Goal: Task Accomplishment & Management: Use online tool/utility

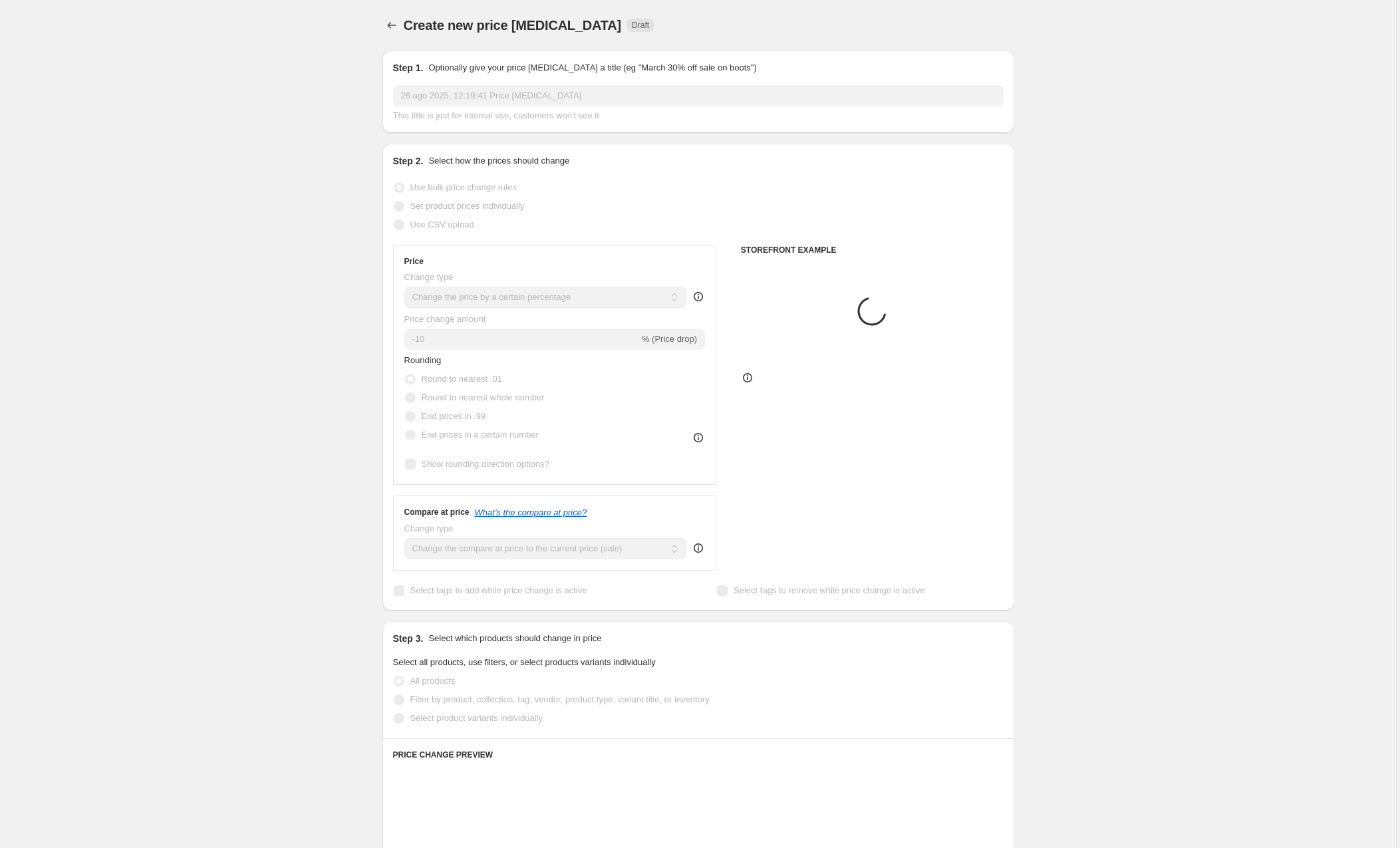
select select "percentage"
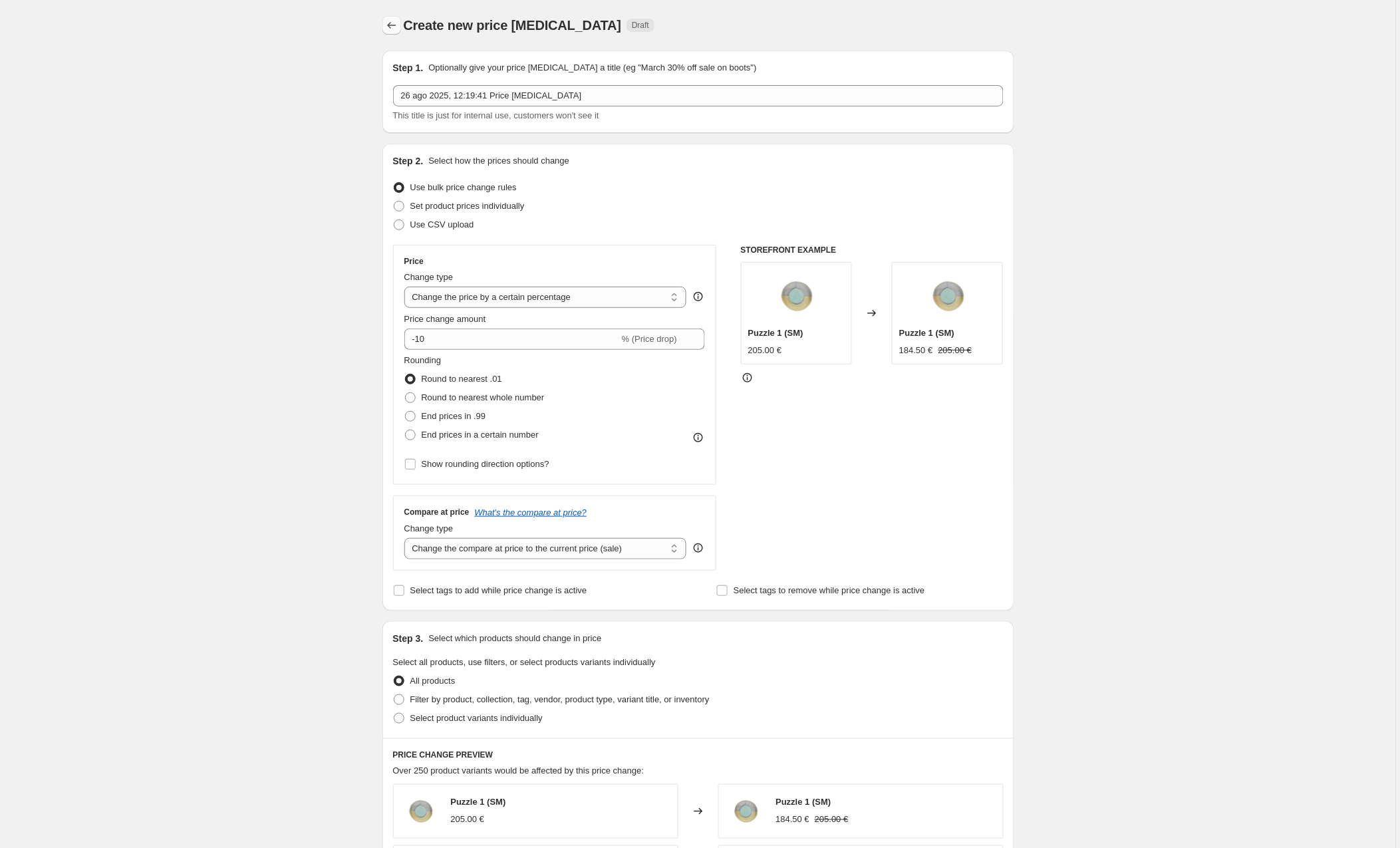
click at [396, 23] on icon "Price change jobs" at bounding box center [391, 25] width 13 height 13
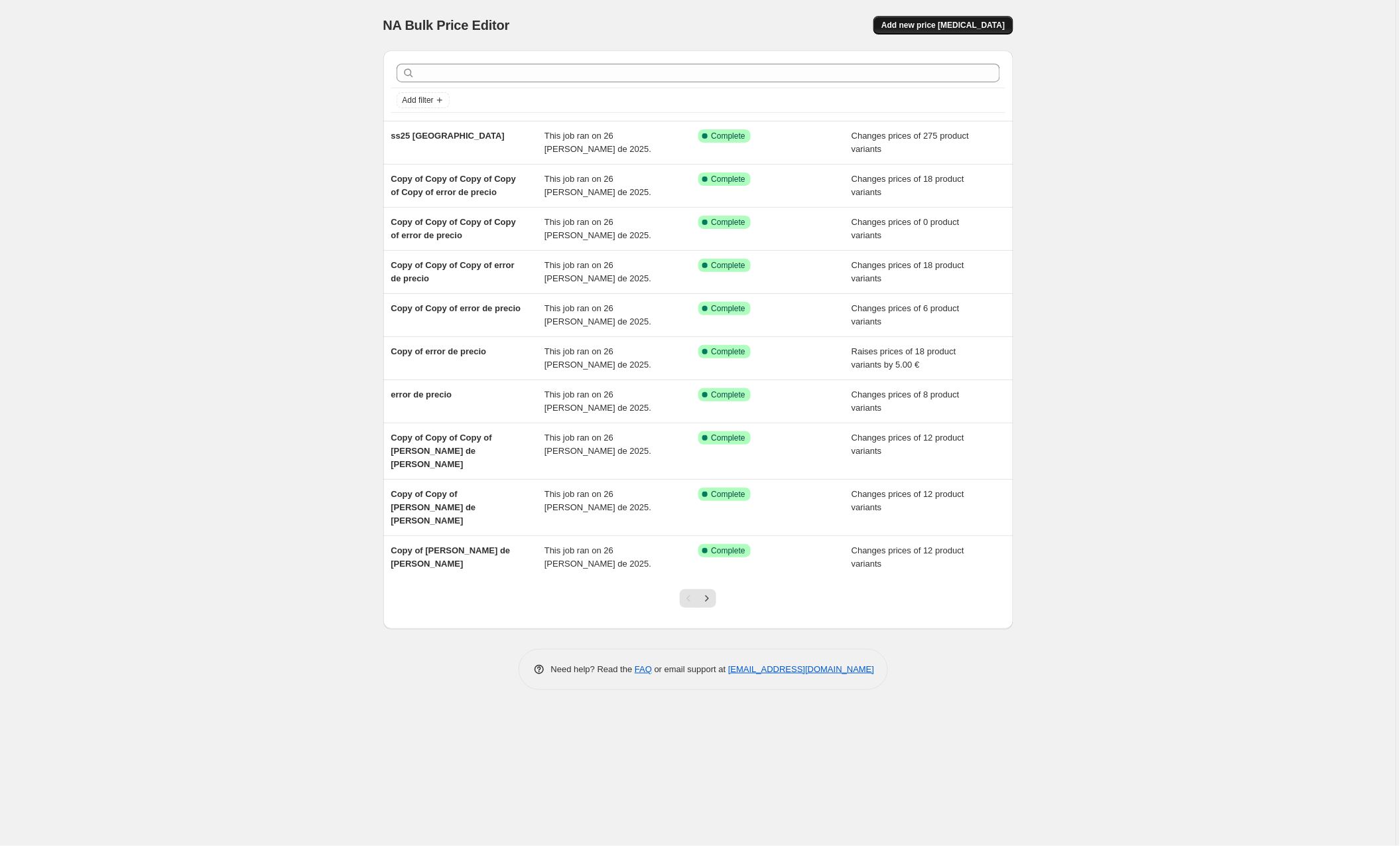
click at [927, 24] on span "Add new price [MEDICAL_DATA]" at bounding box center [943, 25] width 123 height 10
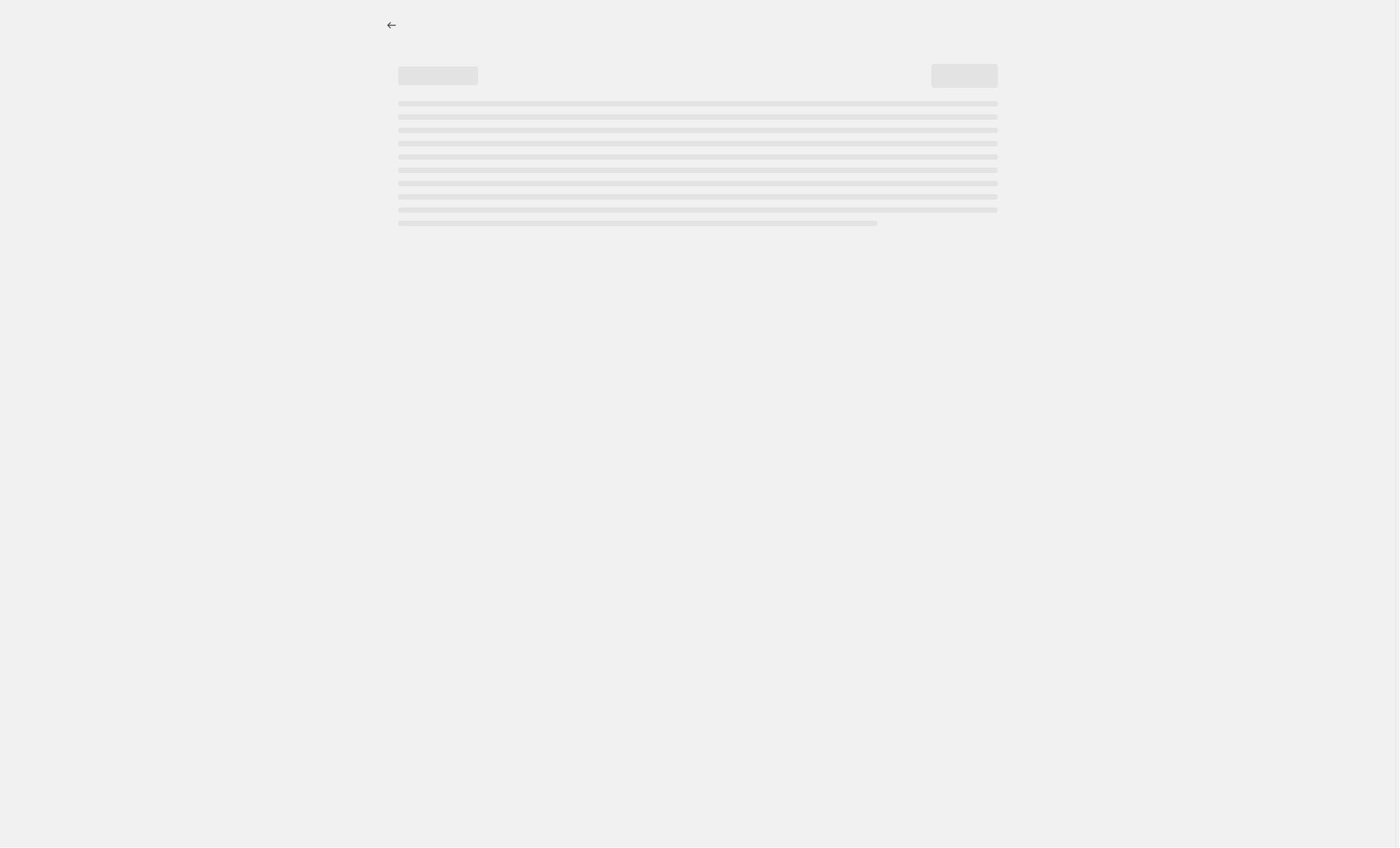
select select "percentage"
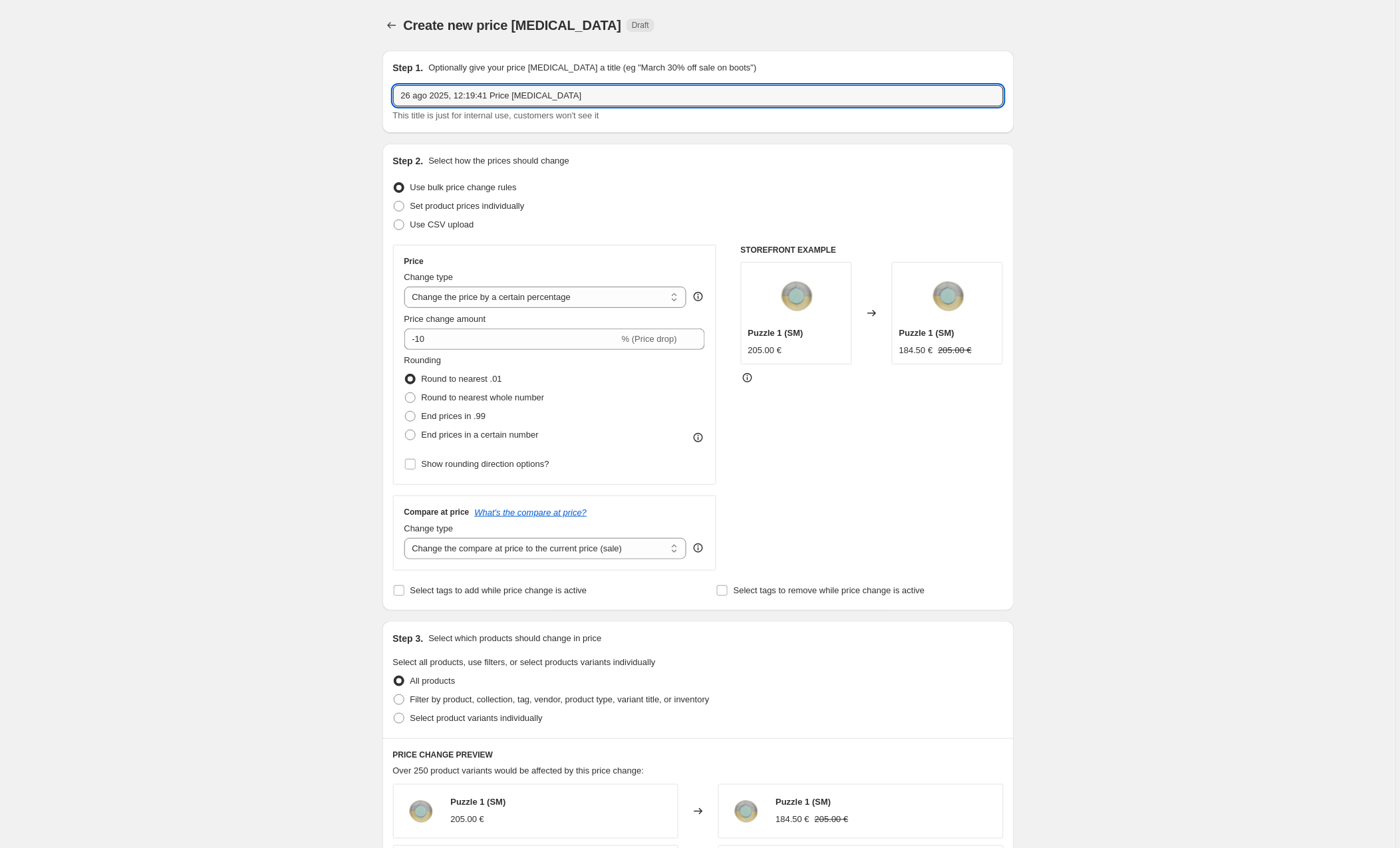
drag, startPoint x: 601, startPoint y: 94, endPoint x: 240, endPoint y: 78, distance: 361.4
click at [240, 78] on div "Create new price [MEDICAL_DATA]. This page is ready Create new price [MEDICAL_D…" at bounding box center [698, 702] width 1396 height 1404
click at [457, 94] on input "price ss25 ysa 2" at bounding box center [698, 96] width 611 height 22
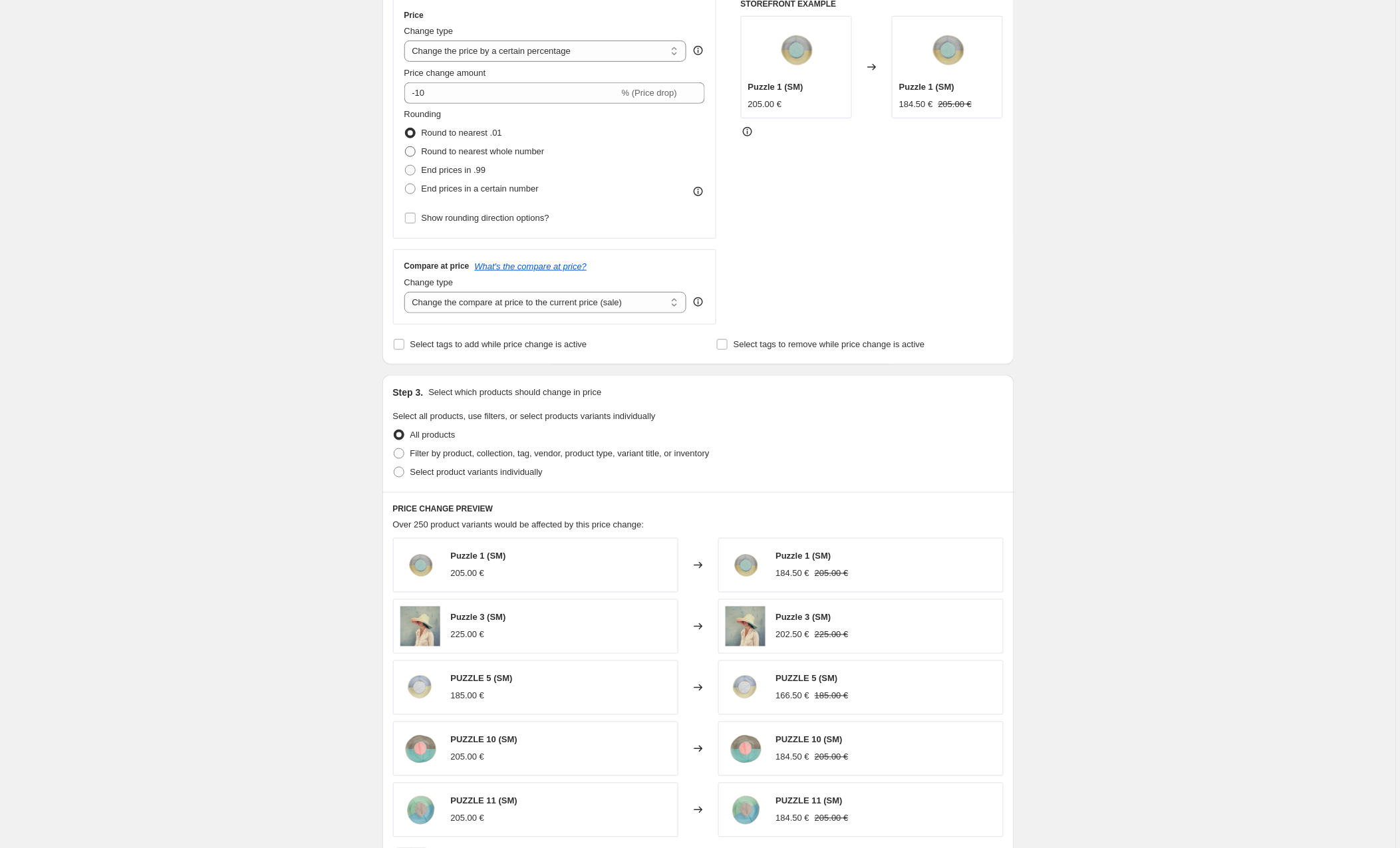
scroll to position [247, 0]
type input "price ss25 usa 2"
click at [403, 450] on span at bounding box center [398, 452] width 10 height 10
click at [394, 448] on input "Filter by product, collection, tag, vendor, product type, variant title, or inv…" at bounding box center [394, 448] width 1 height 1
radio input "true"
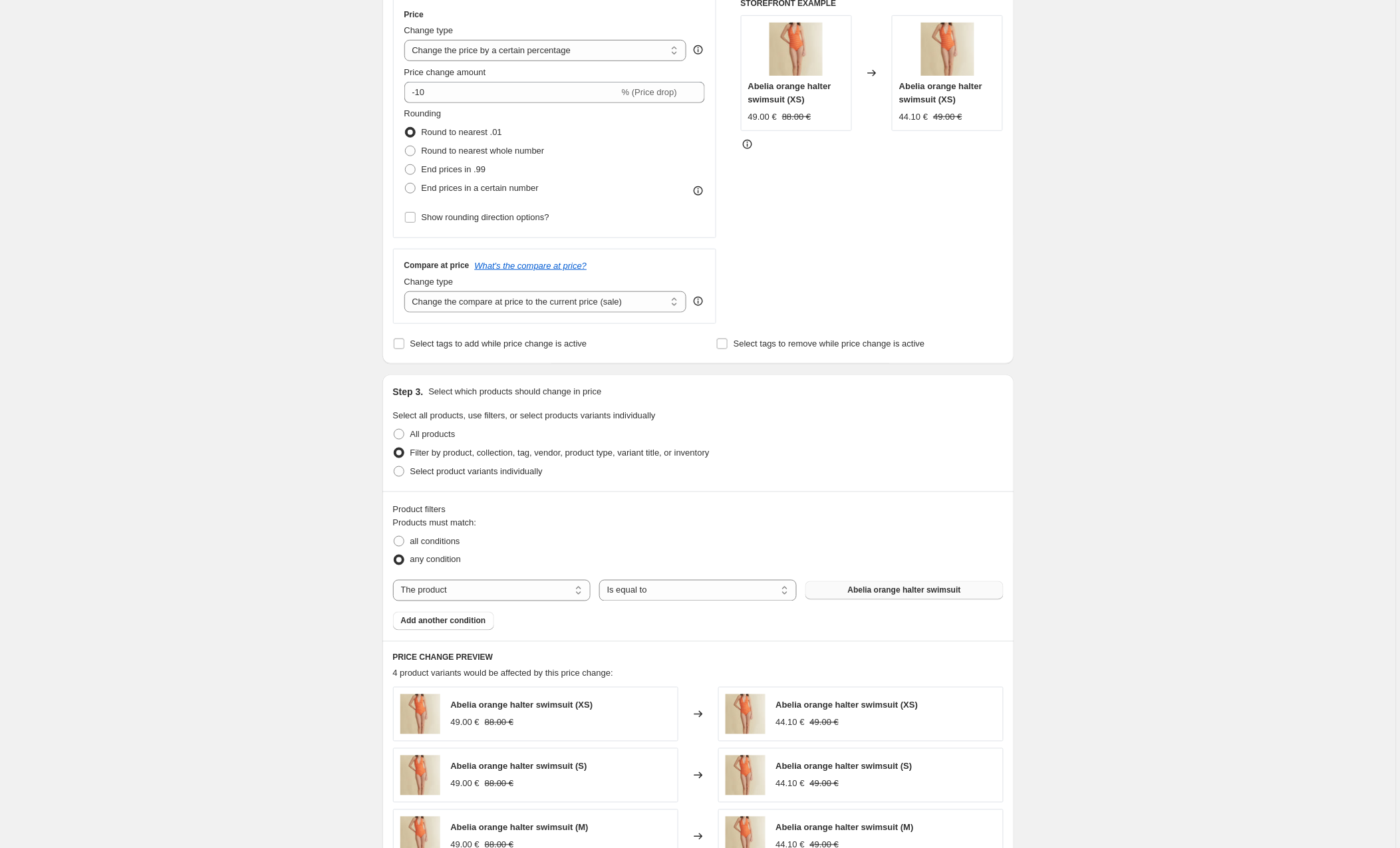
click at [830, 591] on button "Abelia orange halter swimsuit" at bounding box center [904, 591] width 198 height 19
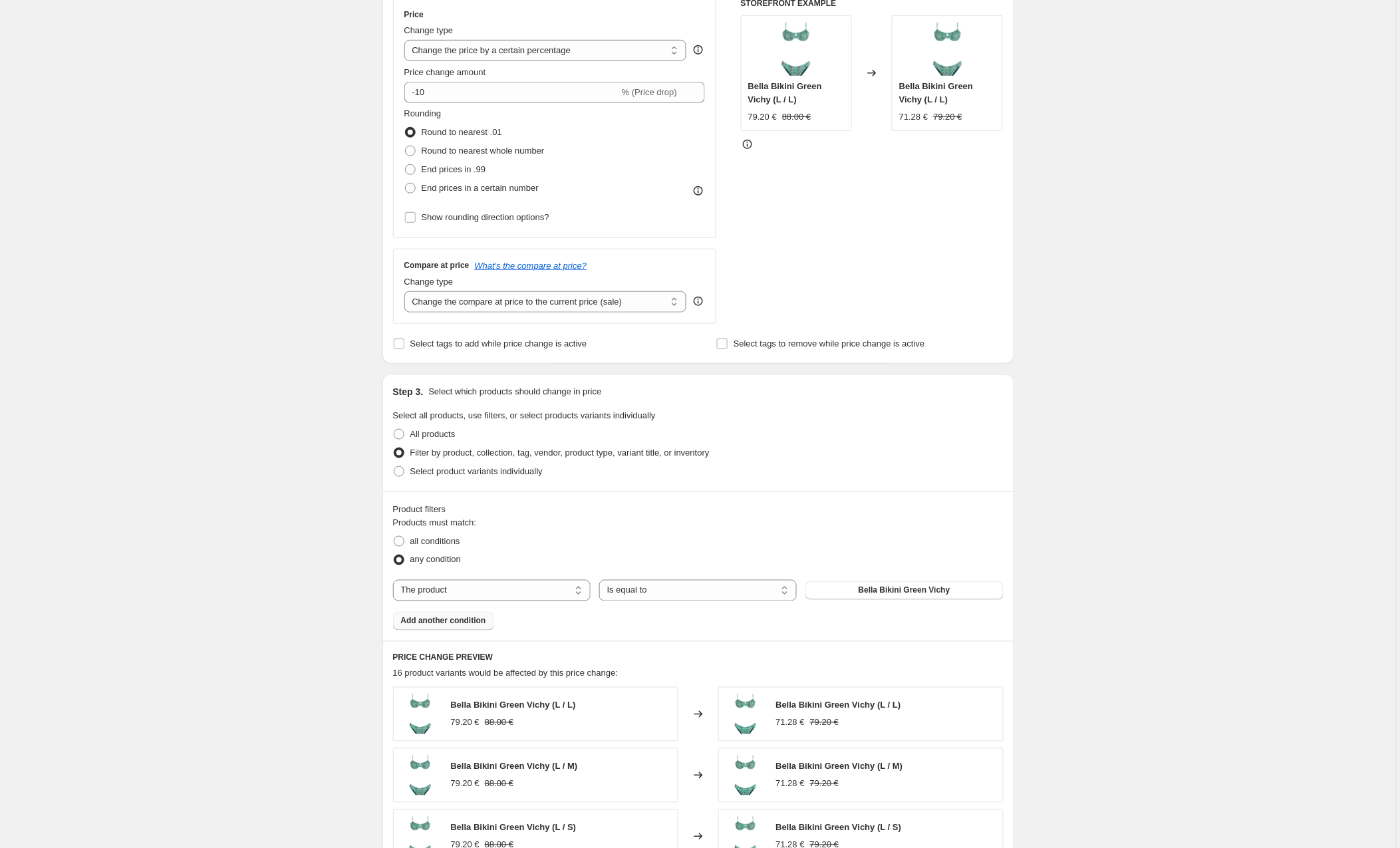
click at [455, 620] on span "Add another condition" at bounding box center [444, 620] width 85 height 10
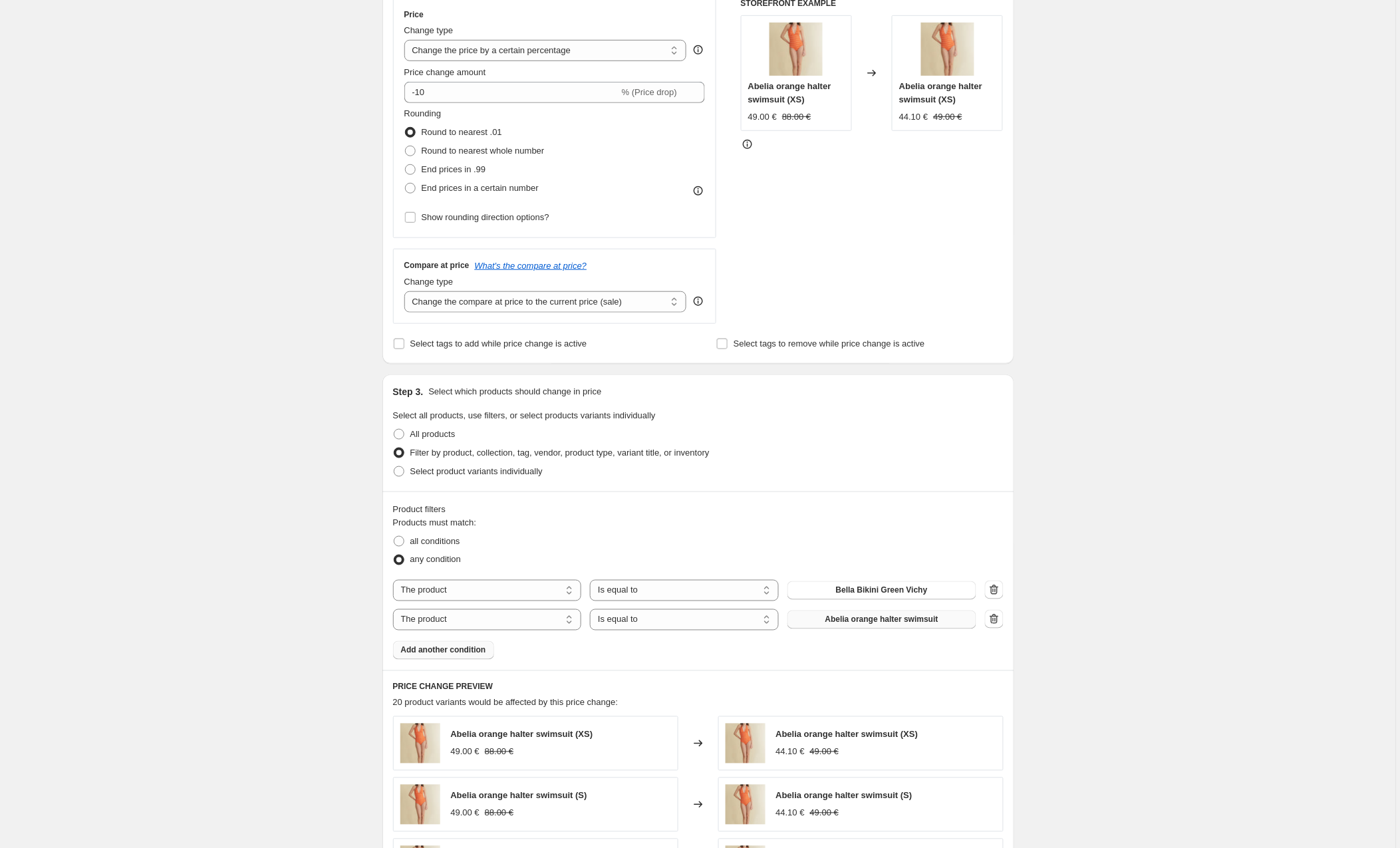
click at [845, 620] on span "Abelia orange halter swimsuit" at bounding box center [882, 619] width 113 height 10
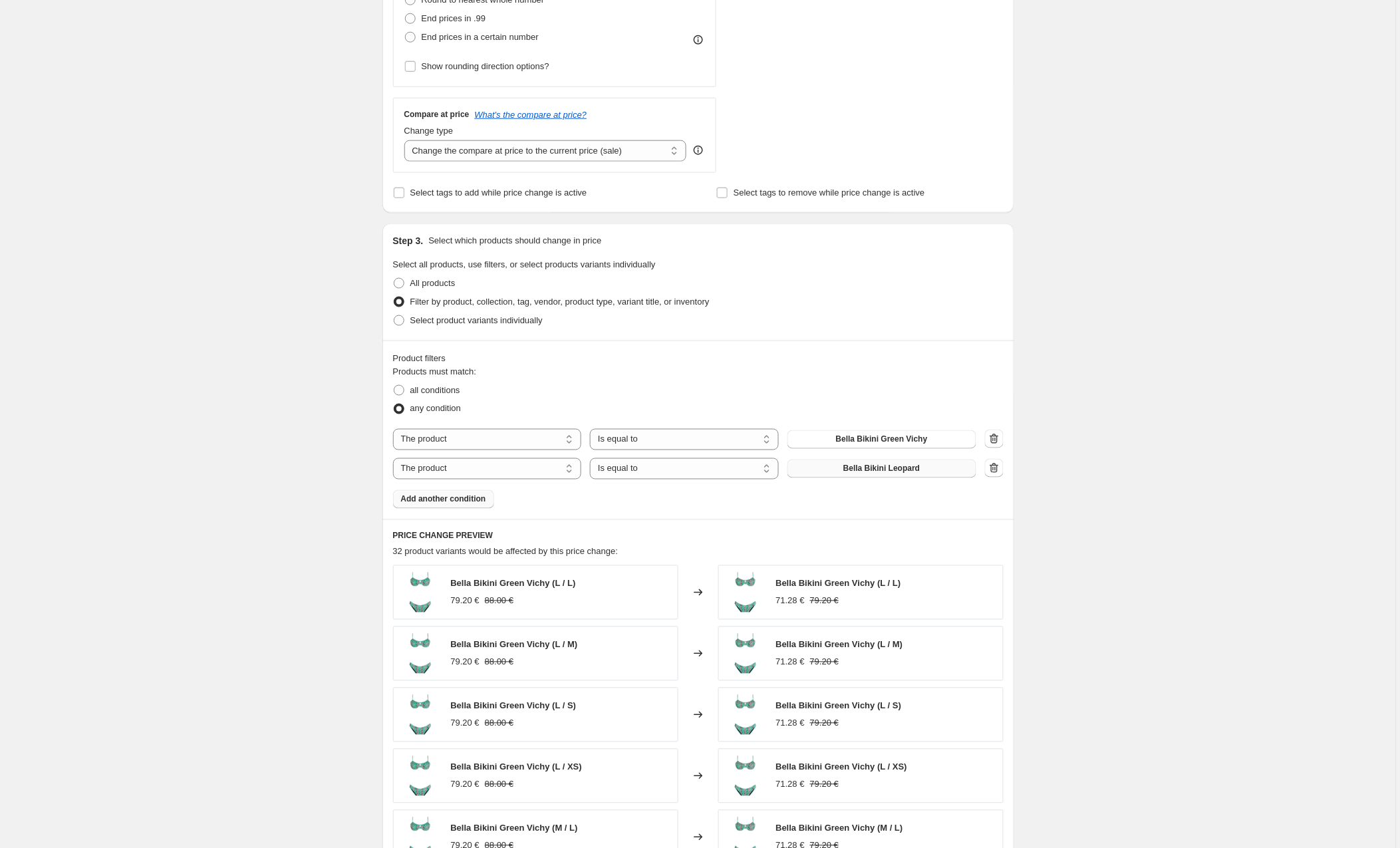
scroll to position [405, 0]
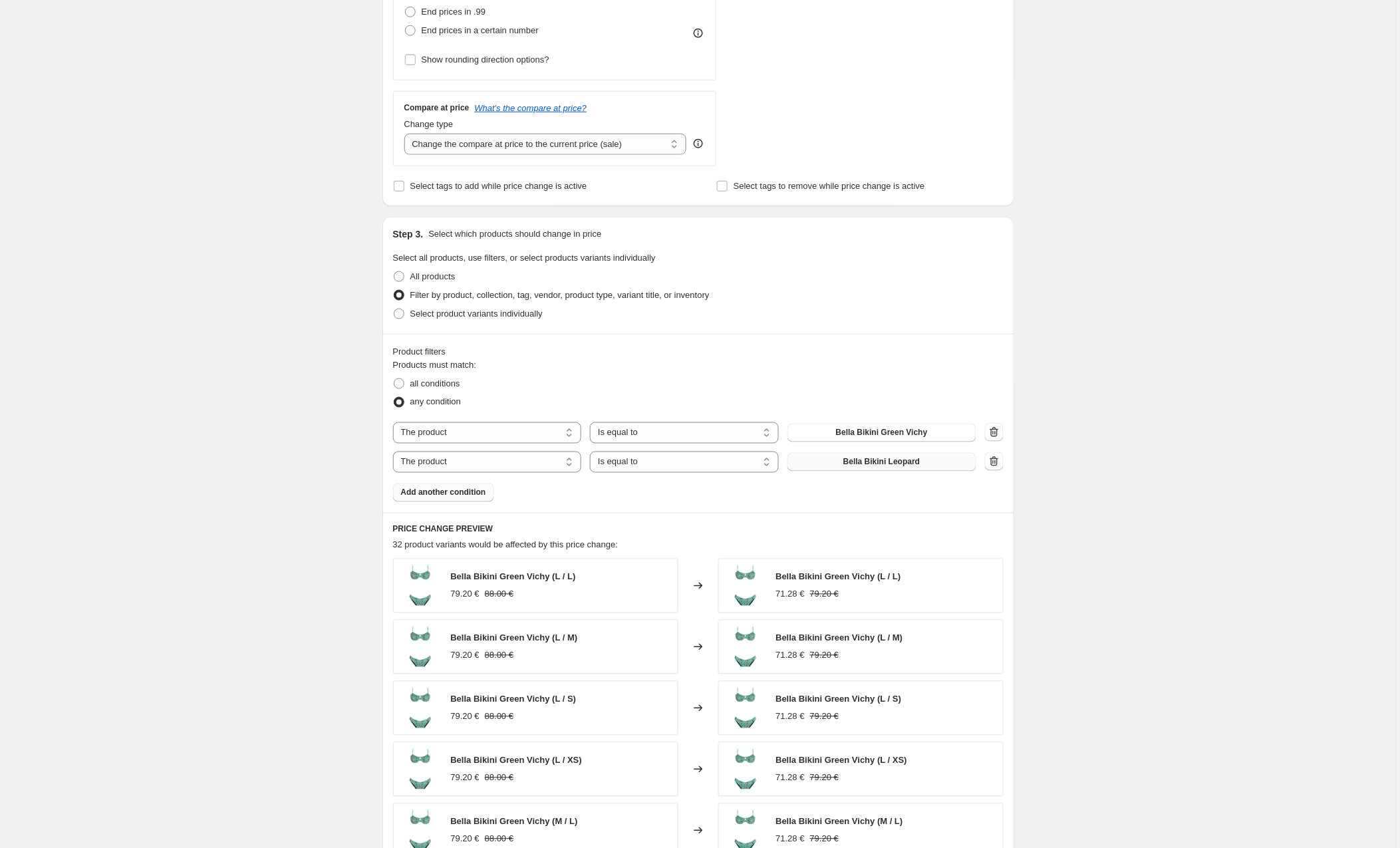
click at [445, 486] on button "Add another condition" at bounding box center [444, 493] width 101 height 19
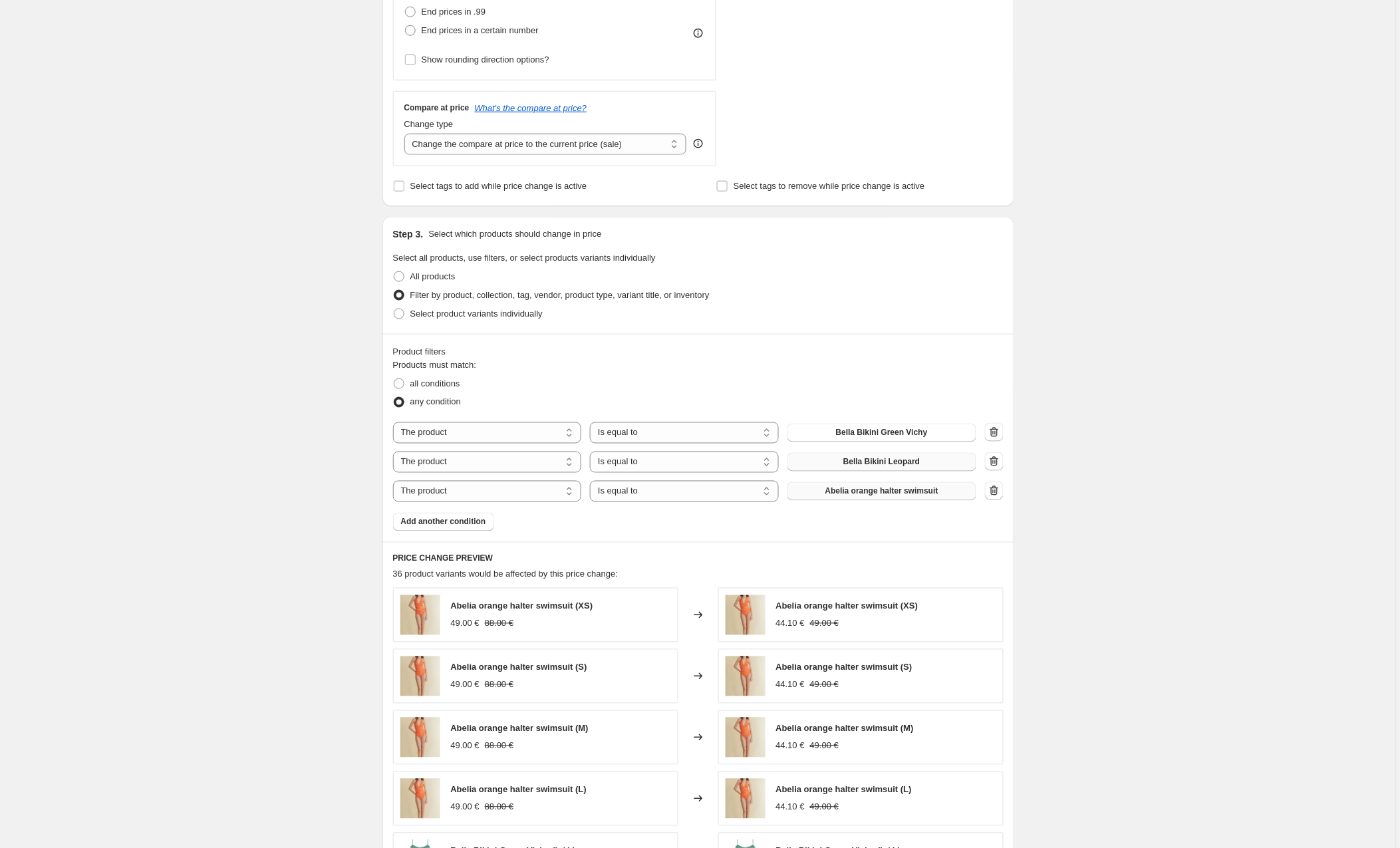
click at [851, 495] on span "Abelia orange halter swimsuit" at bounding box center [882, 491] width 113 height 10
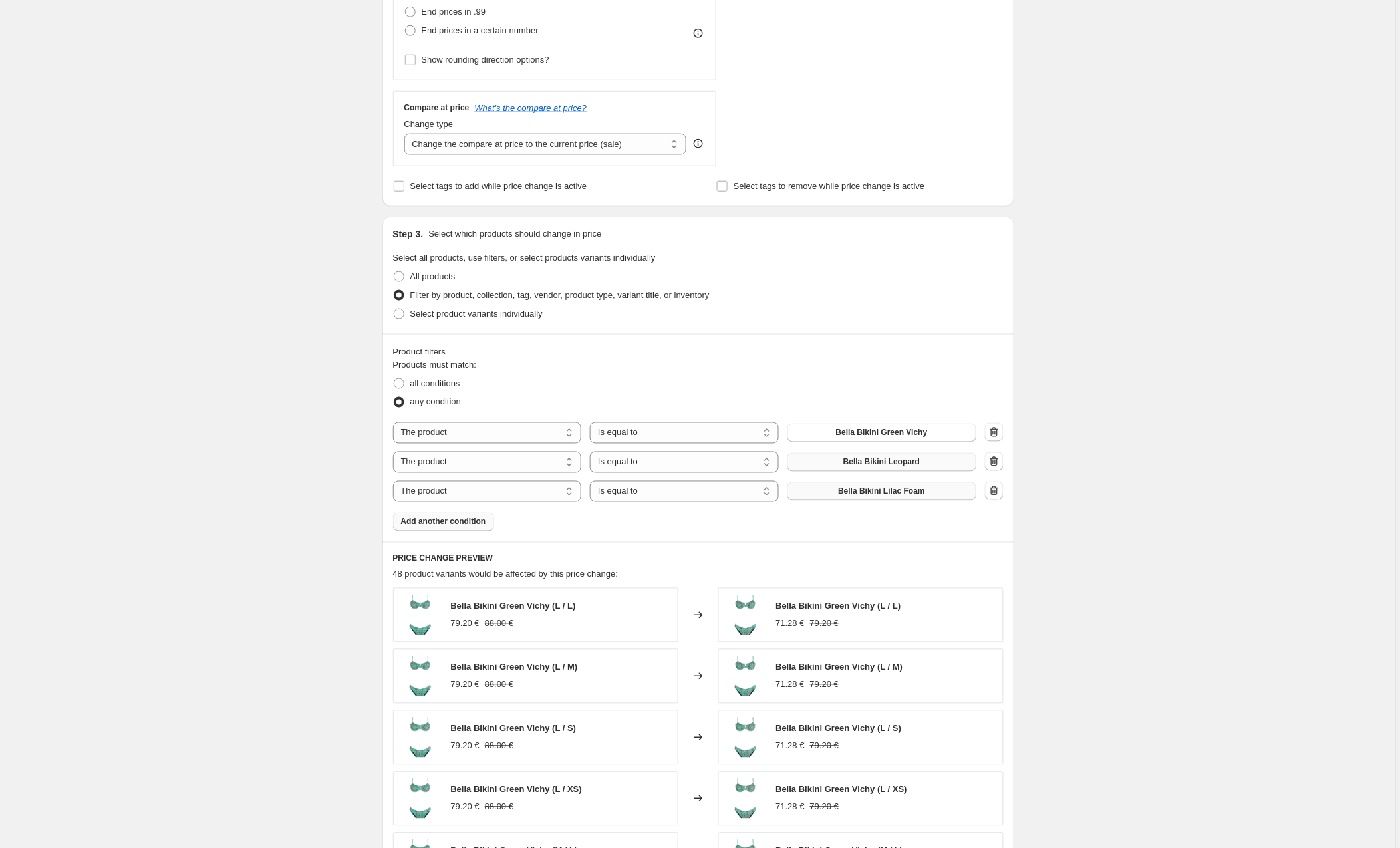
click at [467, 522] on span "Add another condition" at bounding box center [444, 522] width 85 height 10
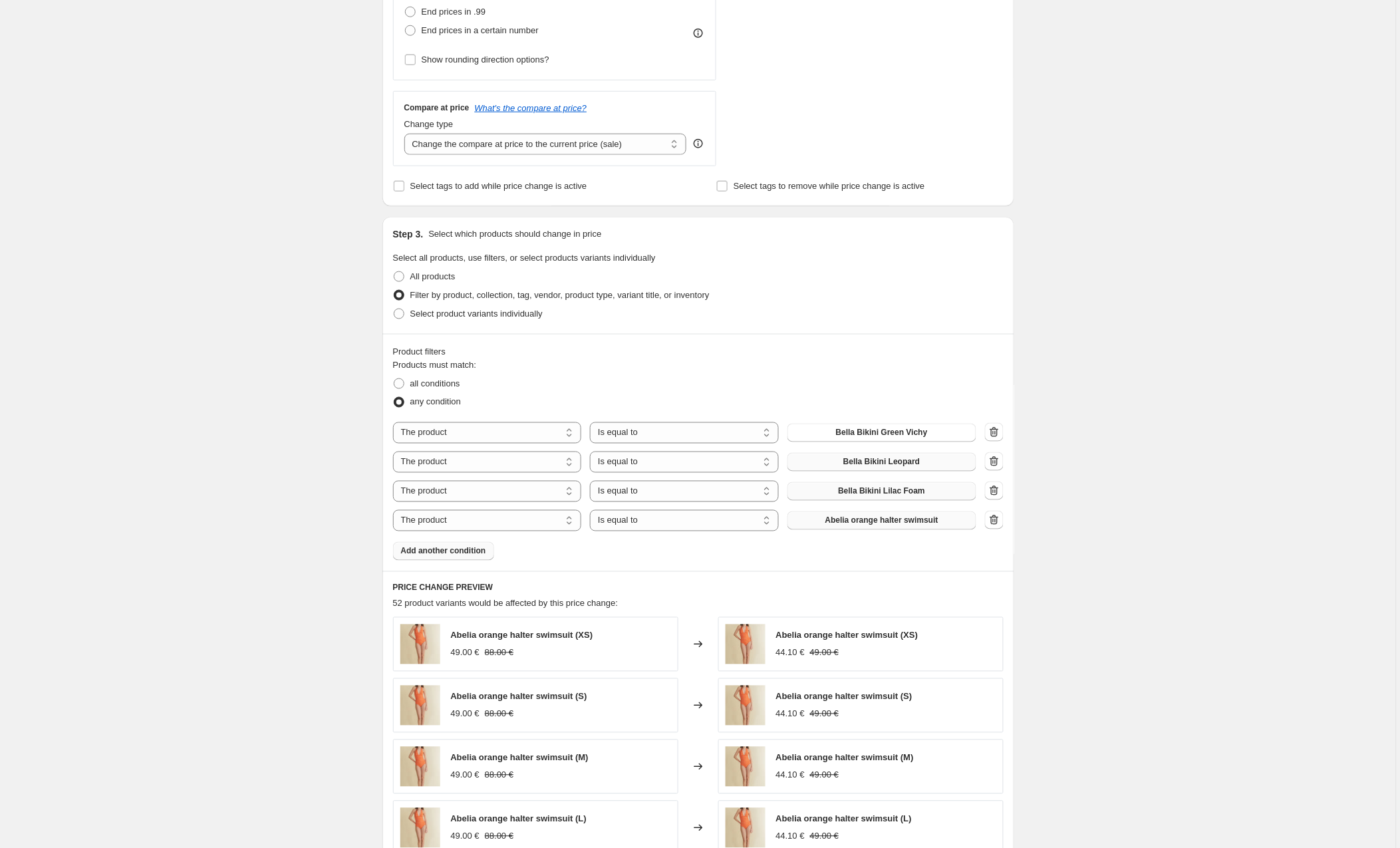
click at [843, 523] on span "Abelia orange halter swimsuit" at bounding box center [882, 520] width 113 height 10
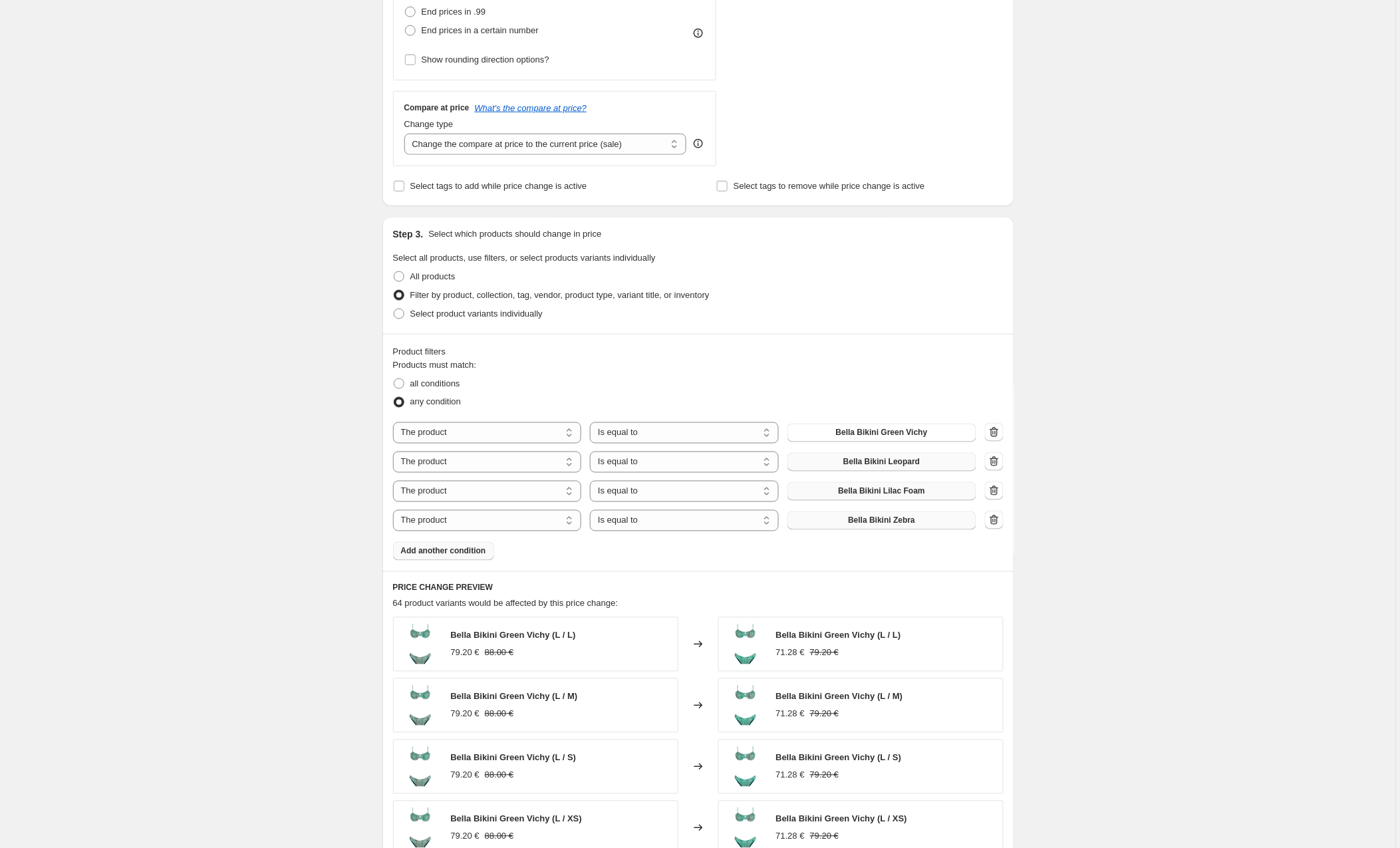
click at [463, 552] on span "Add another condition" at bounding box center [444, 551] width 85 height 10
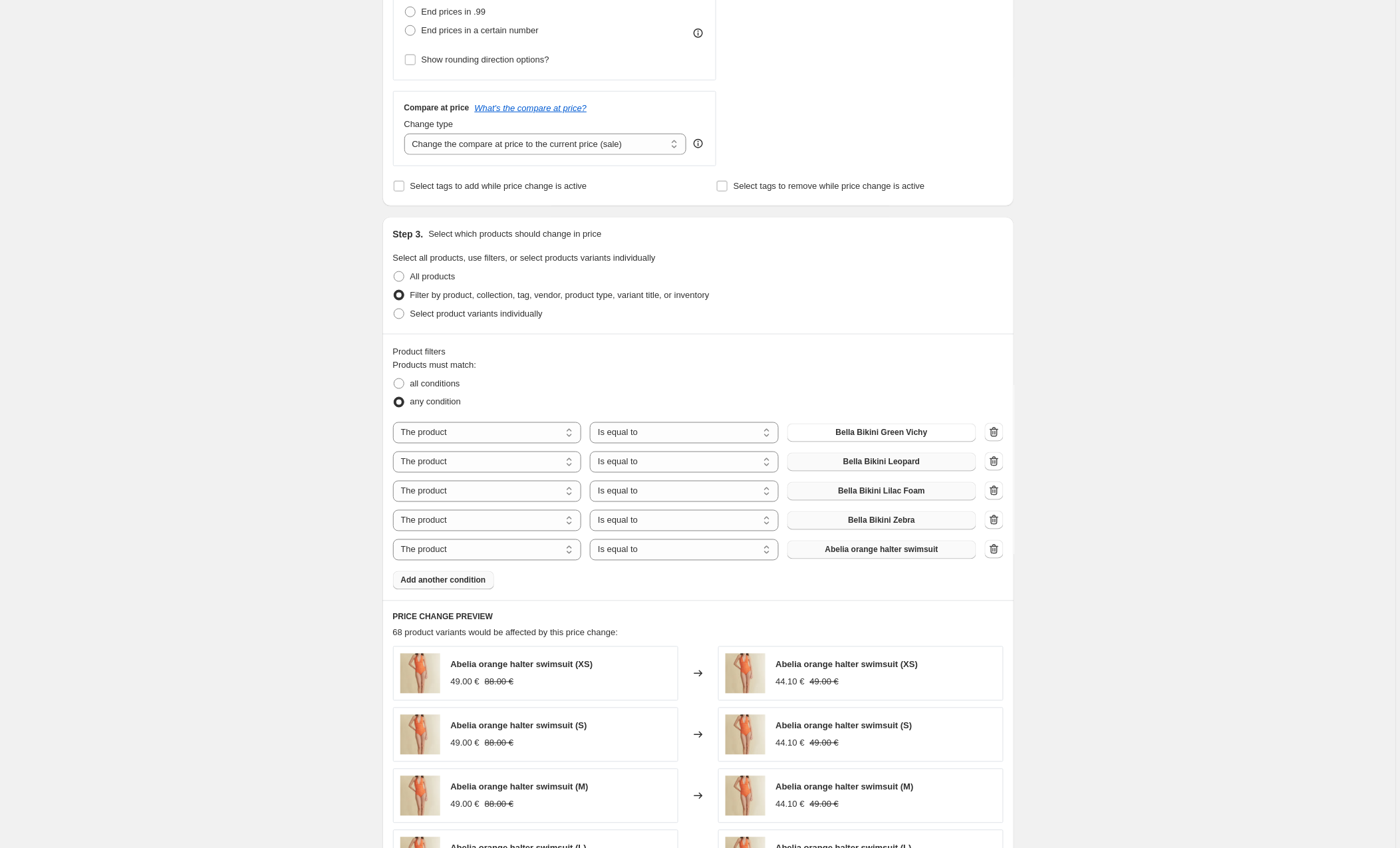
click at [845, 552] on span "Abelia orange halter swimsuit" at bounding box center [882, 550] width 113 height 10
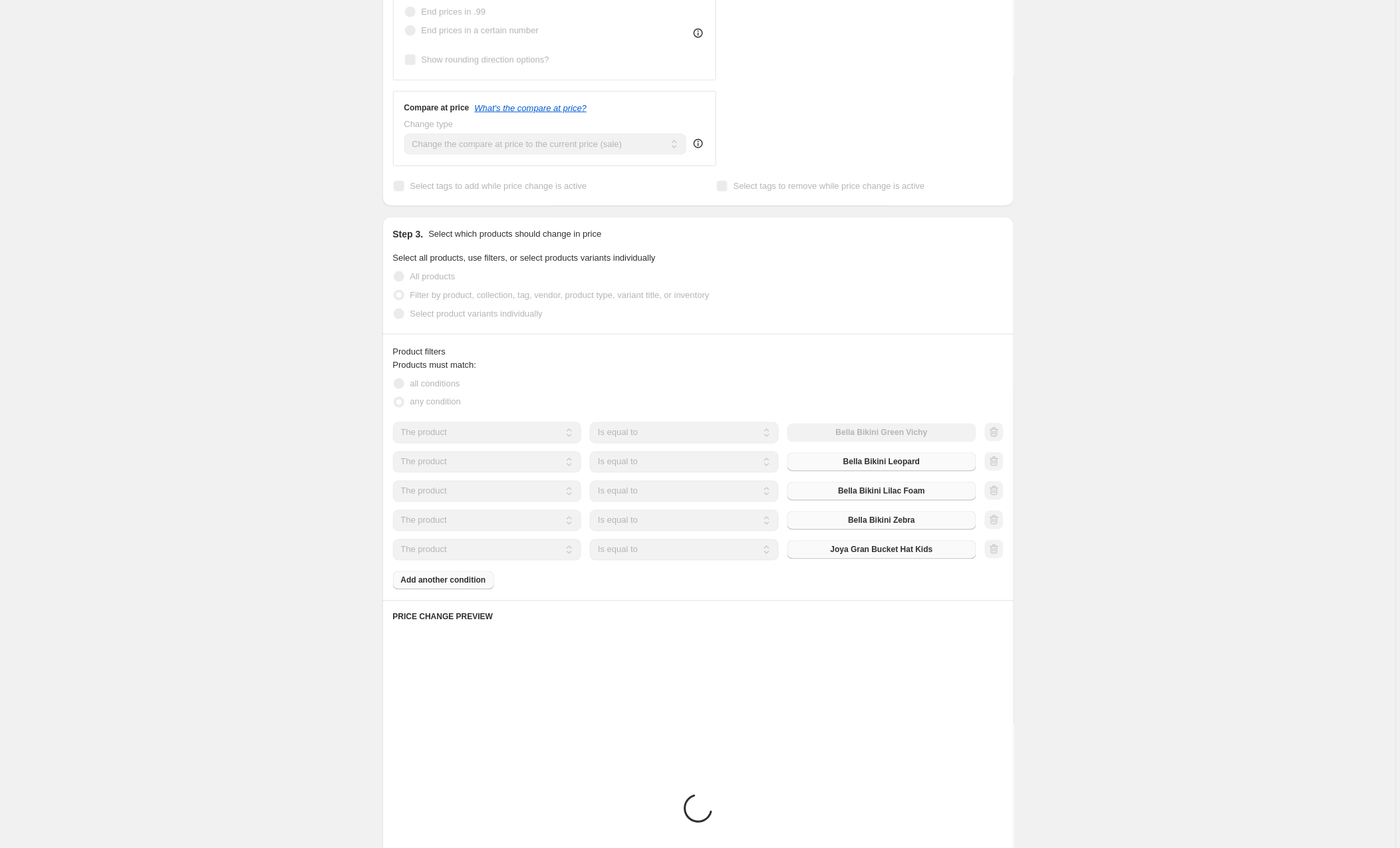
click at [463, 584] on div "Products must match: all conditions any condition The product The product's col…" at bounding box center [698, 474] width 611 height 231
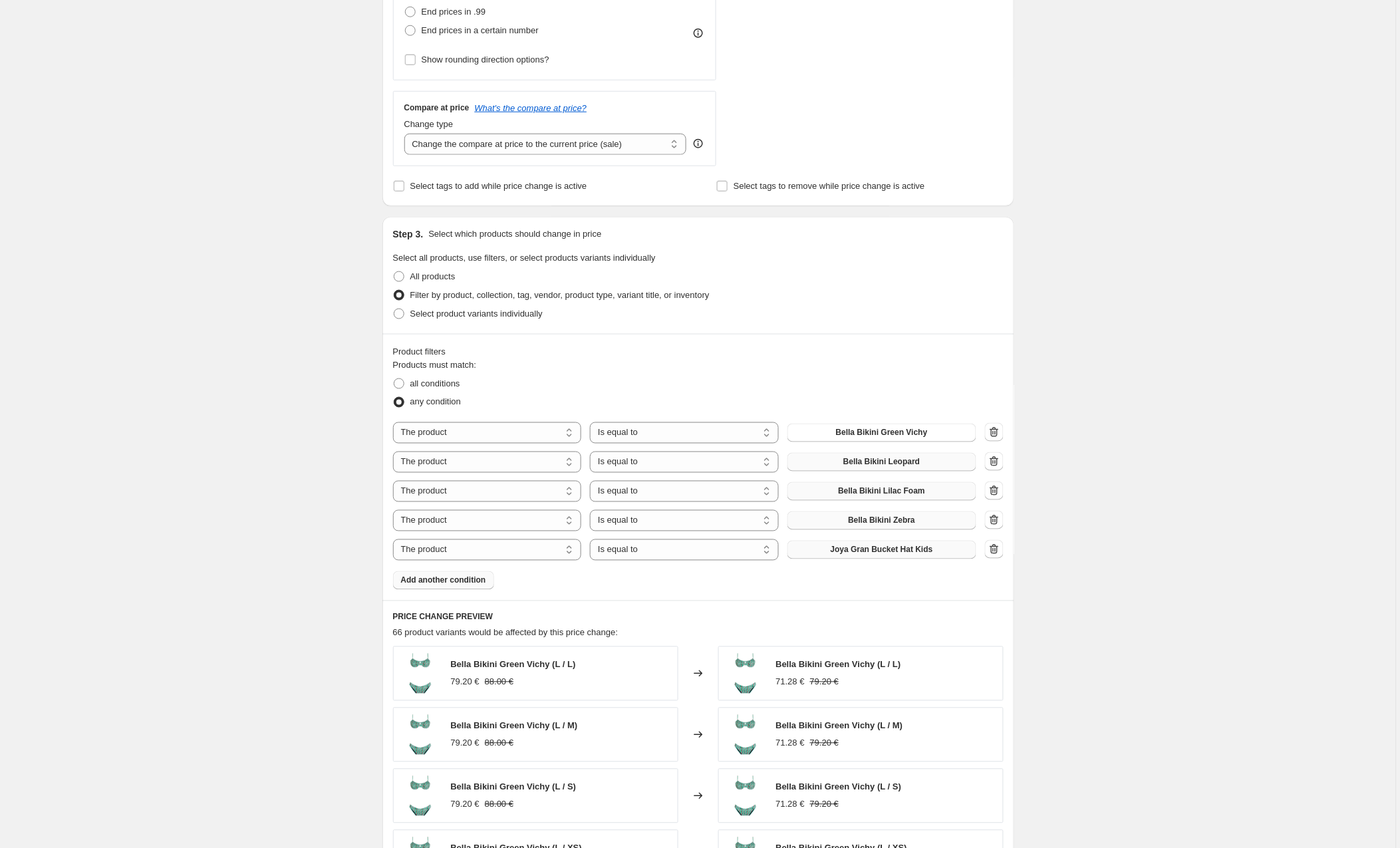
click at [465, 584] on span "Add another condition" at bounding box center [444, 580] width 85 height 10
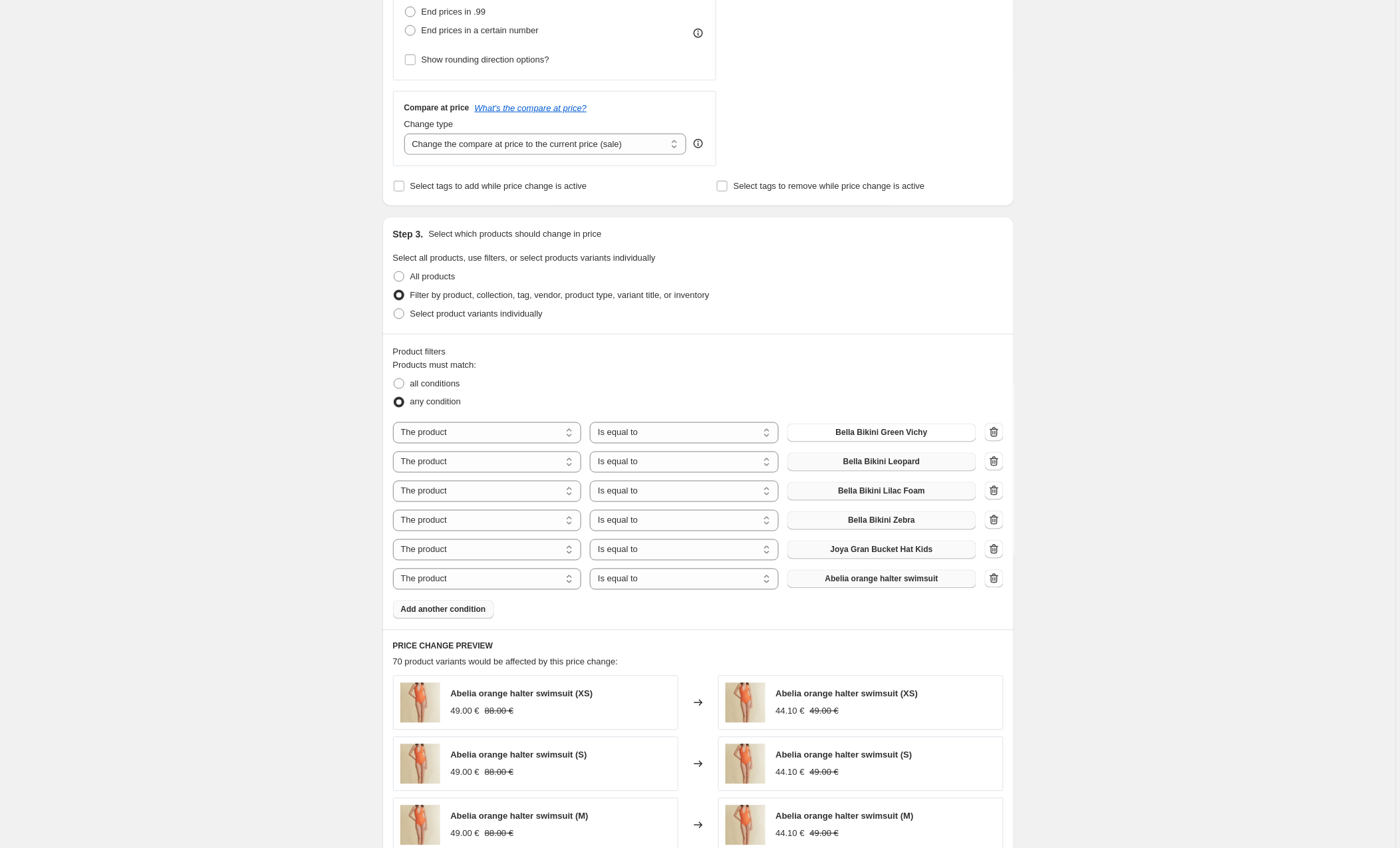
click at [861, 580] on span "Abelia orange halter swimsuit" at bounding box center [882, 579] width 113 height 10
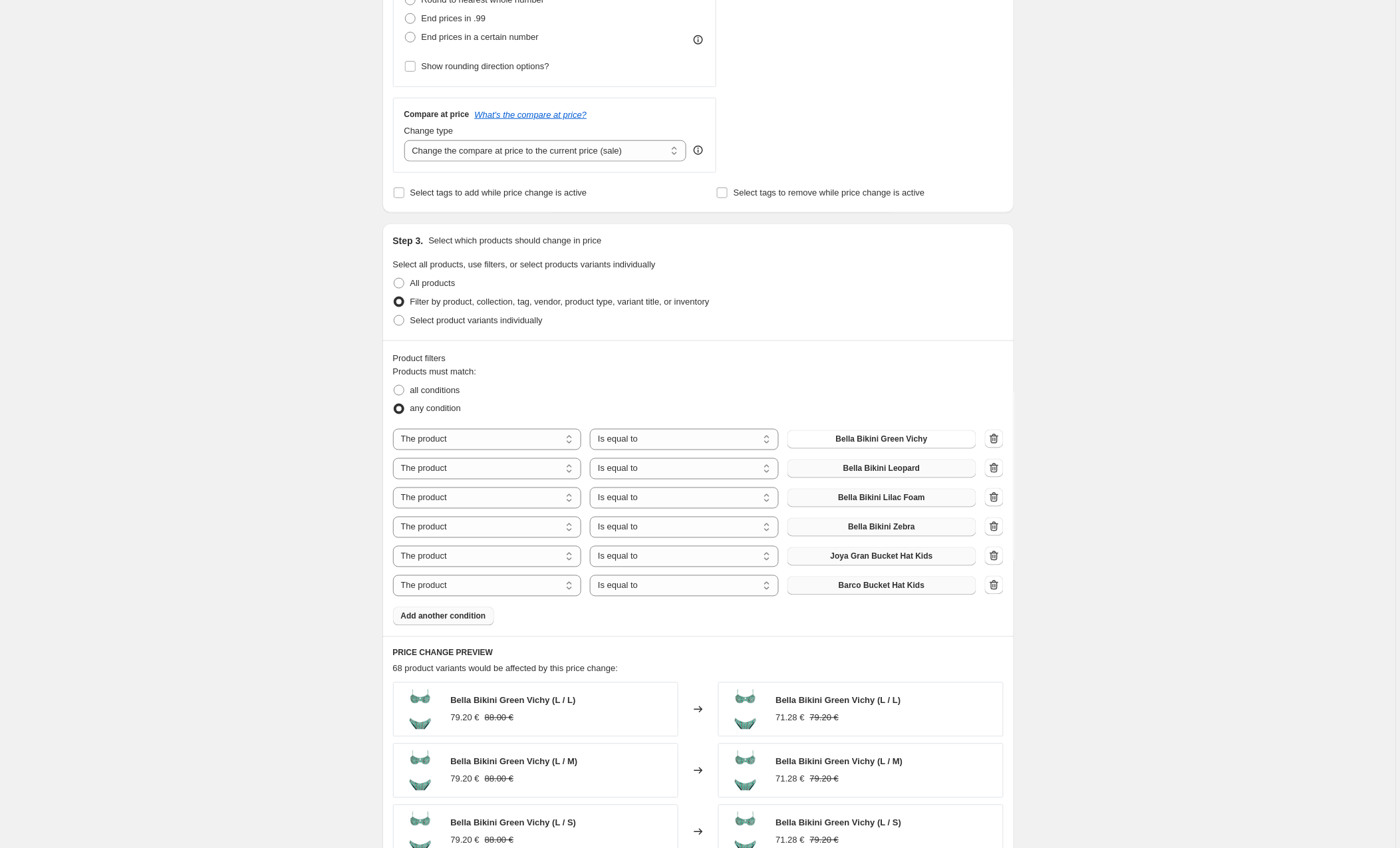
click at [475, 616] on span "Add another condition" at bounding box center [444, 616] width 85 height 10
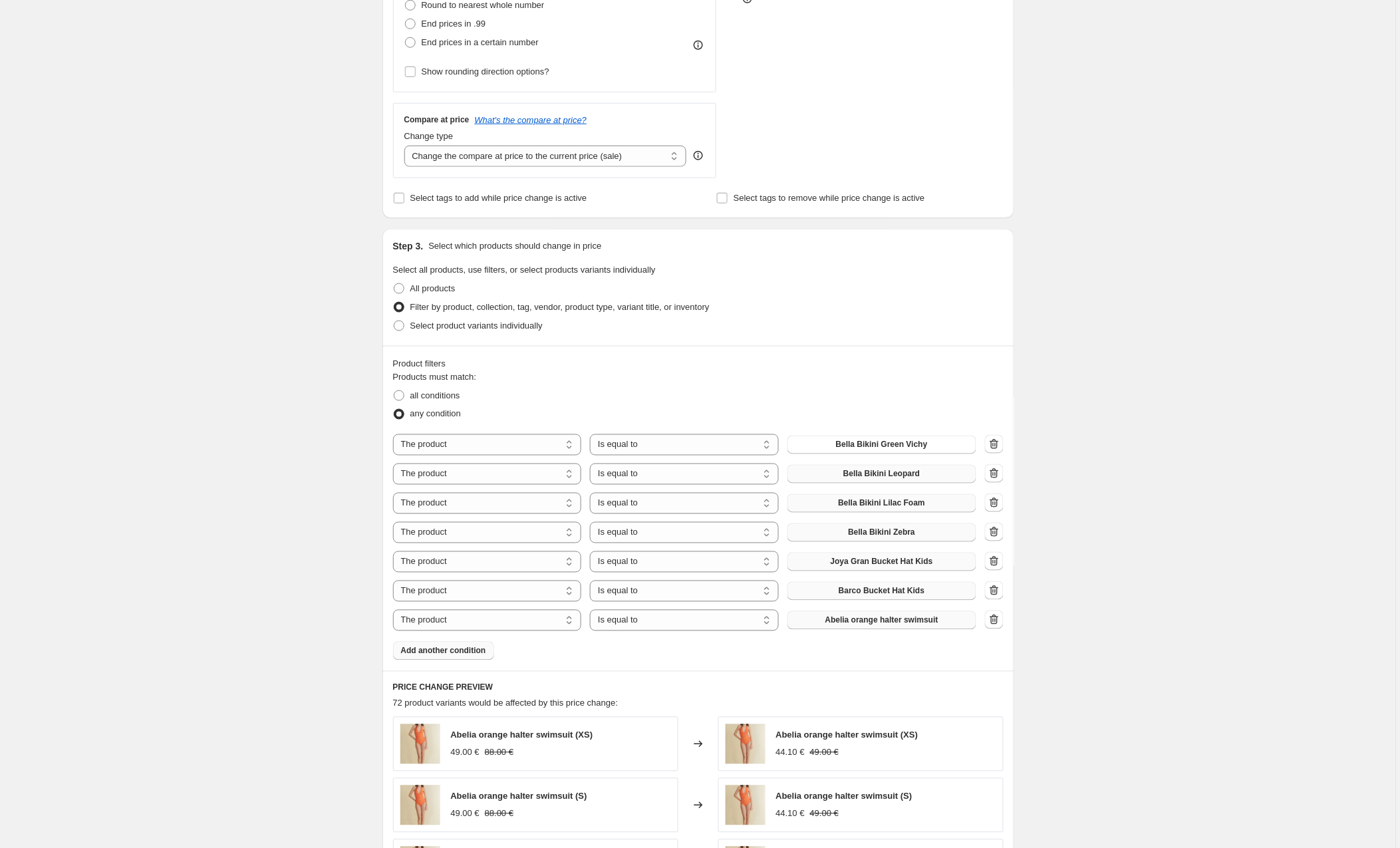
click at [847, 622] on span "Abelia orange halter swimsuit" at bounding box center [882, 620] width 113 height 10
click at [452, 654] on span "Add another condition" at bounding box center [444, 654] width 85 height 10
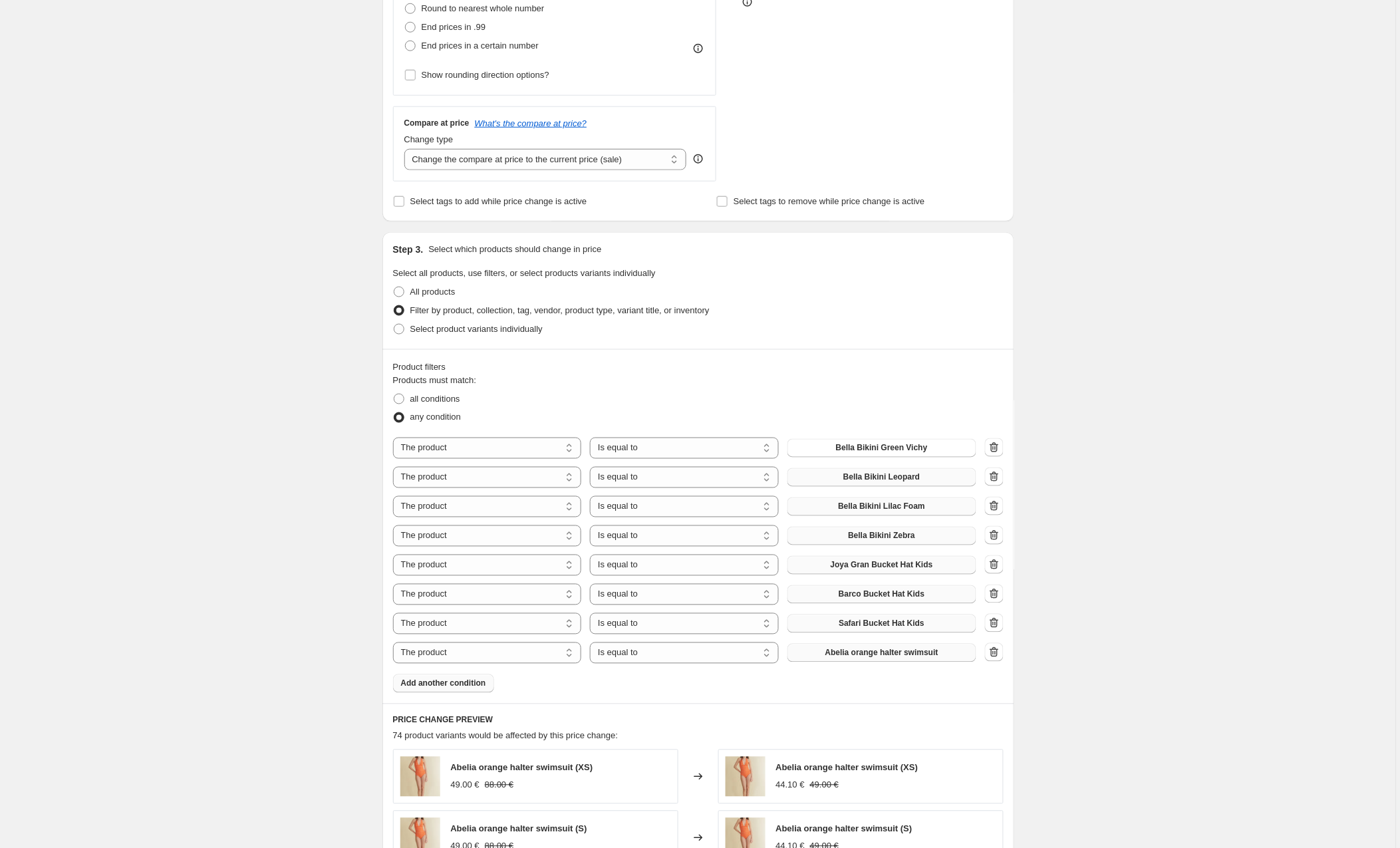
click at [904, 654] on span "Abelia orange halter swimsuit" at bounding box center [882, 652] width 113 height 10
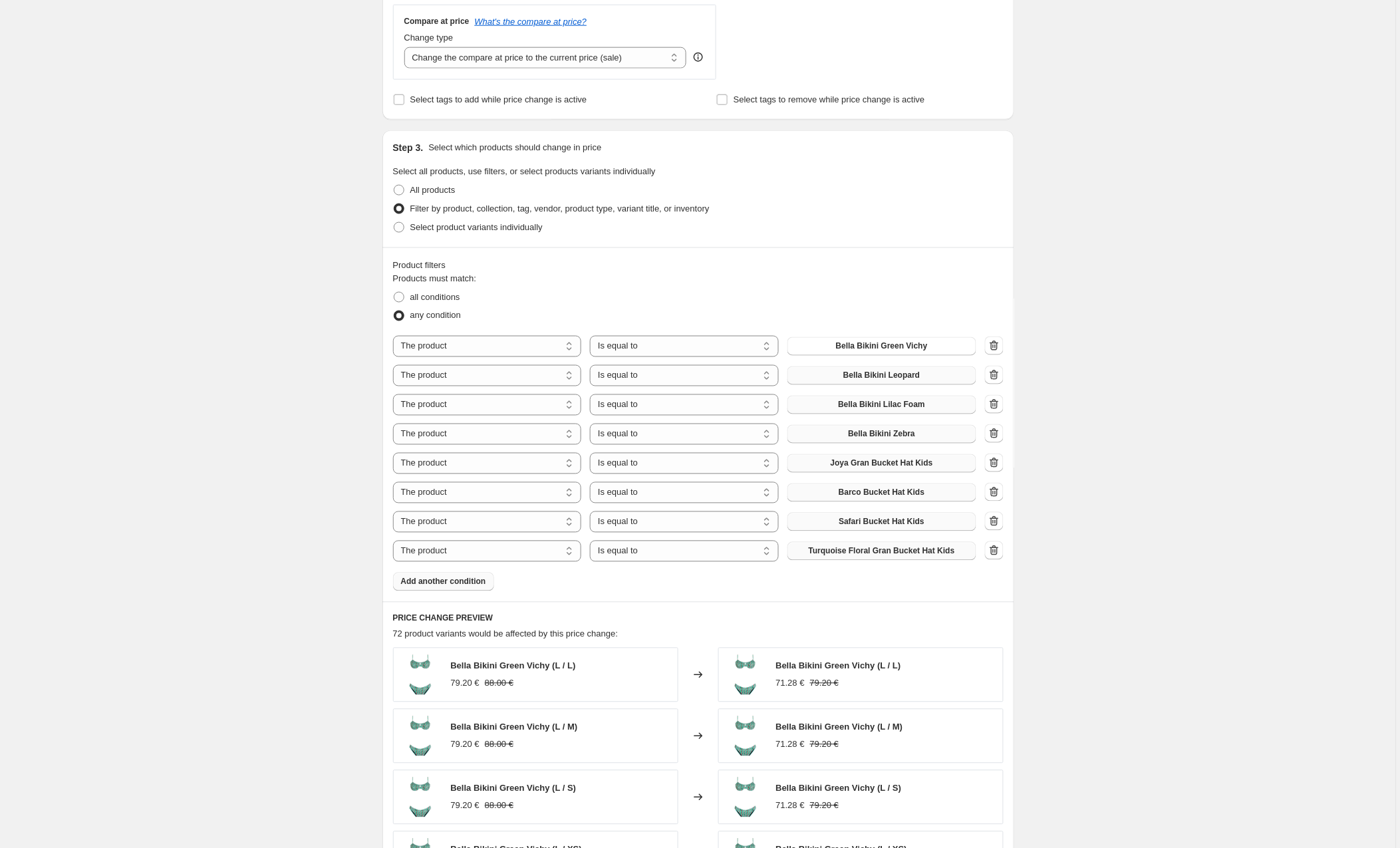
scroll to position [500, 0]
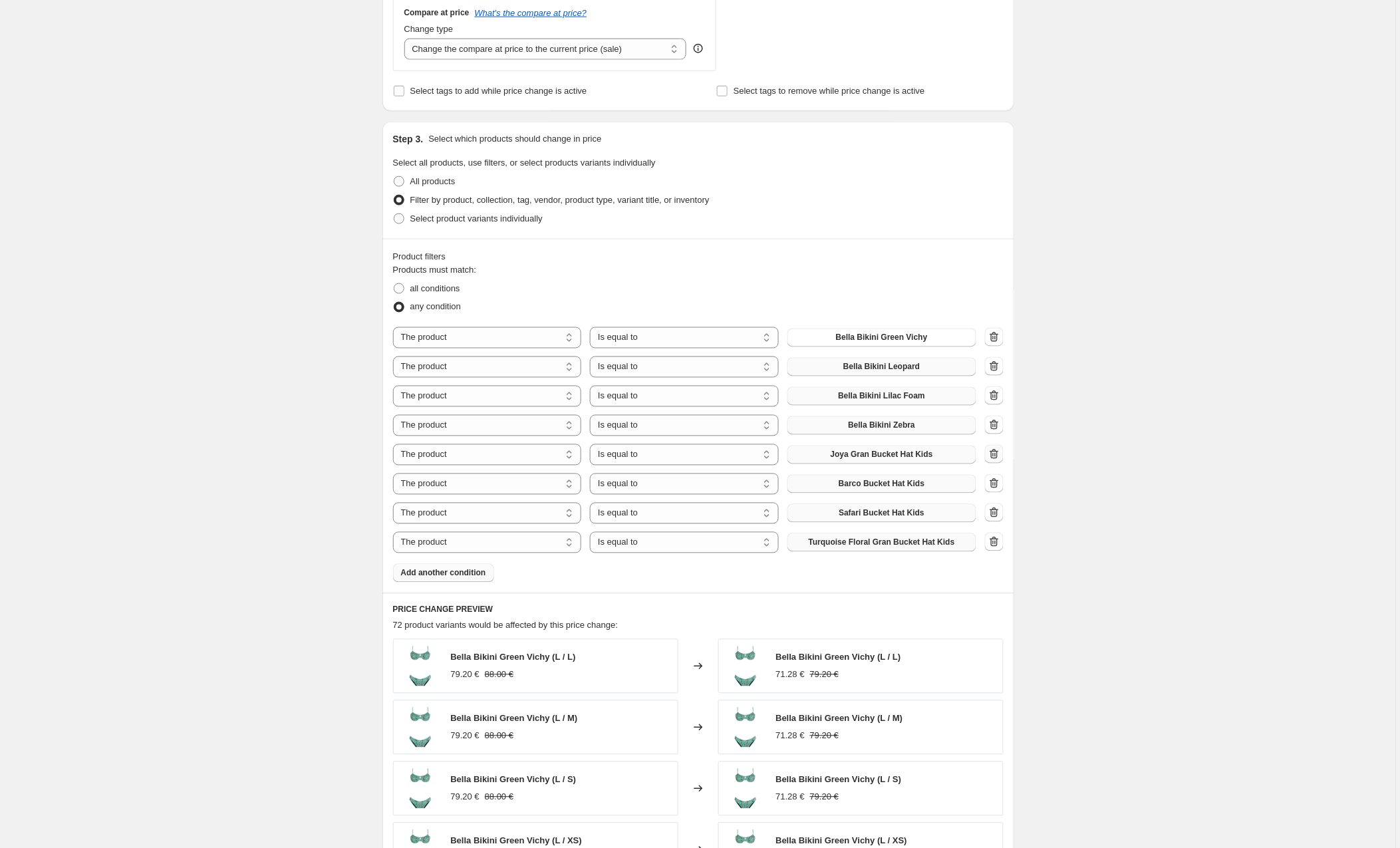
click at [994, 457] on icon "button" at bounding box center [993, 455] width 1 height 4
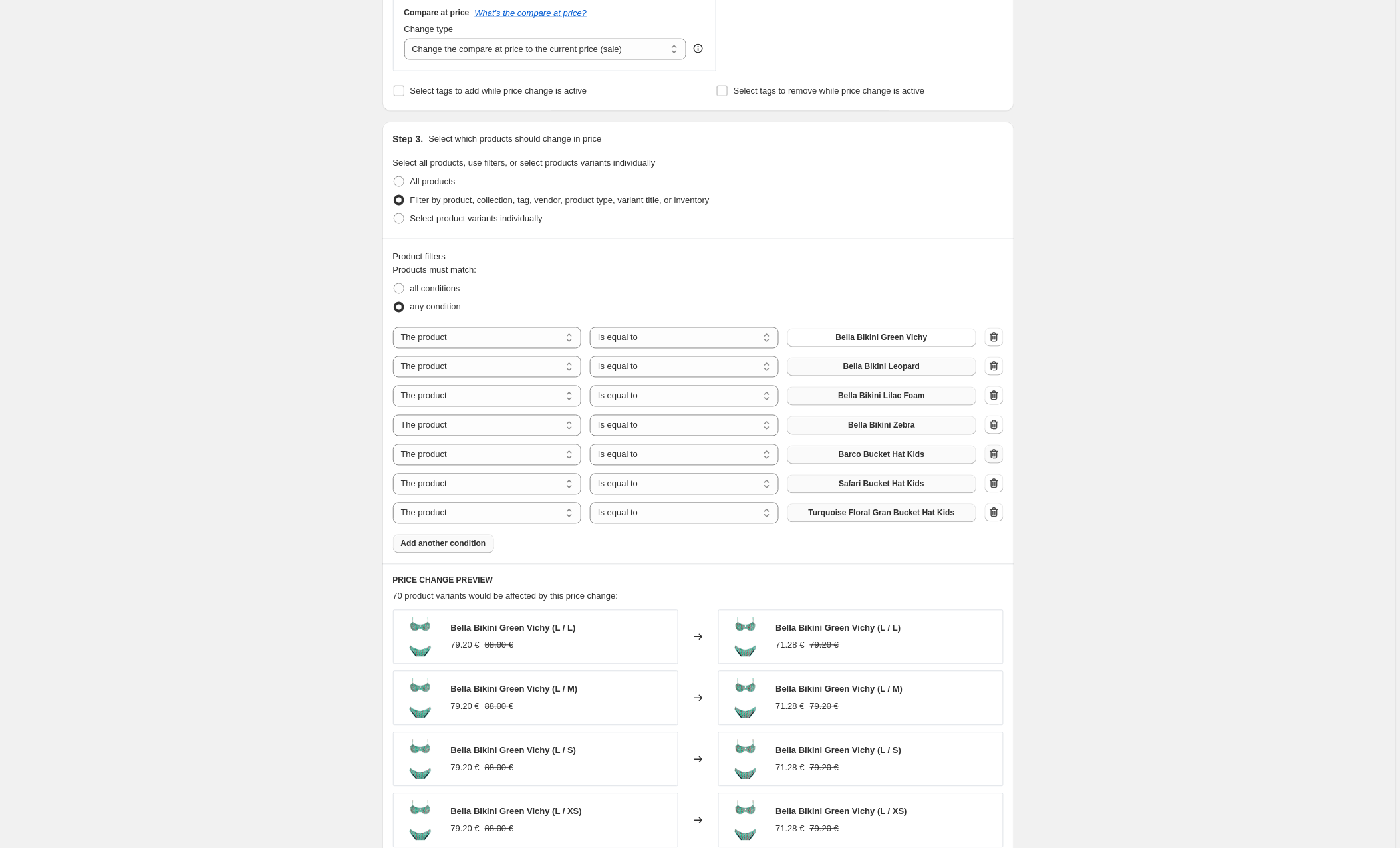
click at [996, 457] on icon "button" at bounding box center [994, 454] width 13 height 13
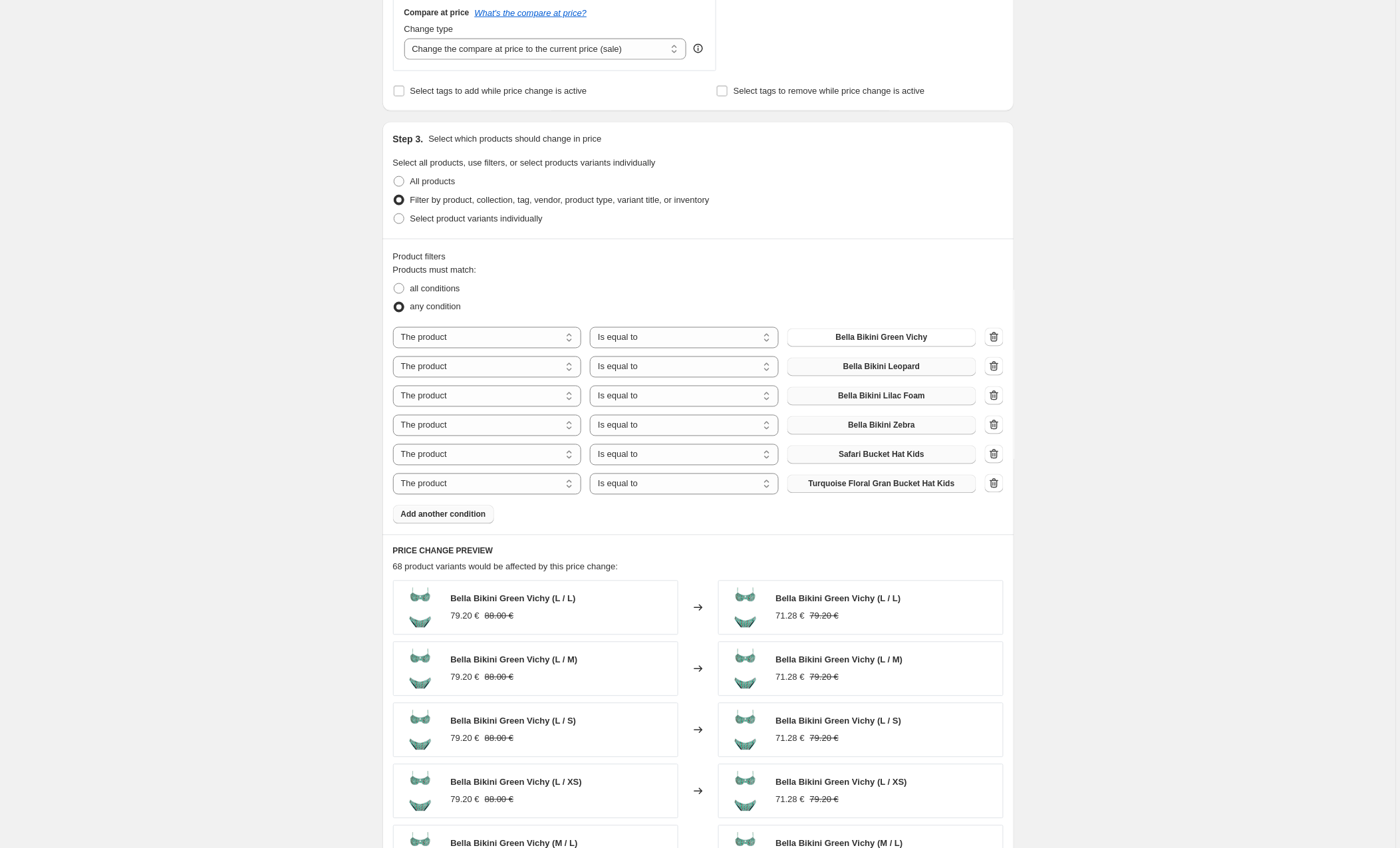
click at [996, 457] on icon "button" at bounding box center [994, 454] width 13 height 13
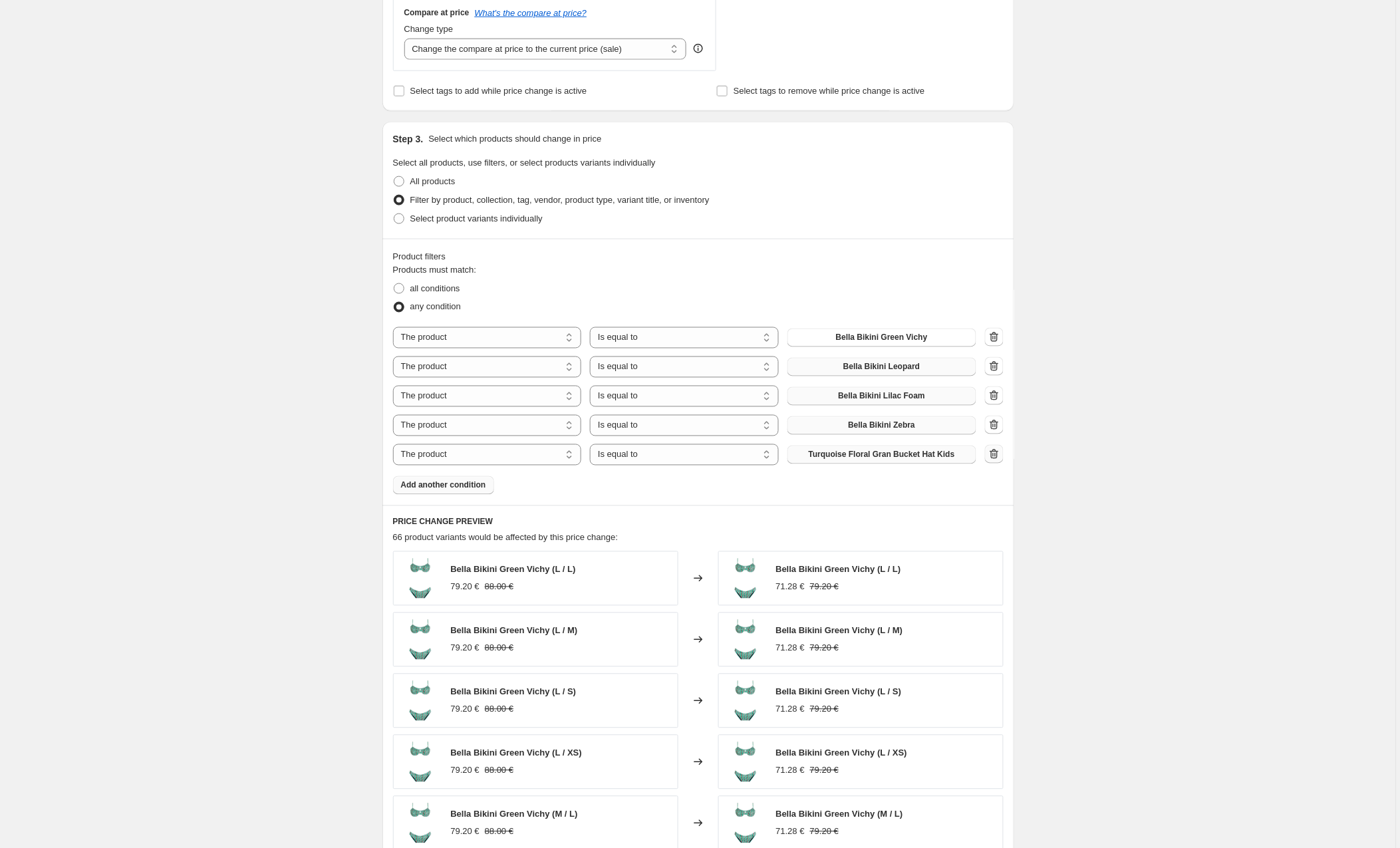
click at [995, 459] on icon "button" at bounding box center [994, 454] width 8 height 10
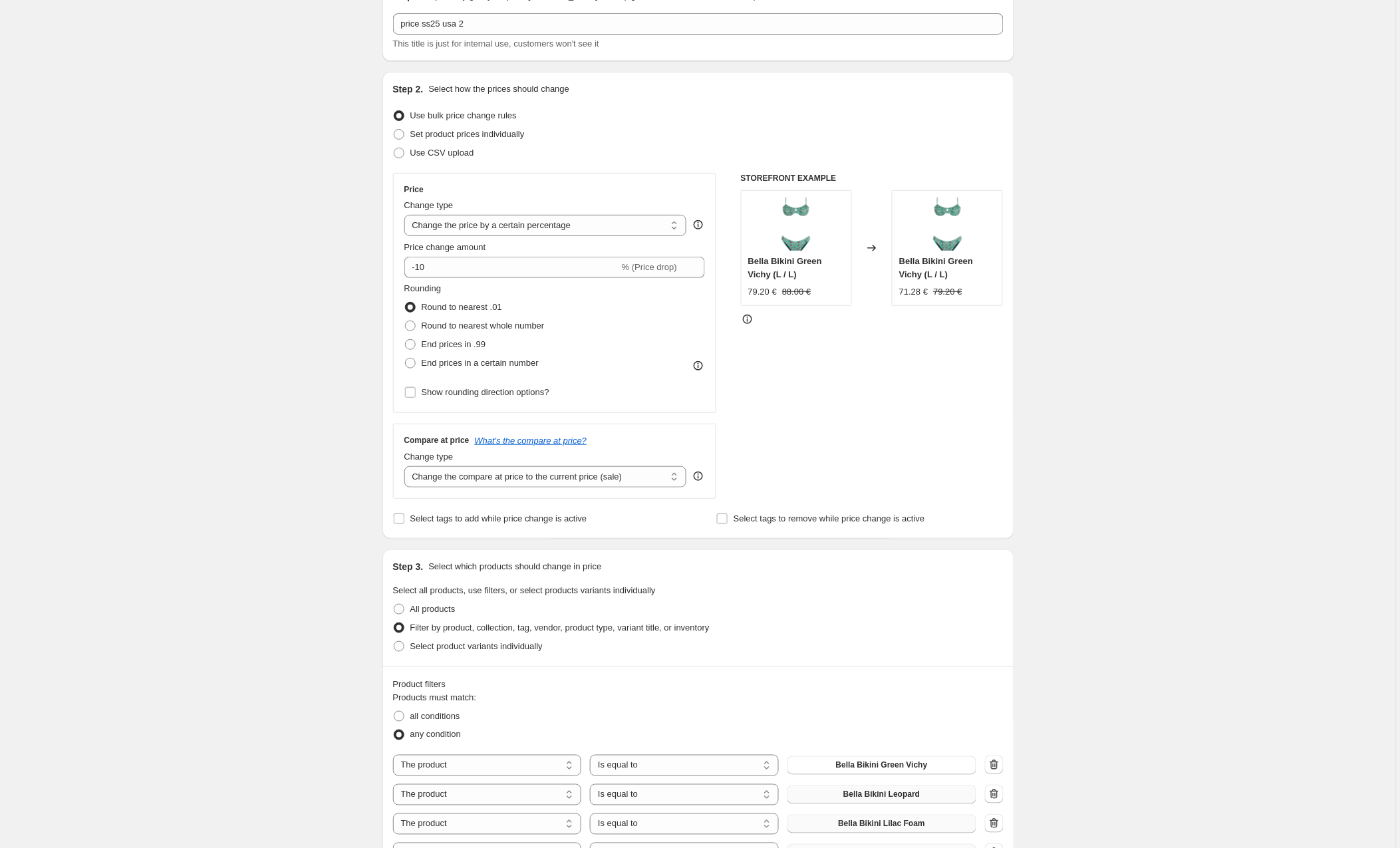
scroll to position [58, 0]
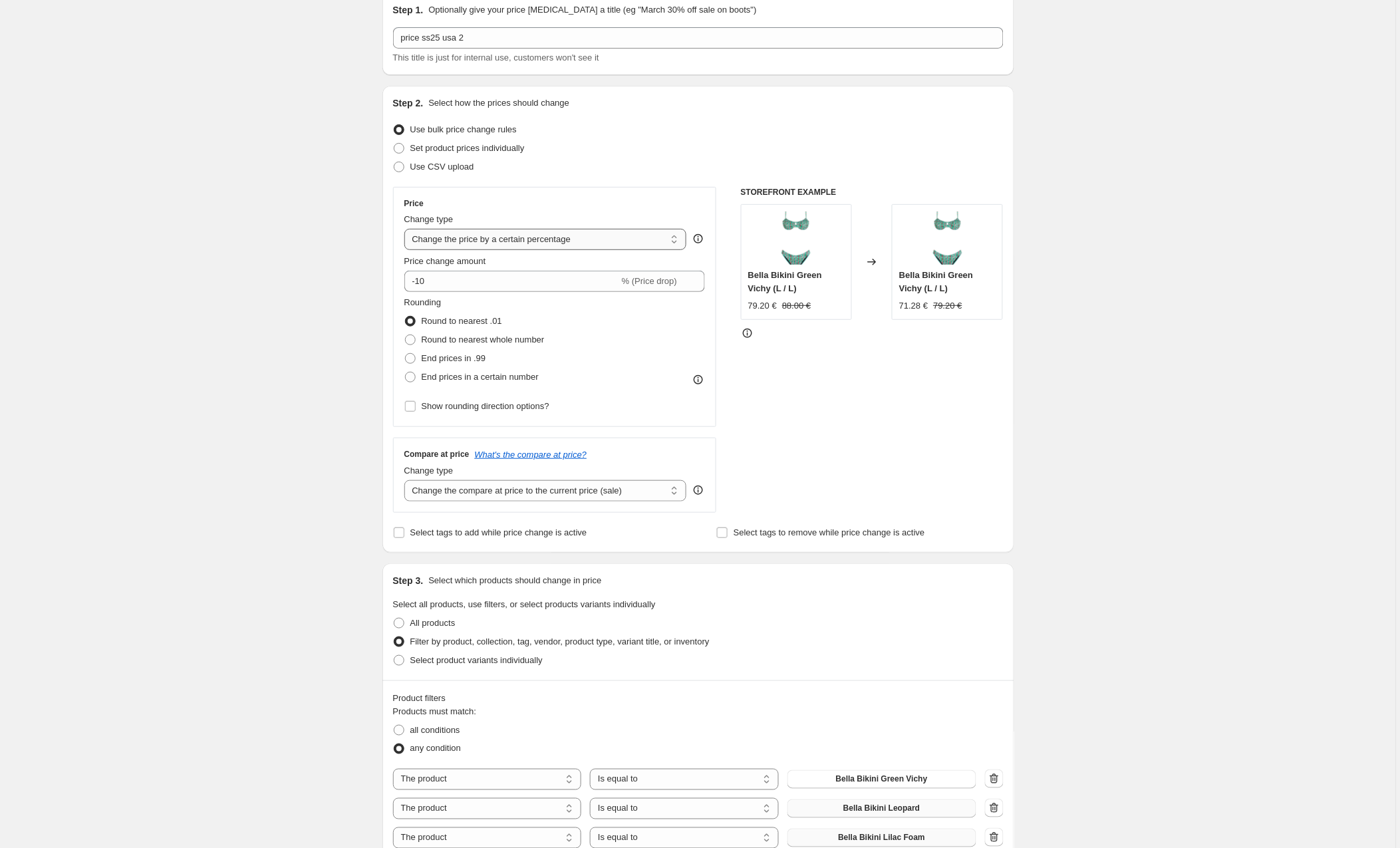
select select "to"
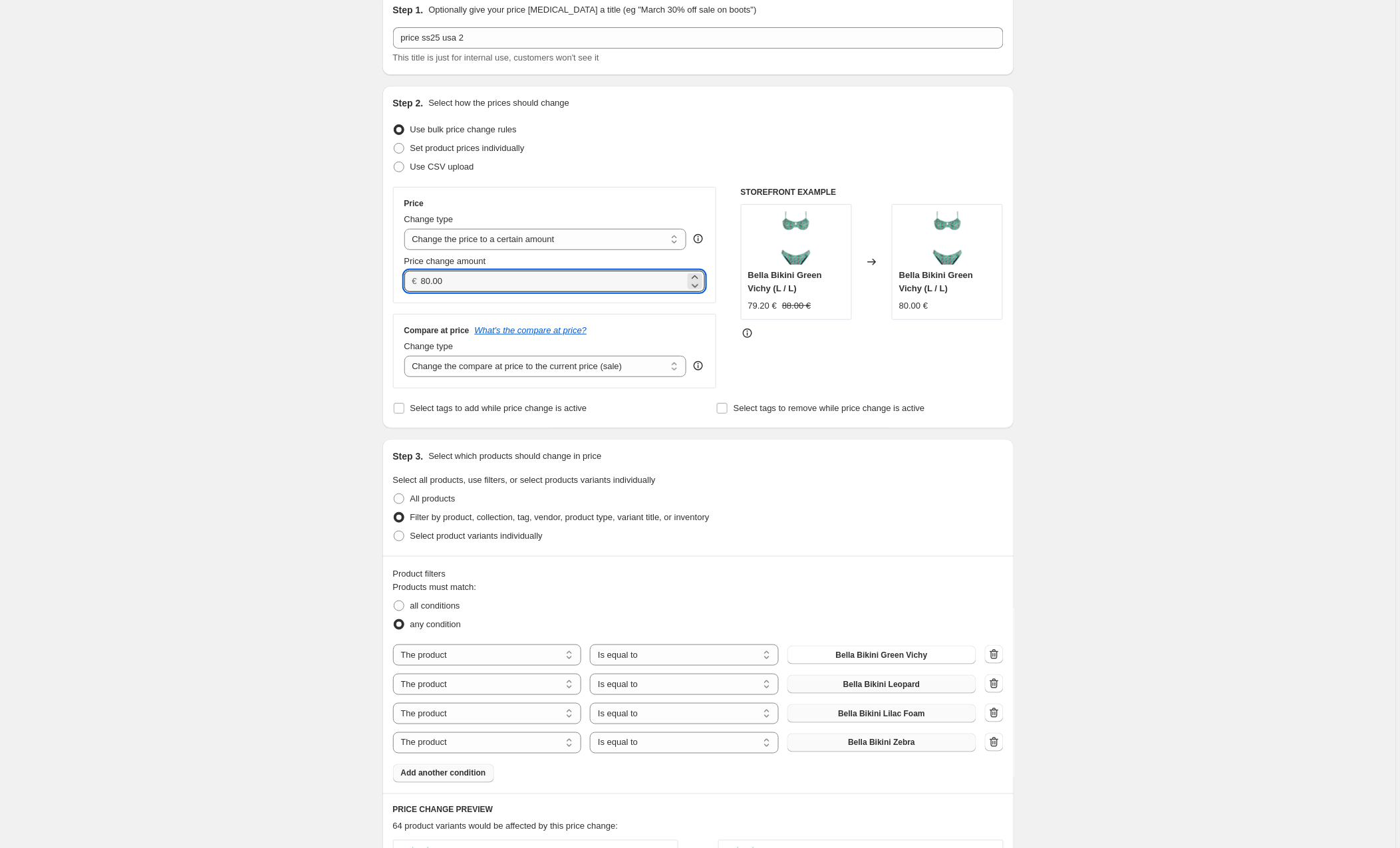
drag, startPoint x: 464, startPoint y: 280, endPoint x: 375, endPoint y: 282, distance: 89.0
click at [375, 282] on div "Step 1. Optionally give your price [MEDICAL_DATA] a title (eg "March 30% off sa…" at bounding box center [693, 680] width 643 height 1396
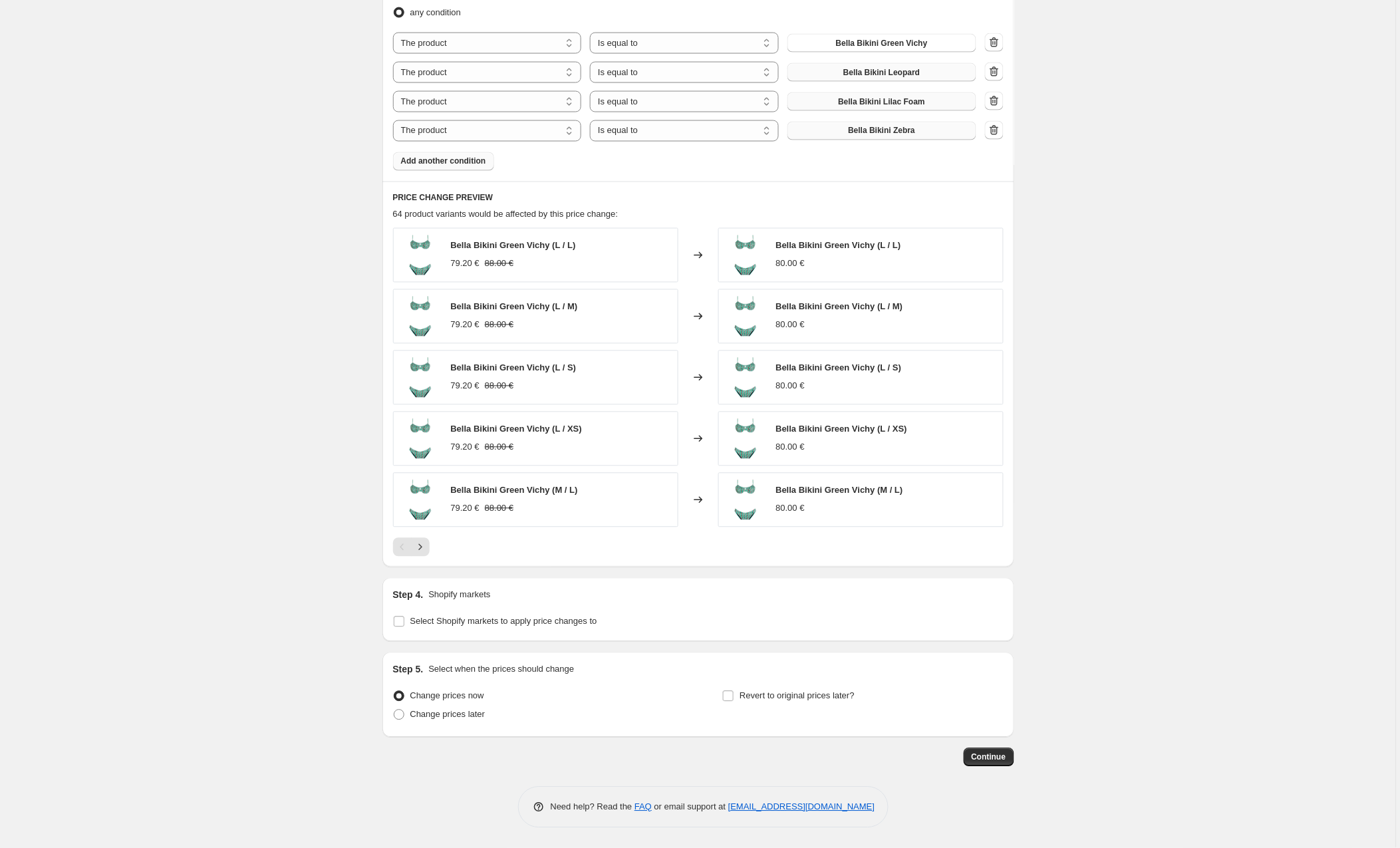
scroll to position [671, 0]
type input "120.00"
click at [398, 618] on input "Select Shopify markets to apply price changes to" at bounding box center [398, 621] width 10 height 10
checkbox input "true"
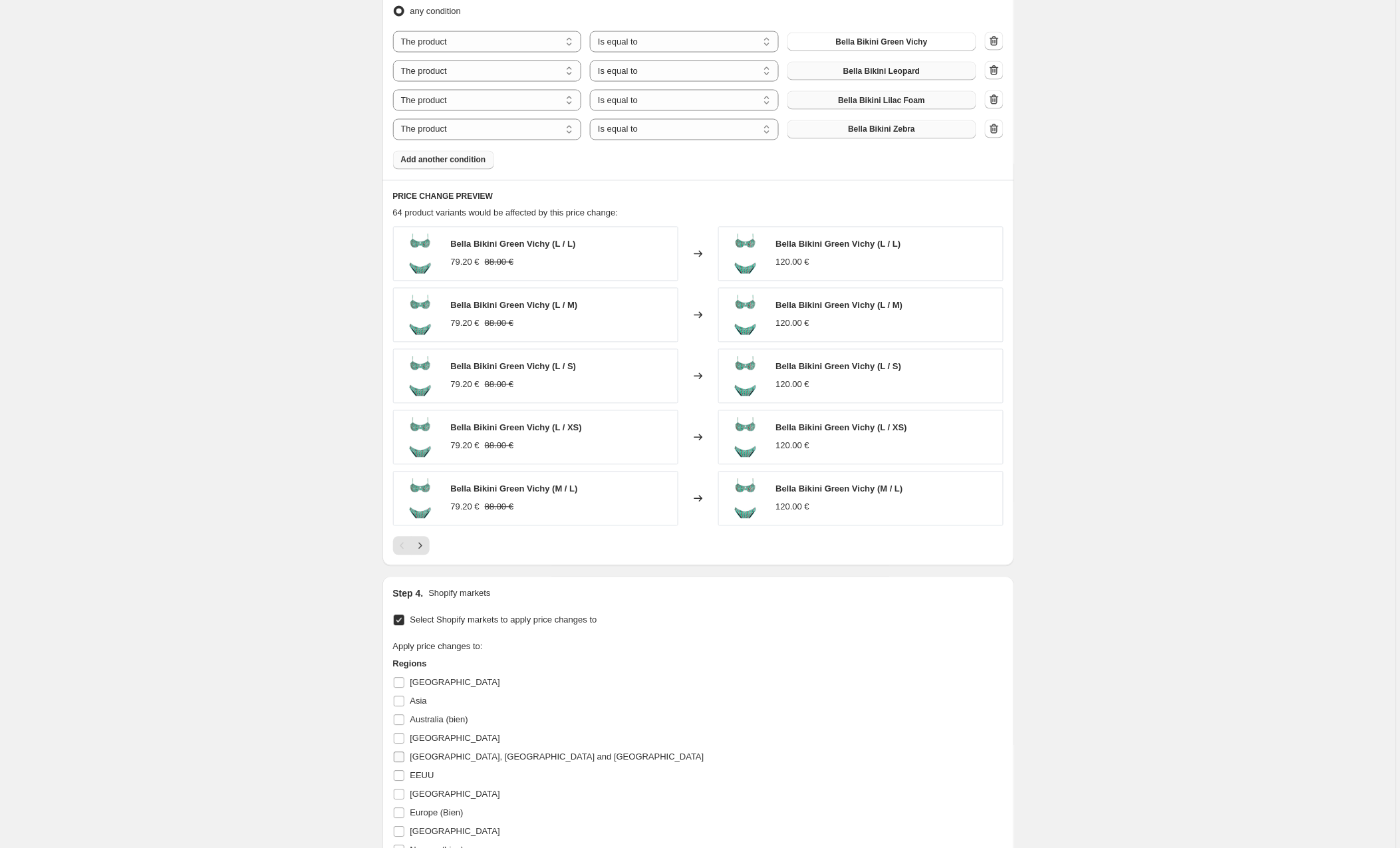
scroll to position [672, 0]
click at [400, 777] on input "EEUU" at bounding box center [398, 775] width 10 height 10
checkbox input "true"
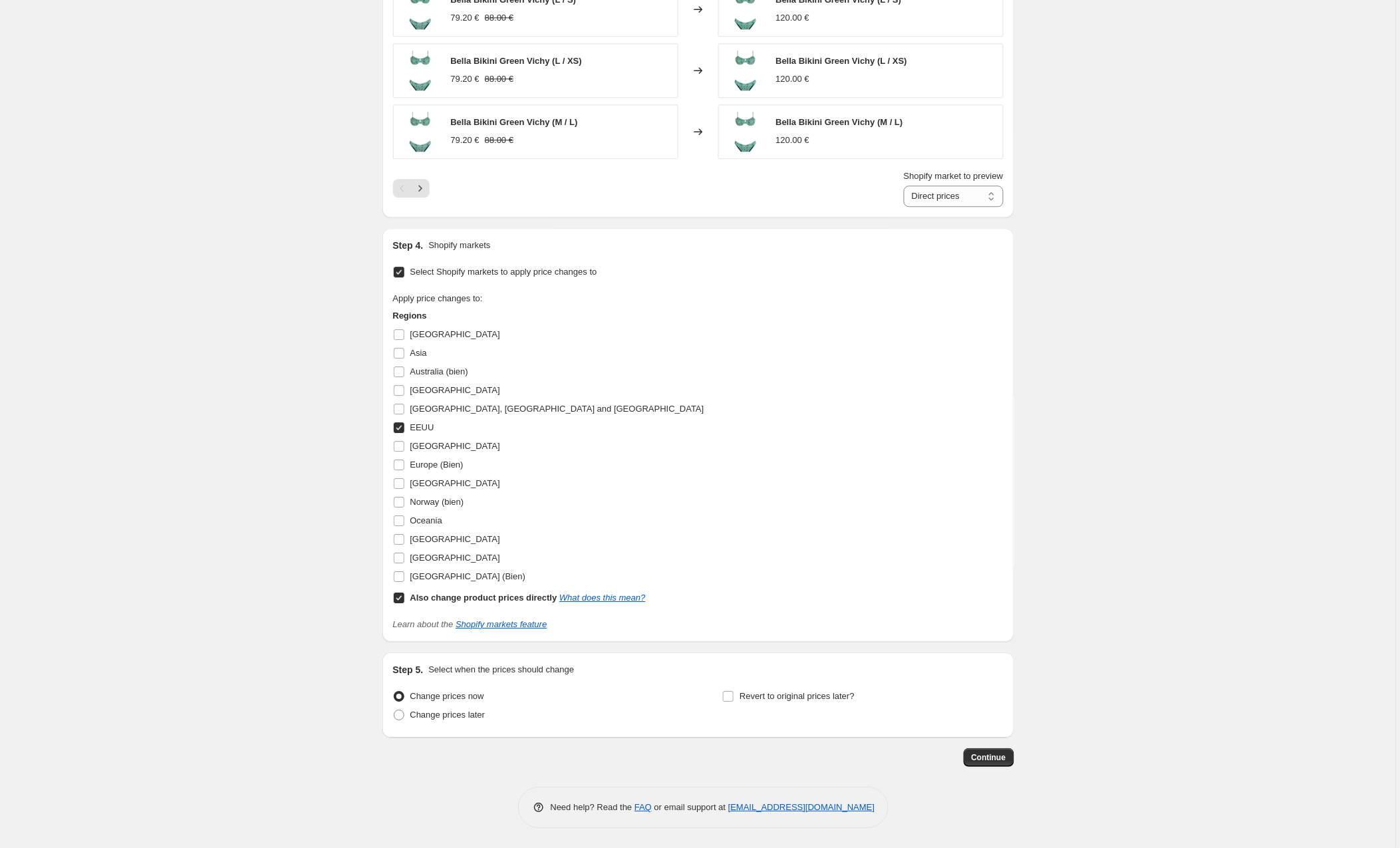
click at [397, 598] on input "Also change product prices directly What does this mean?" at bounding box center [398, 597] width 10 height 10
checkbox input "false"
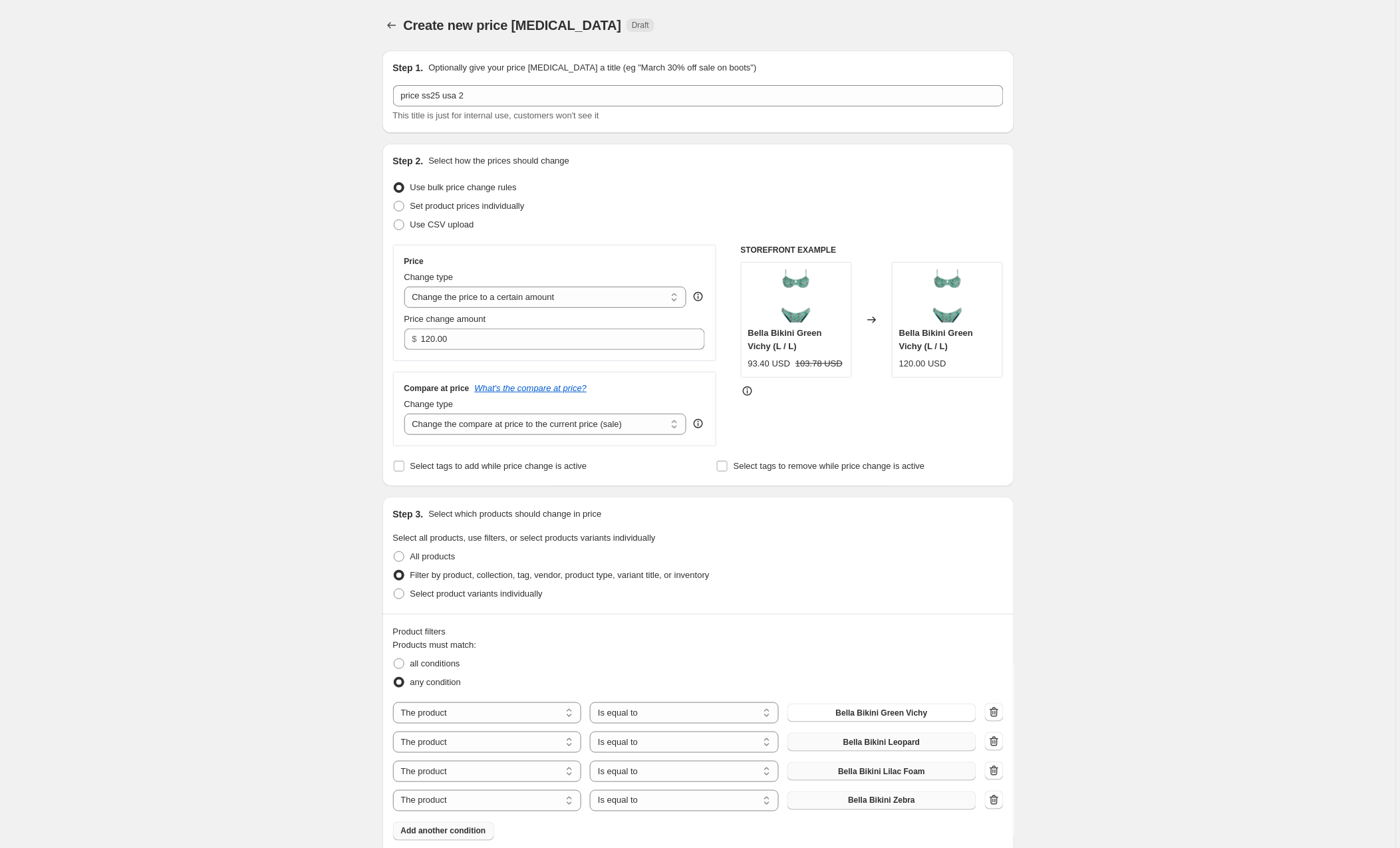
scroll to position [0, 0]
select select "to"
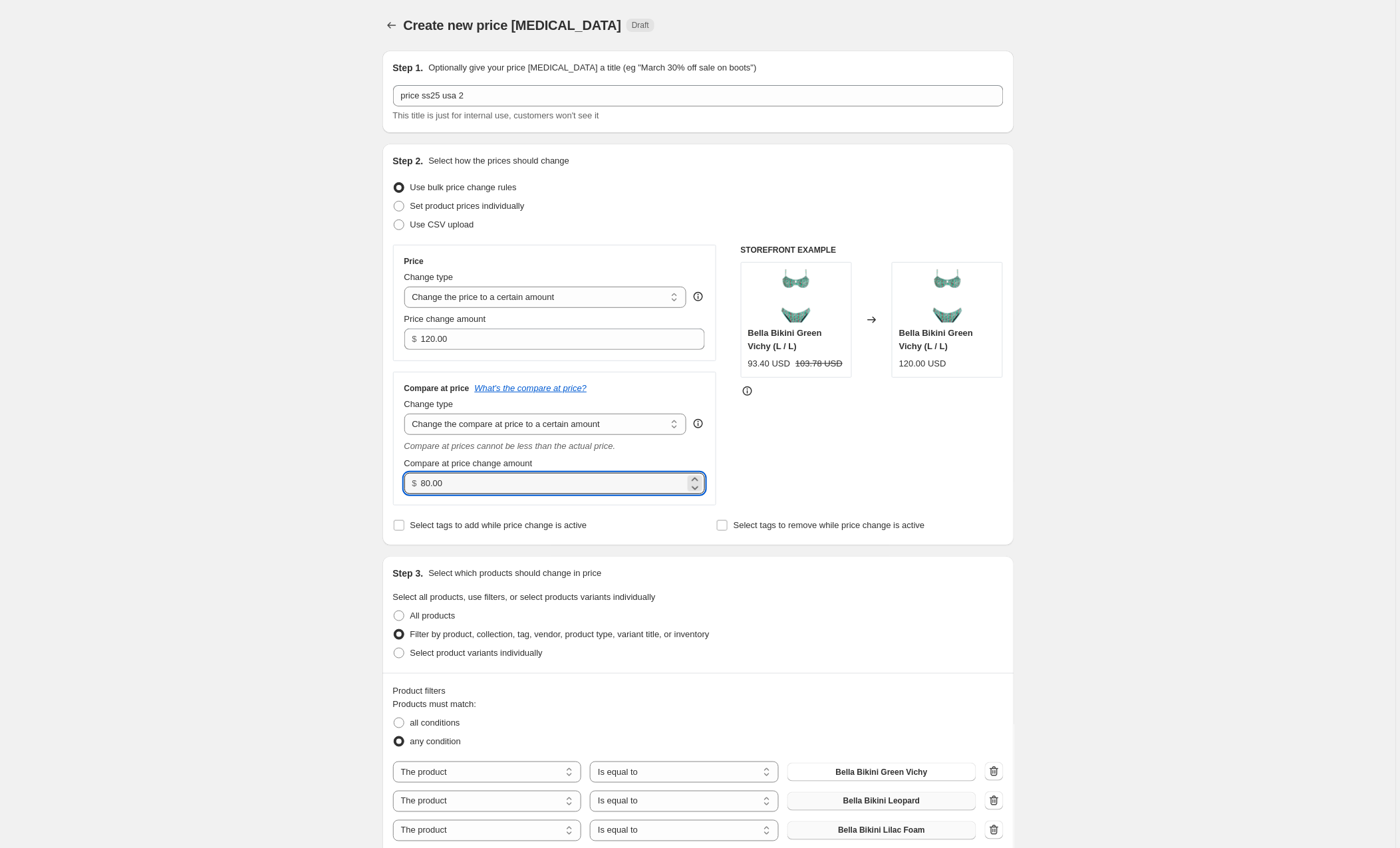
drag, startPoint x: 464, startPoint y: 485, endPoint x: 354, endPoint y: 481, distance: 110.1
type input "132.00"
click at [853, 432] on div "STOREFRONT EXAMPLE Bella Bikini Green Vichy (L / L) 93.40 USD 103.78 USD Change…" at bounding box center [872, 375] width 263 height 261
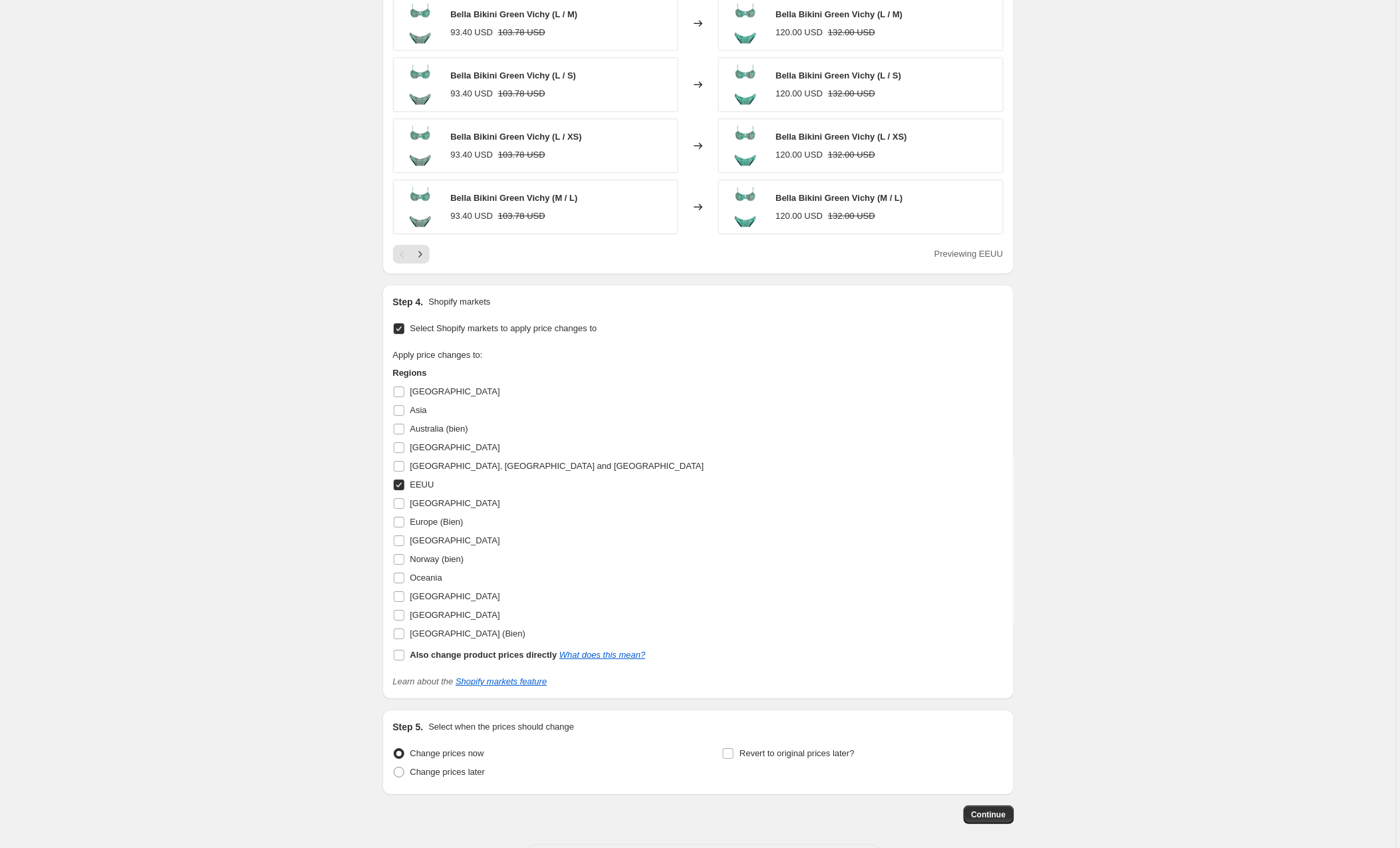
scroll to position [1023, 0]
click at [981, 816] on span "Continue" at bounding box center [989, 813] width 35 height 10
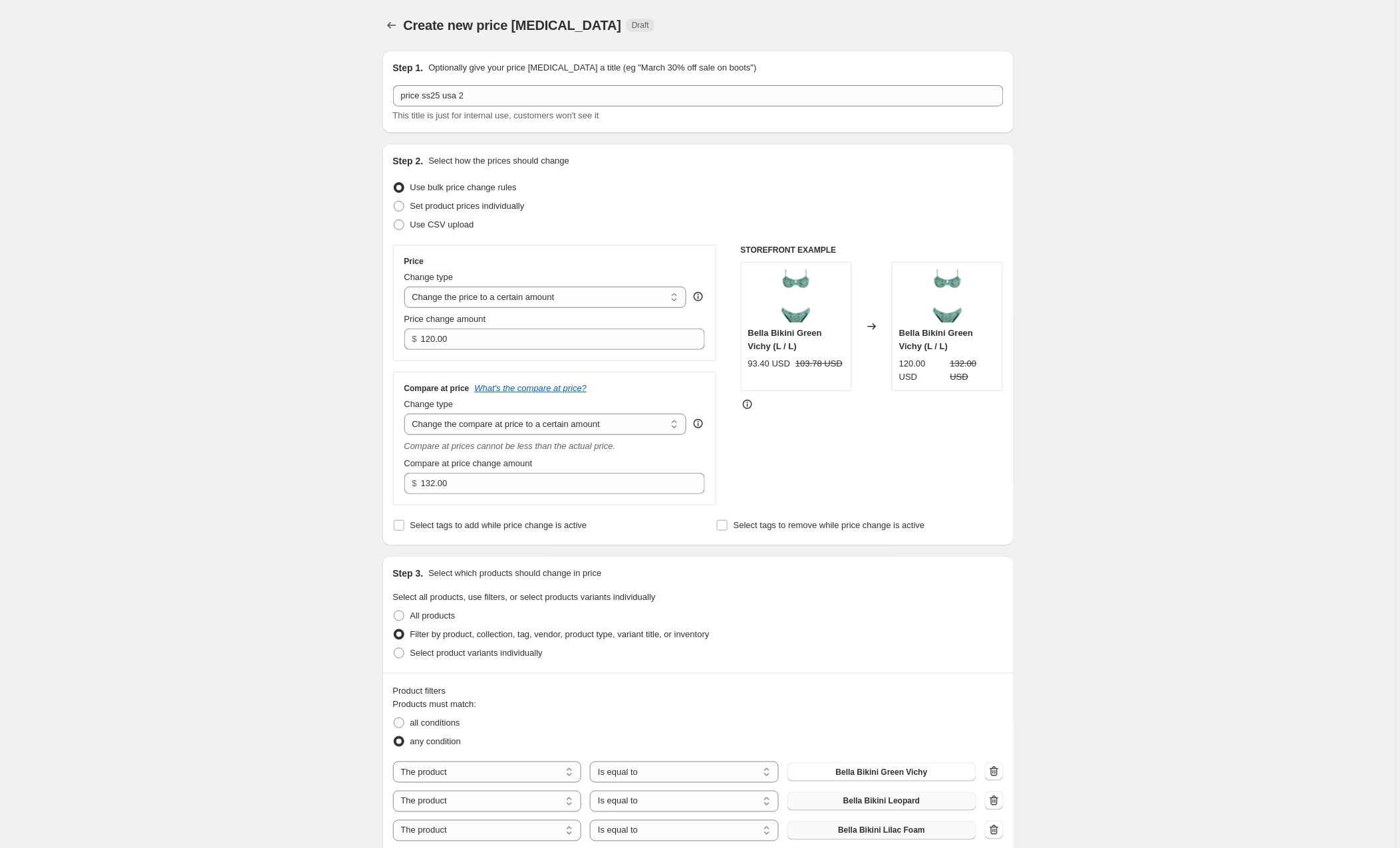
scroll to position [1022, 0]
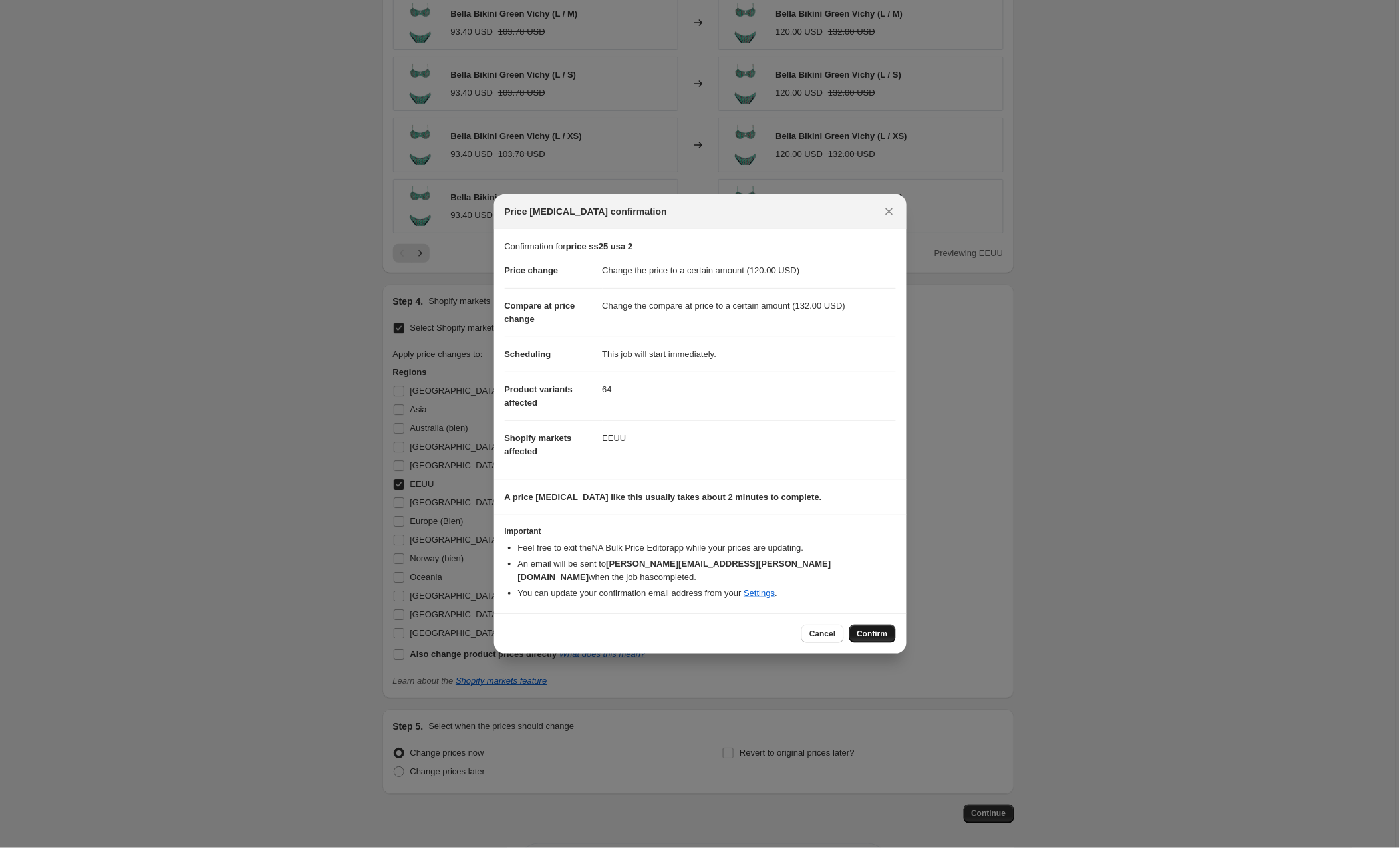
click at [857, 629] on span "Confirm" at bounding box center [872, 634] width 31 height 10
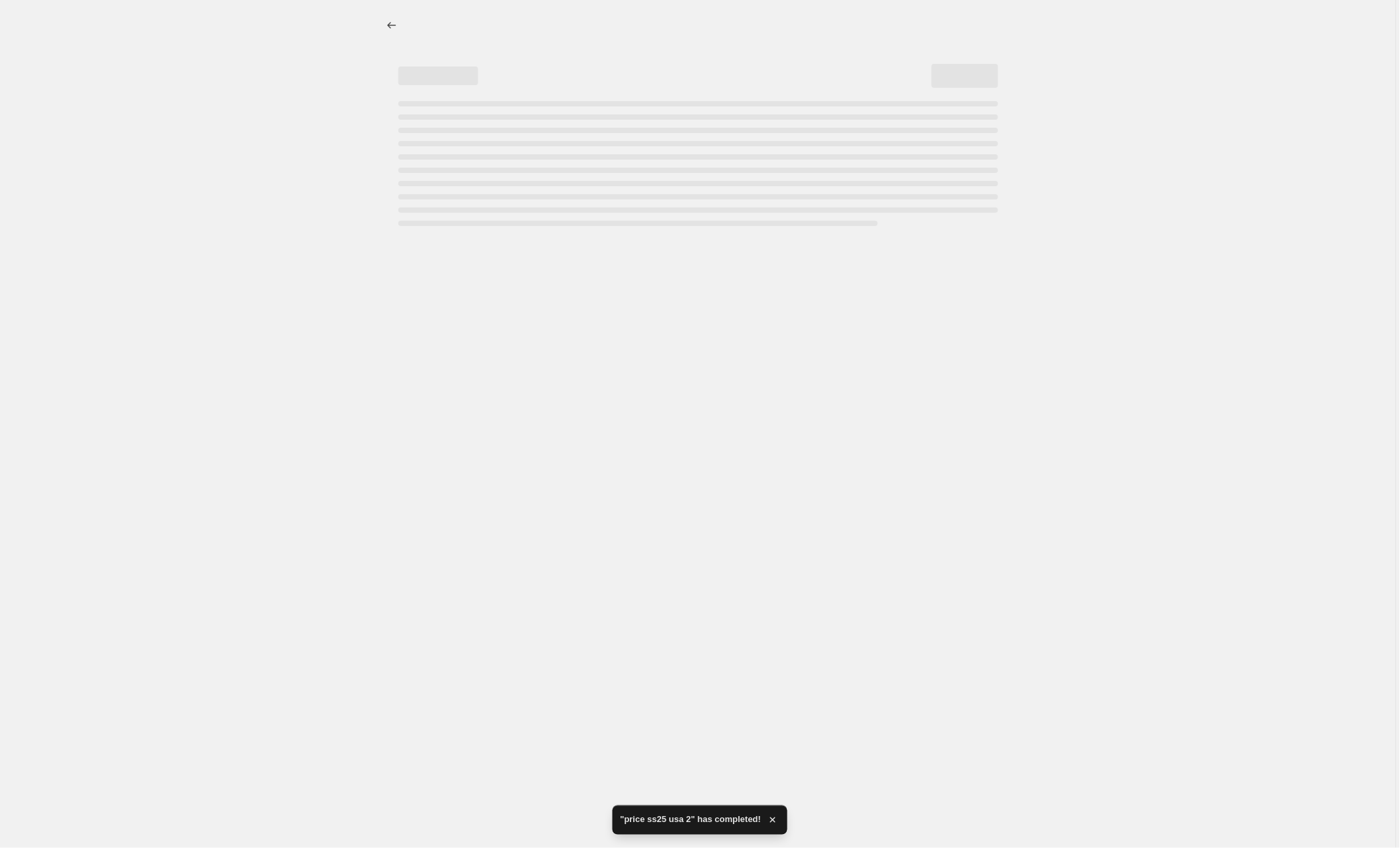
select select "to"
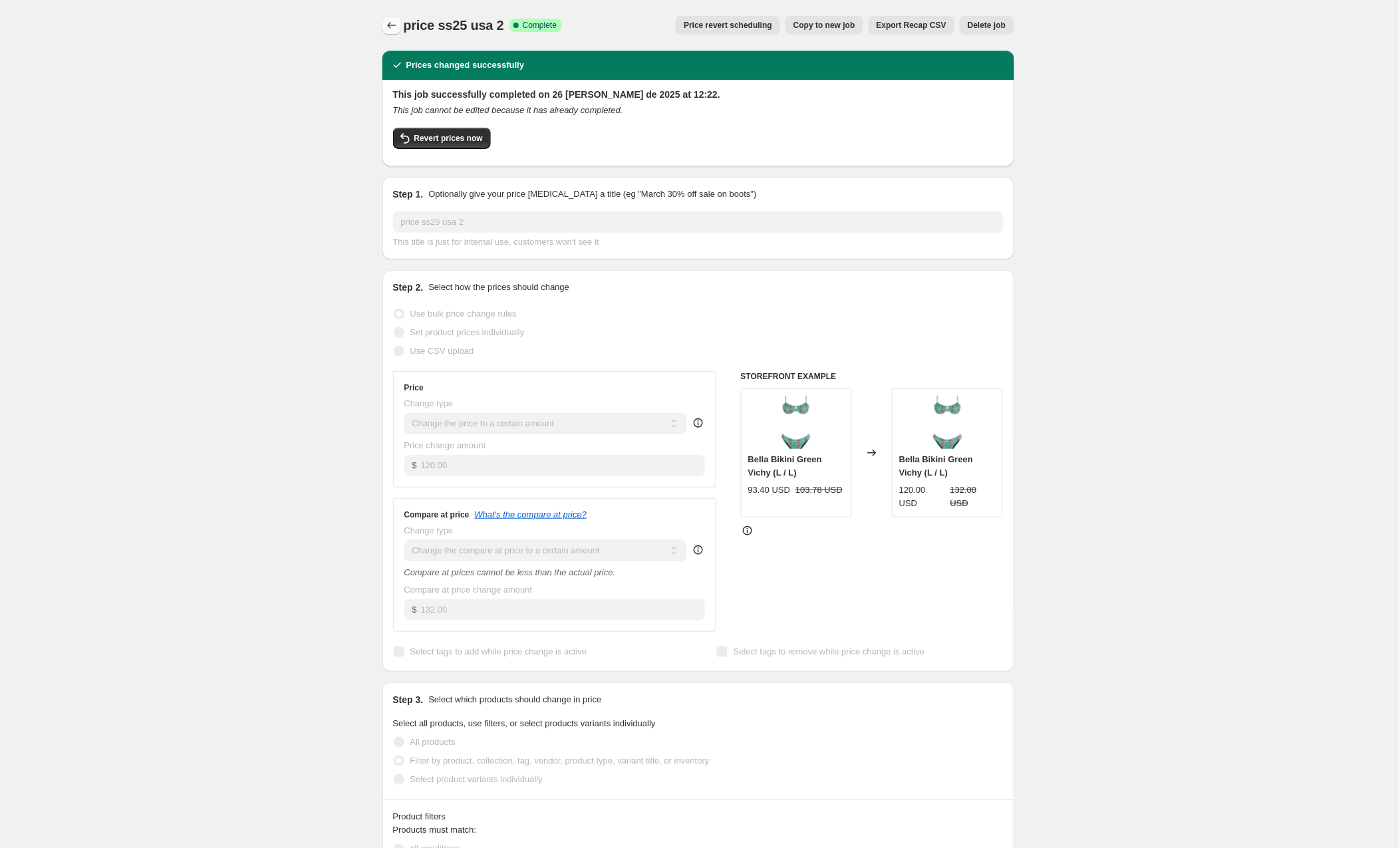
click at [391, 28] on icon "Price change jobs" at bounding box center [391, 26] width 8 height 7
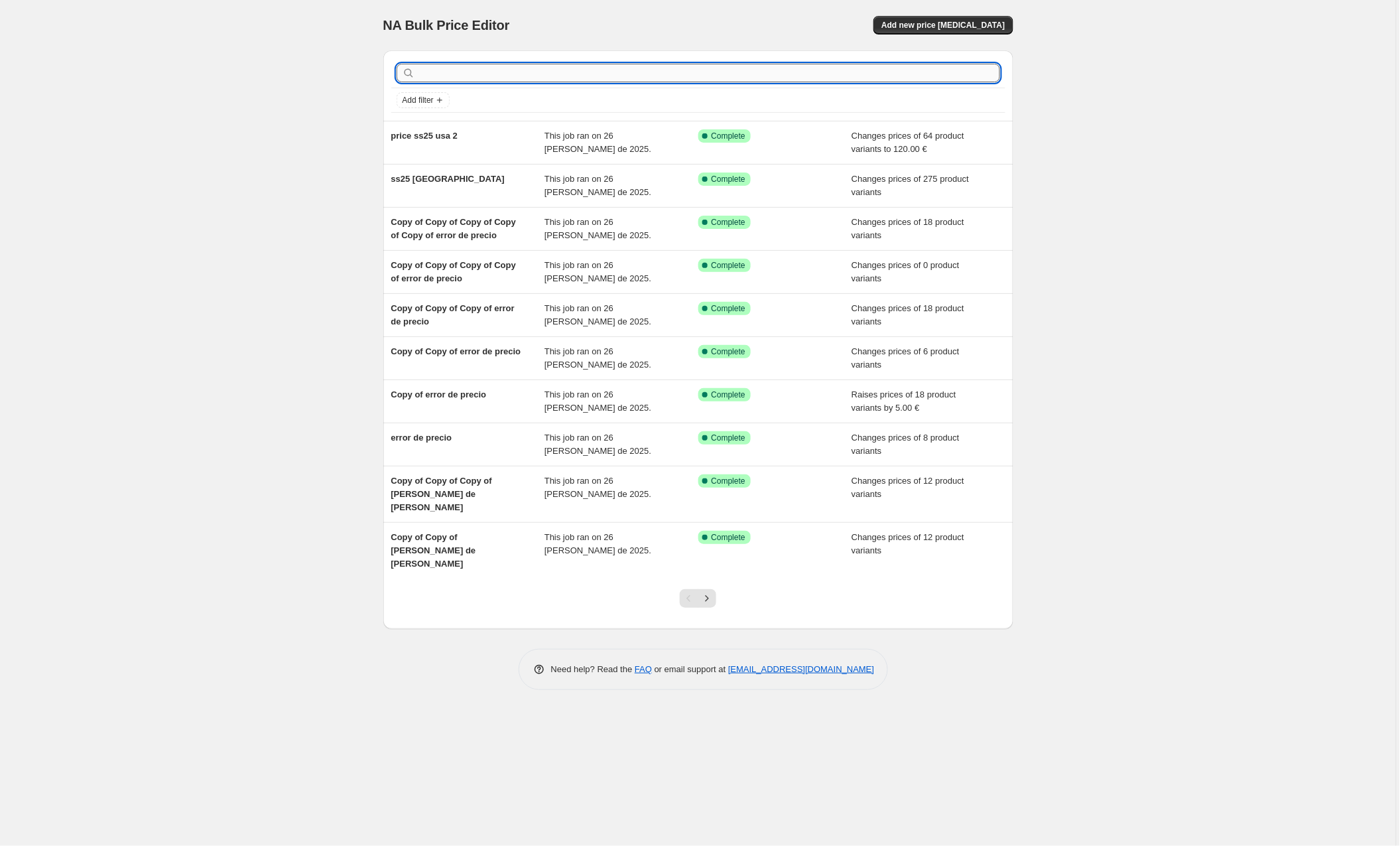
click at [455, 71] on input "text" at bounding box center [709, 73] width 582 height 19
click at [965, 27] on span "Add new price [MEDICAL_DATA]" at bounding box center [943, 25] width 123 height 10
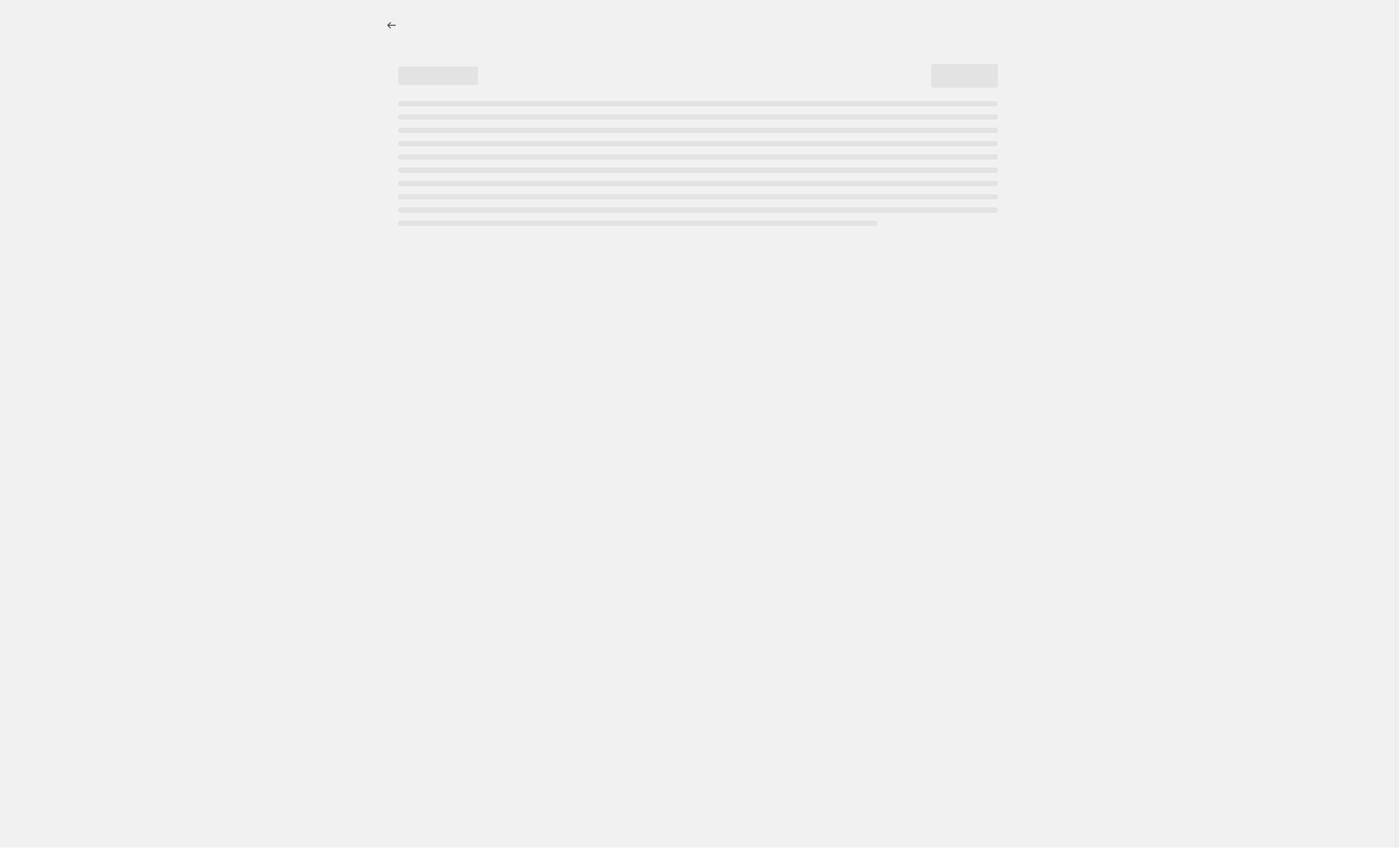
select select "percentage"
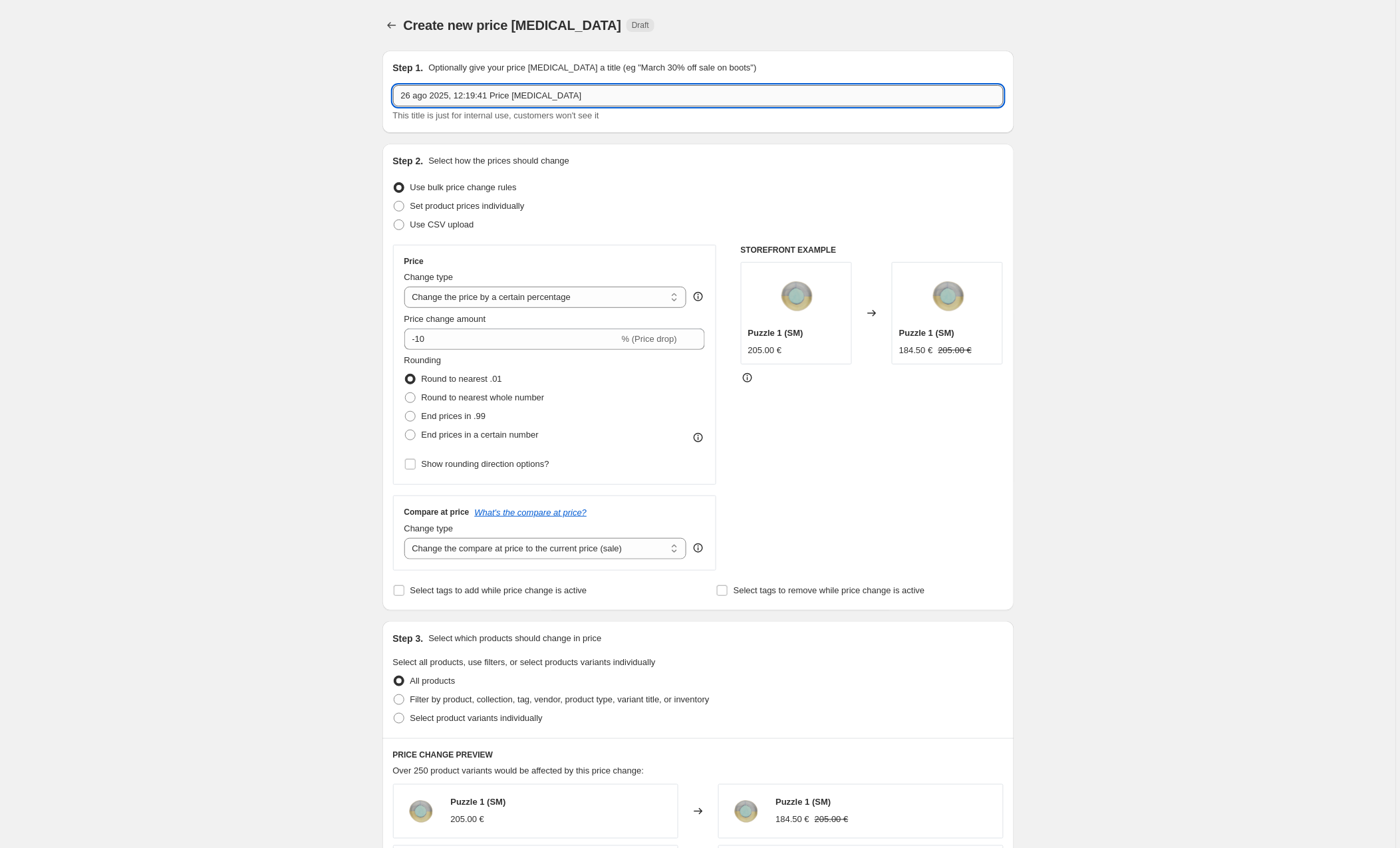
click at [450, 94] on input "26 ago 2025, 12:19:41 Price [MEDICAL_DATA]" at bounding box center [698, 96] width 611 height 22
drag, startPoint x: 623, startPoint y: 94, endPoint x: 87, endPoint y: 87, distance: 536.0
click at [87, 87] on div "Create new price [MEDICAL_DATA]. This page is ready Create new price [MEDICAL_D…" at bounding box center [698, 702] width 1396 height 1404
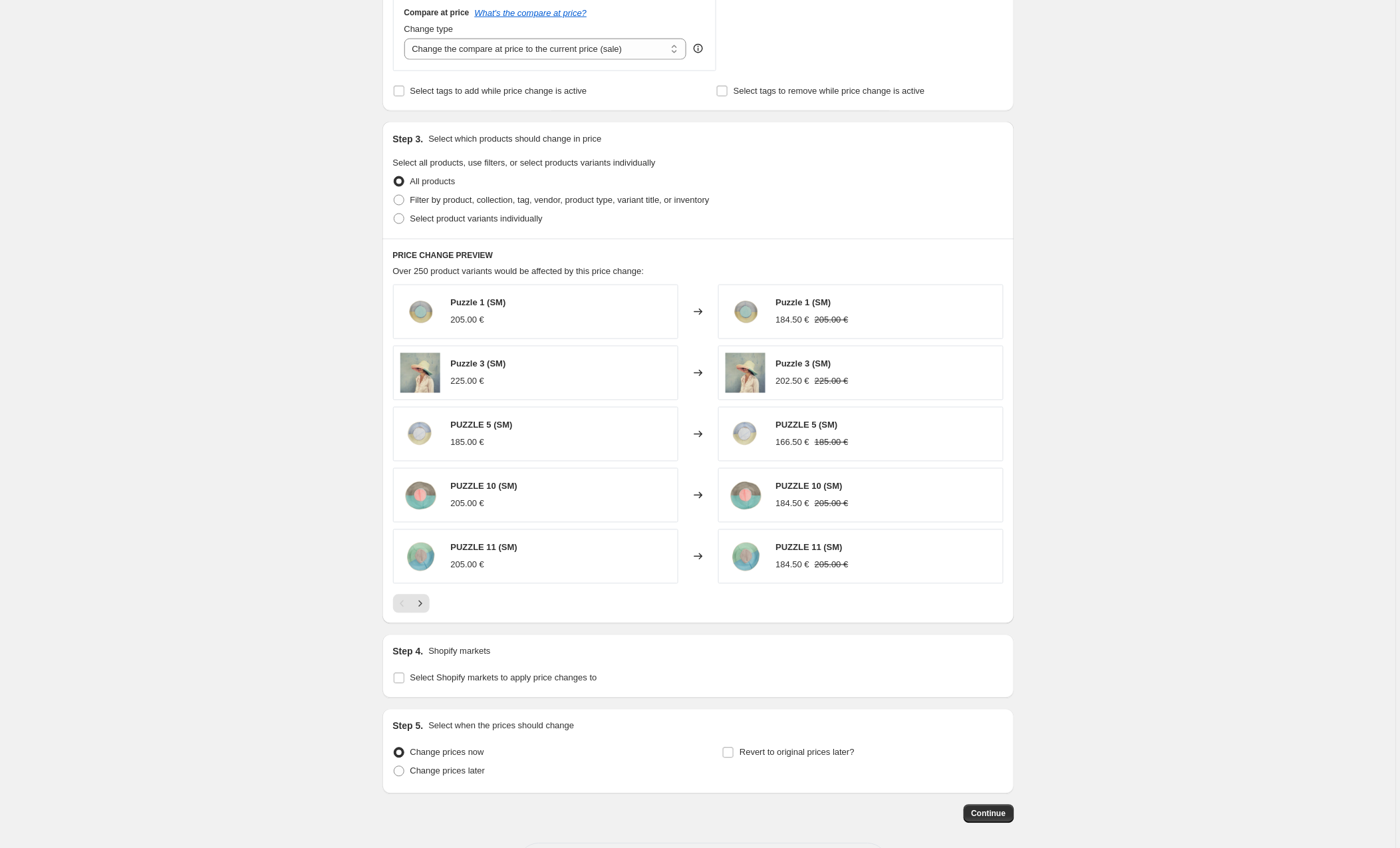
scroll to position [522, 0]
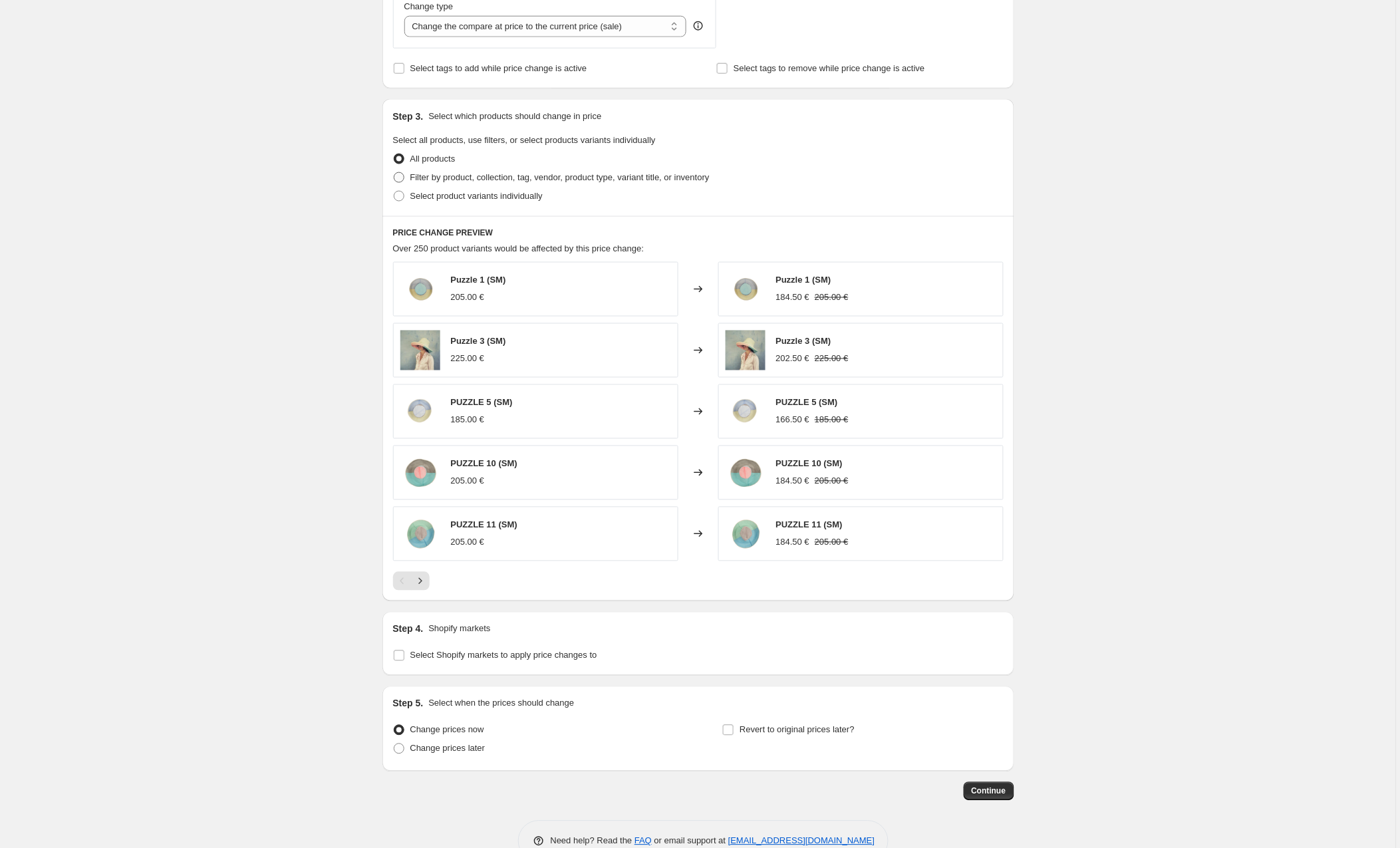
type input "ss24 usa 3"
click at [398, 176] on span at bounding box center [398, 177] width 10 height 10
click at [394, 173] on input "Filter by product, collection, tag, vendor, product type, variant title, or inv…" at bounding box center [394, 172] width 1 height 1
radio input "true"
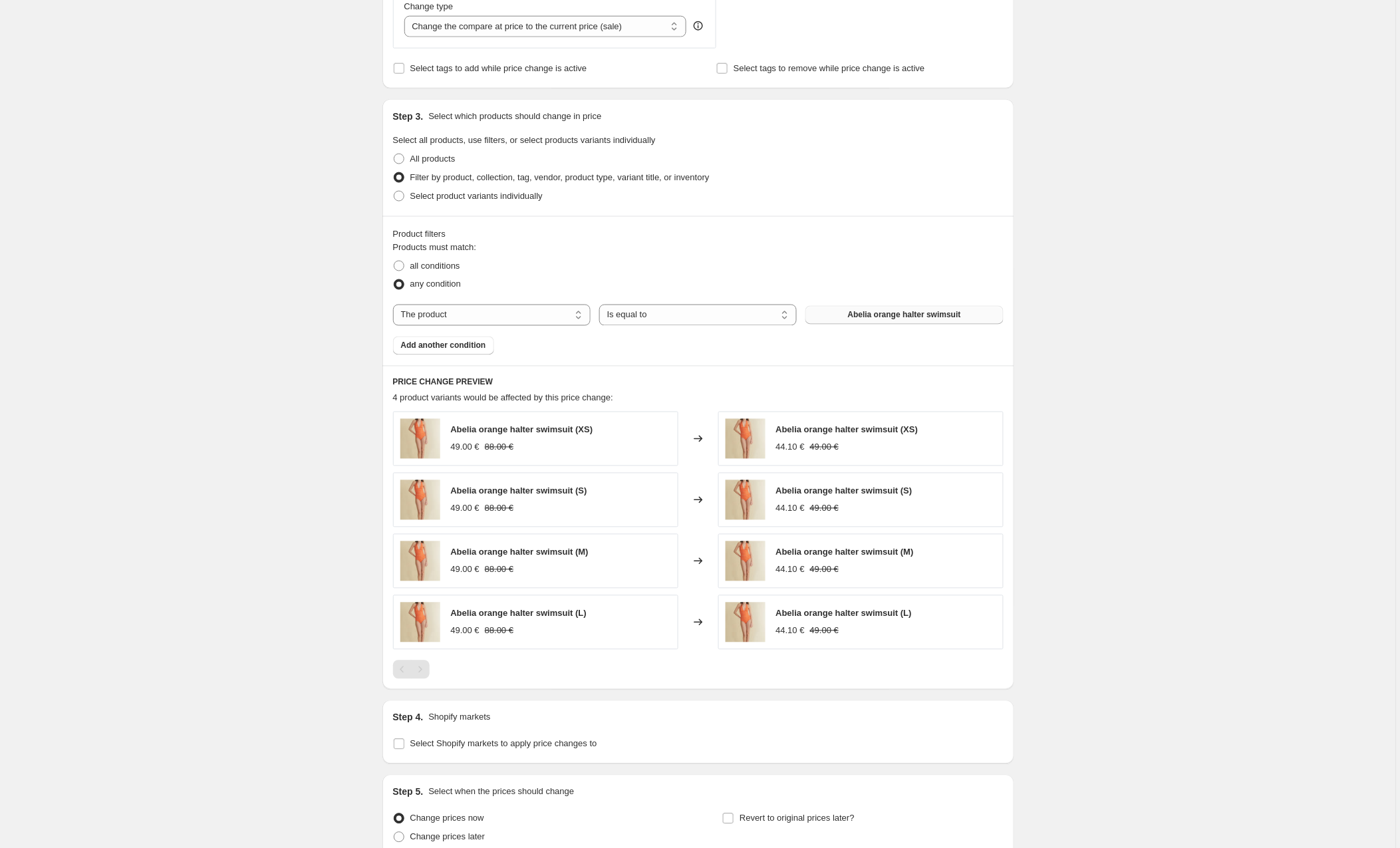
click at [859, 309] on button "Abelia orange halter swimsuit" at bounding box center [904, 315] width 198 height 19
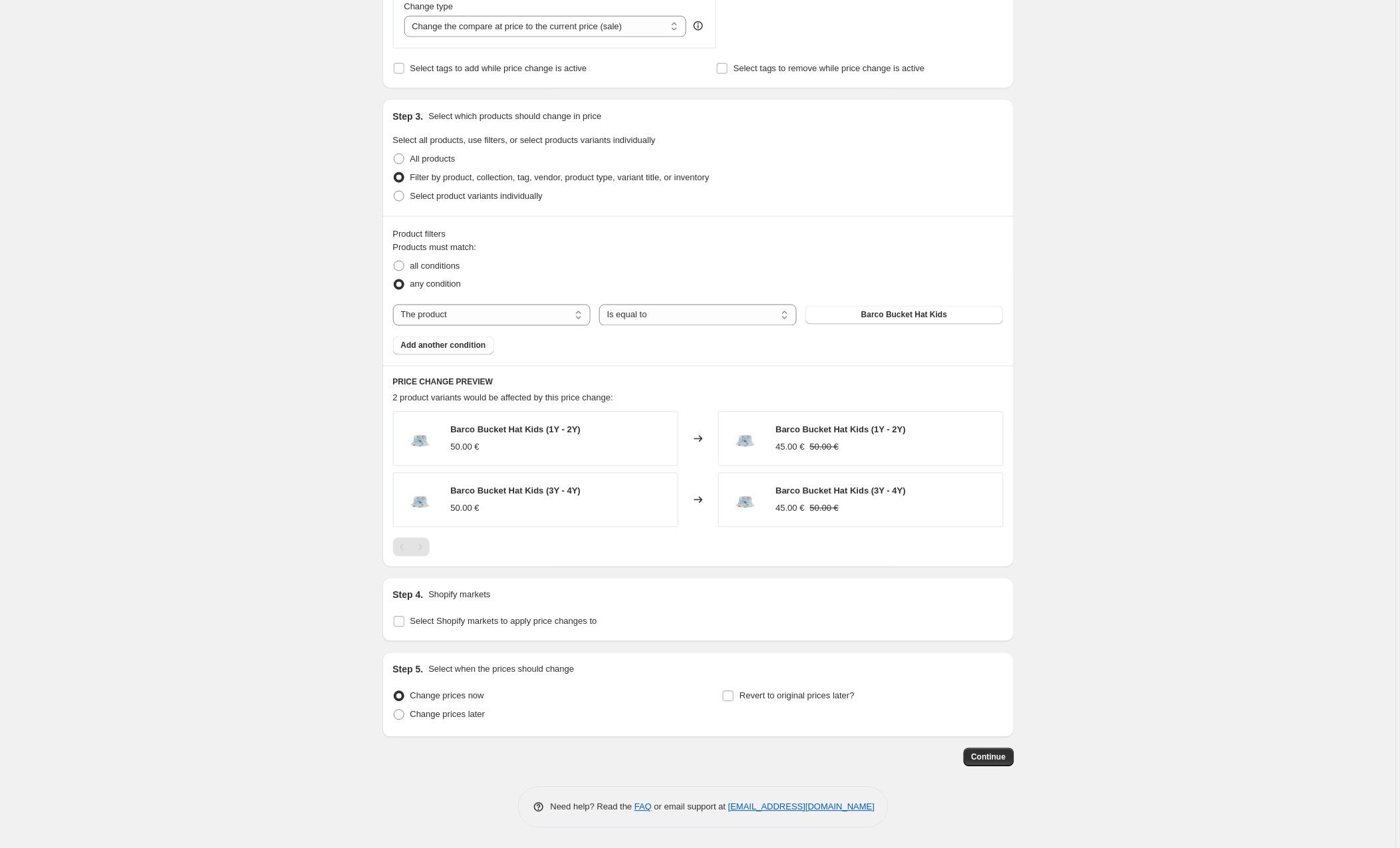
drag, startPoint x: 473, startPoint y: 350, endPoint x: 680, endPoint y: 371, distance: 208.1
click at [473, 350] on span "Add another condition" at bounding box center [444, 346] width 85 height 10
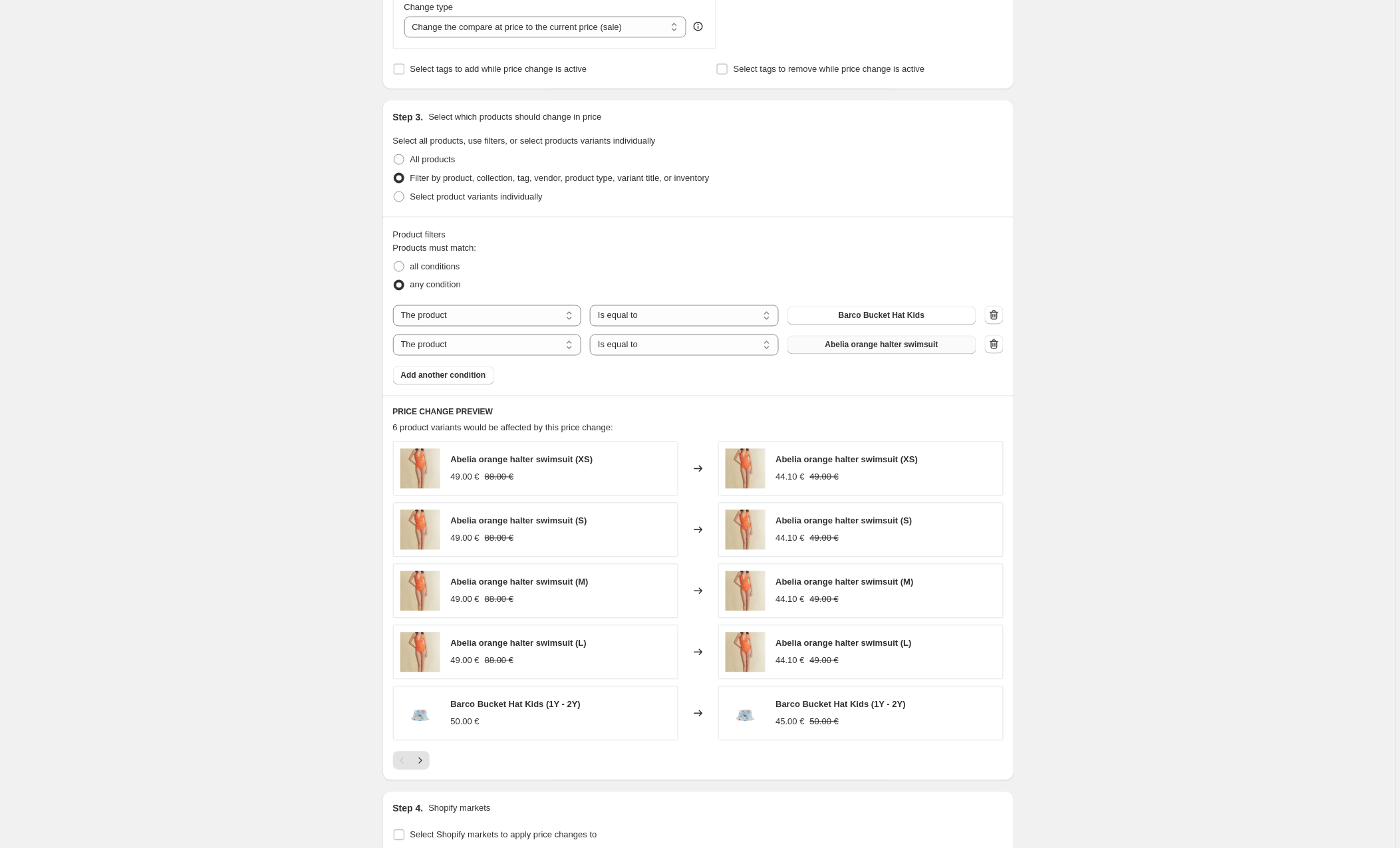
click at [867, 345] on span "Abelia orange halter swimsuit" at bounding box center [882, 345] width 113 height 10
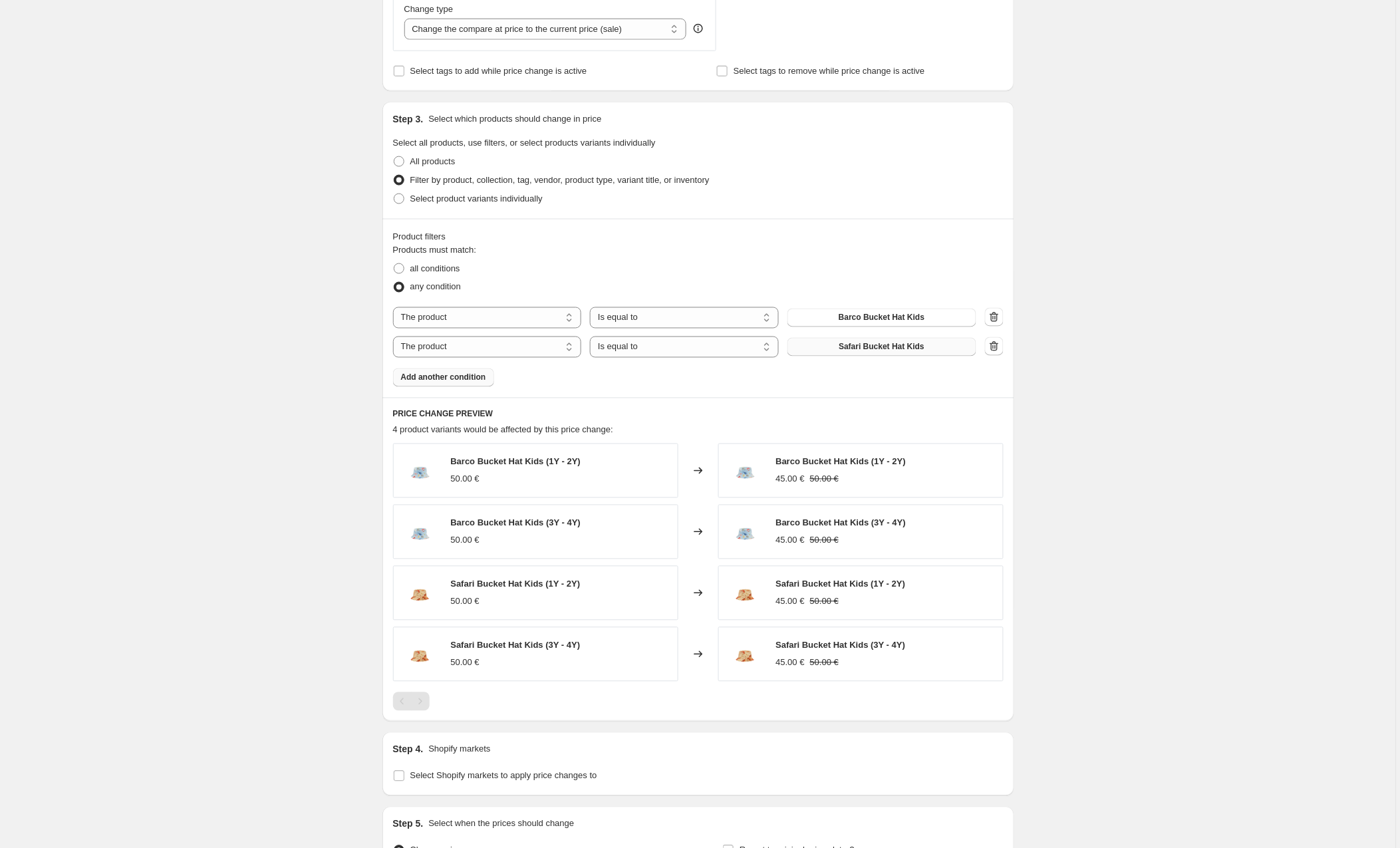
click at [464, 377] on span "Add another condition" at bounding box center [444, 378] width 85 height 10
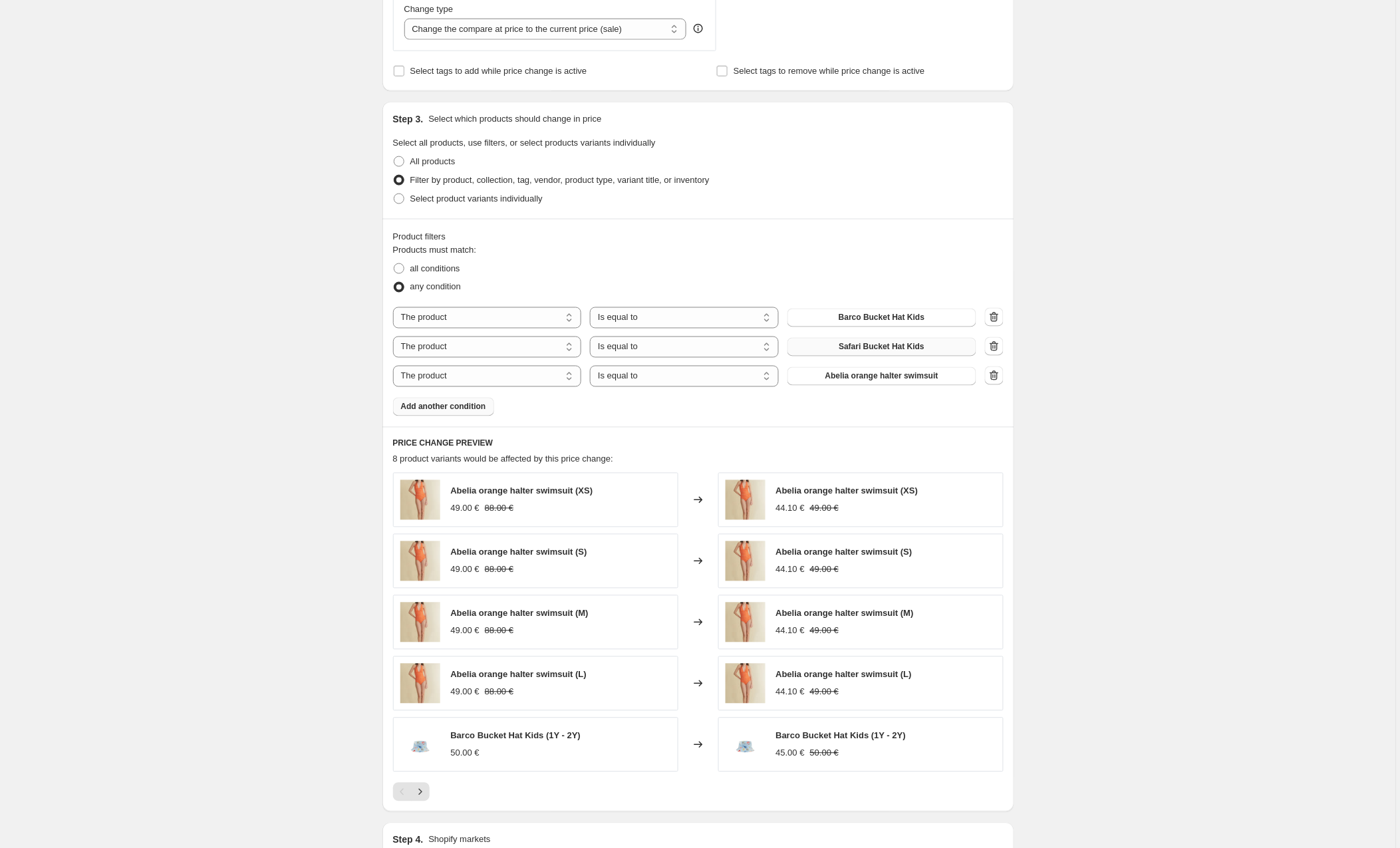
click at [857, 378] on span "Abelia orange halter swimsuit" at bounding box center [882, 376] width 113 height 10
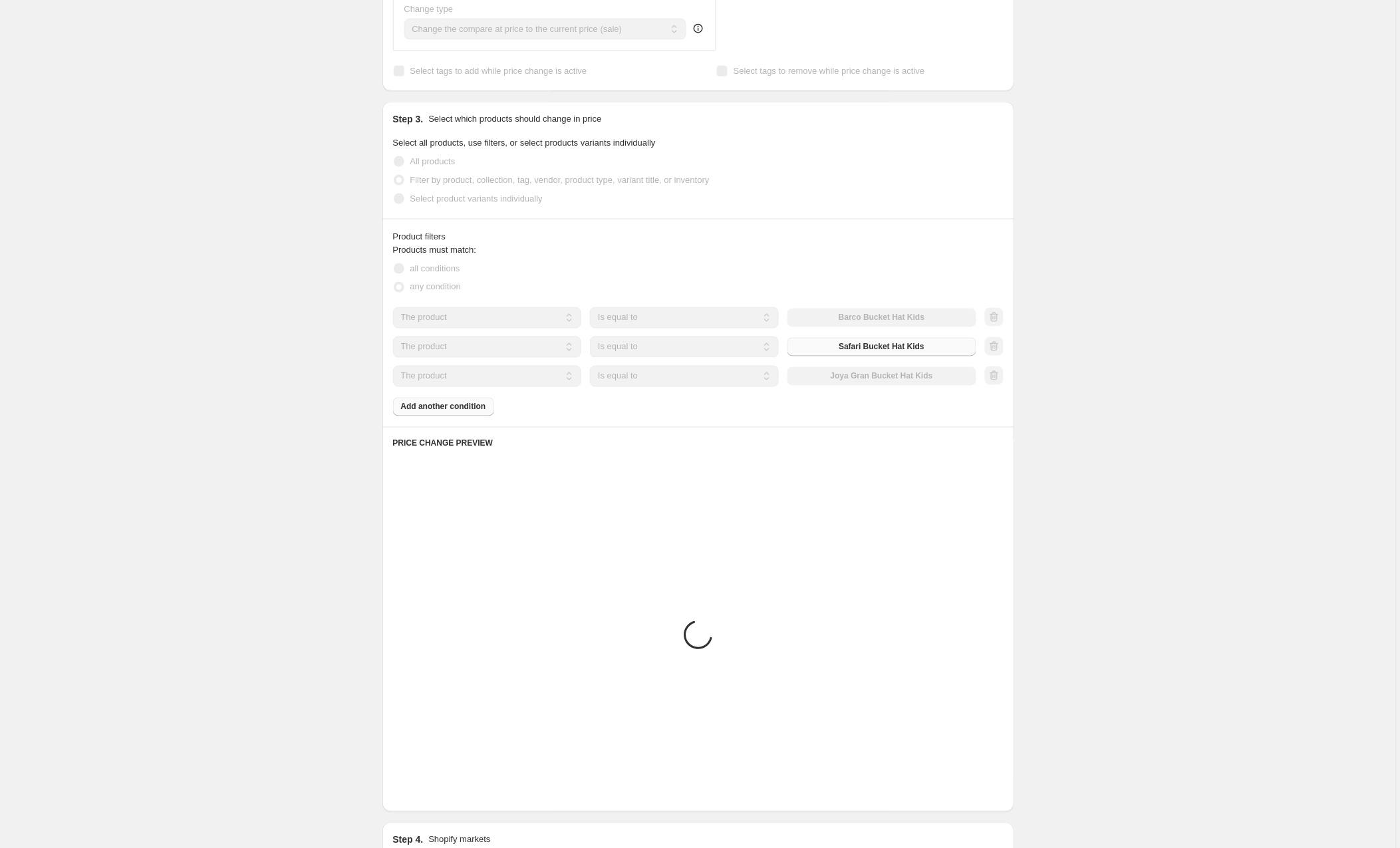
scroll to position [520, 0]
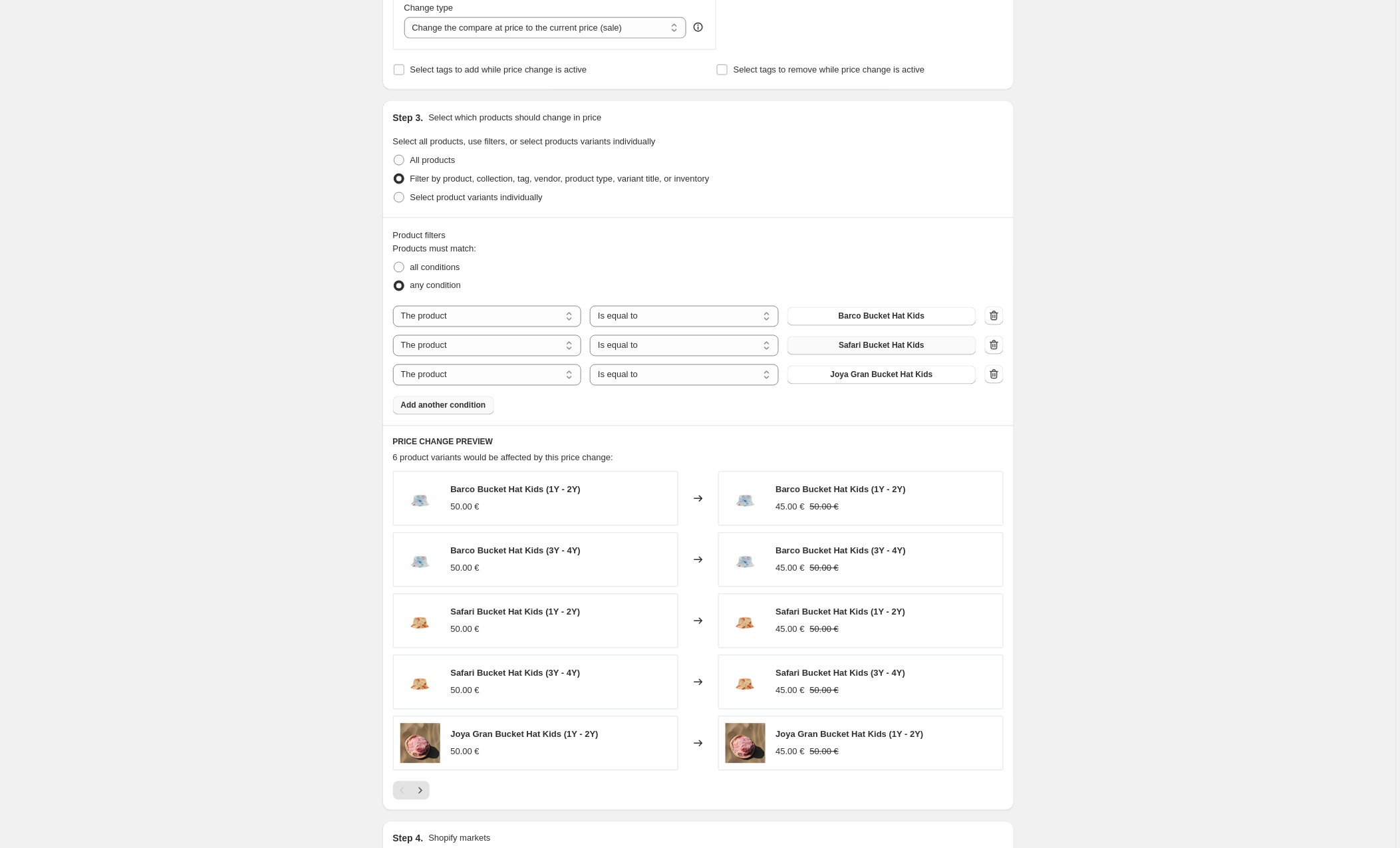
click at [459, 407] on span "Add another condition" at bounding box center [444, 405] width 85 height 10
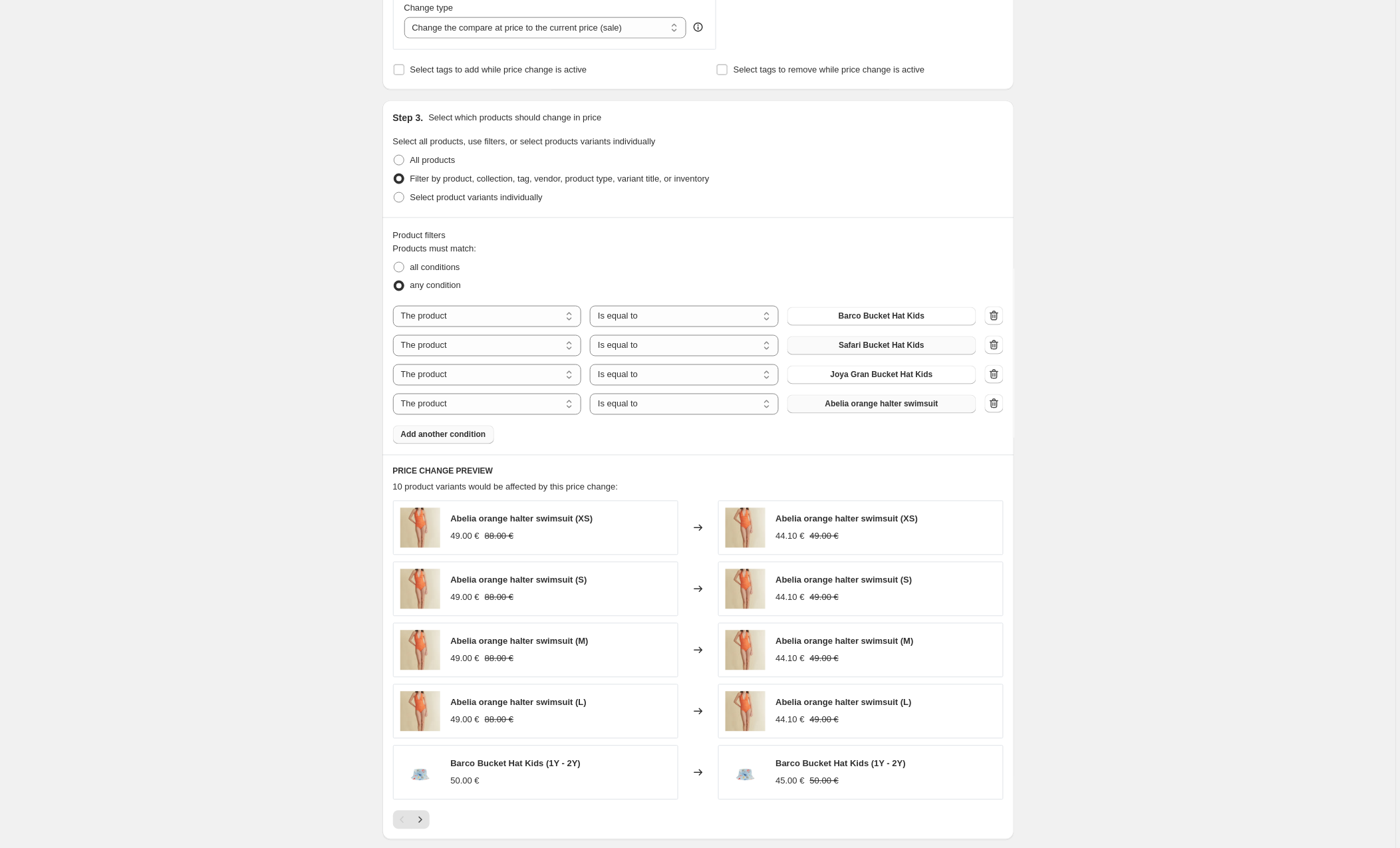
click at [849, 406] on span "Abelia orange halter swimsuit" at bounding box center [882, 404] width 113 height 10
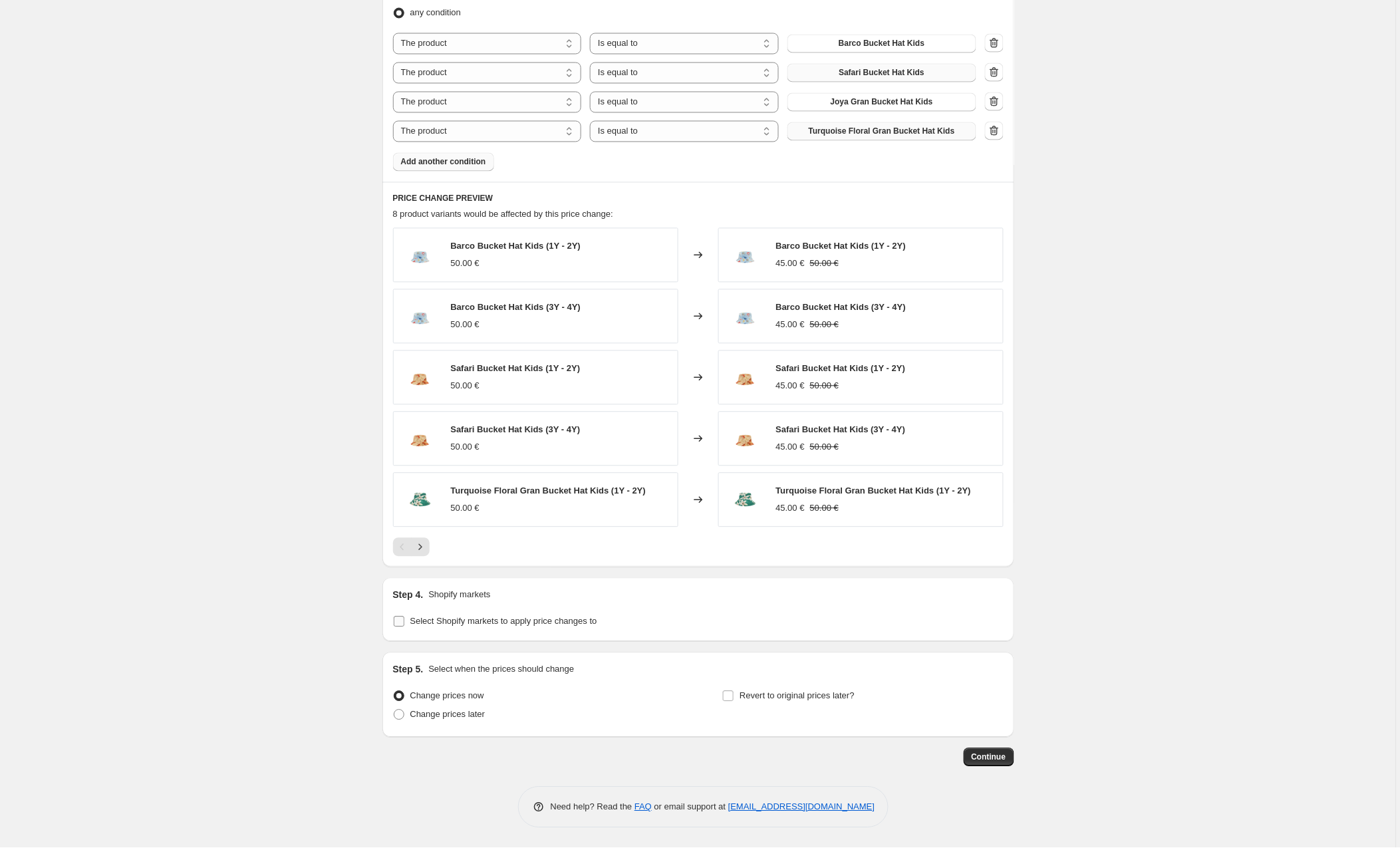
scroll to position [796, 0]
click at [400, 620] on input "Select Shopify markets to apply price changes to" at bounding box center [398, 621] width 10 height 10
checkbox input "true"
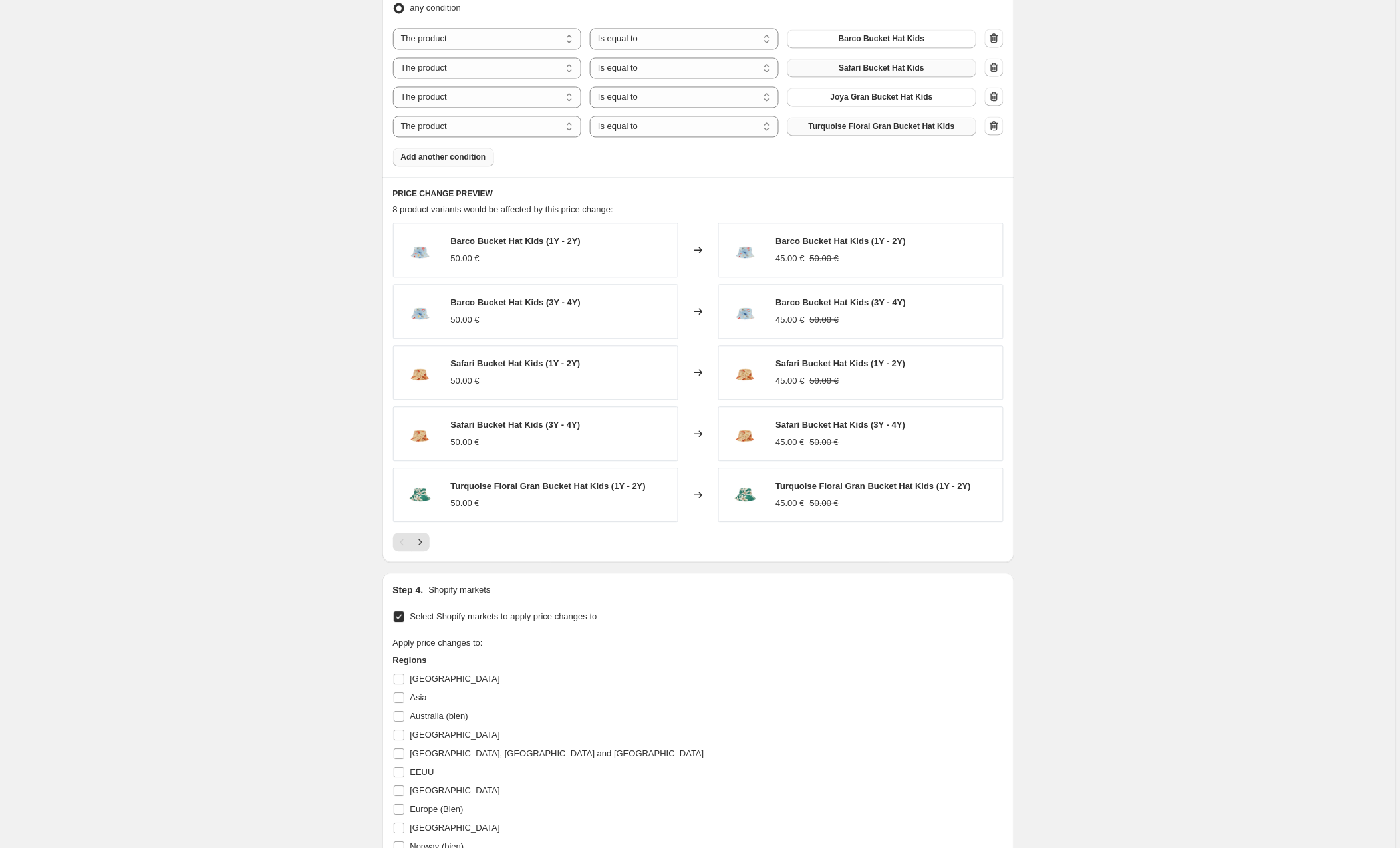
scroll to position [801, 0]
click at [400, 771] on input "EEUU" at bounding box center [398, 770] width 10 height 10
checkbox input "true"
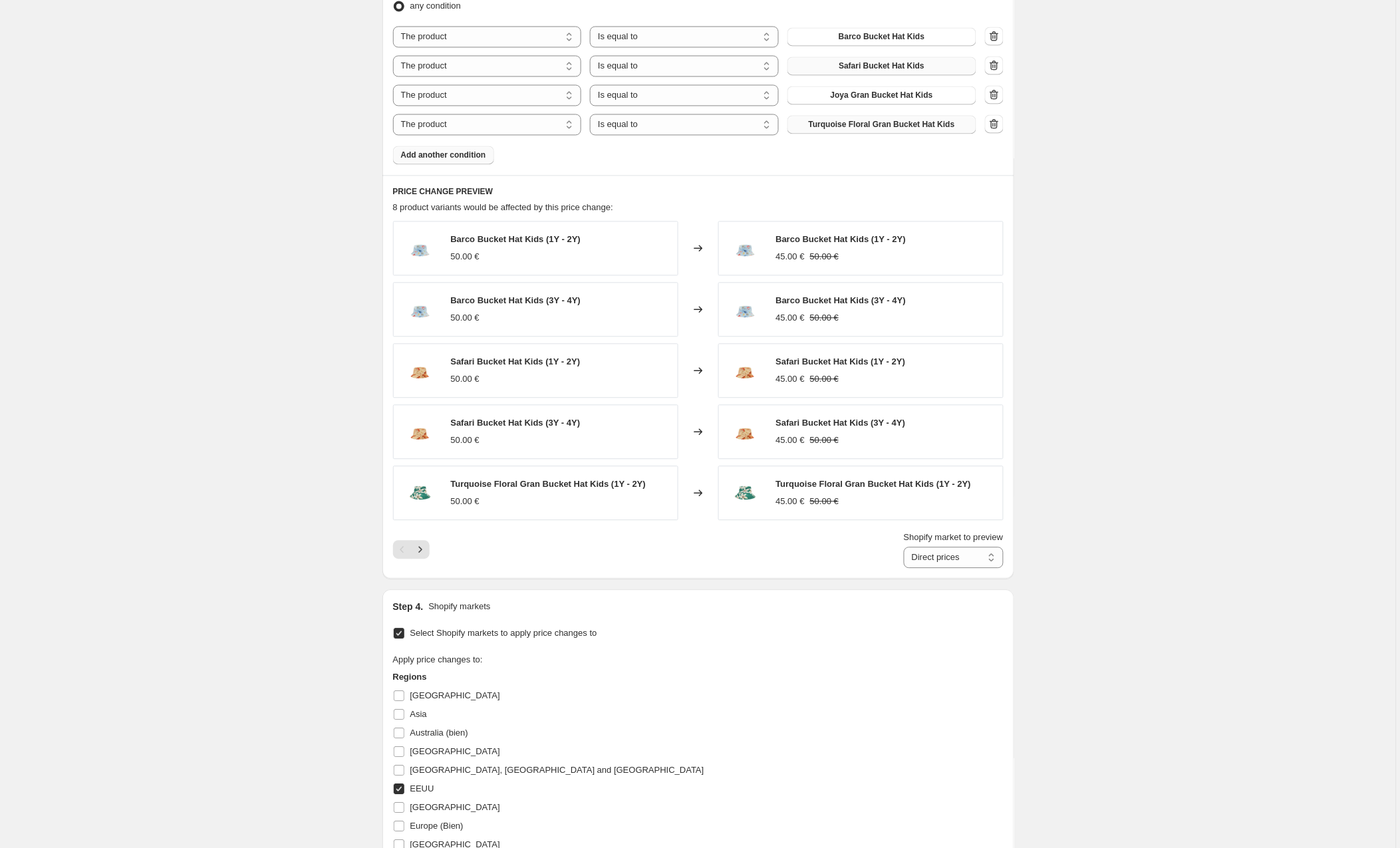
scroll to position [1020, 0]
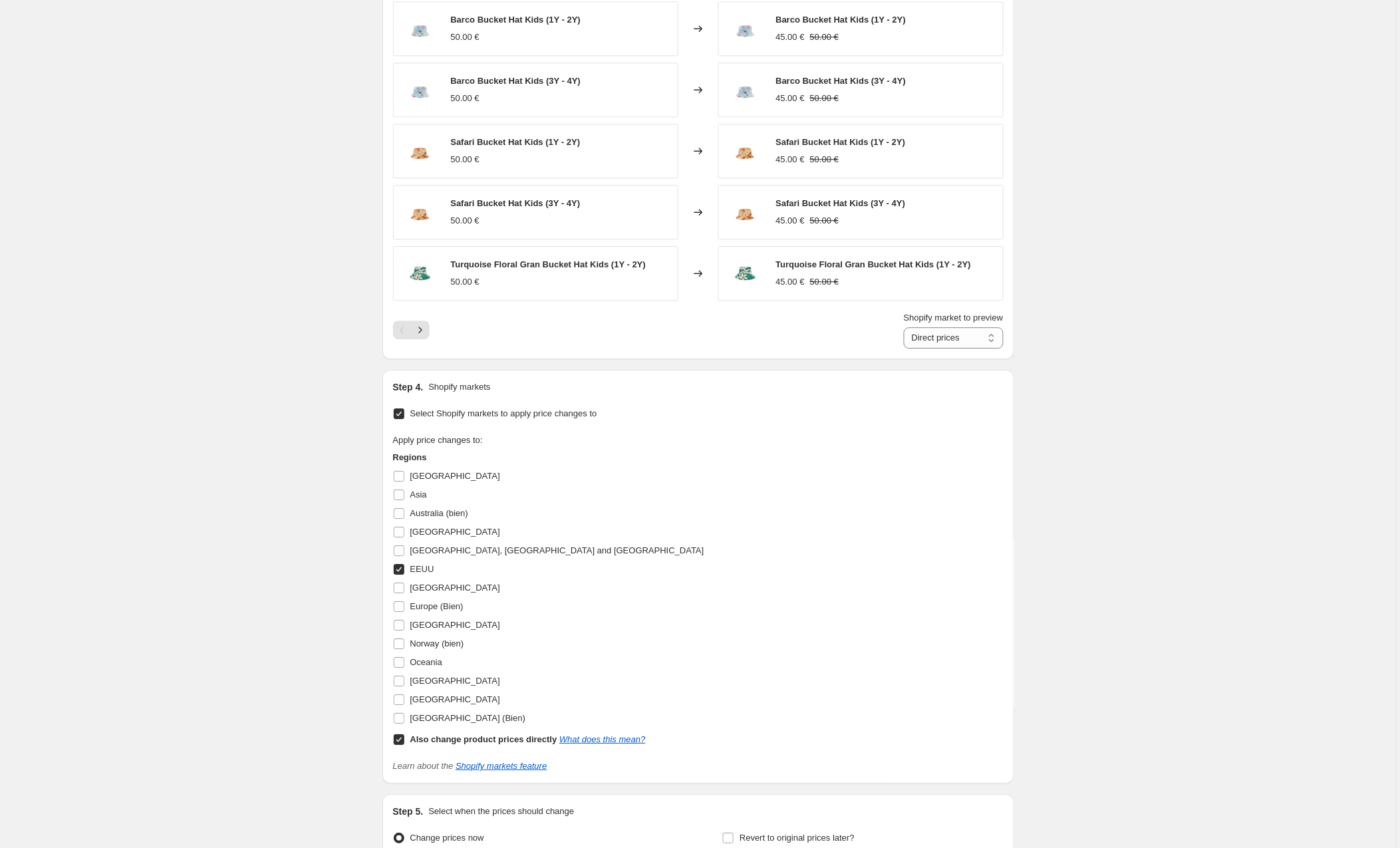
click at [402, 745] on input "Also change product prices directly What does this mean?" at bounding box center [398, 739] width 10 height 10
checkbox input "false"
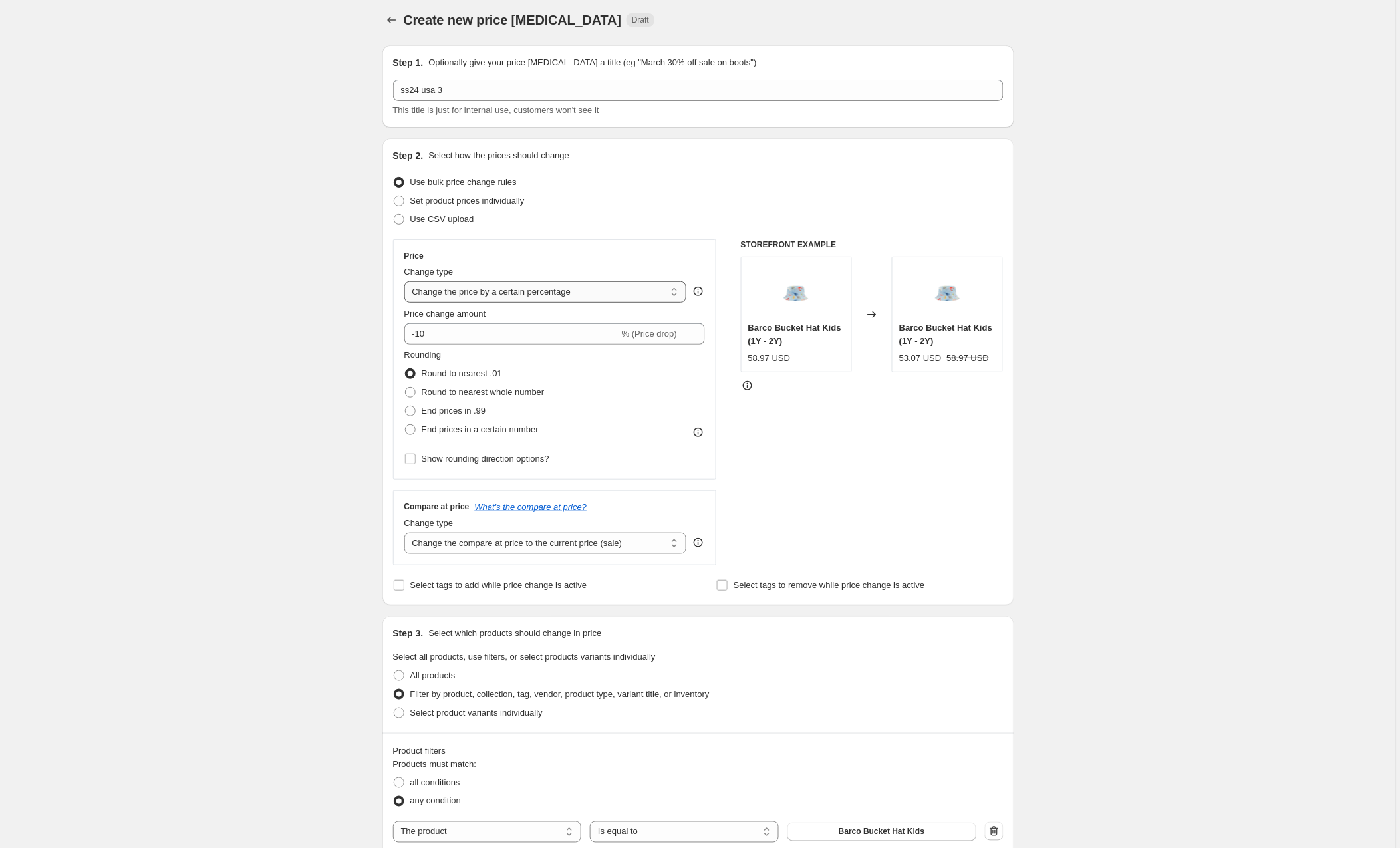
scroll to position [9, 0]
select select "to"
type input "80.00"
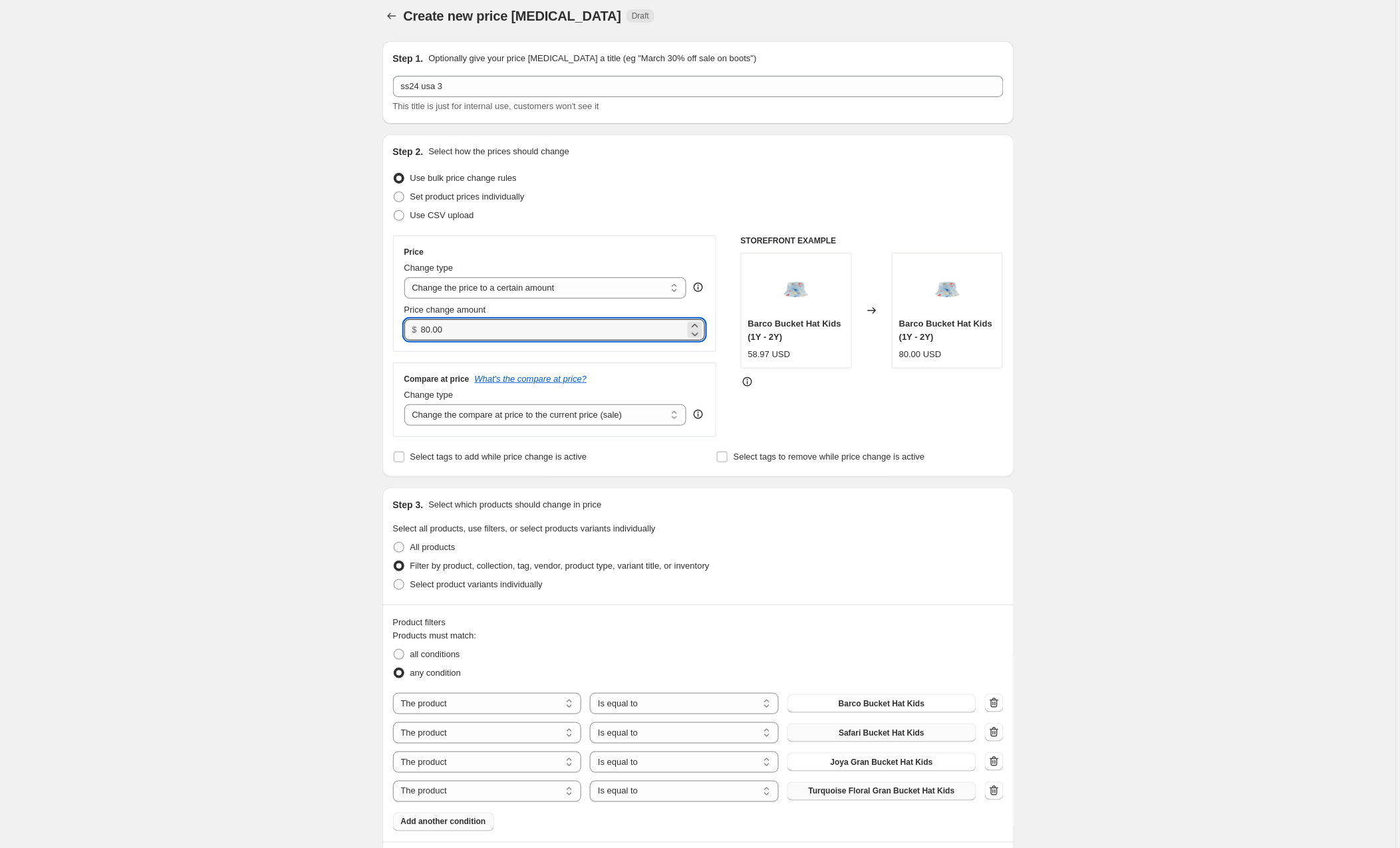
drag, startPoint x: 462, startPoint y: 327, endPoint x: 393, endPoint y: 328, distance: 69.0
click at [393, 328] on div "Step 2. Select how the prices should change Use bulk price change rules Set pro…" at bounding box center [698, 306] width 632 height 343
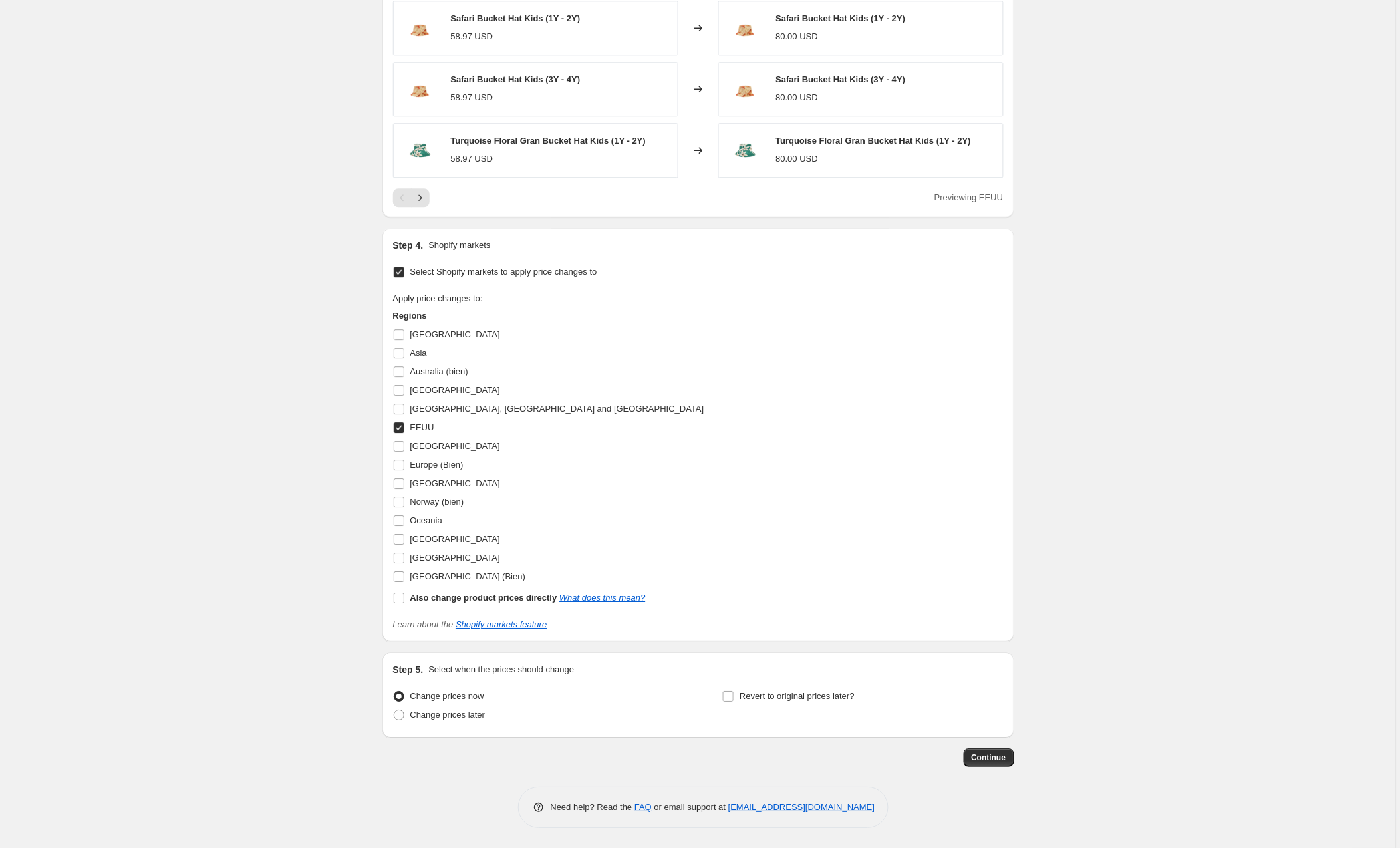
scroll to position [1023, 0]
click at [977, 756] on span "Continue" at bounding box center [989, 757] width 35 height 10
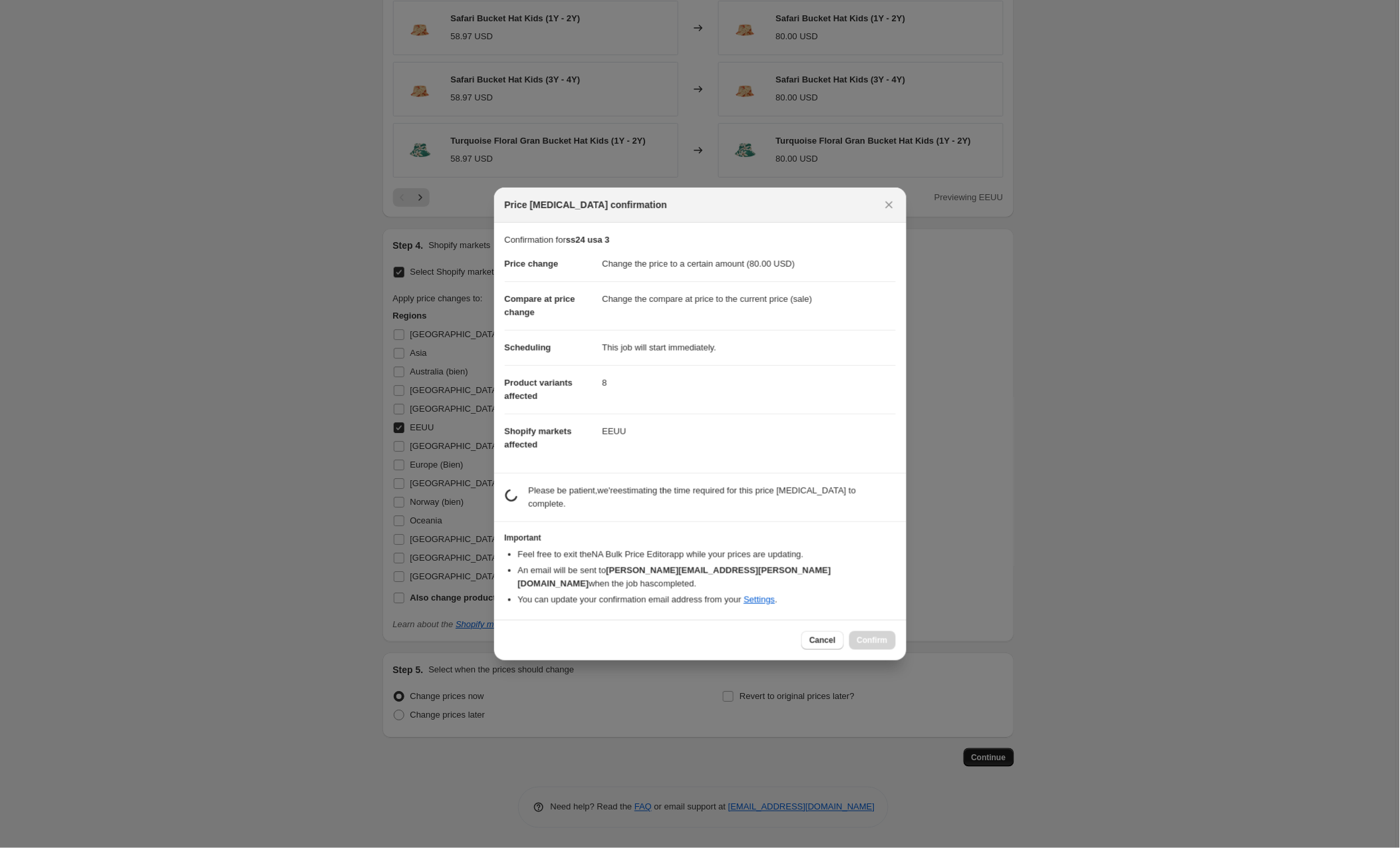
scroll to position [0, 0]
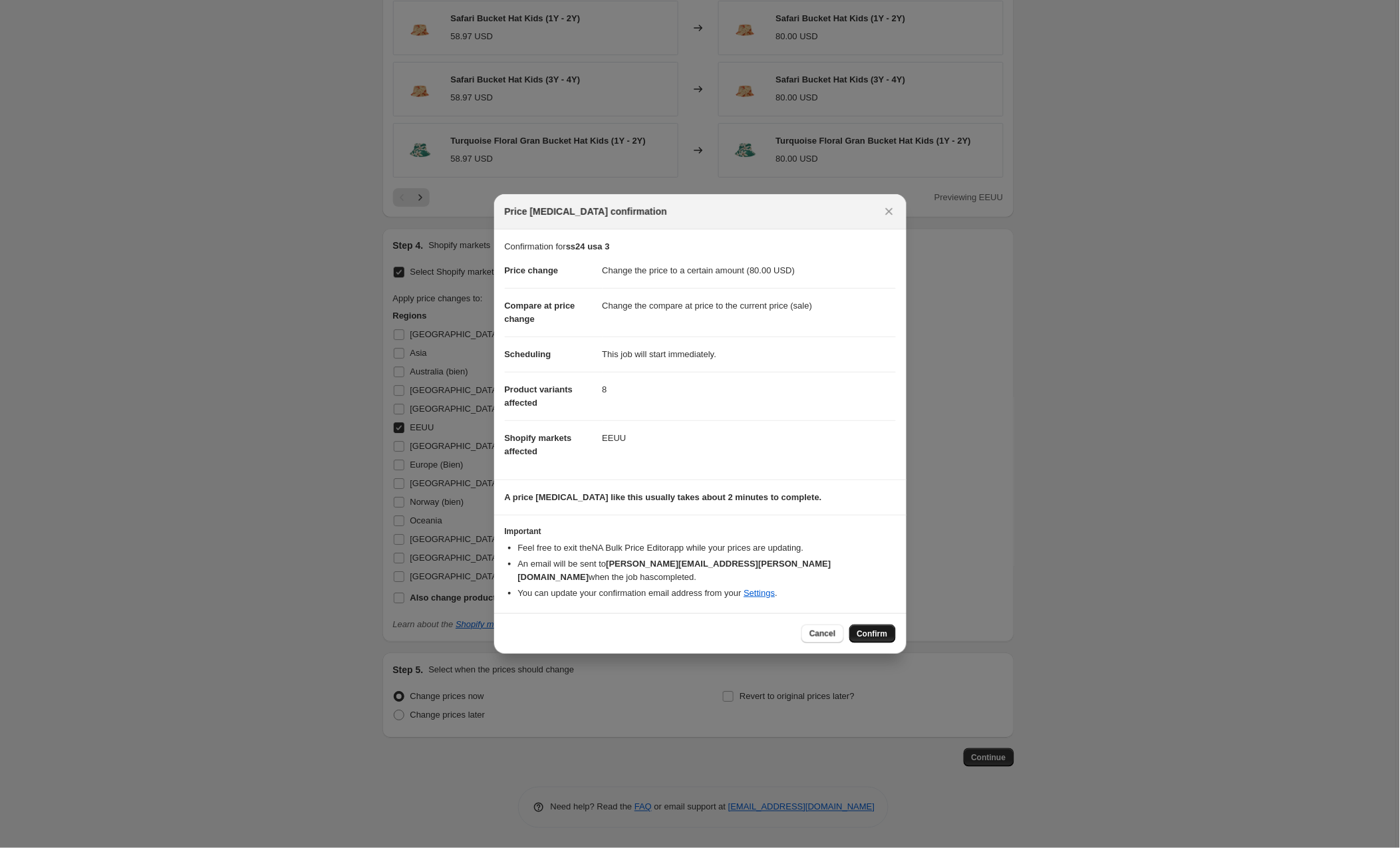
click at [872, 629] on span "Confirm" at bounding box center [872, 634] width 31 height 10
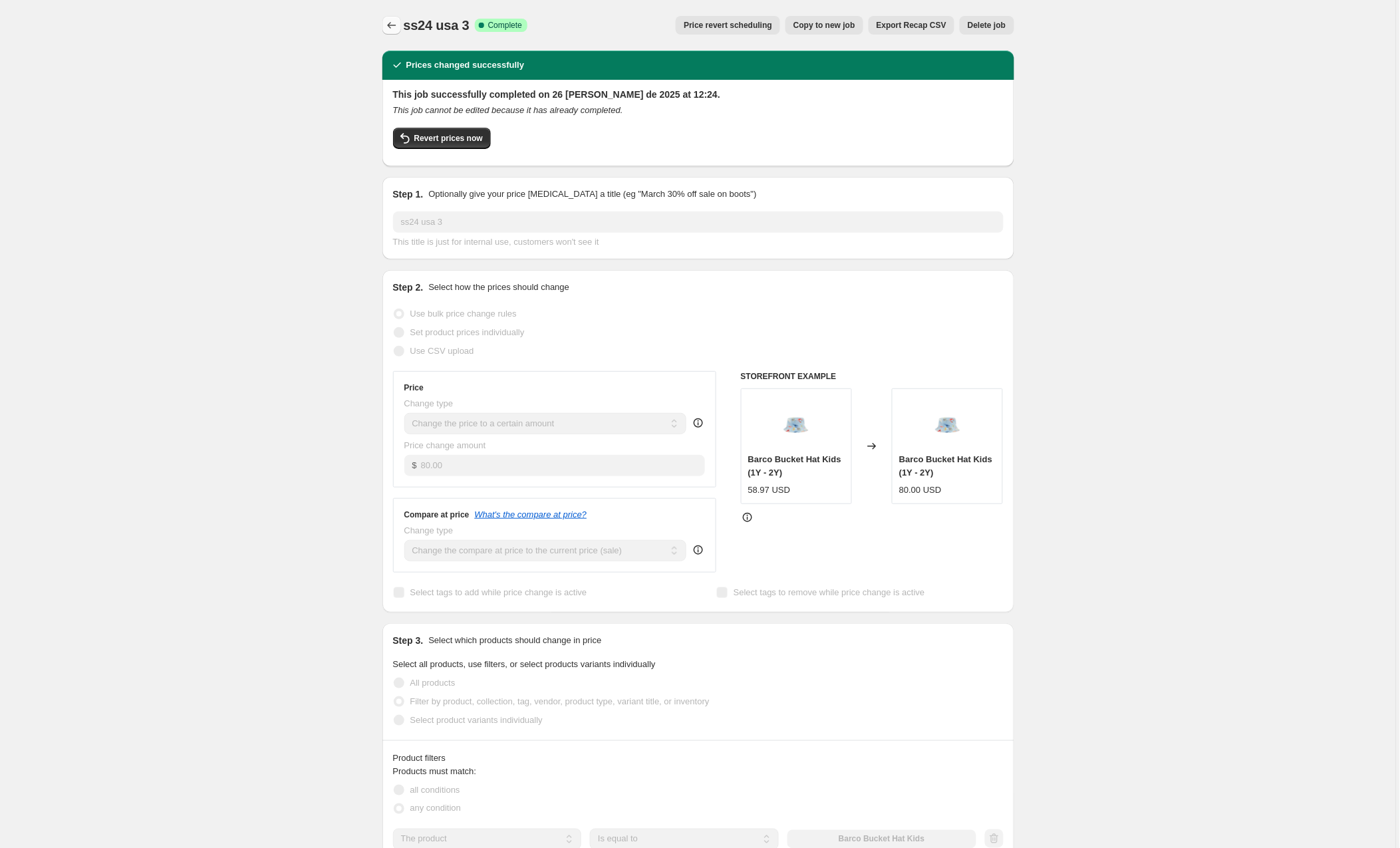
click at [396, 27] on icon "Price change jobs" at bounding box center [391, 25] width 13 height 13
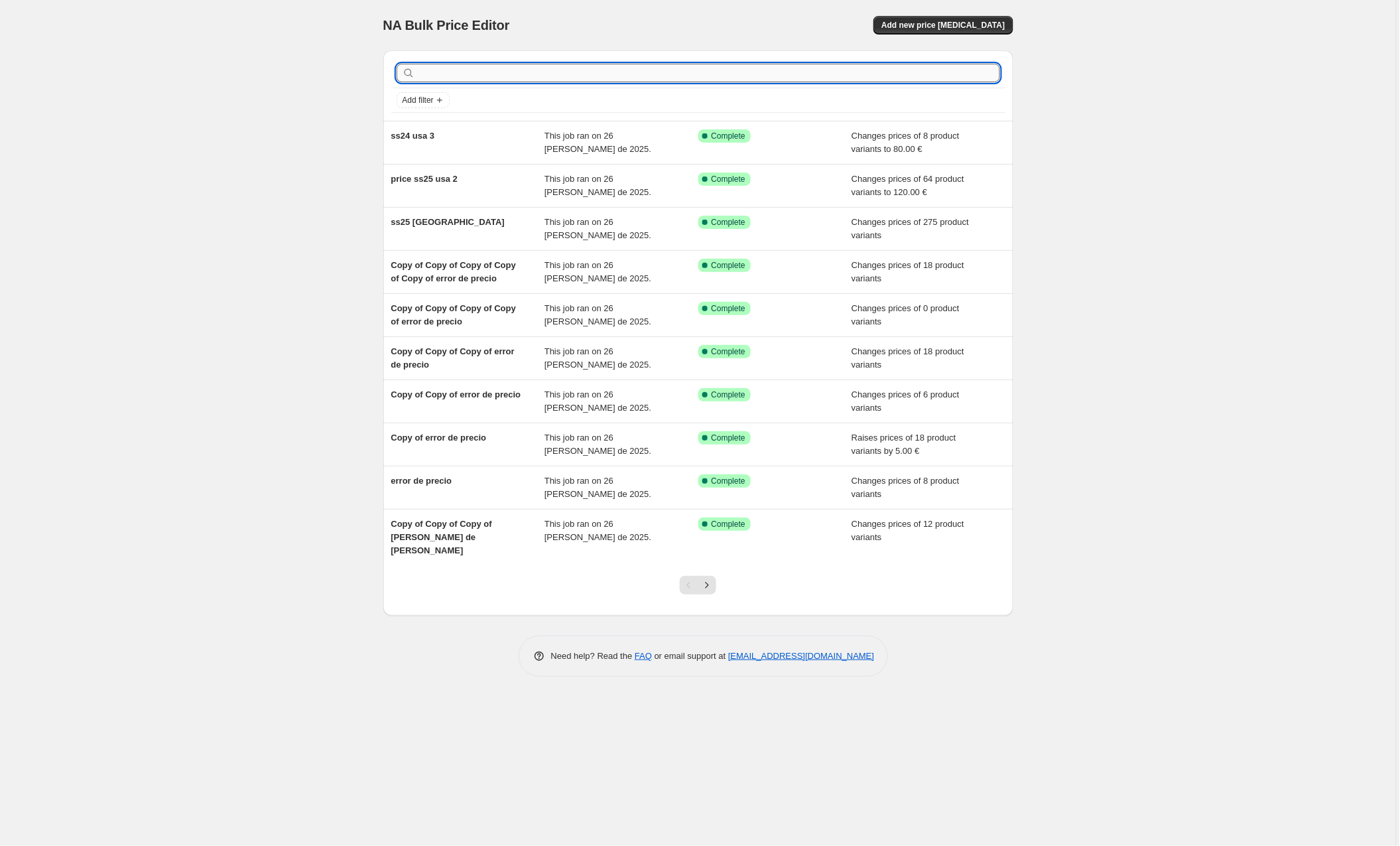
click at [758, 77] on input "text" at bounding box center [709, 73] width 582 height 19
type input "[PERSON_NAME] usa"
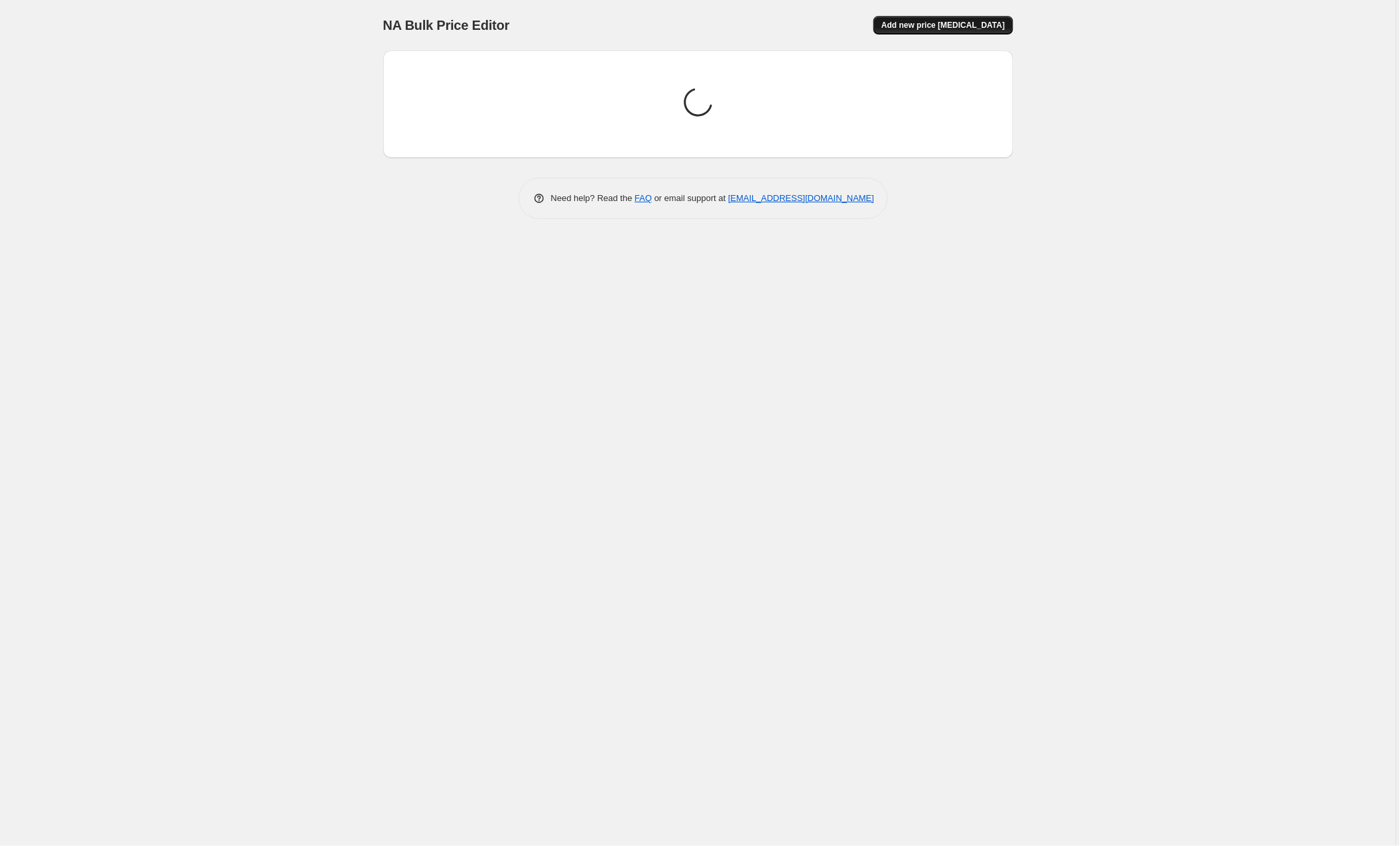
click at [928, 21] on span "Add new price [MEDICAL_DATA]" at bounding box center [943, 25] width 123 height 10
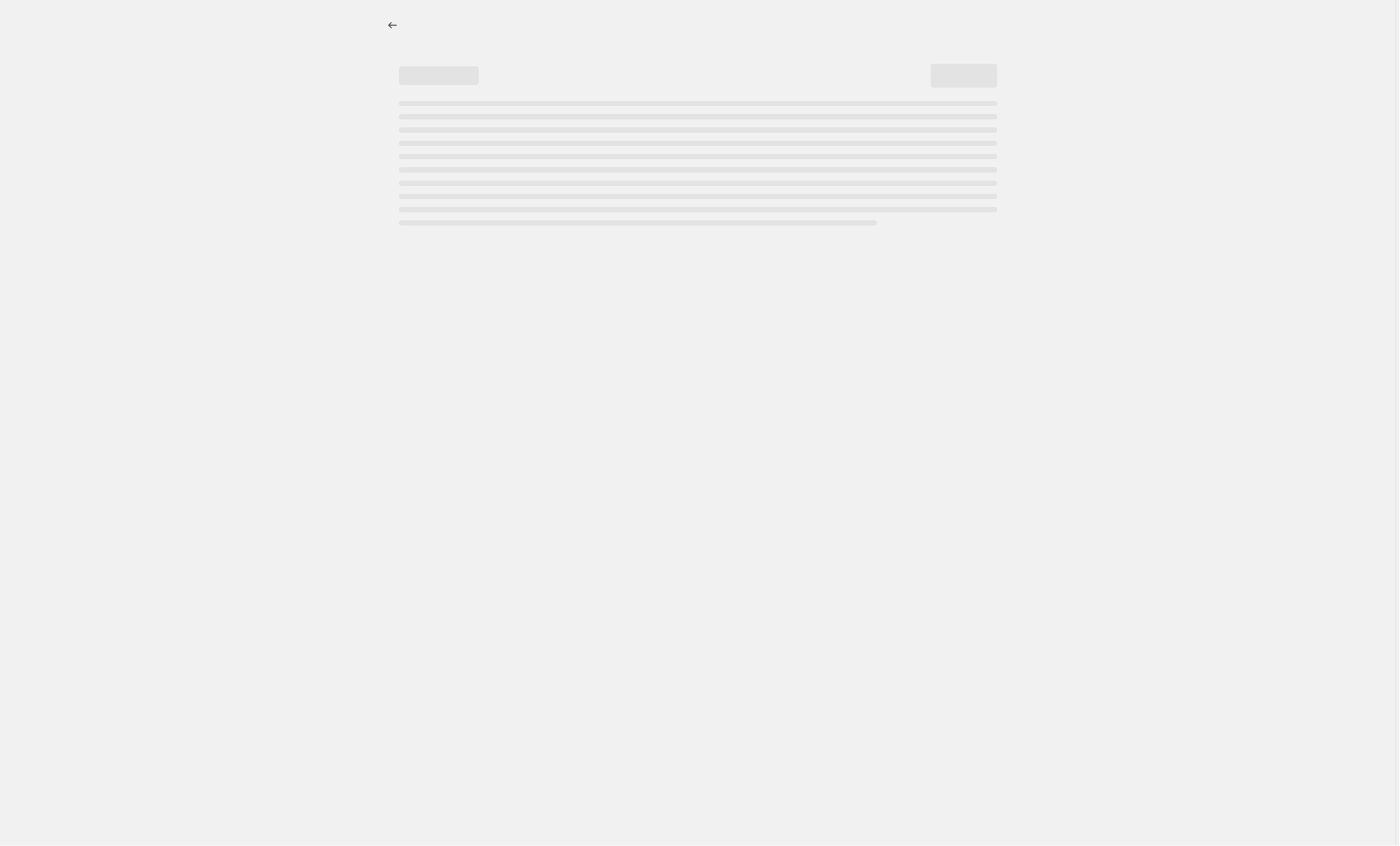
select select "percentage"
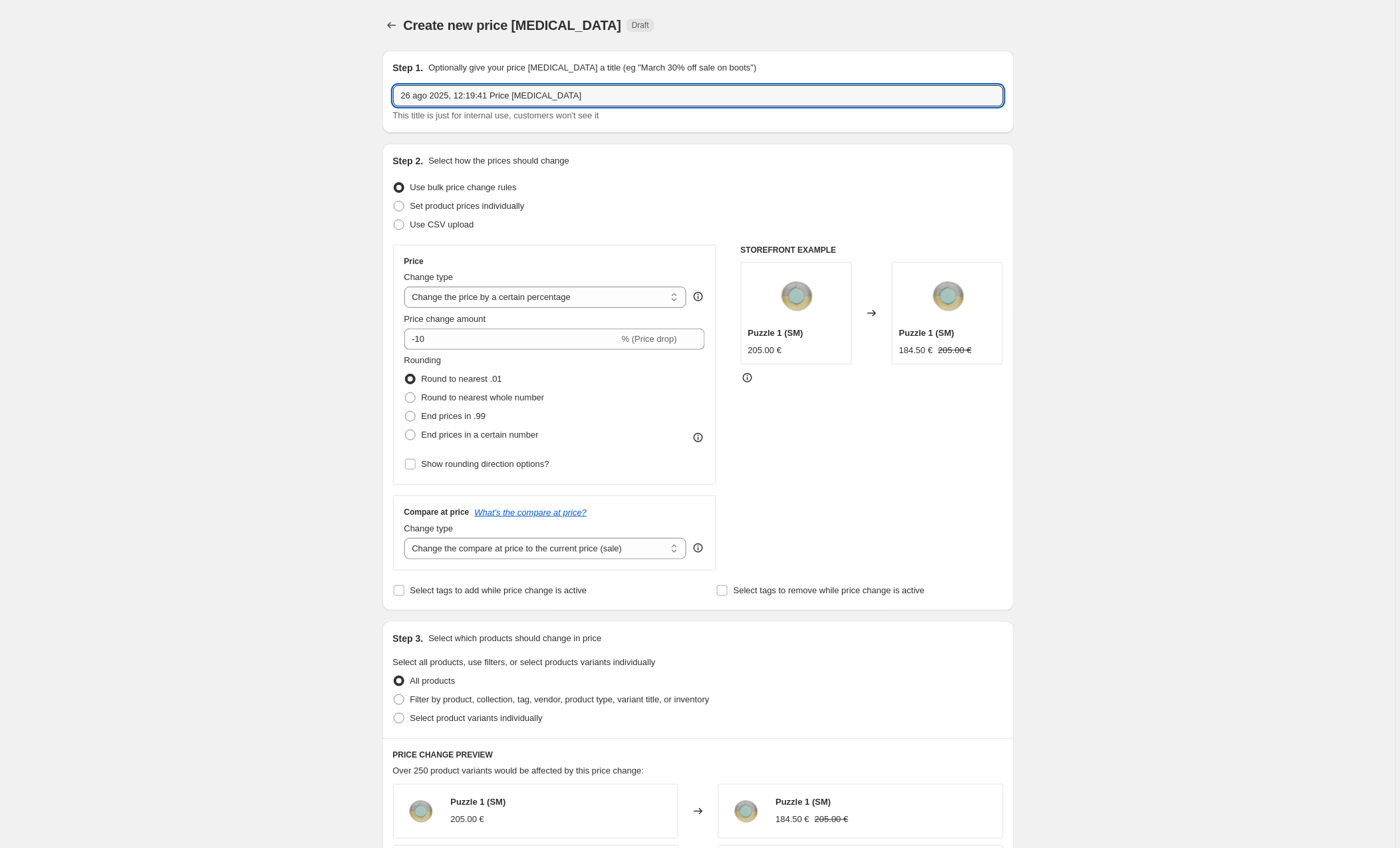
drag, startPoint x: 618, startPoint y: 95, endPoint x: 302, endPoint y: 81, distance: 316.3
click at [302, 81] on div "Create new price [MEDICAL_DATA]. This page is ready Create new price [MEDICAL_D…" at bounding box center [698, 702] width 1396 height 1404
type input "[PERSON_NAME] usa"
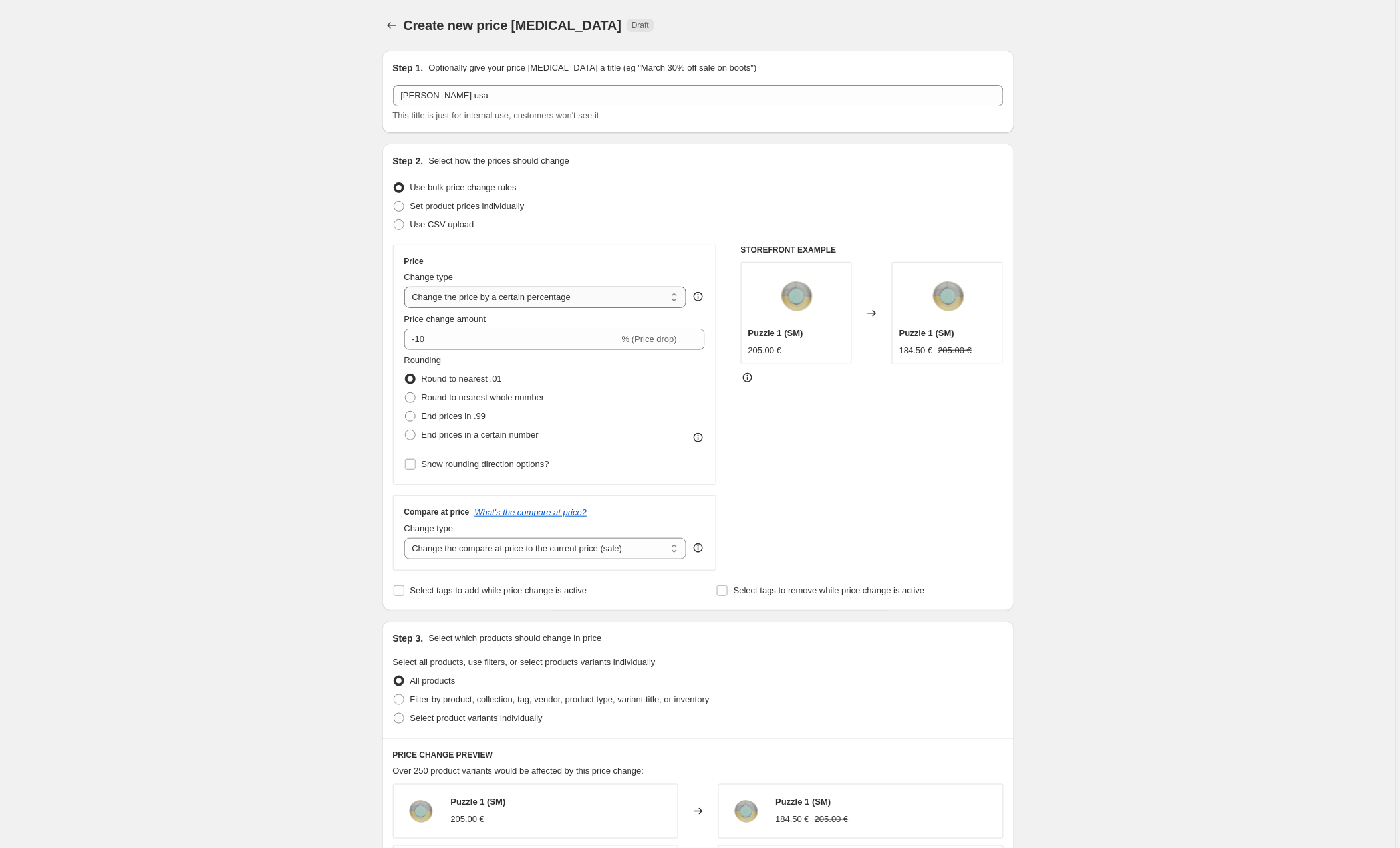
select select "to"
type input "80.00"
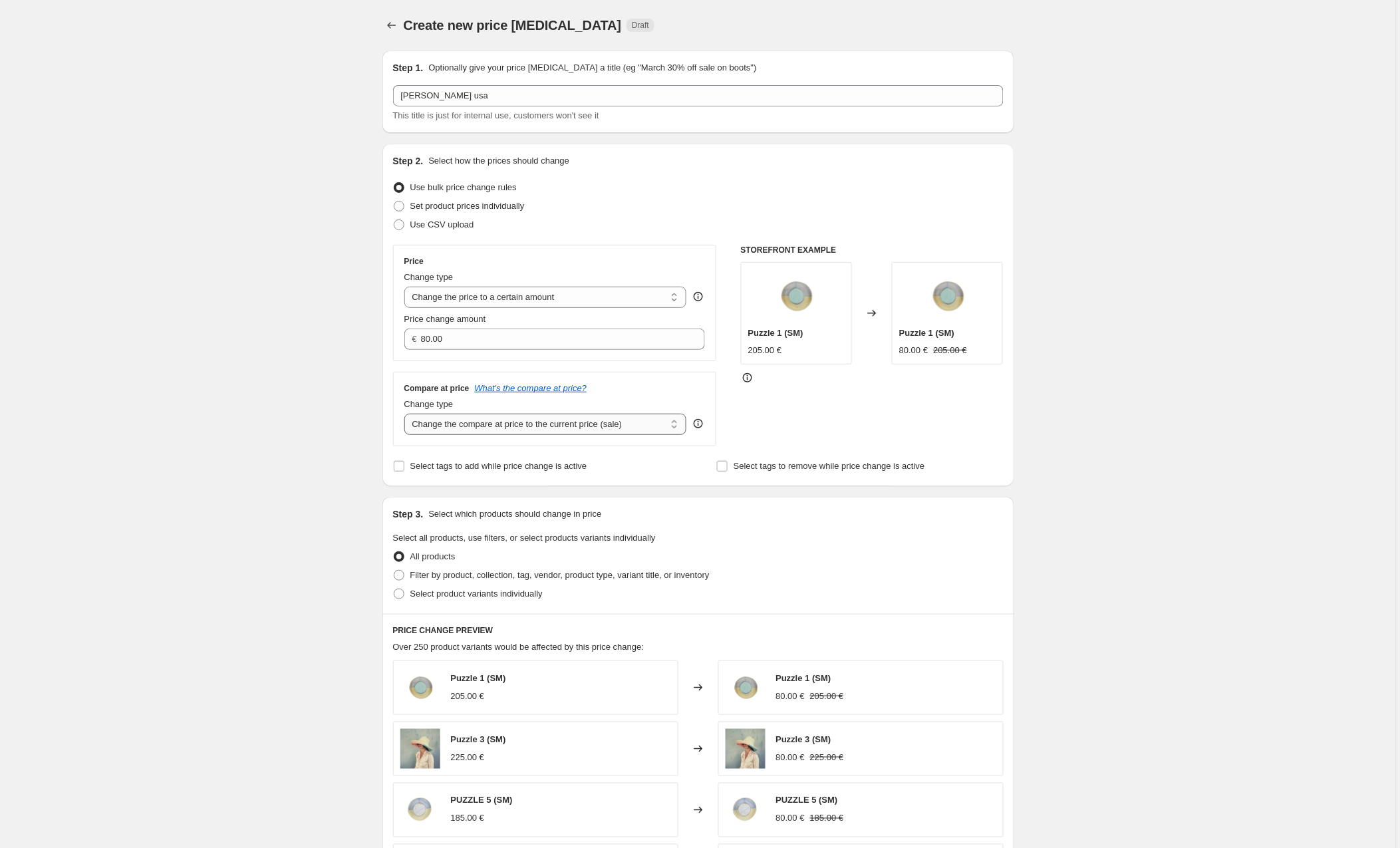
select select "to"
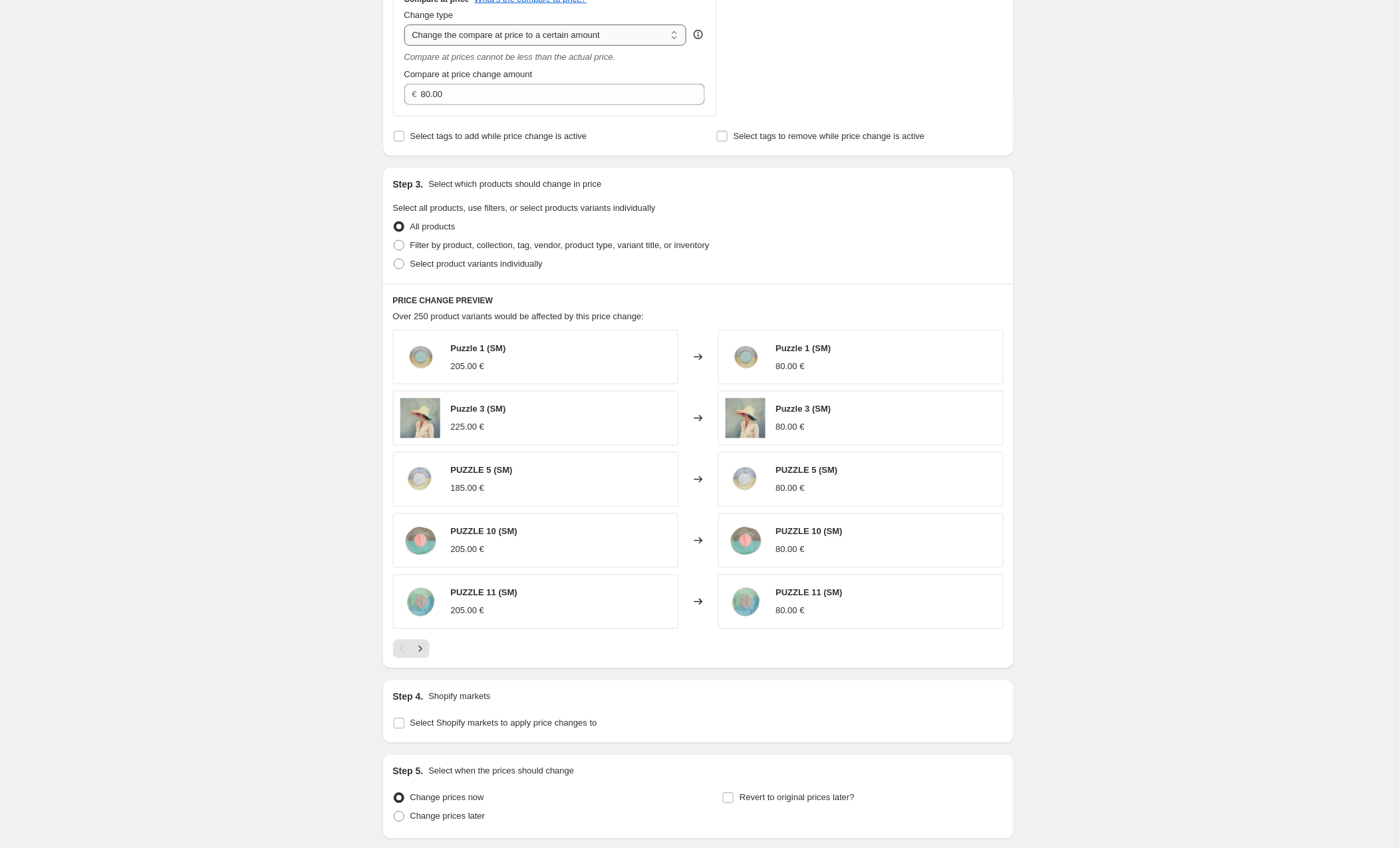
scroll to position [364, 0]
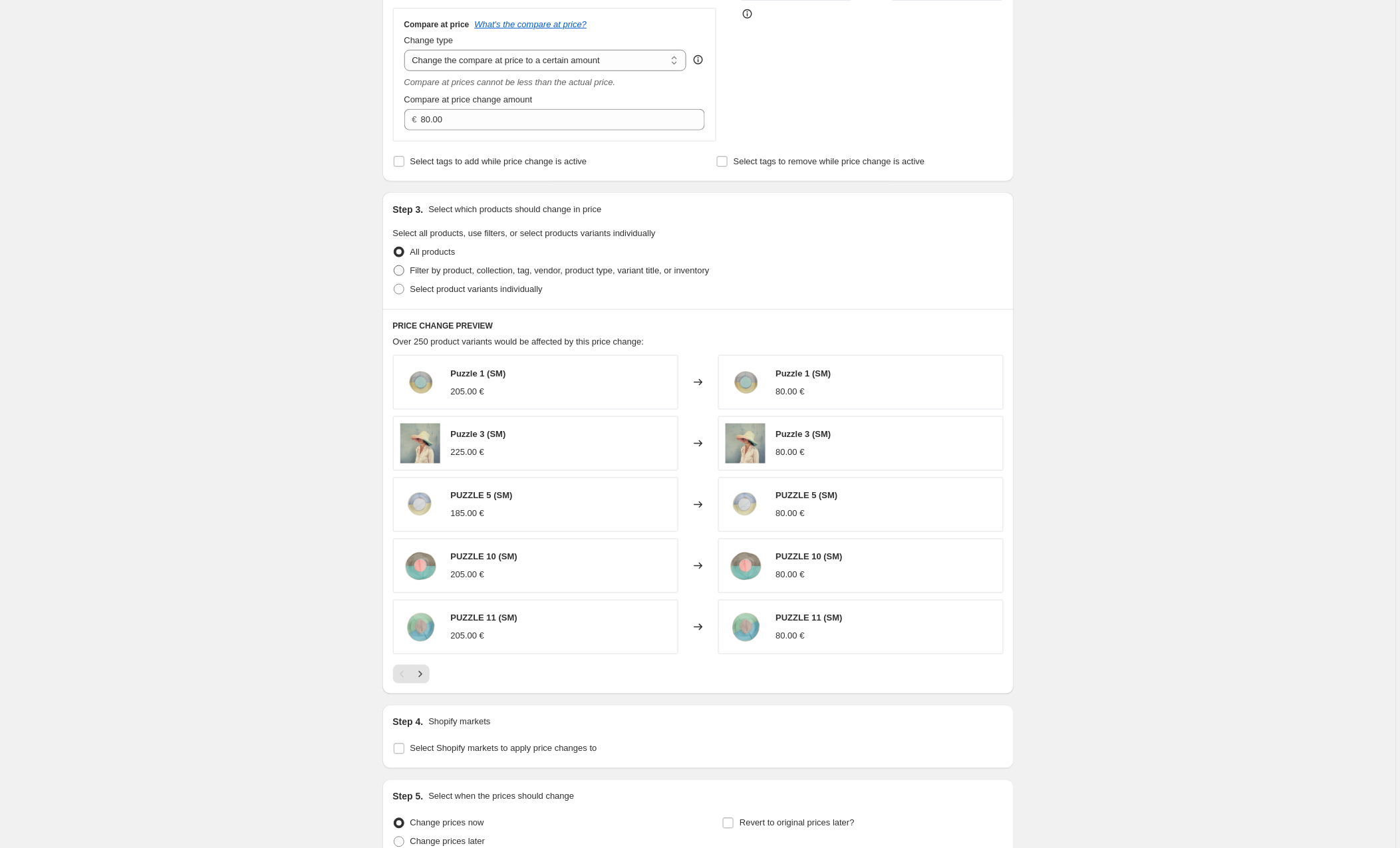
click at [405, 271] on span at bounding box center [398, 270] width 10 height 10
click at [394, 266] on input "Filter by product, collection, tag, vendor, product type, variant title, or inv…" at bounding box center [394, 265] width 1 height 1
radio input "true"
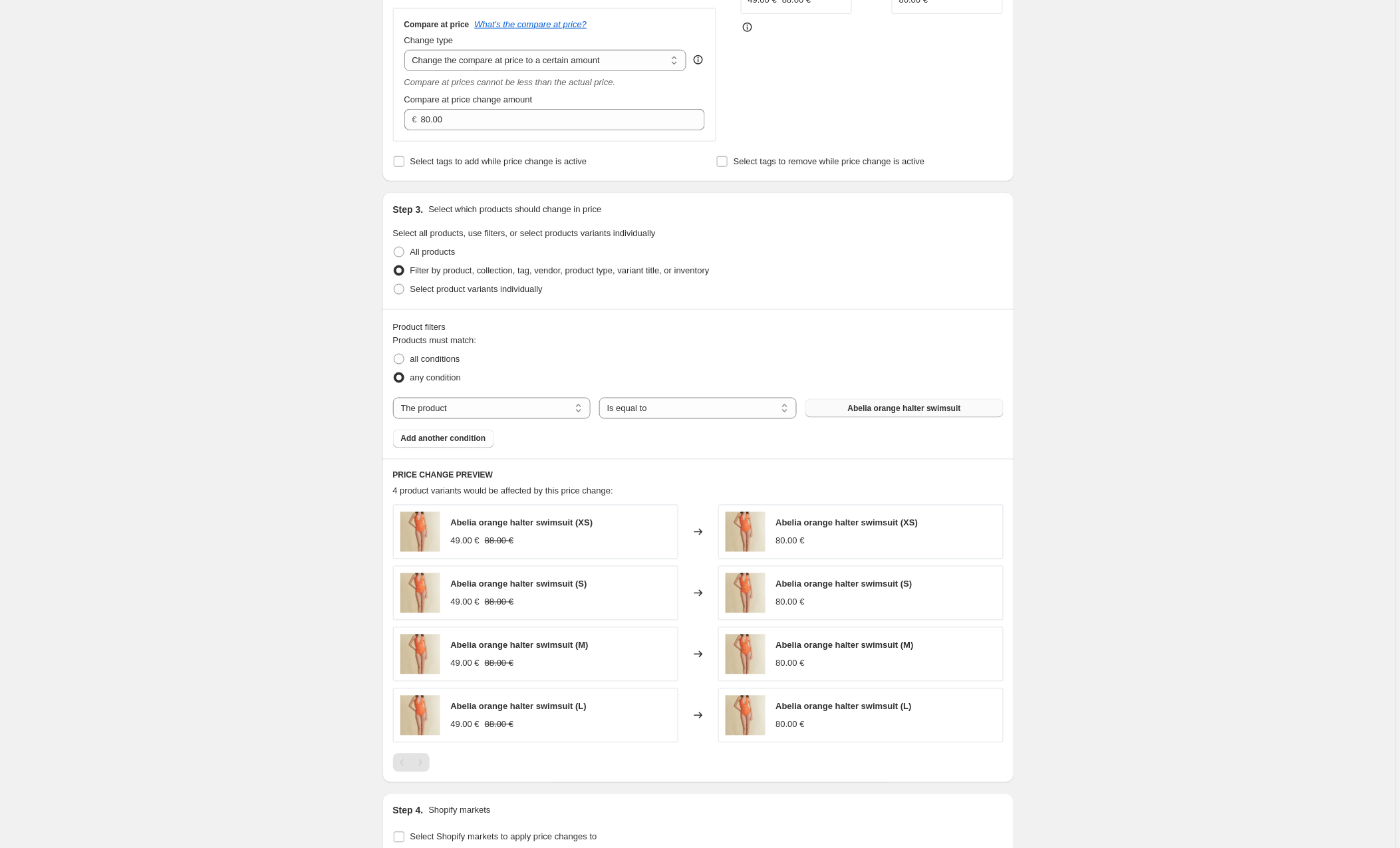
click at [848, 407] on span "Abelia orange halter swimsuit" at bounding box center [904, 408] width 113 height 10
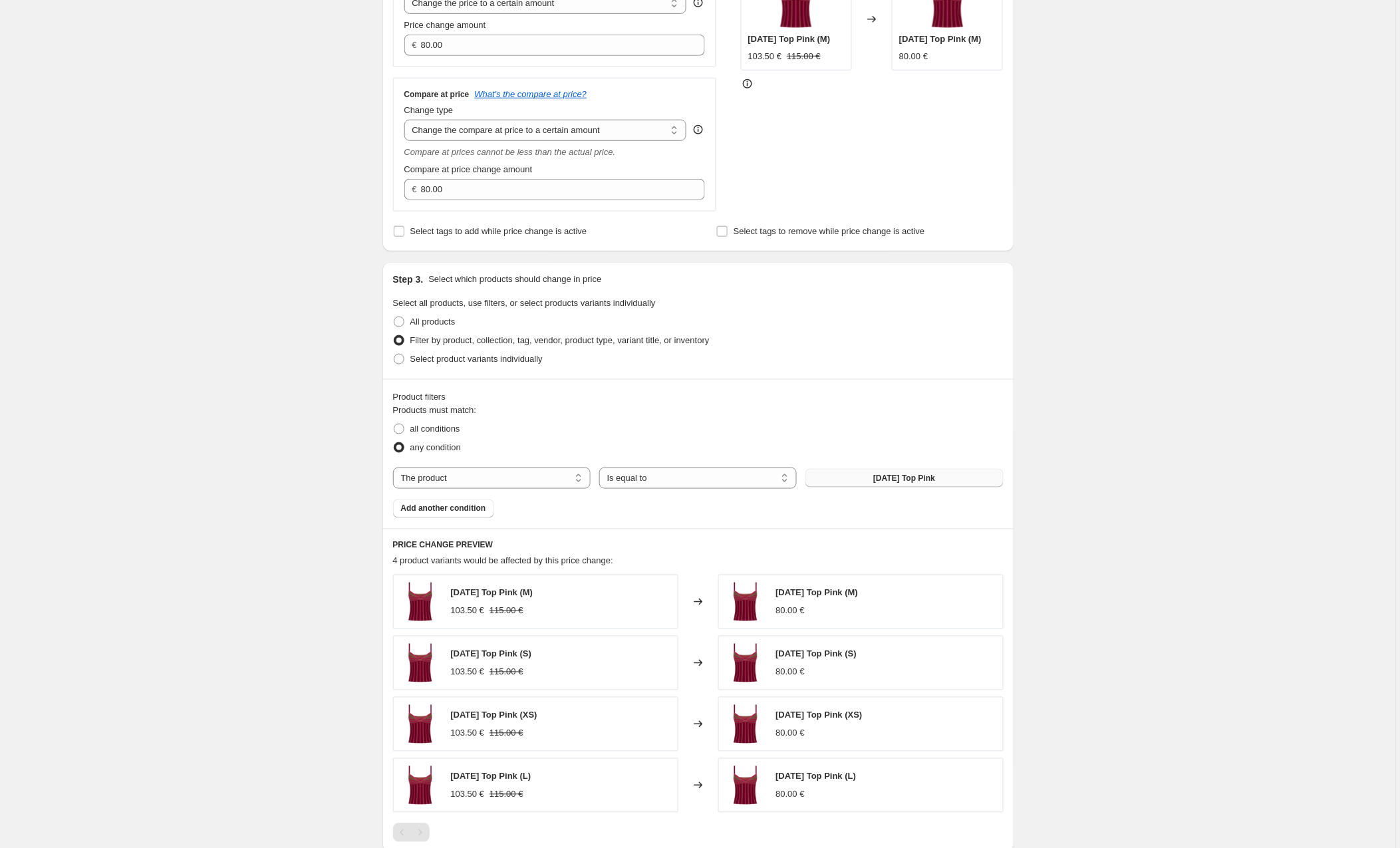
scroll to position [236, 0]
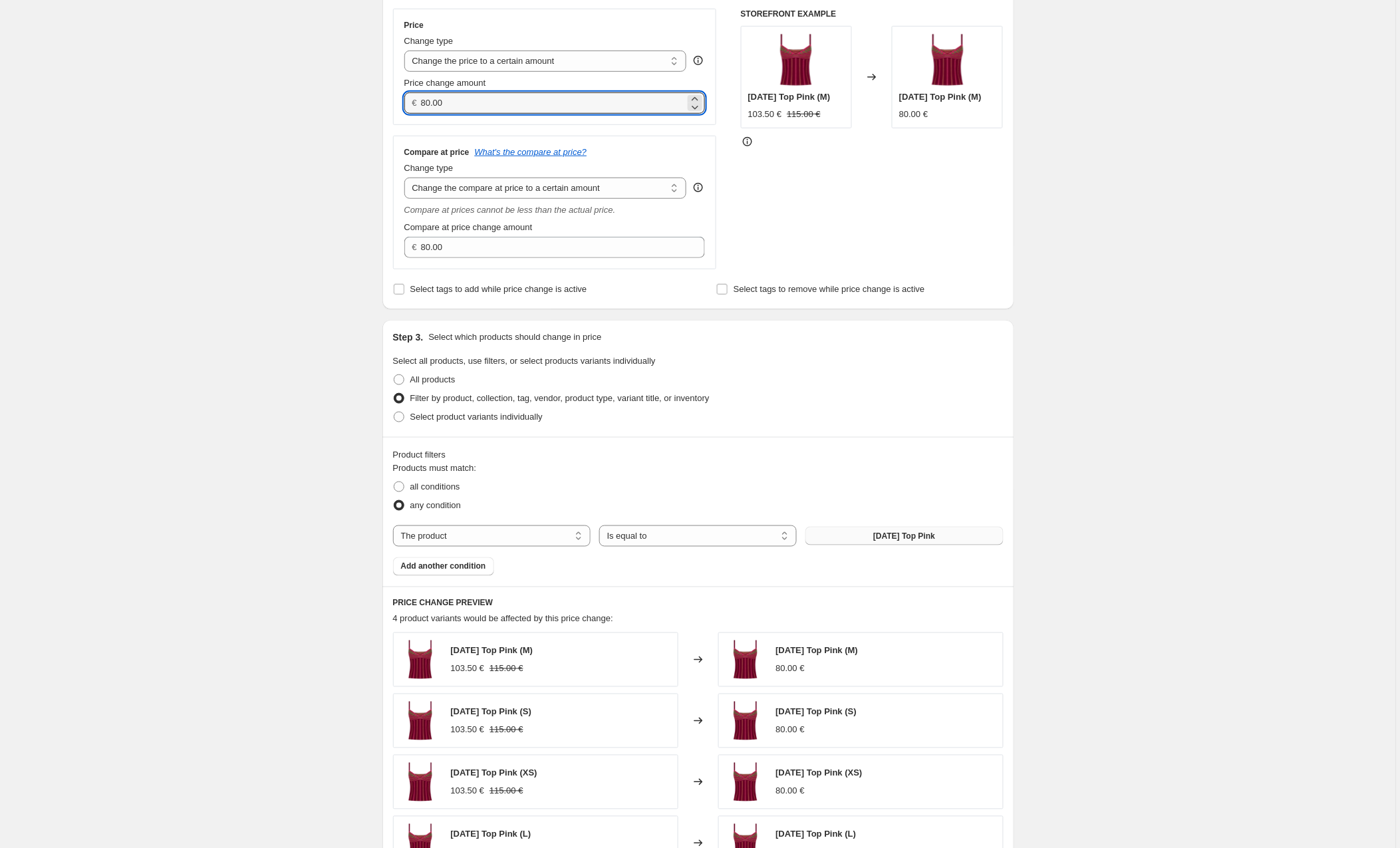
drag, startPoint x: 457, startPoint y: 101, endPoint x: 419, endPoint y: 101, distance: 38.0
click at [419, 101] on div "€ 80.00" at bounding box center [555, 103] width 301 height 22
type input "152.00"
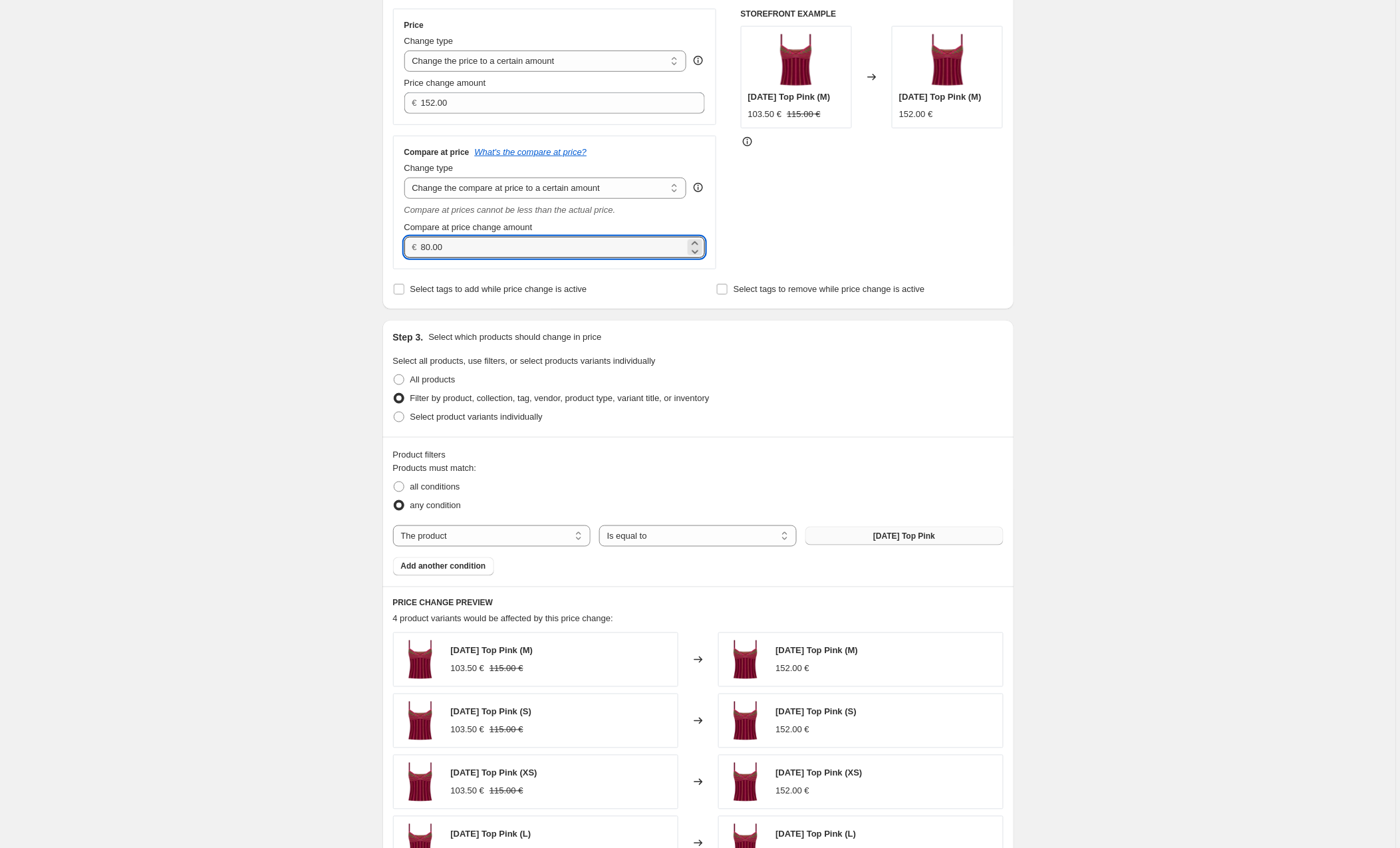
drag, startPoint x: 464, startPoint y: 248, endPoint x: 337, endPoint y: 240, distance: 127.3
click at [337, 240] on div "Create new price [MEDICAL_DATA]. This page is ready Create new price [MEDICAL_D…" at bounding box center [698, 477] width 1396 height 1427
type input "168.00"
click at [210, 260] on div "Create new price [MEDICAL_DATA]. This page is ready Create new price [MEDICAL_D…" at bounding box center [698, 477] width 1396 height 1427
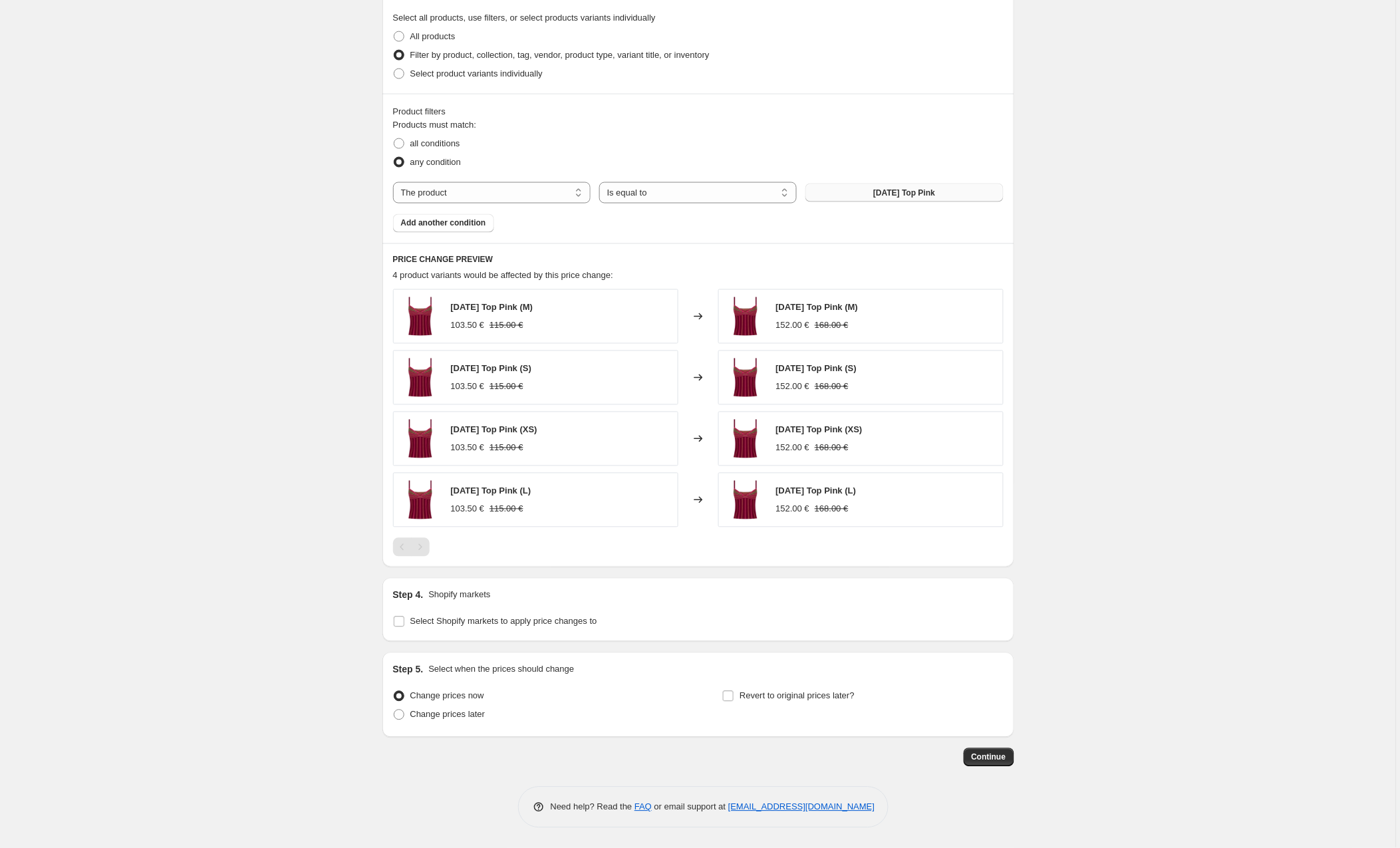
scroll to position [582, 0]
click at [398, 622] on input "Select Shopify markets to apply price changes to" at bounding box center [398, 621] width 10 height 10
checkbox input "true"
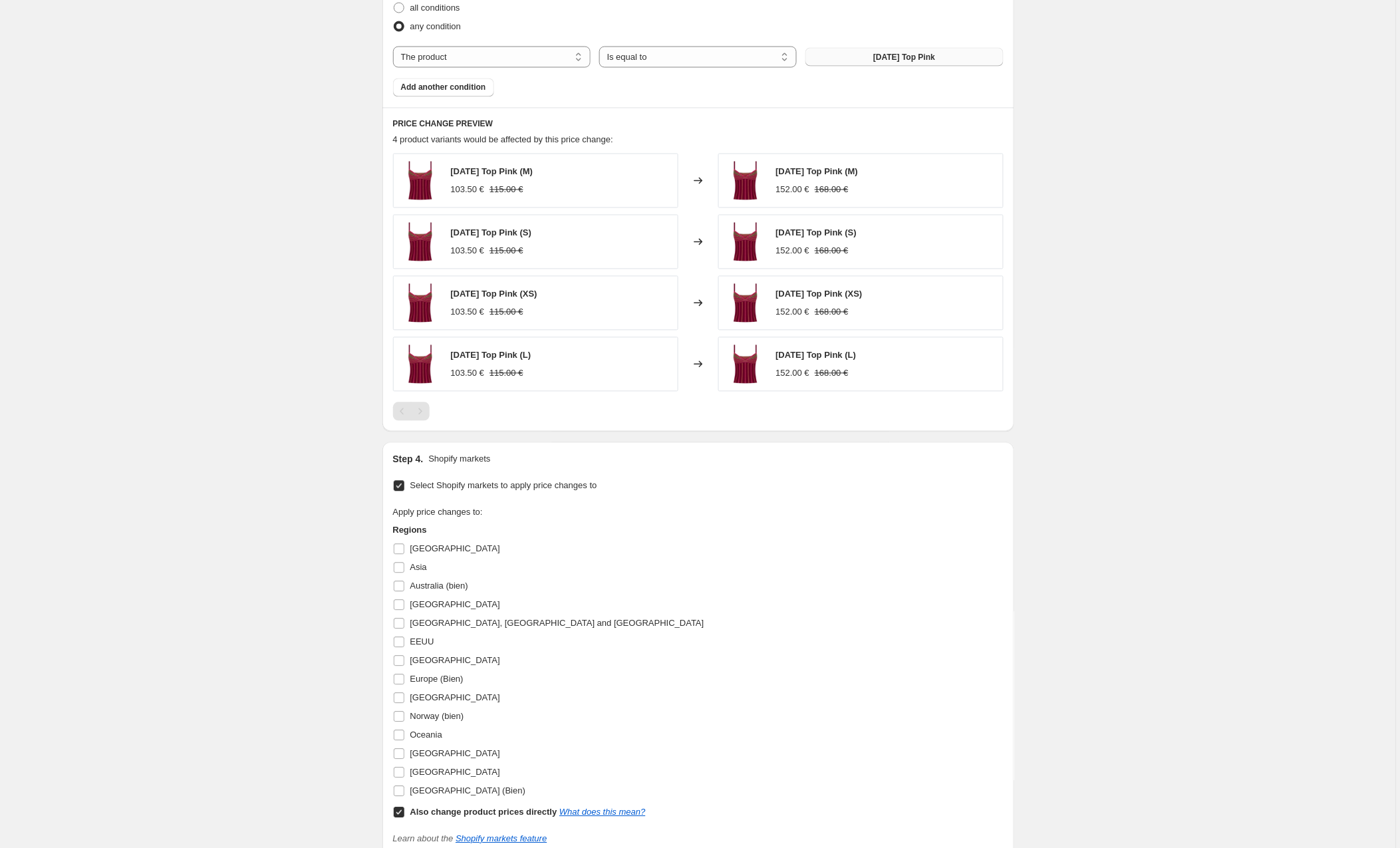
scroll to position [914, 0]
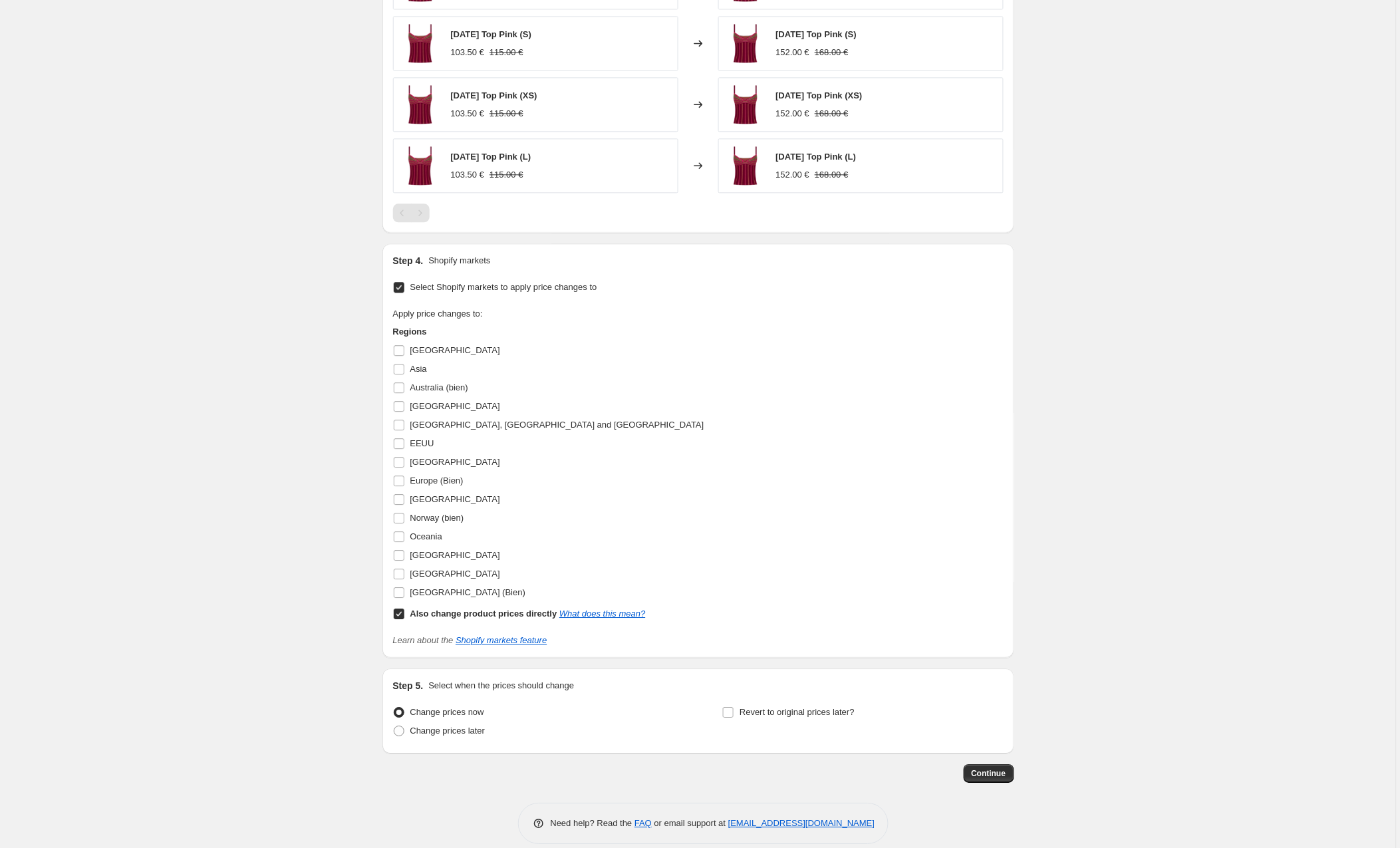
drag, startPoint x: 400, startPoint y: 618, endPoint x: 393, endPoint y: 543, distance: 75.3
click at [400, 618] on input "Also change product prices directly What does this mean?" at bounding box center [398, 613] width 10 height 10
checkbox input "false"
click at [402, 443] on input "EEUU" at bounding box center [398, 443] width 10 height 10
checkbox input "true"
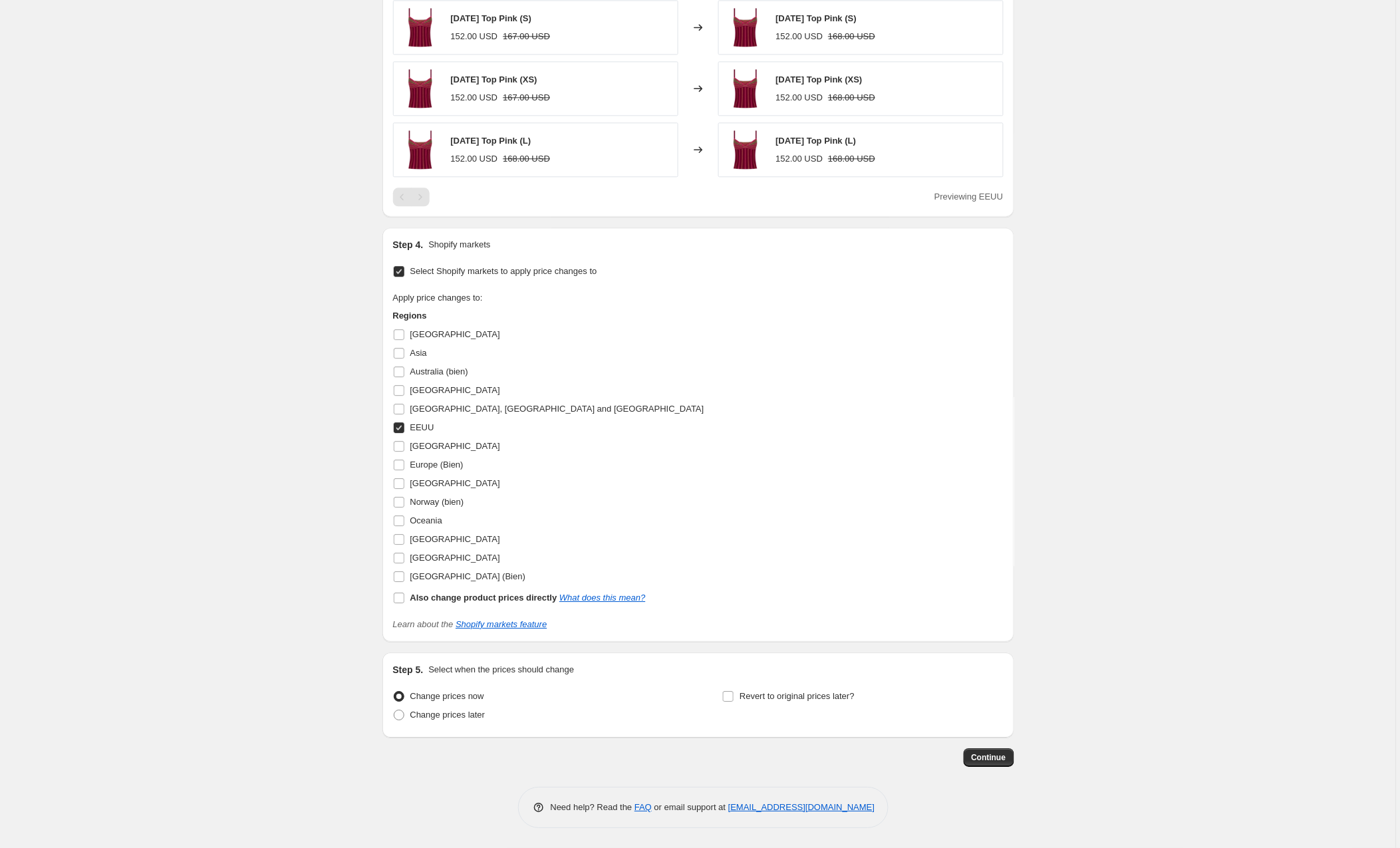
scroll to position [933, 0]
click at [970, 756] on button "Continue" at bounding box center [989, 757] width 51 height 19
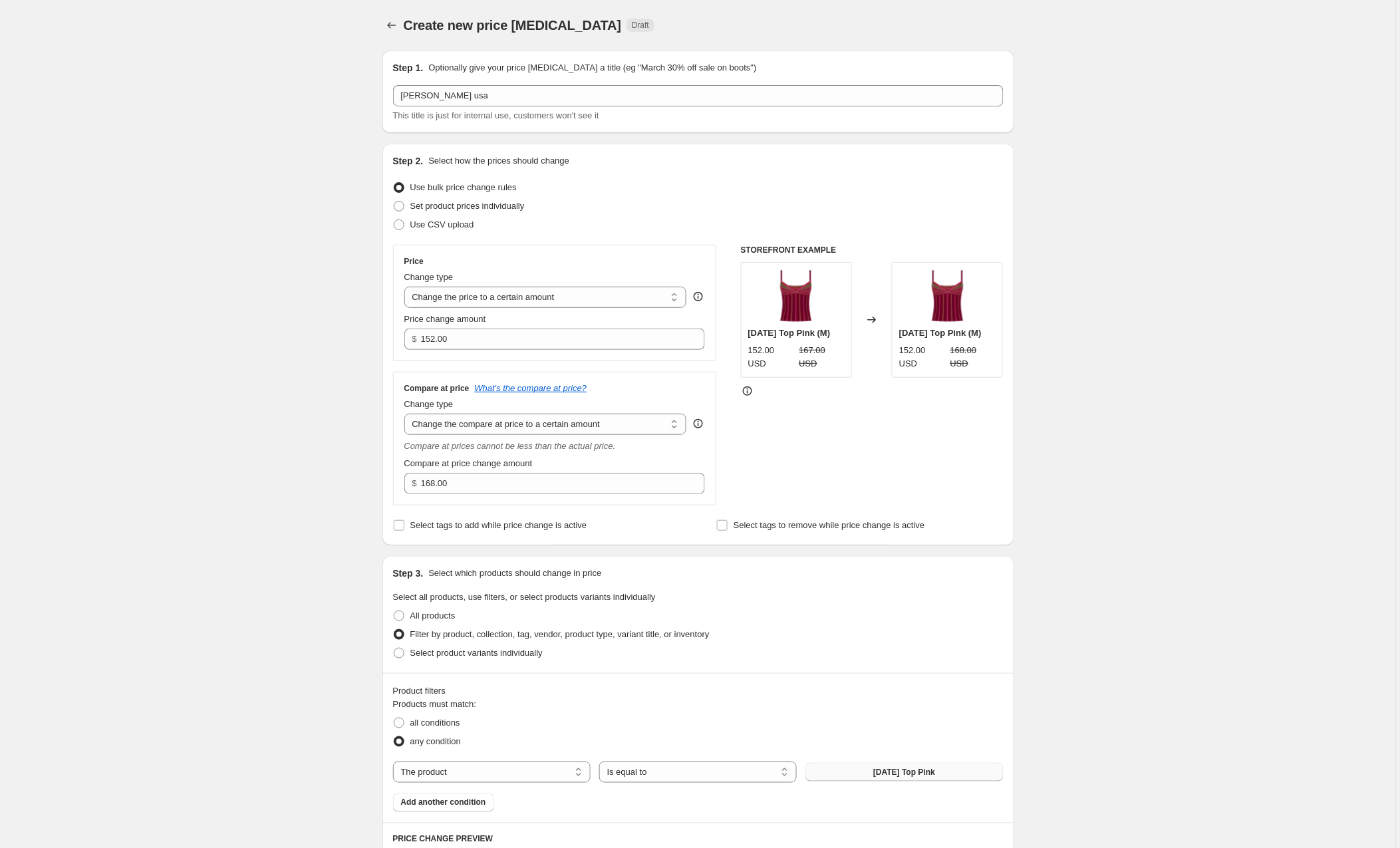
scroll to position [933, 0]
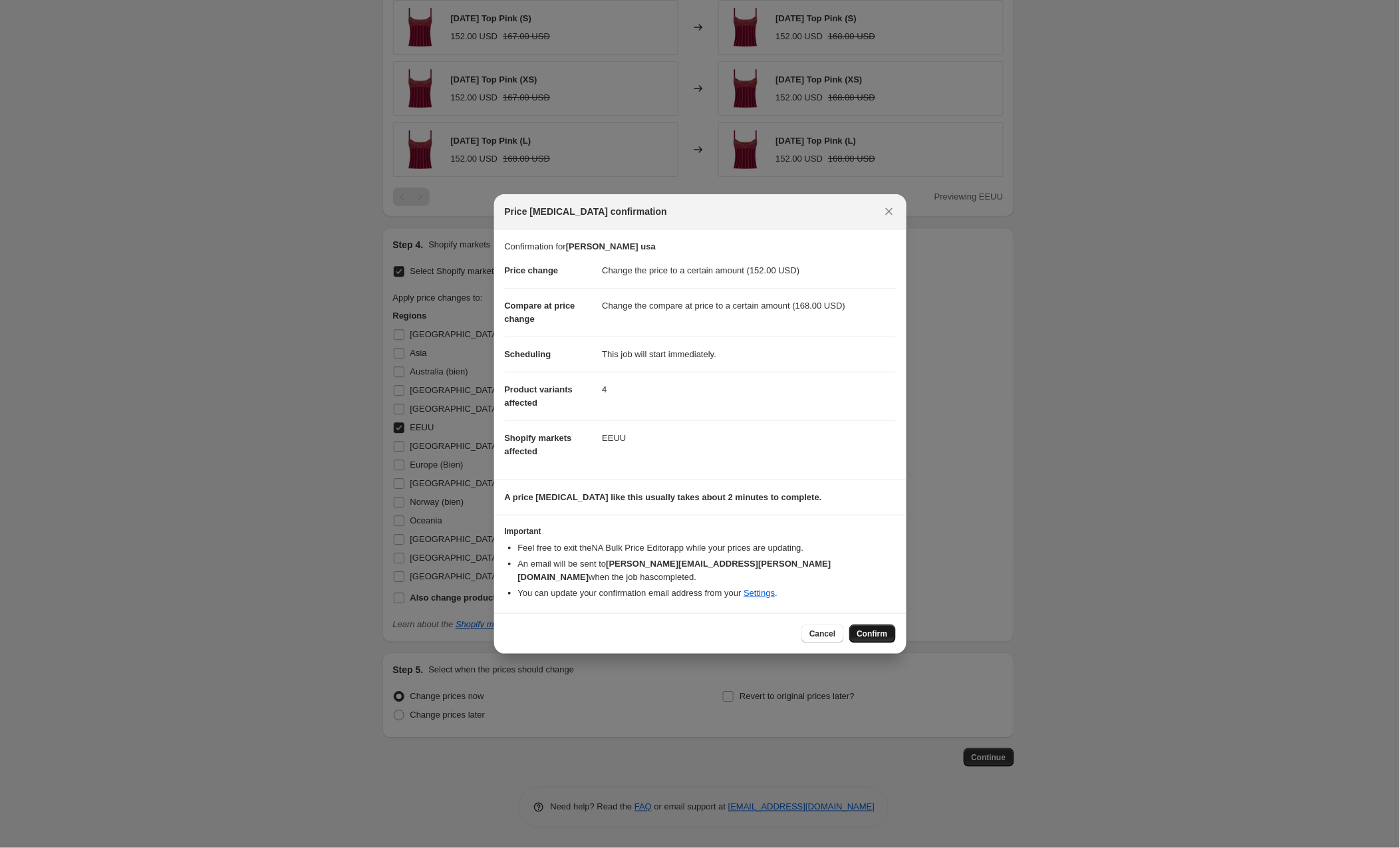
click at [859, 629] on span "Confirm" at bounding box center [872, 634] width 31 height 10
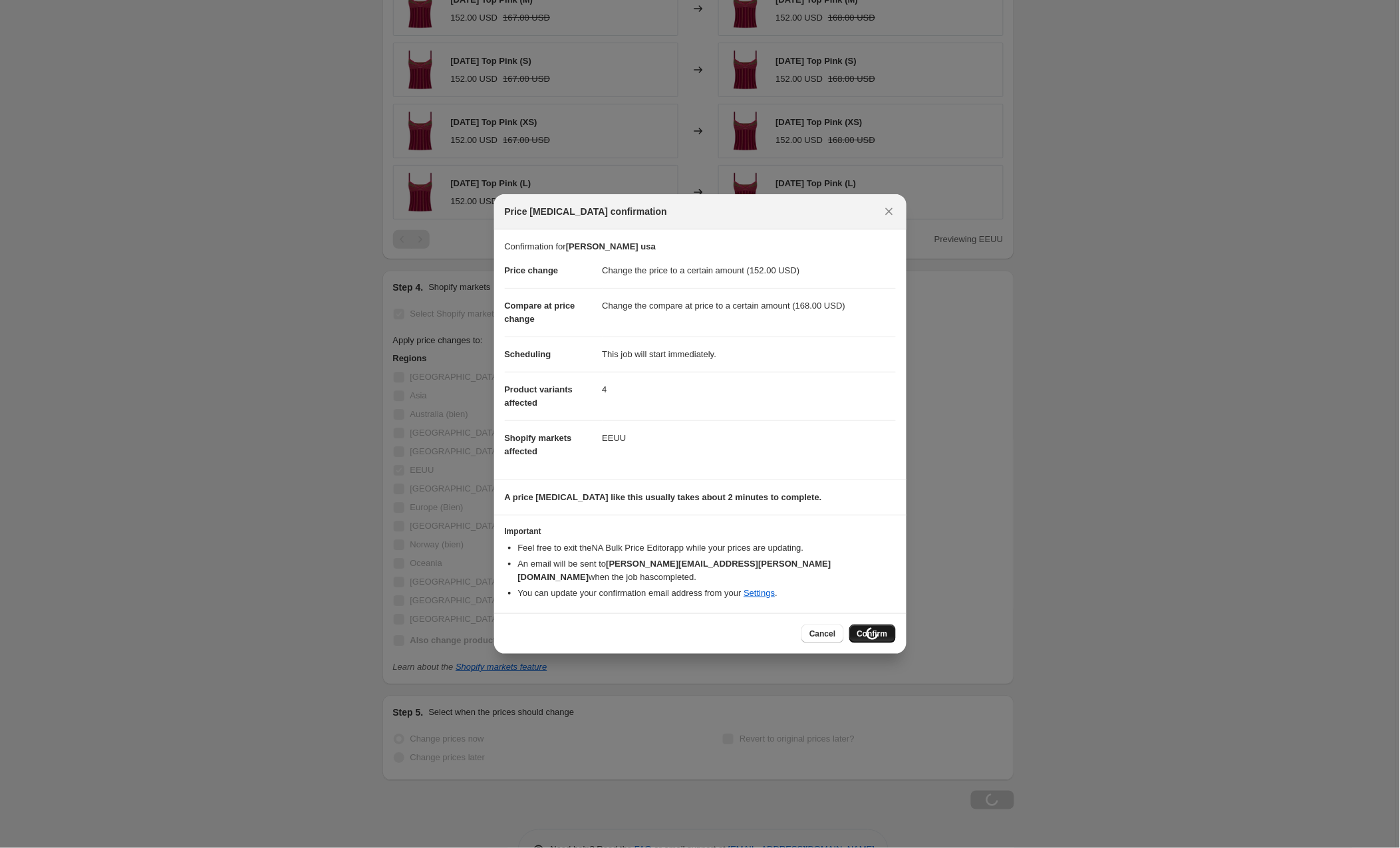
scroll to position [933, 0]
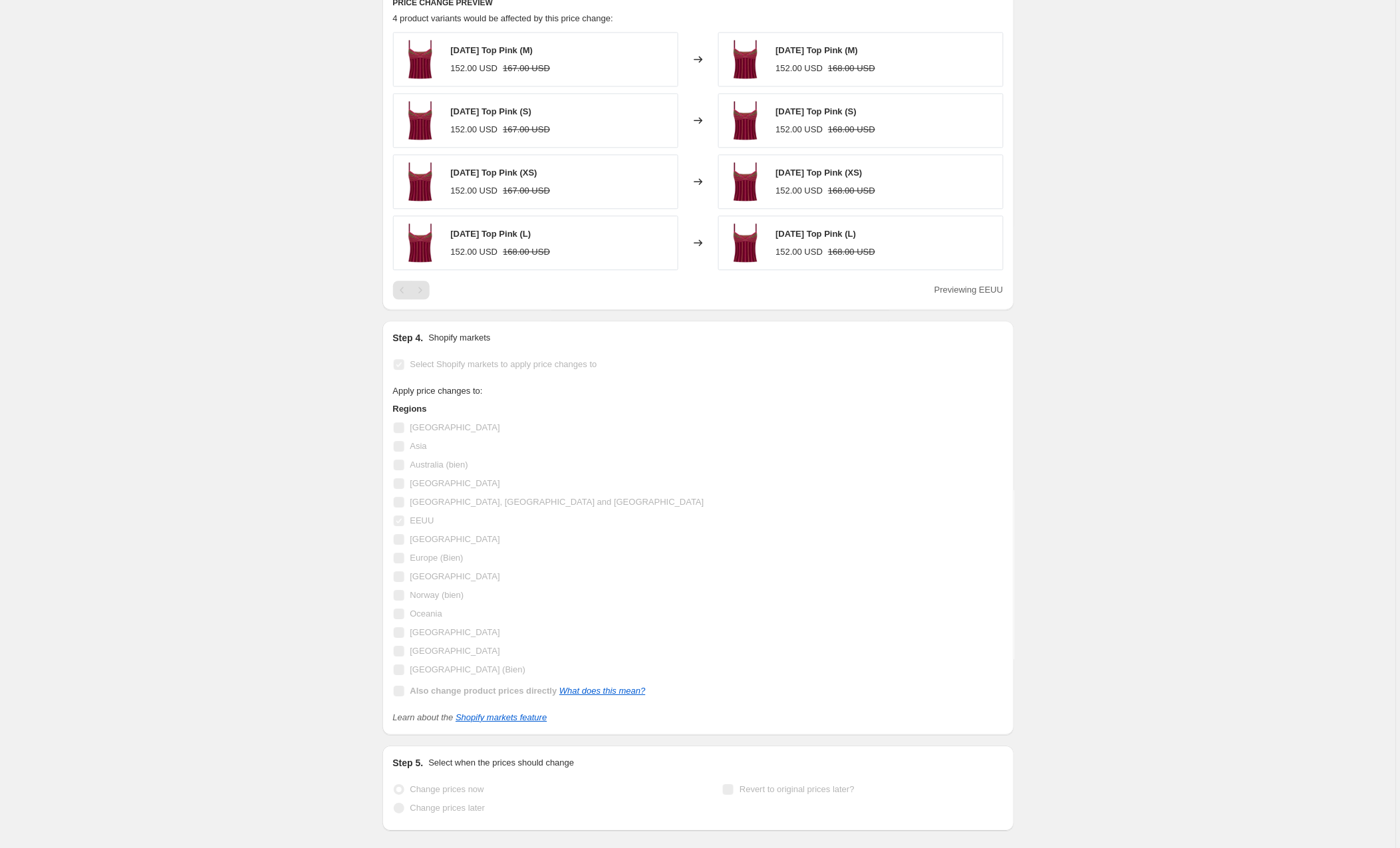
select select "to"
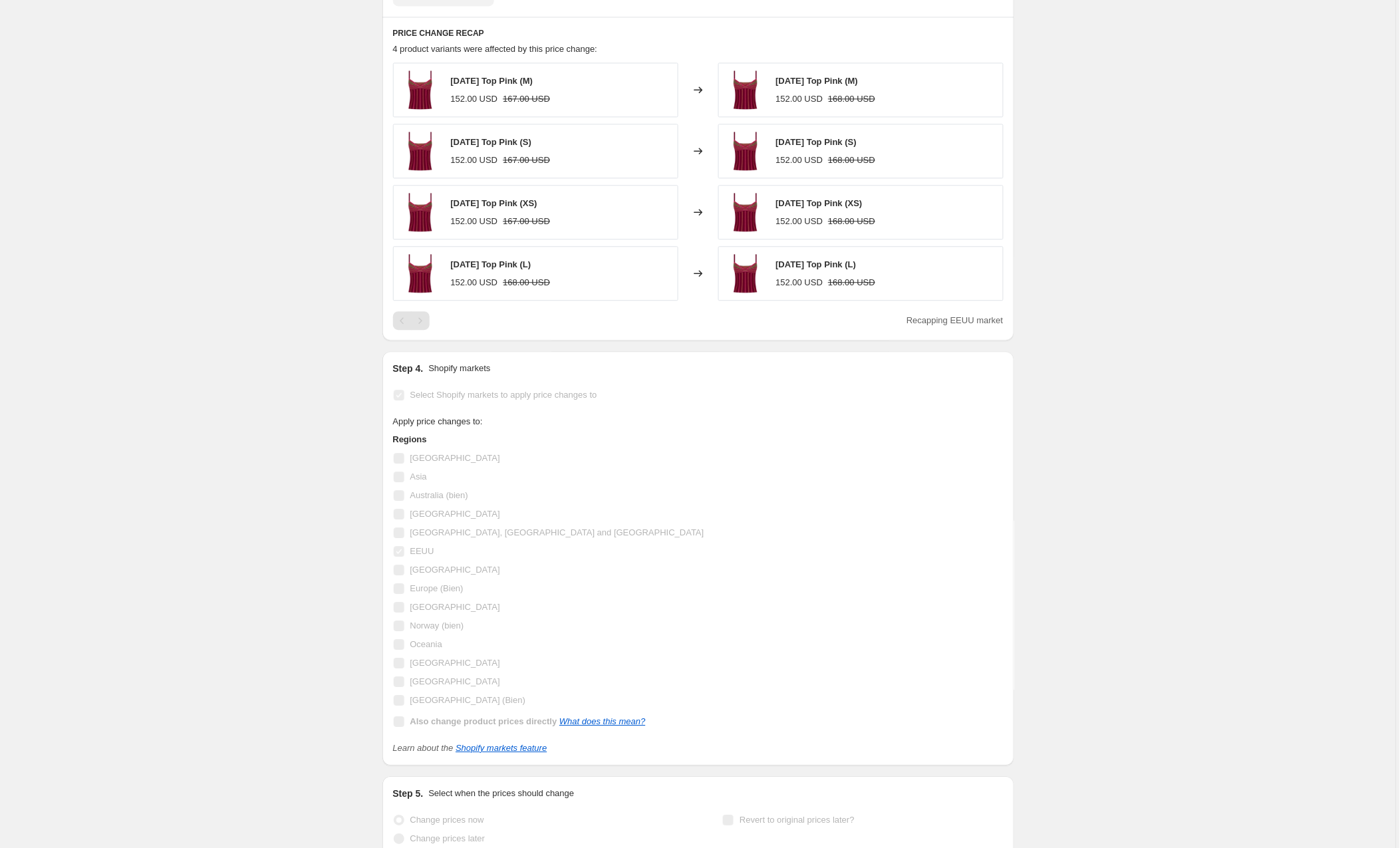
scroll to position [0, 0]
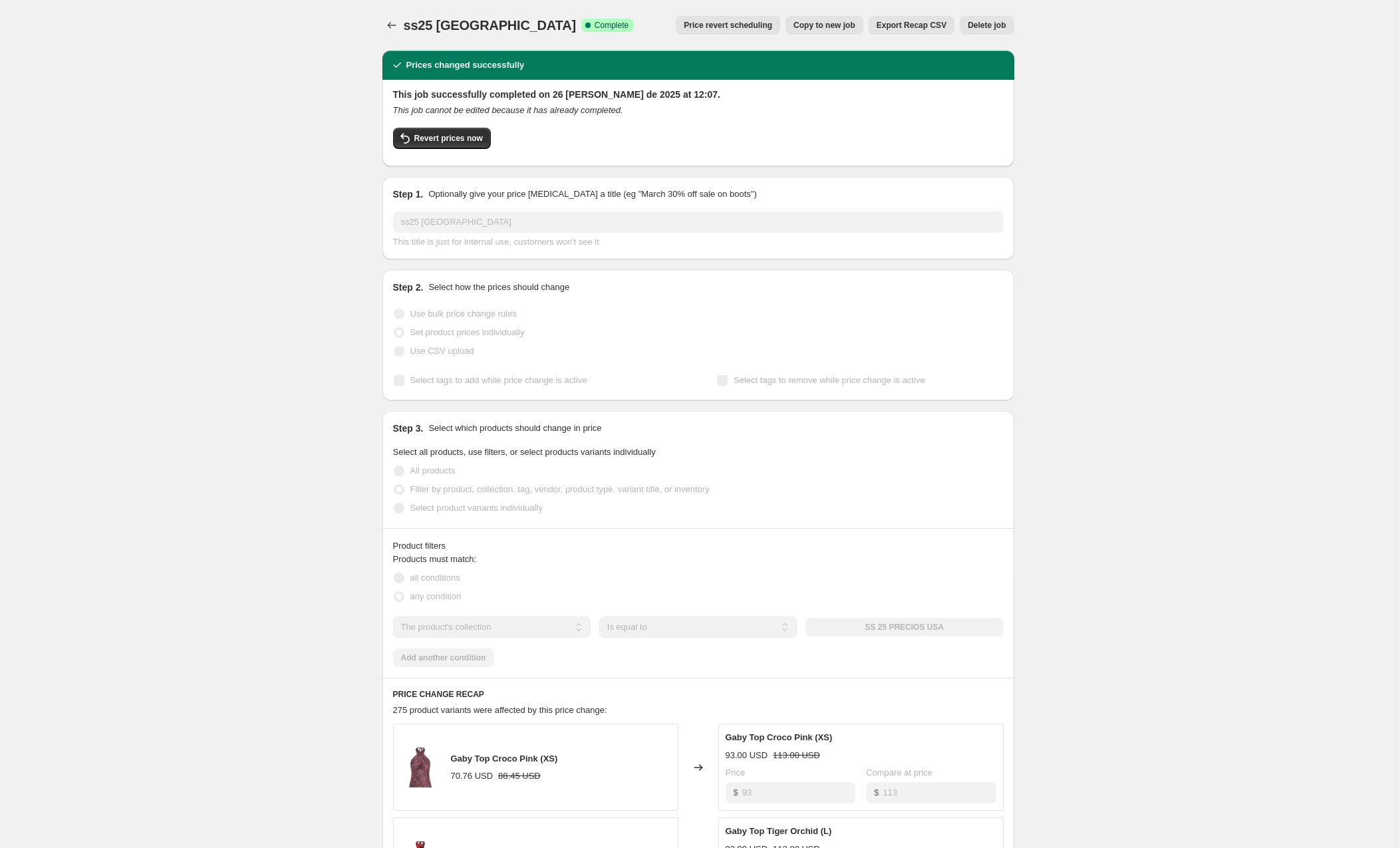
select select "collection"
click at [398, 22] on icon "Price change jobs" at bounding box center [391, 25] width 13 height 13
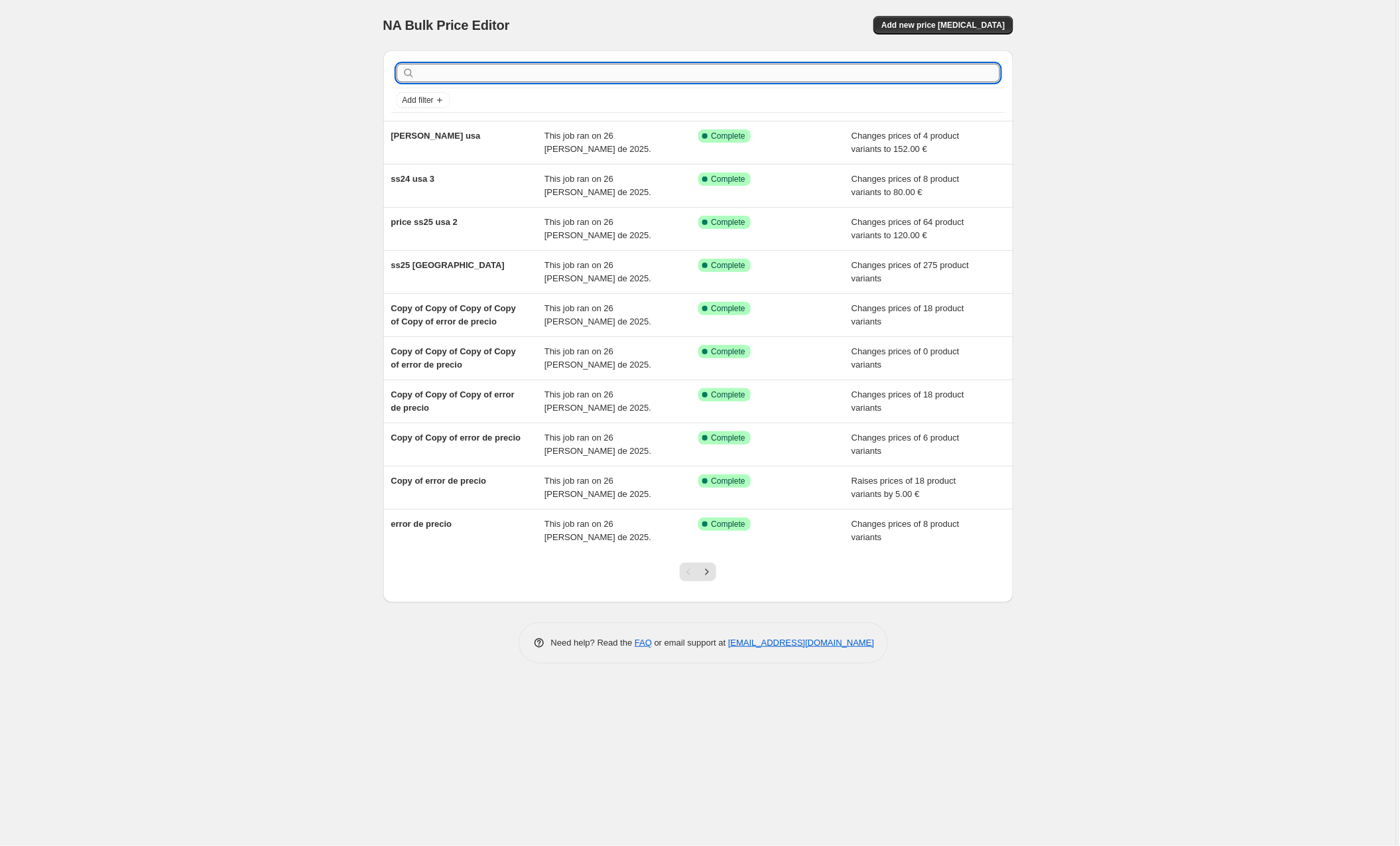
click at [592, 73] on input "text" at bounding box center [709, 73] width 582 height 19
type input "ss25 usa 3"
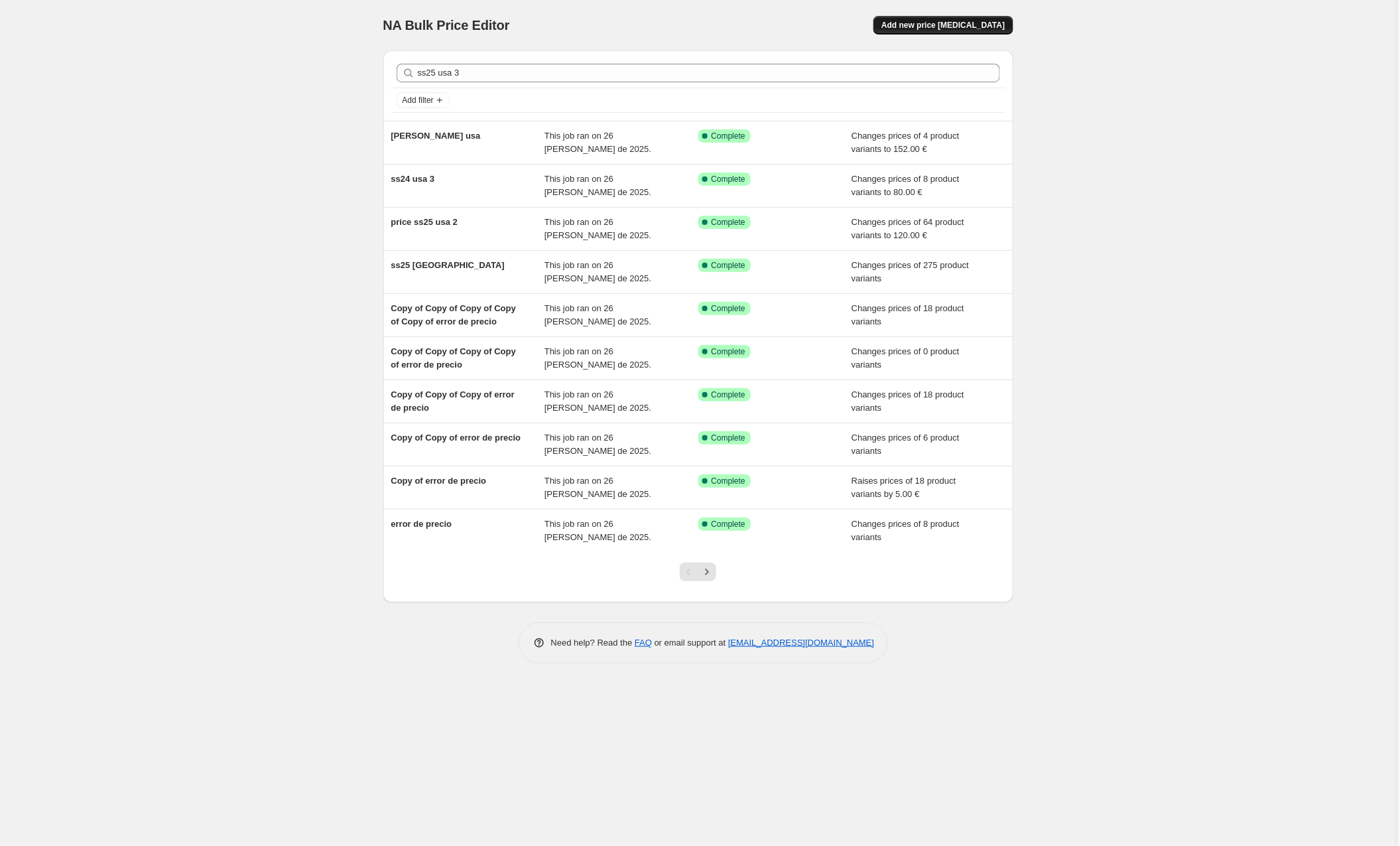
click at [926, 32] on button "Add new price [MEDICAL_DATA]" at bounding box center [943, 25] width 139 height 19
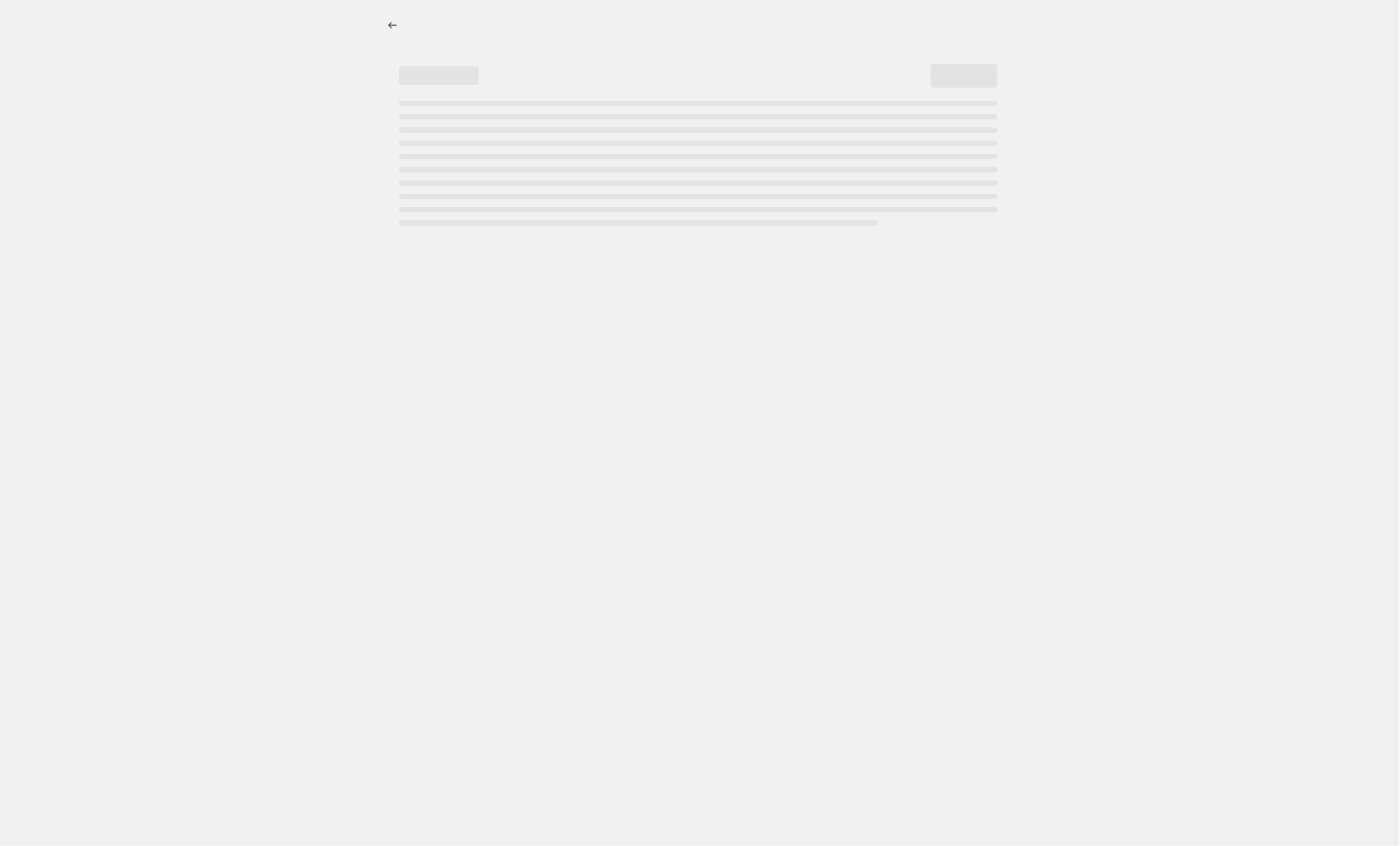
select select "percentage"
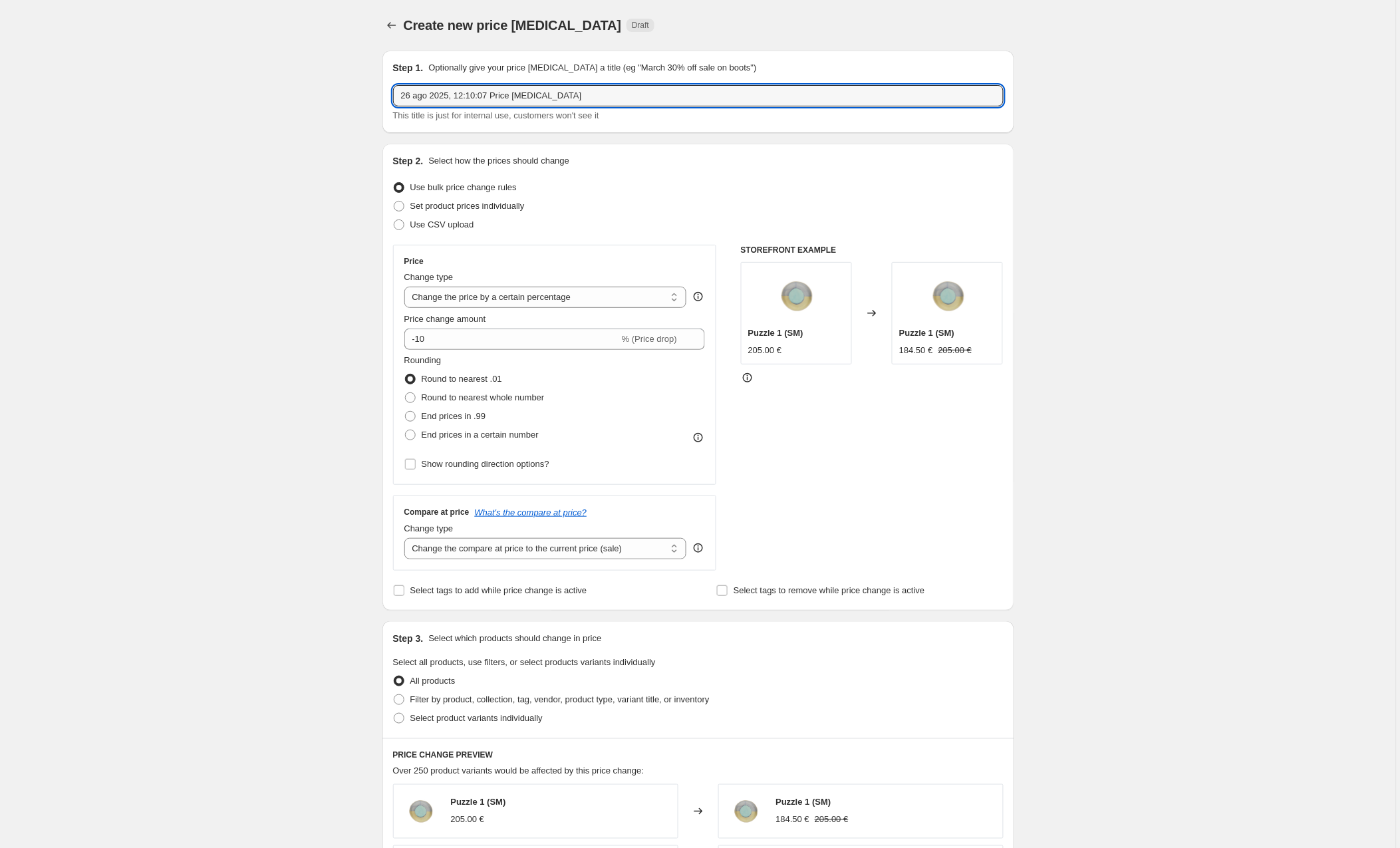
drag, startPoint x: 593, startPoint y: 96, endPoint x: 328, endPoint y: 94, distance: 265.0
click at [328, 94] on div "Create new price change job. This page is ready Create new price change job Dra…" at bounding box center [698, 702] width 1396 height 1404
type input "ss25 usa 4"
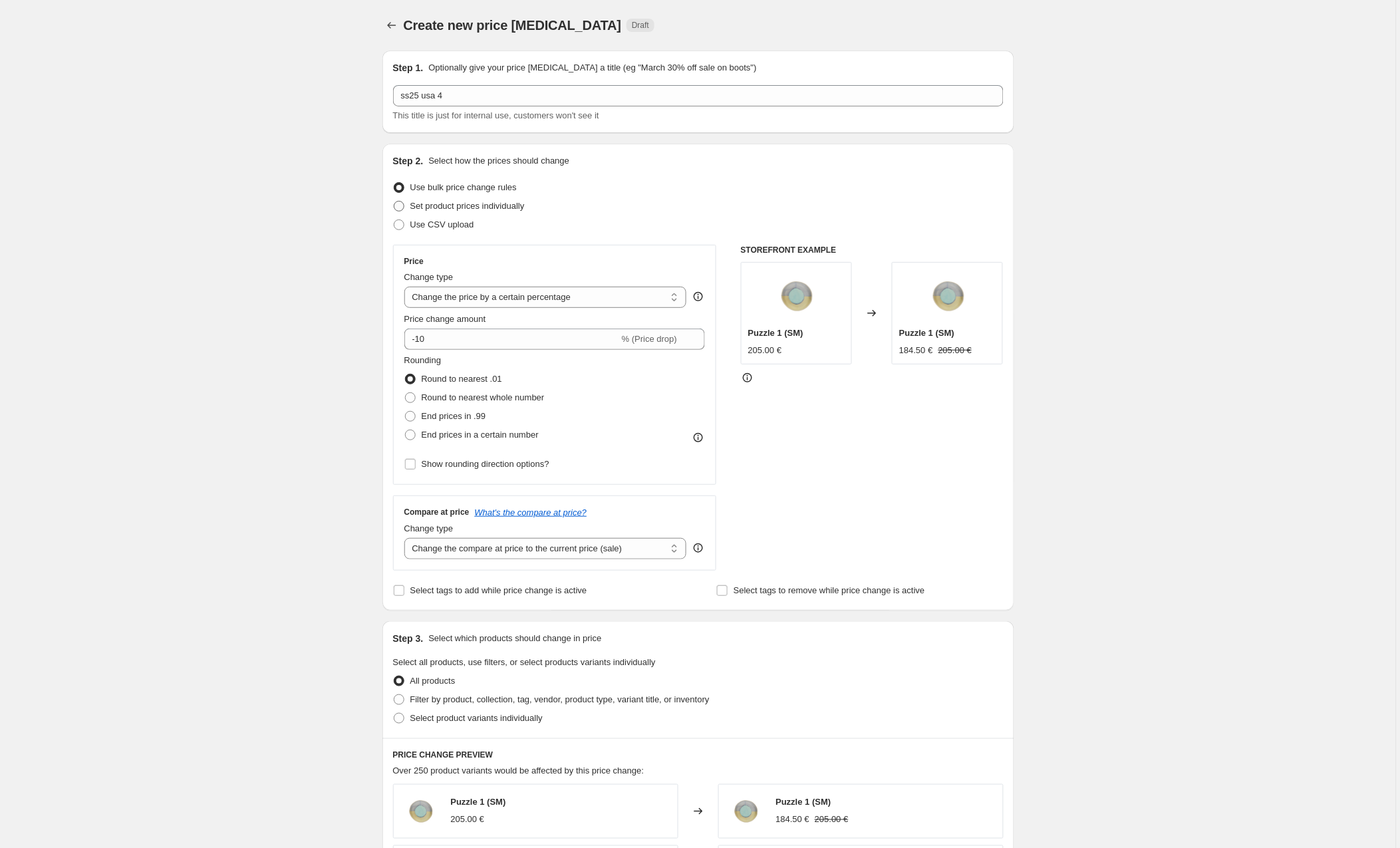
click at [402, 206] on span at bounding box center [398, 205] width 10 height 10
click at [394, 201] on input "Set product prices individually" at bounding box center [394, 201] width 1 height 1
radio input "true"
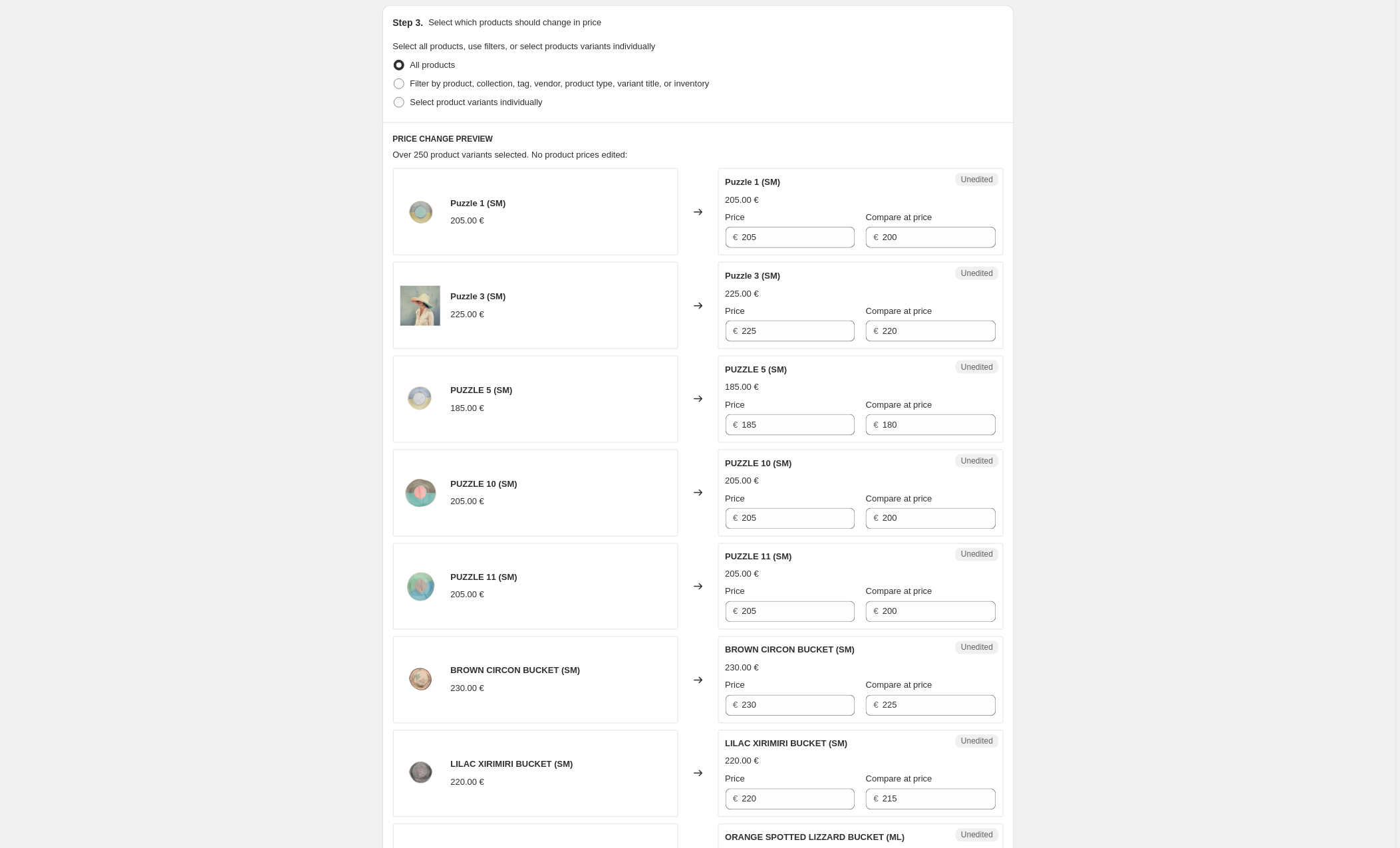
scroll to position [313, 0]
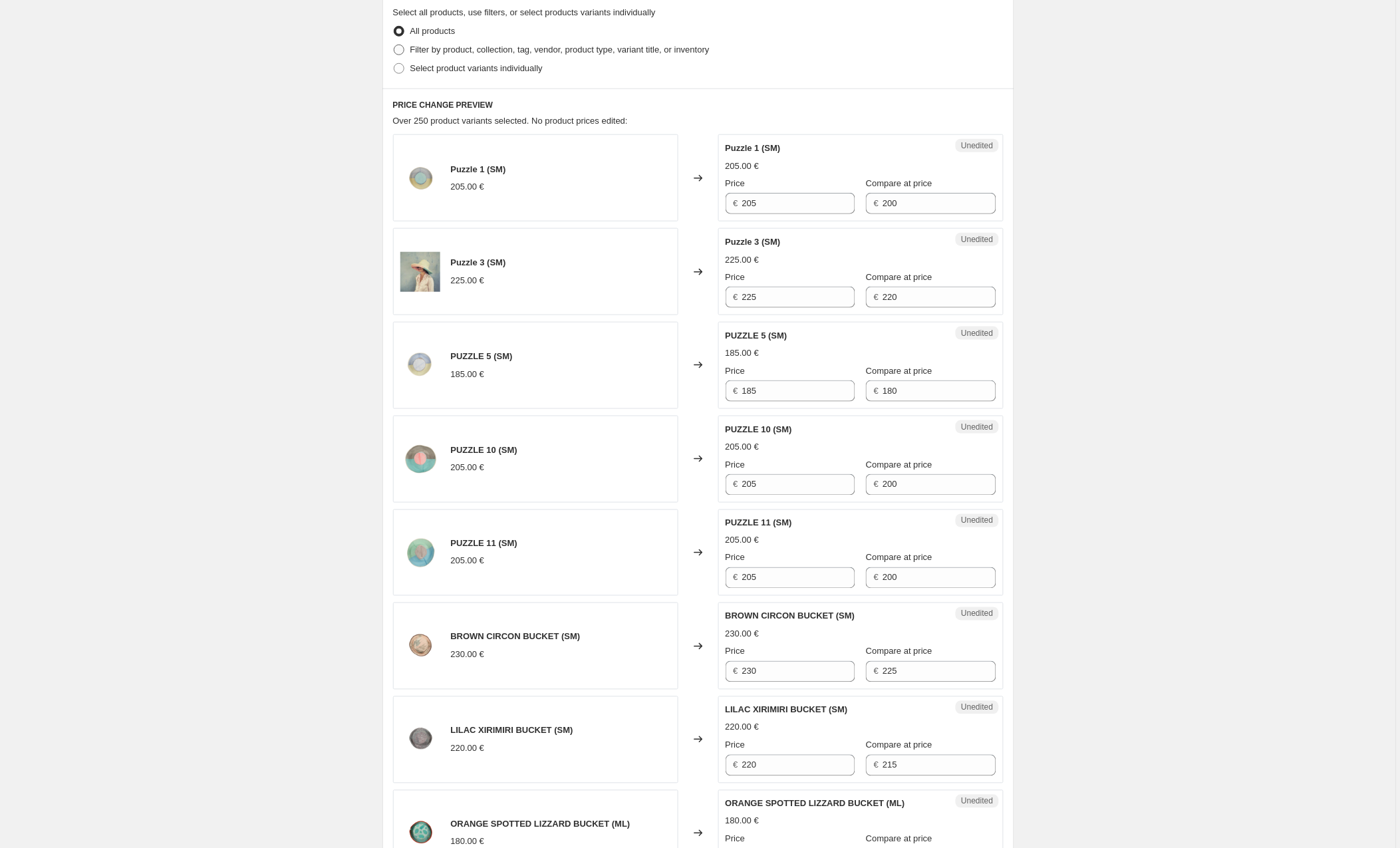
click at [405, 50] on span at bounding box center [398, 49] width 10 height 10
click at [394, 45] on input "Filter by product, collection, tag, vendor, product type, variant title, or inv…" at bounding box center [394, 44] width 1 height 1
radio input "true"
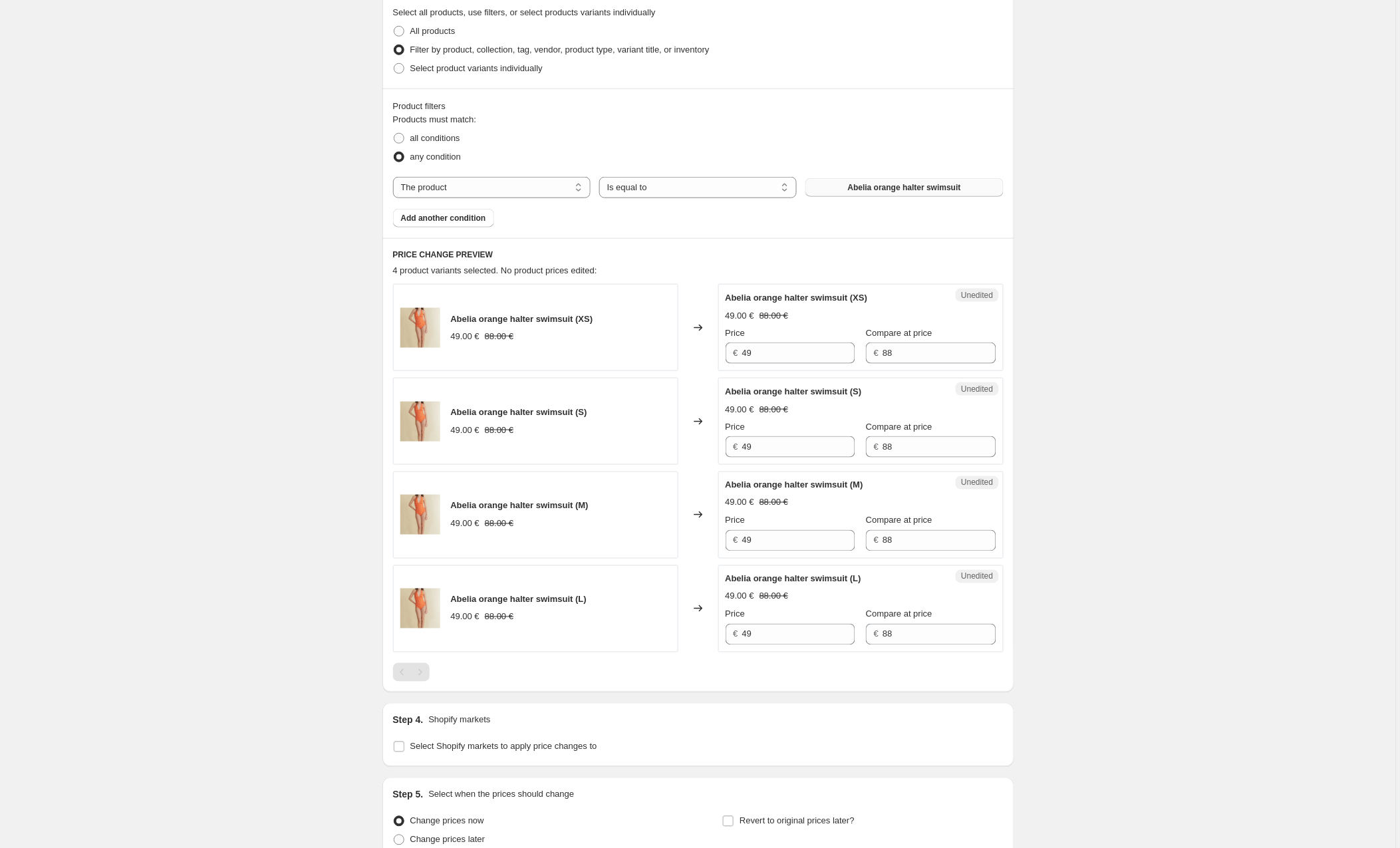
click at [839, 189] on button "Abelia orange halter swimsuit" at bounding box center [904, 187] width 198 height 19
select select "collection"
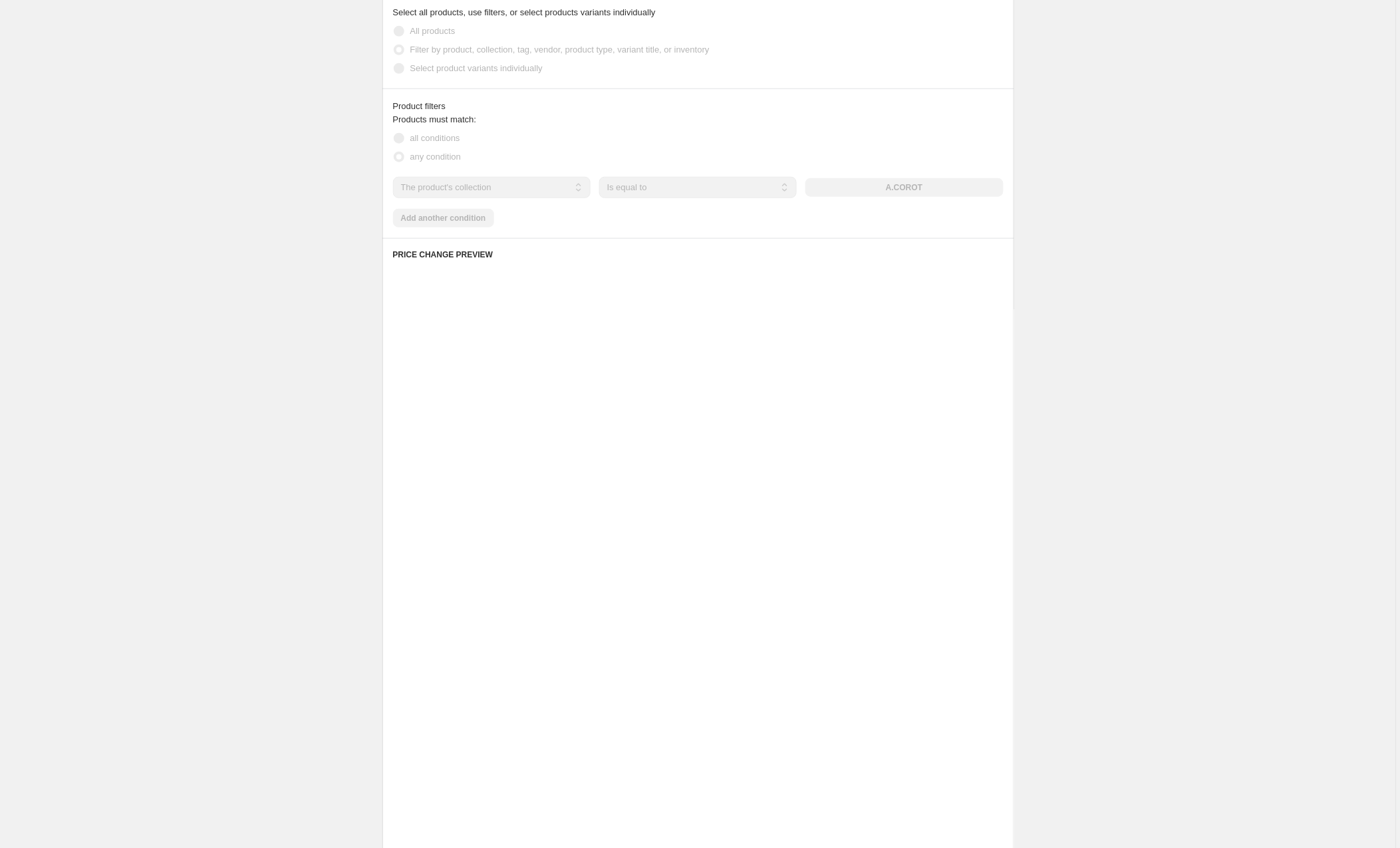
click at [887, 191] on div "The product The product's collection The product's tag The product's vendor The…" at bounding box center [698, 187] width 611 height 22
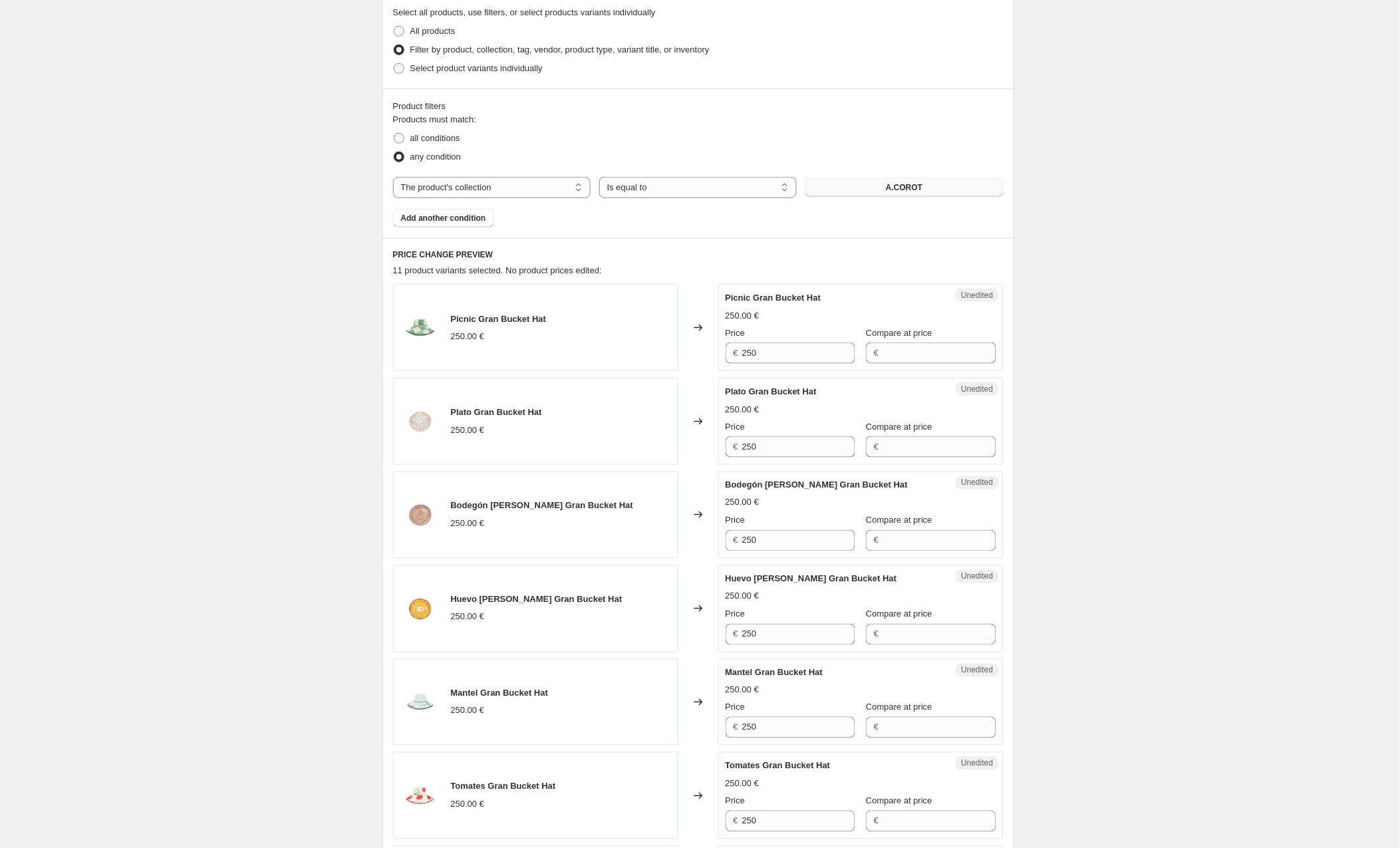
click at [884, 187] on button "A.COROT" at bounding box center [904, 187] width 198 height 19
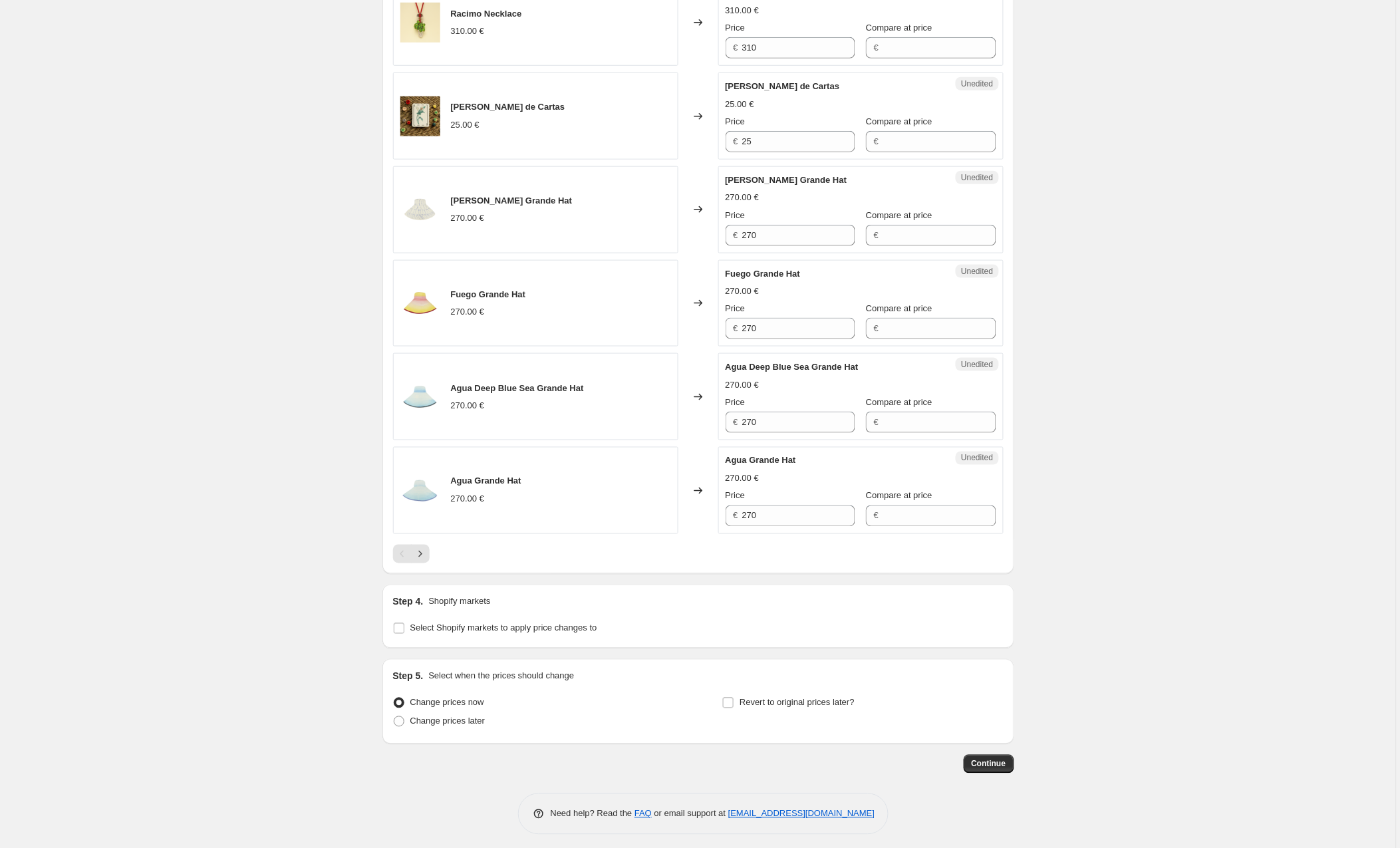
scroll to position [1942, 0]
click at [403, 624] on input "Select Shopify markets to apply price changes to" at bounding box center [398, 629] width 10 height 10
checkbox input "true"
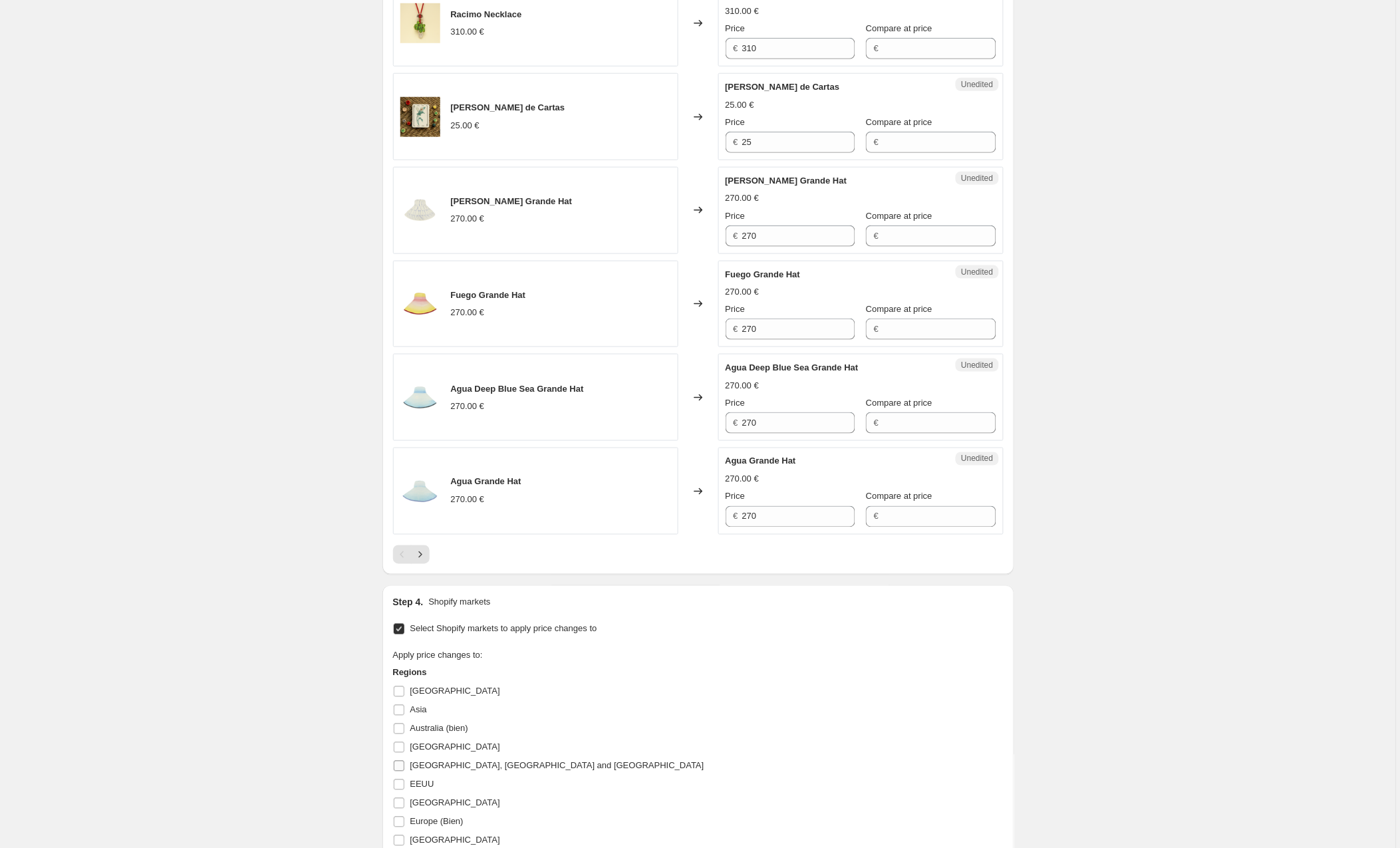
scroll to position [1990, 0]
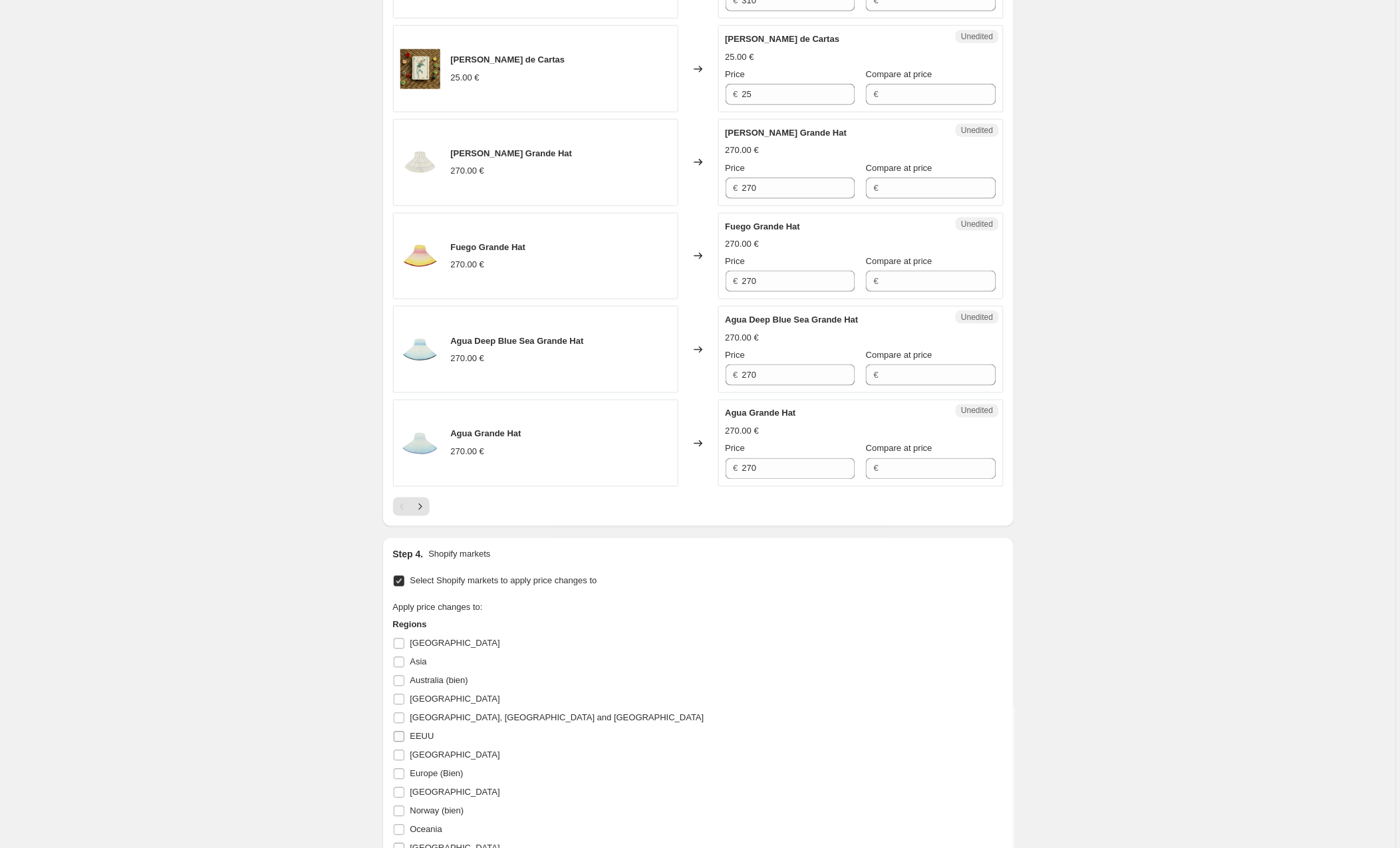
click at [400, 731] on input "EEUU" at bounding box center [398, 736] width 10 height 10
checkbox input "true"
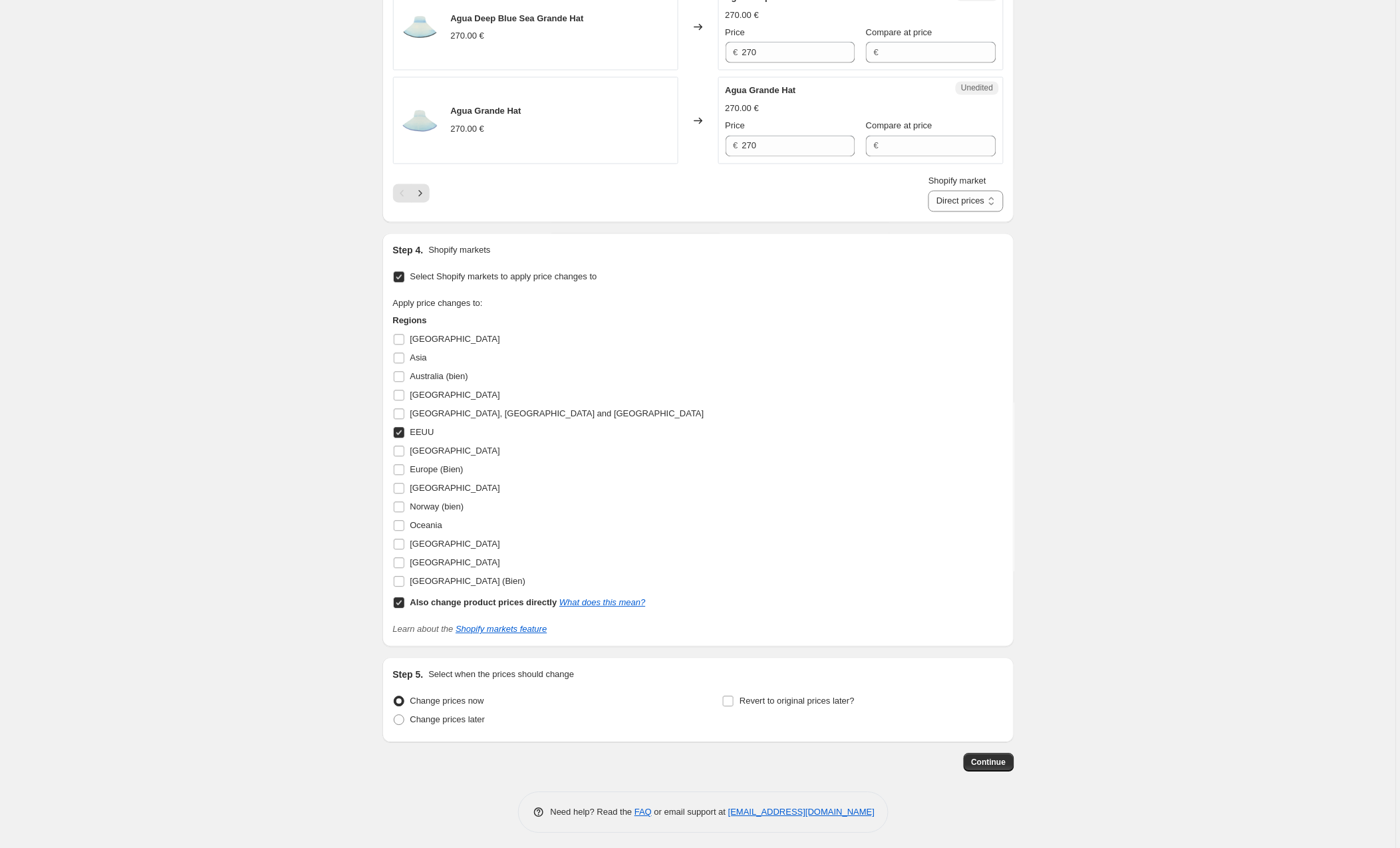
click at [400, 598] on input "Also change product prices directly What does this mean?" at bounding box center [398, 603] width 10 height 10
checkbox input "false"
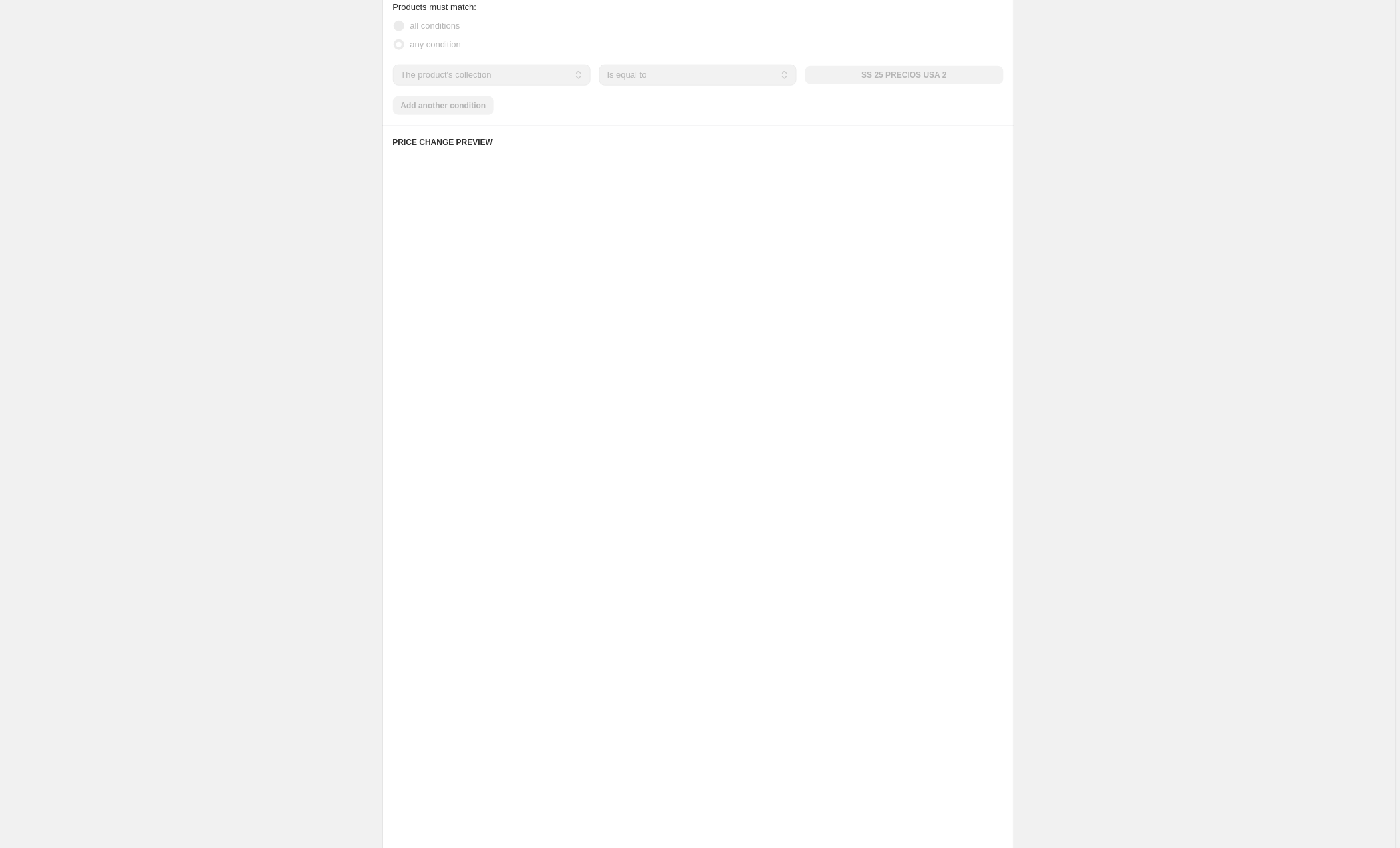
scroll to position [318, 0]
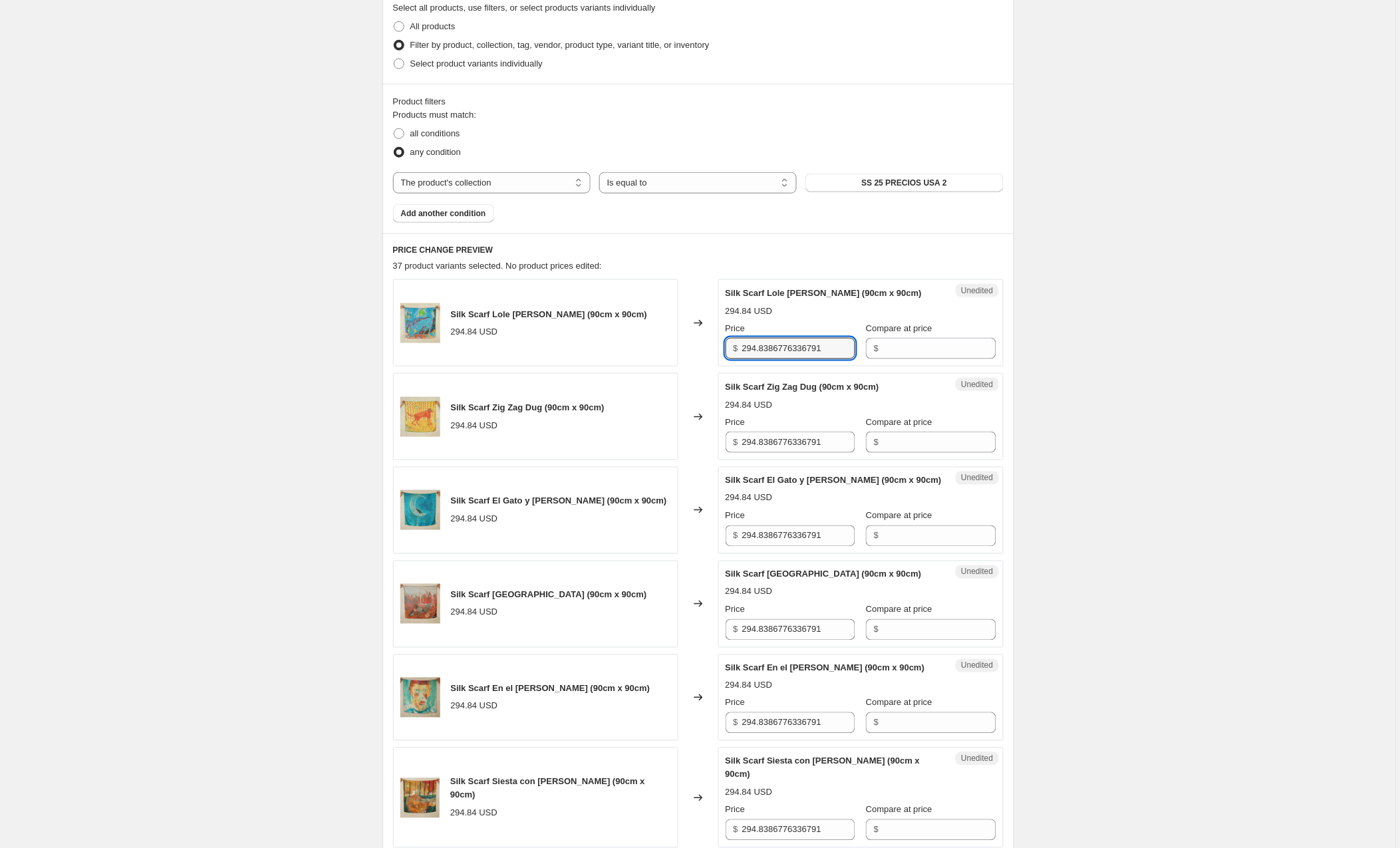
drag, startPoint x: 846, startPoint y: 346, endPoint x: 680, endPoint y: 353, distance: 166.1
click at [680, 353] on div "Silk Scarf Lole Limones (90cm x 90cm) 294.84 USD Changed to Unedited Silk Scarf…" at bounding box center [698, 323] width 611 height 87
type input "345"
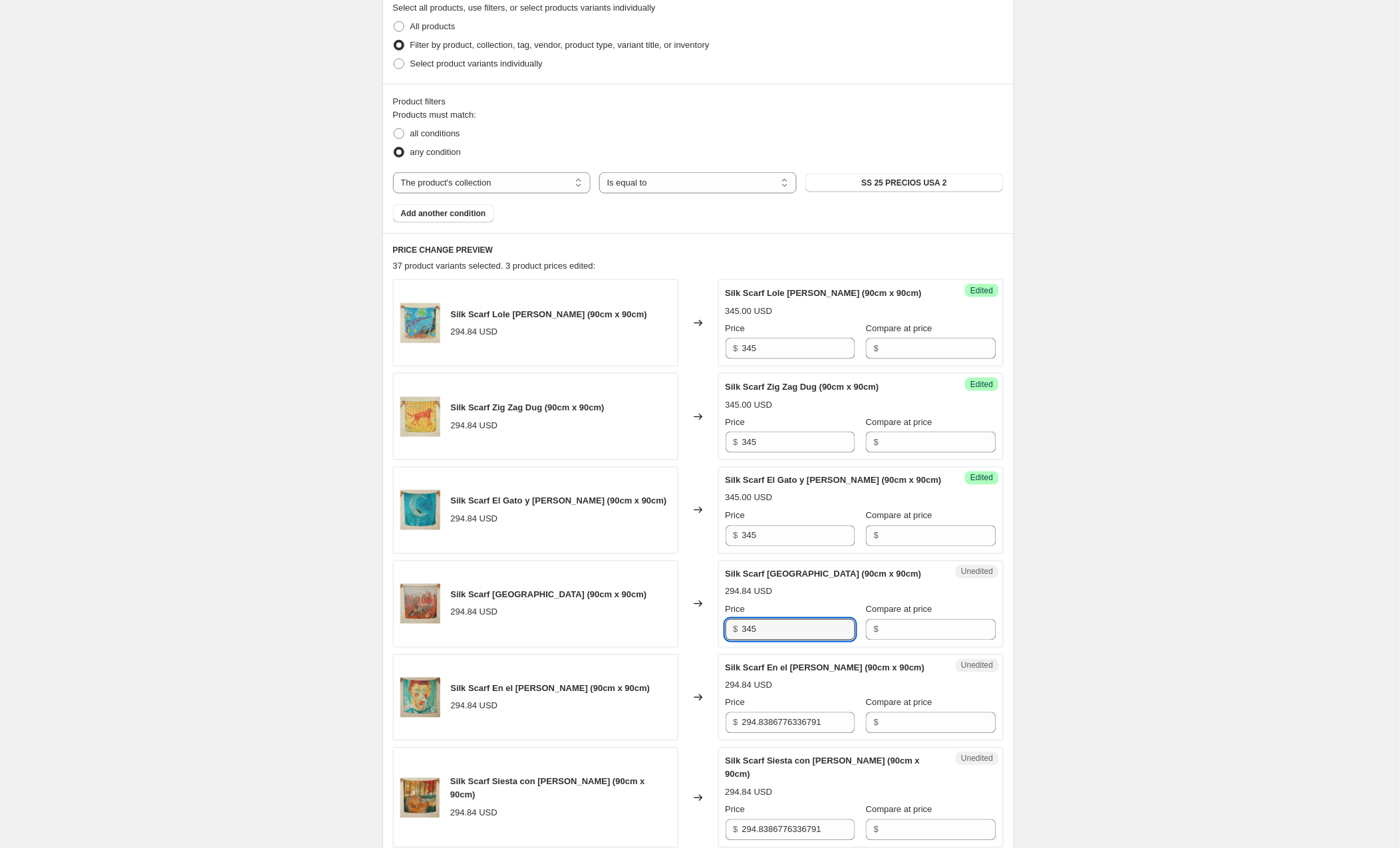
type input "345"
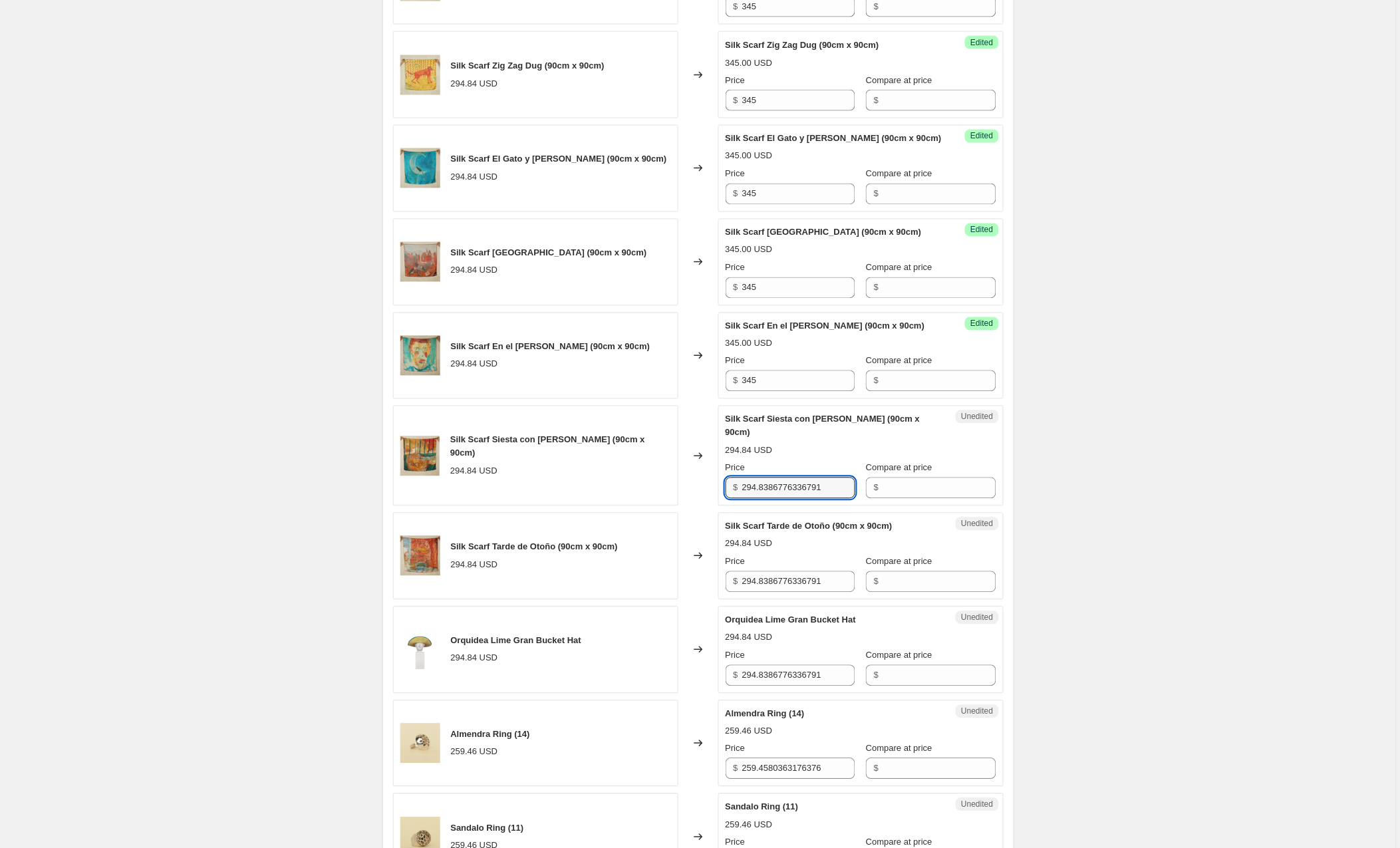
scroll to position [661, 0]
type input "345"
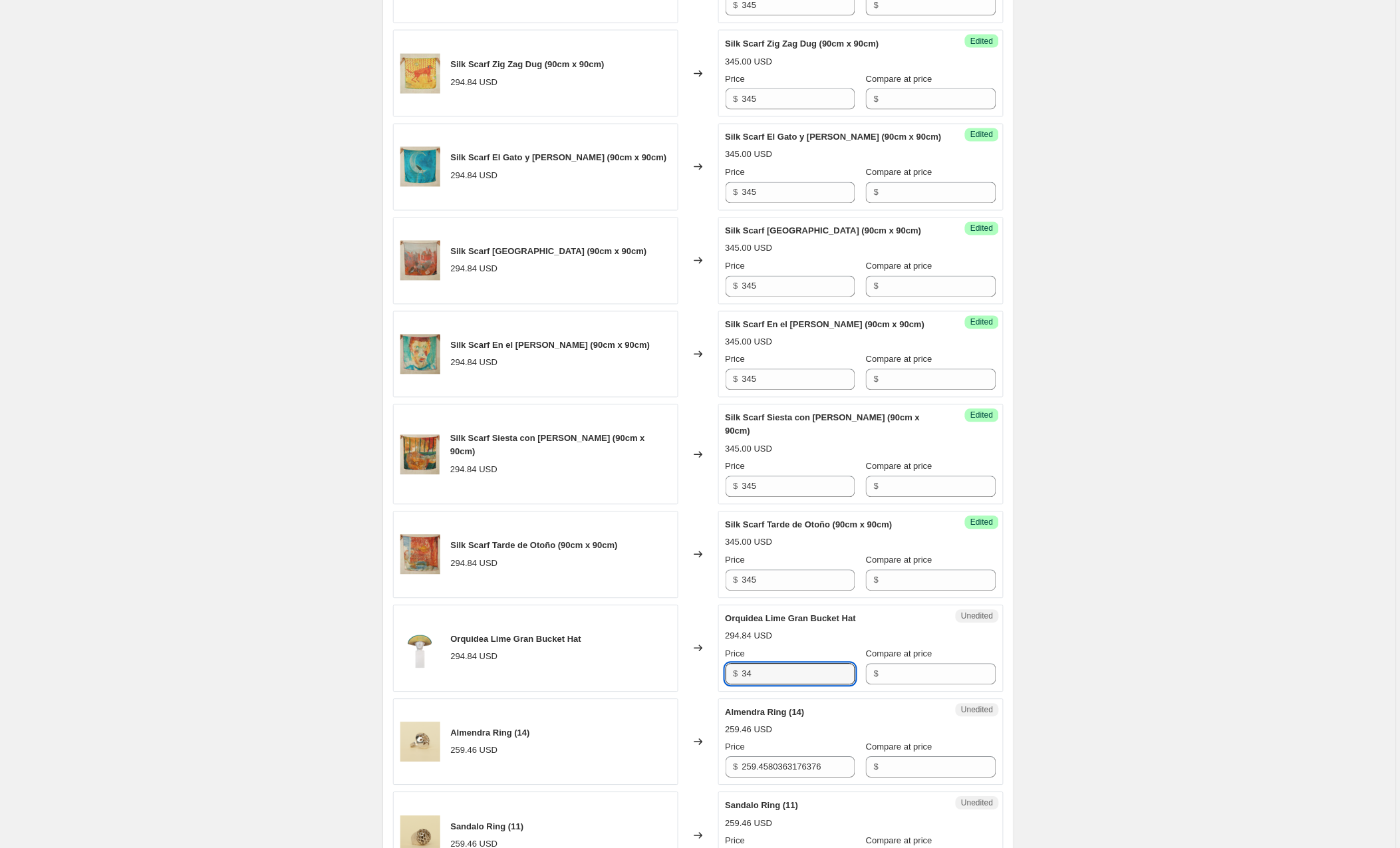
type input "3"
type input "348"
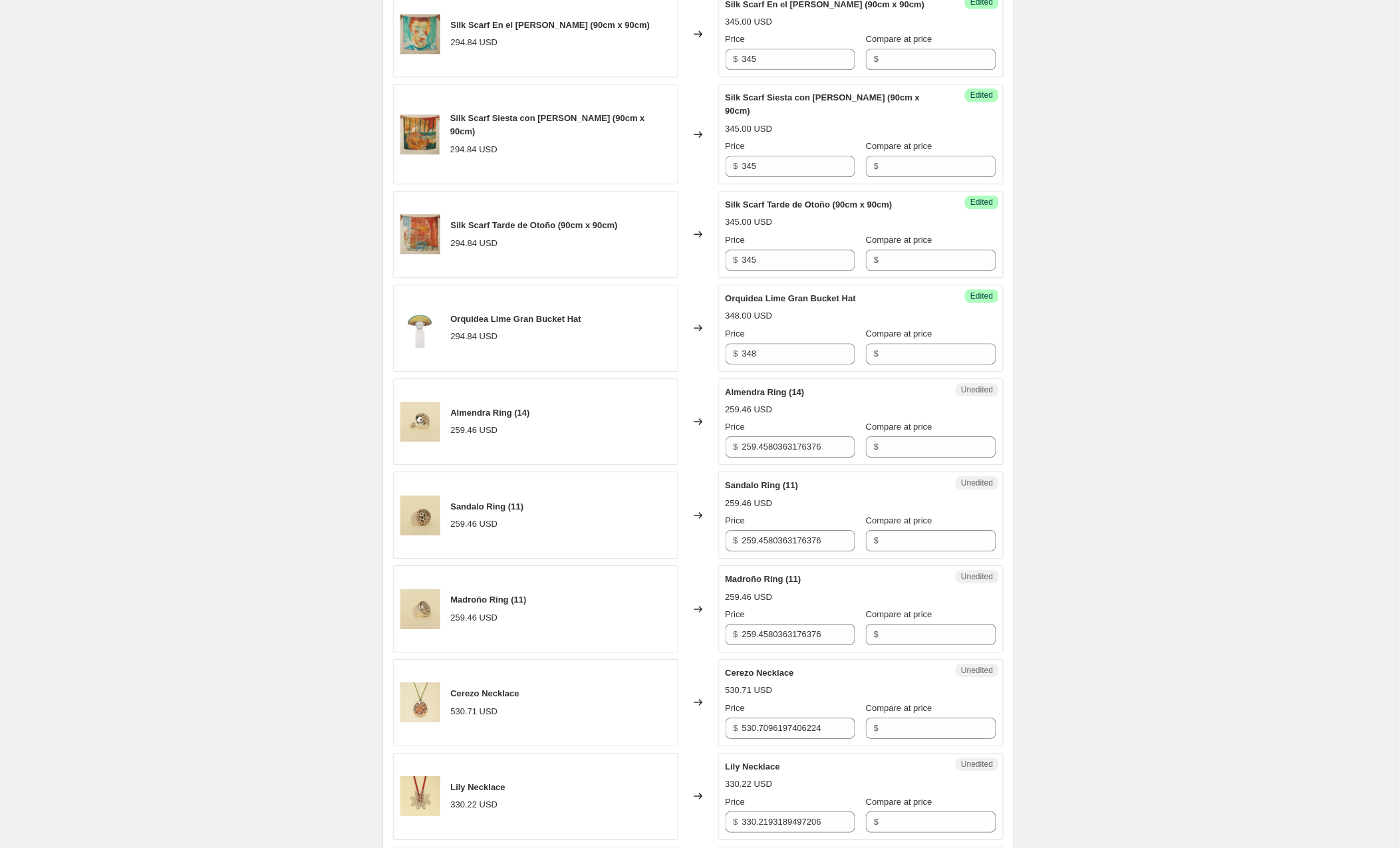
scroll to position [1021, 0]
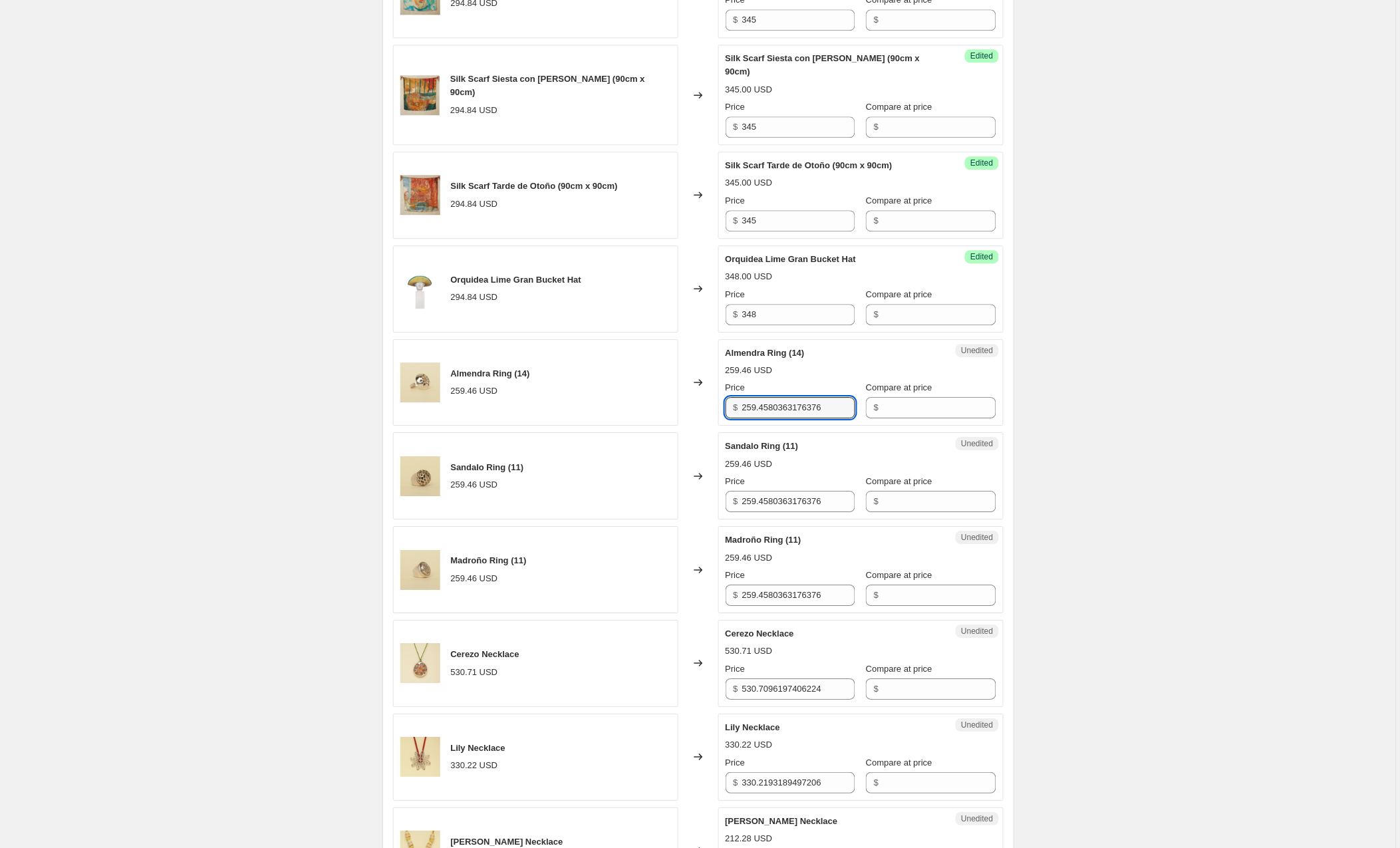
drag, startPoint x: 837, startPoint y: 400, endPoint x: 683, endPoint y: 395, distance: 154.1
click at [683, 395] on div "Almendra Ring (14) 259.46 USD Changed to Unedited Almendra Ring (14) 259.46 USD…" at bounding box center [698, 383] width 611 height 87
type input "308"
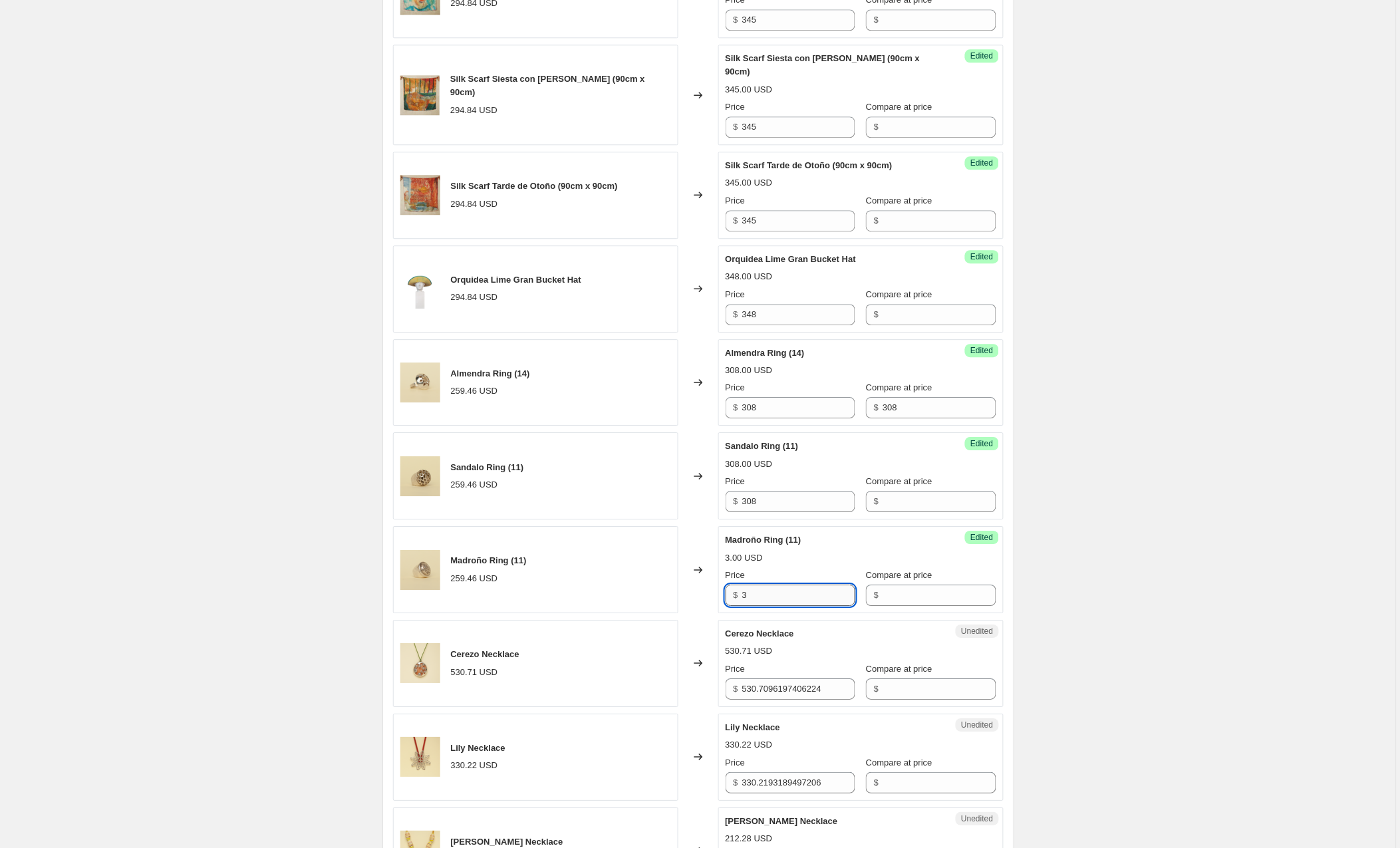
click at [779, 587] on input "3" at bounding box center [798, 595] width 113 height 22
type input "308"
drag, startPoint x: 932, startPoint y: 397, endPoint x: 882, endPoint y: 396, distance: 50.0
click at [882, 397] on div "$ 308" at bounding box center [931, 407] width 130 height 22
click at [1143, 575] on div "Create new price change job. This page is ready Create new price change job Dra…" at bounding box center [698, 552] width 1396 height 3147
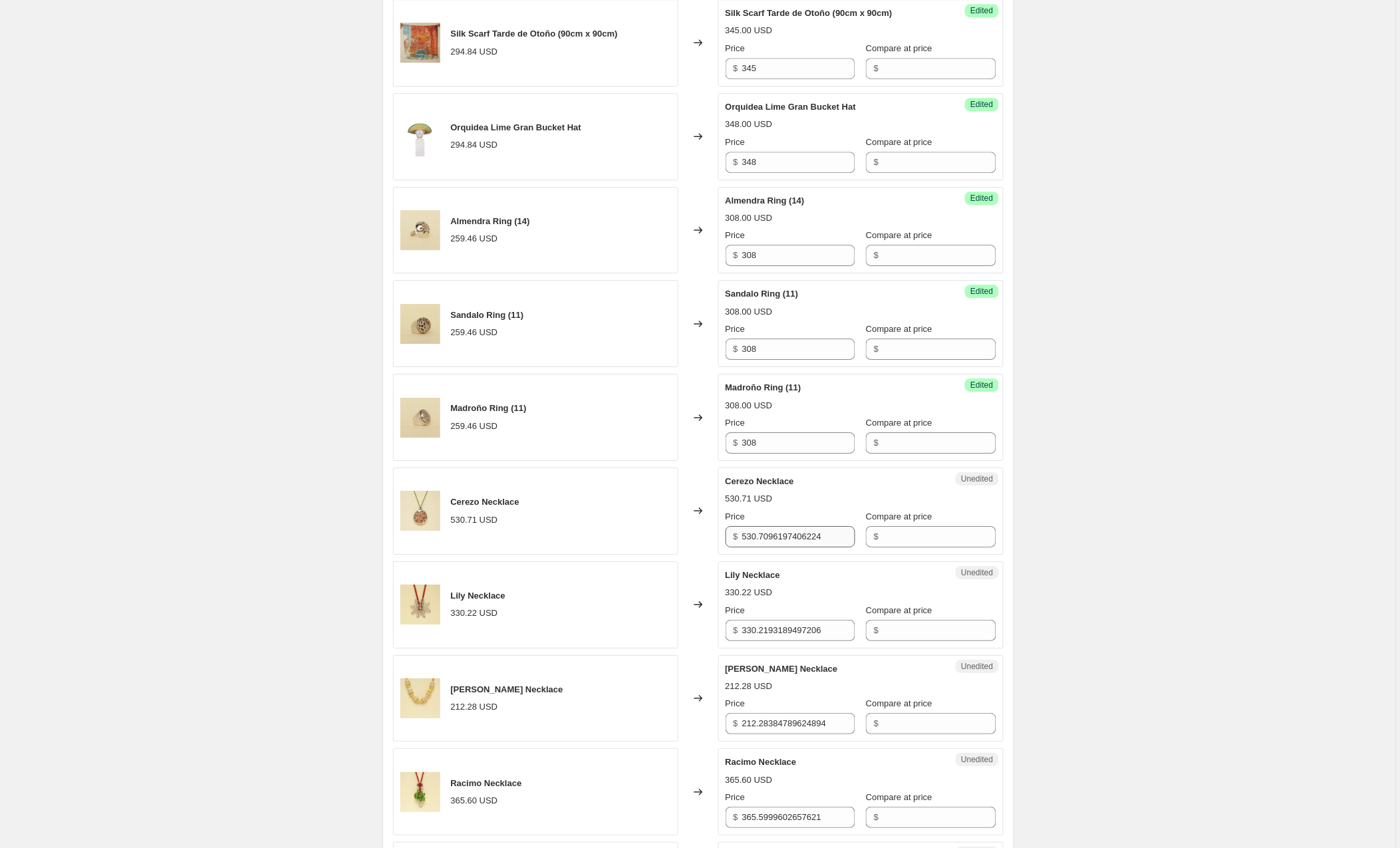
scroll to position [1173, 0]
drag, startPoint x: 848, startPoint y: 525, endPoint x: 672, endPoint y: 529, distance: 176.0
click at [672, 529] on div "Cerezo Necklace 530.71 USD Changed to Unedited Cerezo Necklace 530.71 USD Price…" at bounding box center [698, 512] width 611 height 87
type input "616"
drag, startPoint x: 845, startPoint y: 625, endPoint x: 727, endPoint y: 621, distance: 118.1
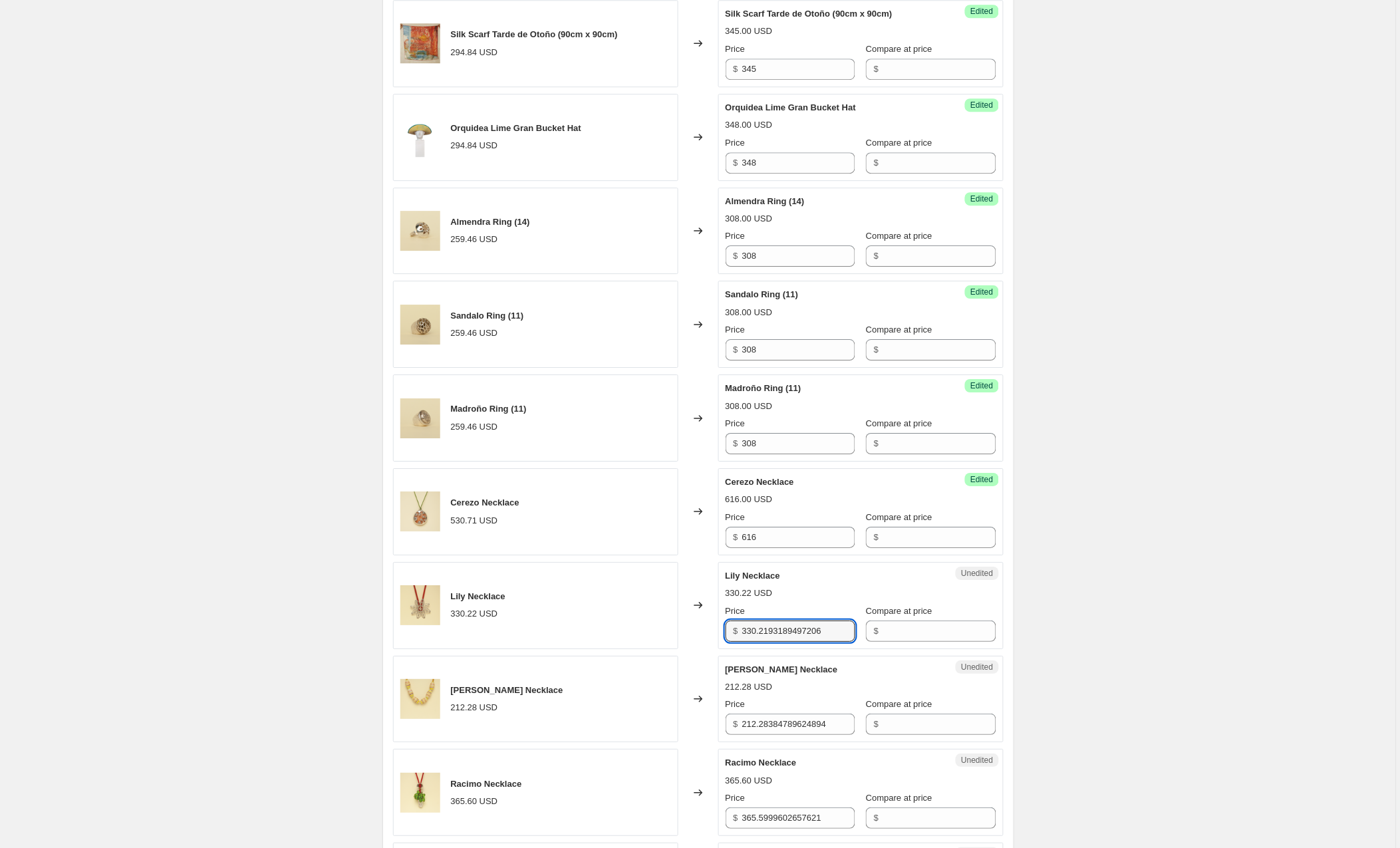
click at [727, 621] on div "$ 330.2193189497206" at bounding box center [791, 631] width 130 height 22
type input "387"
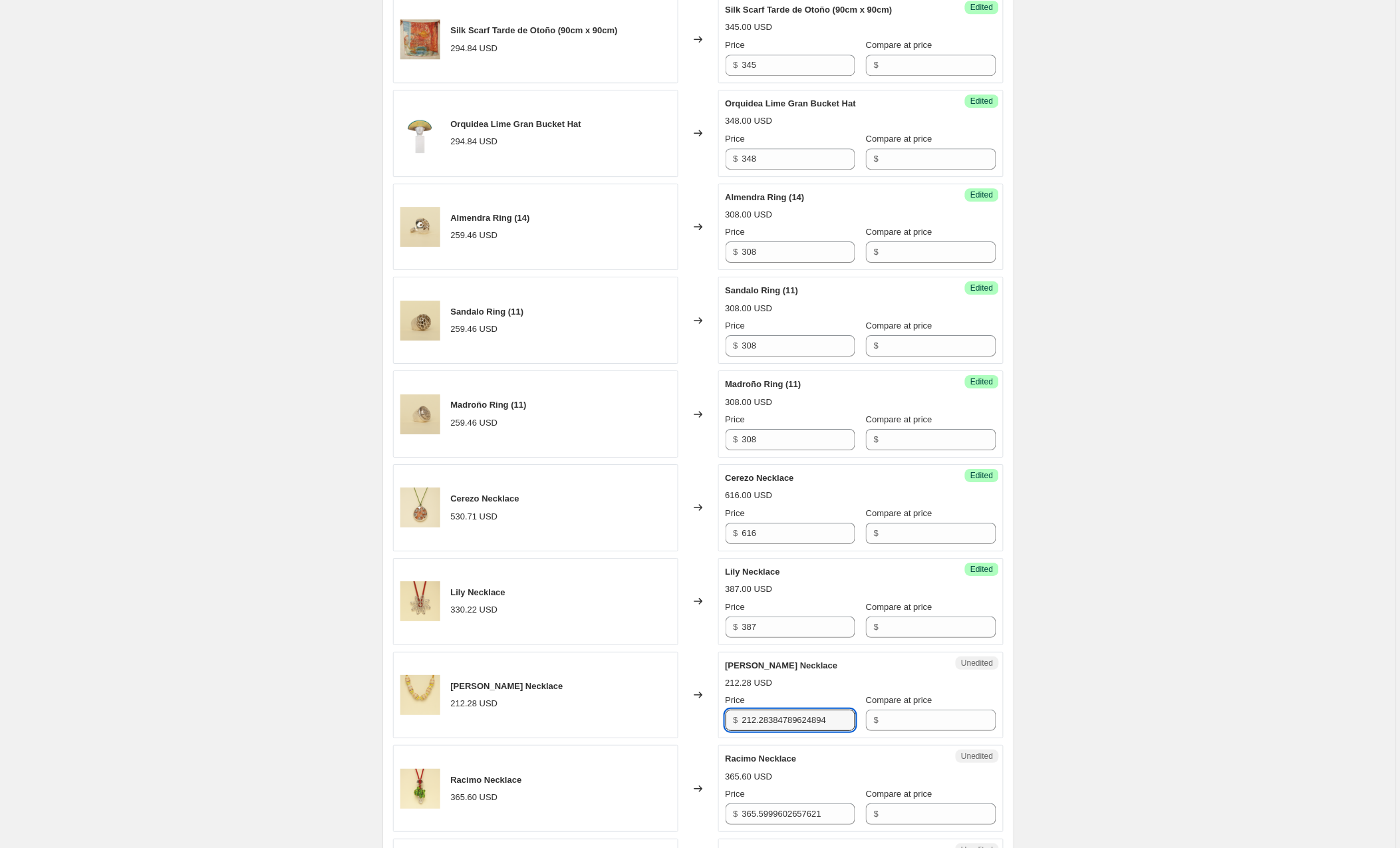
drag, startPoint x: 849, startPoint y: 716, endPoint x: 682, endPoint y: 714, distance: 167.0
click at [682, 714] on div "Arce Necklace 212.28 USD Changed to Unedited Arce Necklace 212.28 USD Price $ 2…" at bounding box center [698, 695] width 611 height 87
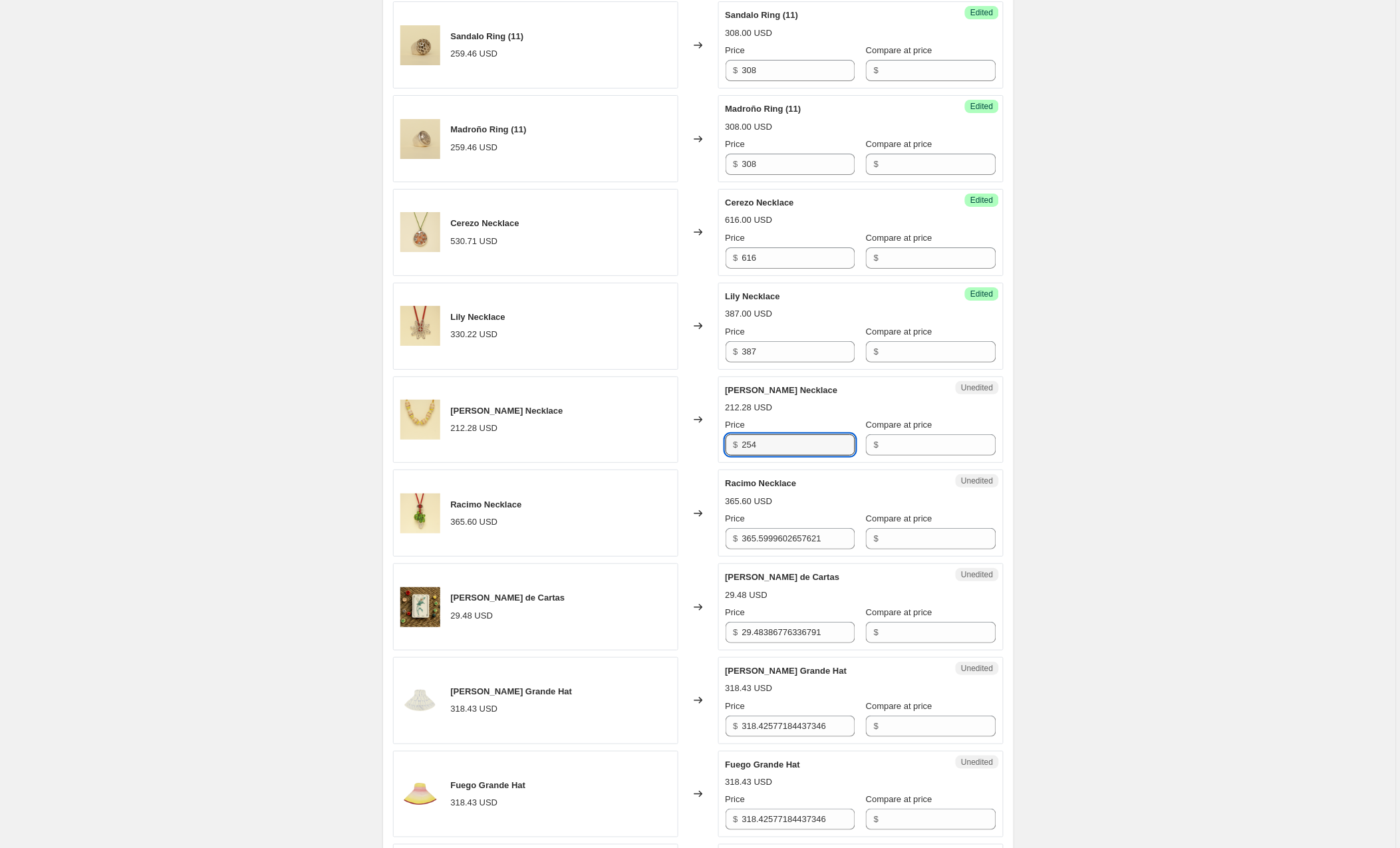
scroll to position [1458, 0]
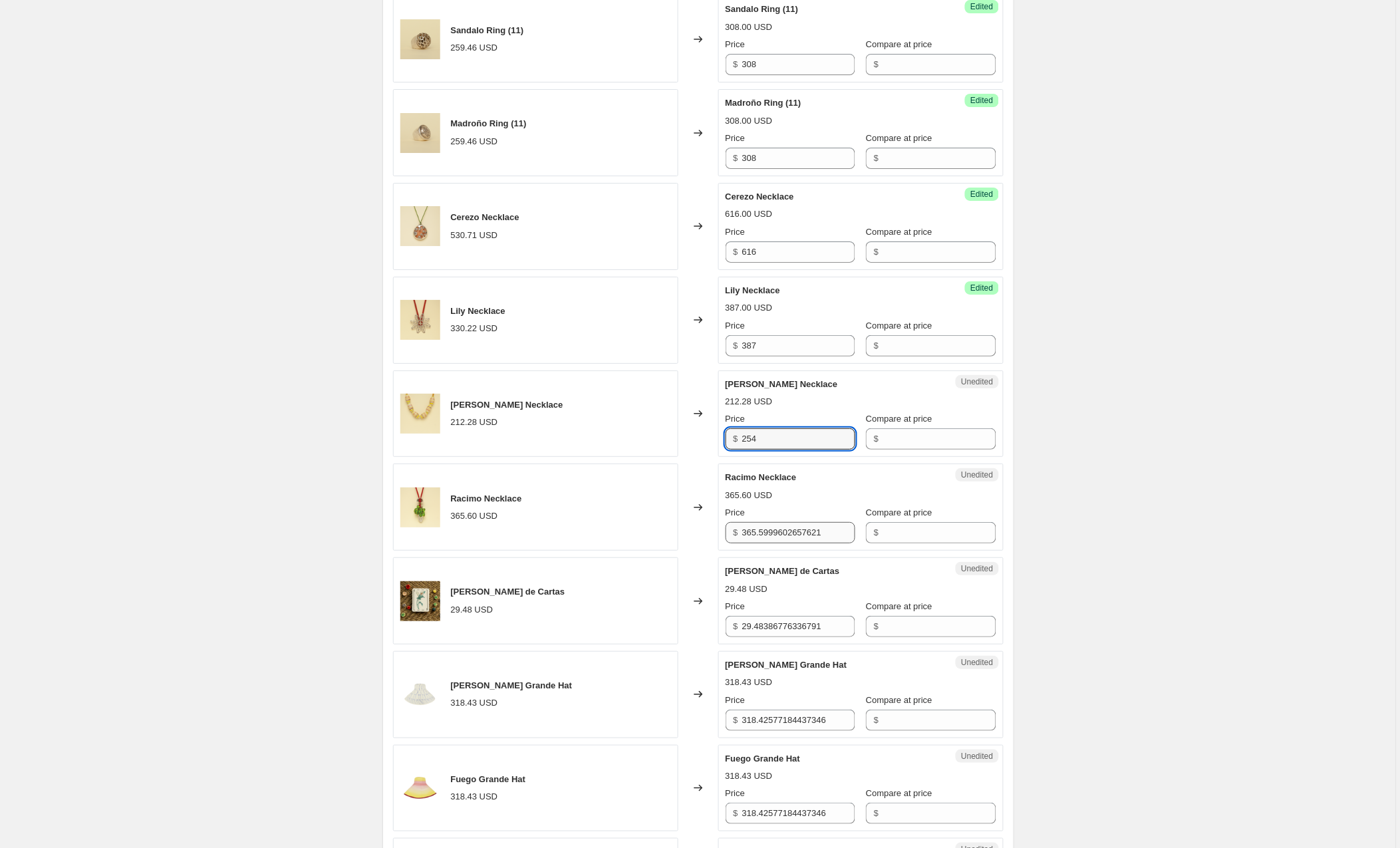
type input "254"
drag, startPoint x: 840, startPoint y: 524, endPoint x: 655, endPoint y: 524, distance: 185.0
click at [655, 524] on div "Racimo Necklace 365.60 USD Changed to Unedited Racimo Necklace 365.60 USD Price…" at bounding box center [698, 507] width 611 height 87
type input "427"
click at [879, 582] on div "29.48 USD" at bounding box center [861, 588] width 271 height 13
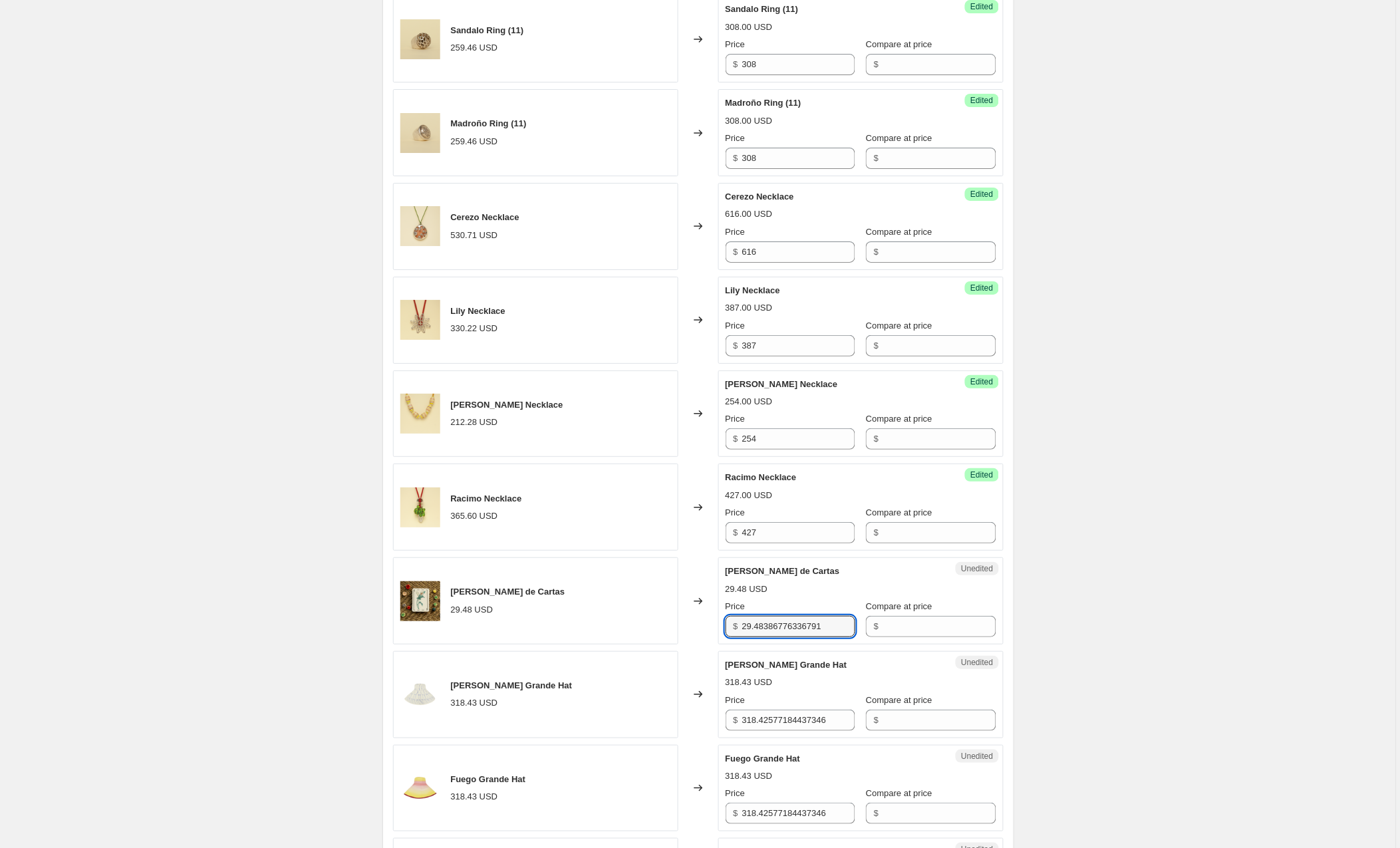
drag, startPoint x: 843, startPoint y: 618, endPoint x: 691, endPoint y: 618, distance: 152.0
click at [691, 618] on div "Baraja de Cartas 29.48 USD Changed to Unedited Baraja de Cartas 29.48 USD Price…" at bounding box center [698, 601] width 611 height 87
type input "46"
click at [861, 660] on div "Mahon Grande Hat" at bounding box center [834, 665] width 217 height 13
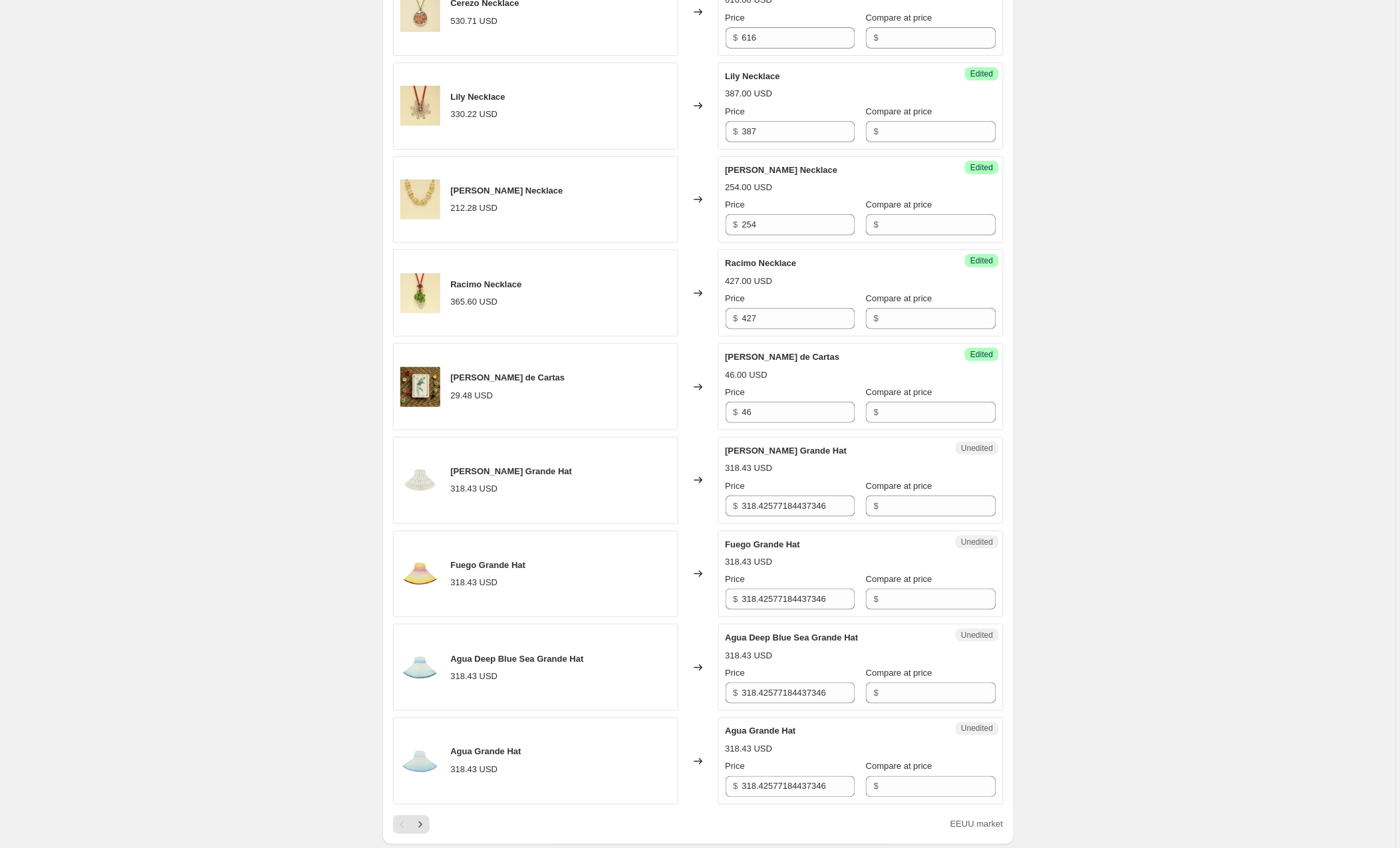
scroll to position [1686, 0]
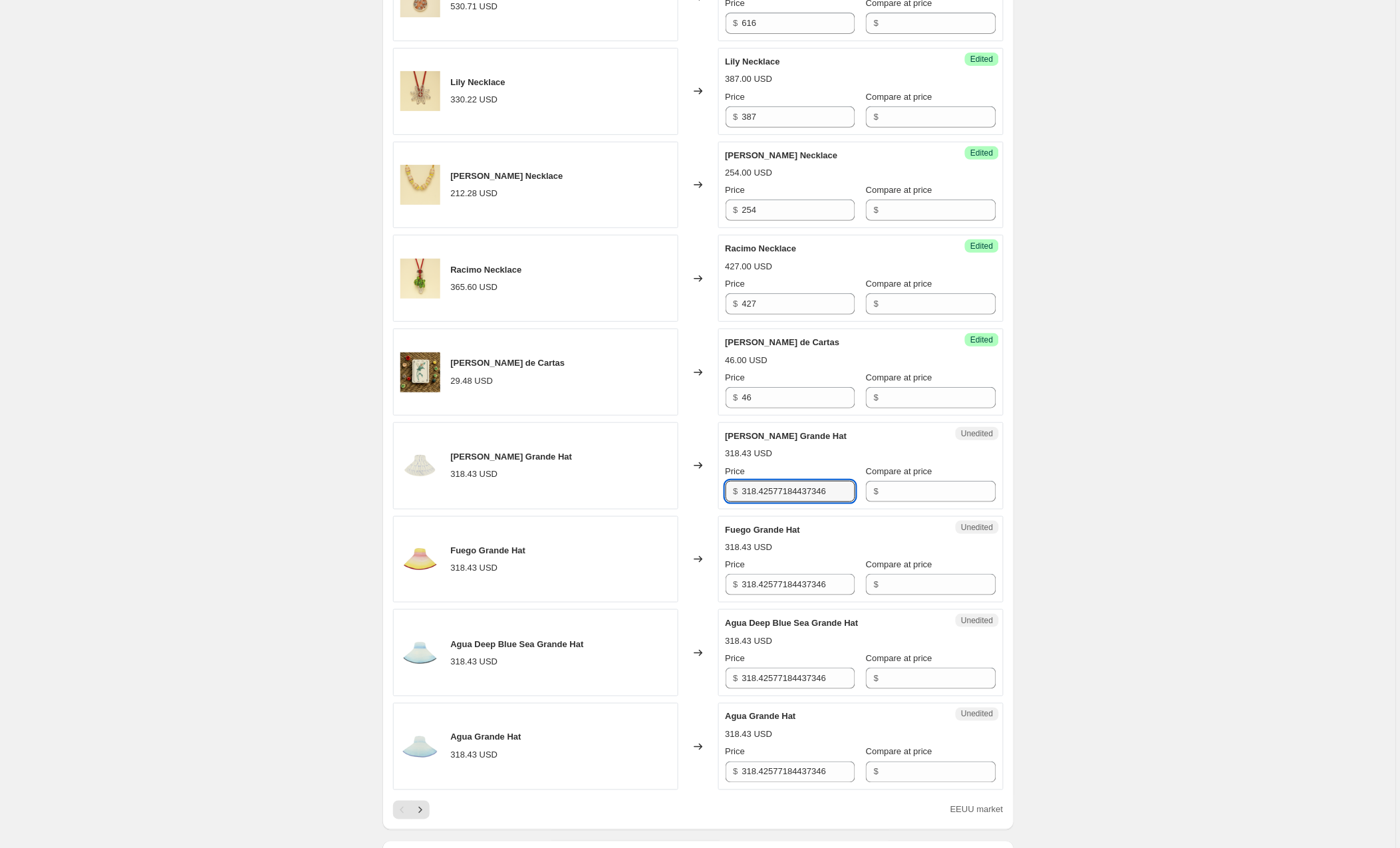
drag, startPoint x: 848, startPoint y: 482, endPoint x: 681, endPoint y: 482, distance: 167.0
click at [681, 482] on div "Mahon Grande Hat 318.43 USD Changed to Unedited Mahon Grande Hat 318.43 USD Pri…" at bounding box center [698, 466] width 611 height 87
type input "375"
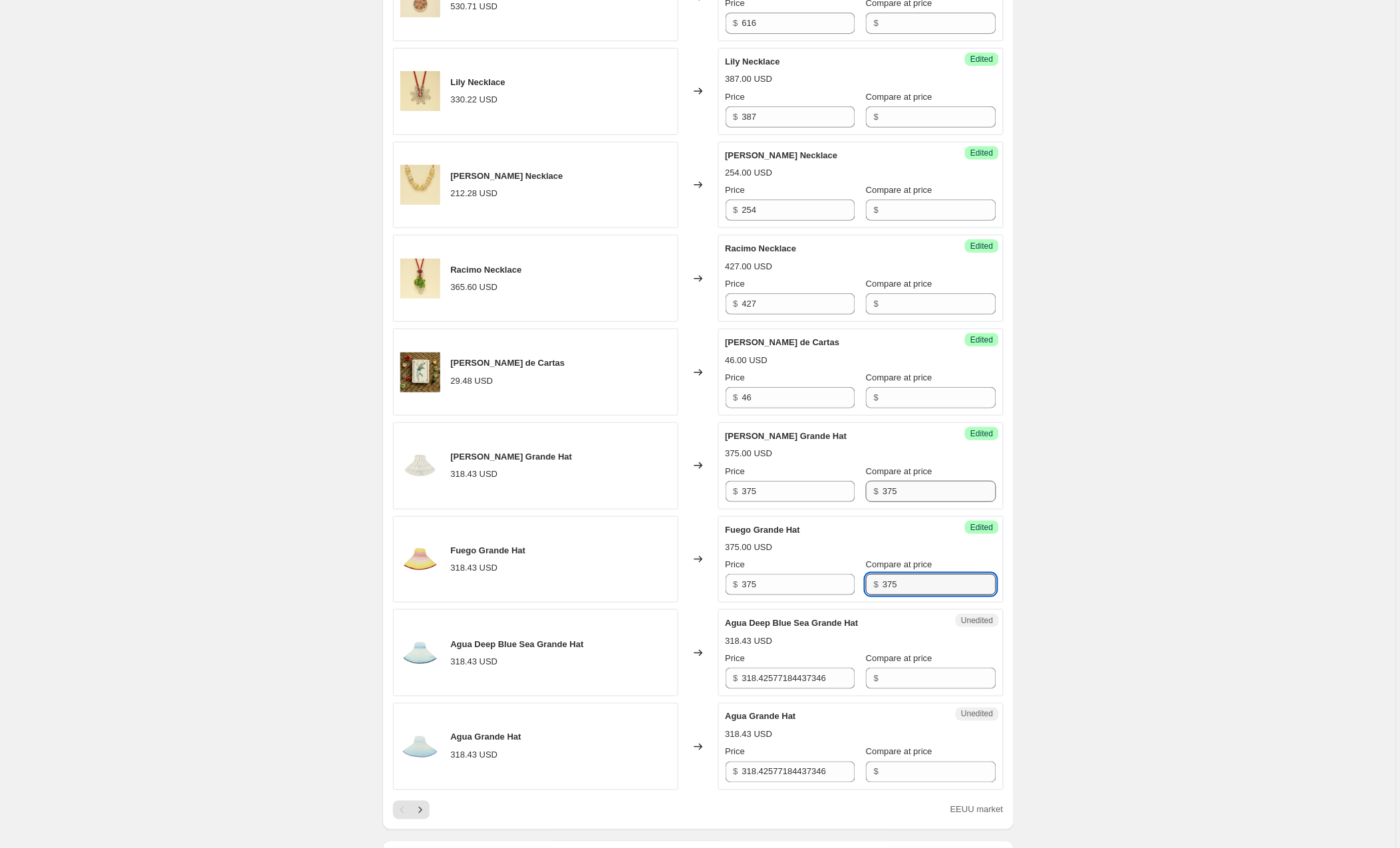
type input "375"
drag, startPoint x: 933, startPoint y: 486, endPoint x: 839, endPoint y: 484, distance: 94.0
click at [839, 484] on div "Price $ 375 Compare at price $ 375" at bounding box center [861, 484] width 271 height 37
drag, startPoint x: 847, startPoint y: 568, endPoint x: 806, endPoint y: 597, distance: 50.2
click at [802, 569] on div "Price $ 375 Compare at price $ 375" at bounding box center [861, 577] width 271 height 37
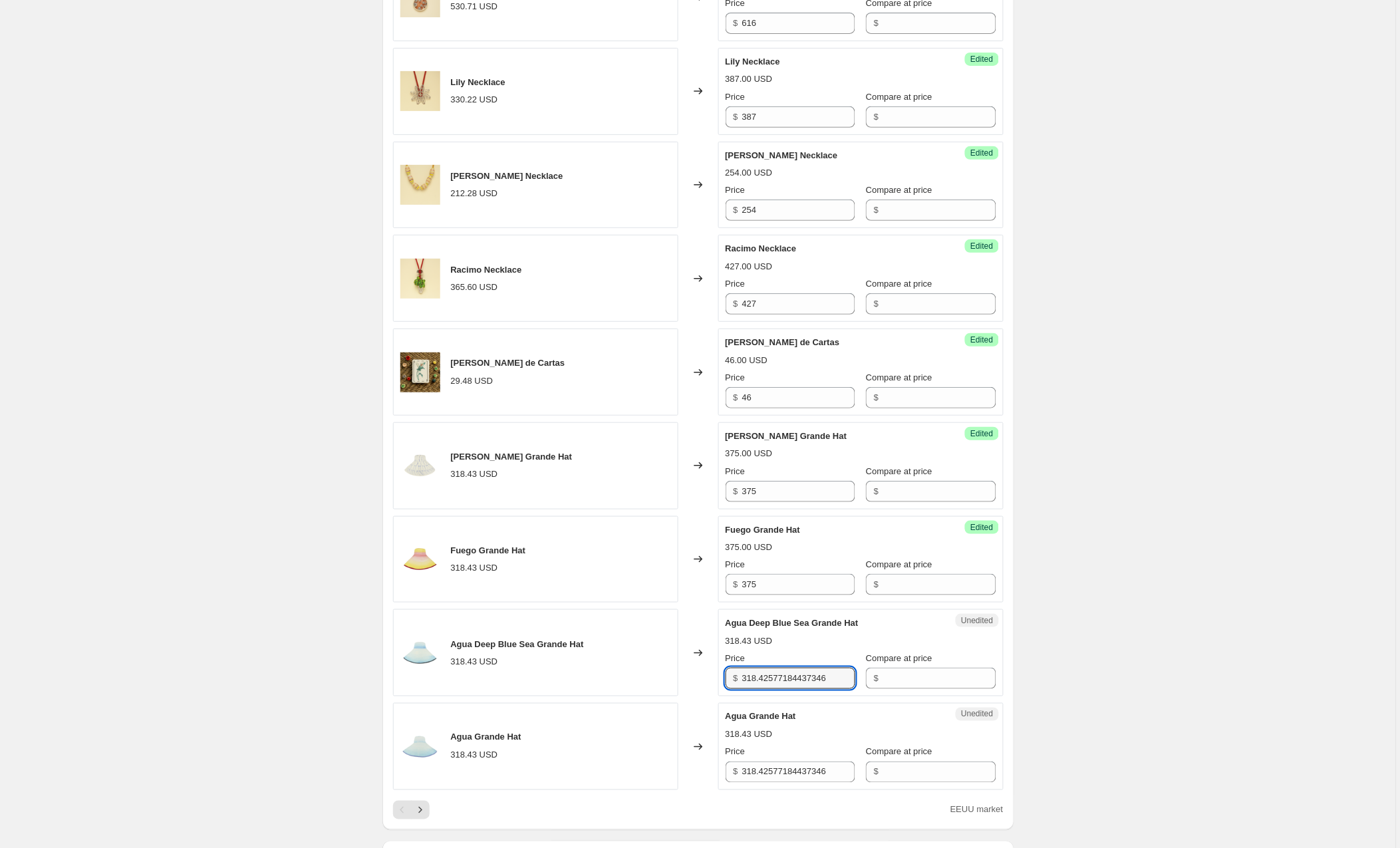
drag, startPoint x: 782, startPoint y: 667, endPoint x: 709, endPoint y: 667, distance: 73.0
click at [709, 667] on div "Agua Deep Blue Sea Grande Hat 318.43 USD Changed to Unedited Agua Deep Blue Sea…" at bounding box center [698, 653] width 611 height 87
type input "375"
click at [500, 801] on div "EEUU market" at bounding box center [698, 810] width 611 height 19
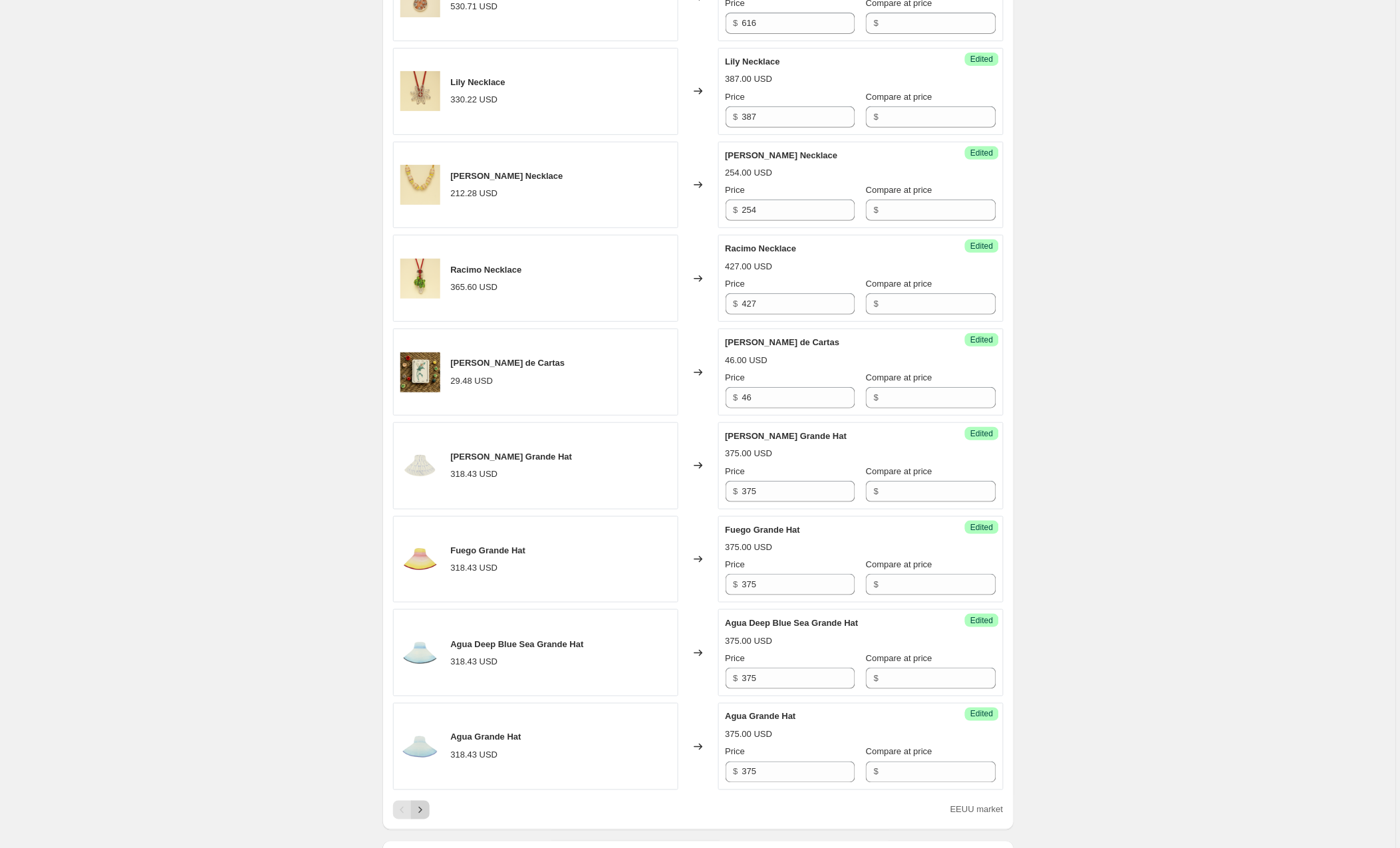
click at [424, 804] on icon "Next" at bounding box center [420, 810] width 13 height 13
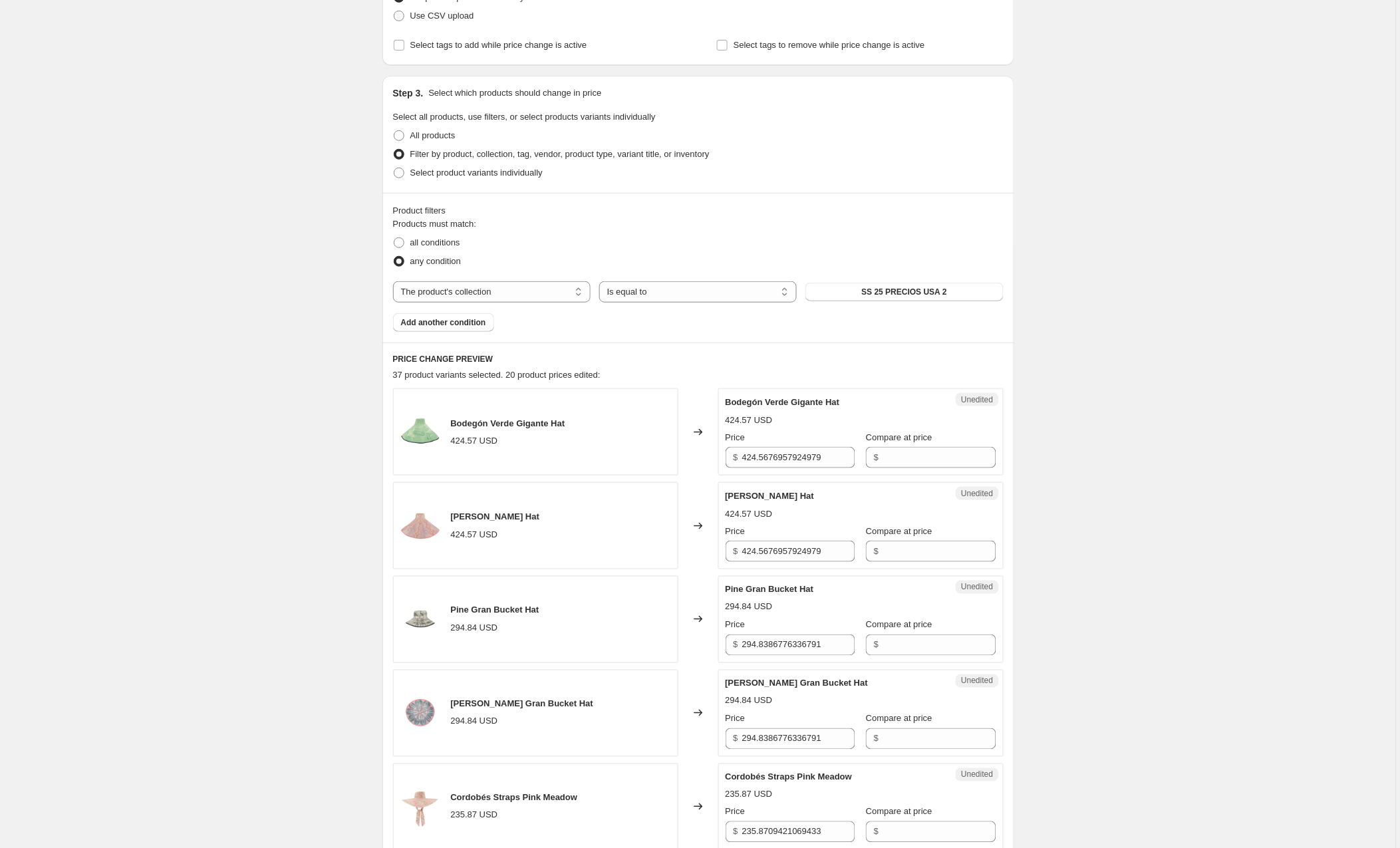
scroll to position [231, 0]
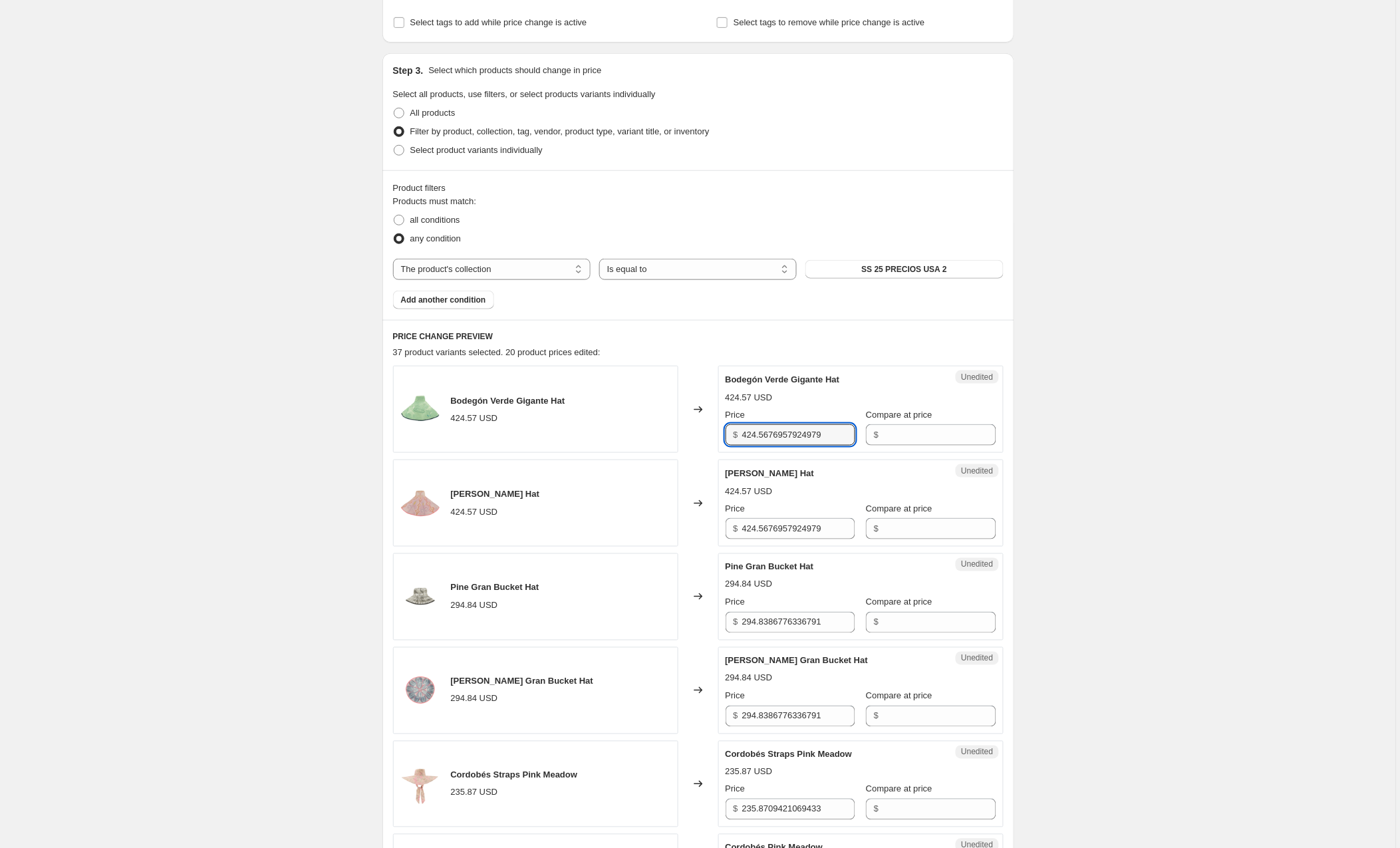
drag, startPoint x: 845, startPoint y: 437, endPoint x: 695, endPoint y: 432, distance: 150.1
click at [695, 432] on div "Bodegón Verde Gigante Hat 424.57 USD Changed to Unedited Bodegón Verde Gigante …" at bounding box center [698, 409] width 611 height 87
type input "495"
drag, startPoint x: 848, startPoint y: 530, endPoint x: 691, endPoint y: 525, distance: 157.1
click at [691, 525] on div "Rosie Gigante Hat 424.57 USD Changed to Unedited Rosie Gigante Hat 424.57 USD P…" at bounding box center [698, 503] width 611 height 87
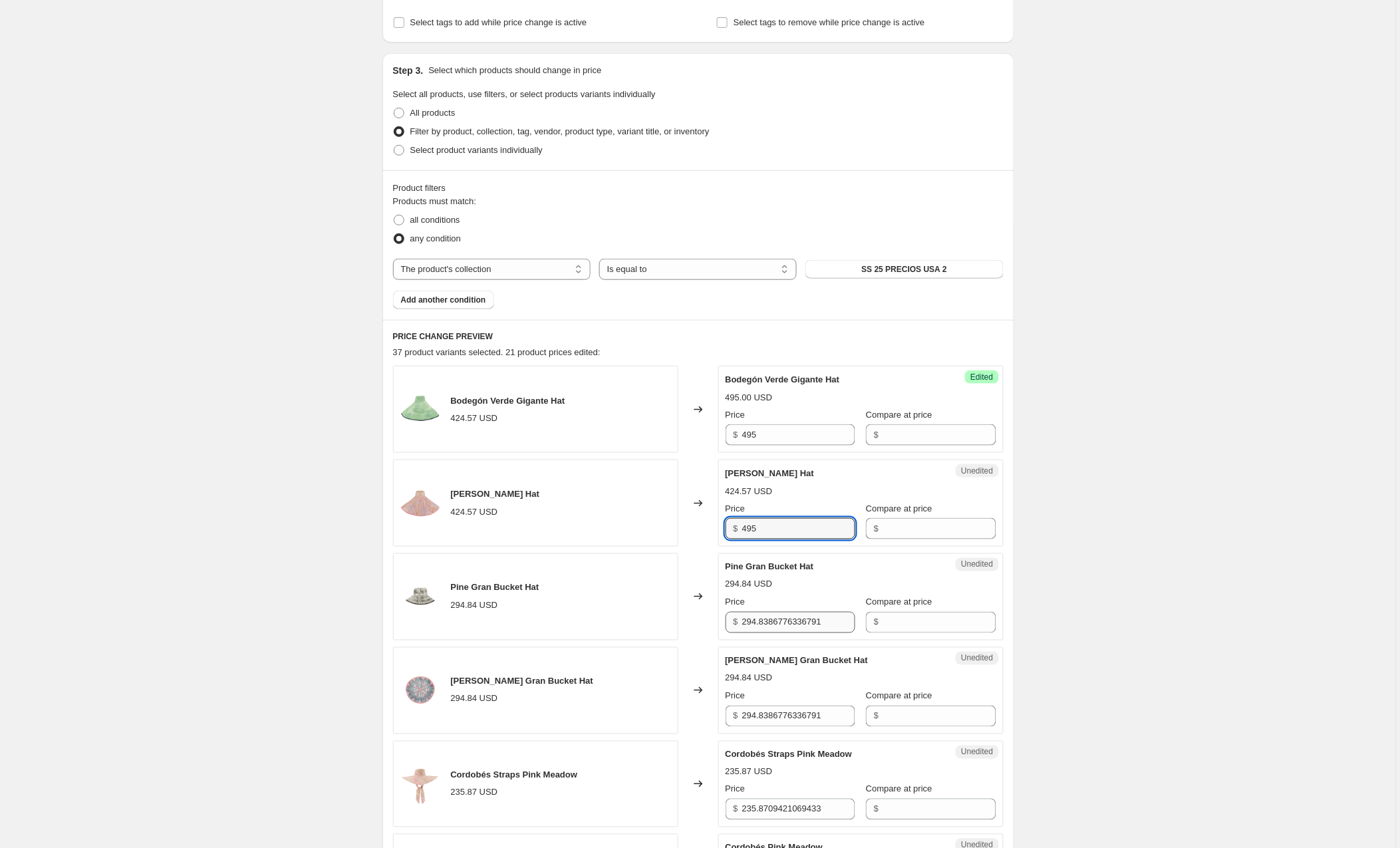
type input "495"
click at [840, 620] on input "294.8386776336791" at bounding box center [798, 622] width 113 height 22
drag, startPoint x: 850, startPoint y: 622, endPoint x: 666, endPoint y: 620, distance: 184.0
click at [666, 620] on div "Pine Gran Bucket Hat 294.84 USD Changed to Unedited Pine Gran Bucket Hat 294.84…" at bounding box center [698, 597] width 611 height 87
type input "348"
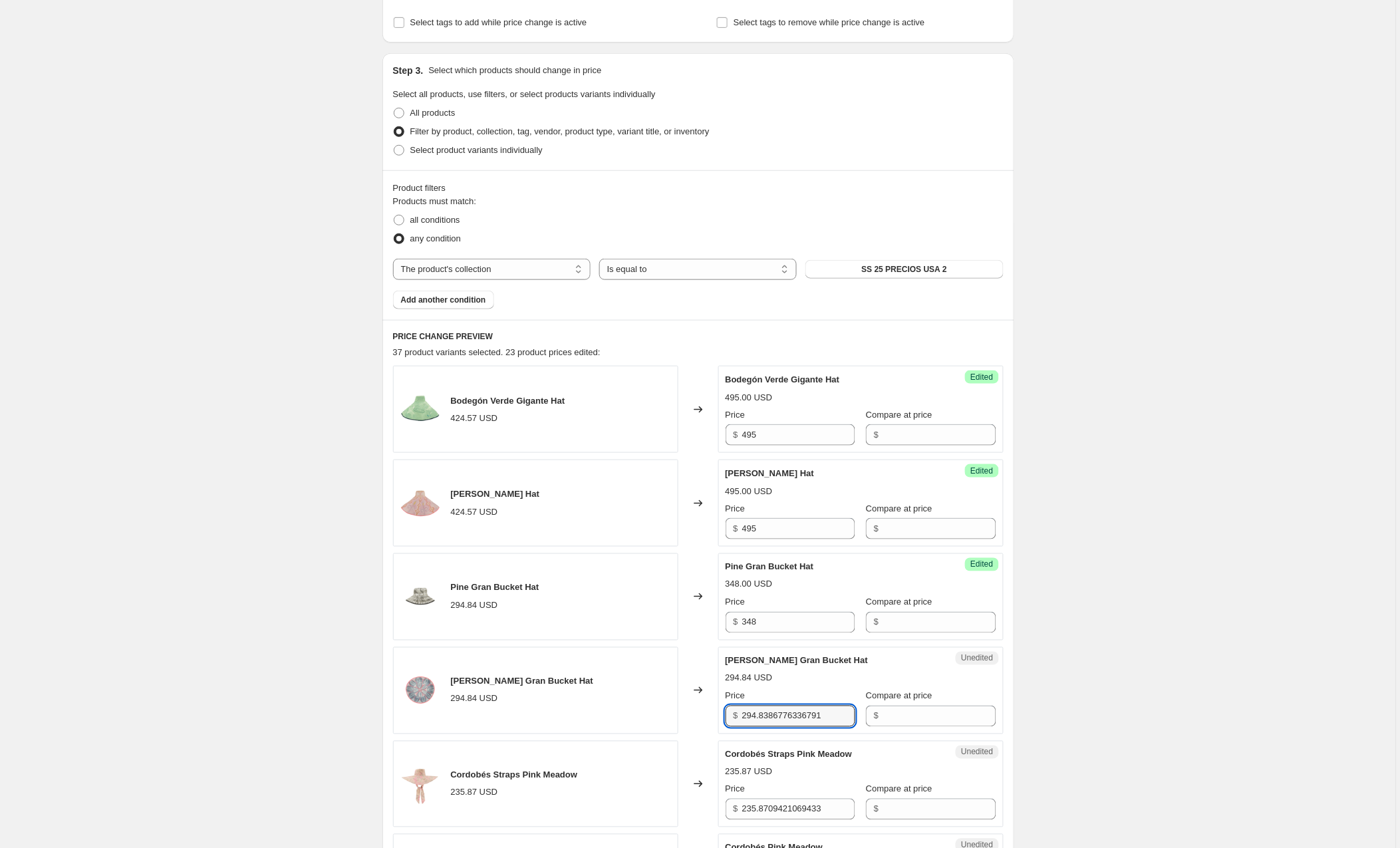
drag, startPoint x: 852, startPoint y: 720, endPoint x: 713, endPoint y: 713, distance: 139.2
click at [713, 713] on div "Mora Gran Bucket Hat 294.84 USD Changed to Unedited Mora Gran Bucket Hat 294.84…" at bounding box center [698, 690] width 611 height 87
type input "348"
click at [850, 679] on div "294.84 USD" at bounding box center [861, 678] width 271 height 13
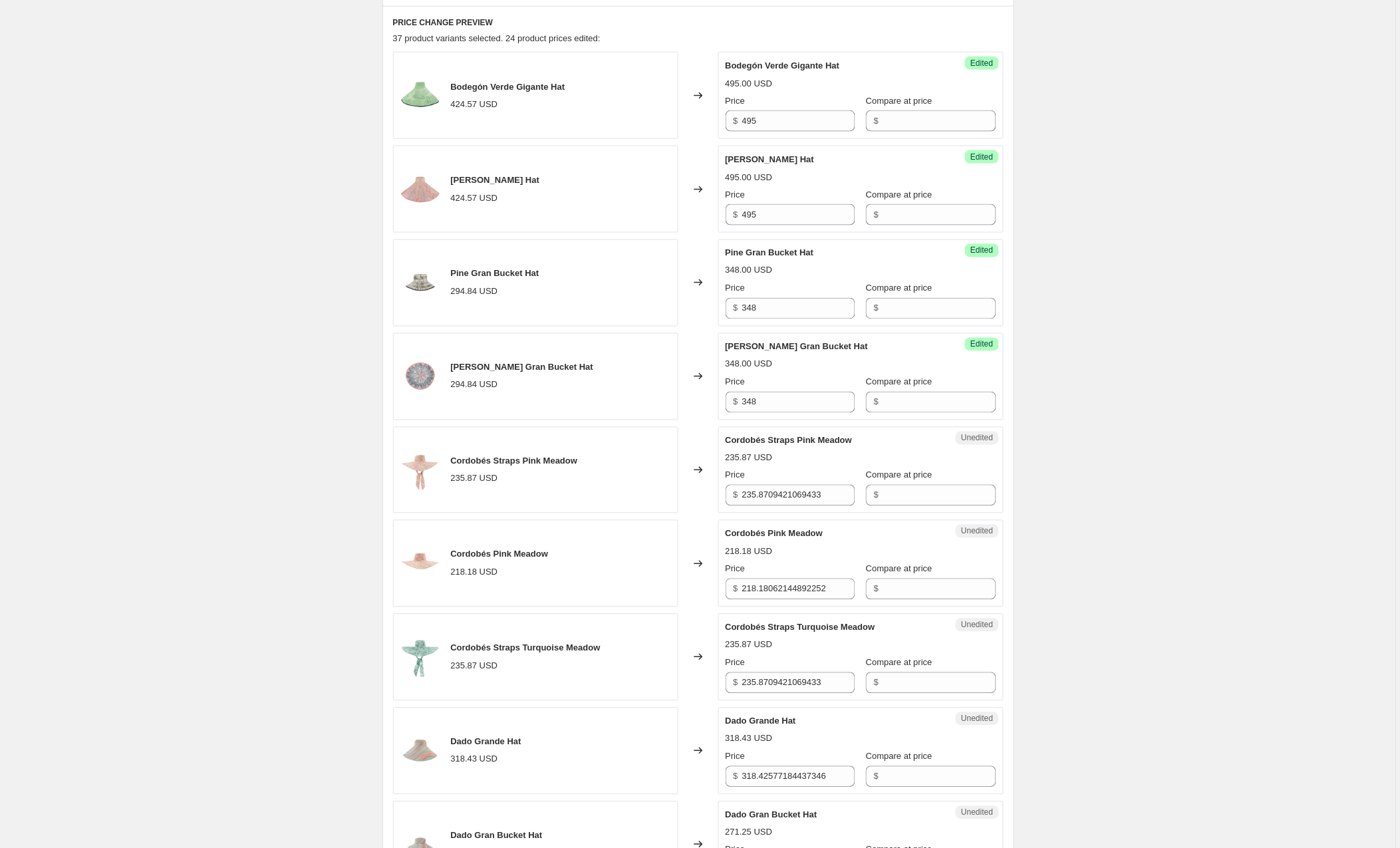
scroll to position [548, 0]
drag, startPoint x: 845, startPoint y: 497, endPoint x: 655, endPoint y: 493, distance: 190.0
click at [655, 493] on div "Cordobés Straps Pink Meadow 235.87 USD Changed to Unedited Cordobés Straps Pink…" at bounding box center [698, 468] width 611 height 87
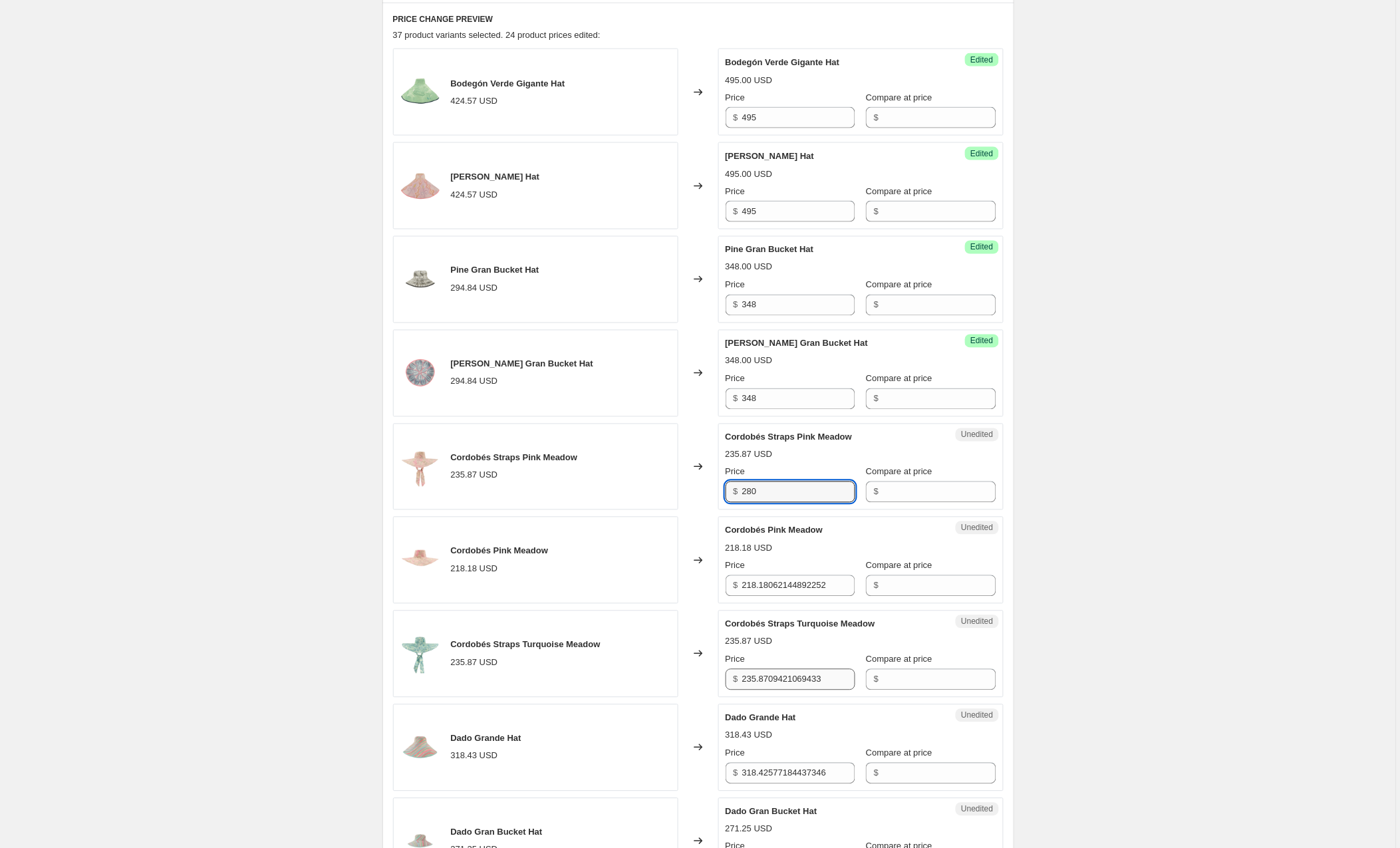
scroll to position [550, 0]
type input "280"
drag, startPoint x: 841, startPoint y: 679, endPoint x: 660, endPoint y: 686, distance: 181.1
click at [660, 686] on div "Cordobés Straps Turquoise Meadow 235.87 USD Changed to Unedited Cordobés Straps…" at bounding box center [698, 653] width 611 height 87
drag, startPoint x: 850, startPoint y: 683, endPoint x: 614, endPoint y: 683, distance: 236.0
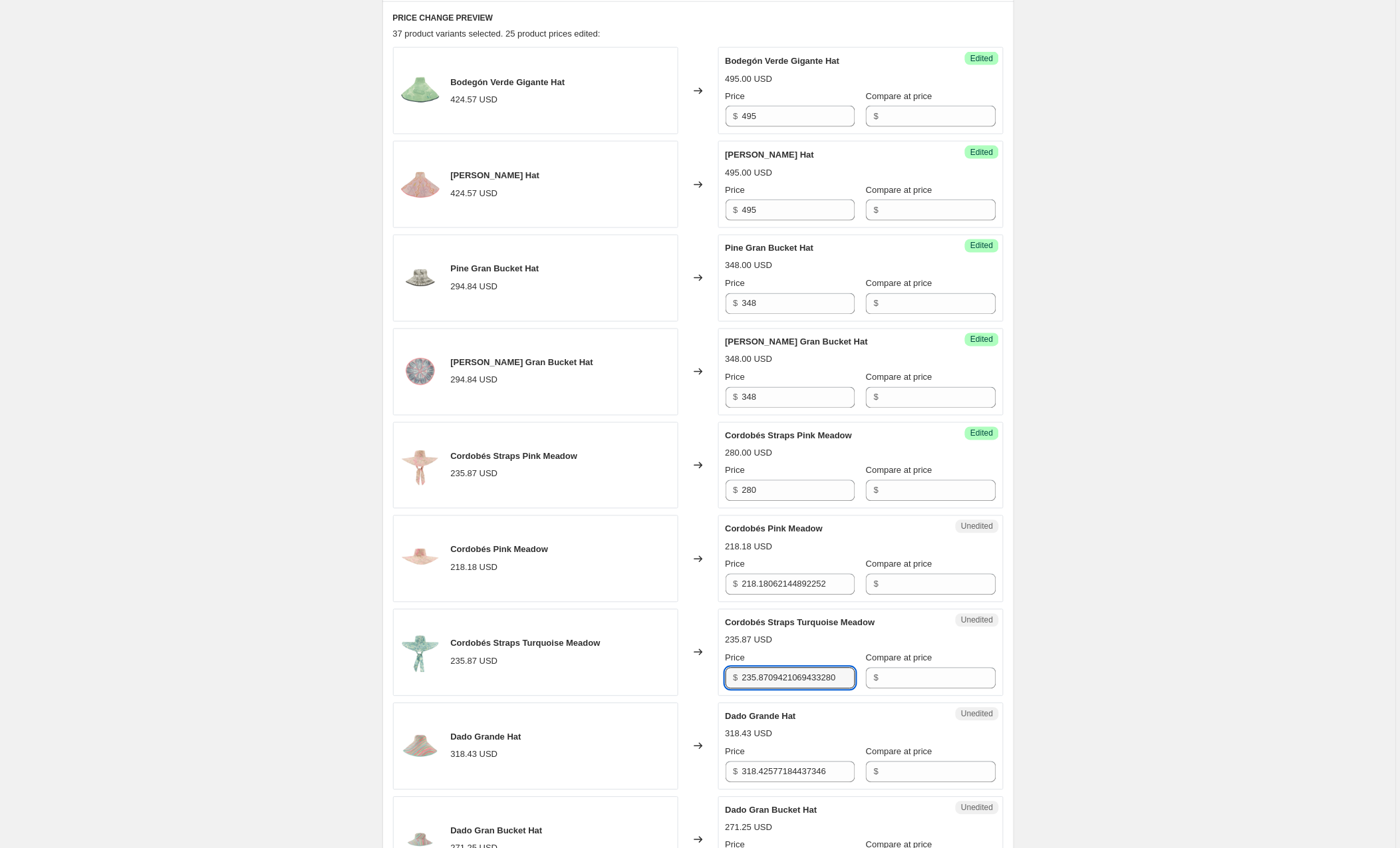
click at [614, 683] on div "Cordobés Straps Turquoise Meadow 235.87 USD Changed to Unedited Cordobés Straps…" at bounding box center [698, 653] width 611 height 87
type input "280"
click at [809, 635] on div "Cordobés Straps Turquoise Meadow 235.87 USD Price $ 280 Compare at price $" at bounding box center [861, 652] width 271 height 72
drag, startPoint x: 845, startPoint y: 584, endPoint x: 671, endPoint y: 586, distance: 174.0
click at [671, 586] on div "Cordobés Pink Meadow 218.18 USD Changed to Unedited Cordobés Pink Meadow 218.18…" at bounding box center [698, 559] width 611 height 87
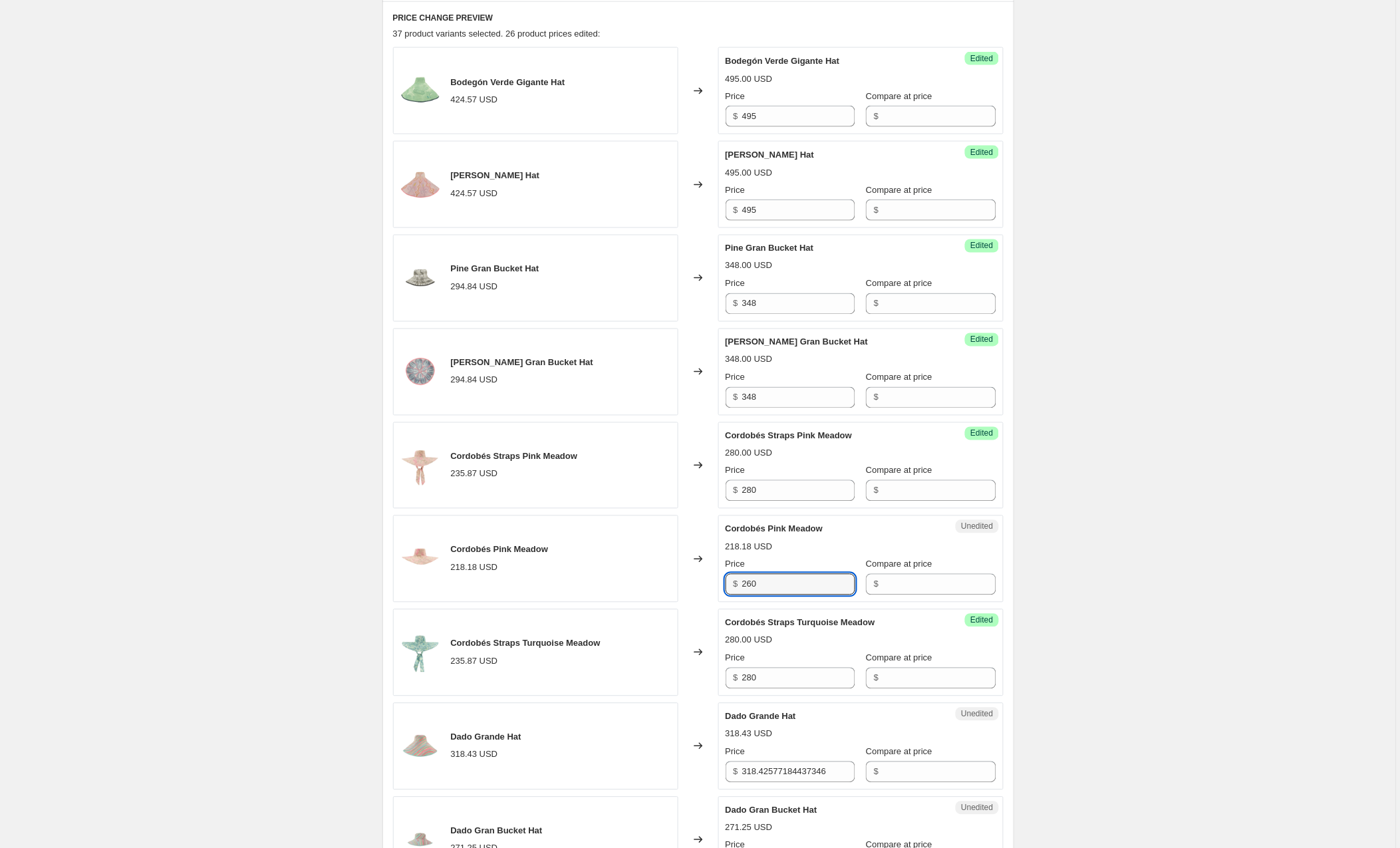
type input "260"
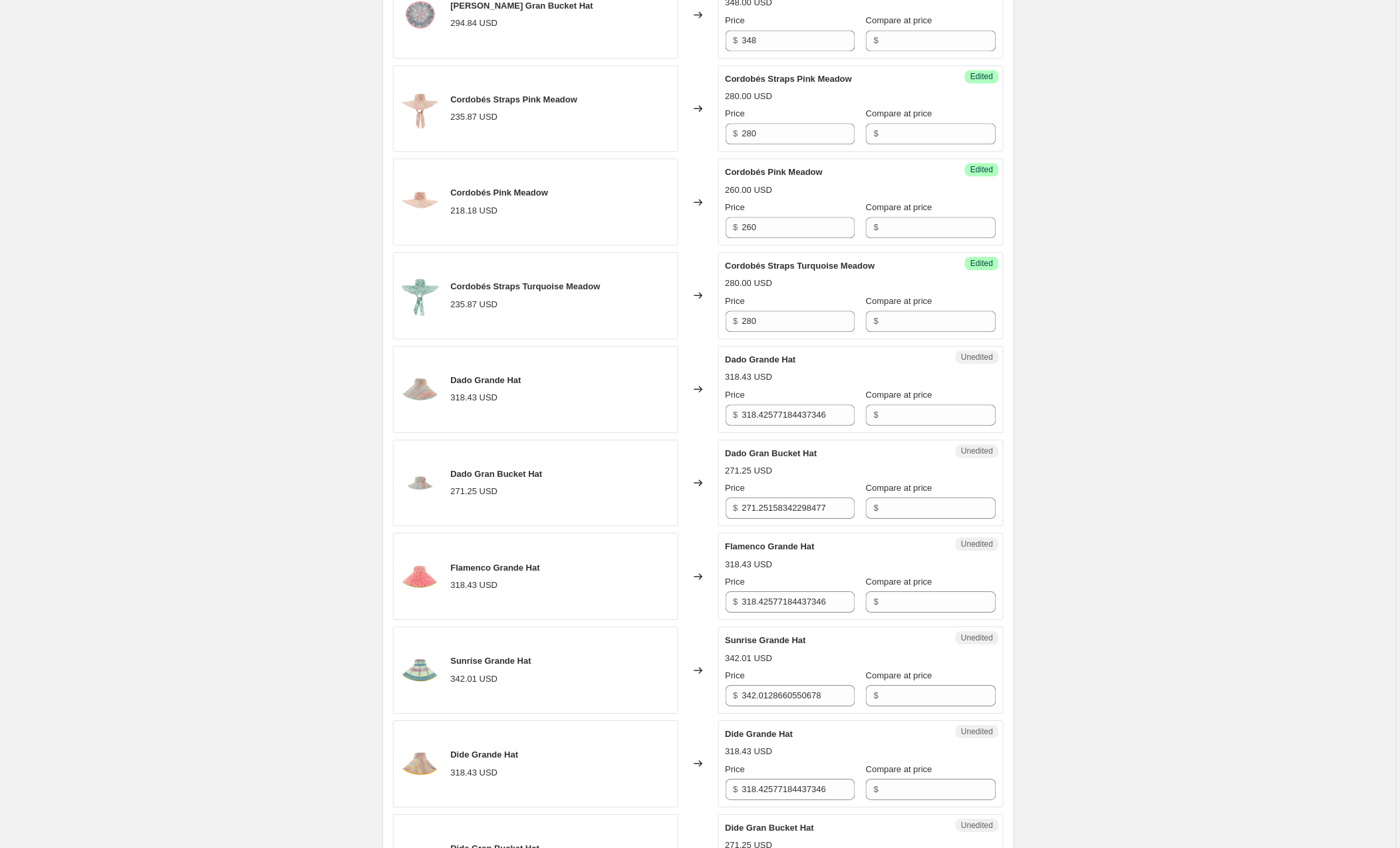
scroll to position [910, 0]
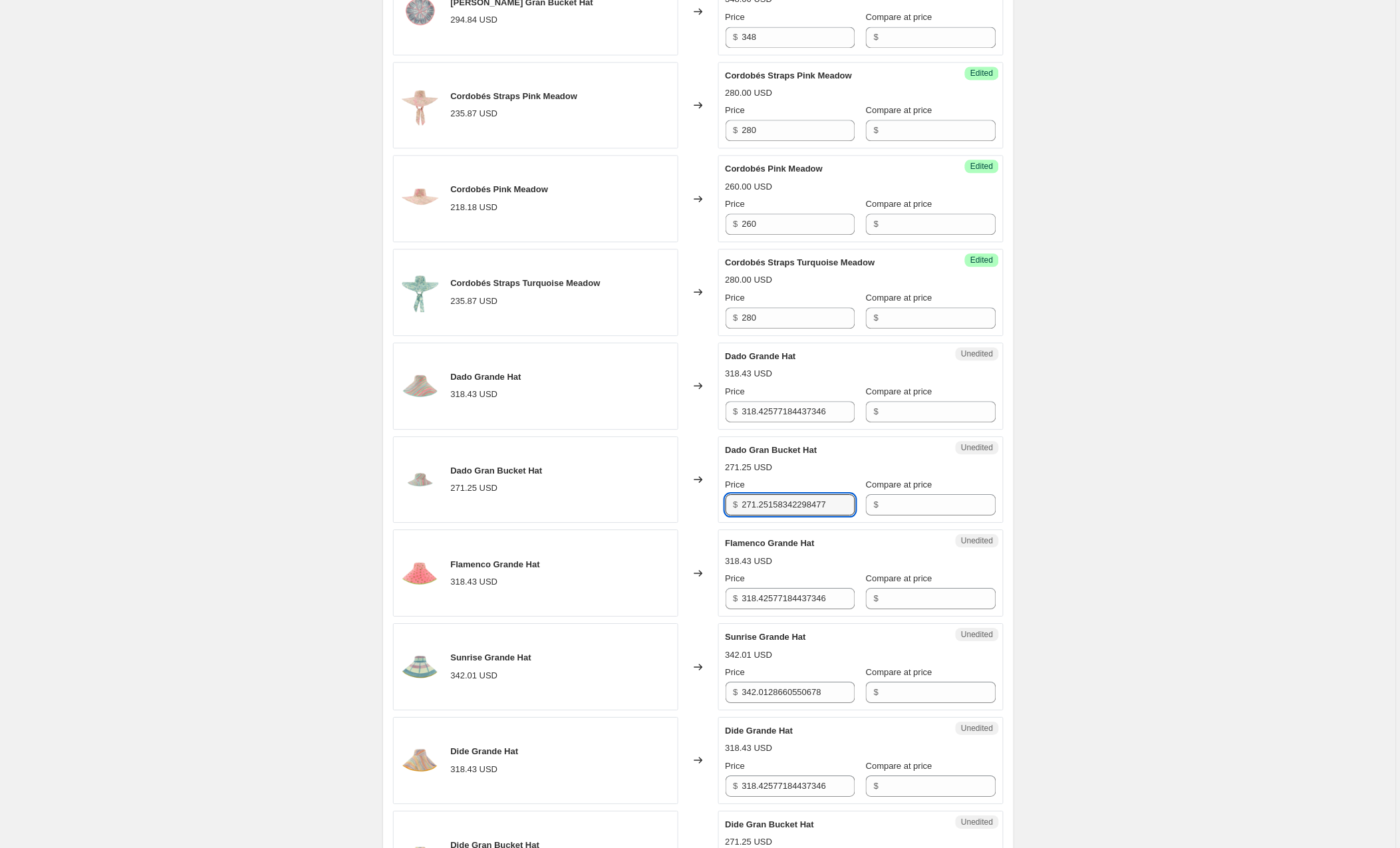
drag, startPoint x: 850, startPoint y: 504, endPoint x: 688, endPoint y: 506, distance: 162.0
click at [688, 506] on div "Dado Gran Bucket Hat 271.25 USD Changed to Unedited Dado Gran Bucket Hat 271.25…" at bounding box center [698, 480] width 611 height 87
type input "320"
drag, startPoint x: 843, startPoint y: 410, endPoint x: 678, endPoint y: 414, distance: 165.0
click at [678, 414] on div "Dado Grande Hat 318.43 USD Changed to Unedited Dado Grande Hat 318.43 USD Price…" at bounding box center [698, 387] width 611 height 87
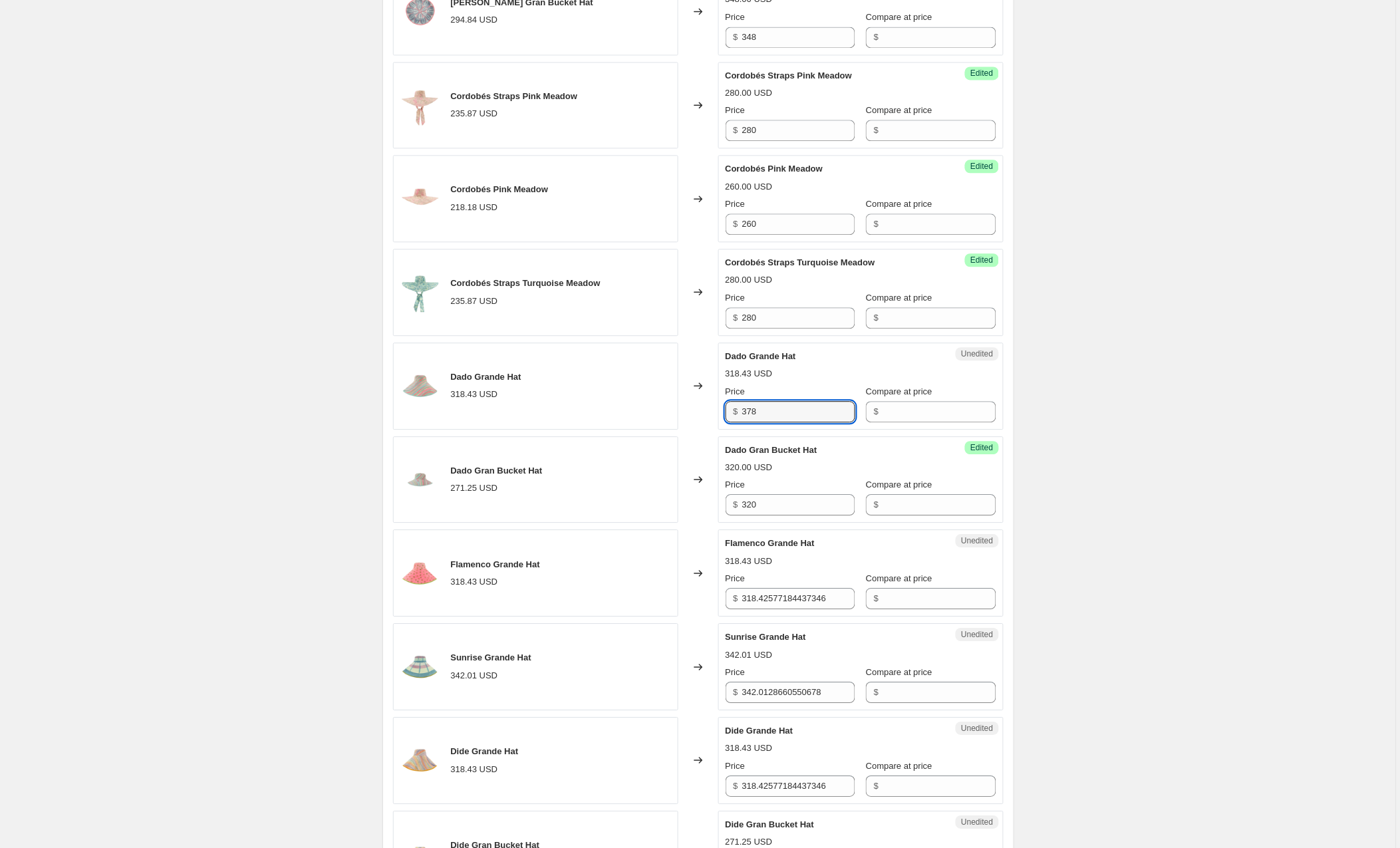
type input "378"
click at [854, 564] on div "318.43 USD" at bounding box center [861, 561] width 271 height 13
drag, startPoint x: 848, startPoint y: 601, endPoint x: 680, endPoint y: 604, distance: 168.0
click at [680, 604] on div "Flamenco Grande Hat 318.43 USD Changed to Unedited Flamenco Grande Hat 318.43 U…" at bounding box center [698, 573] width 611 height 87
type input "378"
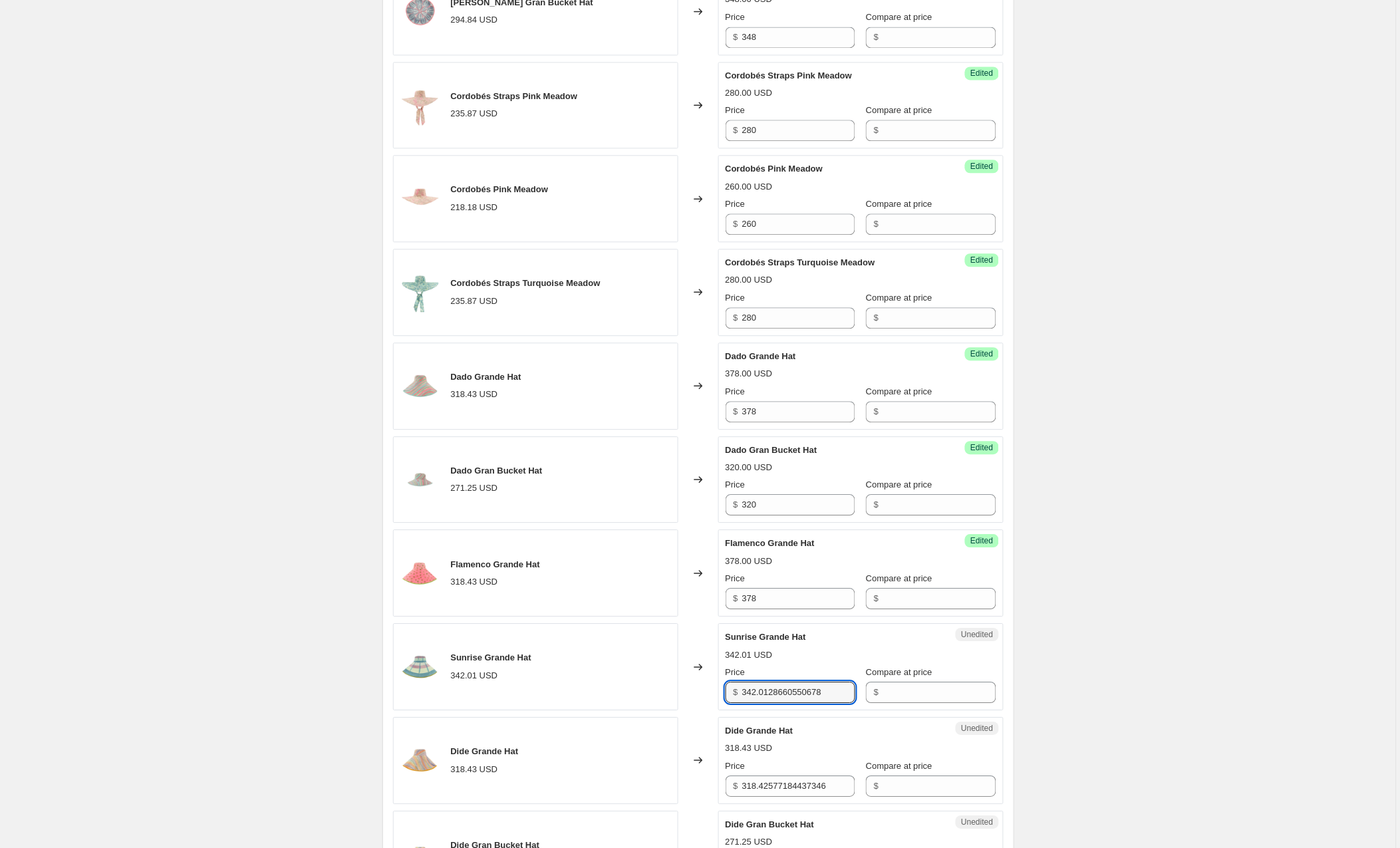
drag, startPoint x: 809, startPoint y: 693, endPoint x: 632, endPoint y: 694, distance: 177.0
click at [632, 694] on div "Sunrise Grande Hat 342.01 USD Changed to Unedited Sunrise Grande Hat 342.01 USD…" at bounding box center [698, 667] width 611 height 87
type input "378"
drag, startPoint x: 845, startPoint y: 788, endPoint x: 670, endPoint y: 792, distance: 175.0
click at [670, 792] on div "Dide Grande Hat 318.43 USD Changed to Unedited Dide Grande Hat 318.43 USD Price…" at bounding box center [698, 761] width 611 height 87
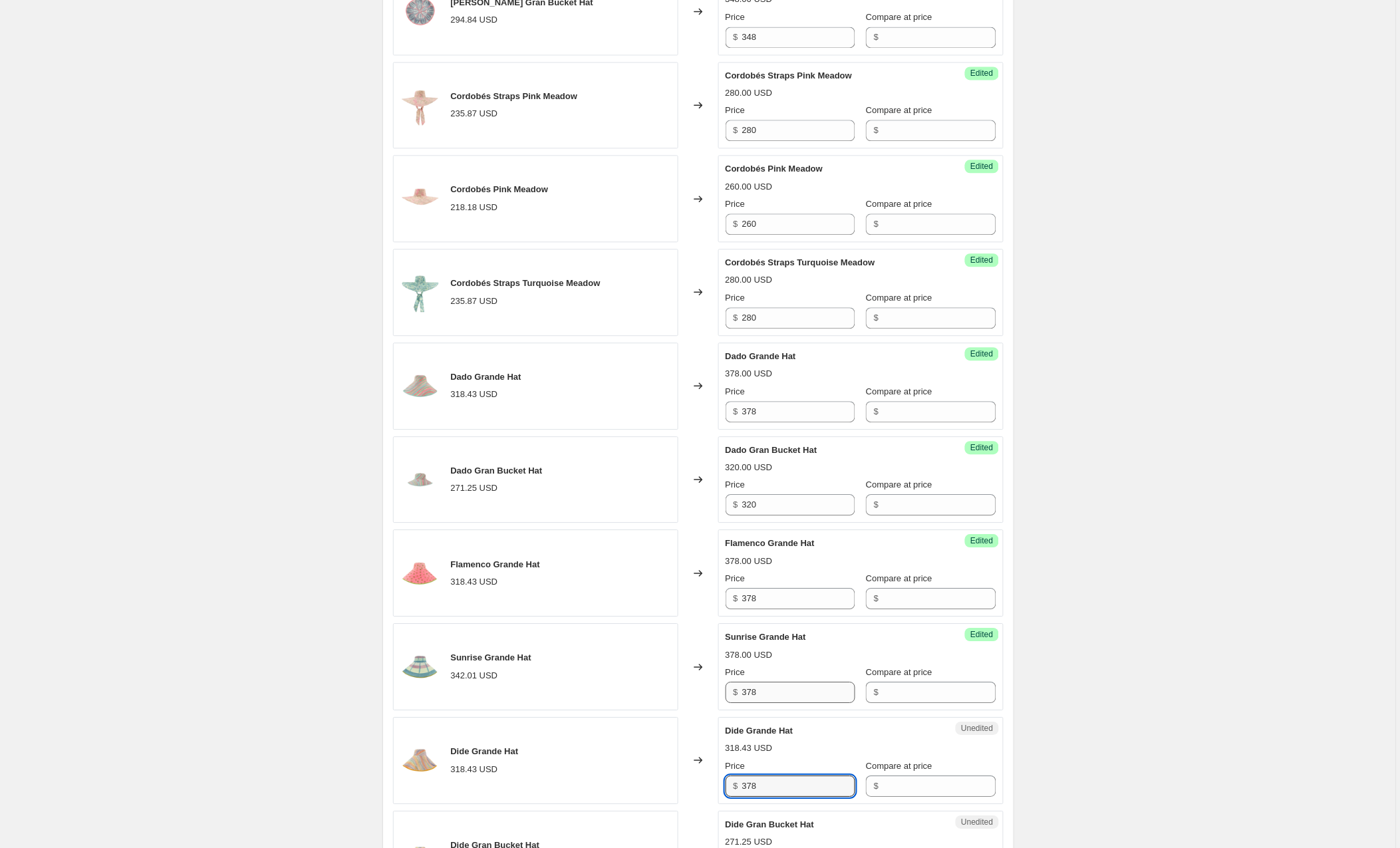
type input "378"
drag, startPoint x: 769, startPoint y: 699, endPoint x: 671, endPoint y: 696, distance: 98.0
click at [671, 696] on div "Sunrise Grande Hat 342.01 USD Changed to Success Edited Sunrise Grande Hat 378.…" at bounding box center [698, 667] width 611 height 87
type input "402"
click at [172, 630] on div "Create new price change job. This page is ready Create new price change job Dra…" at bounding box center [698, 516] width 1396 height 2853
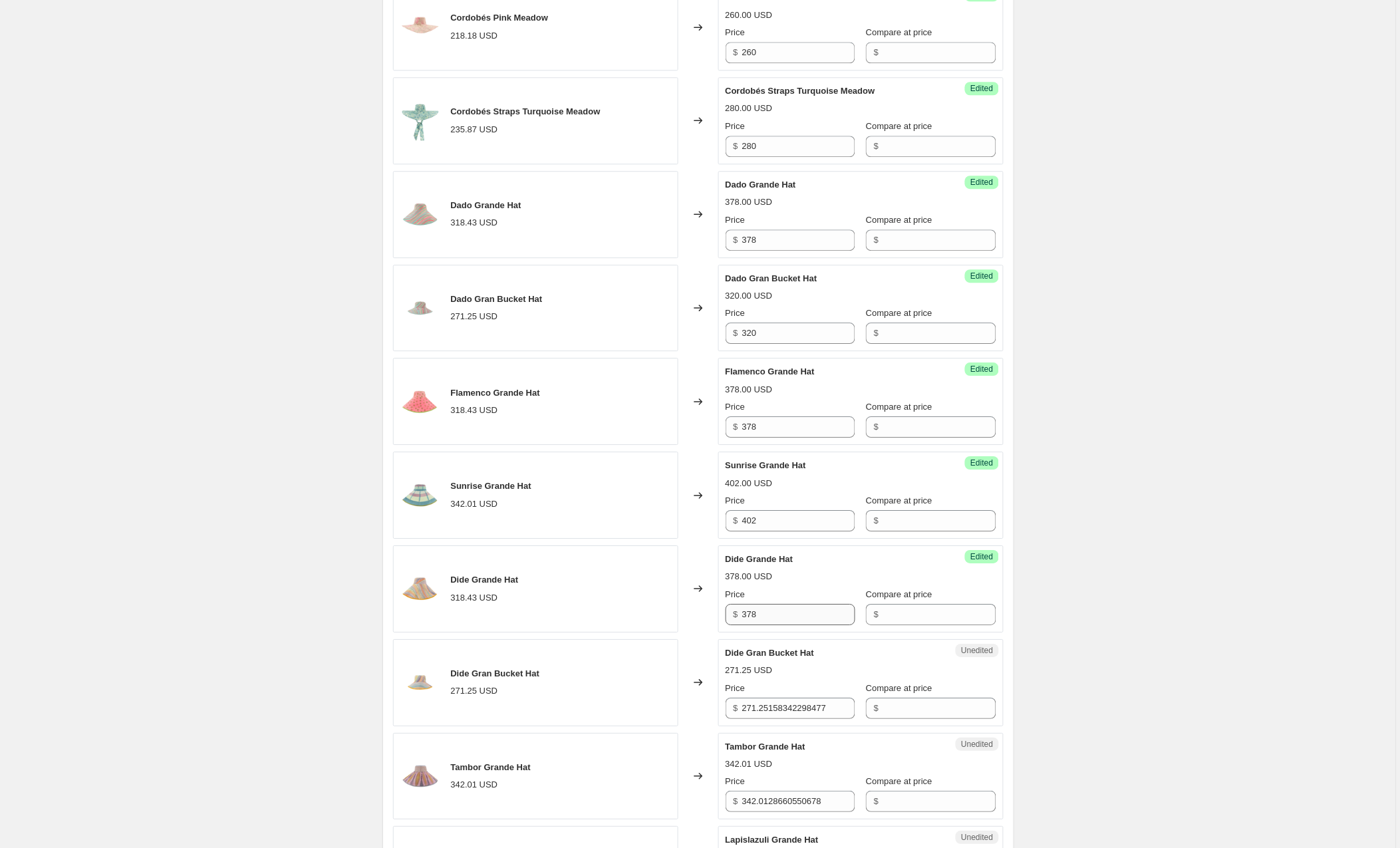
scroll to position [1102, 0]
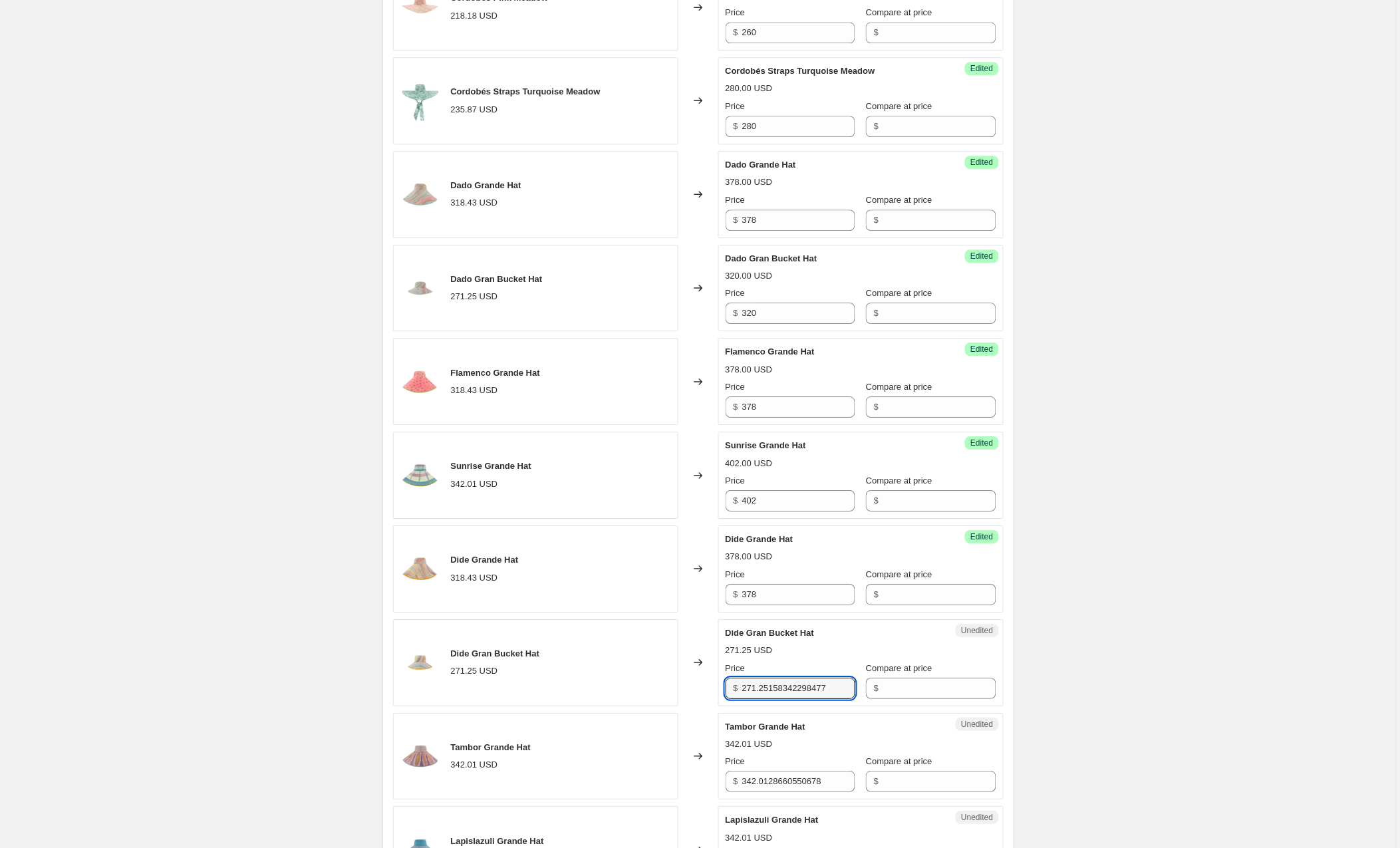
drag, startPoint x: 845, startPoint y: 693, endPoint x: 658, endPoint y: 690, distance: 187.0
click at [658, 690] on div "Dide Gran Bucket Hat 271.25 USD Changed to Unedited Dide Gran Bucket Hat 271.25…" at bounding box center [698, 663] width 611 height 87
type input "320"
drag, startPoint x: 845, startPoint y: 783, endPoint x: 629, endPoint y: 783, distance: 216.0
click at [629, 783] on div "Tambor Grande Hat 342.01 USD Changed to Unedited Tambor Grande Hat 342.01 USD P…" at bounding box center [698, 756] width 611 height 87
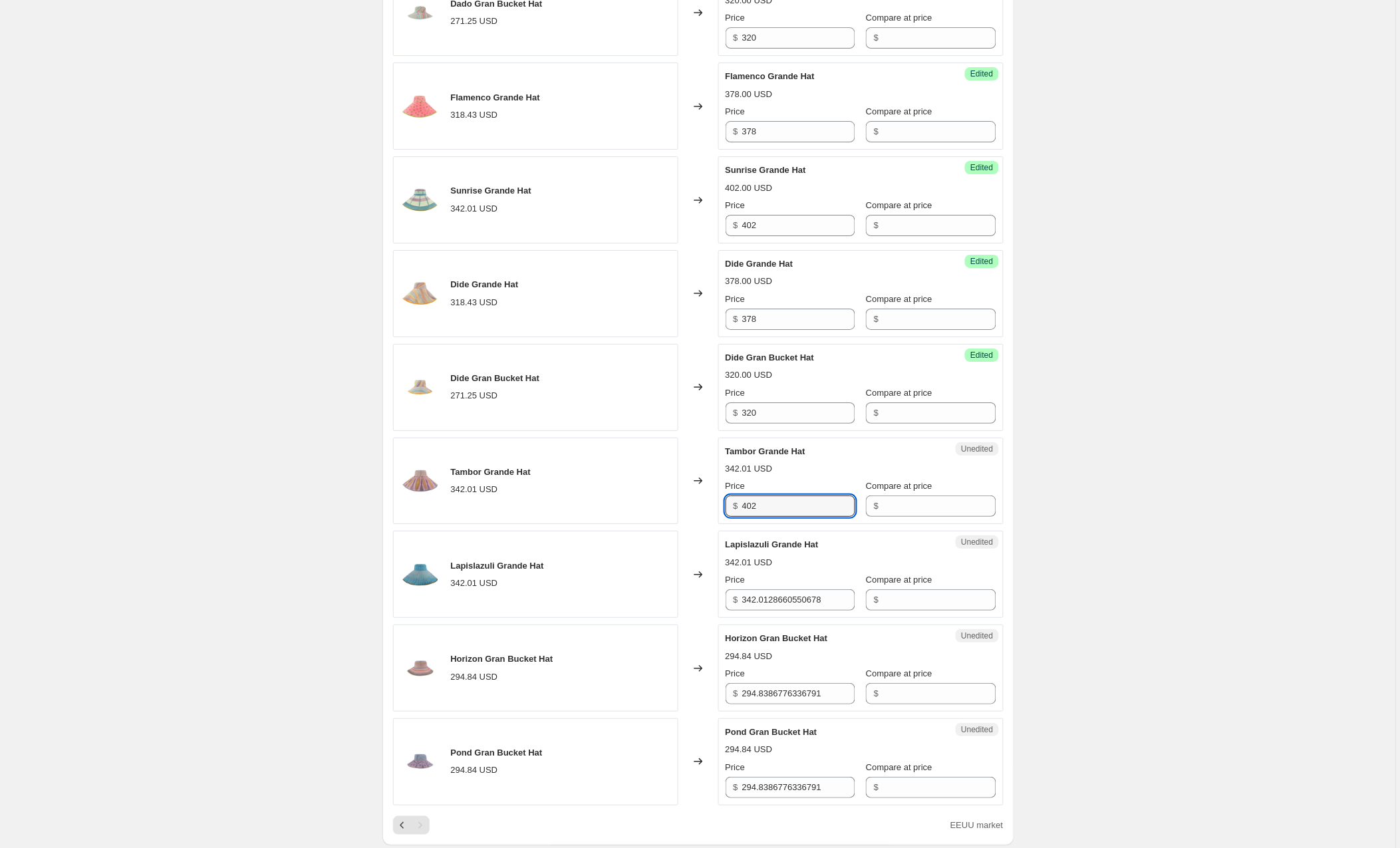
scroll to position [1375, 0]
type input "402"
drag, startPoint x: 850, startPoint y: 607, endPoint x: 643, endPoint y: 610, distance: 207.0
click at [643, 610] on div "Lapislazuli Grande Hat 342.01 USD Changed to Unedited Lapislazuli Grande Hat 34…" at bounding box center [698, 576] width 611 height 87
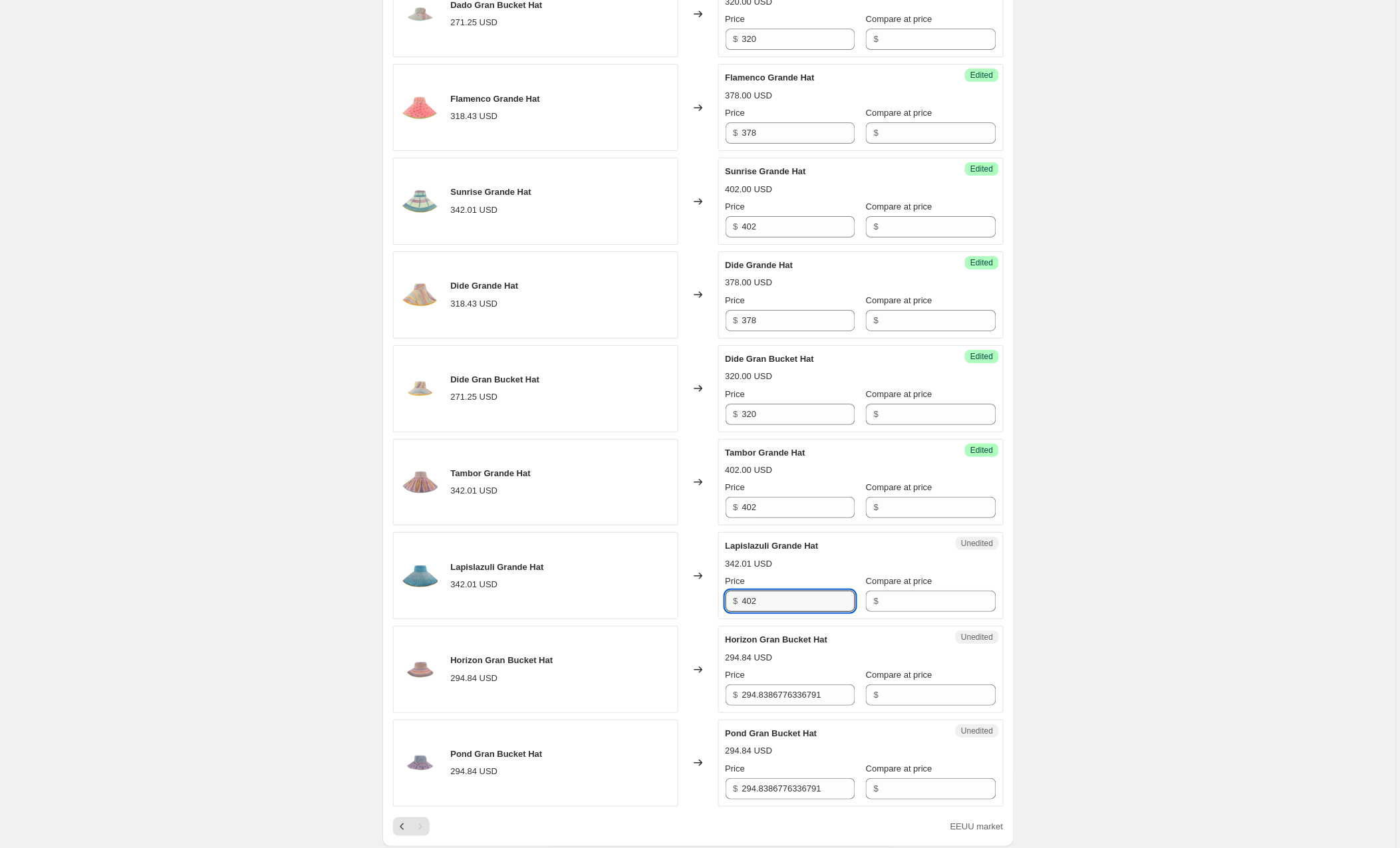
type input "402"
click at [228, 642] on div "Create new price change job. This page is ready Create new price change job Dra…" at bounding box center [698, 50] width 1396 height 2853
drag, startPoint x: 841, startPoint y: 699, endPoint x: 659, endPoint y: 698, distance: 182.0
click at [659, 698] on div "Horizon Gran Bucket Hat 294.84 USD Changed to Unedited Horizon Gran Bucket Hat …" at bounding box center [698, 670] width 611 height 87
type input "348"
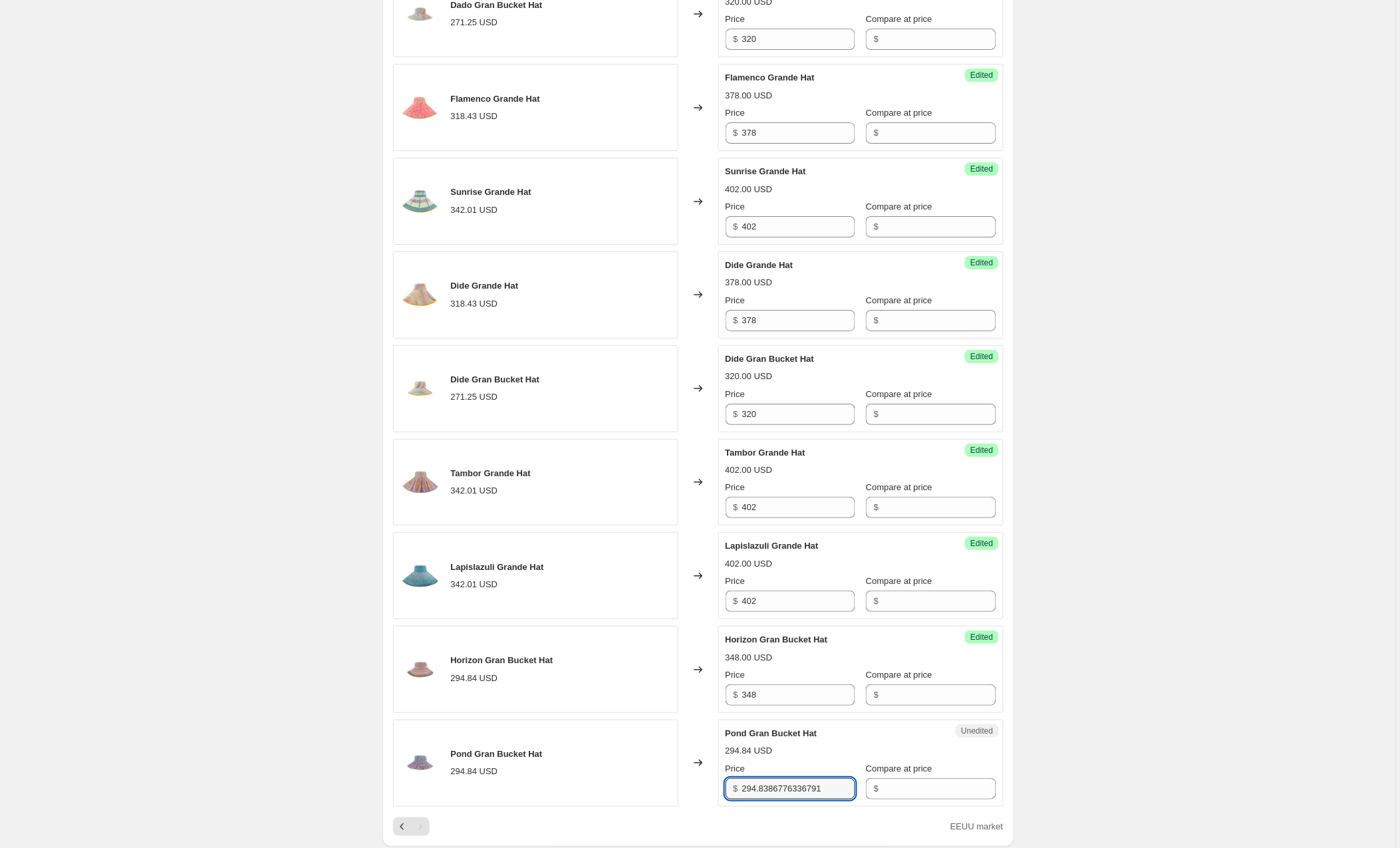
drag, startPoint x: 841, startPoint y: 792, endPoint x: 684, endPoint y: 792, distance: 157.0
click at [684, 792] on div "Pond Gran Bucket Hat 294.84 USD Changed to Unedited Pond Gran Bucket Hat 294.84…" at bounding box center [698, 763] width 611 height 87
type input "348"
click at [1129, 709] on div "Create new price change job. This page is ready Create new price change job Dra…" at bounding box center [698, 50] width 1396 height 2853
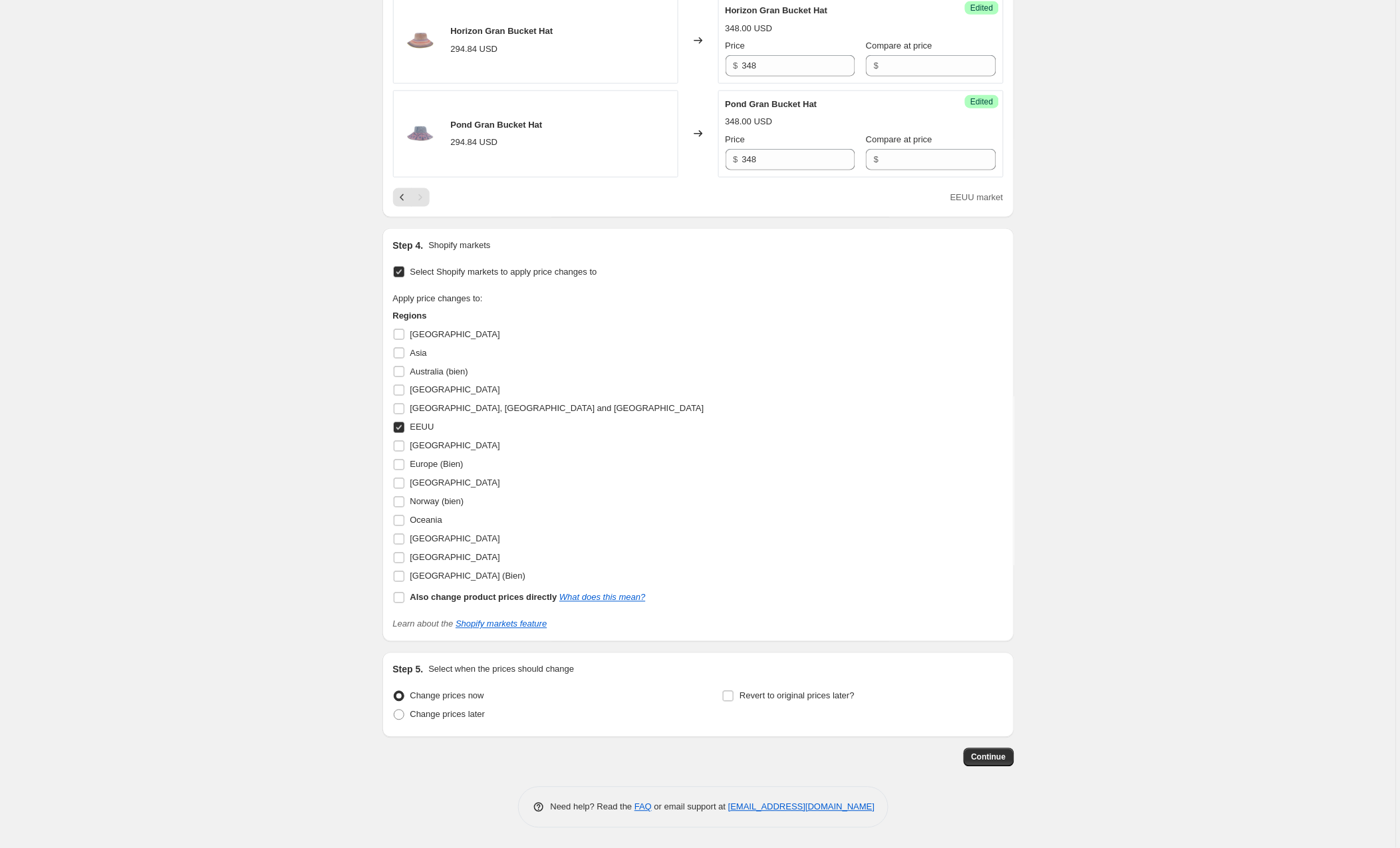
scroll to position [2012, 0]
click at [986, 753] on span "Continue" at bounding box center [989, 757] width 35 height 10
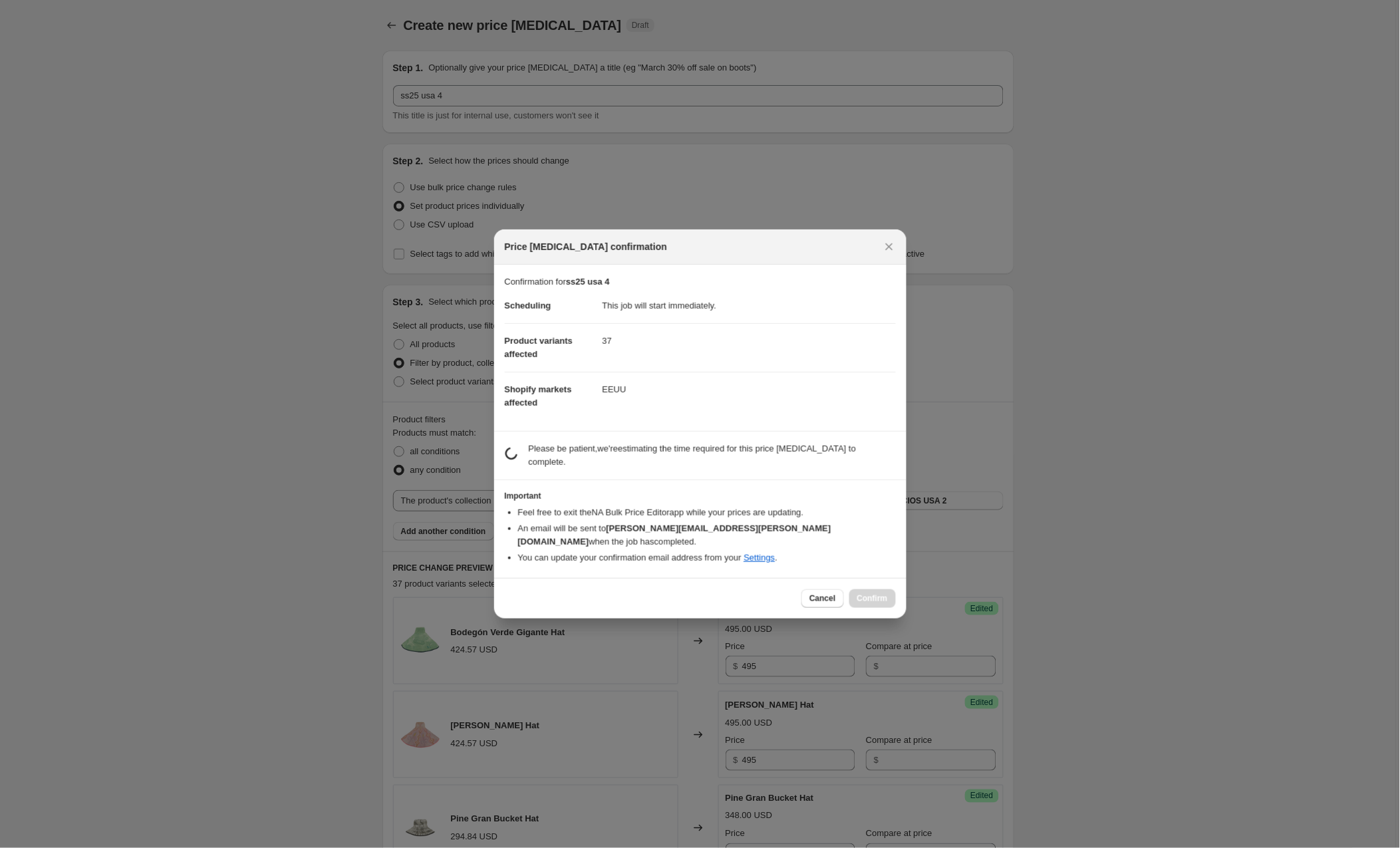
scroll to position [2011, 0]
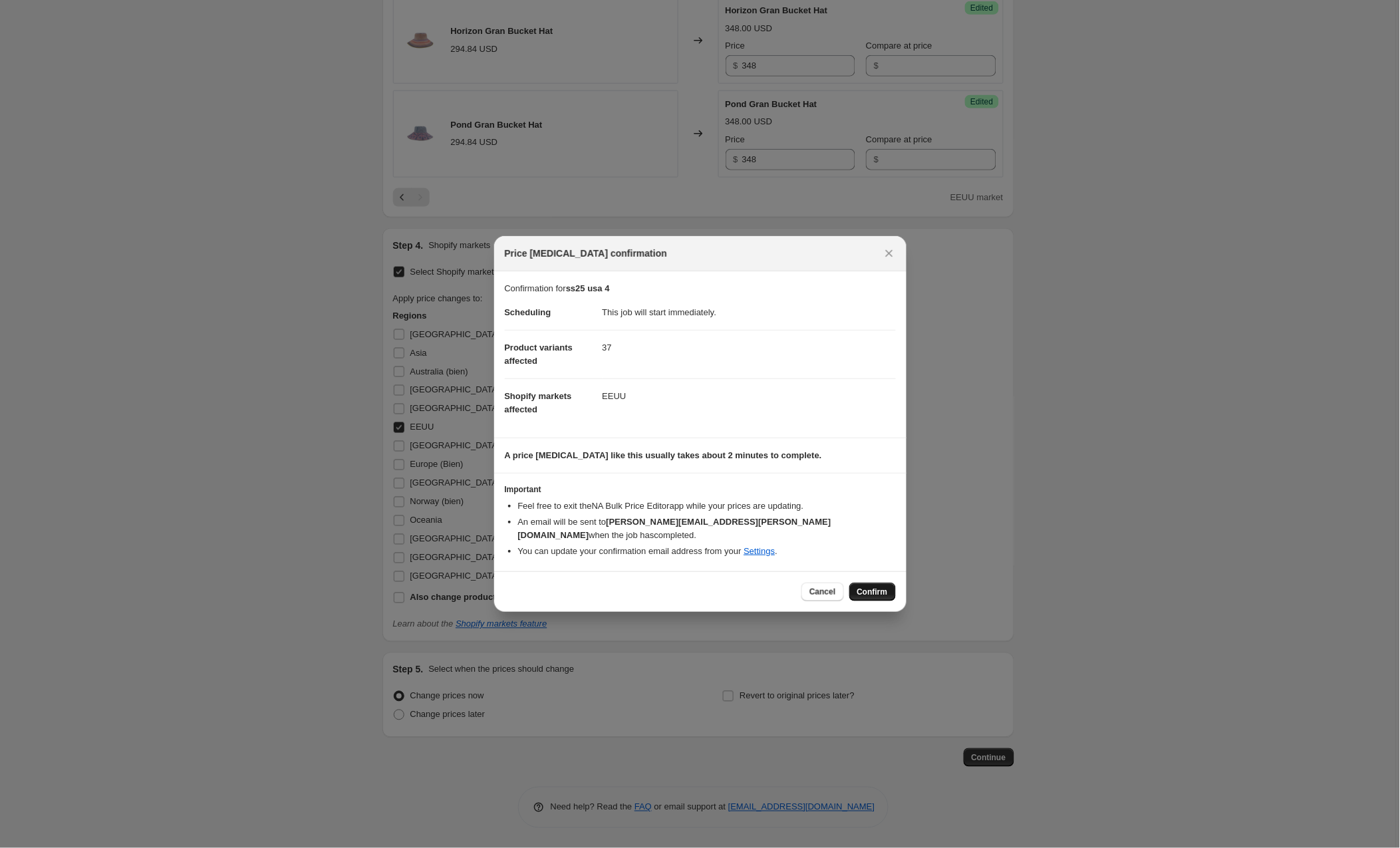
click at [875, 586] on span "Confirm" at bounding box center [872, 591] width 31 height 10
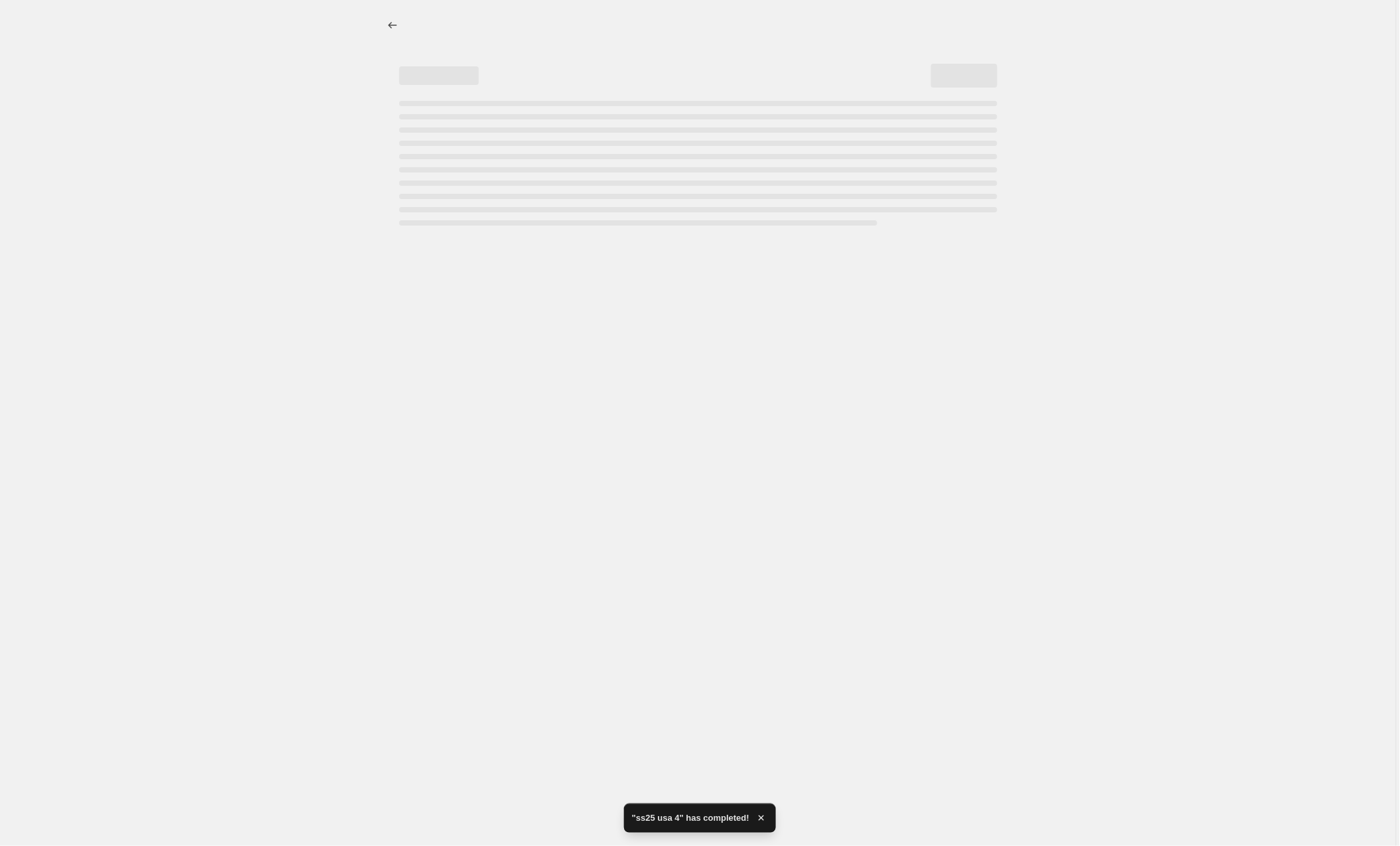
select select "collection"
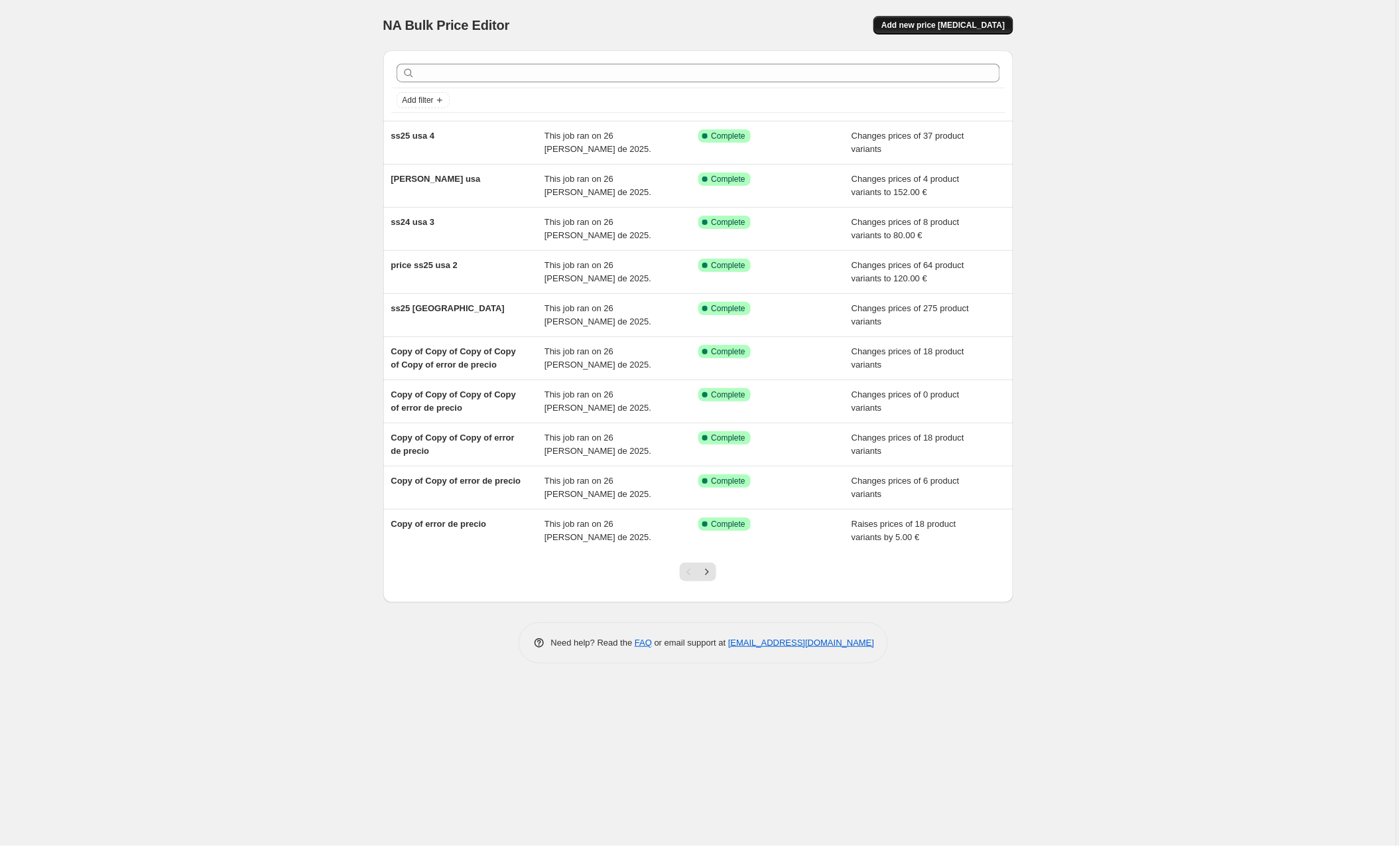
click at [970, 24] on span "Add new price [MEDICAL_DATA]" at bounding box center [943, 25] width 123 height 10
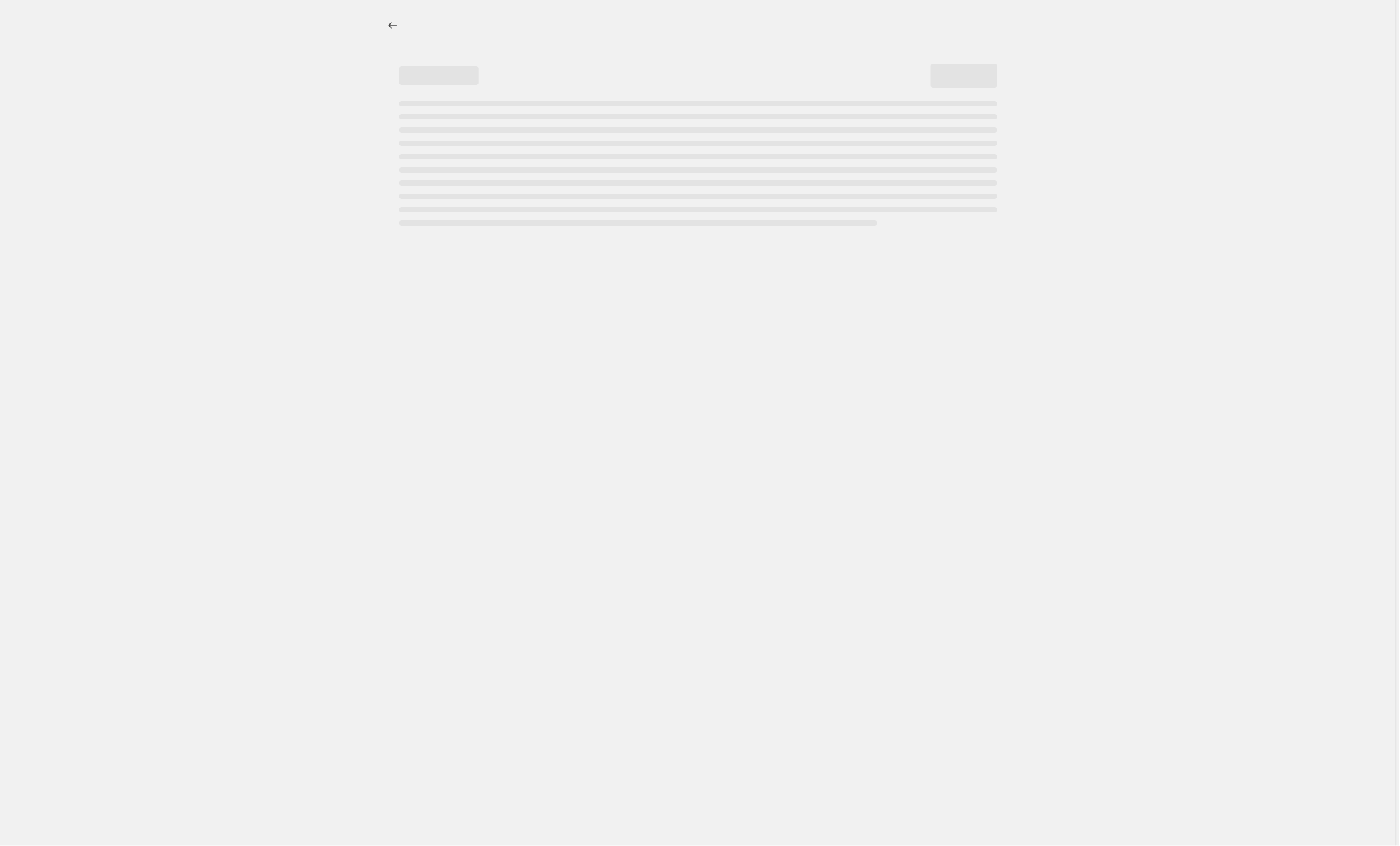
select select "percentage"
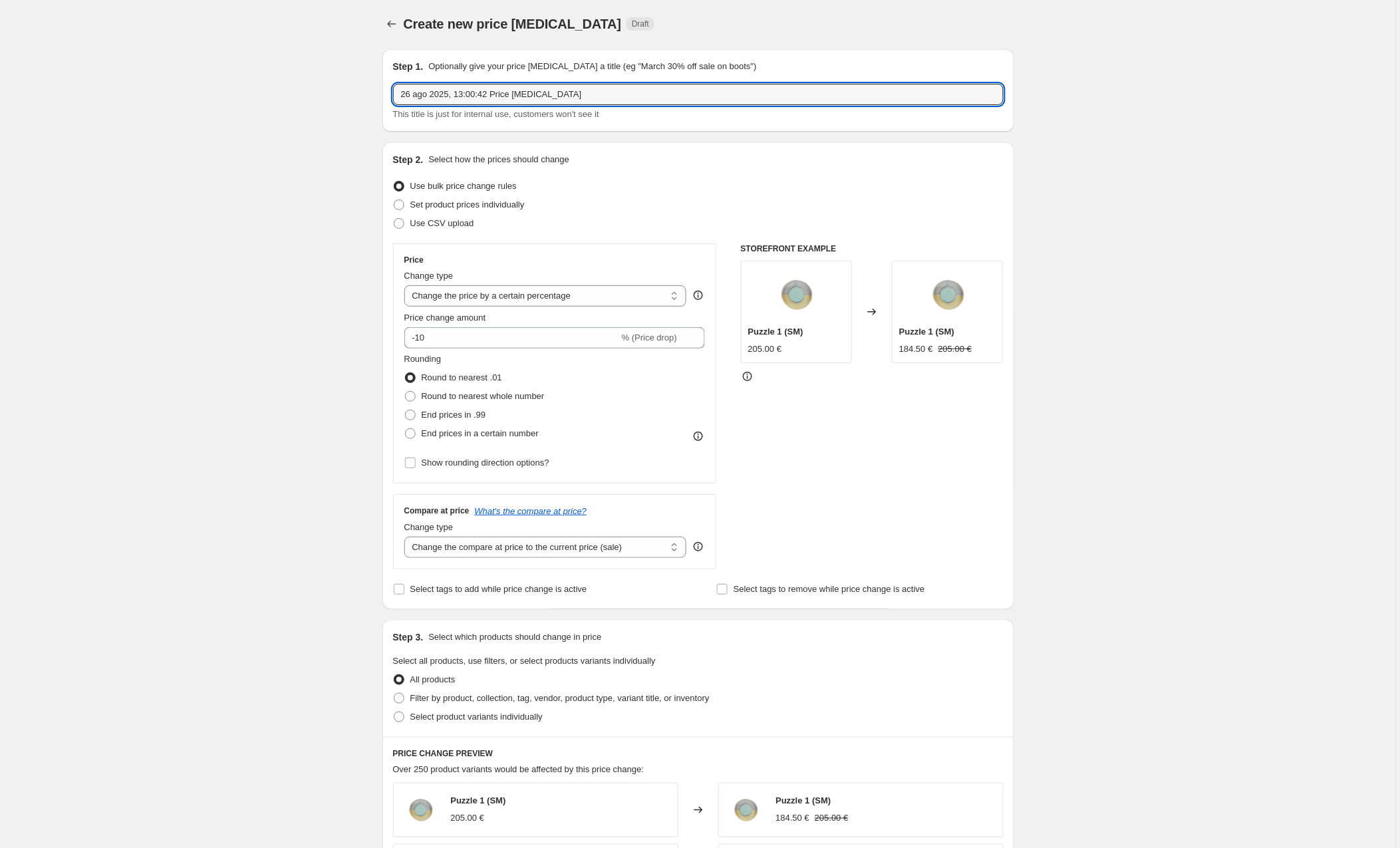
drag, startPoint x: 648, startPoint y: 91, endPoint x: 276, endPoint y: 92, distance: 372.0
click at [276, 92] on div "Create new price change job. This page is ready Create new price change job Dra…" at bounding box center [698, 700] width 1396 height 1404
type input "modal usa"
click at [403, 207] on span at bounding box center [398, 205] width 10 height 10
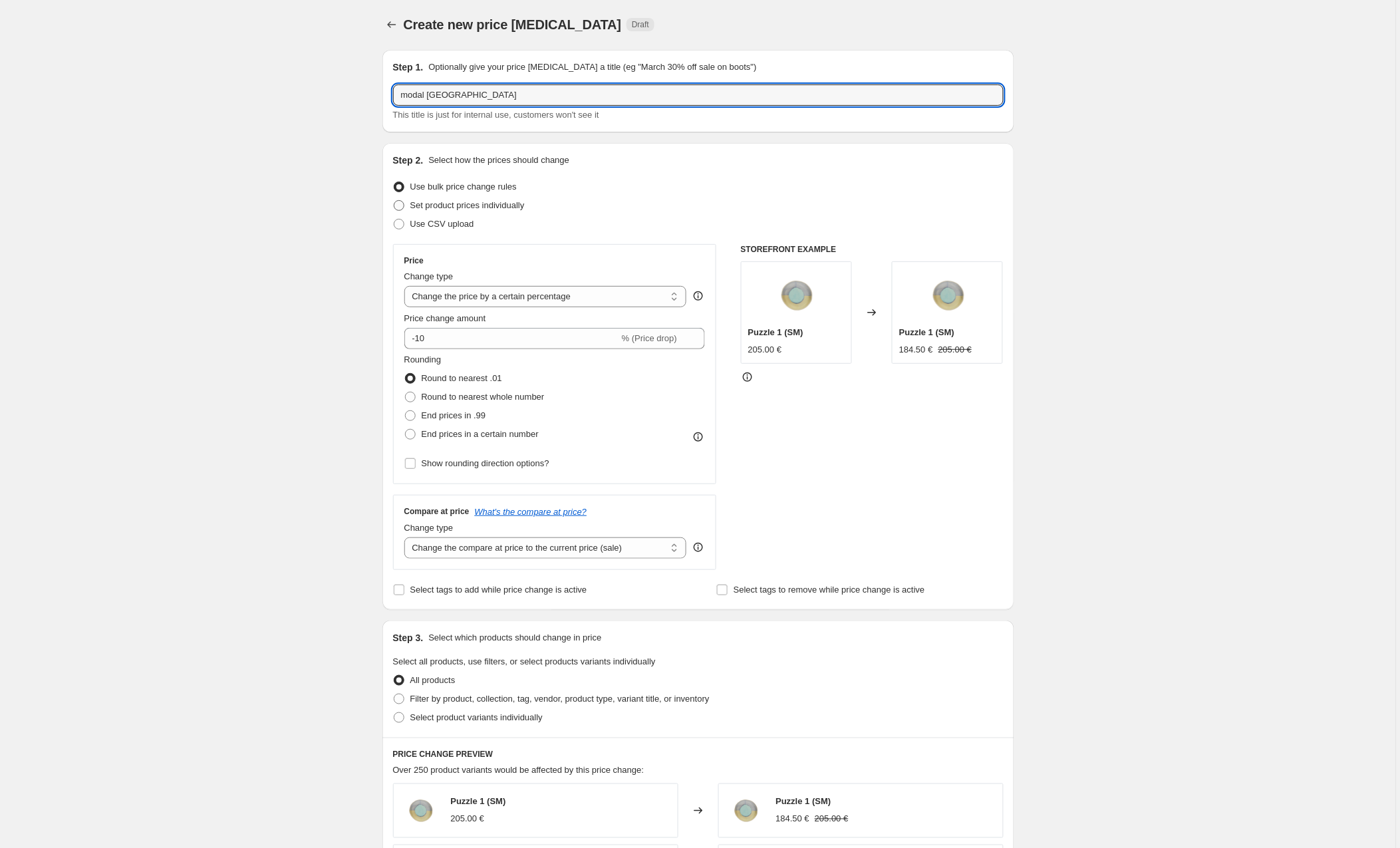
click at [394, 201] on input "Set product prices individually" at bounding box center [394, 200] width 1 height 1
radio input "true"
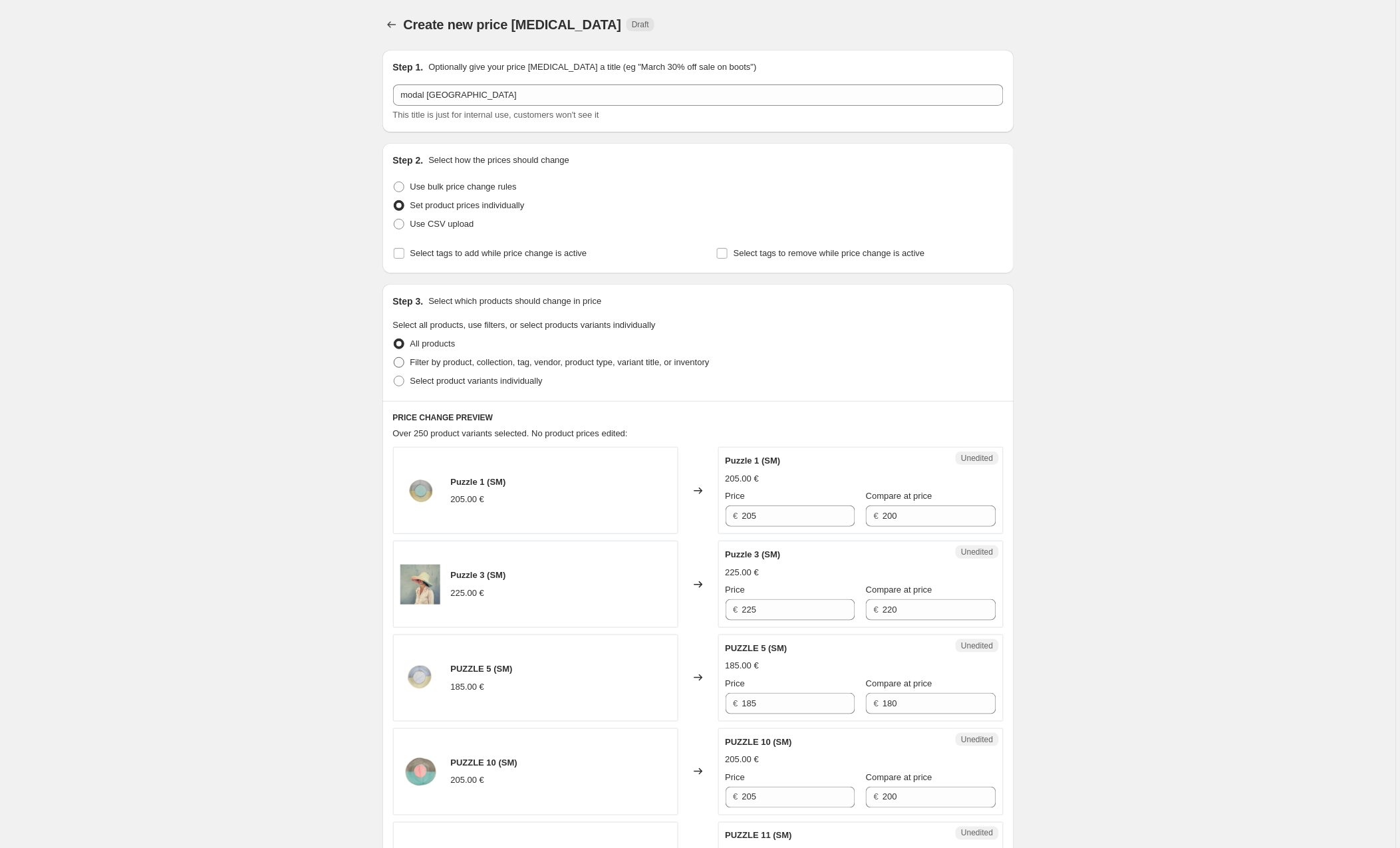
click at [400, 364] on span at bounding box center [398, 362] width 10 height 10
click at [394, 358] on input "Filter by product, collection, tag, vendor, product type, variant title, or inv…" at bounding box center [394, 357] width 1 height 1
radio input "true"
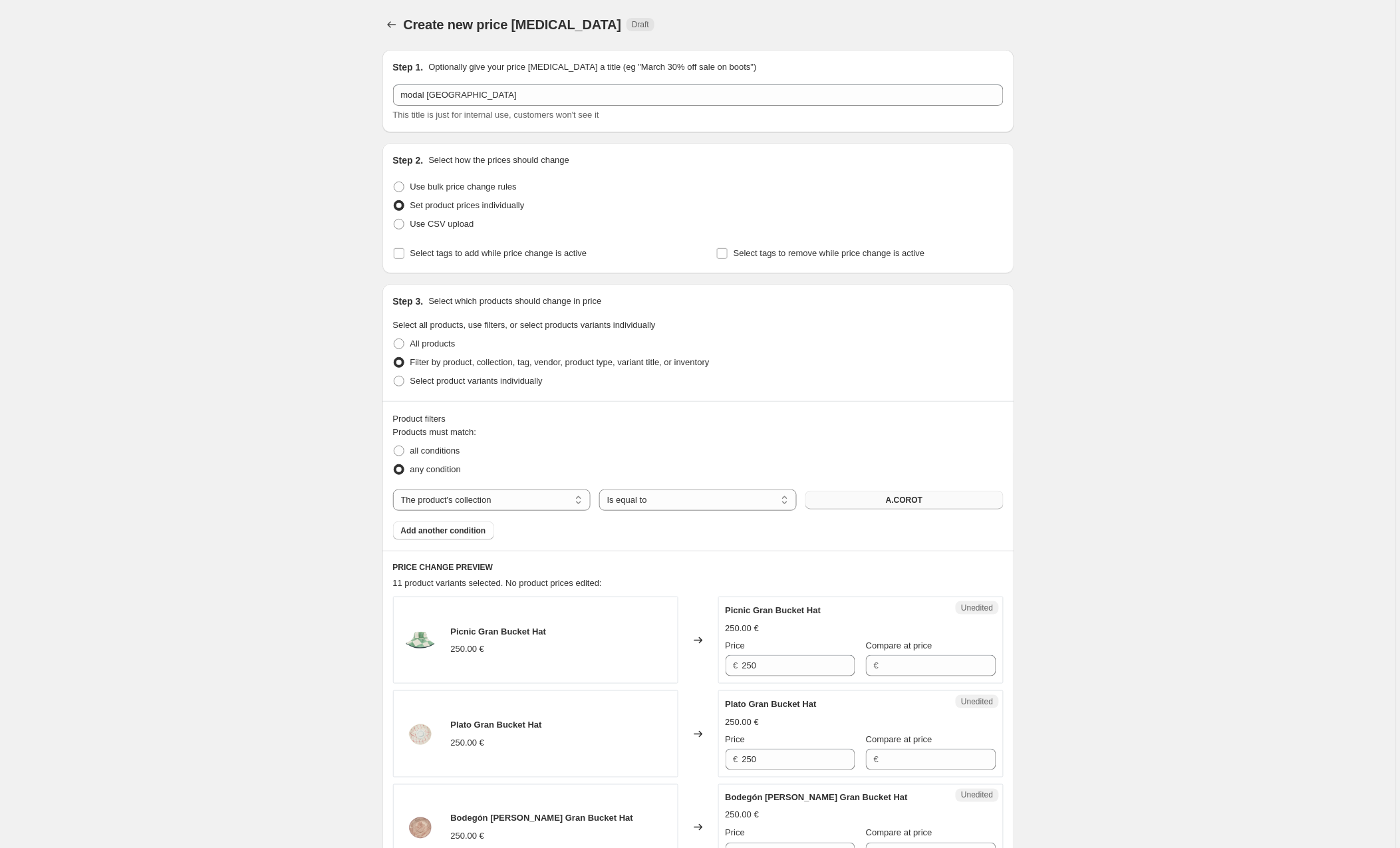
click at [888, 500] on span "A.COROT" at bounding box center [904, 500] width 37 height 10
select select "product"
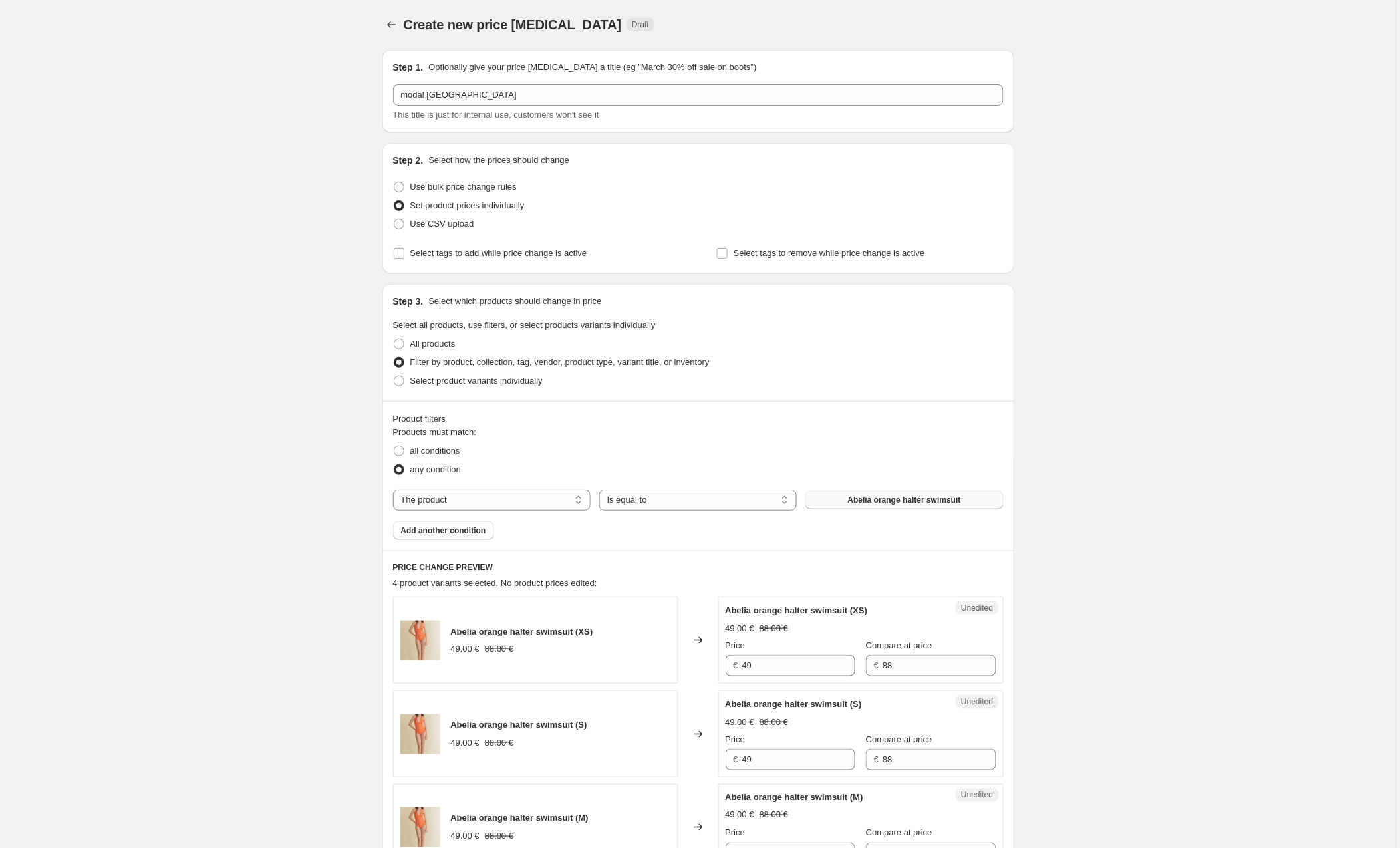
click at [885, 500] on span "Abelia orange halter swimsuit" at bounding box center [904, 500] width 113 height 10
click at [464, 529] on span "Add another condition" at bounding box center [444, 530] width 85 height 10
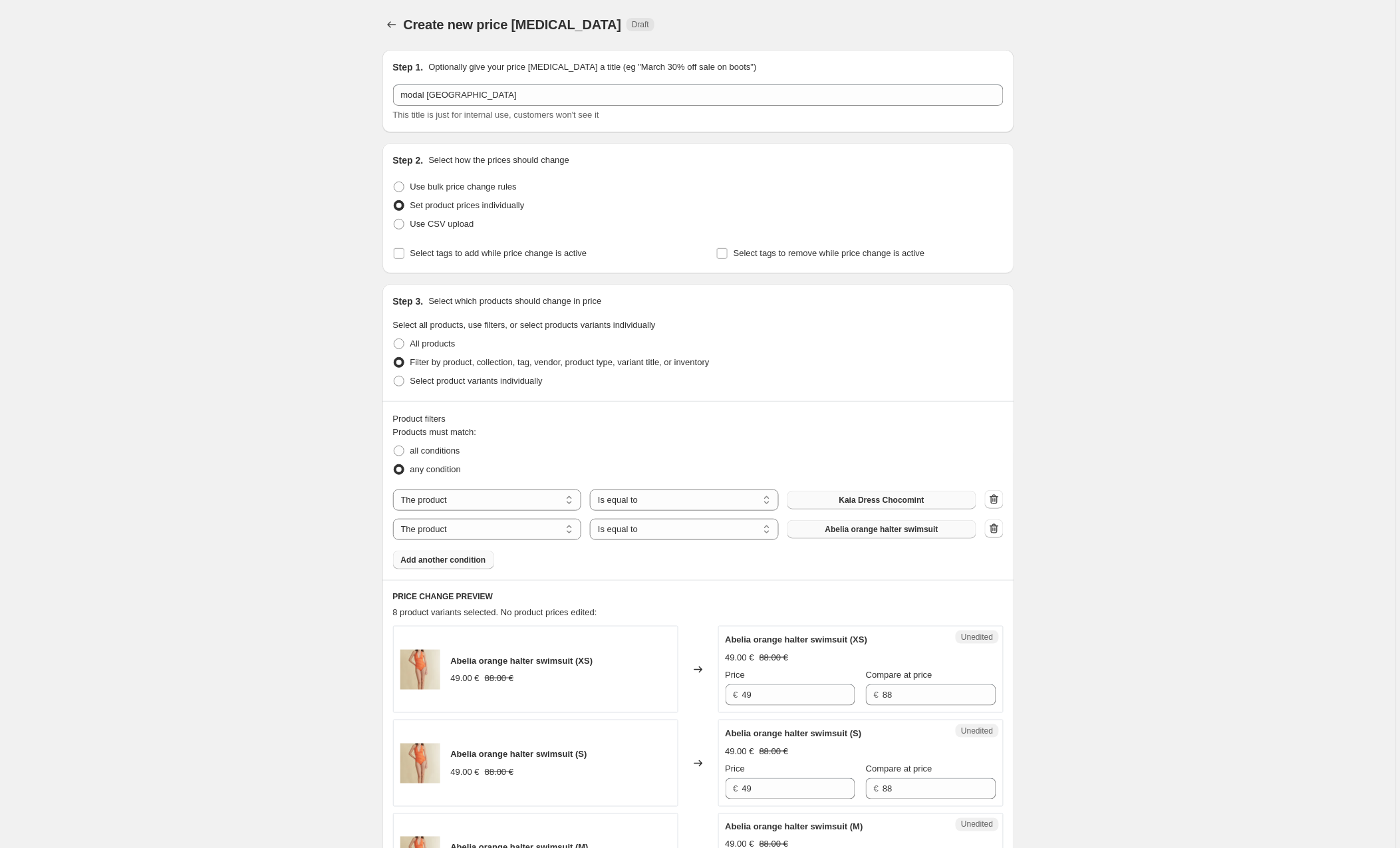
click at [859, 531] on span "Abelia orange halter swimsuit" at bounding box center [882, 529] width 113 height 10
click at [434, 561] on span "Add another condition" at bounding box center [444, 559] width 85 height 10
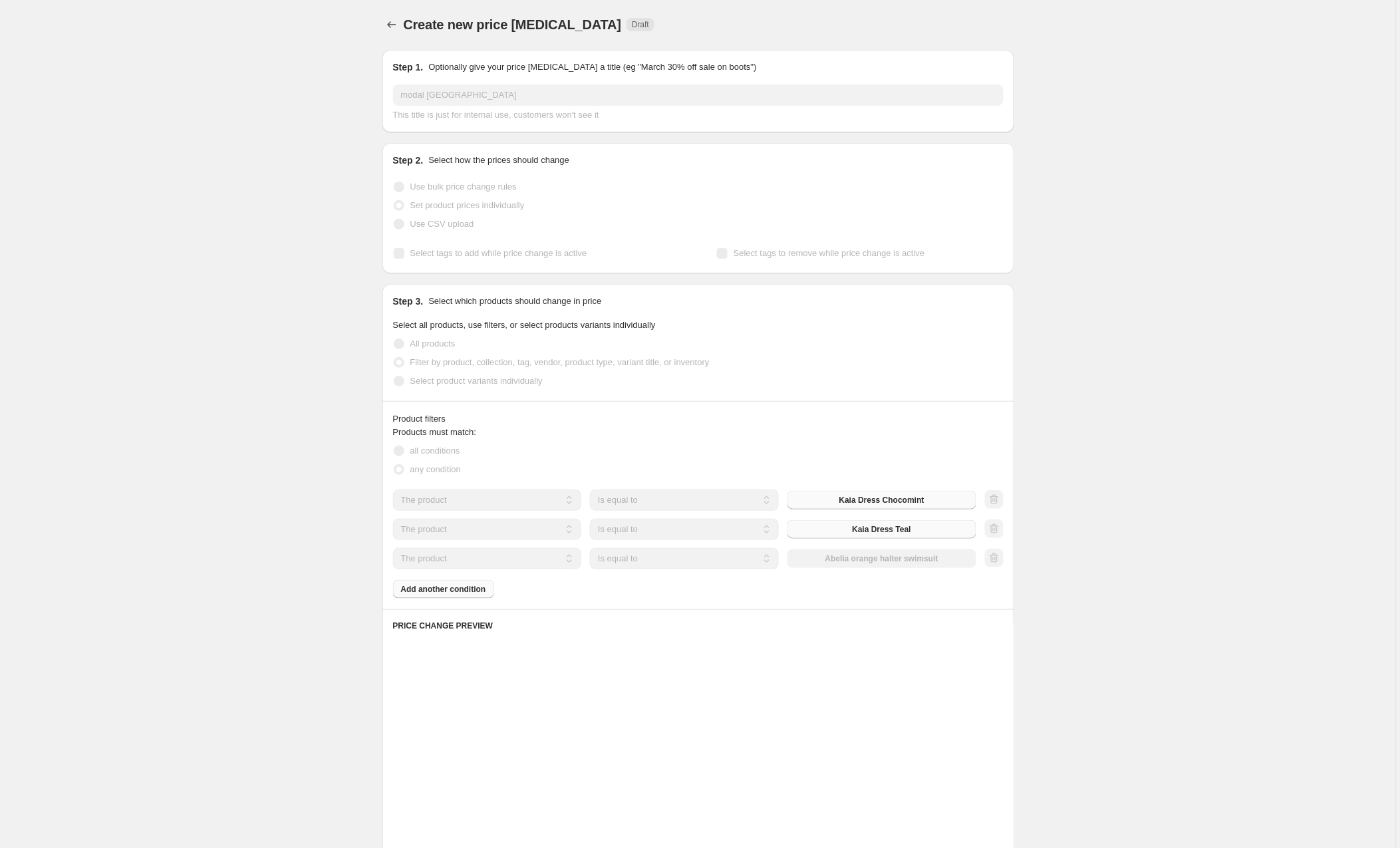
scroll to position [0, 0]
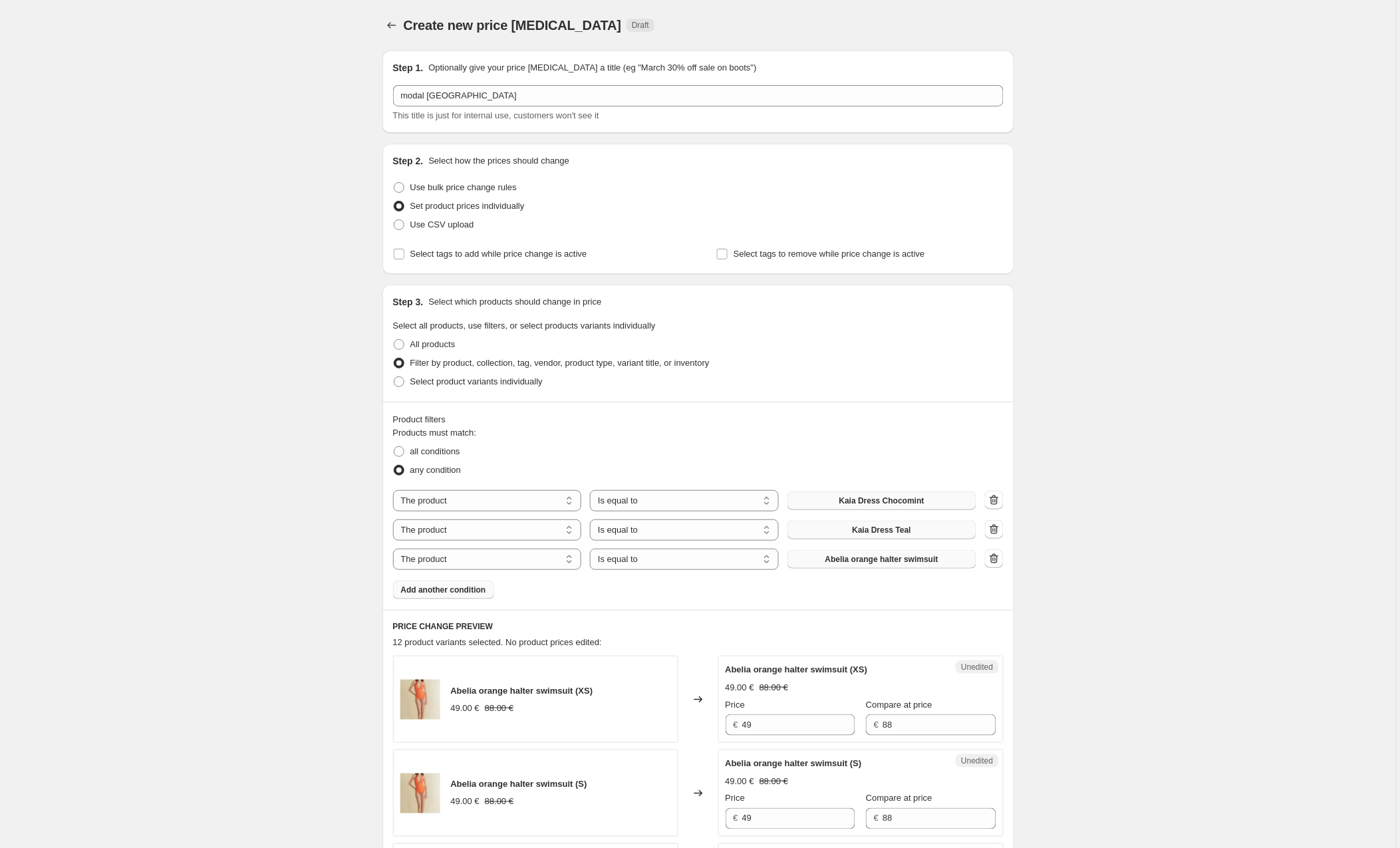
click at [850, 558] on span "Abelia orange halter swimsuit" at bounding box center [882, 559] width 113 height 10
click at [444, 593] on span "Add another condition" at bounding box center [444, 589] width 85 height 10
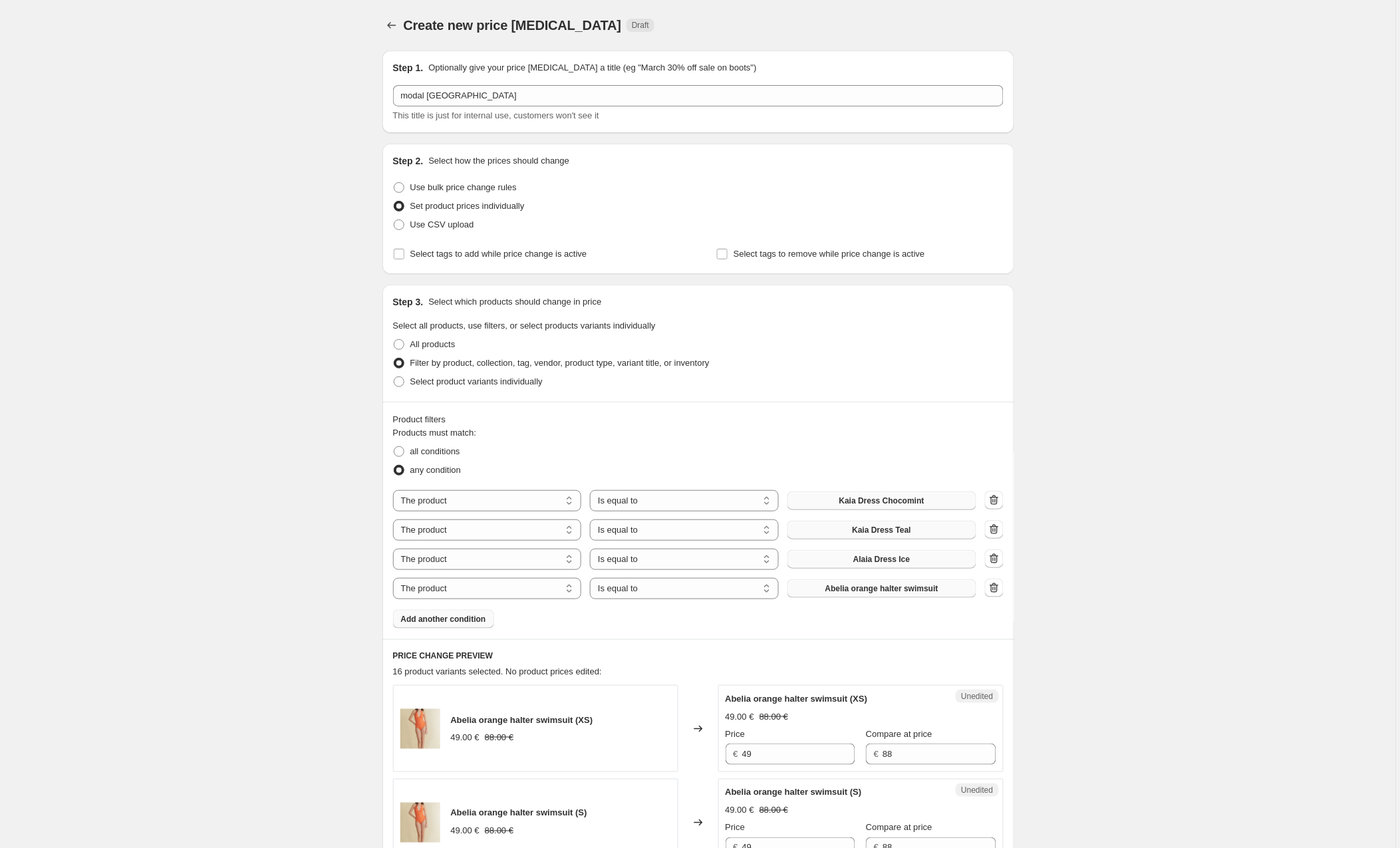
click at [827, 591] on span "Abelia orange halter swimsuit" at bounding box center [882, 588] width 113 height 10
click at [458, 627] on button "Add another condition" at bounding box center [444, 619] width 101 height 19
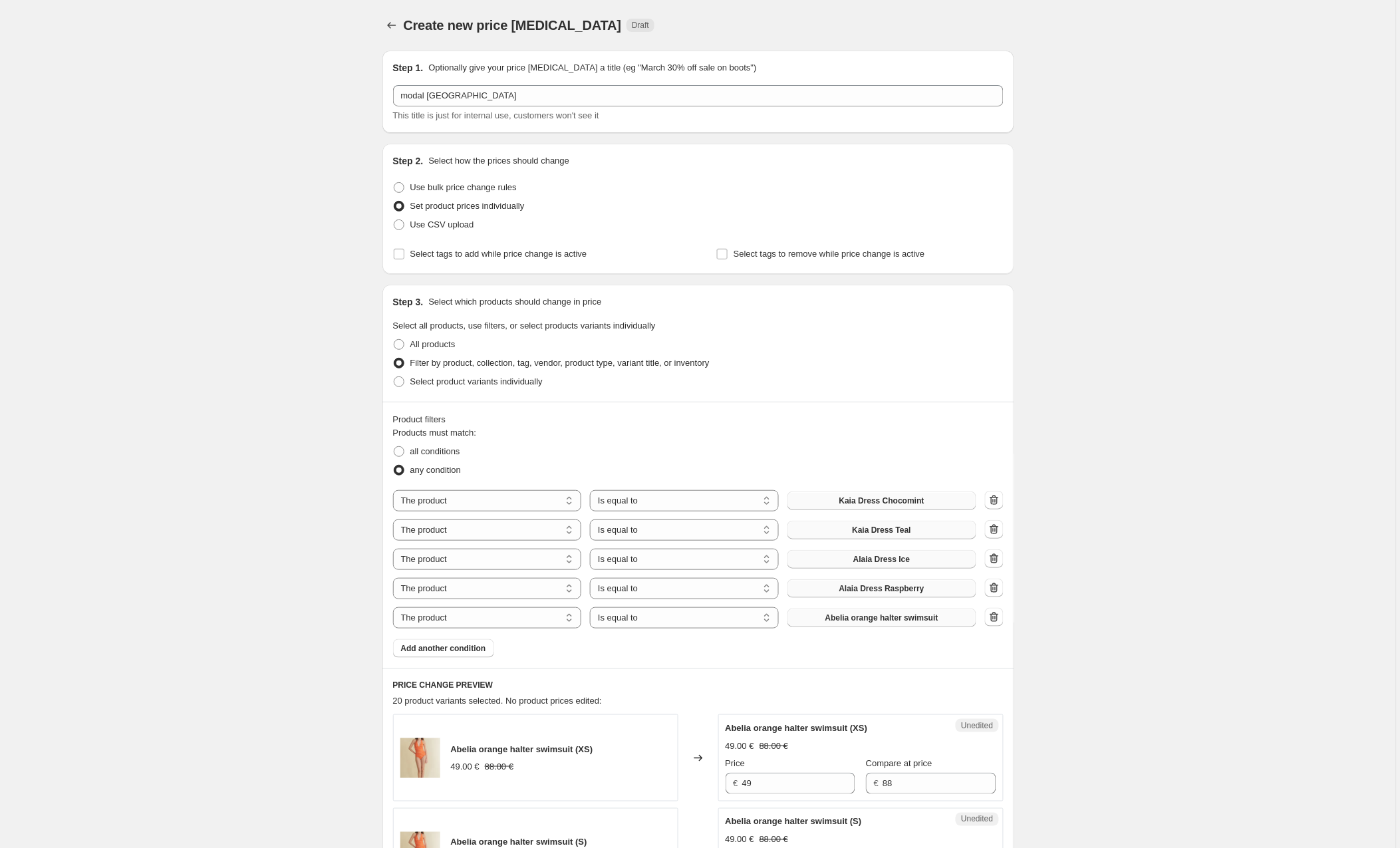
click at [834, 617] on span "Abelia orange halter swimsuit" at bounding box center [882, 618] width 113 height 10
click at [455, 652] on span "Add another condition" at bounding box center [444, 648] width 85 height 10
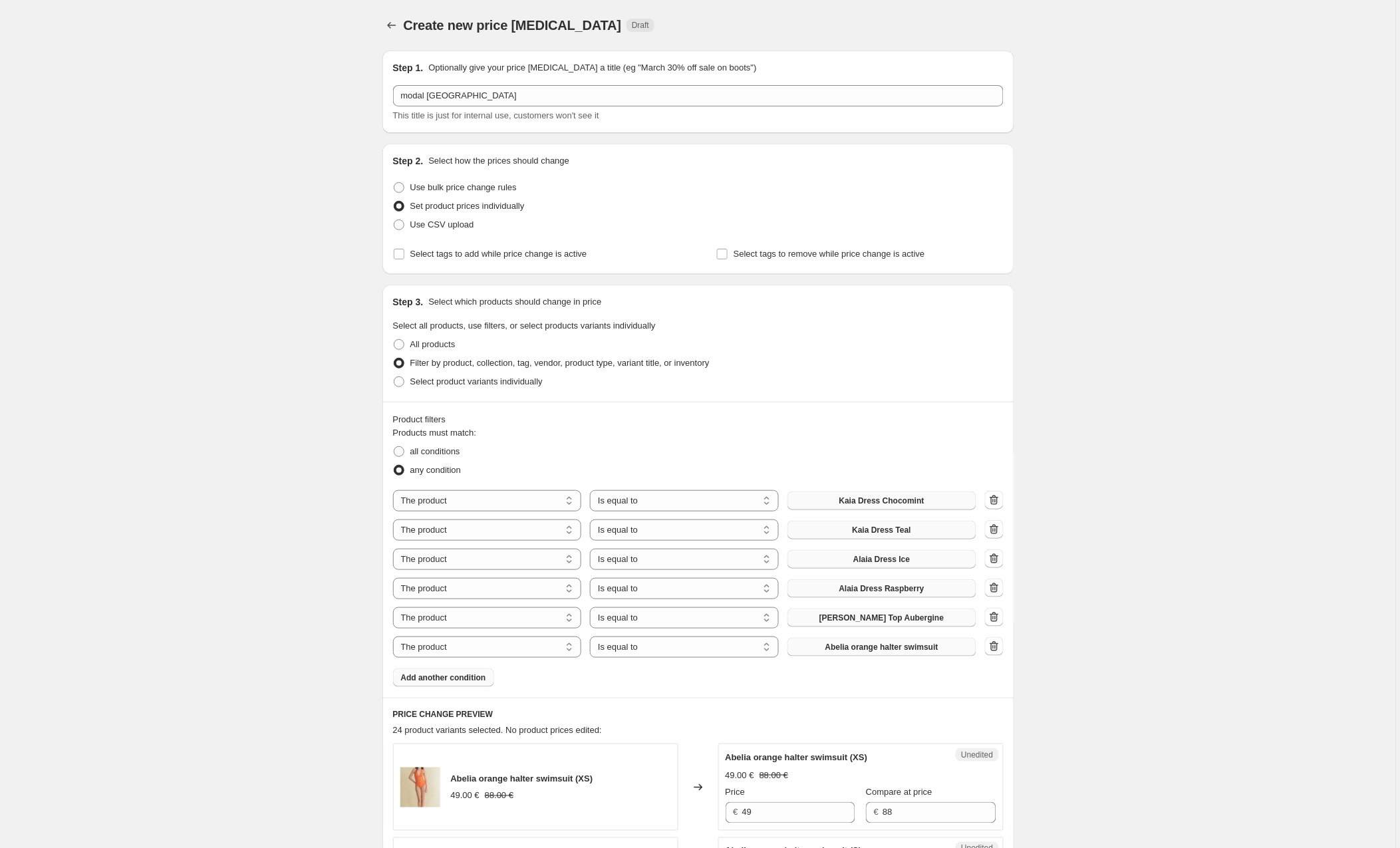
click at [868, 646] on span "Abelia orange halter swimsuit" at bounding box center [882, 647] width 113 height 10
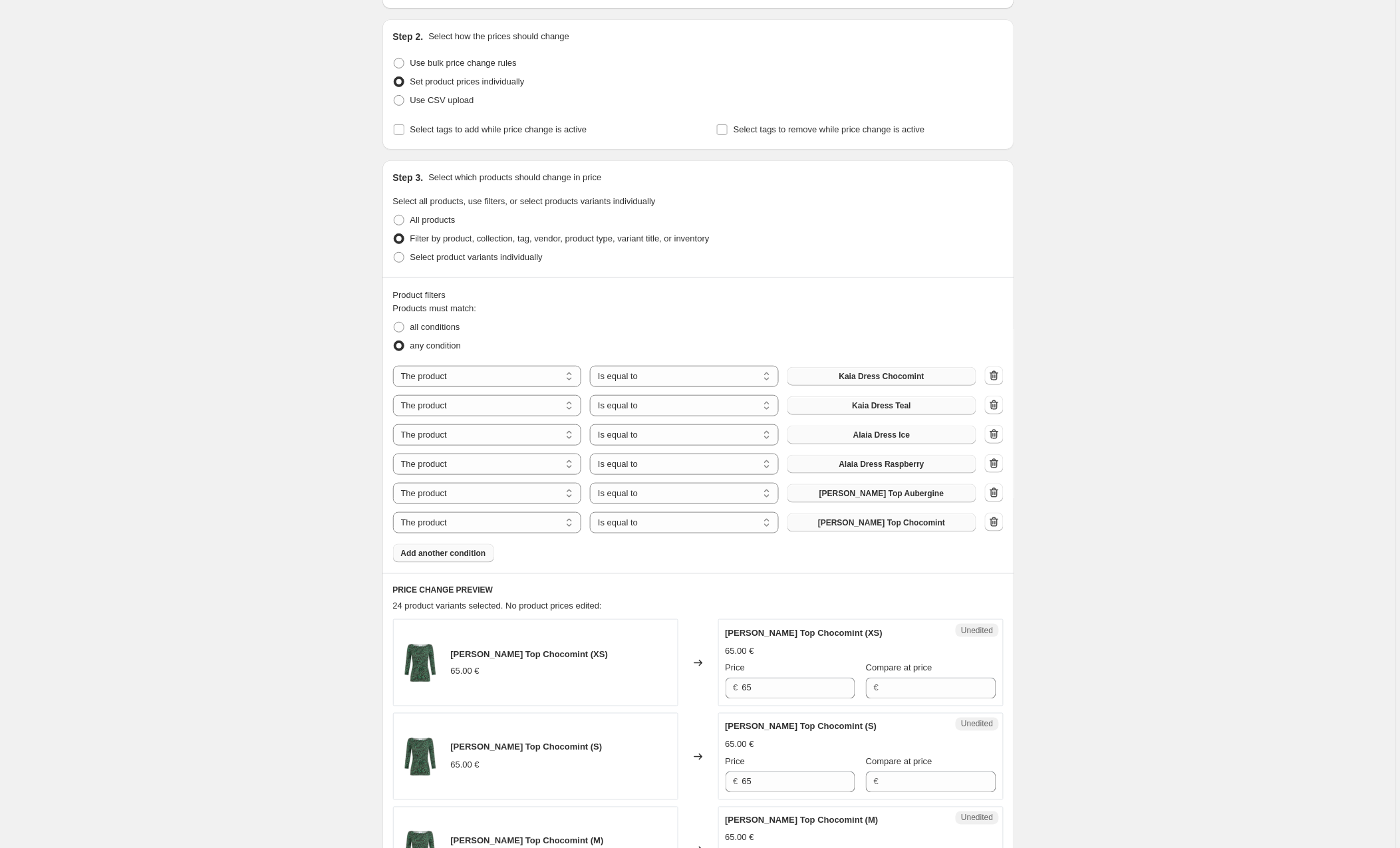
scroll to position [139, 0]
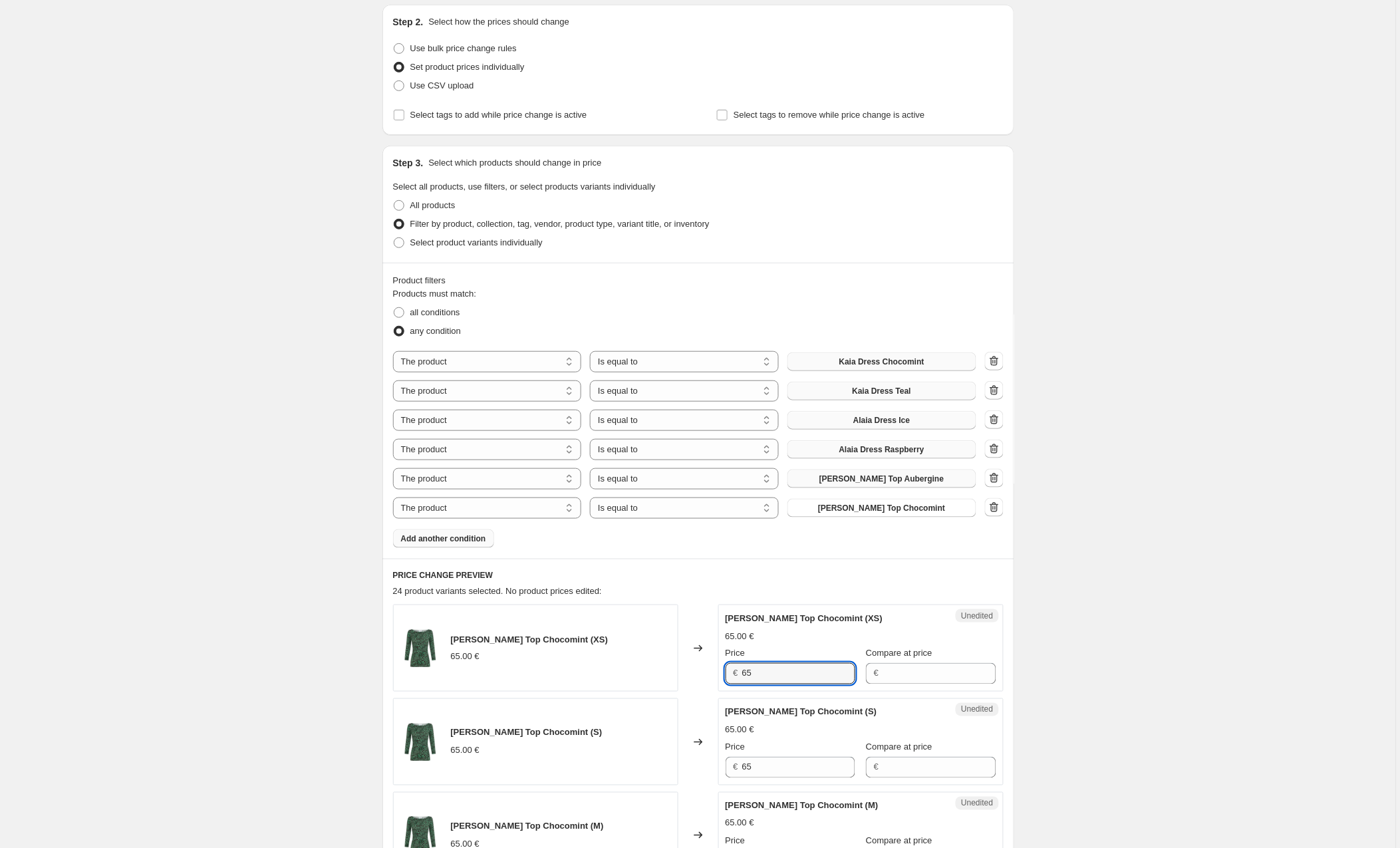
drag, startPoint x: 740, startPoint y: 672, endPoint x: 710, endPoint y: 673, distance: 30.0
click at [710, 673] on div "Willa Top Chocomint (XS) 65.00 € Changed to Unedited Willa Top Chocomint (XS) 6…" at bounding box center [698, 648] width 611 height 87
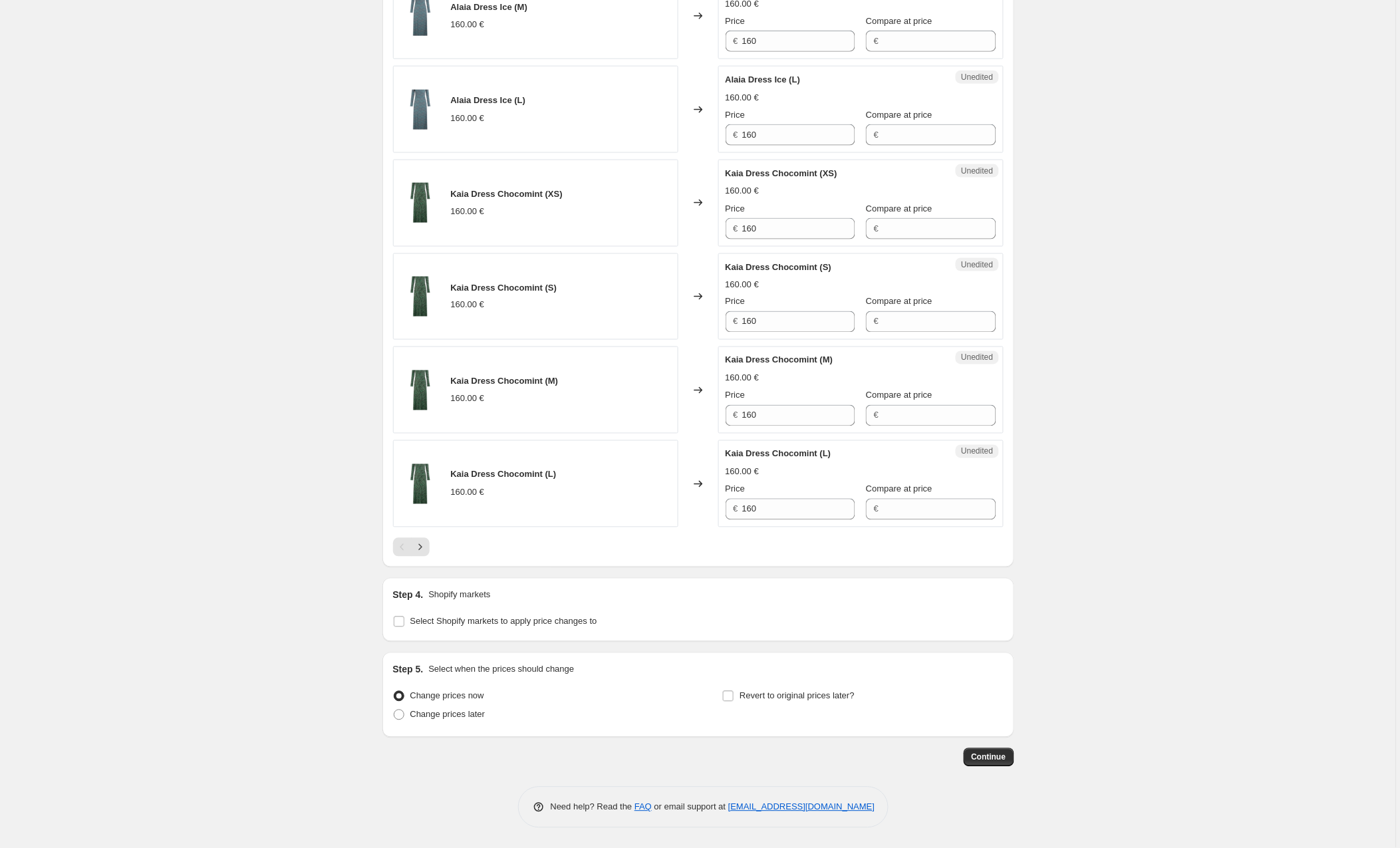
scroll to position [2088, 0]
click at [401, 621] on input "Select Shopify markets to apply price changes to" at bounding box center [398, 621] width 10 height 10
checkbox input "true"
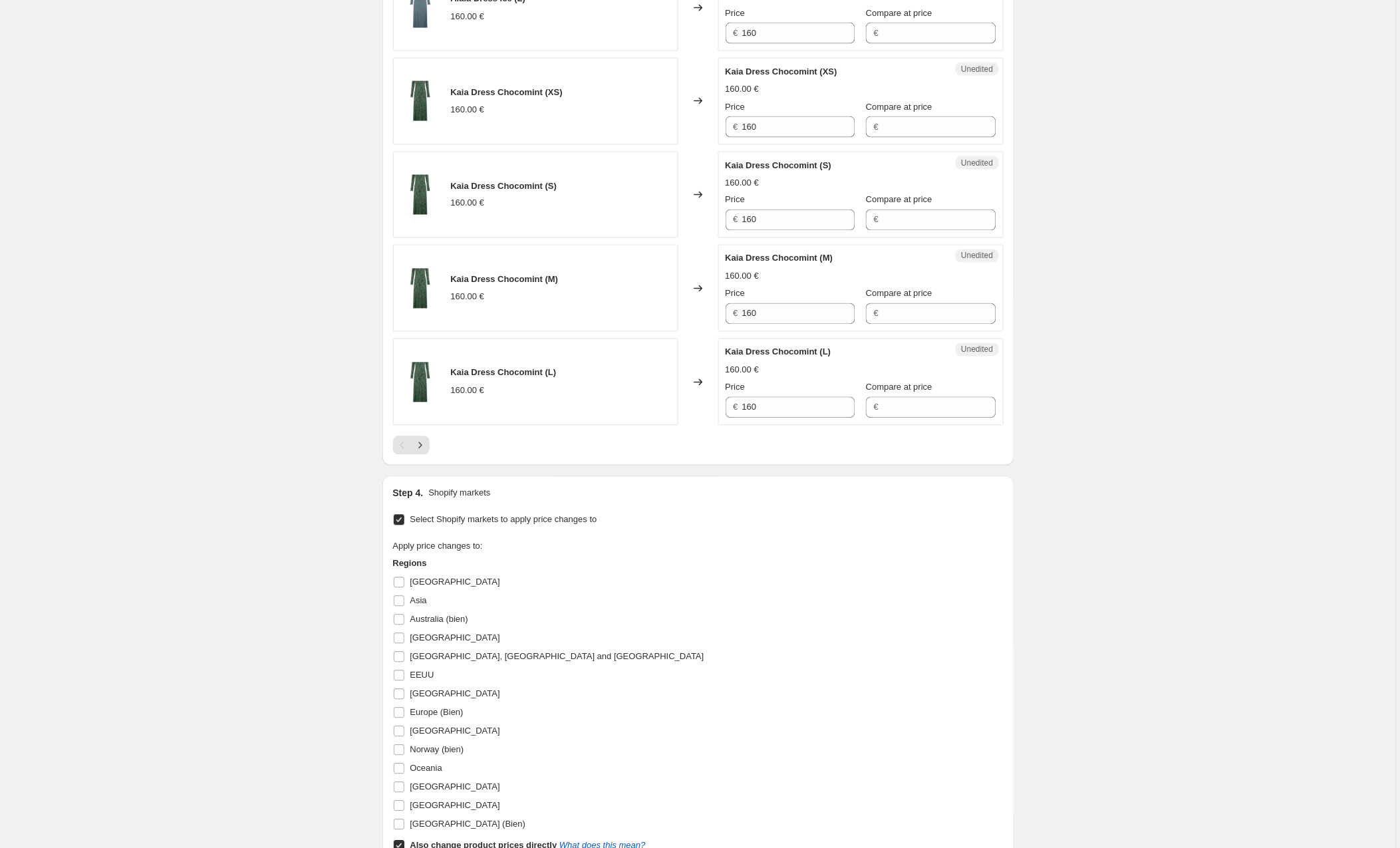
scroll to position [2261, 0]
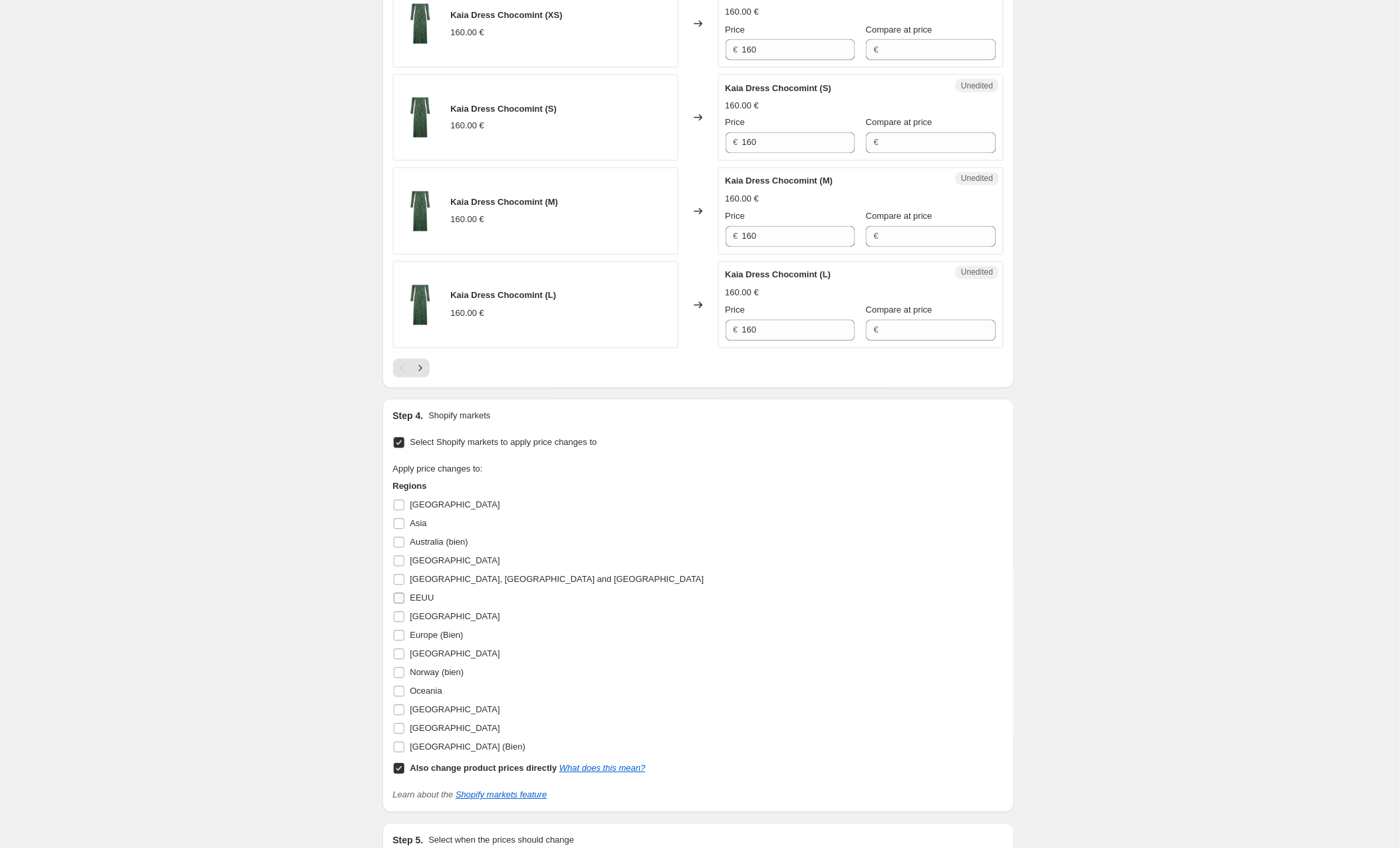
click at [400, 604] on input "EEUU" at bounding box center [398, 598] width 10 height 10
checkbox input "true"
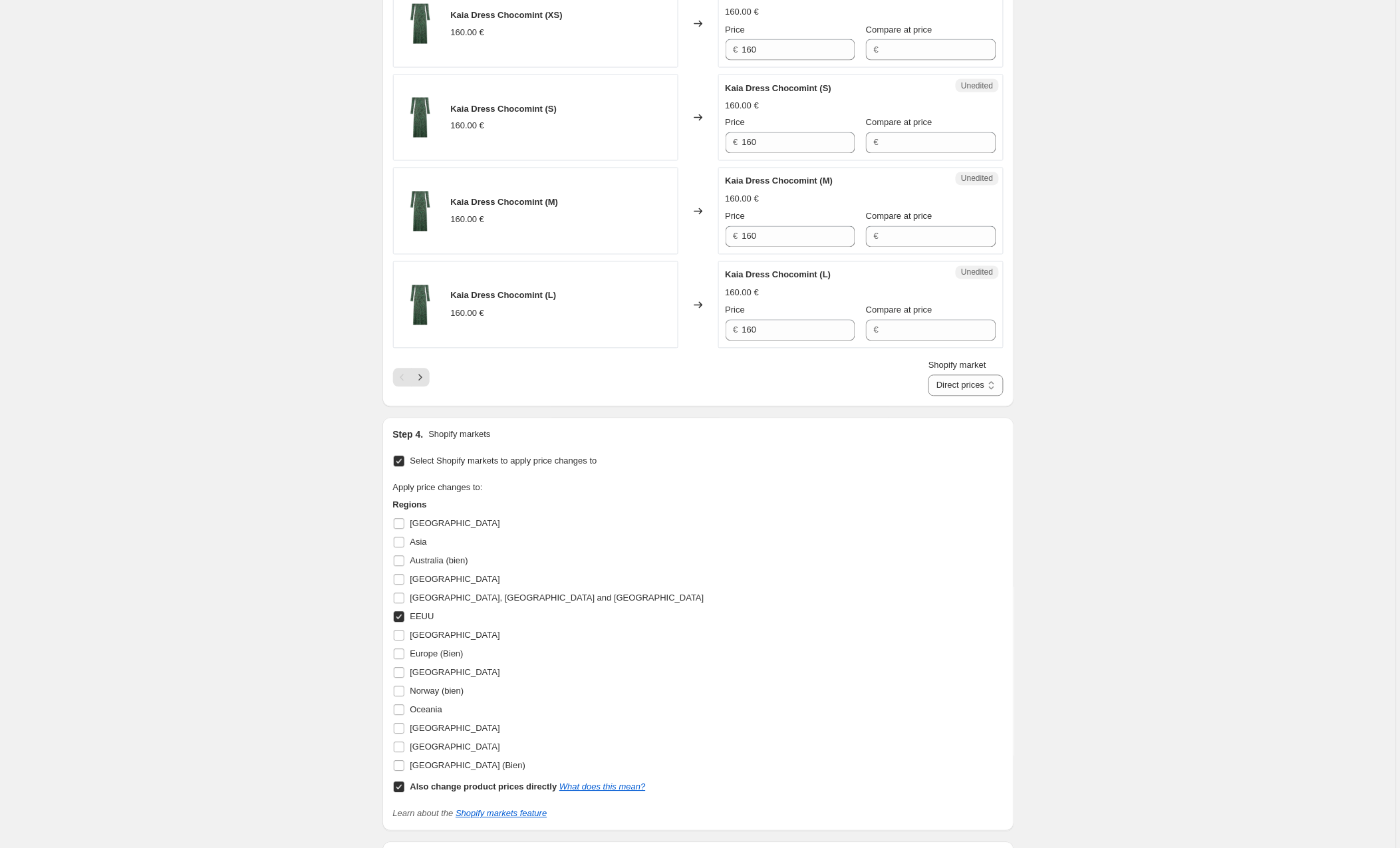
click at [402, 792] on input "Also change product prices directly What does this mean?" at bounding box center [398, 787] width 10 height 10
checkbox input "false"
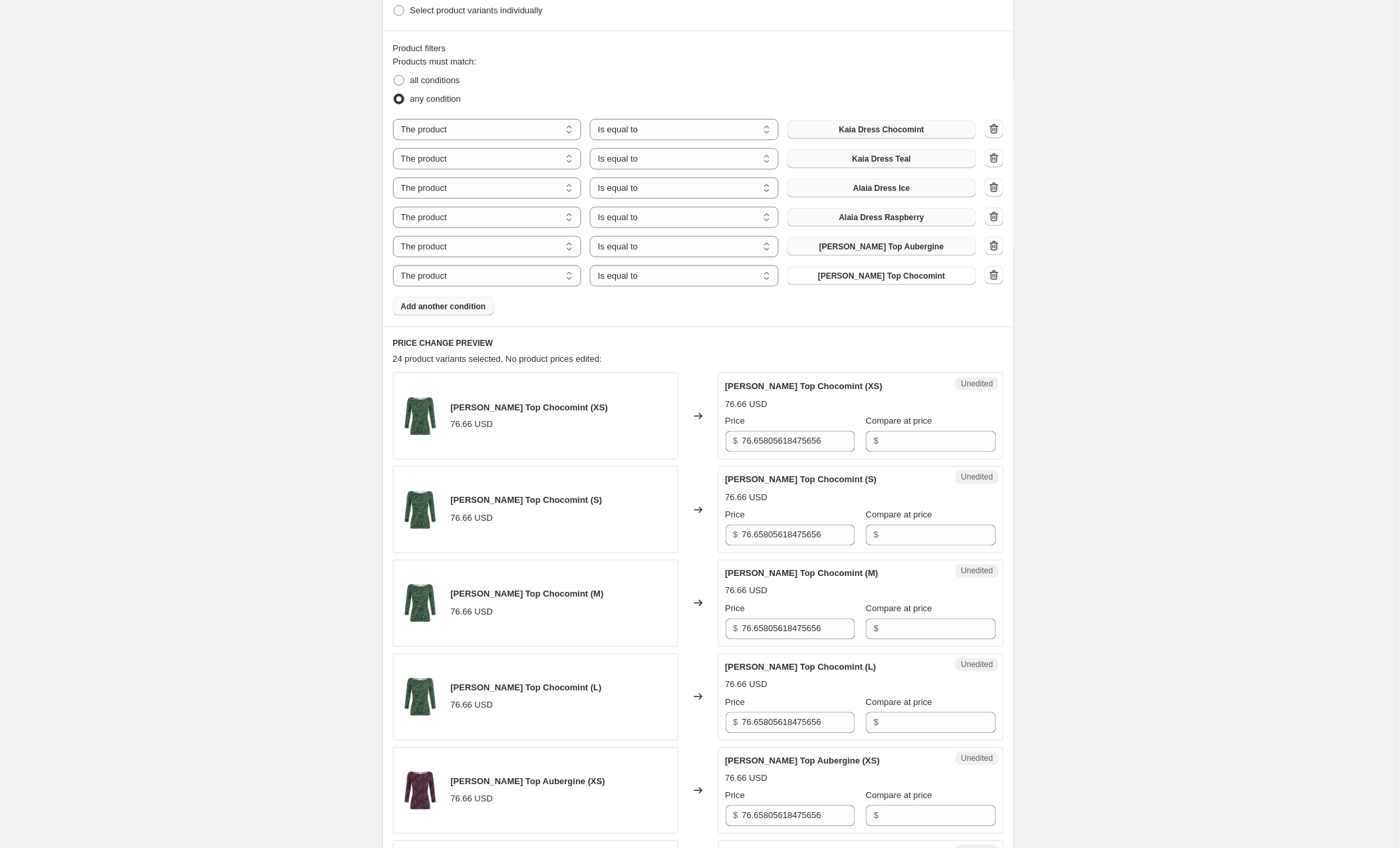
scroll to position [222, 0]
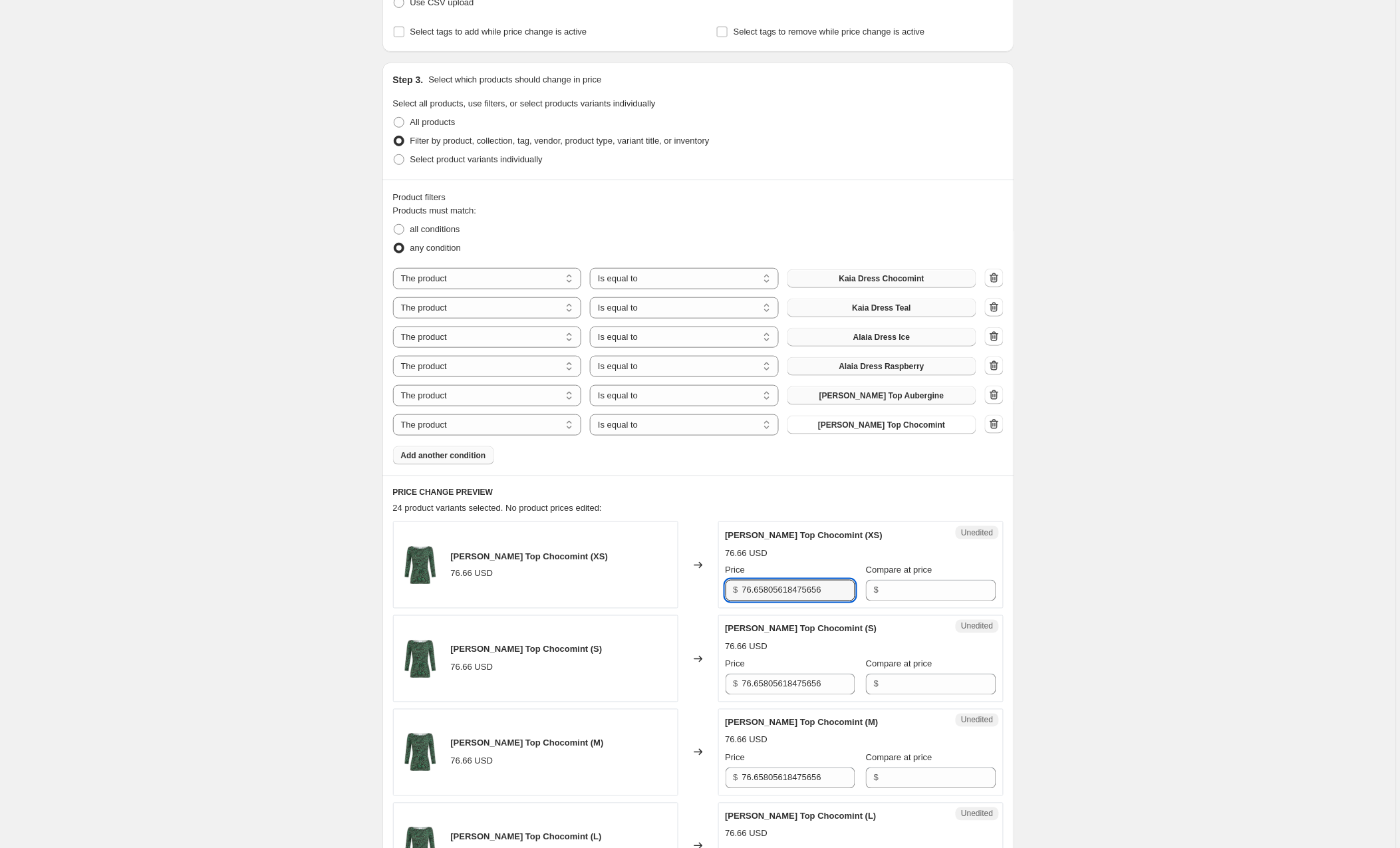
drag, startPoint x: 844, startPoint y: 590, endPoint x: 688, endPoint y: 599, distance: 156.3
click at [688, 599] on div "Willa Top Chocomint (XS) 76.66 USD Changed to Unedited Willa Top Chocomint (XS)…" at bounding box center [698, 565] width 611 height 87
drag, startPoint x: 841, startPoint y: 592, endPoint x: 703, endPoint y: 587, distance: 138.1
click at [703, 587] on div "Willa Top Chocomint (XS) 76.66 USD Changed to Unedited Willa Top Chocomint (XS)…" at bounding box center [698, 565] width 611 height 87
type input "93"
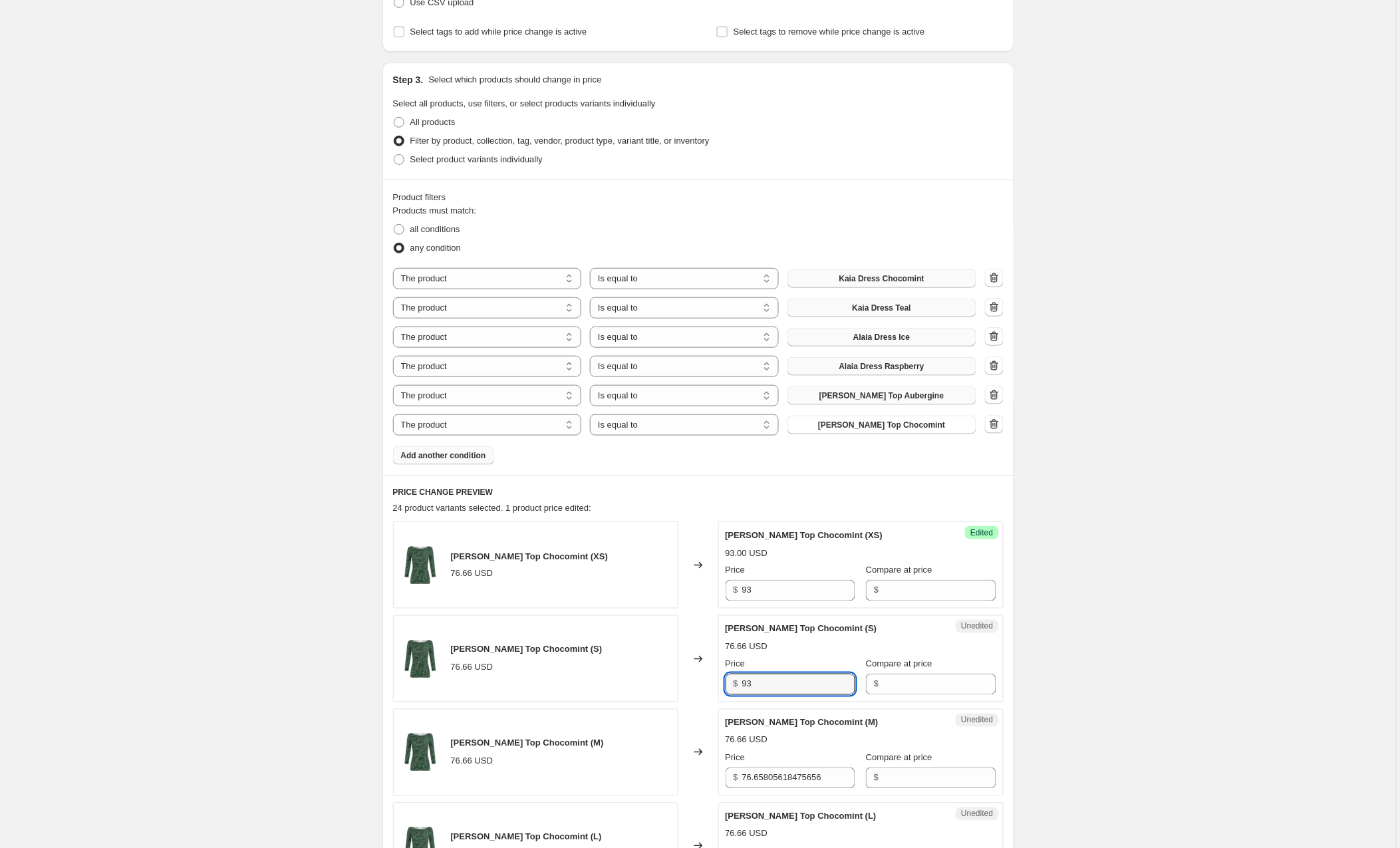
type input "93"
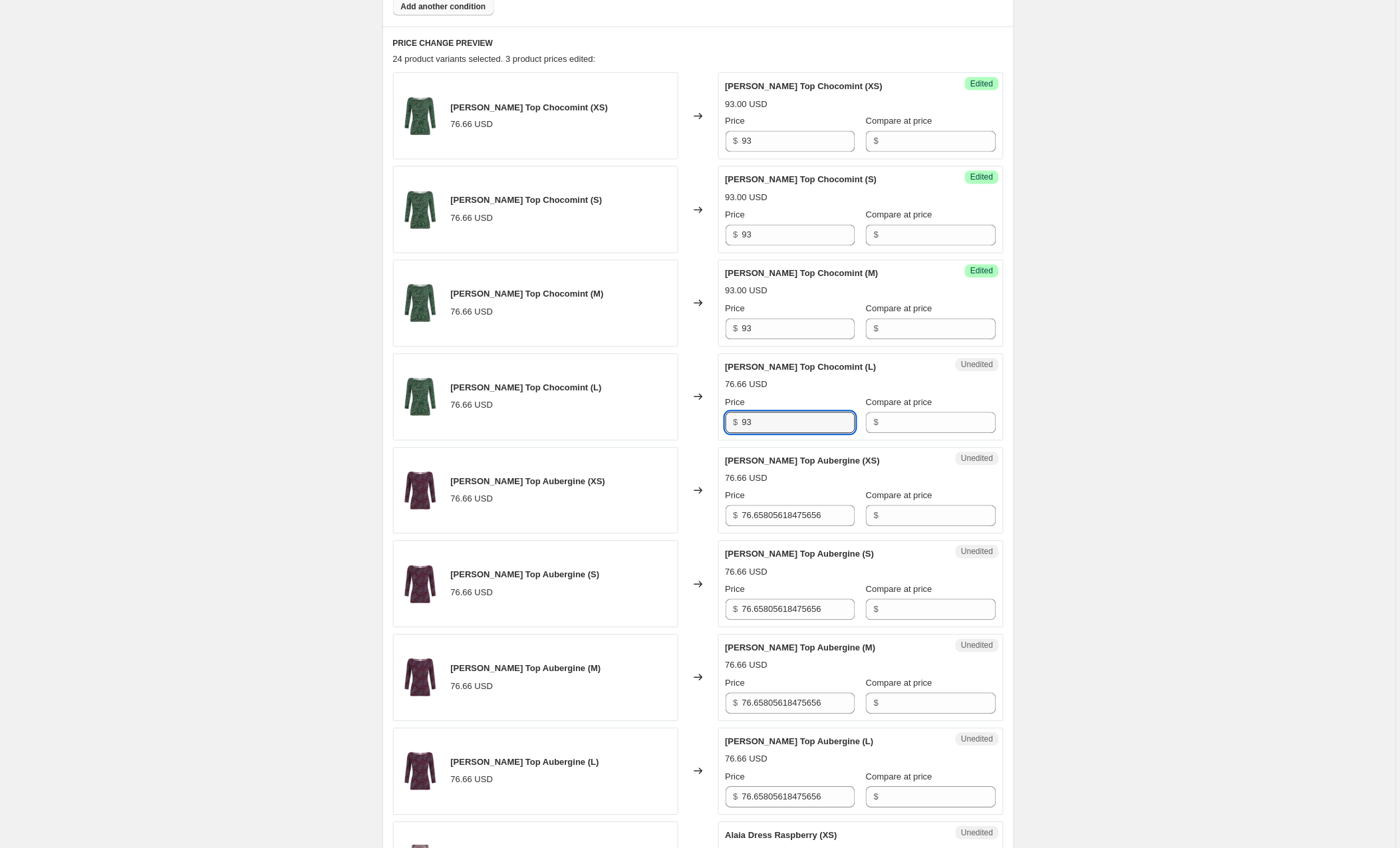
type input "93"
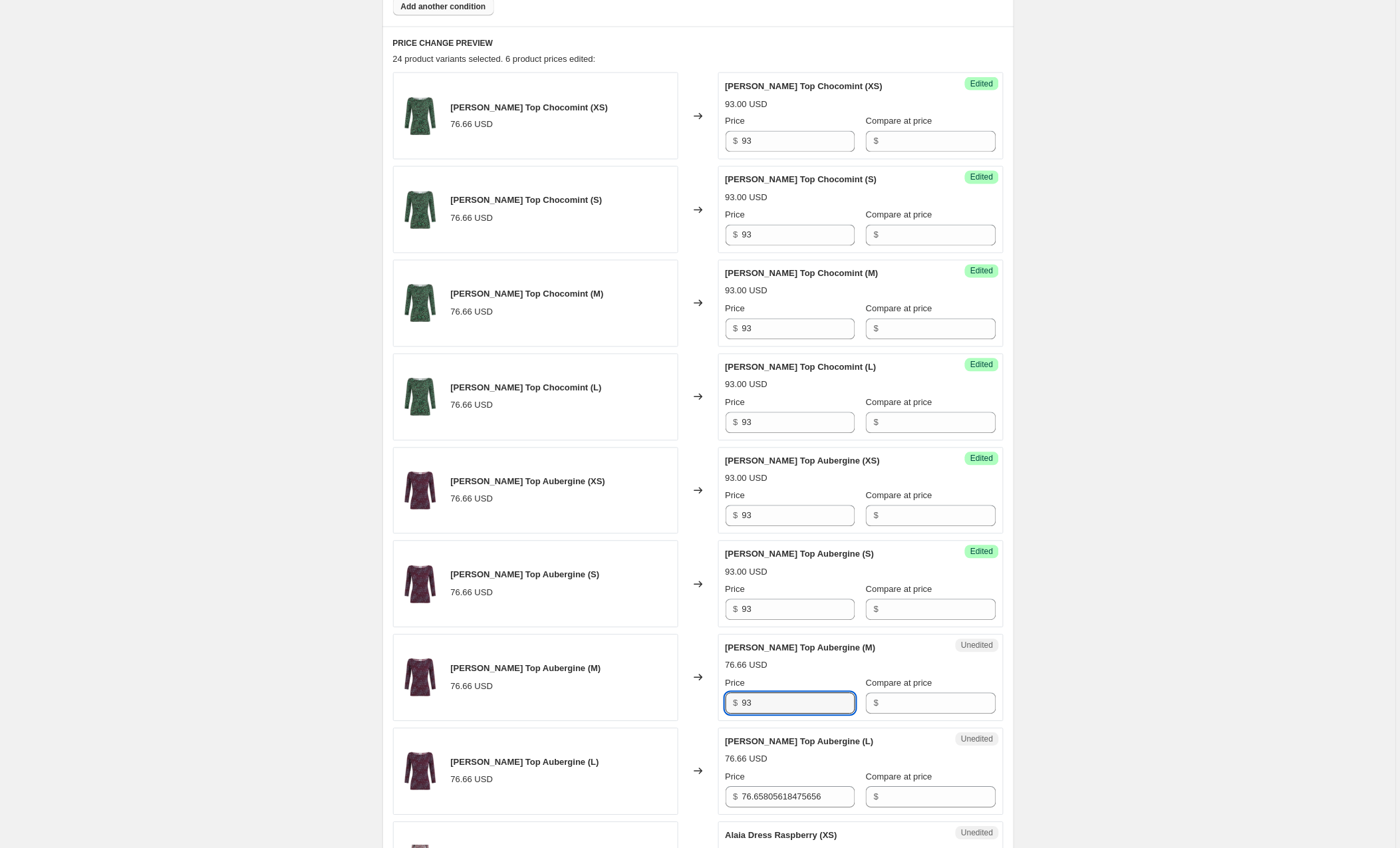
type input "93"
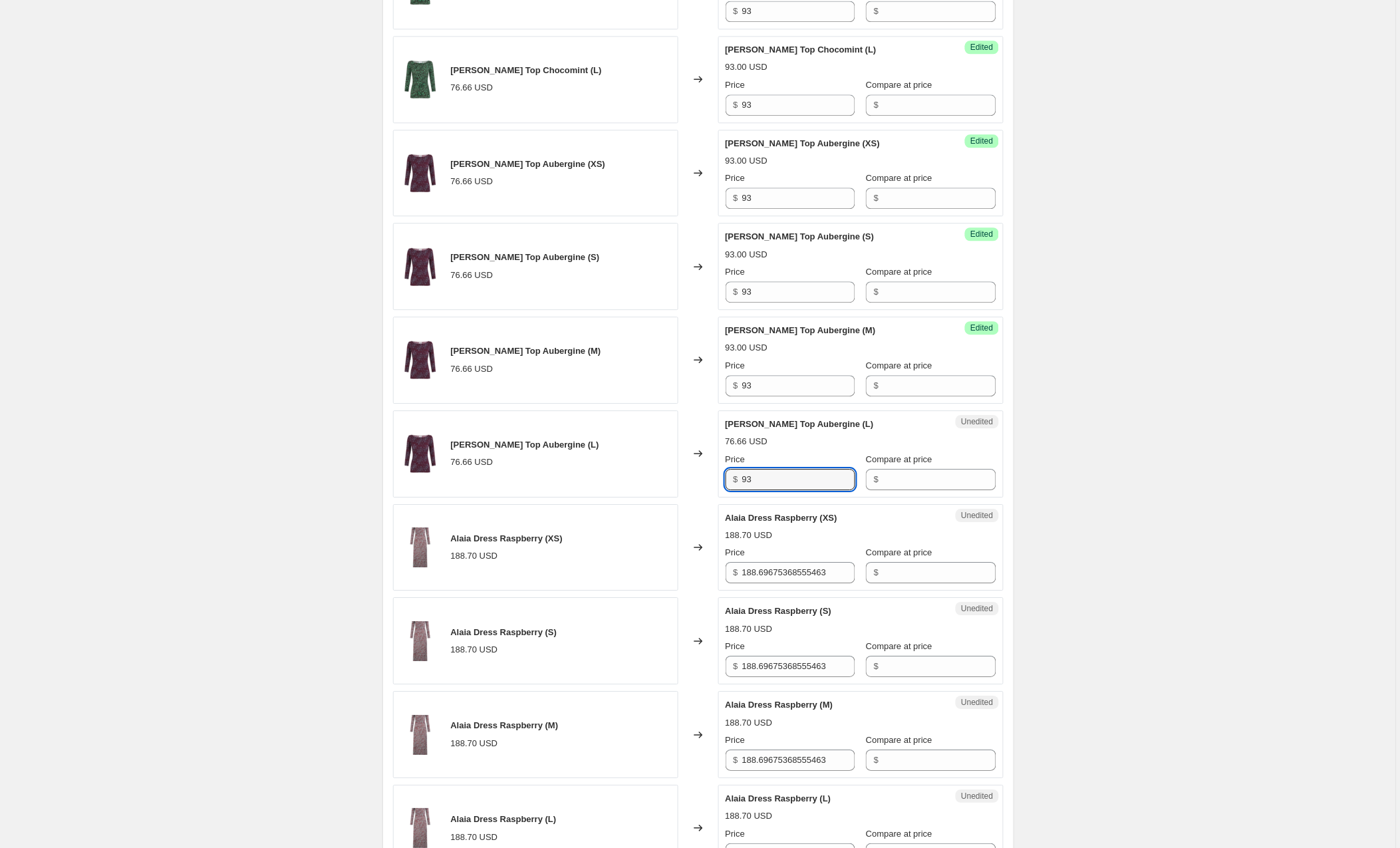
scroll to position [1024, 0]
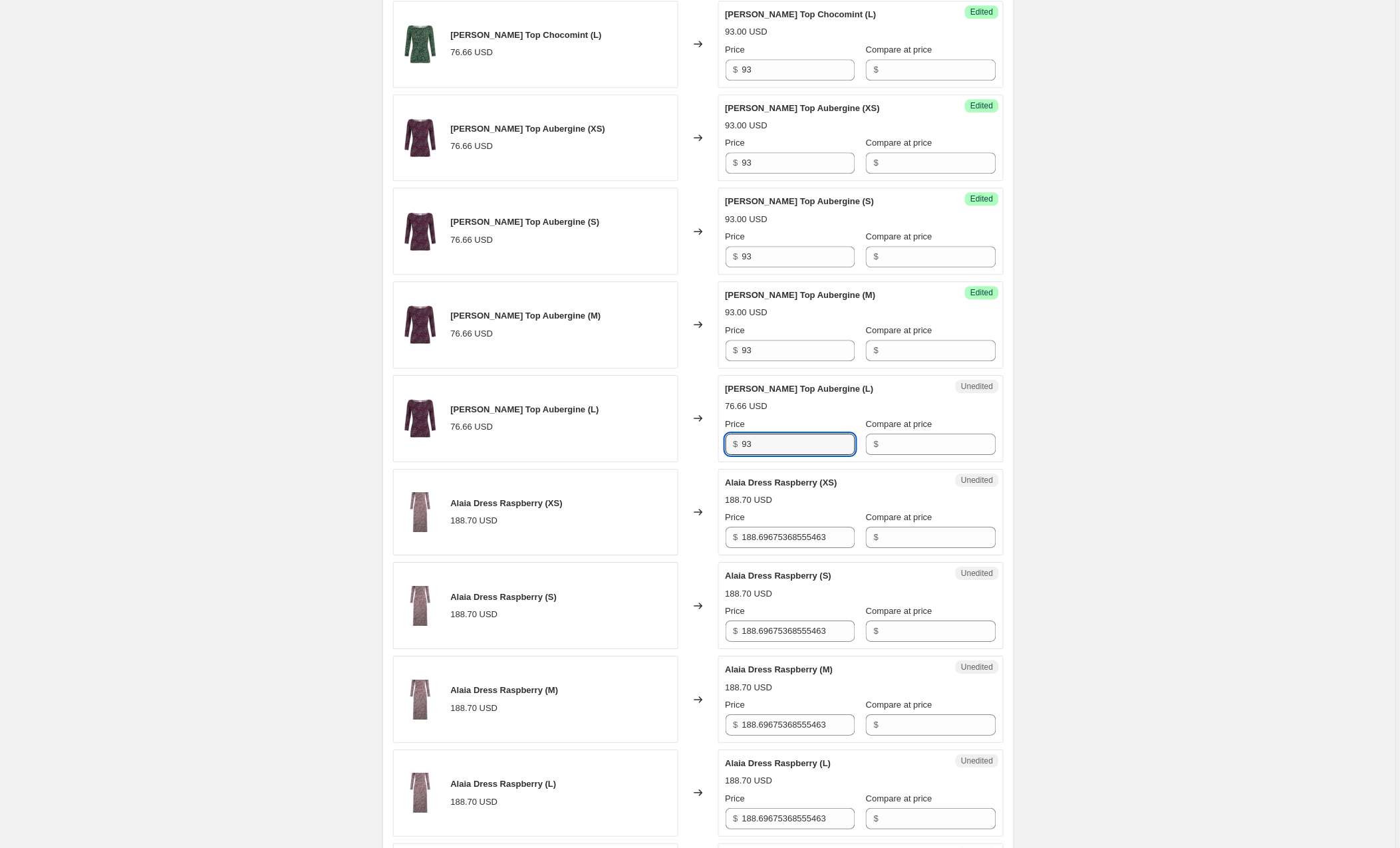
type input "93"
type input "1"
type input "174"
click at [1132, 265] on div "Create new price change job. This page is ready Create new price change job Dra…" at bounding box center [698, 616] width 1396 height 3280
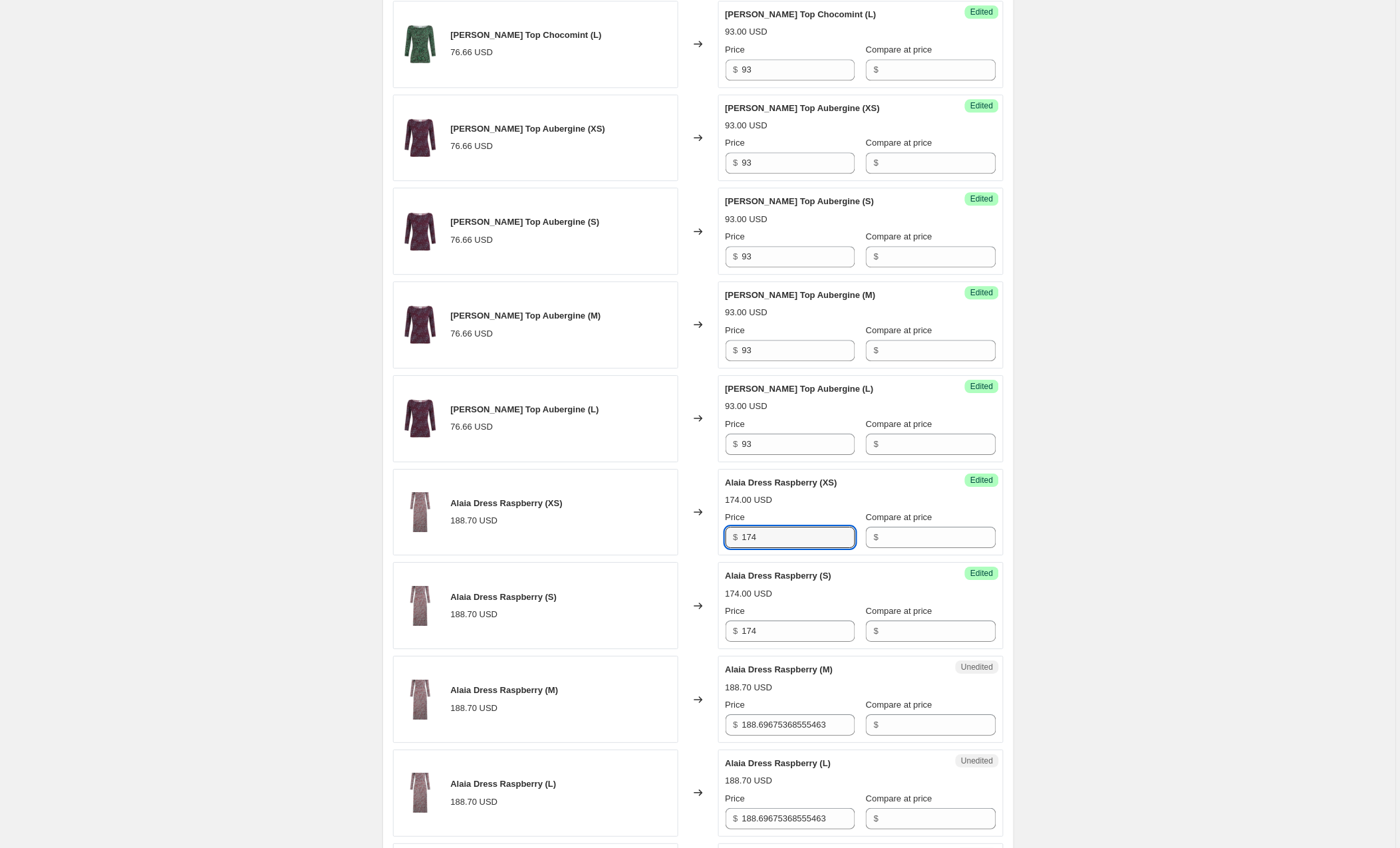
drag, startPoint x: 777, startPoint y: 539, endPoint x: 685, endPoint y: 535, distance: 92.1
click at [685, 535] on div "Alaia Dress Raspberry (XS) 188.70 USD Changed to Success Edited Alaia Dress Ras…" at bounding box center [698, 513] width 611 height 87
type input "226"
drag, startPoint x: 791, startPoint y: 636, endPoint x: 675, endPoint y: 631, distance: 116.1
click at [675, 631] on div "Alaia Dress Raspberry (S) 188.70 USD Changed to Success Edited Alaia Dress Rasp…" at bounding box center [698, 606] width 611 height 87
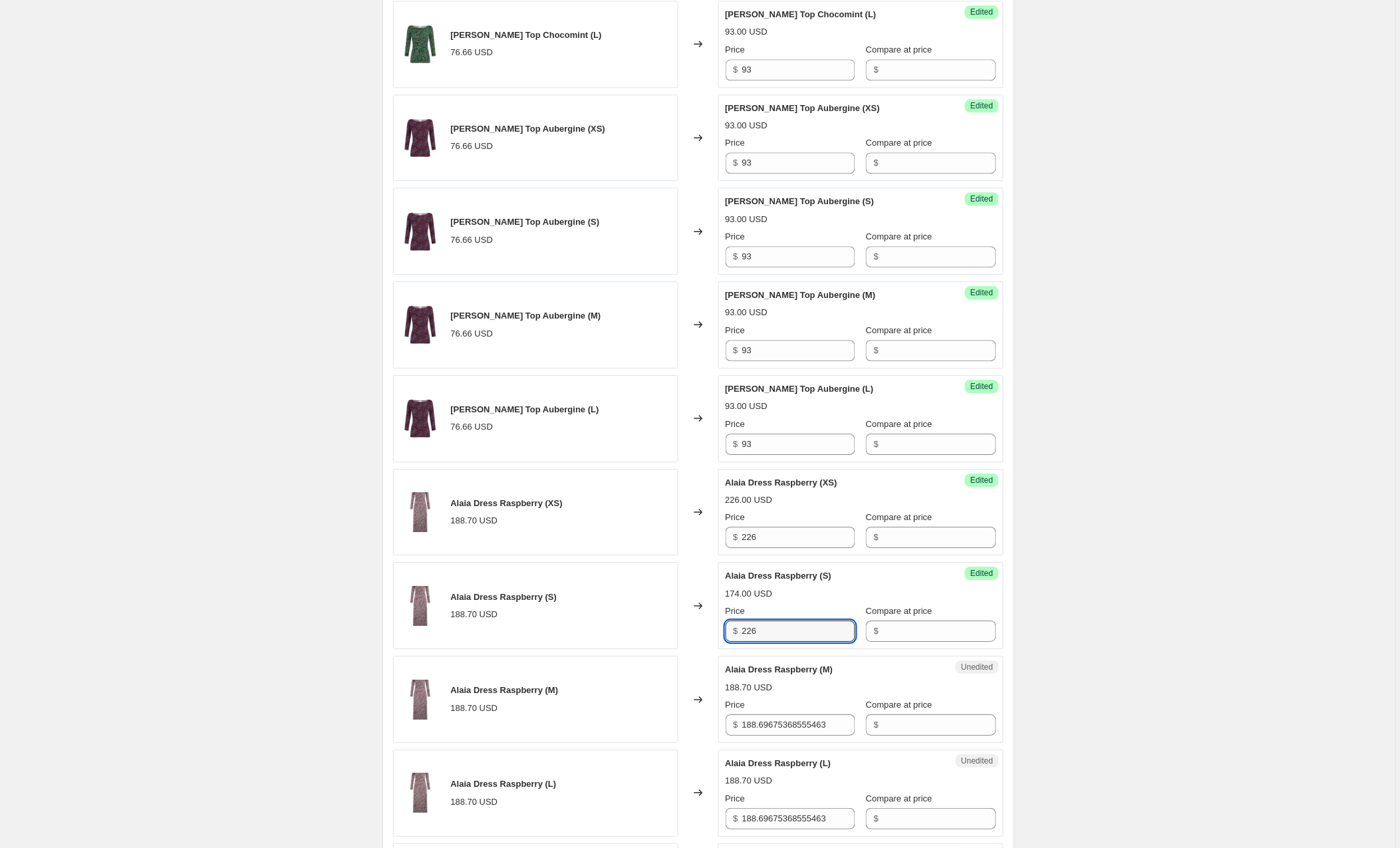
type input "226"
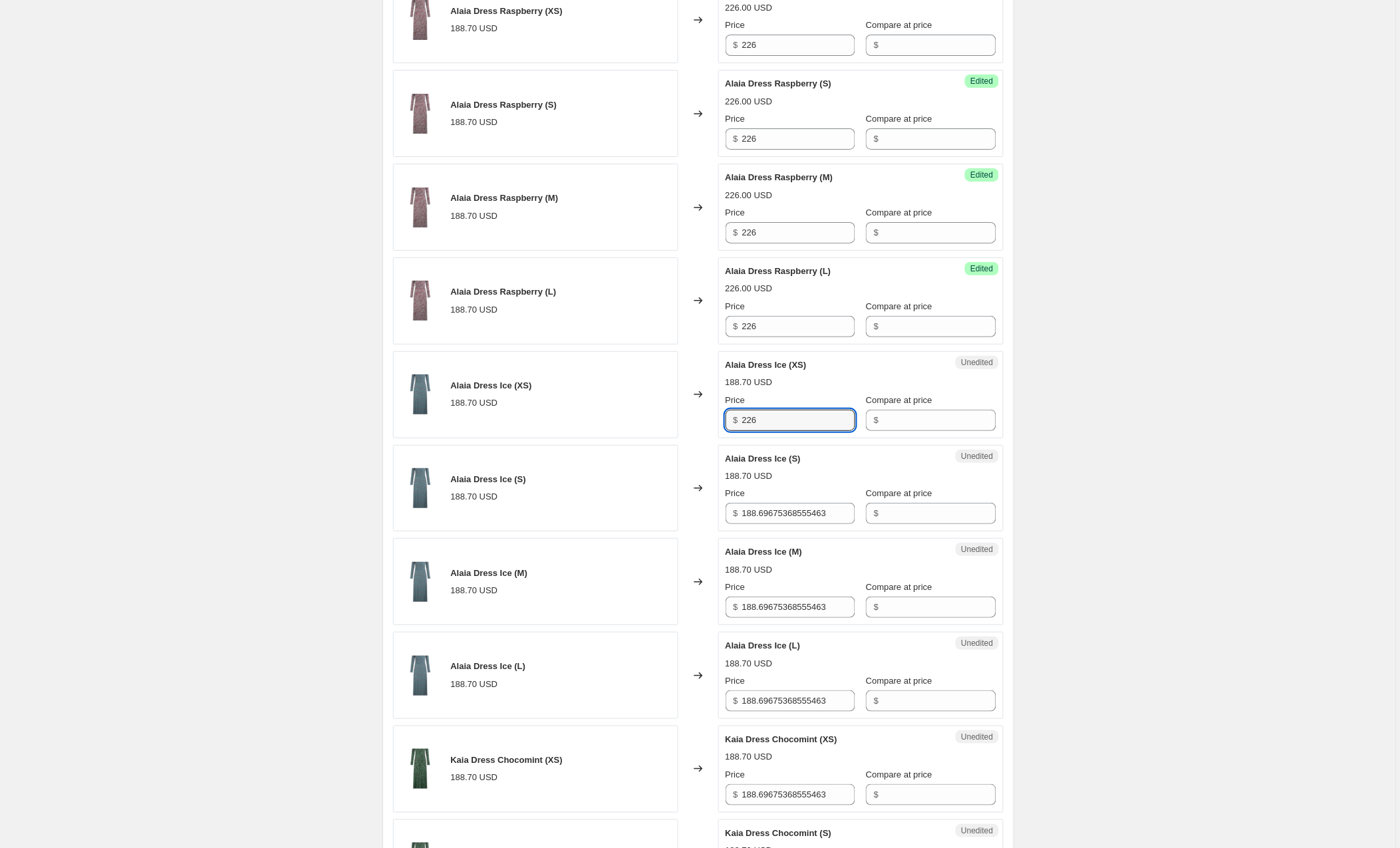
type input "226"
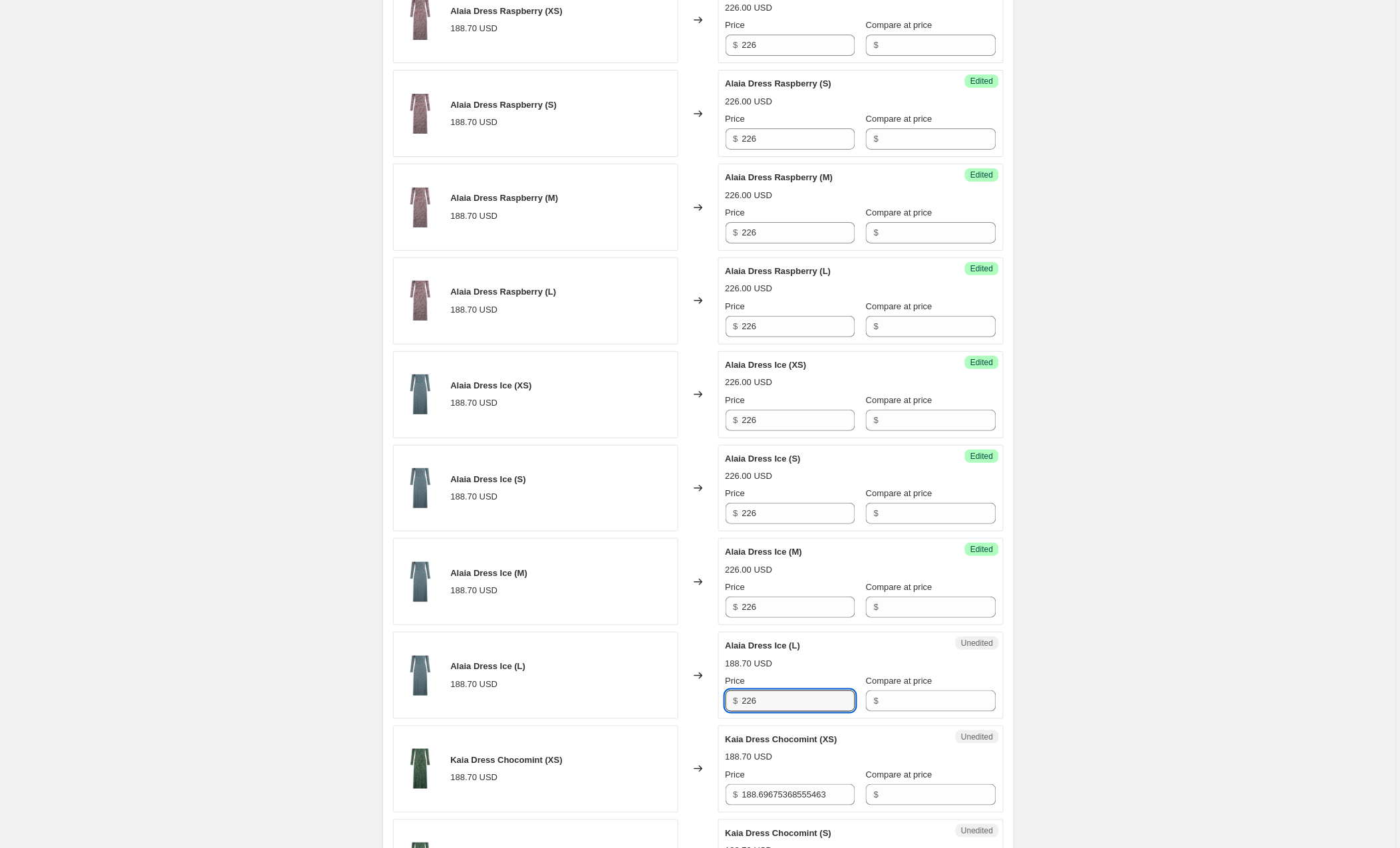
type input "226"
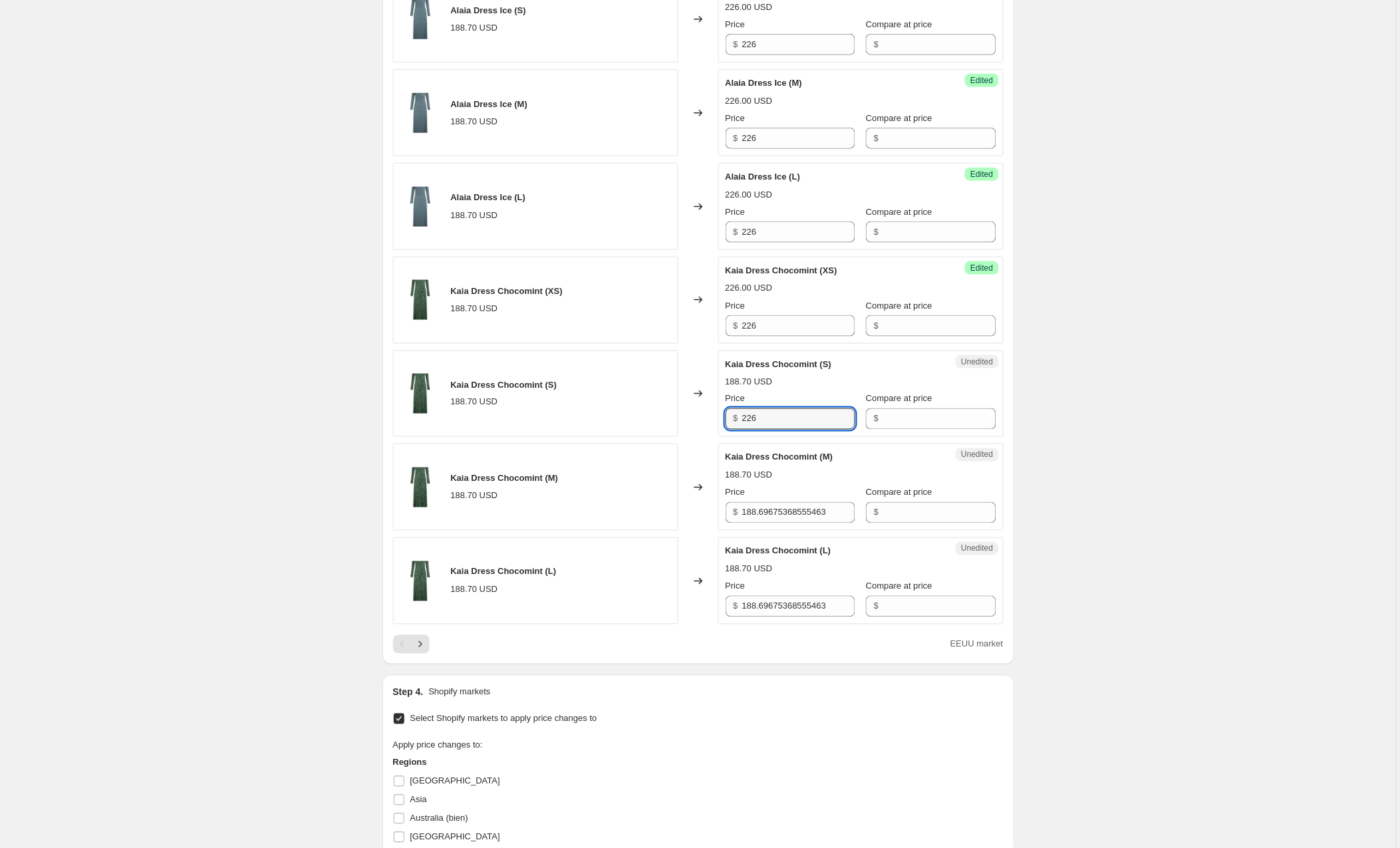
type input "226"
click at [545, 654] on div "EEUU market" at bounding box center [698, 644] width 611 height 19
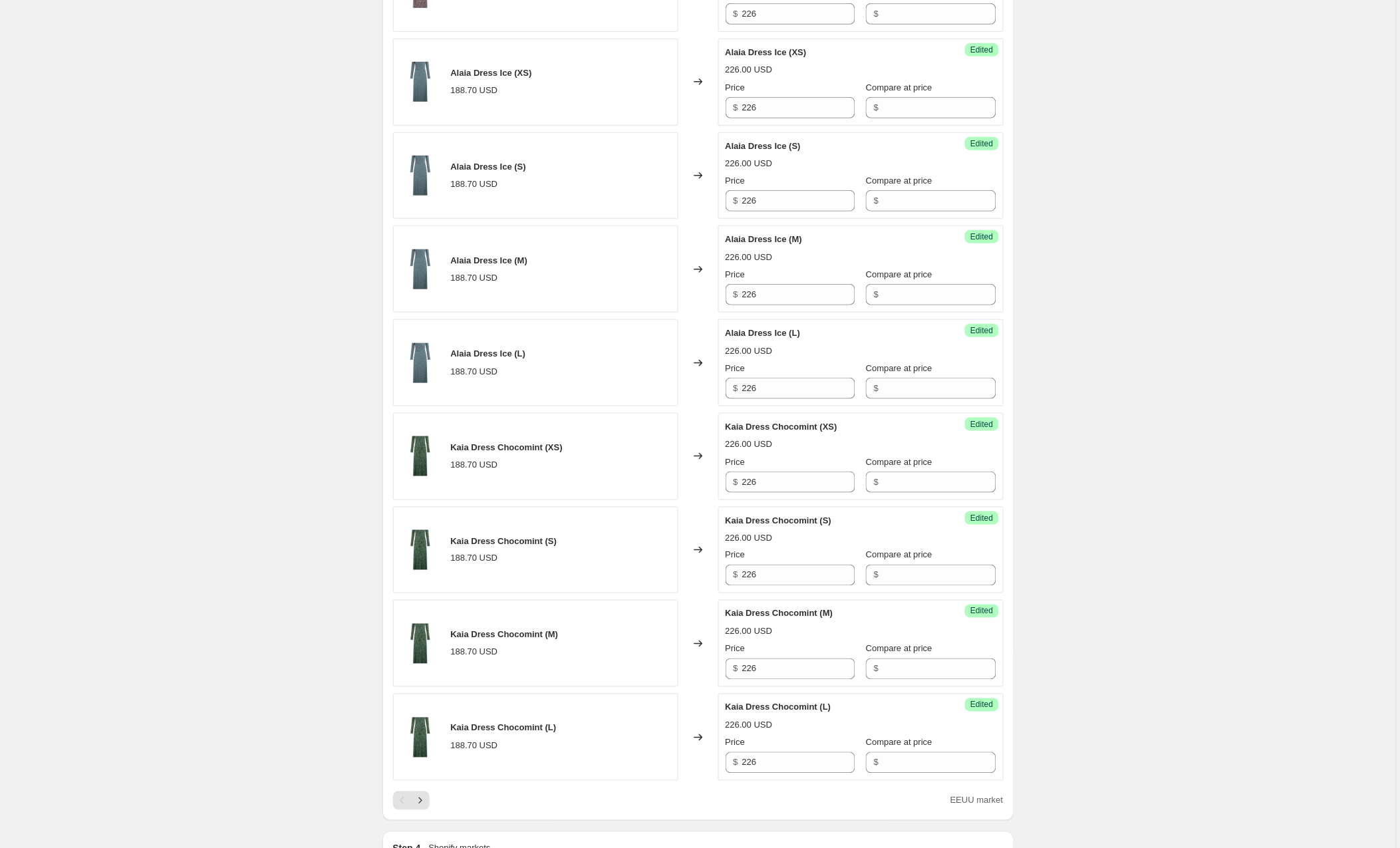
scroll to position [1832, 0]
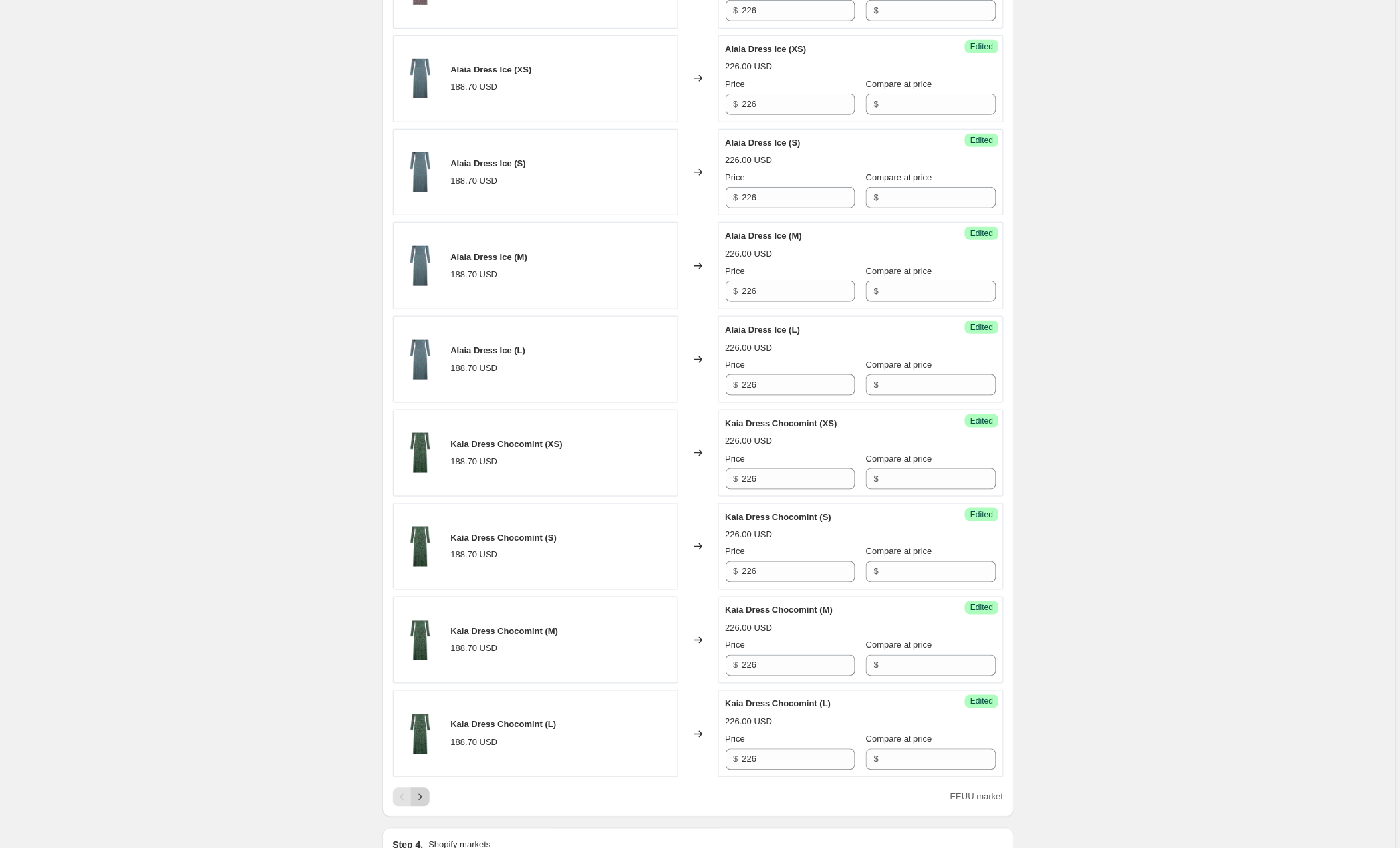
click at [423, 803] on icon "Next" at bounding box center [420, 797] width 13 height 13
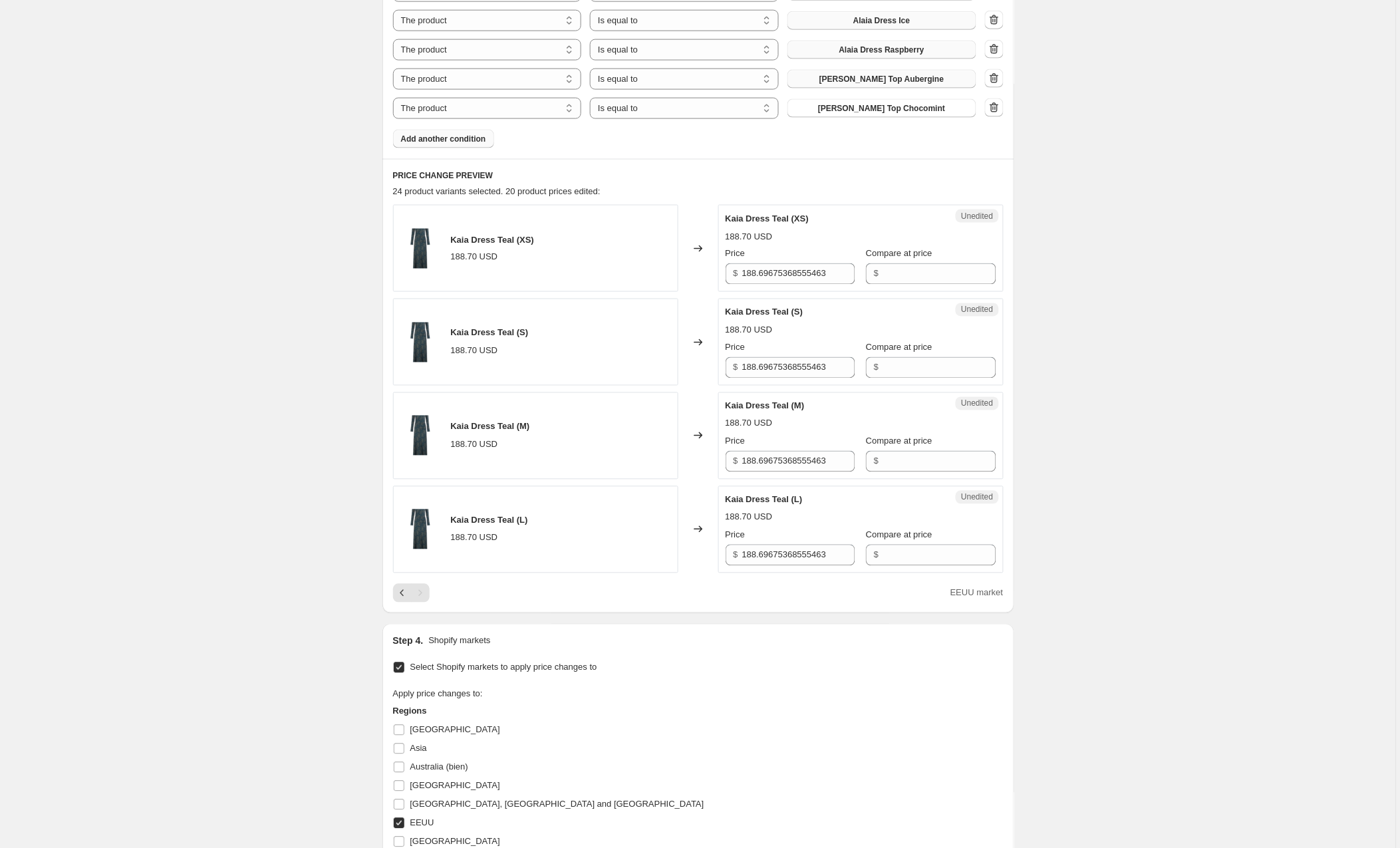
scroll to position [518, 0]
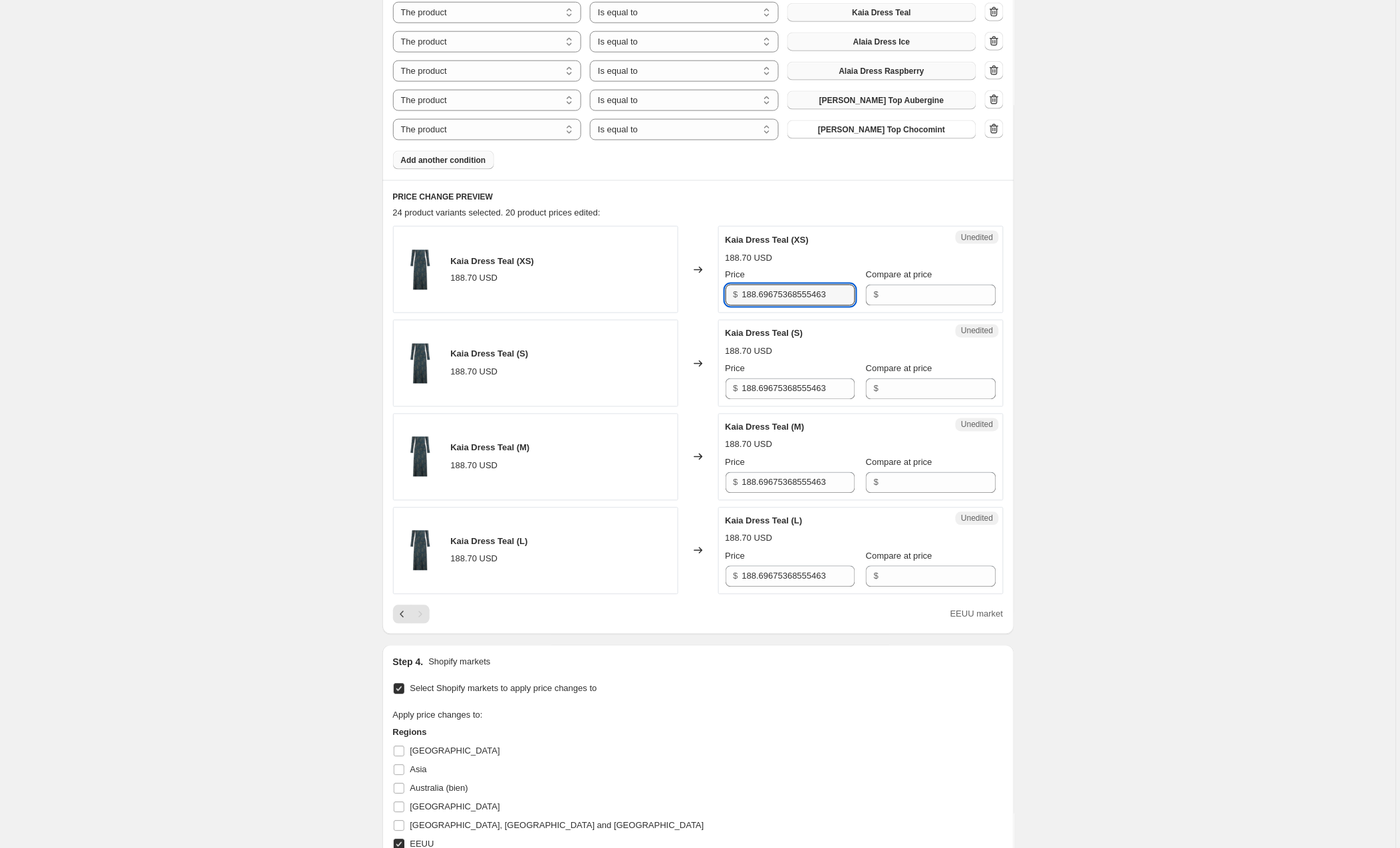
drag, startPoint x: 848, startPoint y: 296, endPoint x: 699, endPoint y: 297, distance: 149.0
click at [699, 297] on div "Kaia Dress Teal (XS) 188.70 USD Changed to Unedited Kaia Dress Teal (XS) 188.70…" at bounding box center [698, 270] width 611 height 87
type input "226"
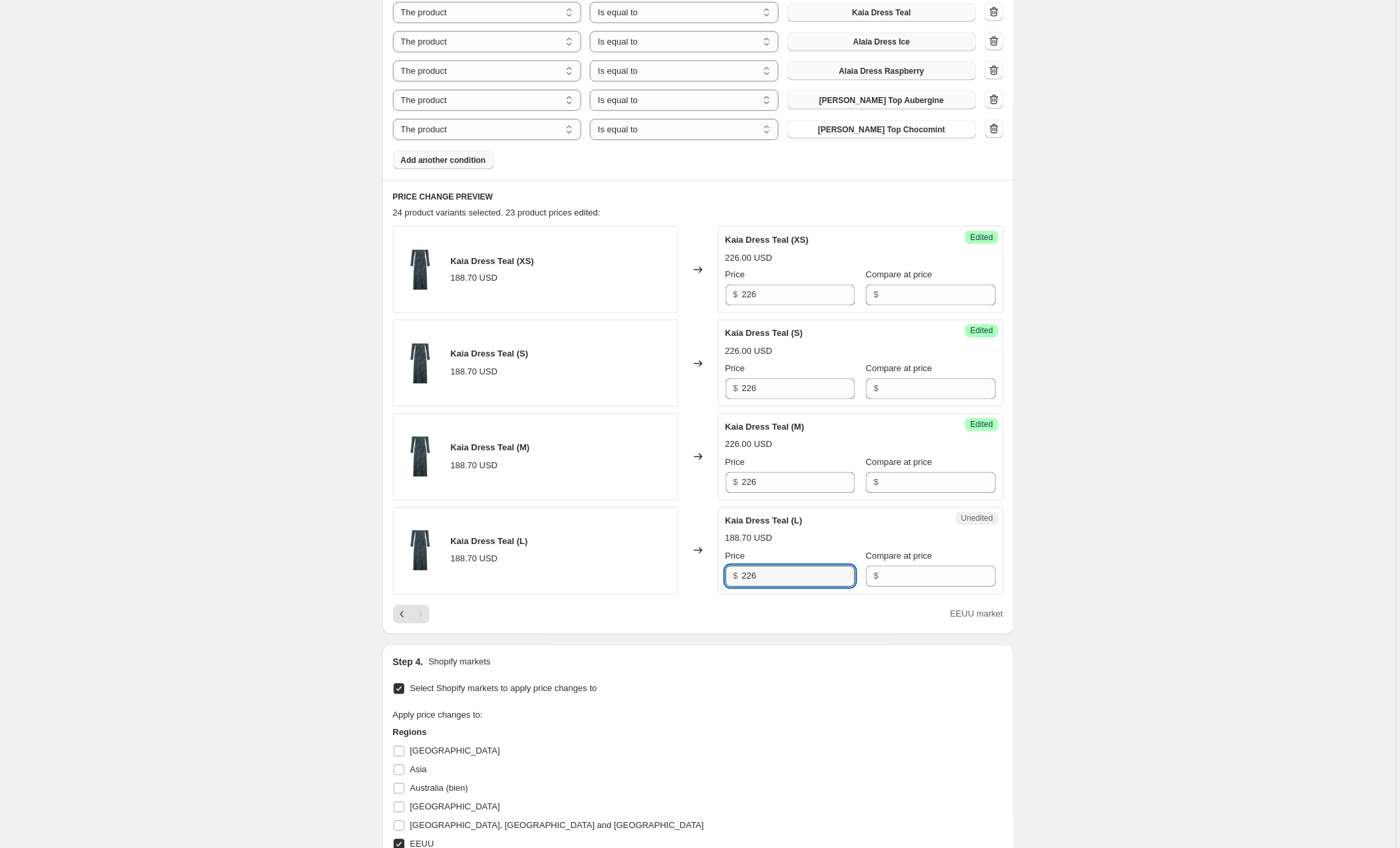
type input "226"
click at [398, 614] on icon "Previous" at bounding box center [402, 614] width 13 height 13
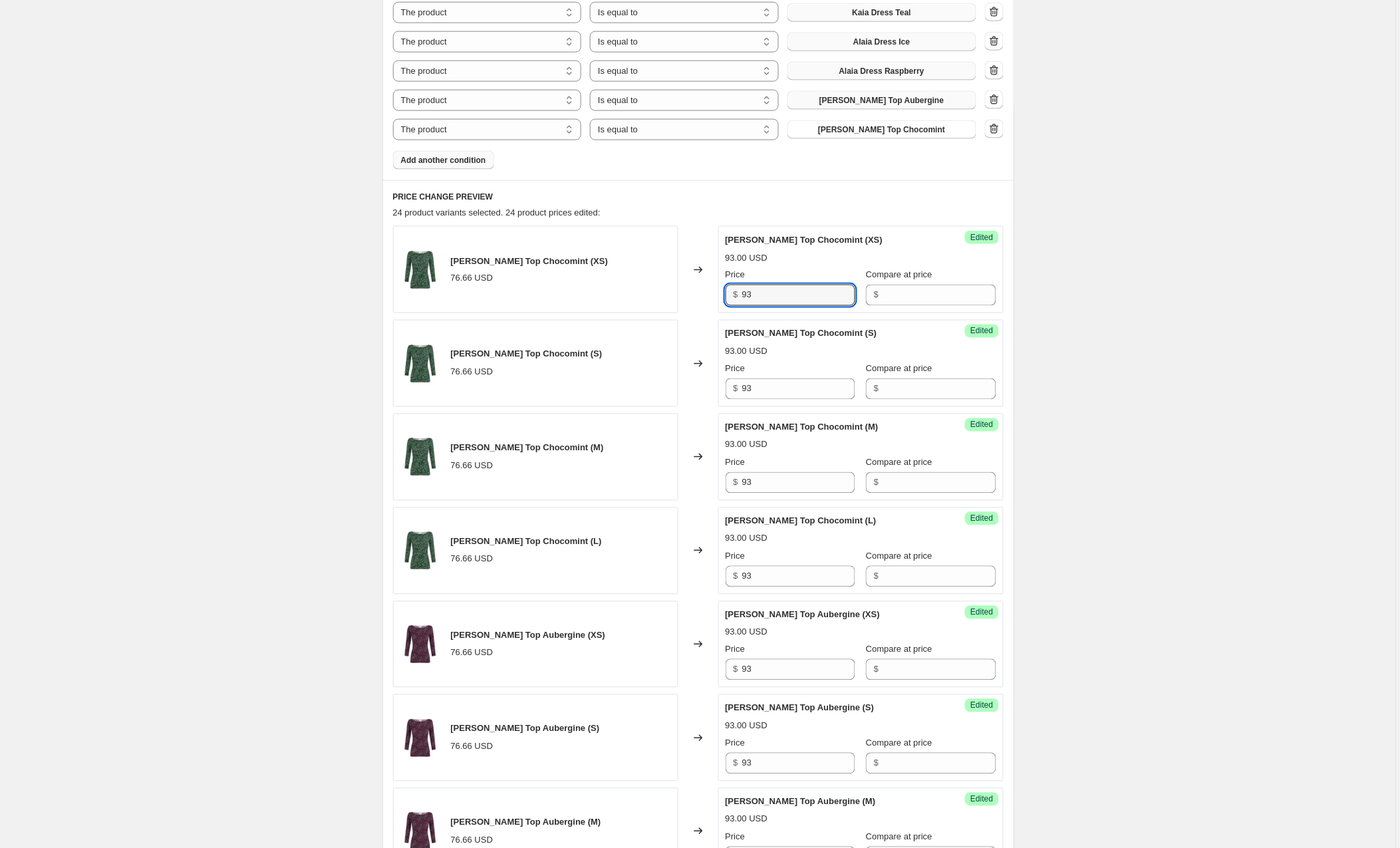
drag, startPoint x: 793, startPoint y: 291, endPoint x: 637, endPoint y: 294, distance: 156.0
click at [637, 294] on div "Willa Top Chocomint (XS) 76.66 USD Changed to Success Edited Willa Top Chocomin…" at bounding box center [698, 270] width 611 height 87
type input "99"
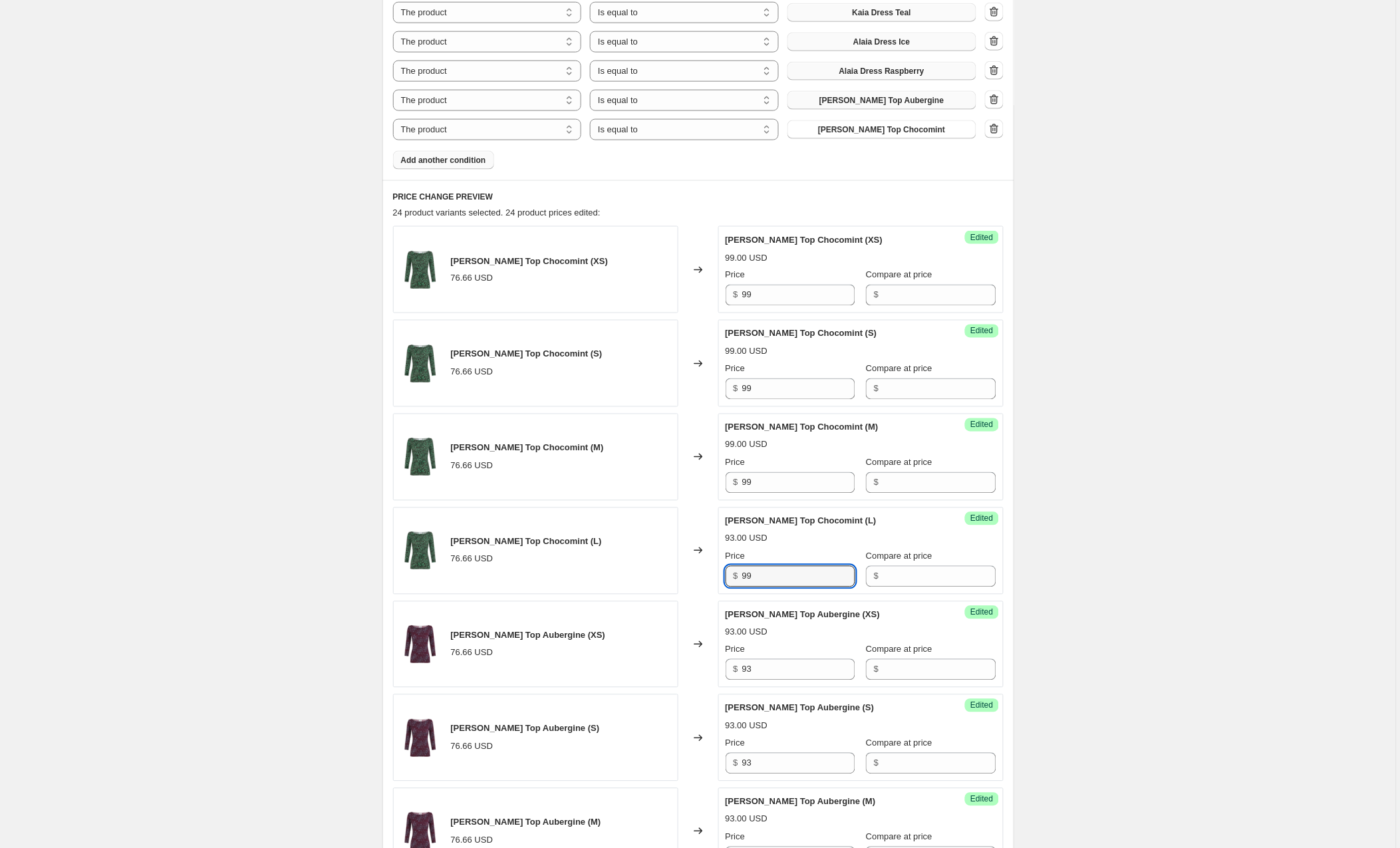
type input "99"
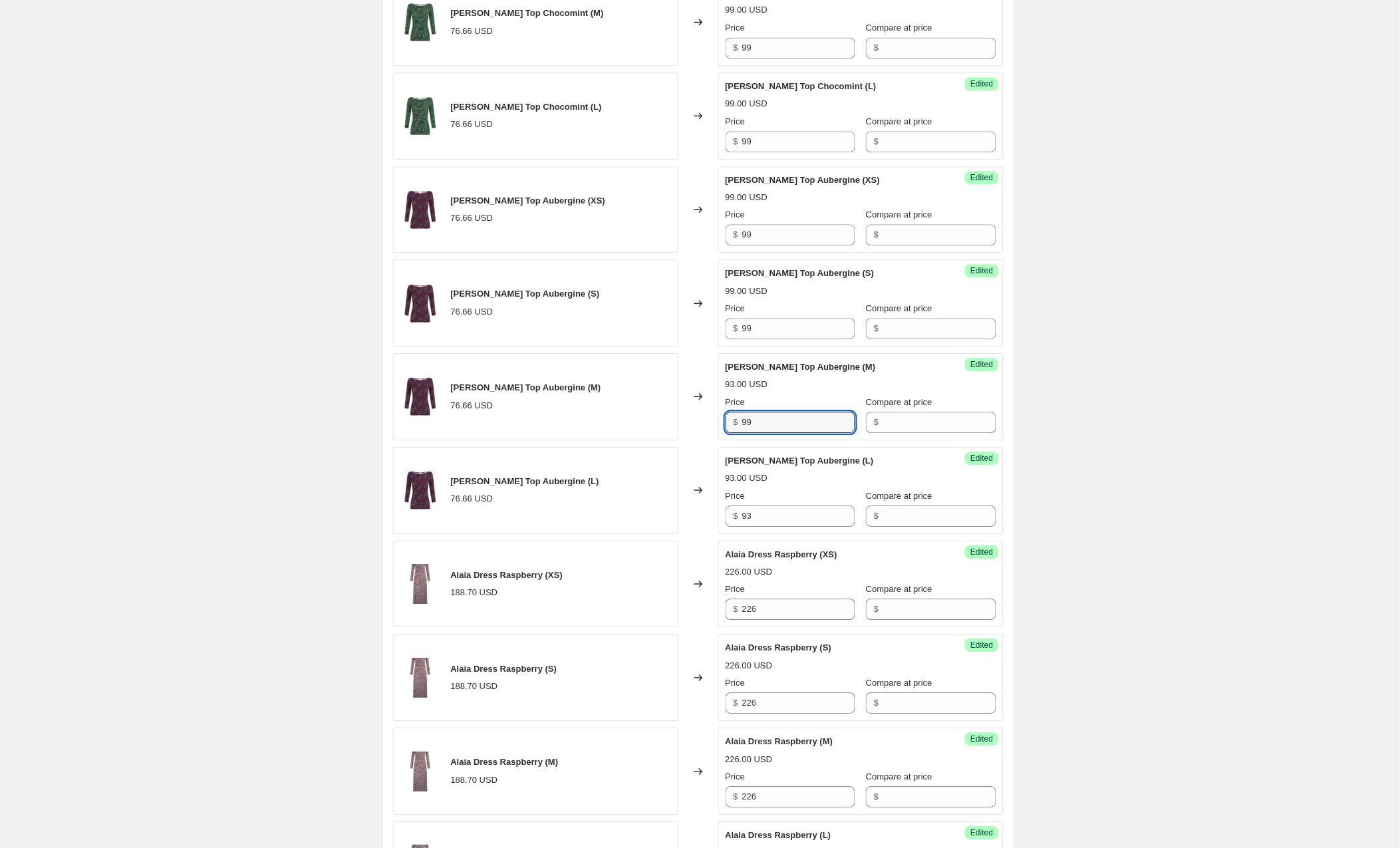
type input "99"
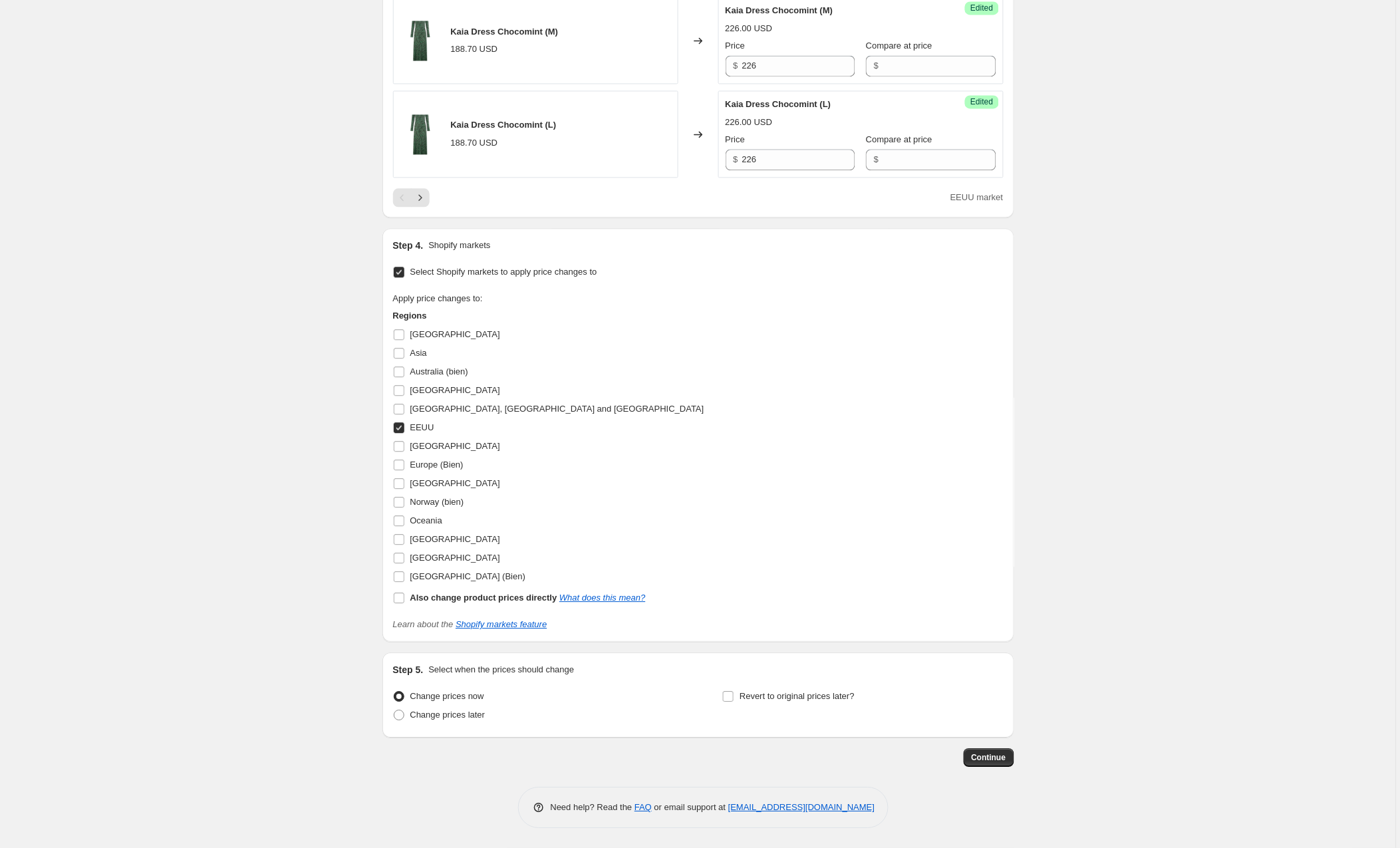
scroll to position [2440, 0]
click at [981, 758] on span "Continue" at bounding box center [989, 757] width 35 height 10
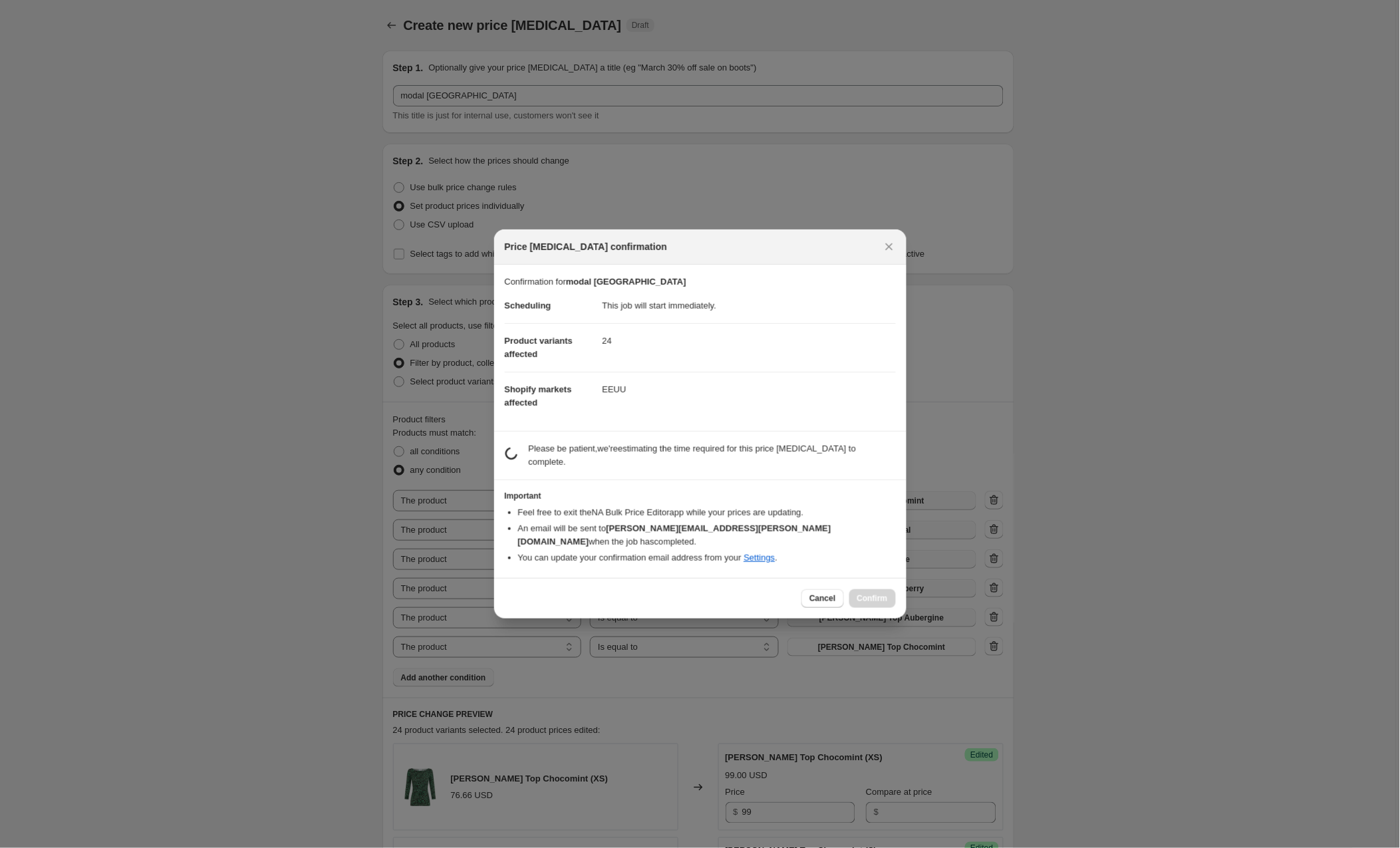
scroll to position [2439, 0]
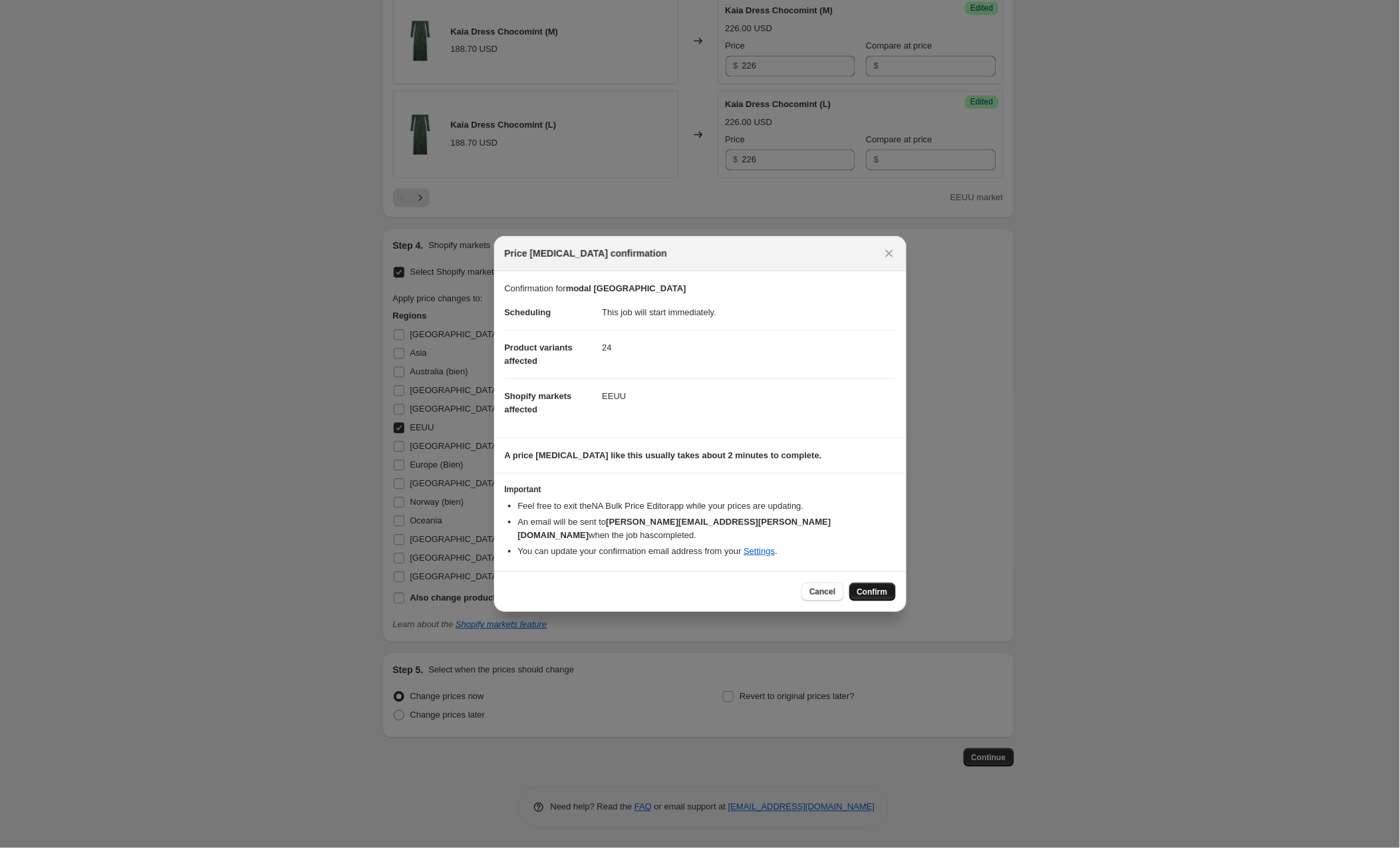
click at [870, 586] on span "Confirm" at bounding box center [872, 591] width 31 height 10
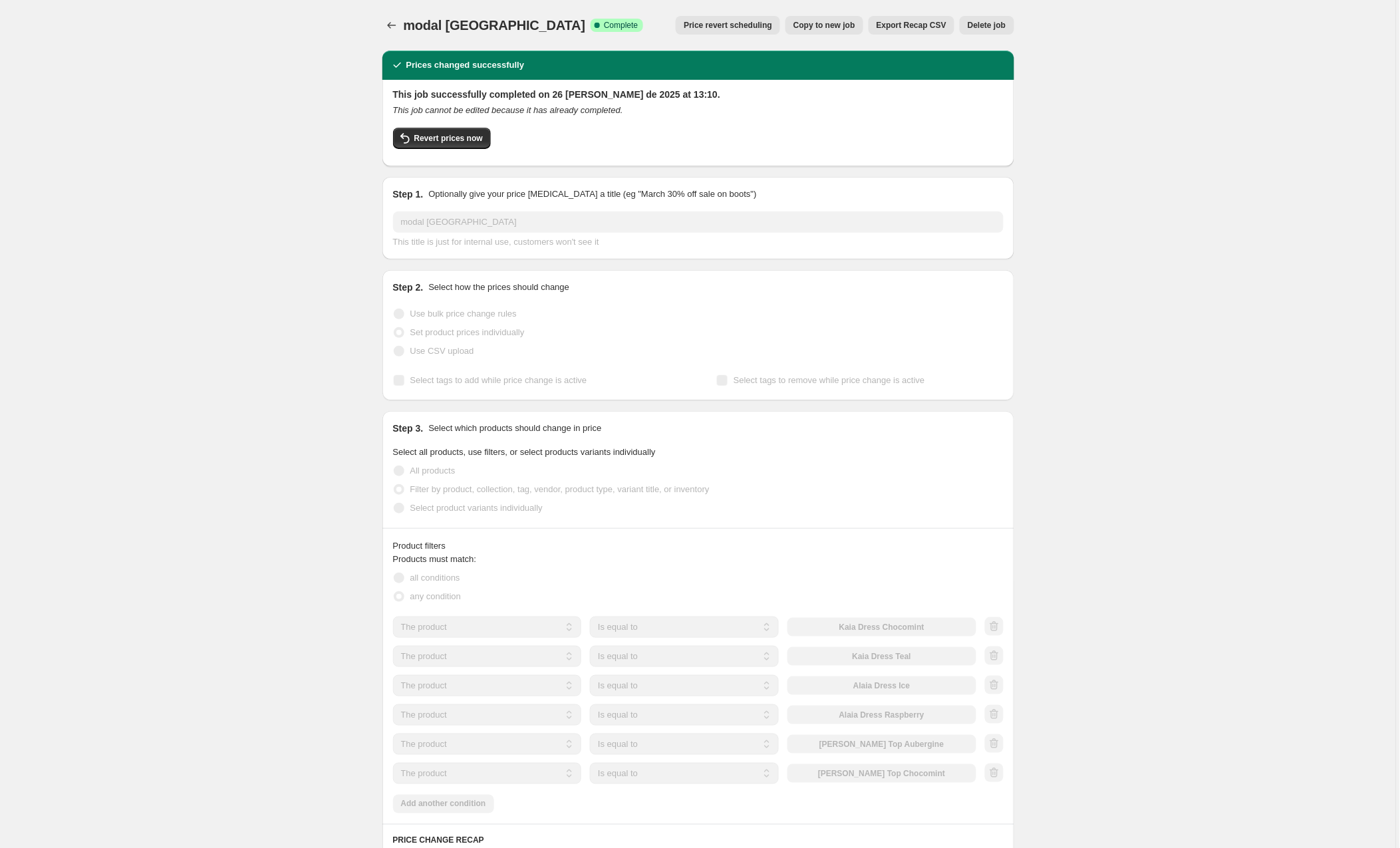
click at [822, 24] on span "Copy to new job" at bounding box center [824, 25] width 62 height 10
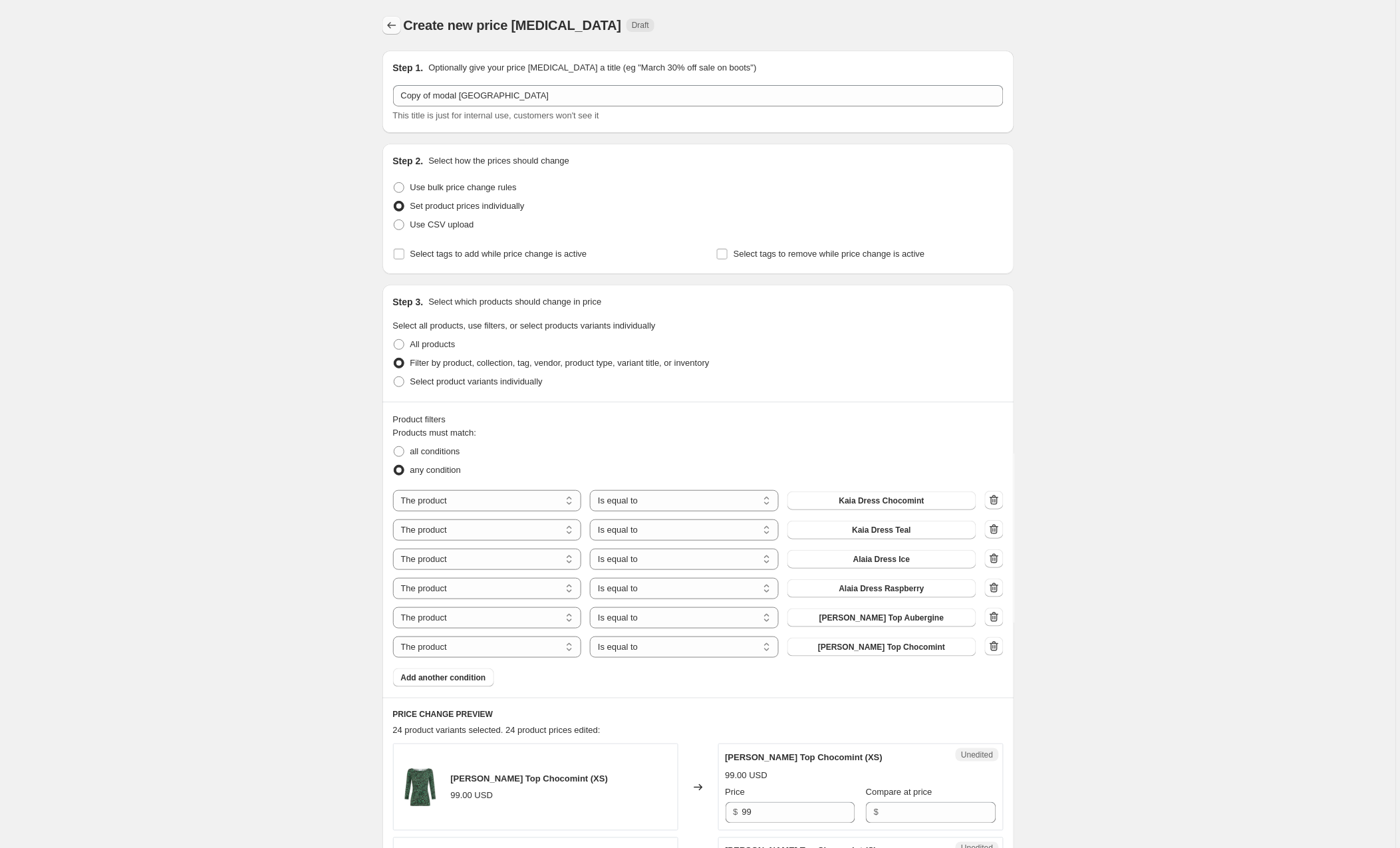
click at [396, 26] on icon "Price change jobs" at bounding box center [391, 25] width 13 height 13
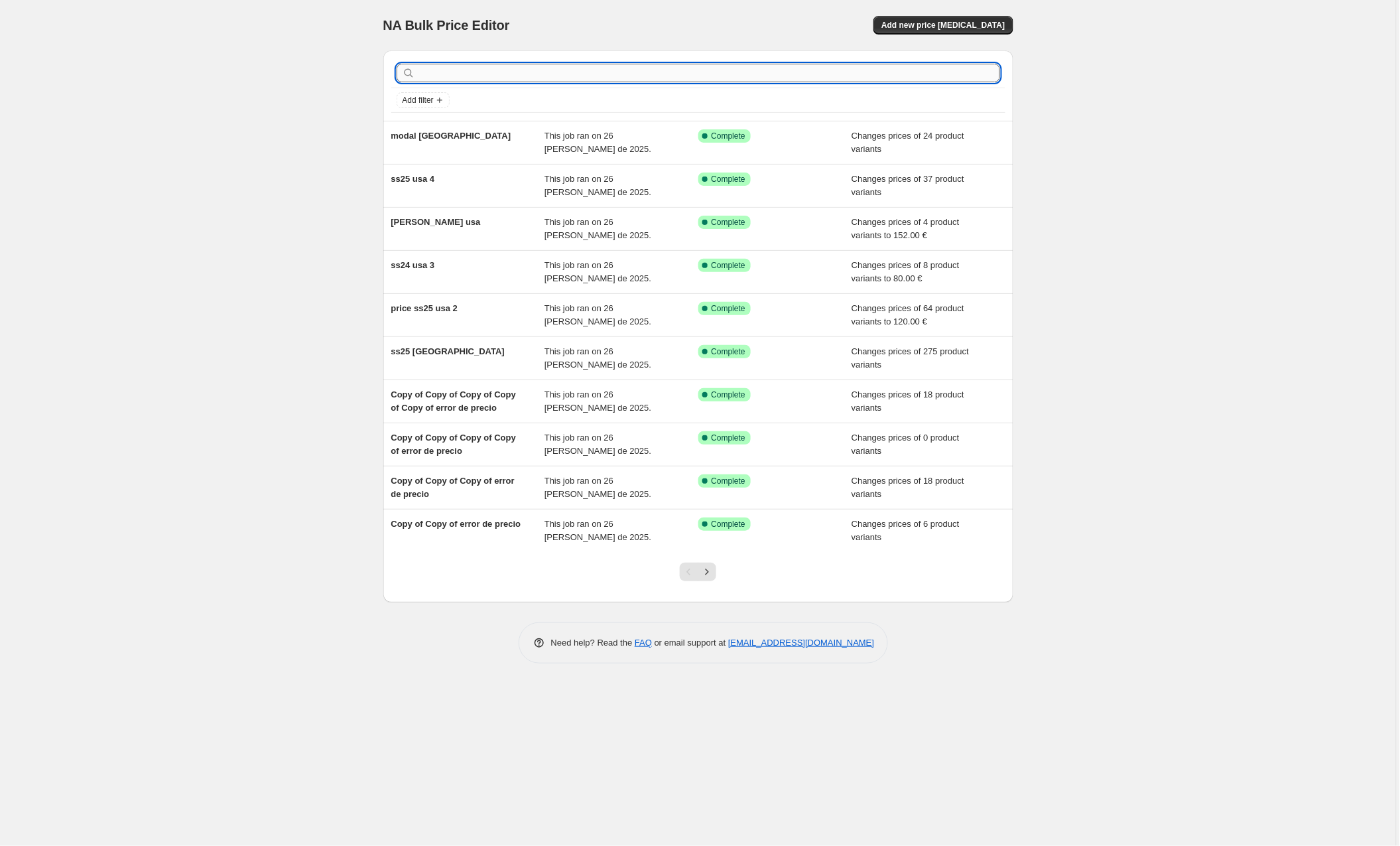
click at [429, 73] on input "text" at bounding box center [709, 73] width 582 height 19
type input "modal"
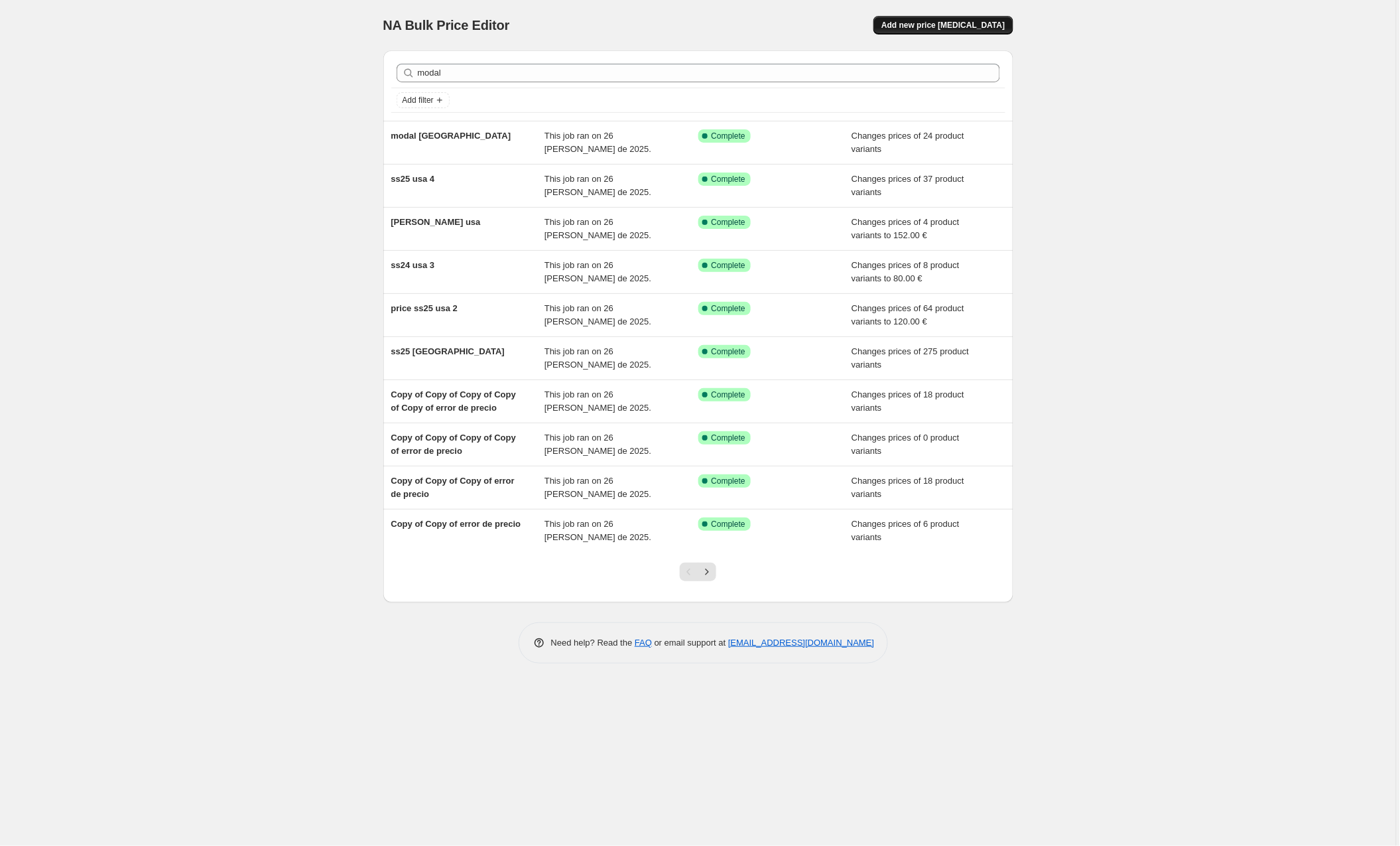
click at [945, 24] on span "Add new price [MEDICAL_DATA]" at bounding box center [943, 25] width 123 height 10
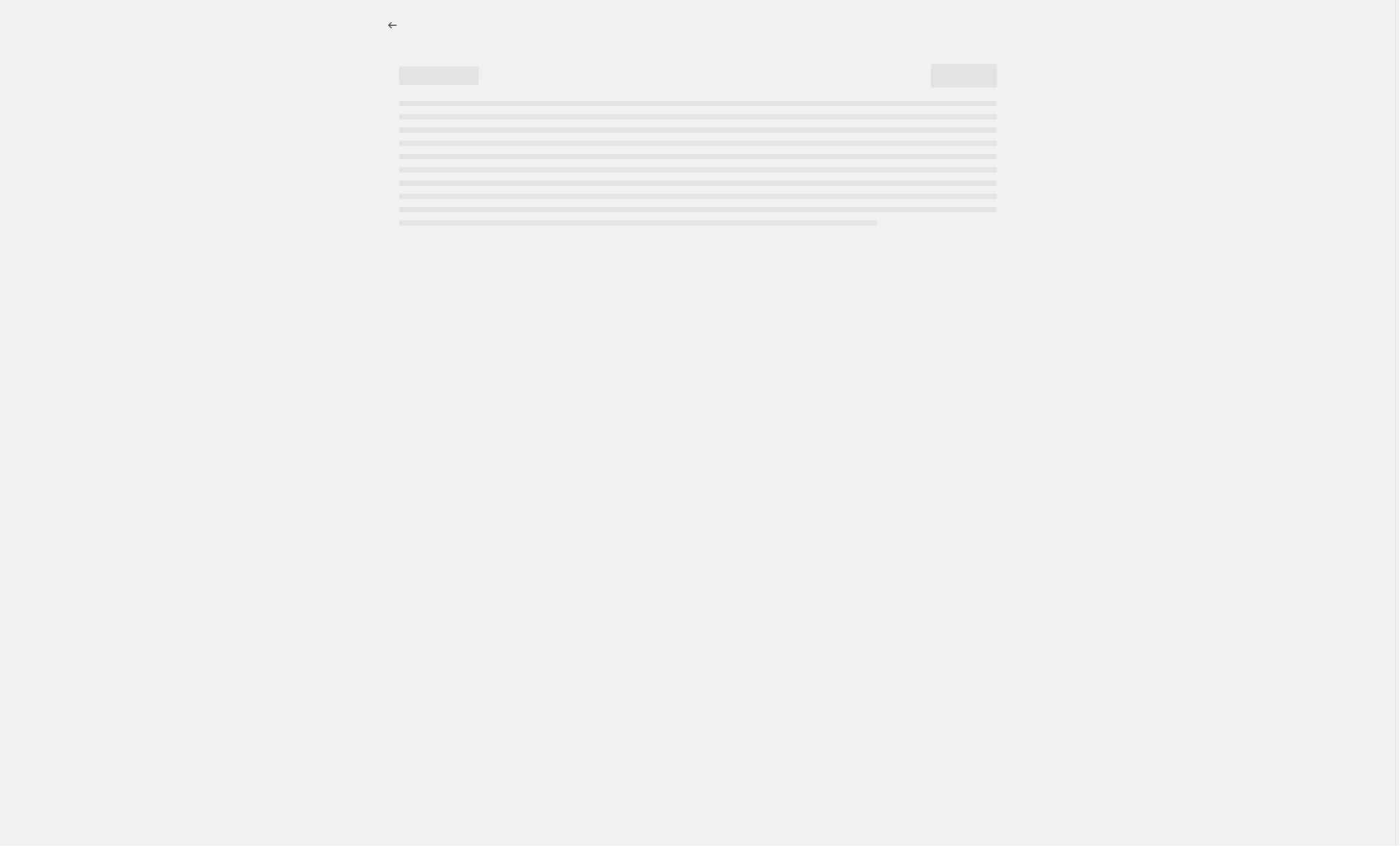
select select "percentage"
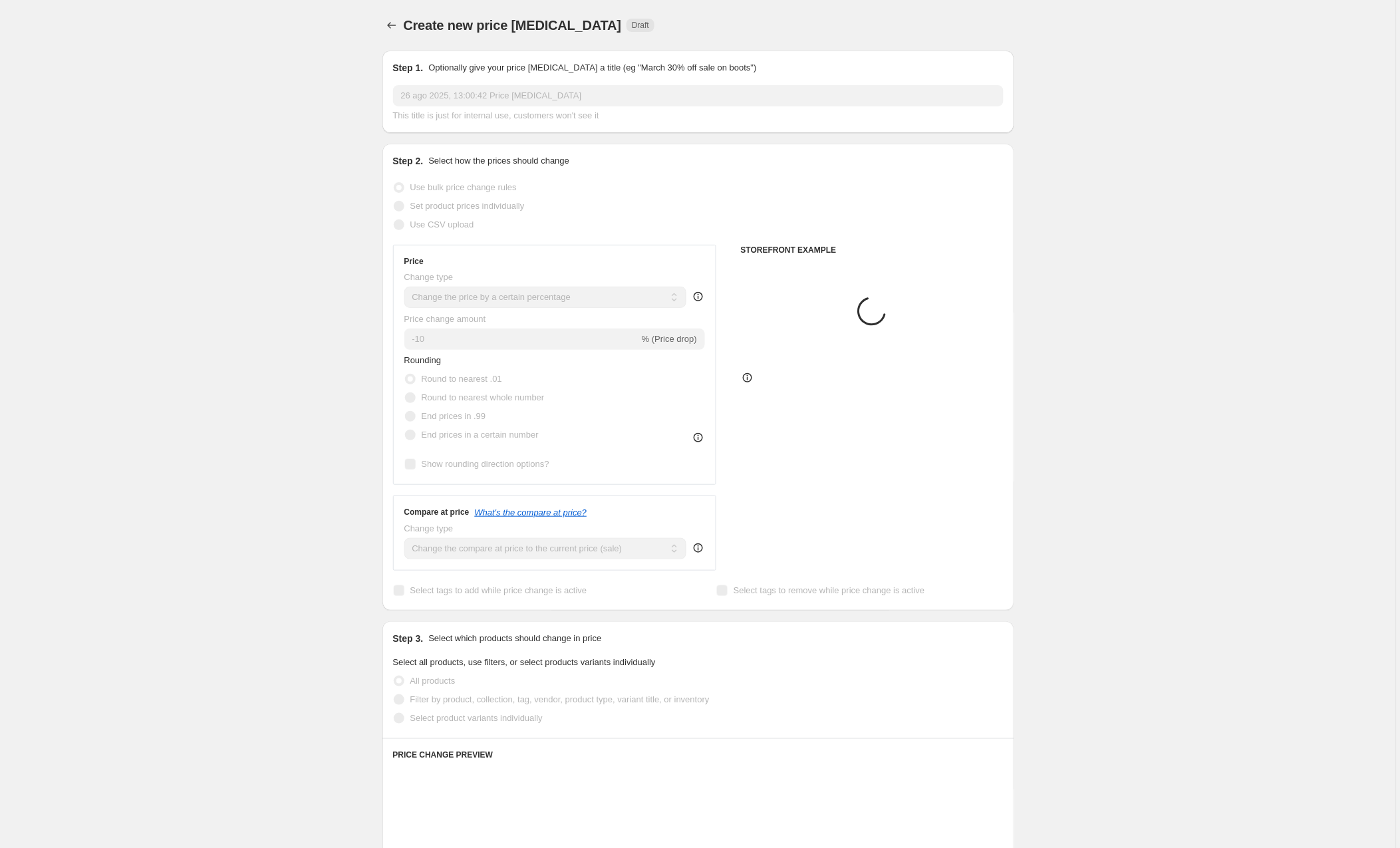
click at [442, 100] on input "26 ago 2025, 13:00:42 Price change job" at bounding box center [698, 96] width 611 height 22
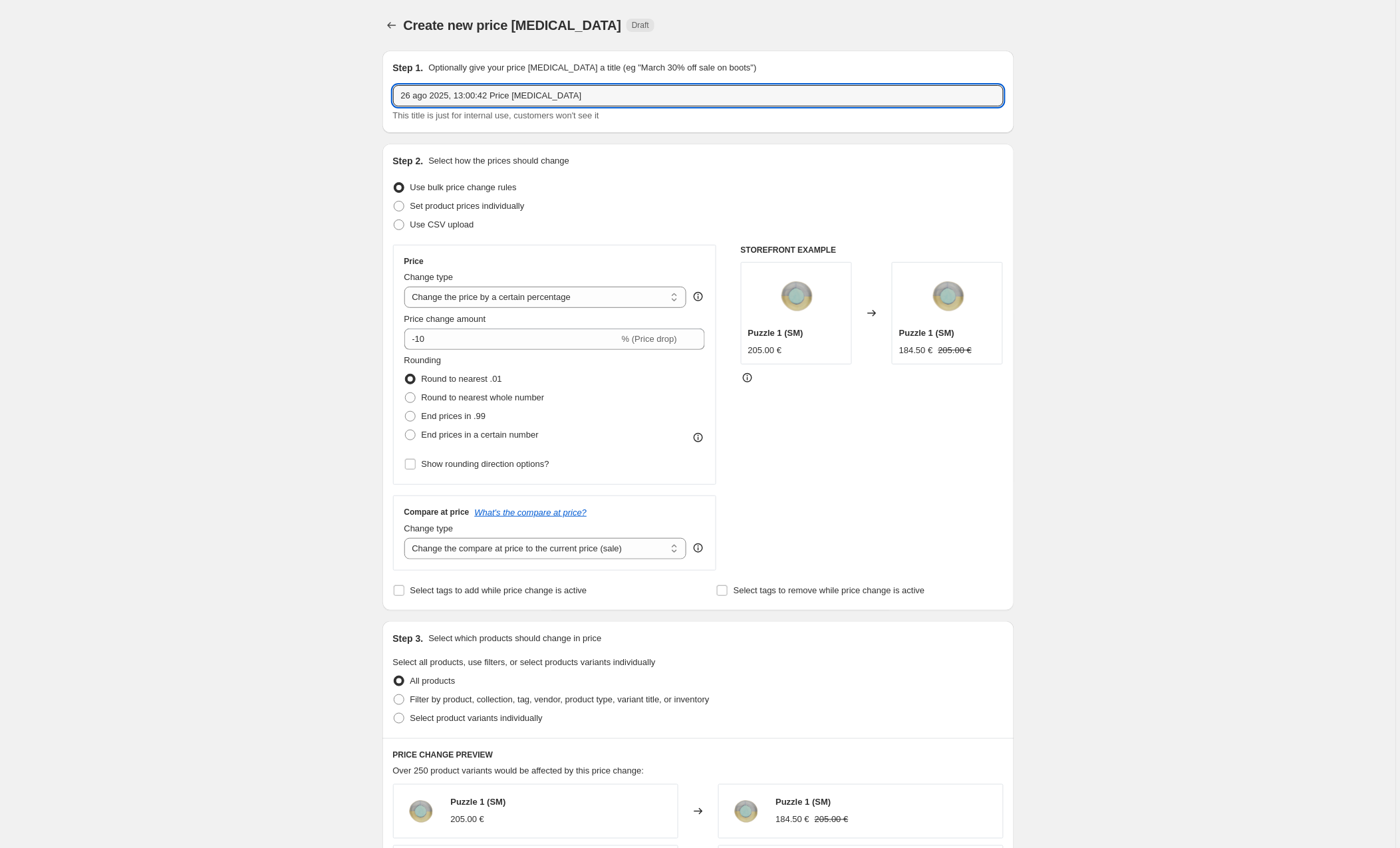
drag, startPoint x: 541, startPoint y: 90, endPoint x: 280, endPoint y: 100, distance: 261.2
click at [280, 100] on div "Create new price change job. This page is ready Create new price change job Dra…" at bounding box center [698, 702] width 1396 height 1404
drag, startPoint x: 473, startPoint y: 94, endPoint x: 432, endPoint y: 91, distance: 41.1
click at [432, 91] on input "modal españa" at bounding box center [698, 96] width 611 height 22
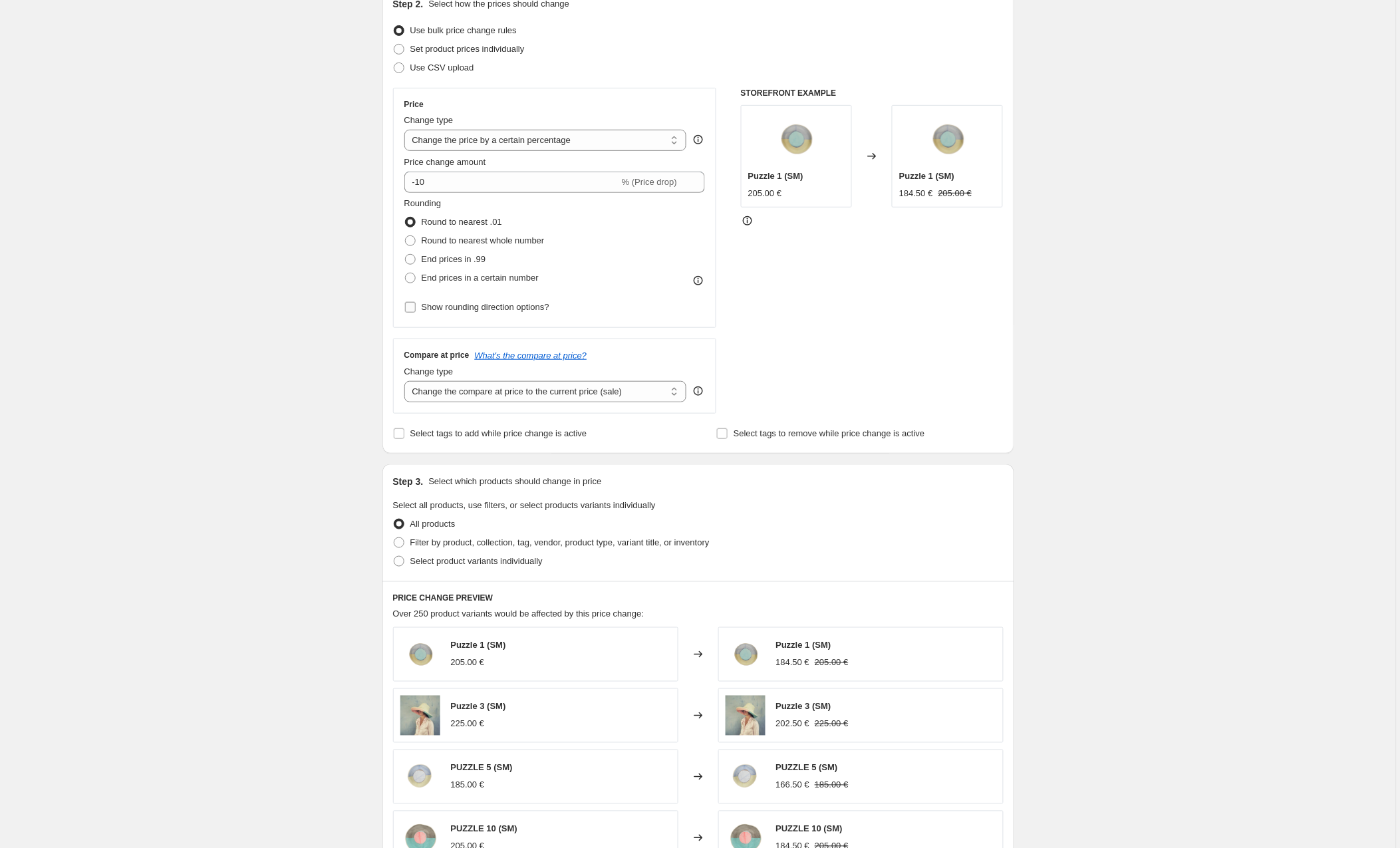
scroll to position [178, 0]
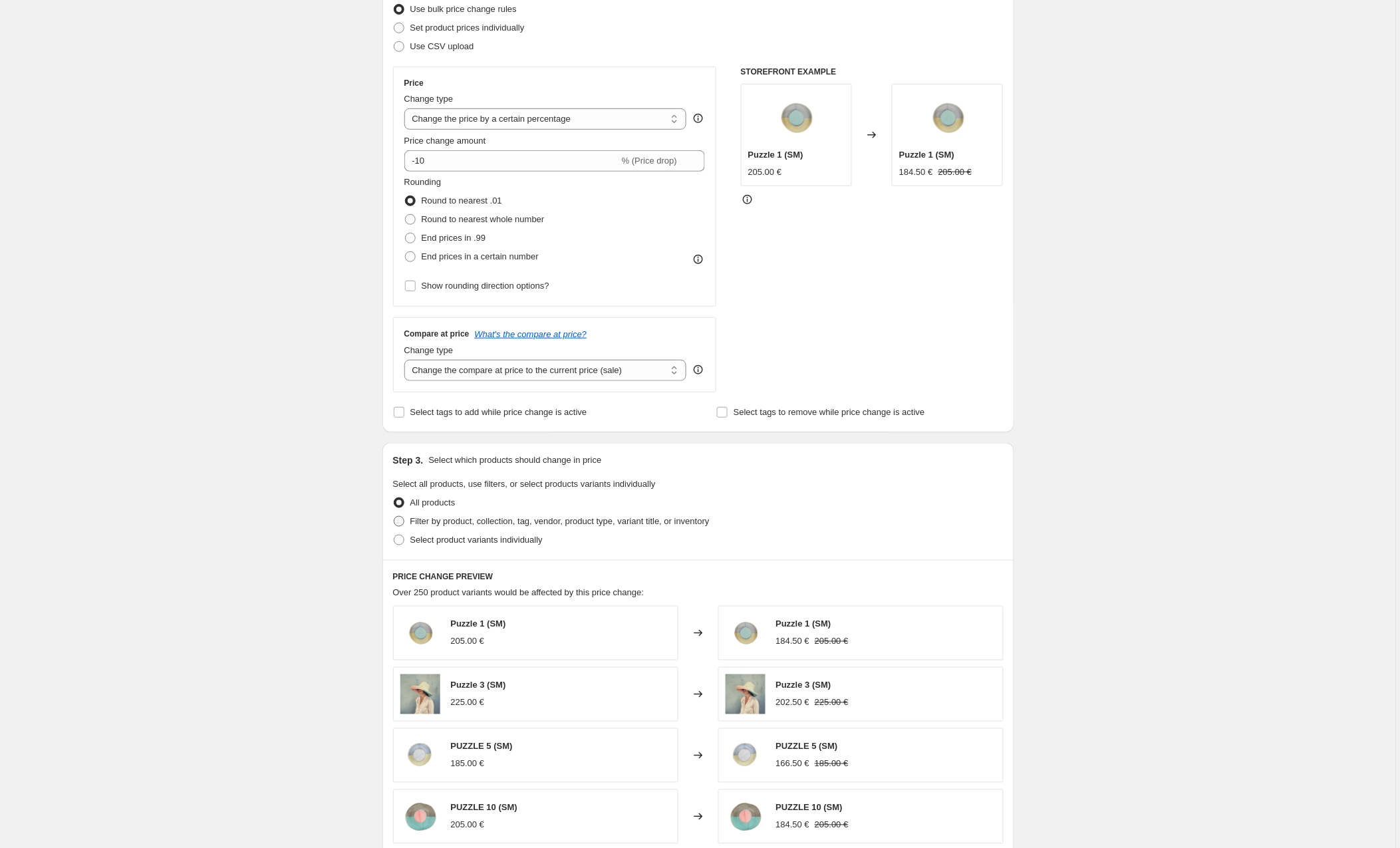
type input "modal europa"
click at [416, 521] on span "Filter by product, collection, tag, vendor, product type, variant title, or inv…" at bounding box center [559, 521] width 299 height 10
click at [394, 517] on input "Filter by product, collection, tag, vendor, product type, variant title, or inv…" at bounding box center [394, 516] width 1 height 1
radio input "true"
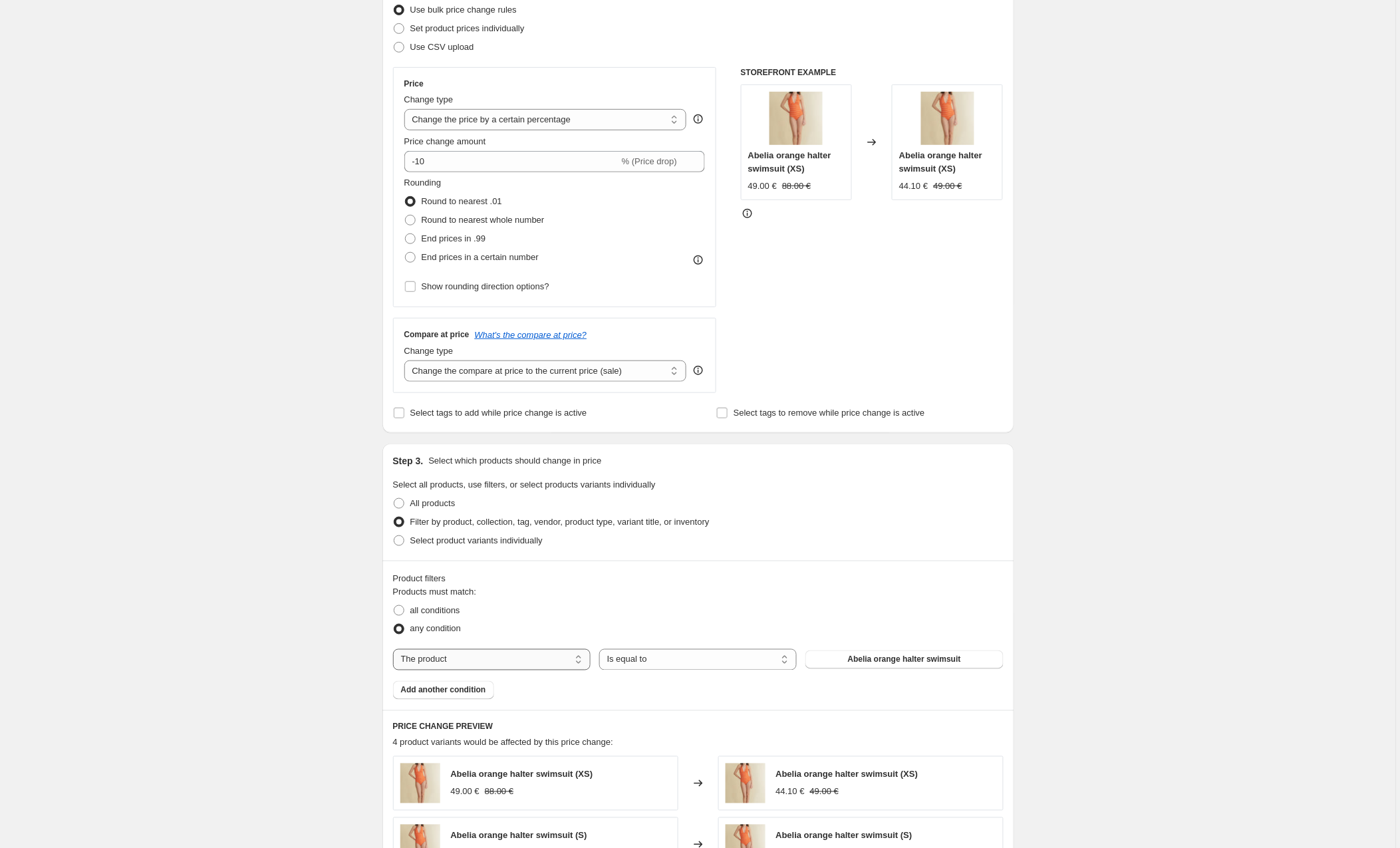
scroll to position [173, 0]
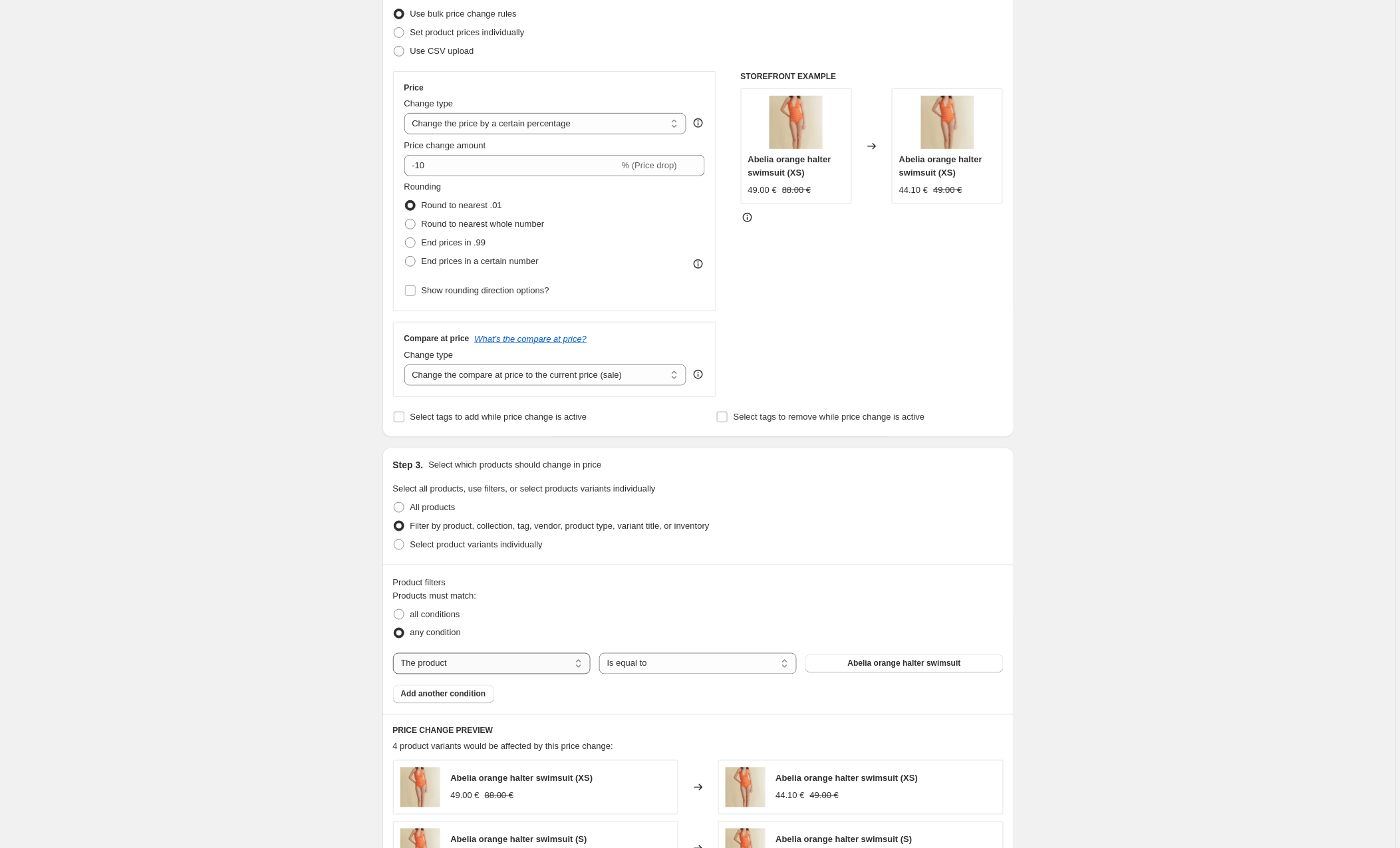
select select "collection"
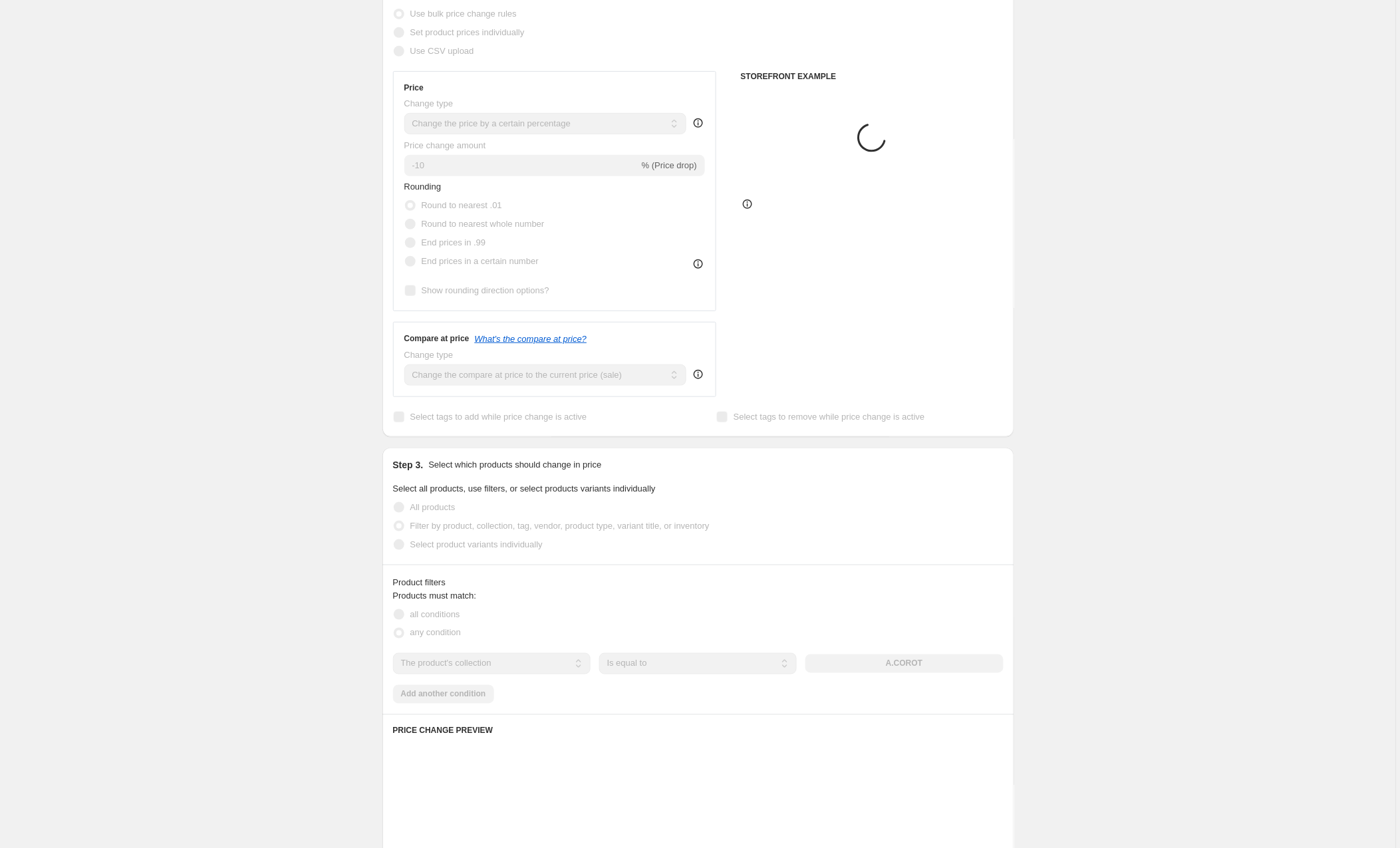
click at [854, 665] on div "The product The product's collection The product's tag The product's vendor The…" at bounding box center [698, 663] width 611 height 22
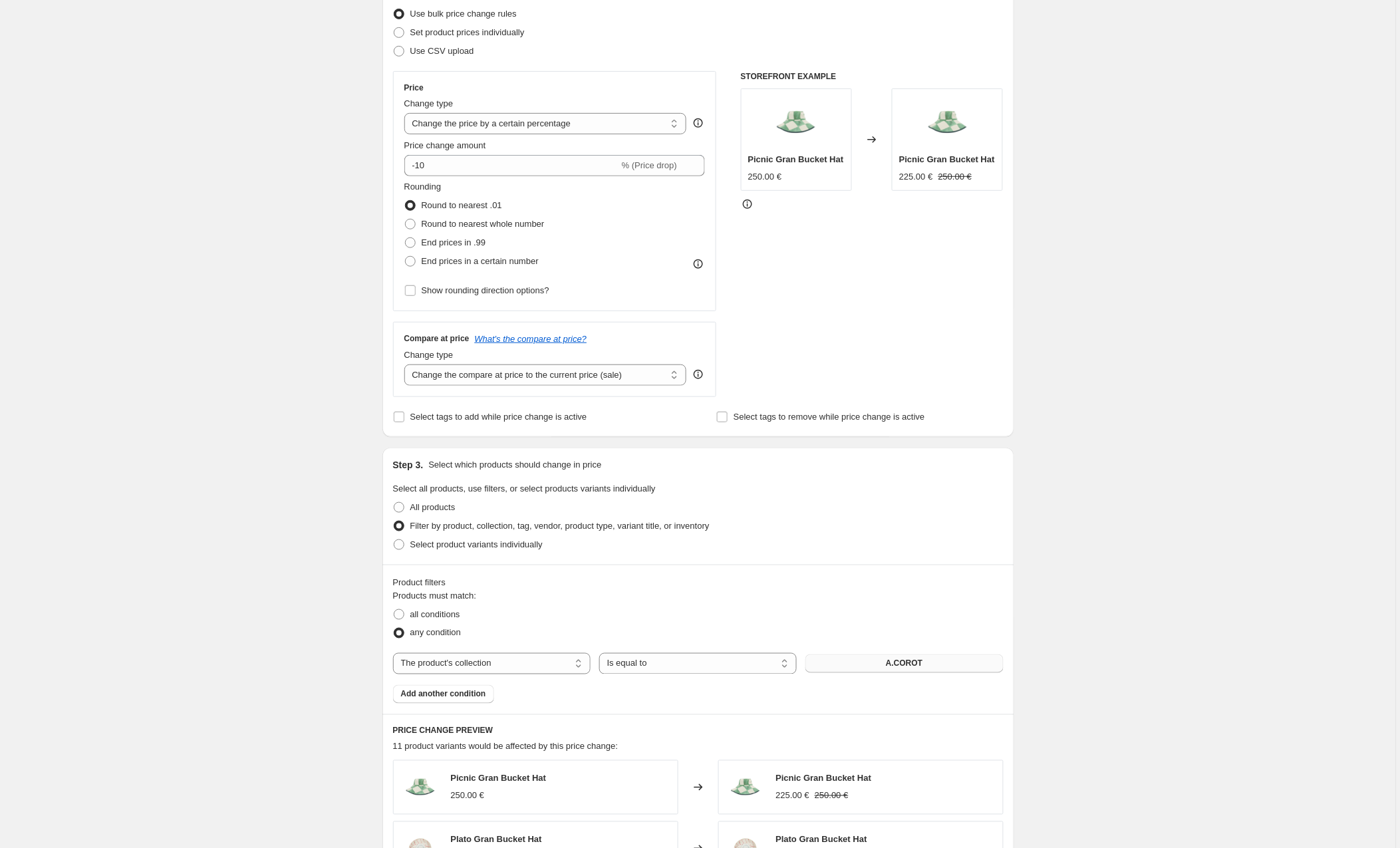
click at [857, 662] on button "A.COROT" at bounding box center [904, 663] width 198 height 19
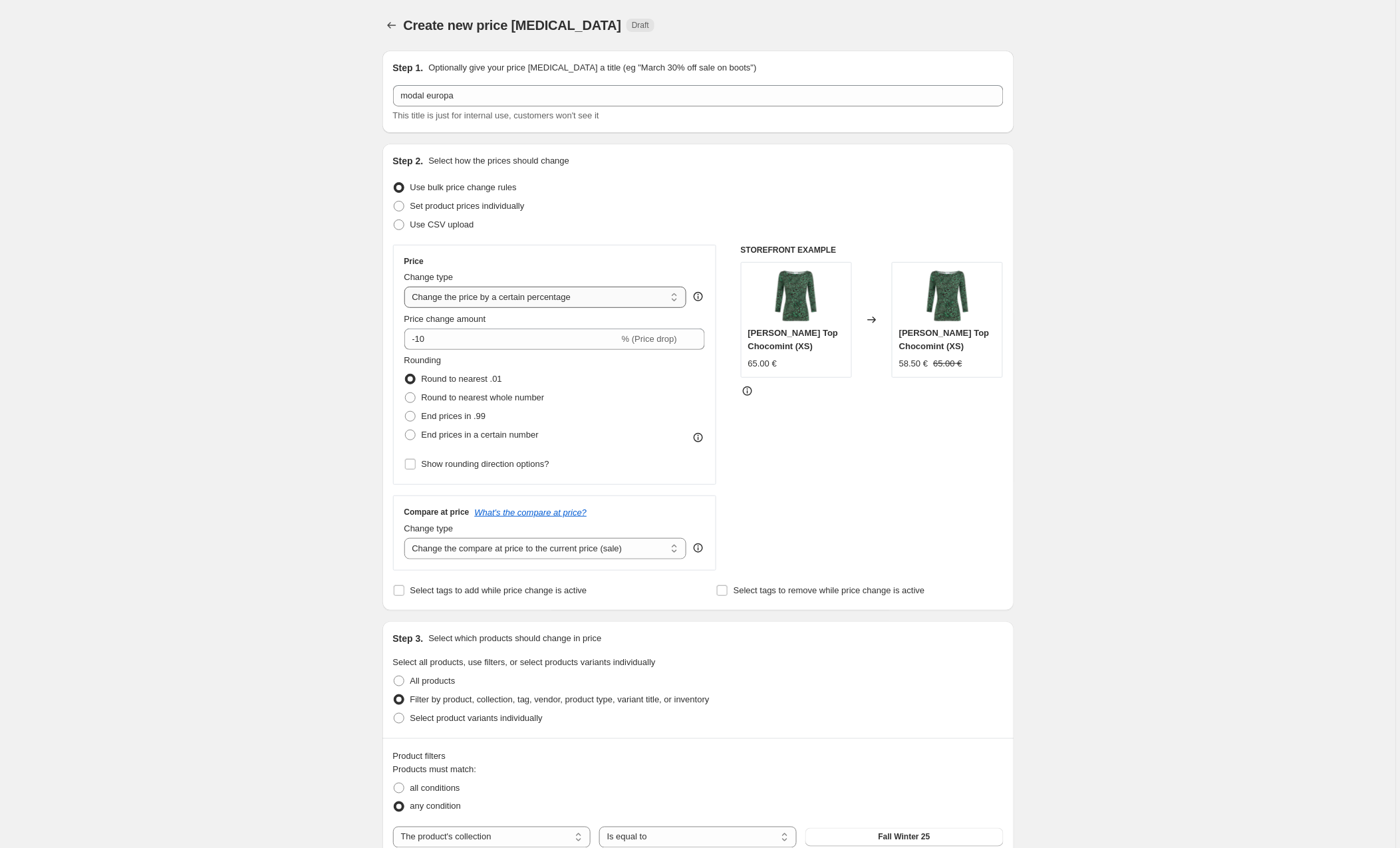
scroll to position [0, 0]
select select "by"
drag, startPoint x: 465, startPoint y: 340, endPoint x: 400, endPoint y: 339, distance: 65.0
click at [400, 339] on div "Price Change type Change the price to a certain amount Change the price by a ce…" at bounding box center [555, 365] width 324 height 240
type input "5.00"
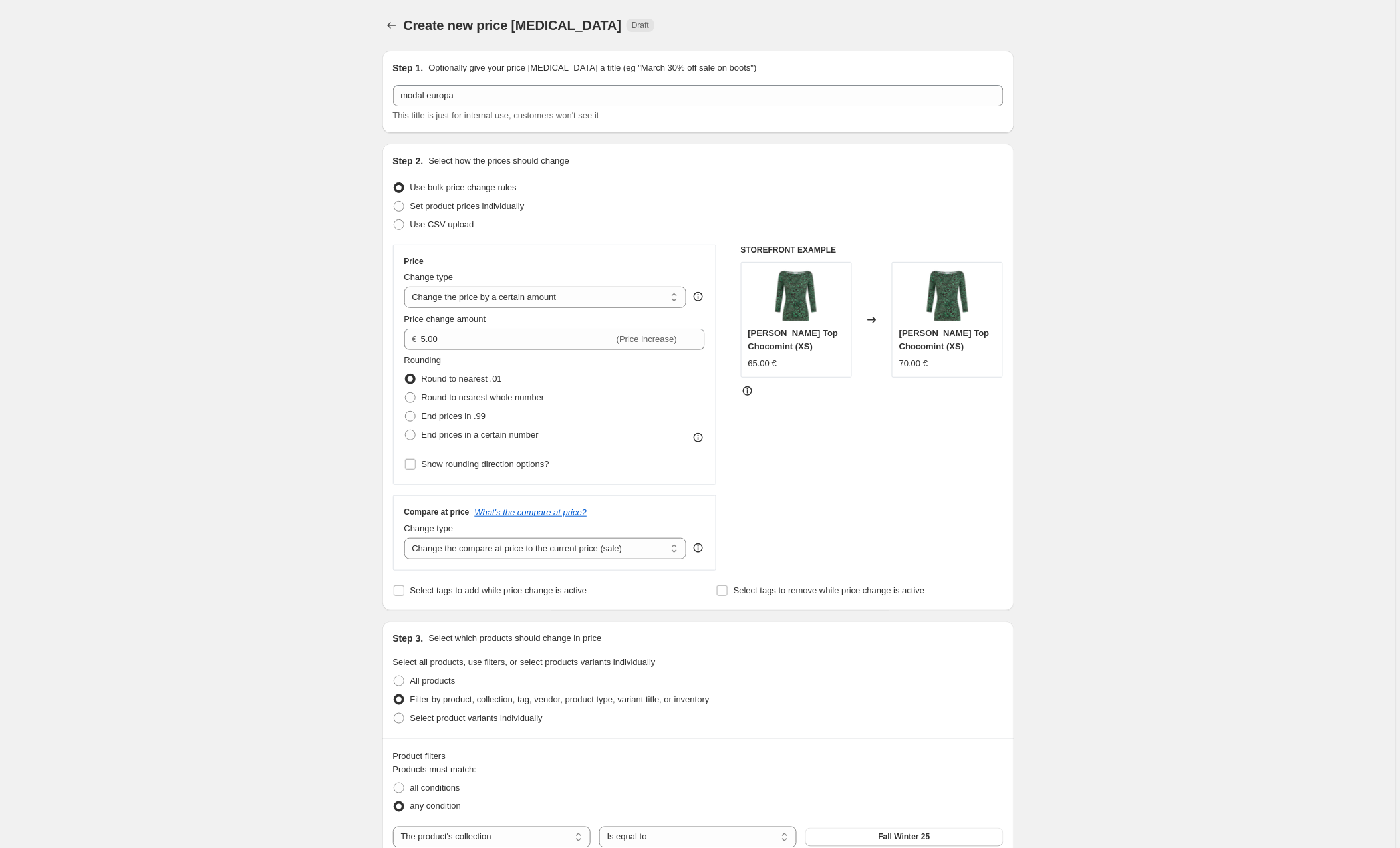
click at [317, 338] on div "Create new price change job. This page is ready Create new price change job Dra…" at bounding box center [698, 777] width 1396 height 1554
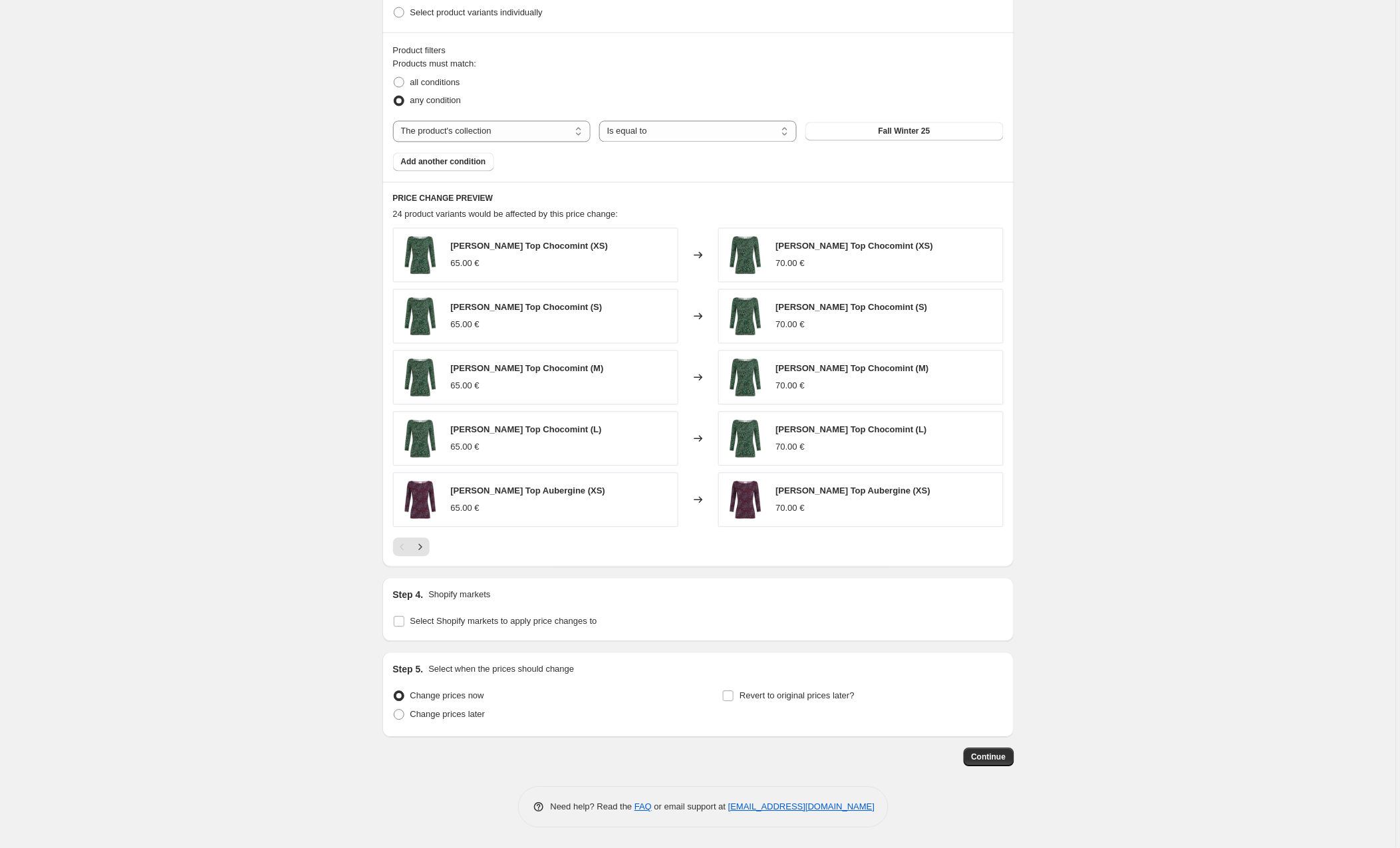
scroll to position [709, 0]
click at [404, 621] on input "Select Shopify markets to apply price changes to" at bounding box center [398, 621] width 10 height 10
checkbox input "true"
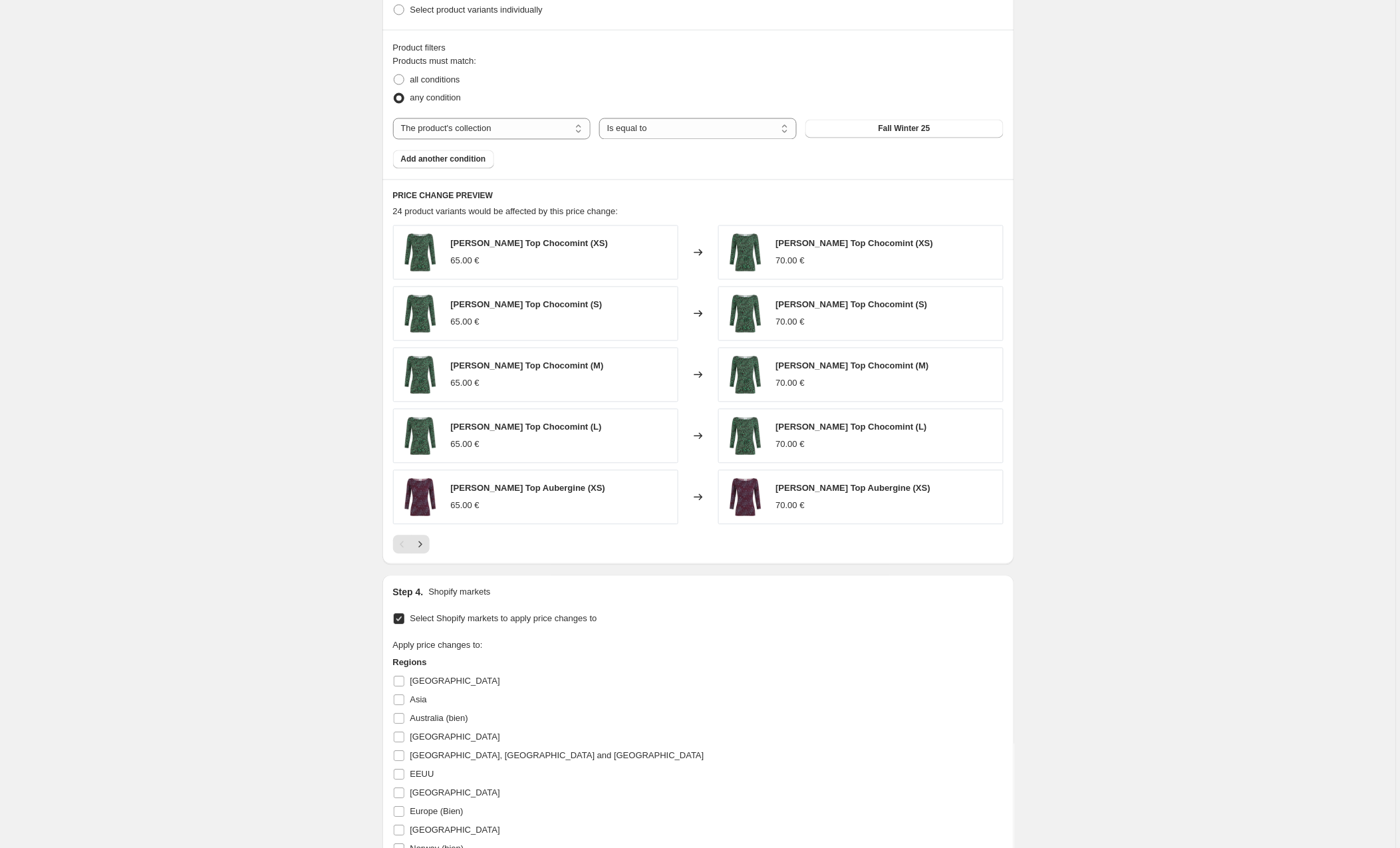
scroll to position [1037, 0]
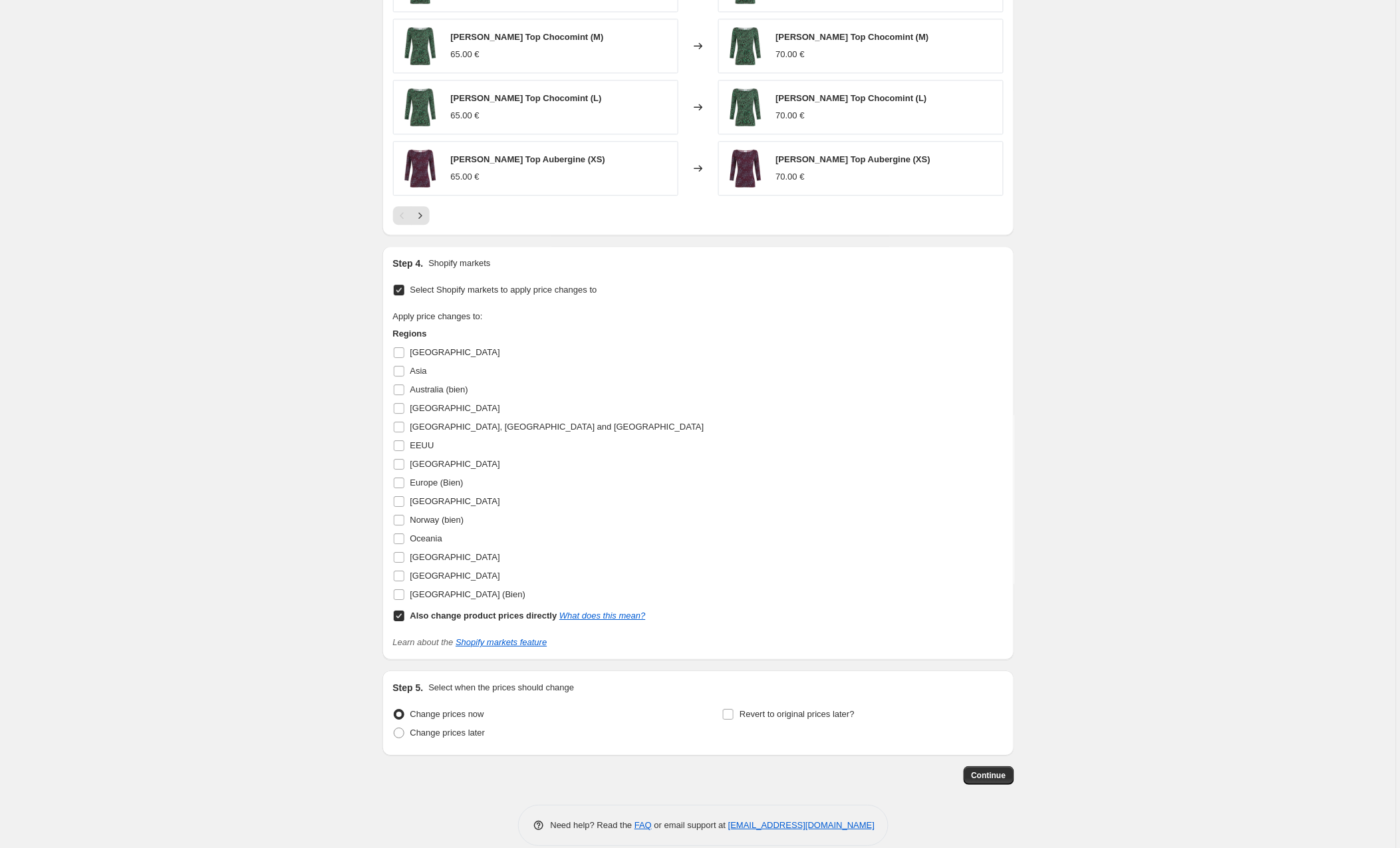
click at [398, 619] on input "Also change product prices directly What does this mean?" at bounding box center [398, 616] width 10 height 10
checkbox input "false"
click at [401, 485] on input "Europe (Bien)" at bounding box center [398, 482] width 10 height 10
checkbox input "true"
click at [986, 779] on span "Continue" at bounding box center [989, 775] width 35 height 10
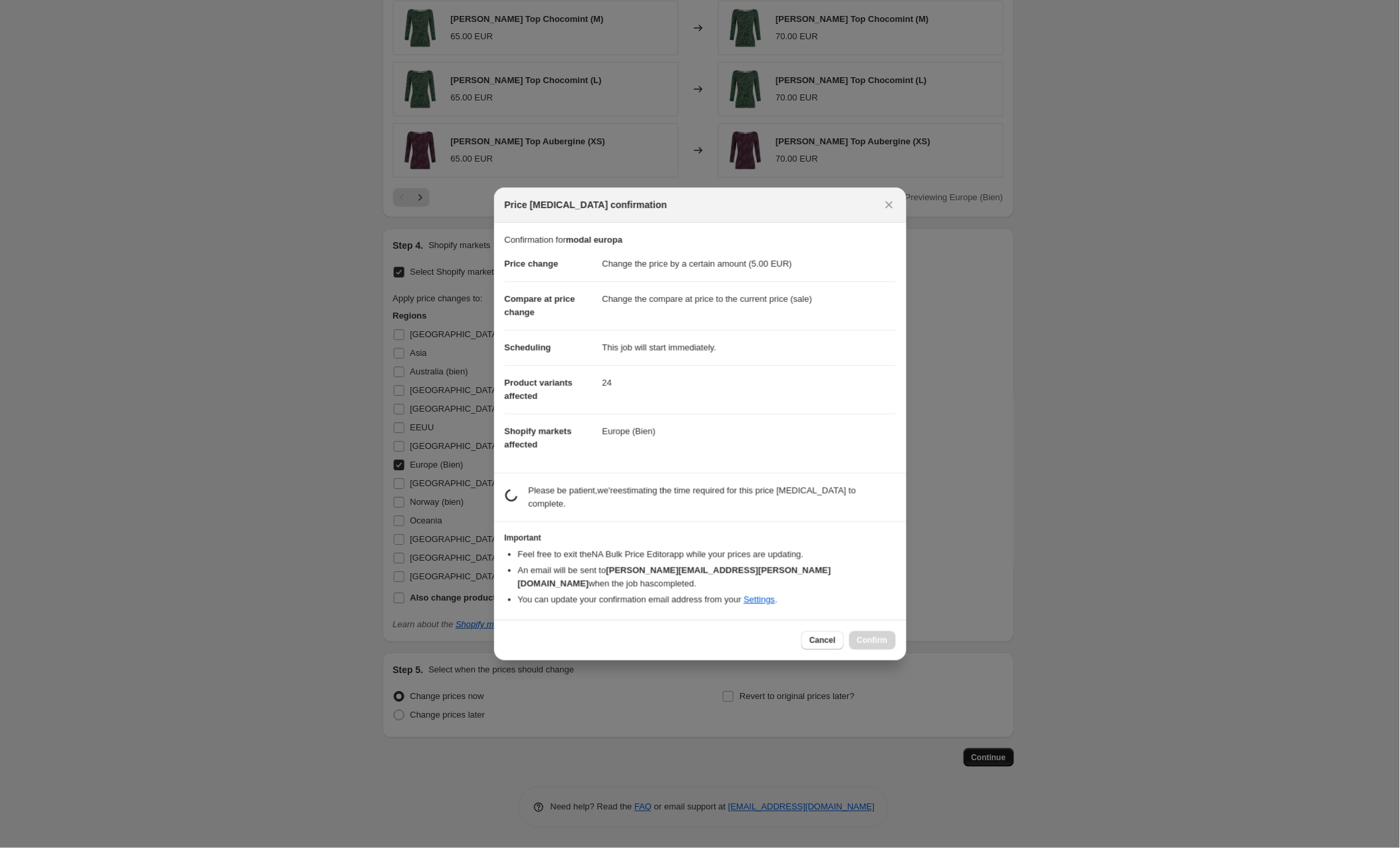
scroll to position [0, 0]
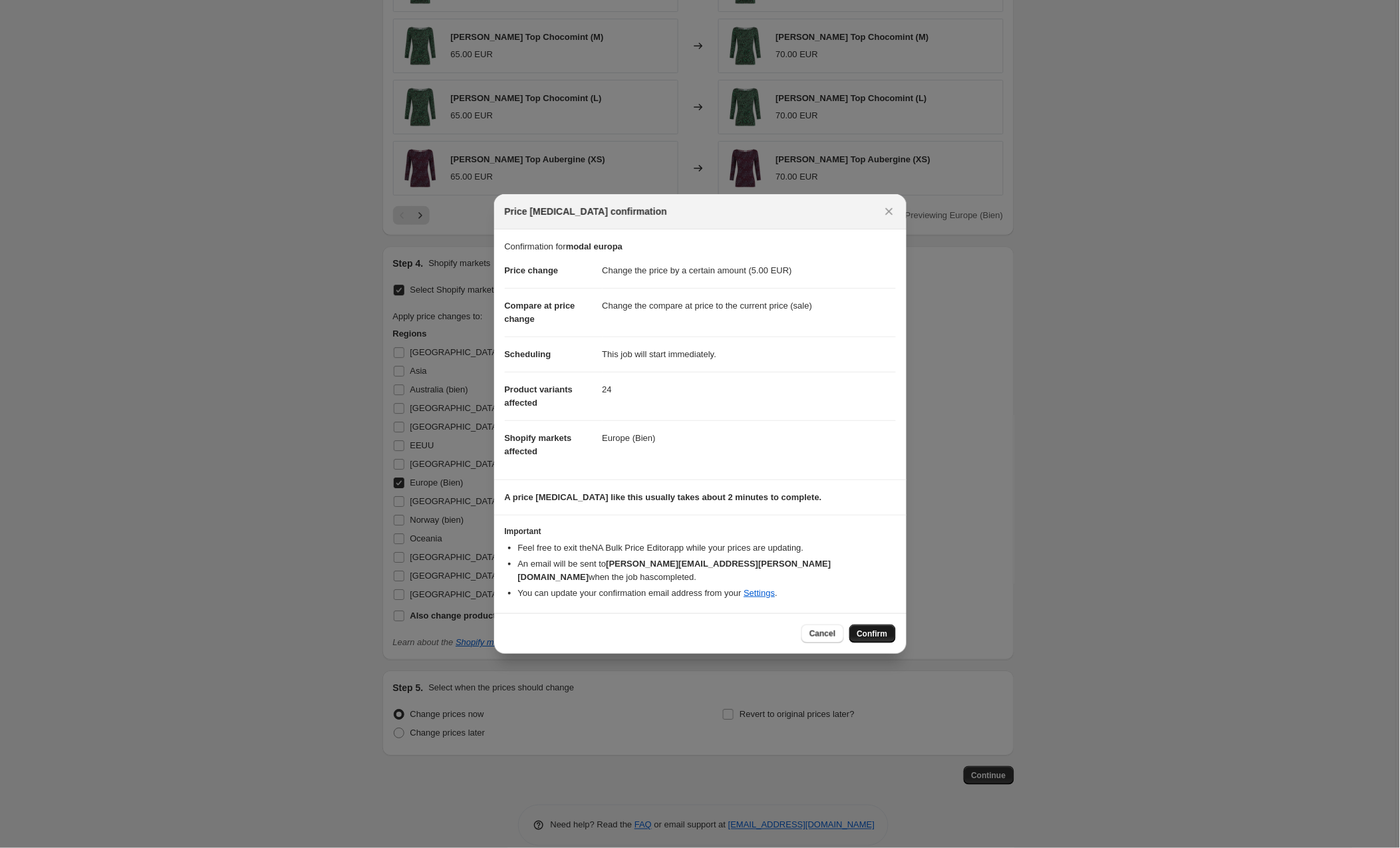
click at [864, 629] on span "Confirm" at bounding box center [872, 634] width 31 height 10
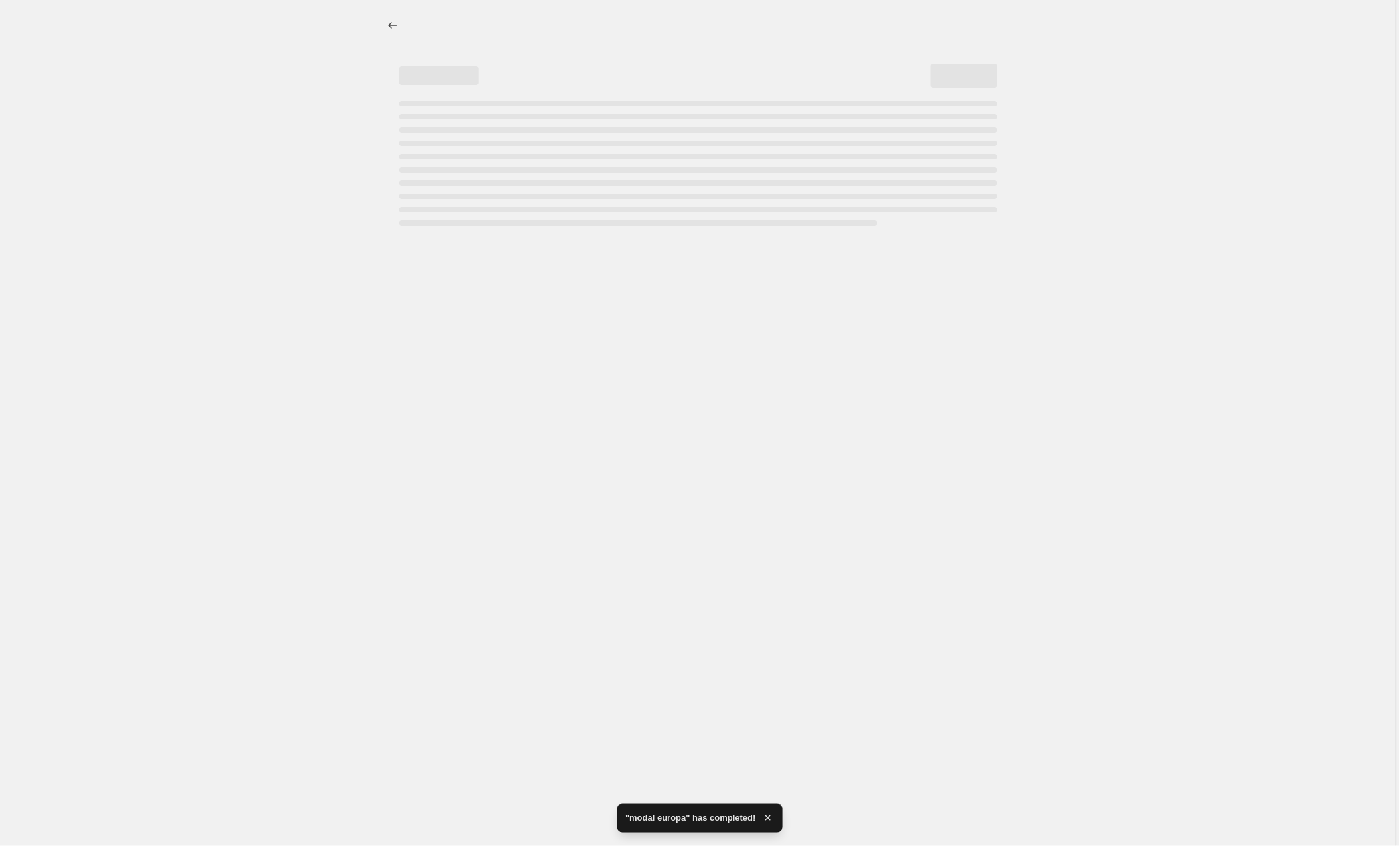
select select "by"
select select "collection"
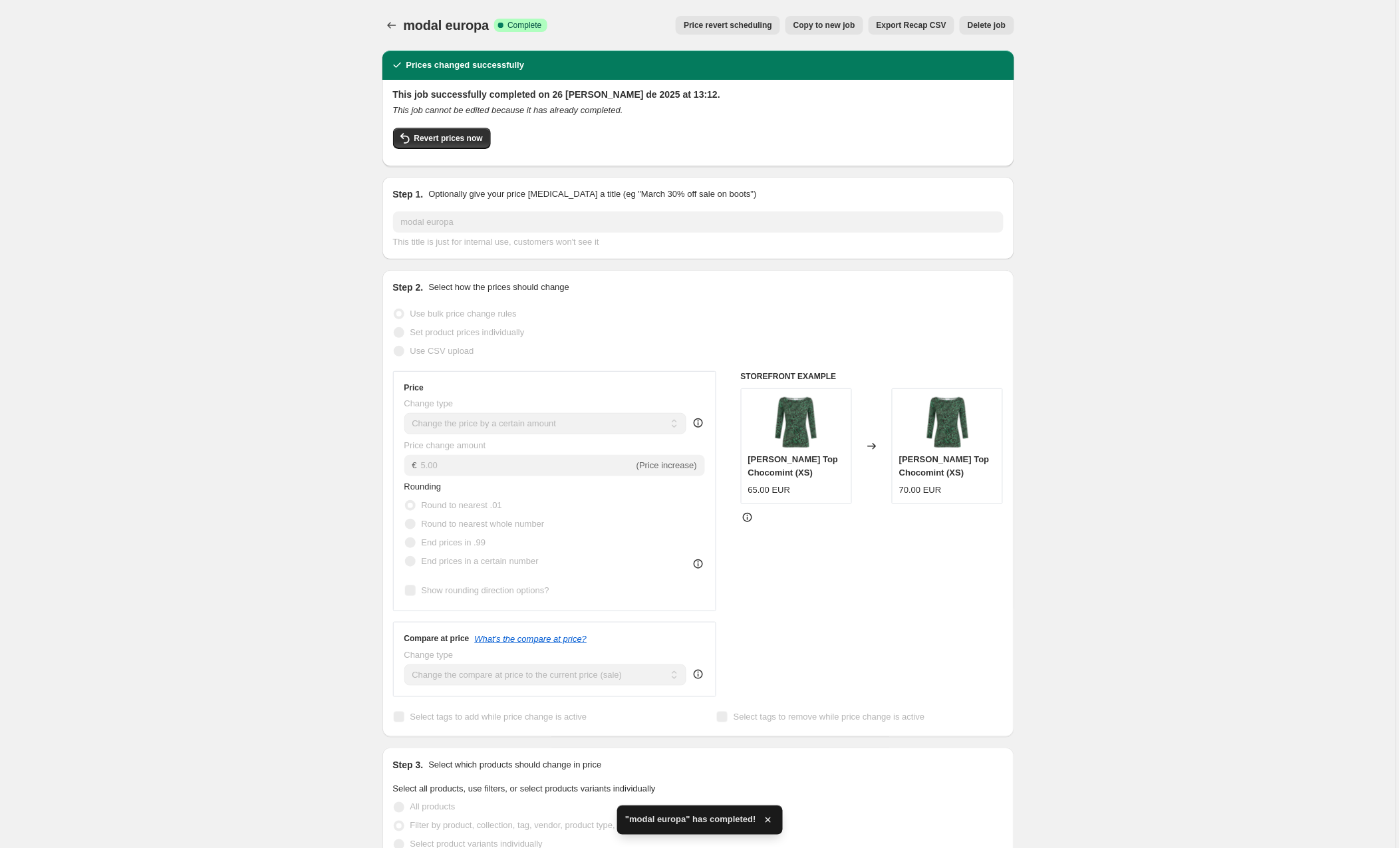
click at [829, 24] on span "Copy to new job" at bounding box center [824, 25] width 62 height 10
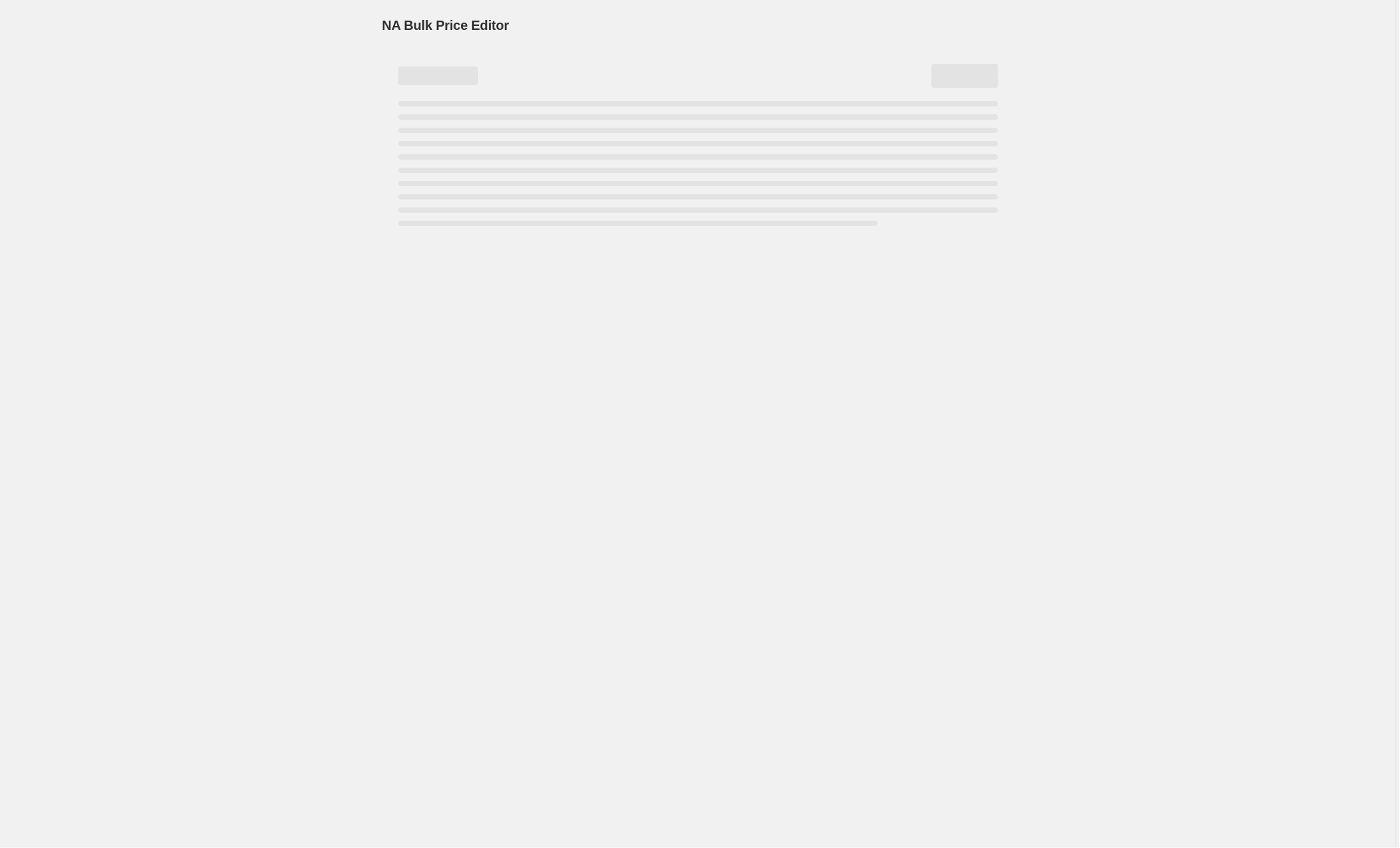
select select "by"
select select "collection"
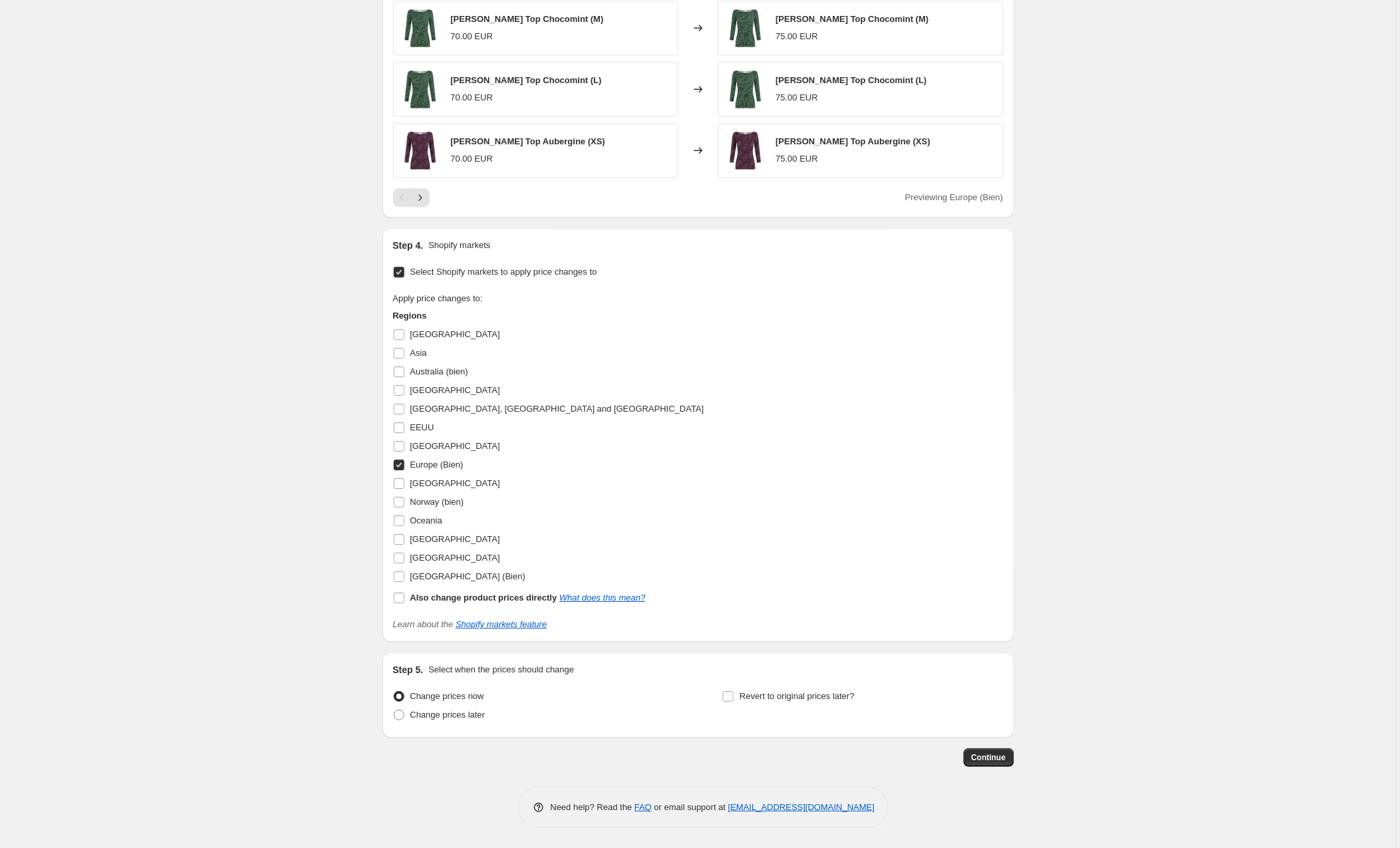
scroll to position [1061, 0]
click at [401, 571] on input "[GEOGRAPHIC_DATA] (Bien)" at bounding box center [398, 576] width 10 height 10
checkbox input "true"
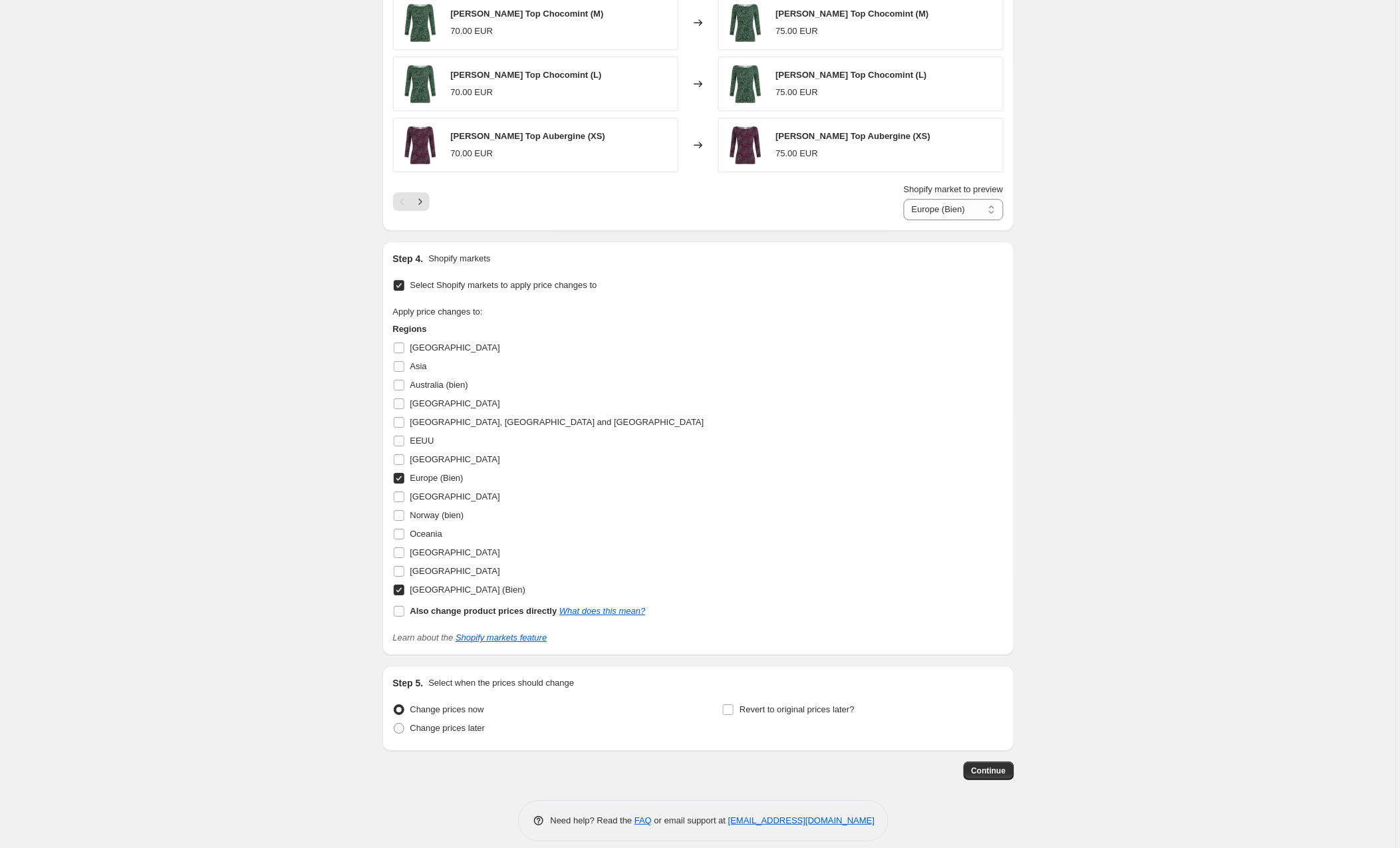
click at [401, 482] on input "Europe (Bien)" at bounding box center [398, 477] width 10 height 10
checkbox input "false"
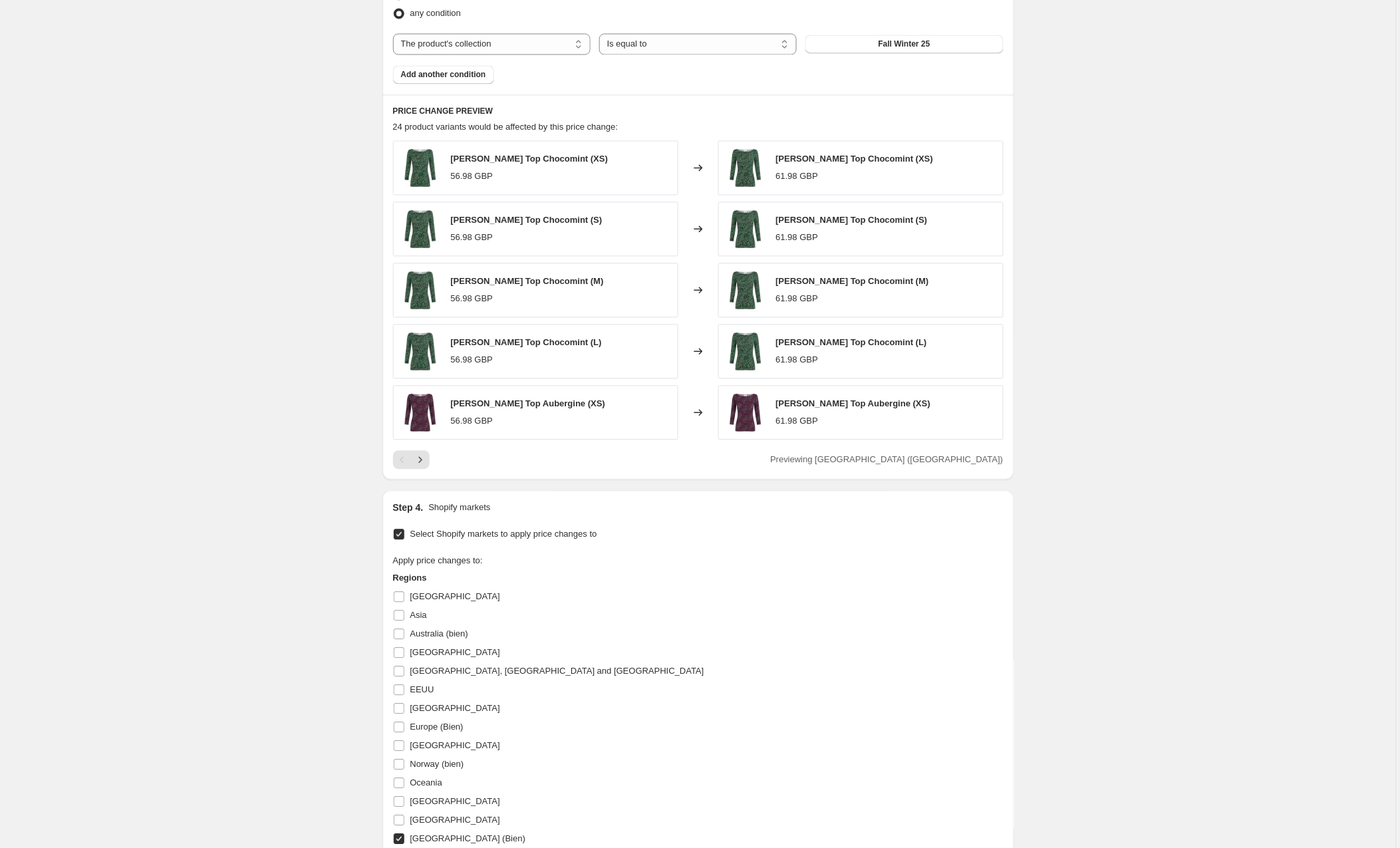
scroll to position [800, 0]
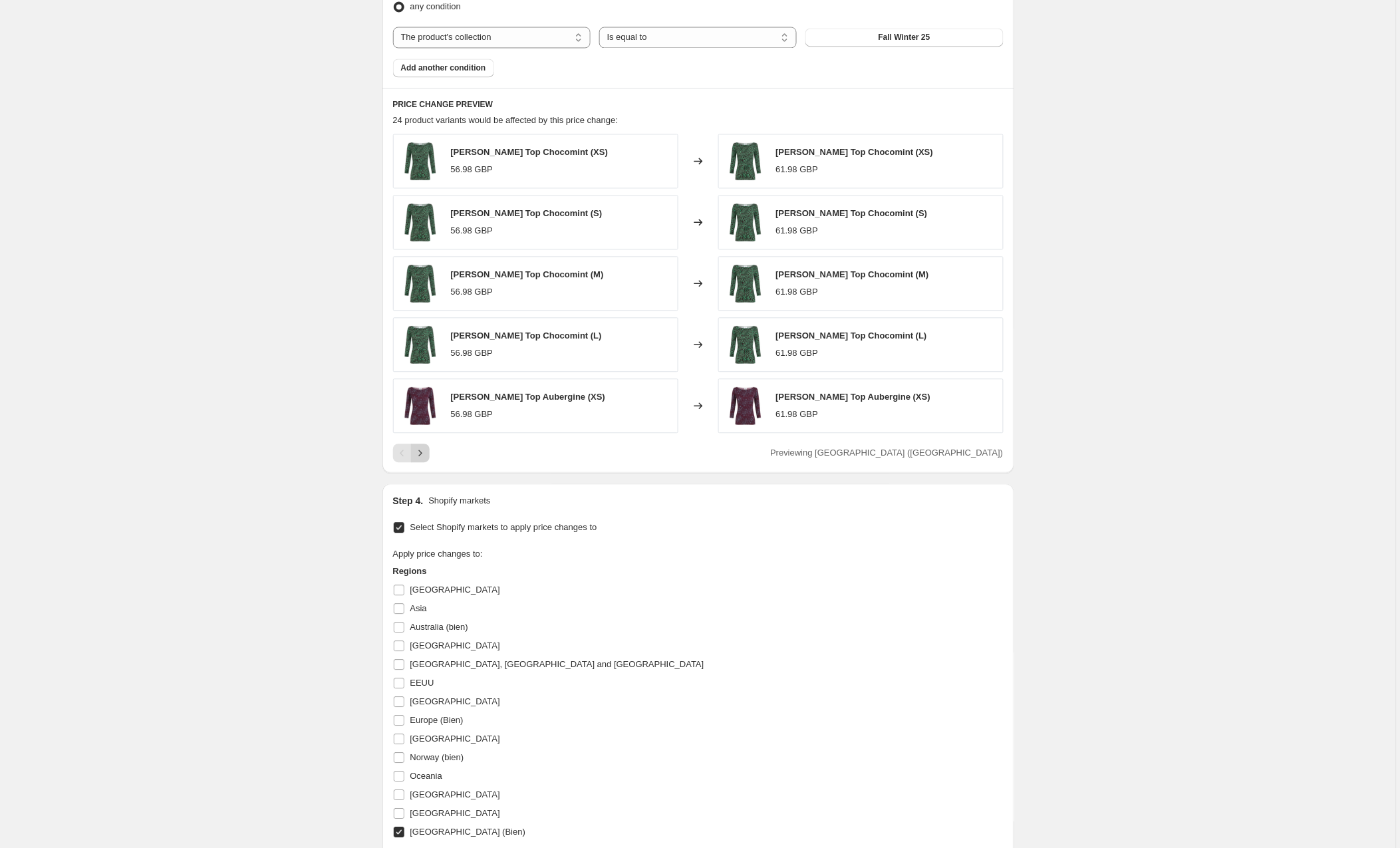
click at [422, 455] on icon "Next" at bounding box center [420, 452] width 13 height 13
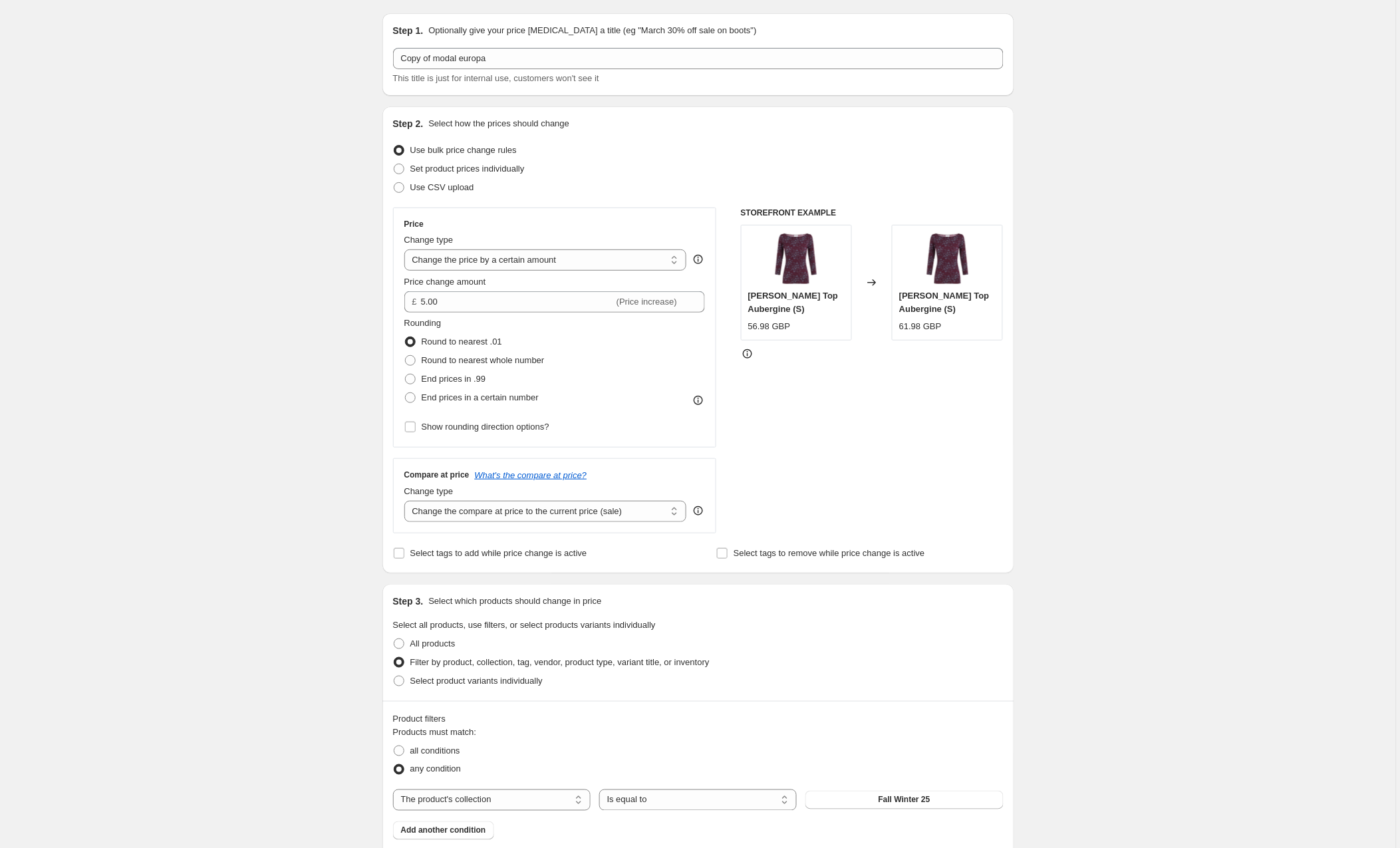
scroll to position [25, 0]
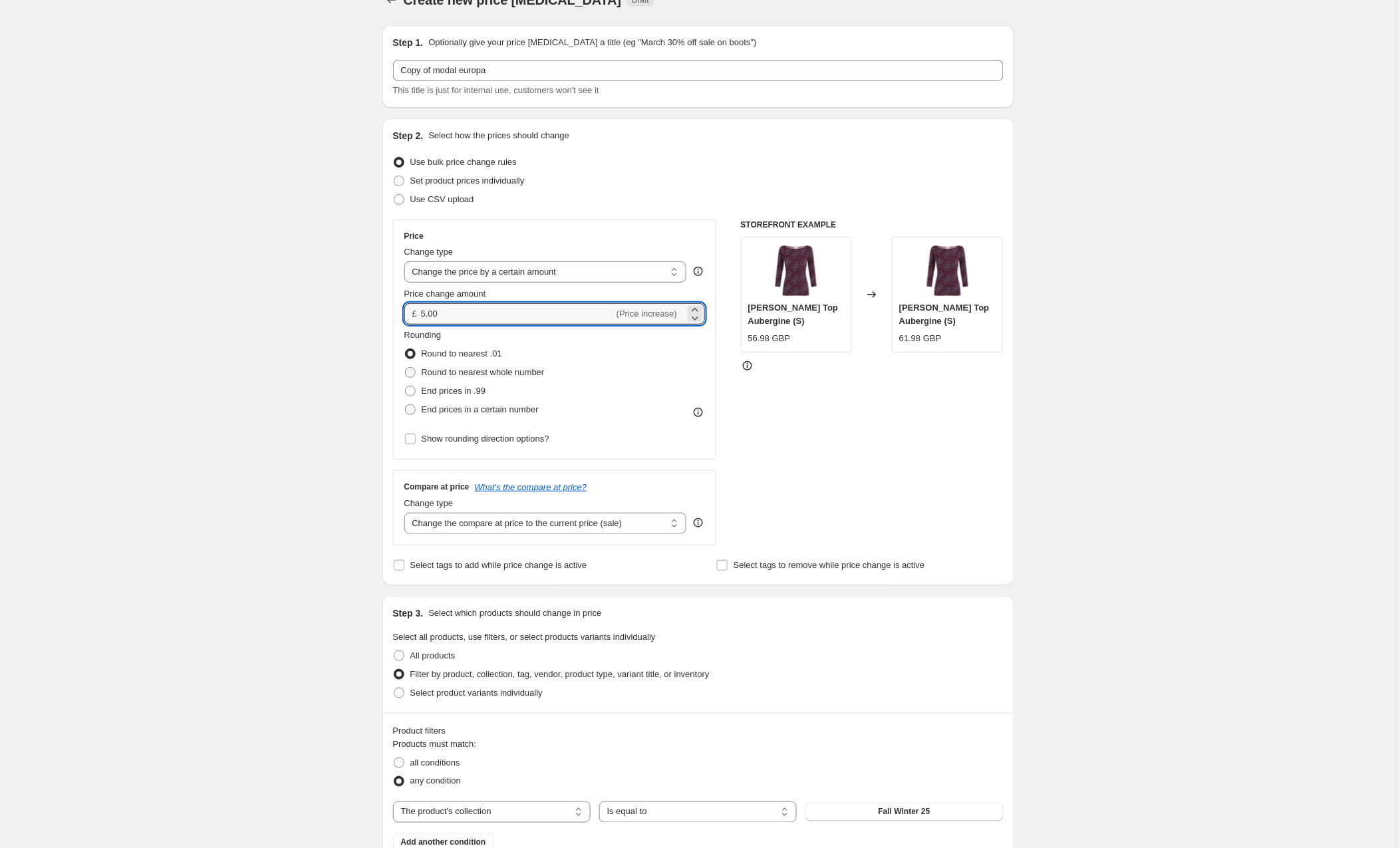
drag, startPoint x: 455, startPoint y: 314, endPoint x: 396, endPoint y: 312, distance: 59.0
click at [396, 312] on div "Price Change type Change the price to a certain amount Change the price by a ce…" at bounding box center [555, 339] width 324 height 240
type input "3.00"
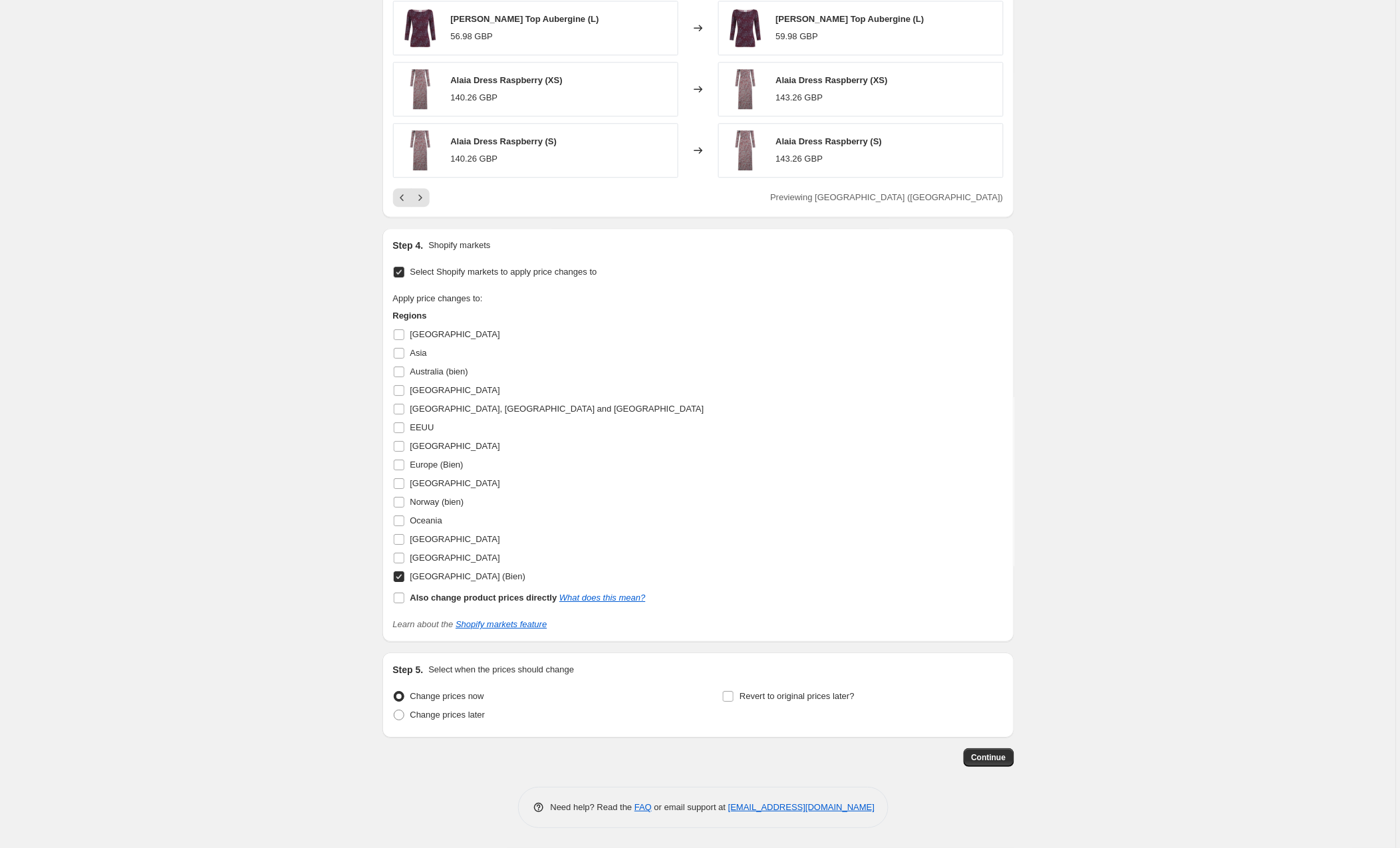
scroll to position [1061, 0]
click at [977, 752] on button "Continue" at bounding box center [989, 757] width 51 height 19
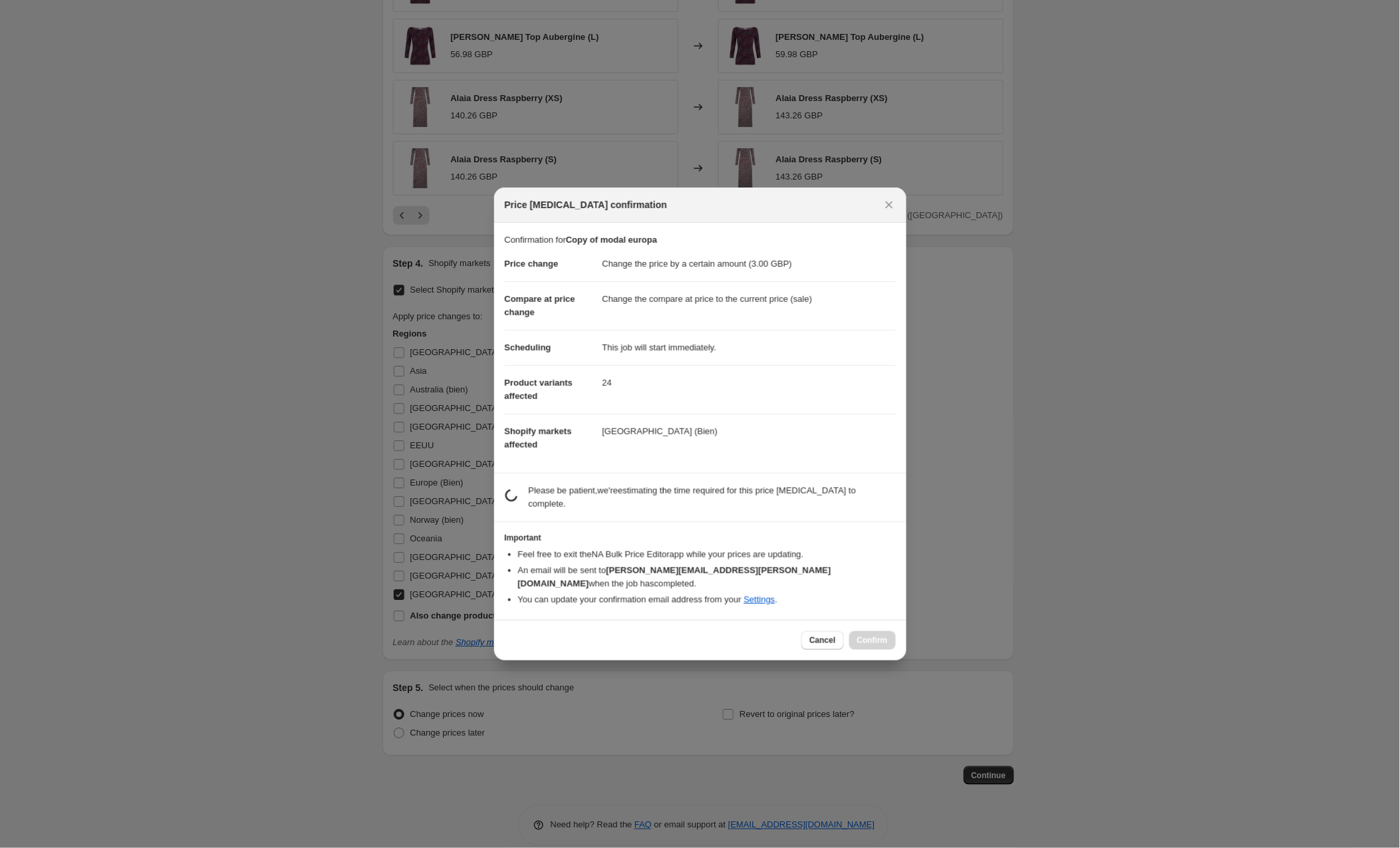
scroll to position [1060, 0]
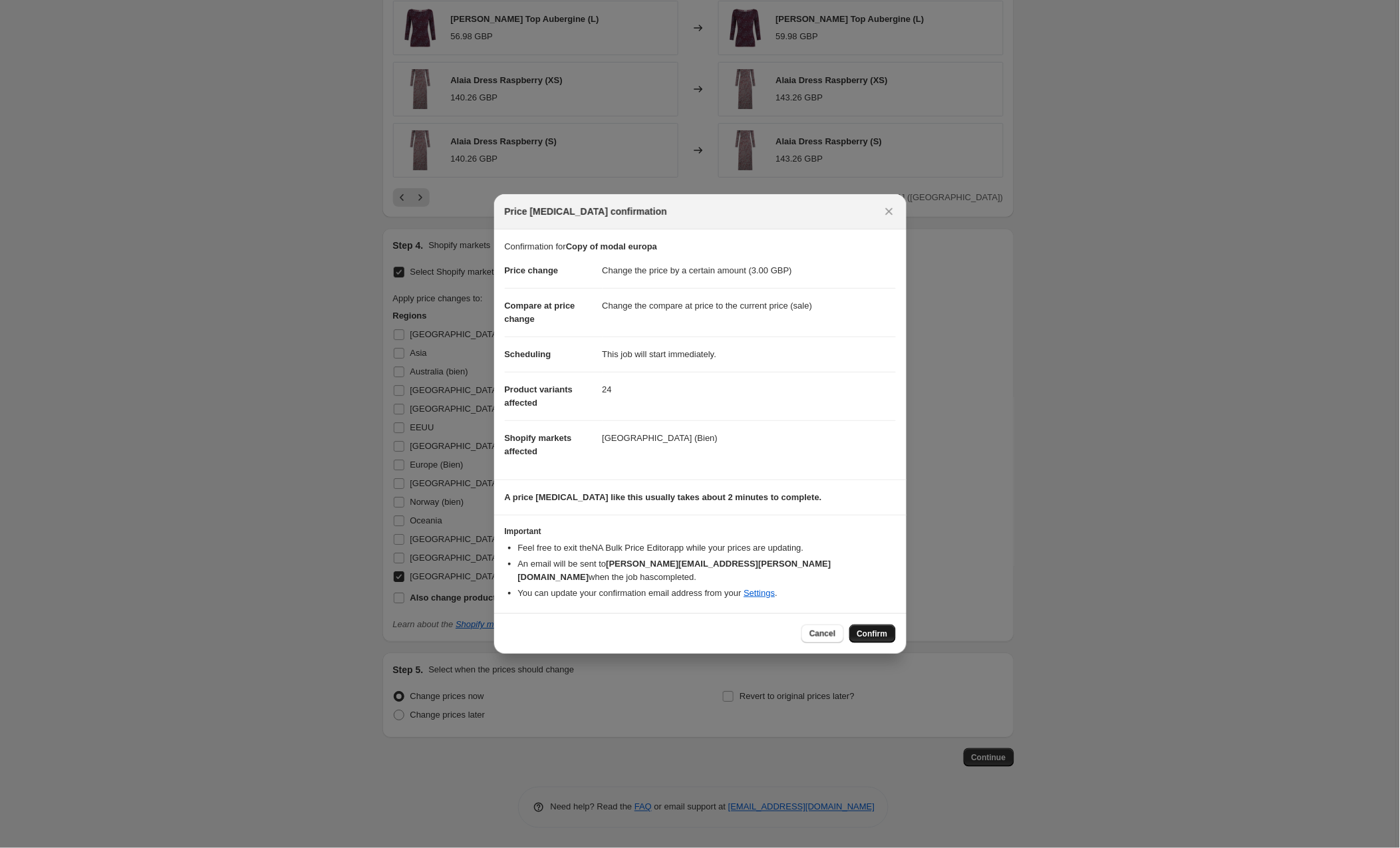
click at [863, 629] on span "Confirm" at bounding box center [872, 634] width 31 height 10
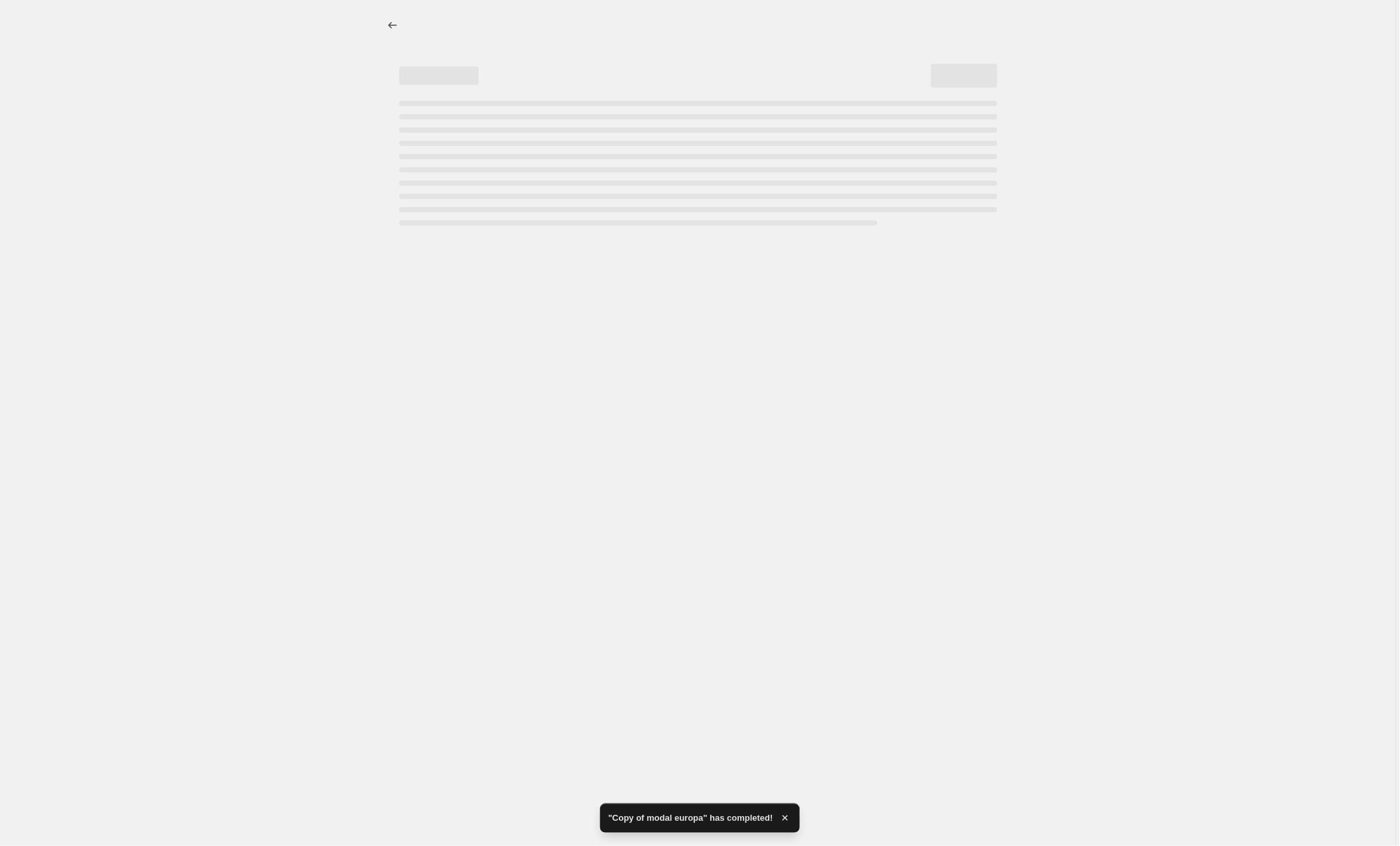
select select "by"
select select "collection"
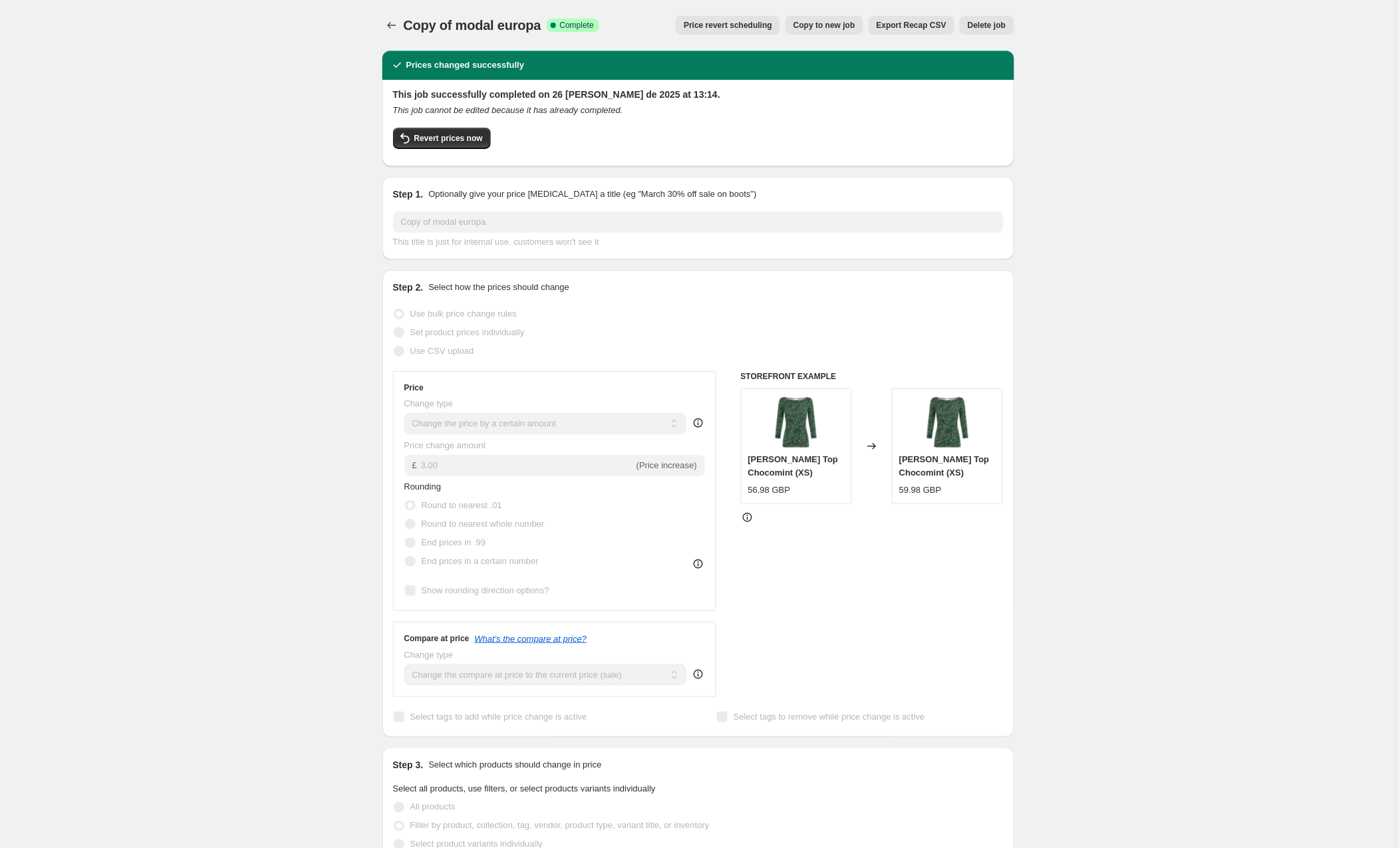
click at [831, 26] on span "Copy to new job" at bounding box center [824, 25] width 62 height 10
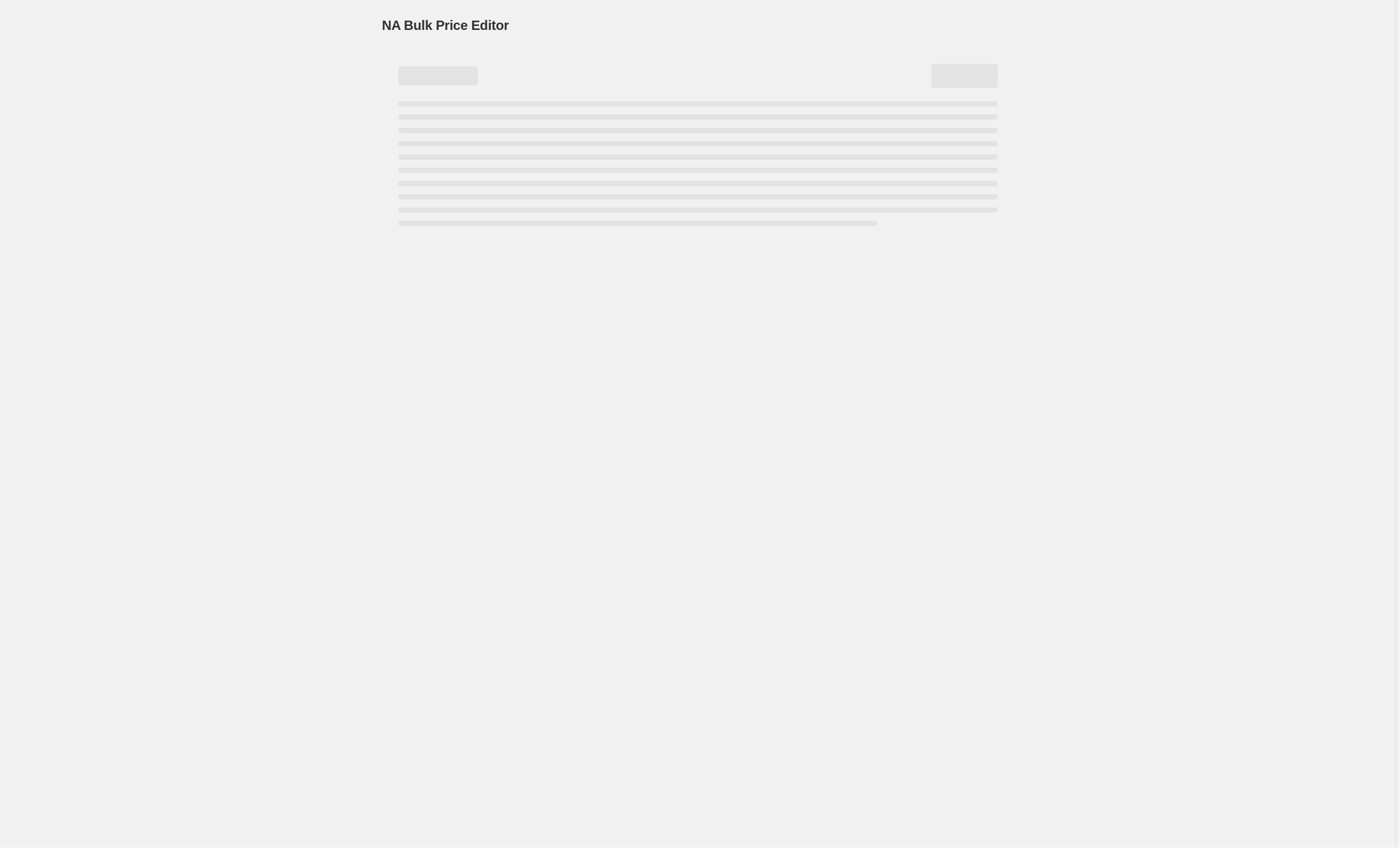
select select "by"
select select "collection"
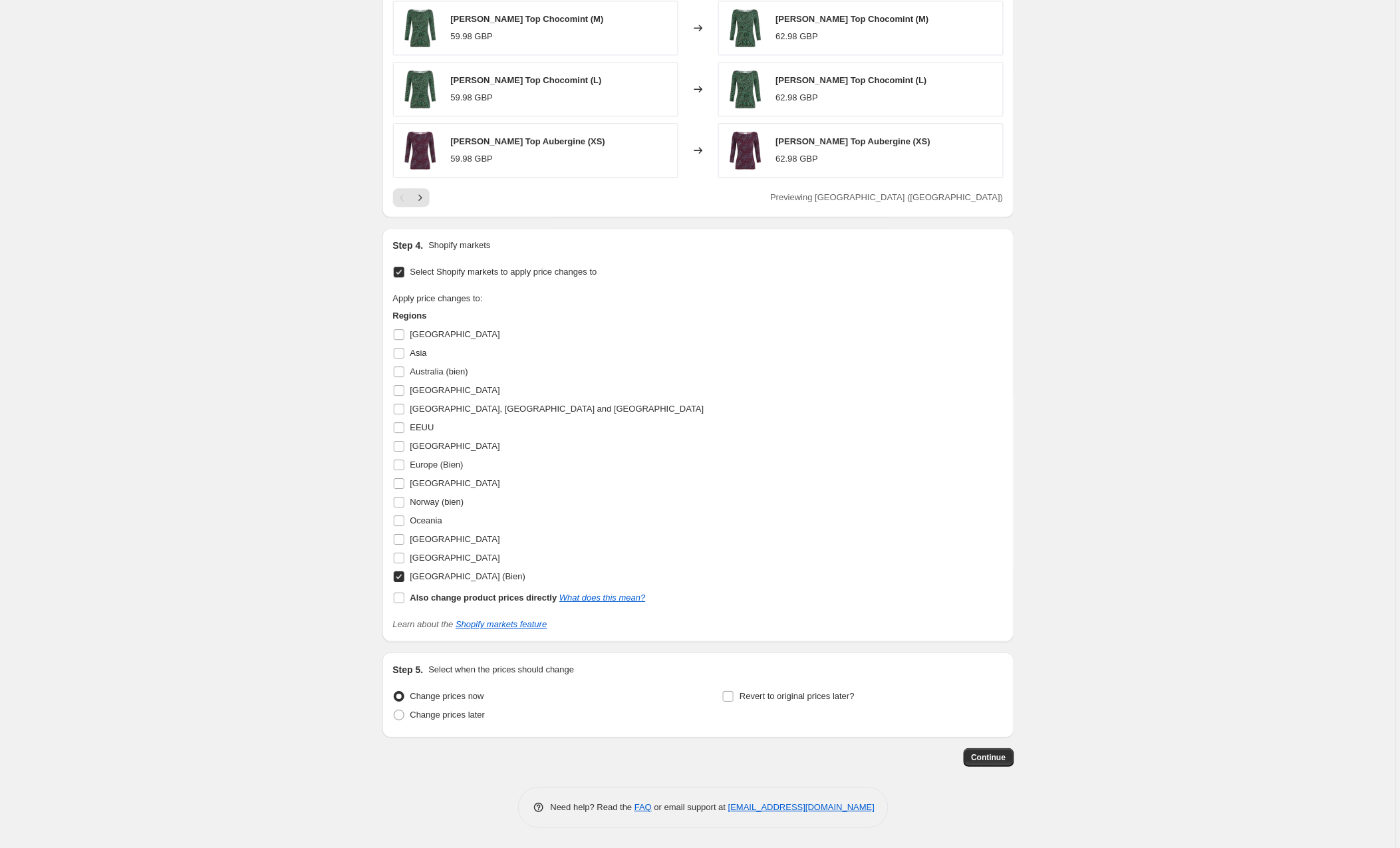
scroll to position [1061, 0]
click at [396, 368] on input "Australia (bien)" at bounding box center [398, 371] width 10 height 10
checkbox input "true"
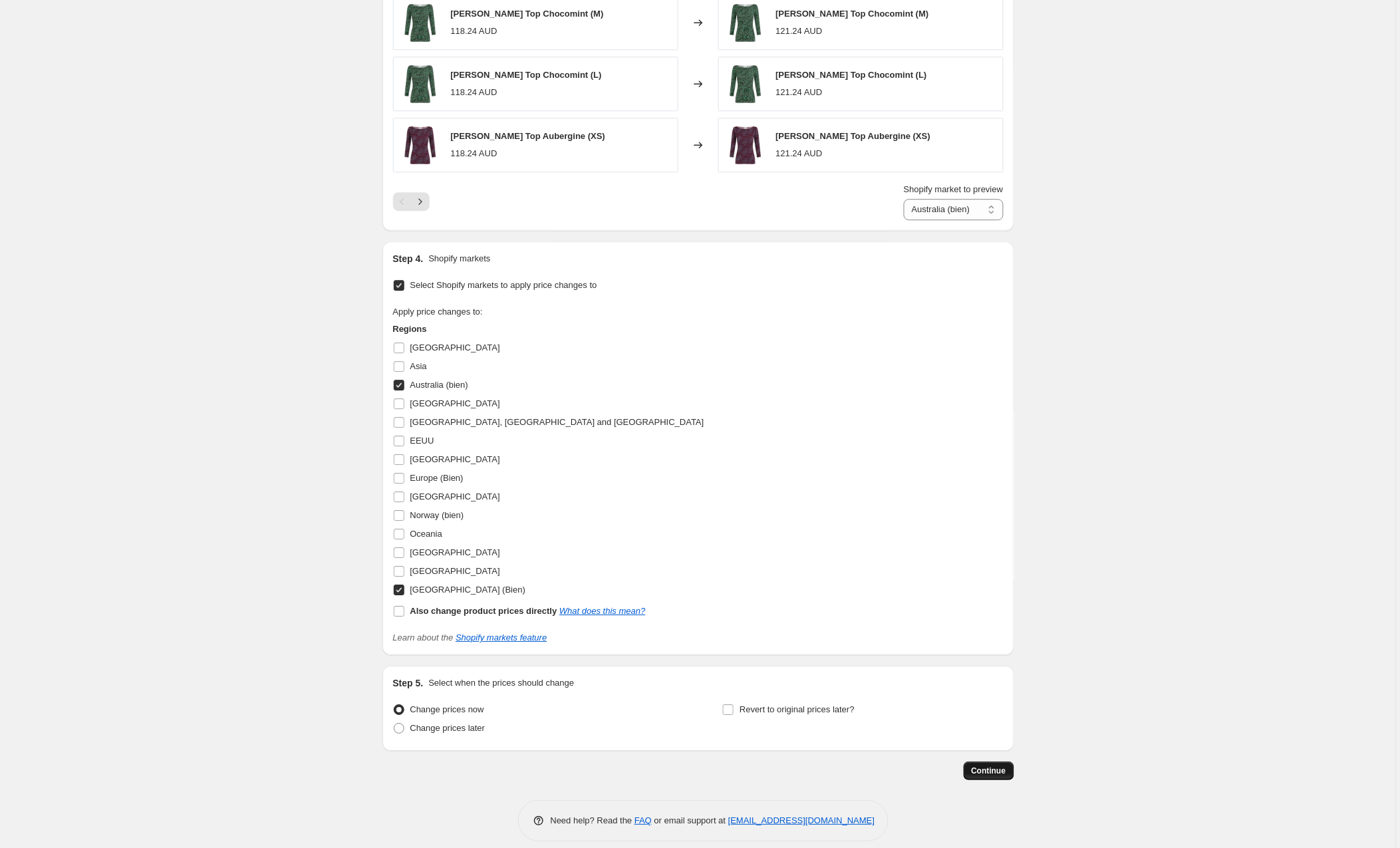
click at [992, 776] on span "Continue" at bounding box center [989, 770] width 35 height 10
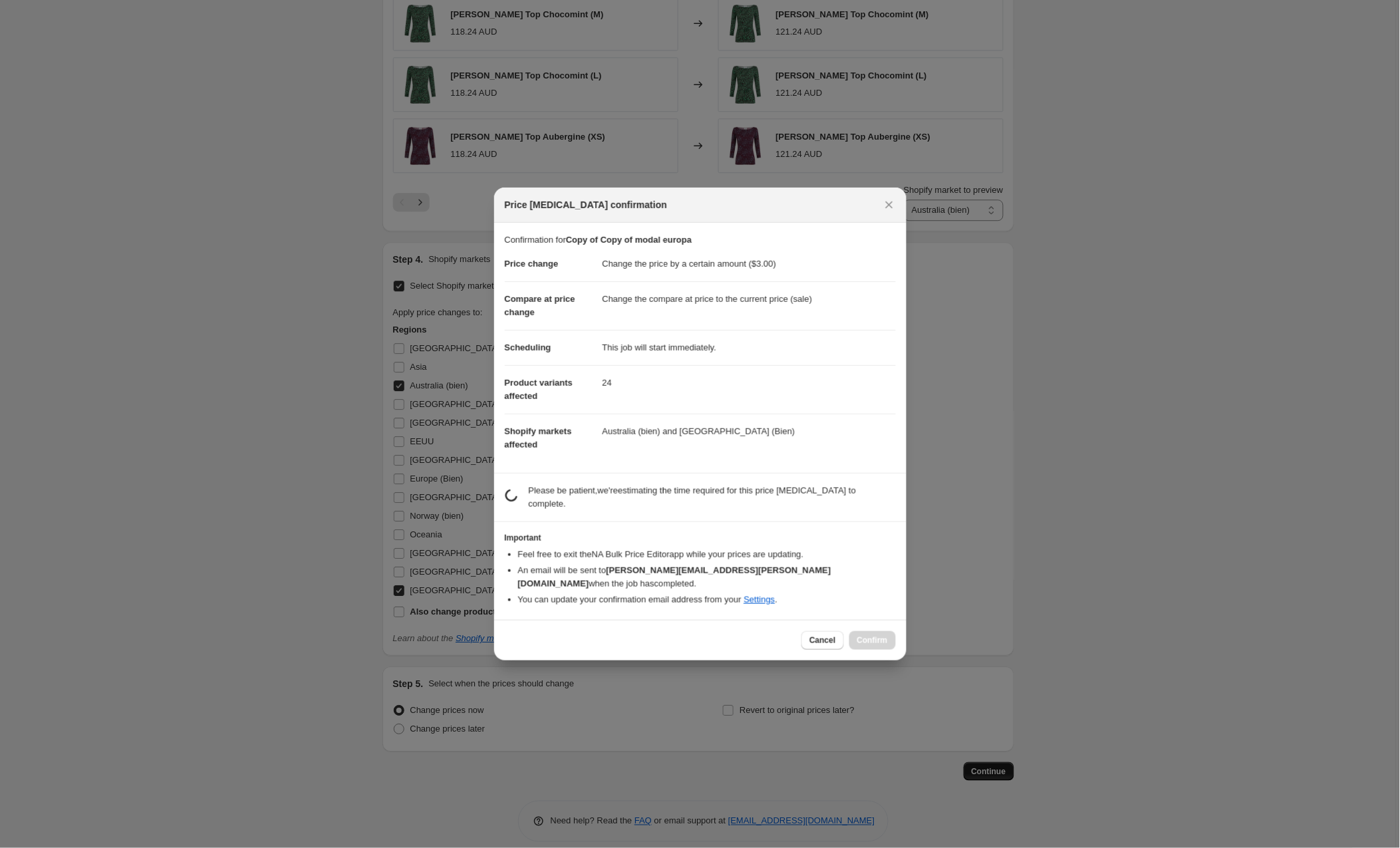
scroll to position [0, 0]
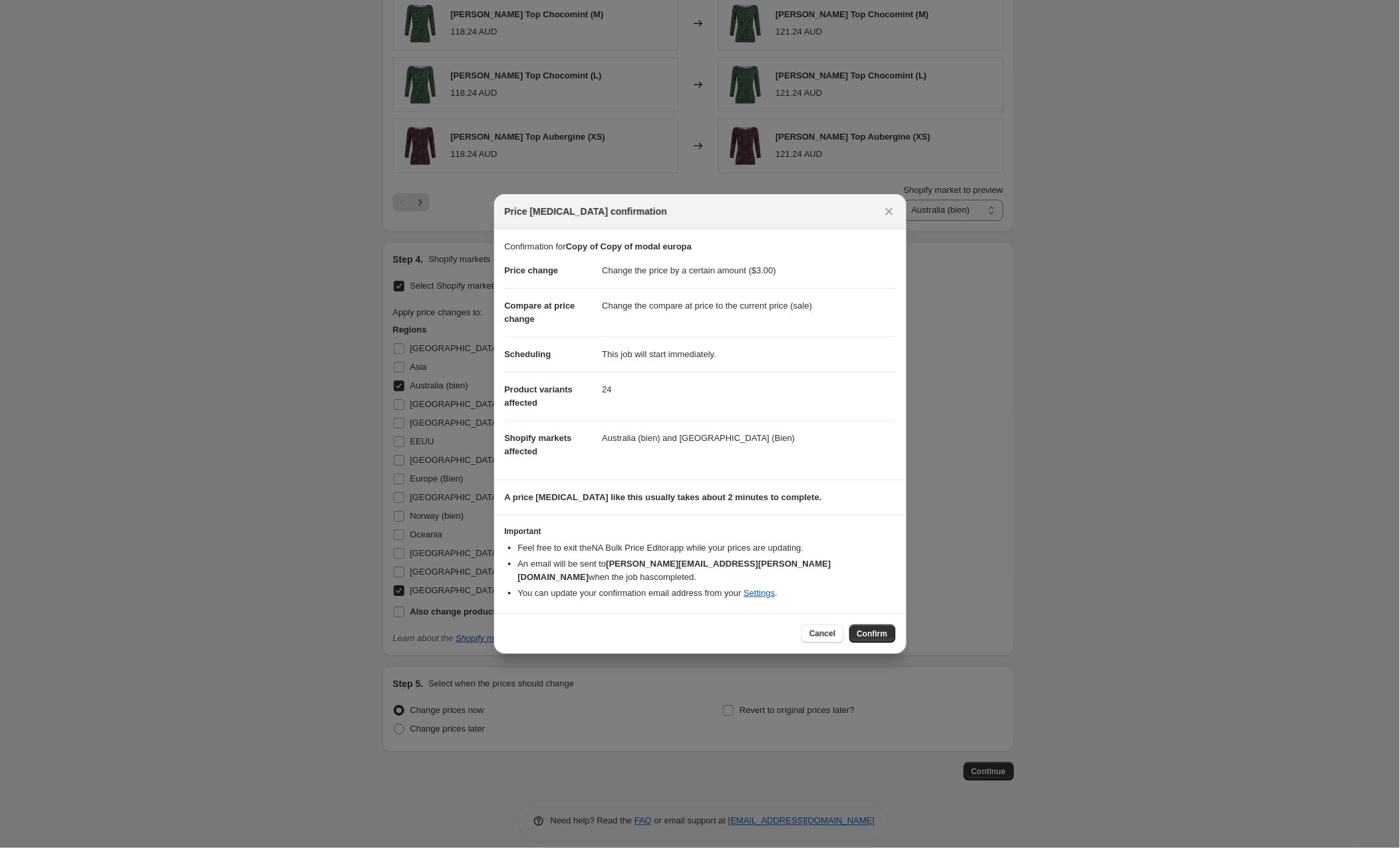
drag, startPoint x: 866, startPoint y: 623, endPoint x: 790, endPoint y: 662, distance: 85.4
click at [788, 847] on div "Price change job confirmation Confirmation for Copy of Copy of modal europa Pri…" at bounding box center [700, 862] width 1400 height 0
click at [811, 629] on span "Cancel" at bounding box center [822, 634] width 26 height 10
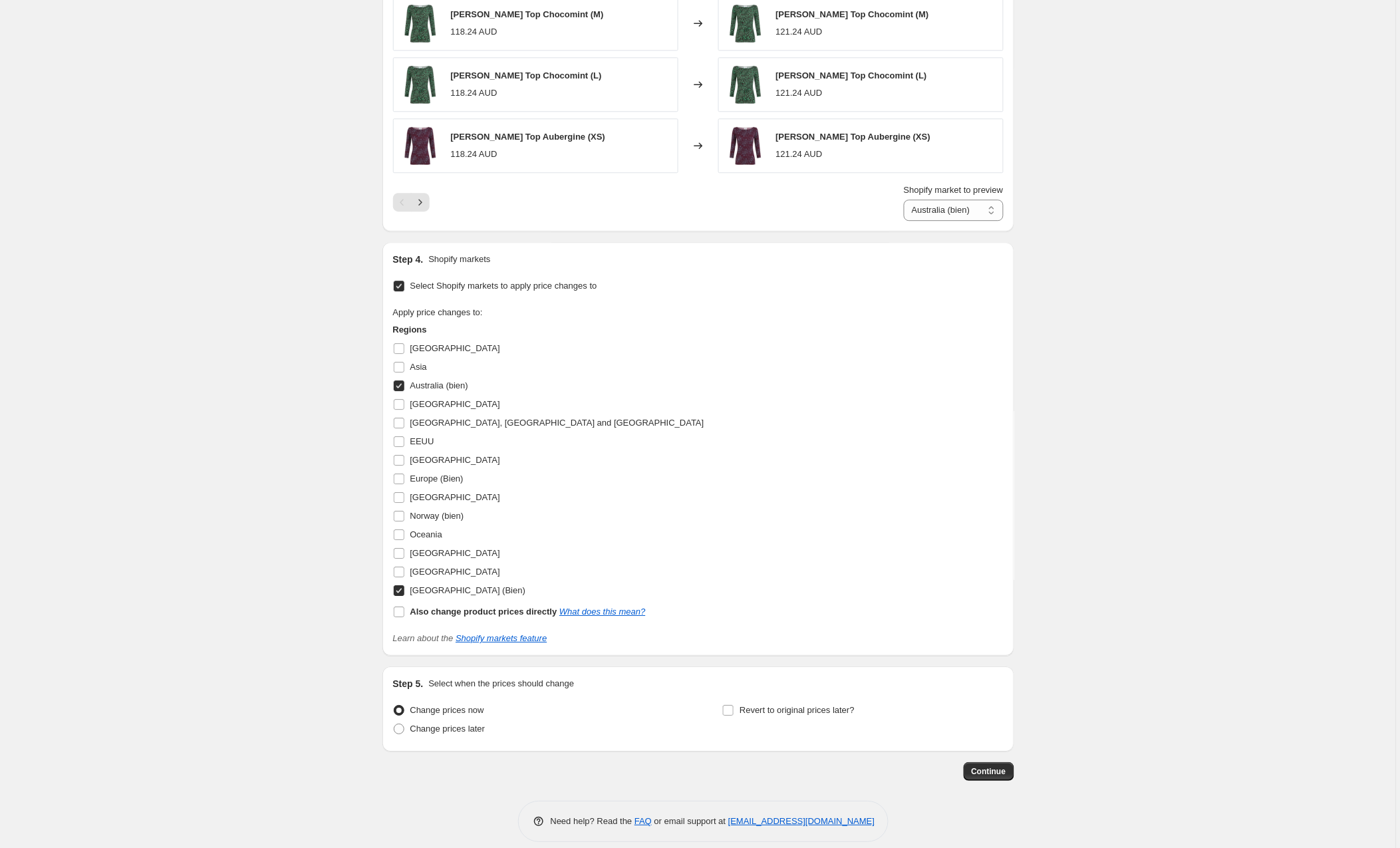
scroll to position [1062, 0]
click at [403, 588] on input "[GEOGRAPHIC_DATA] (Bien)" at bounding box center [398, 588] width 10 height 10
checkbox input "false"
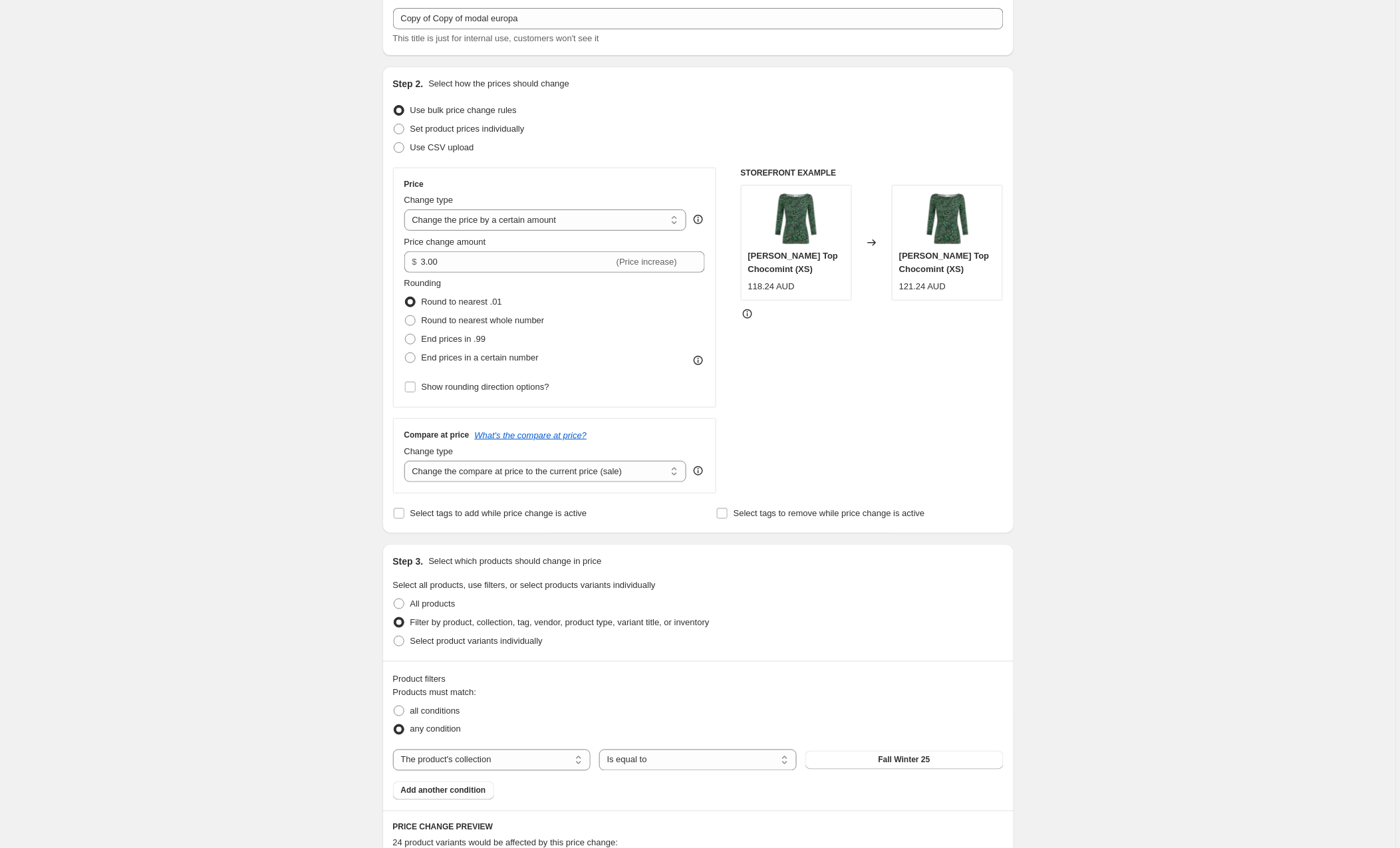
scroll to position [71, 0]
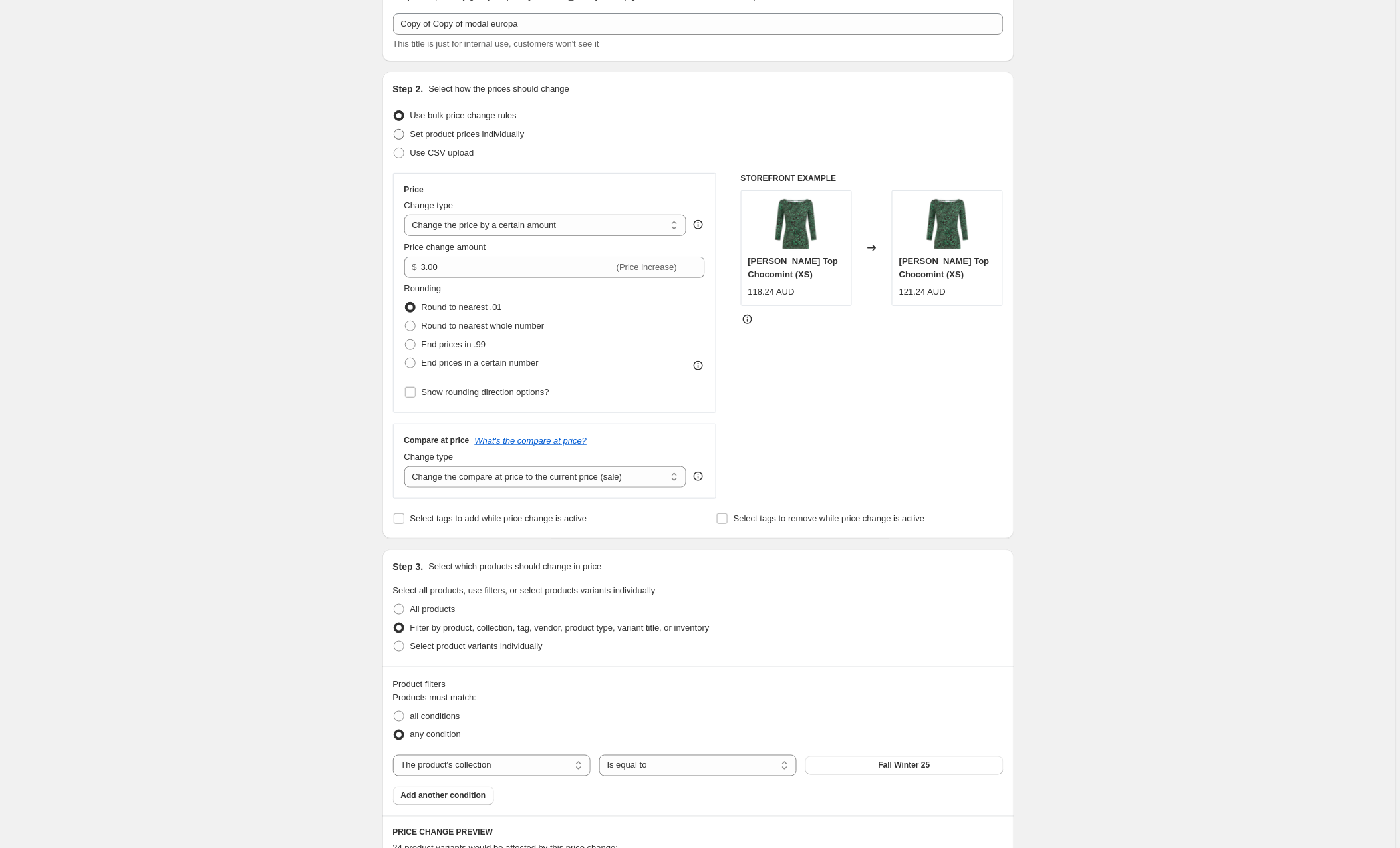
click at [403, 132] on span at bounding box center [398, 134] width 10 height 10
click at [394, 130] on input "Set product prices individually" at bounding box center [394, 129] width 1 height 1
radio input "true"
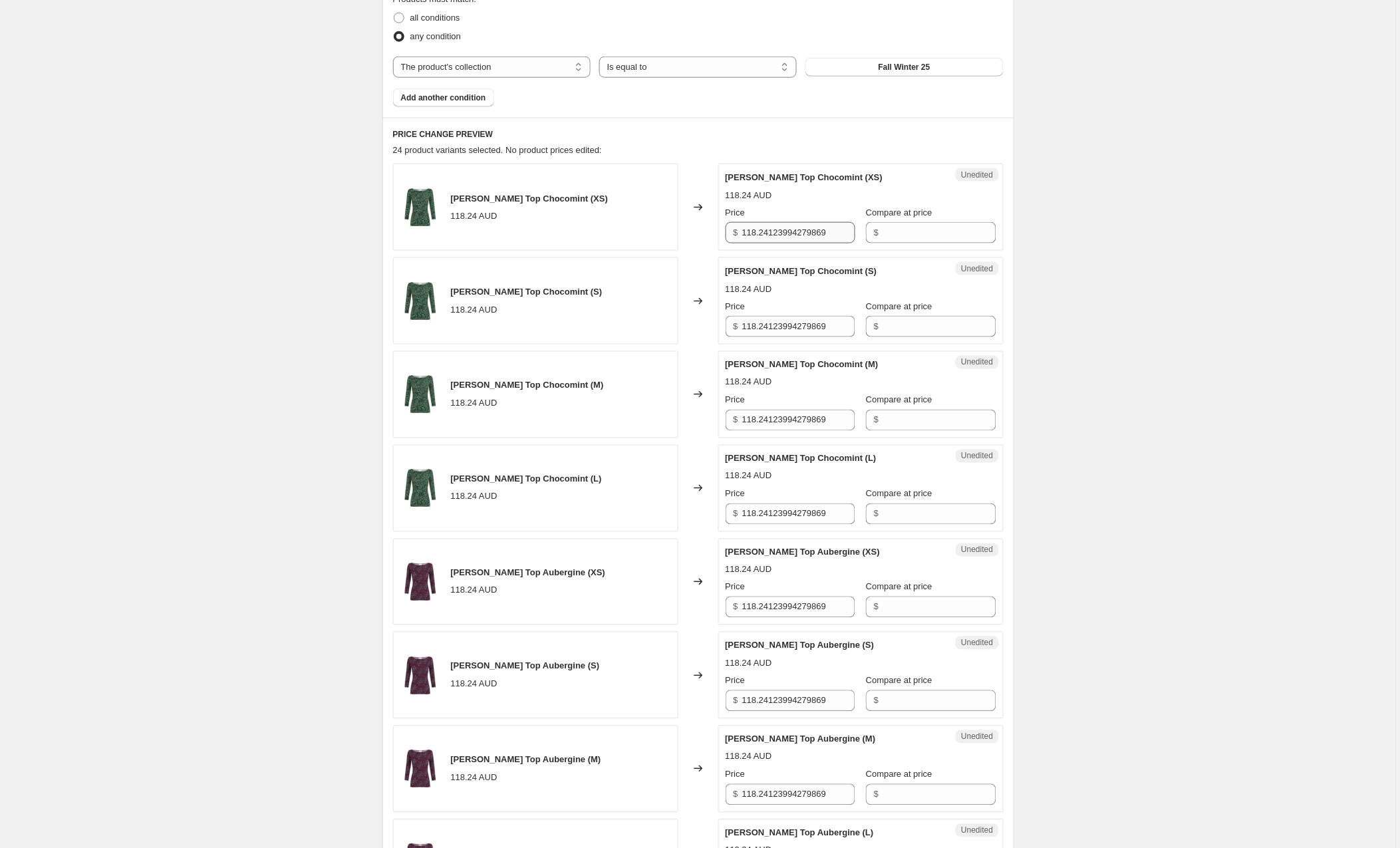
scroll to position [435, 0]
drag, startPoint x: 843, startPoint y: 232, endPoint x: 735, endPoint y: 226, distance: 108.2
click at [735, 226] on div "$ 118.24123994279869" at bounding box center [791, 231] width 130 height 22
type input "135"
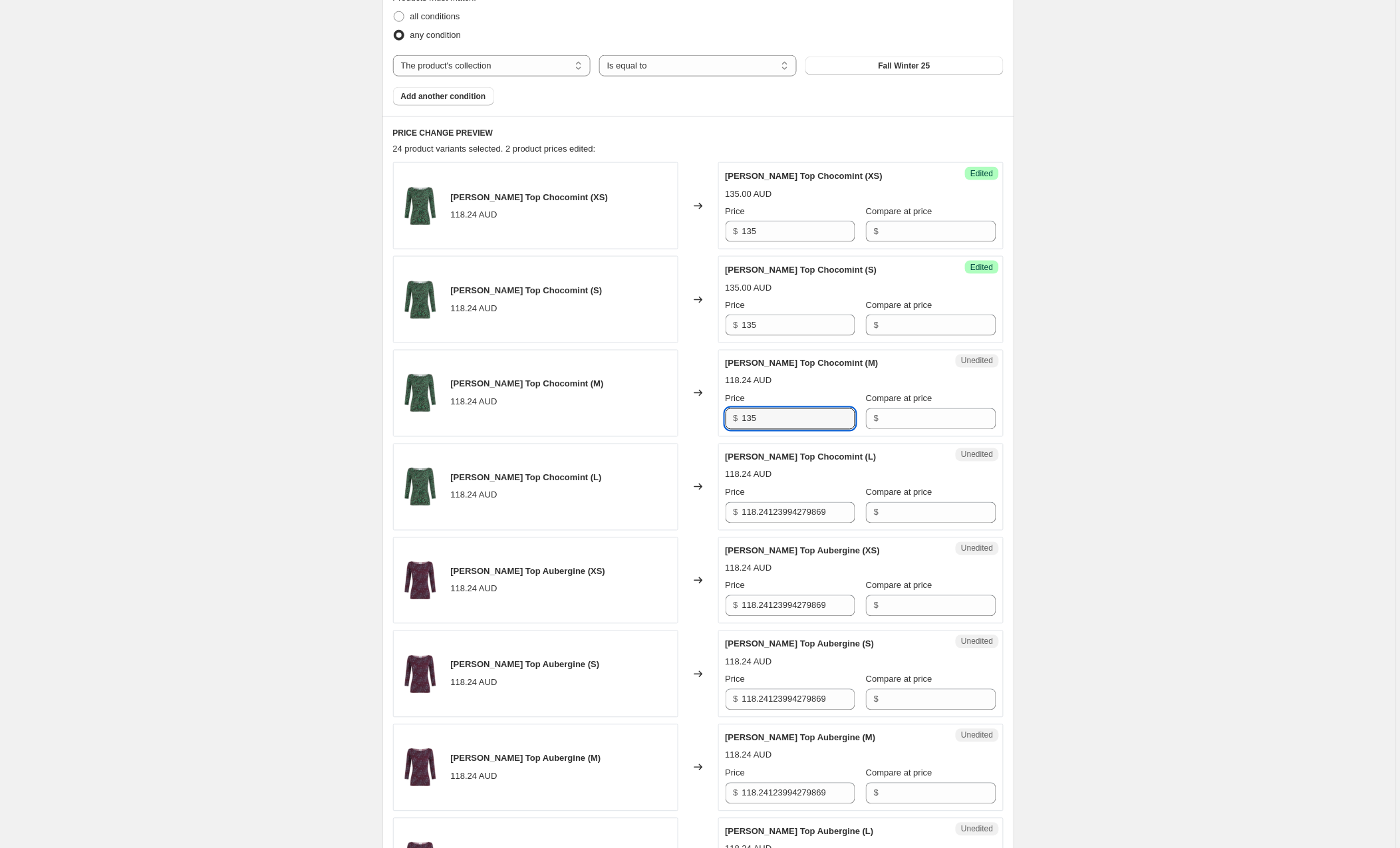
type input "135"
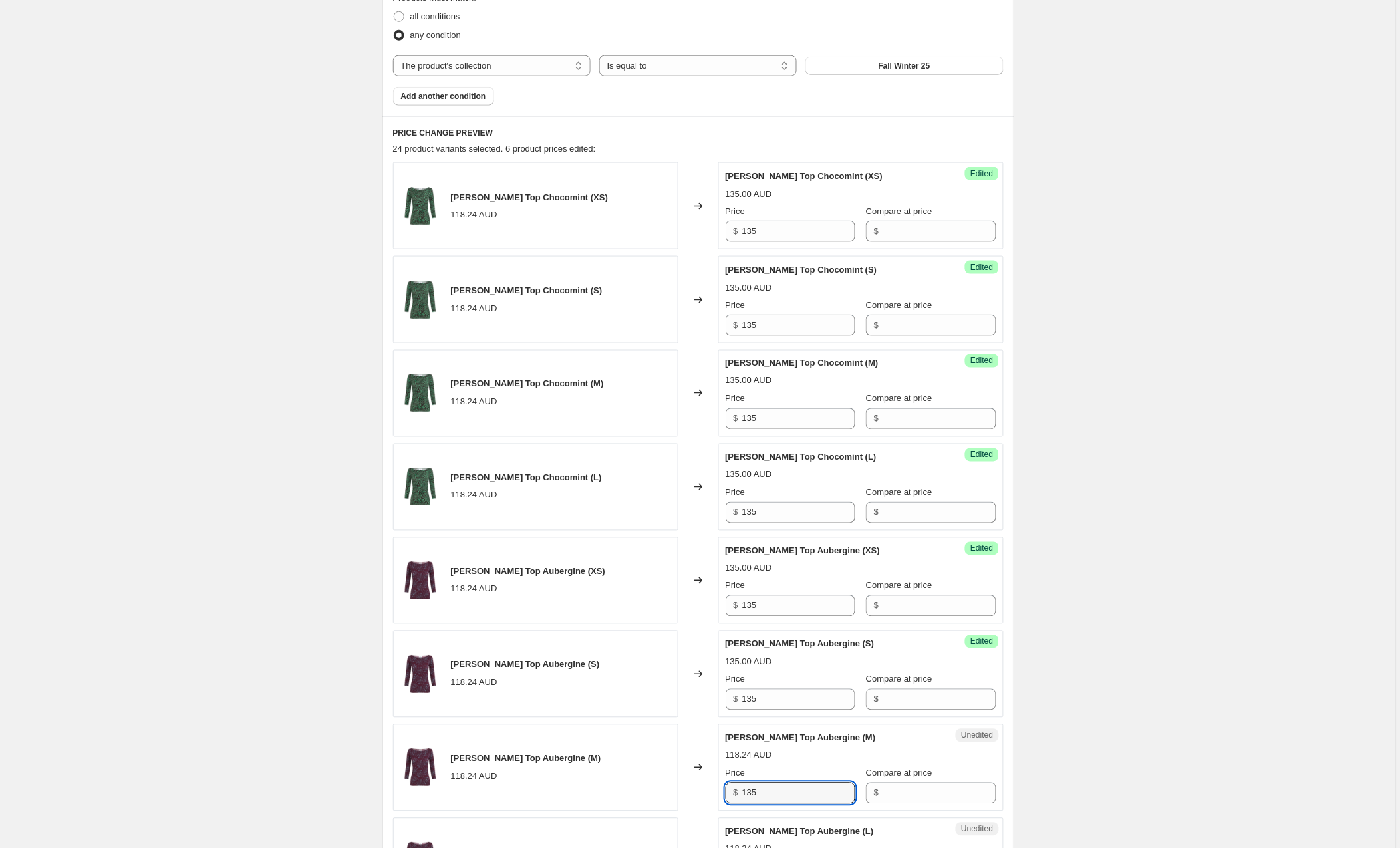
type input "135"
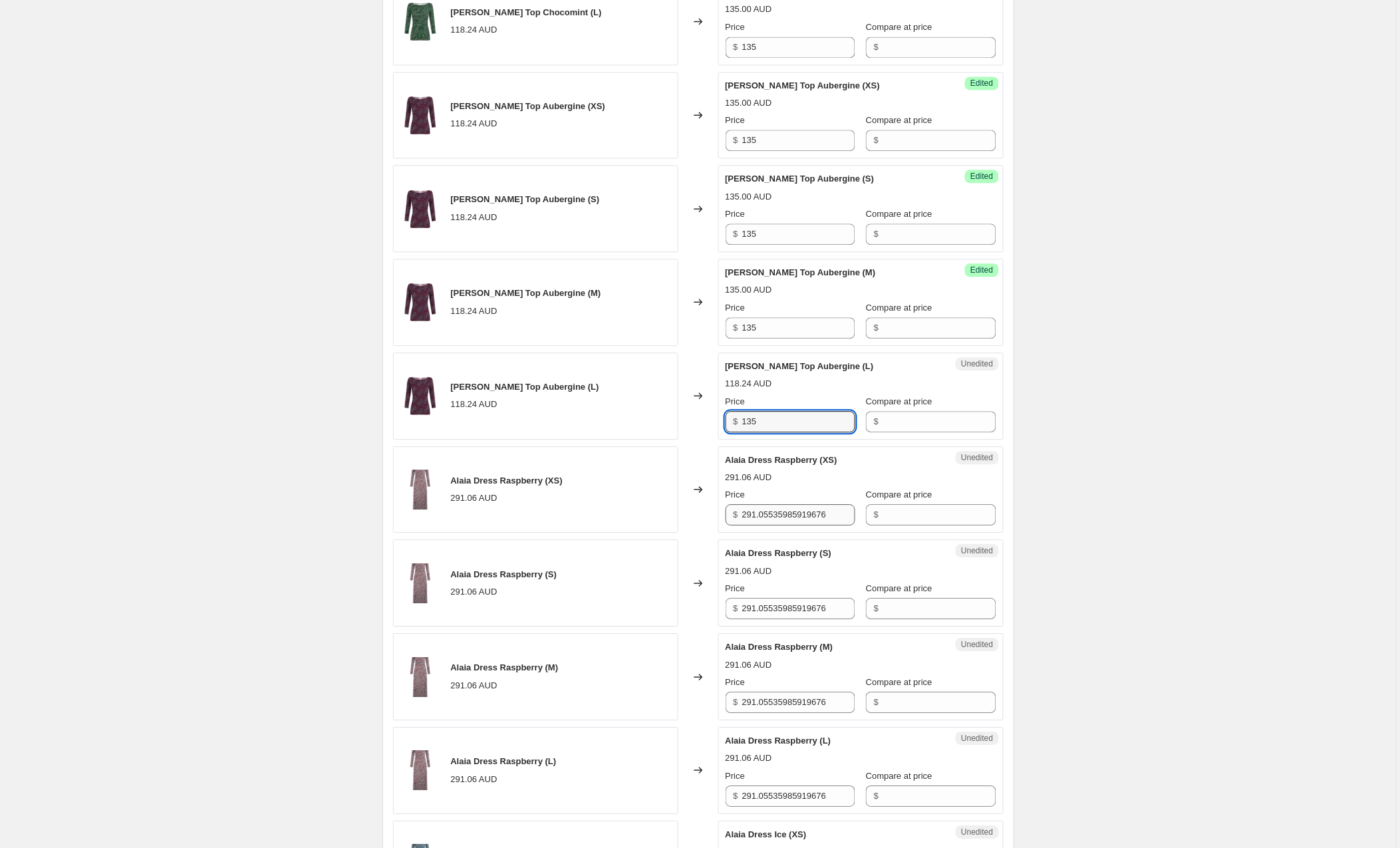
type input "135"
drag, startPoint x: 850, startPoint y: 520, endPoint x: 614, endPoint y: 509, distance: 236.3
click at [614, 509] on div "Alaia Dress Raspberry (XS) 291.06 AUD Changed to Unedited Alaia Dress Raspberry…" at bounding box center [698, 490] width 611 height 87
type input "305"
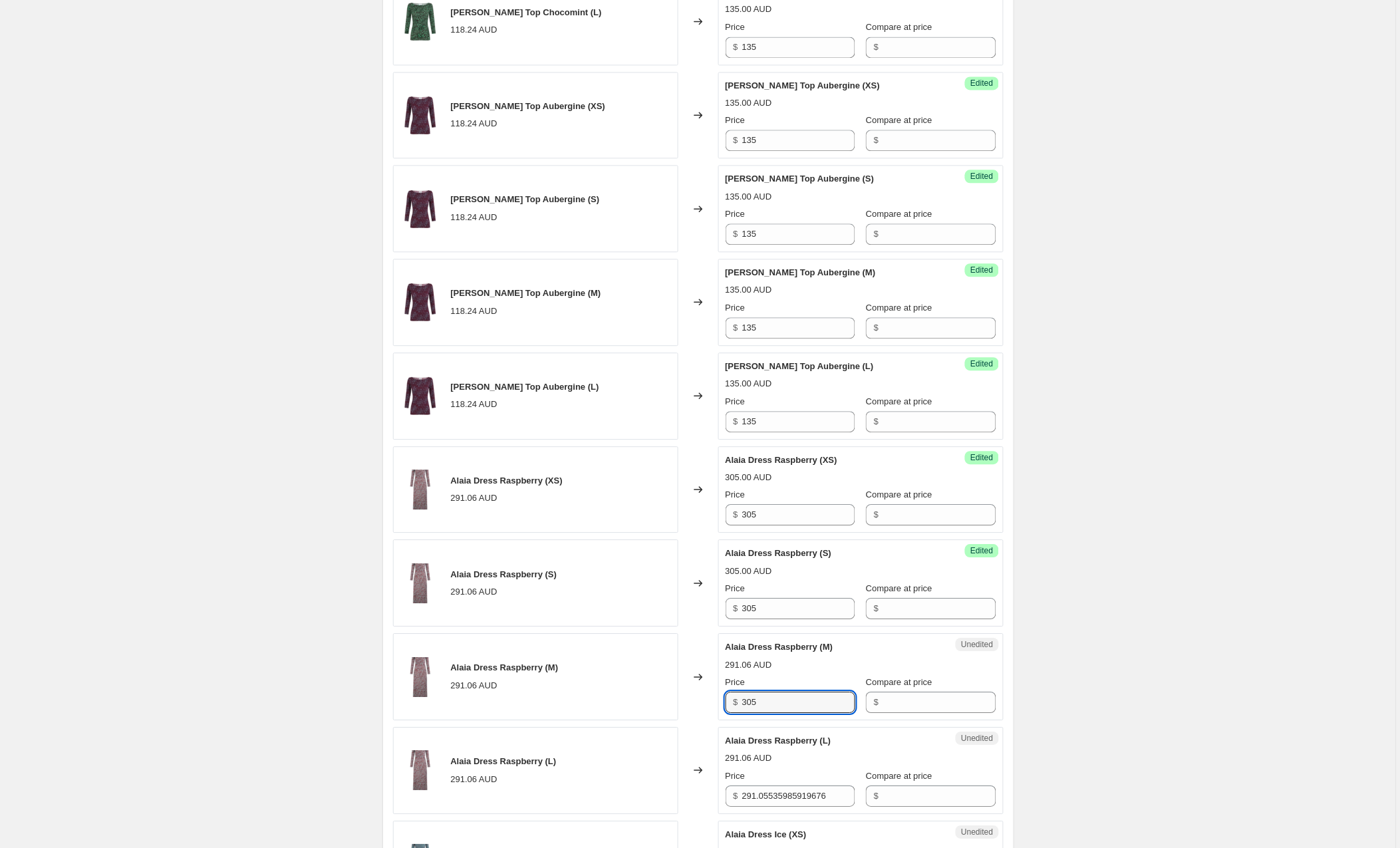
type input "305"
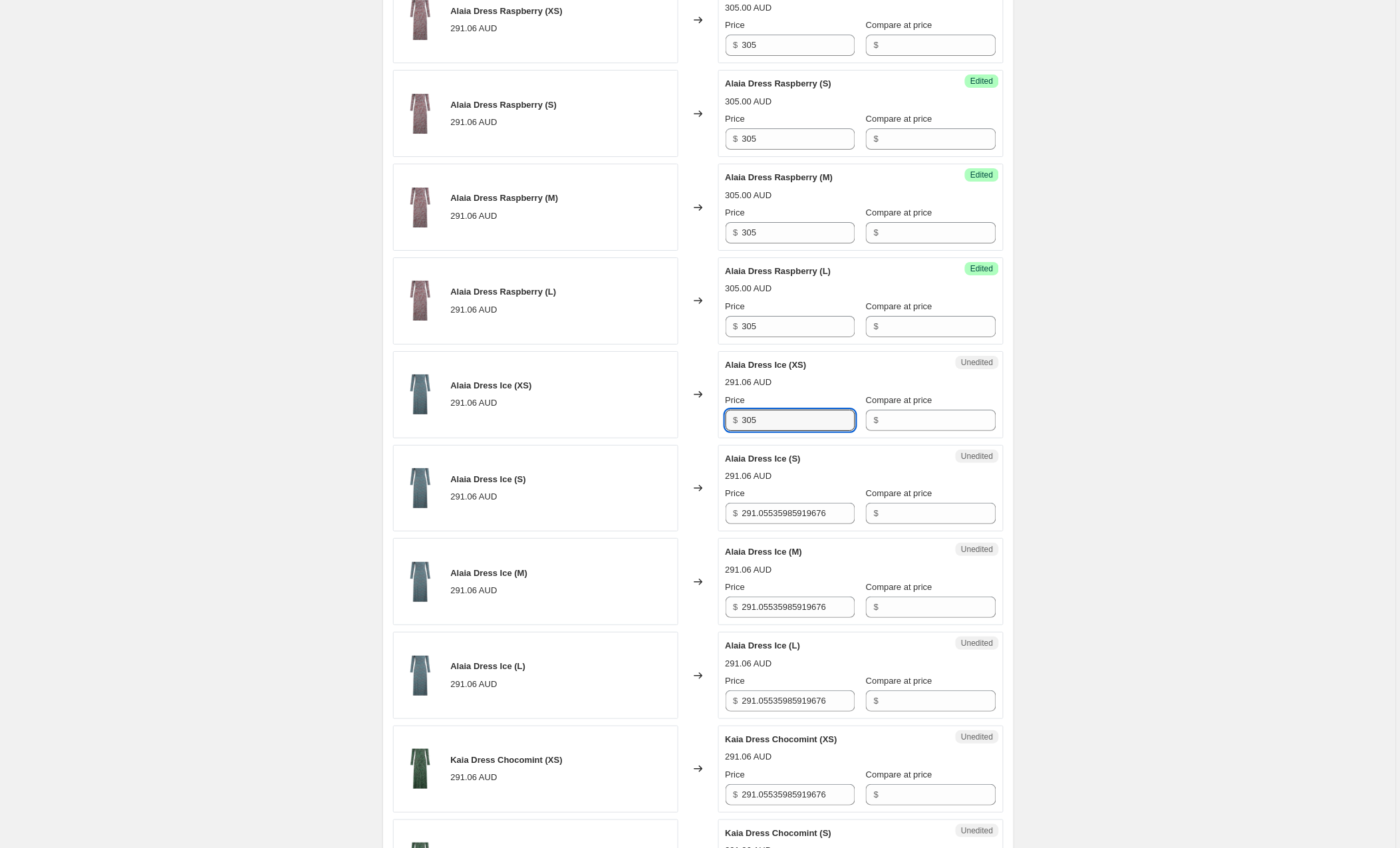
type input "305"
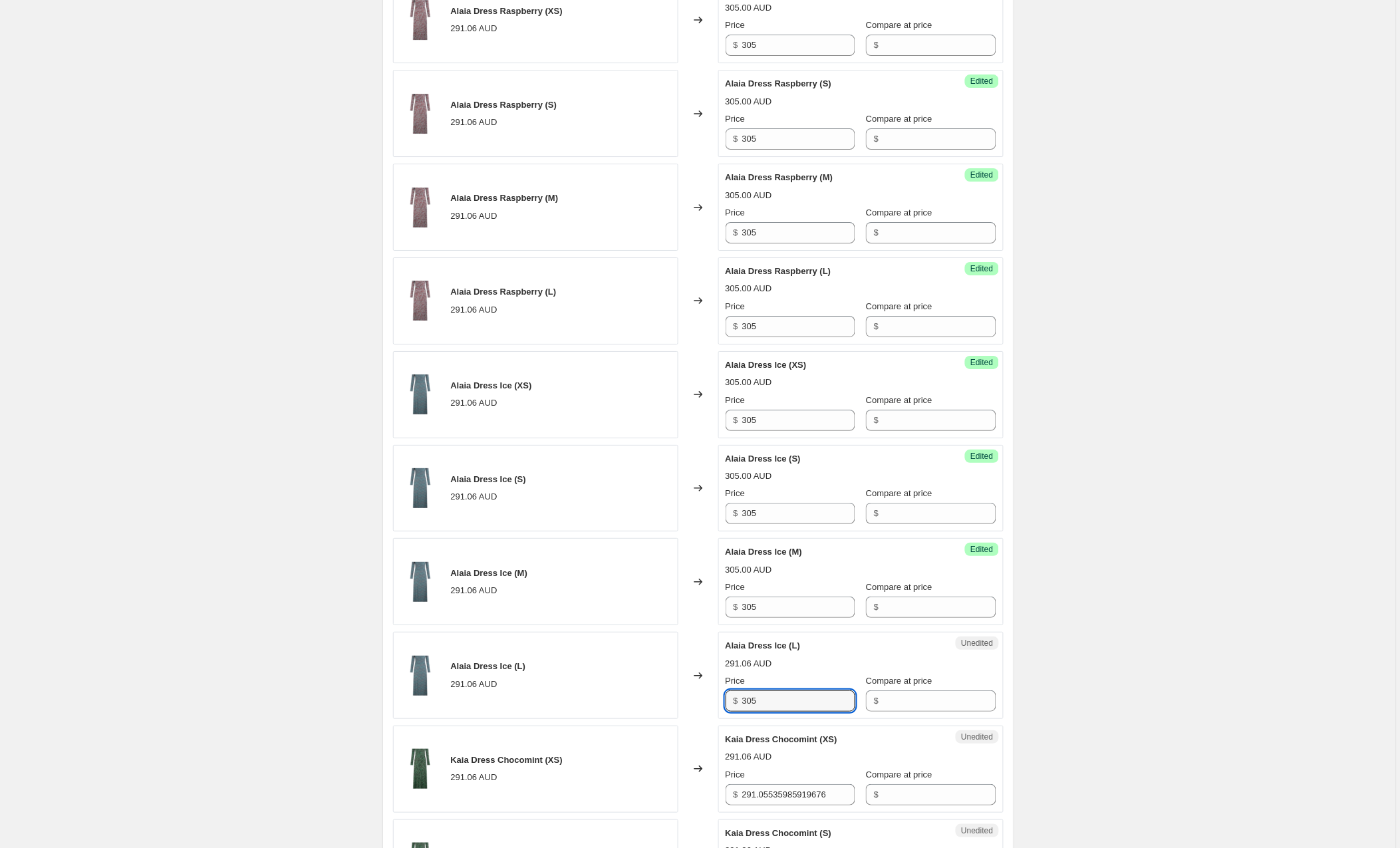
type input "305"
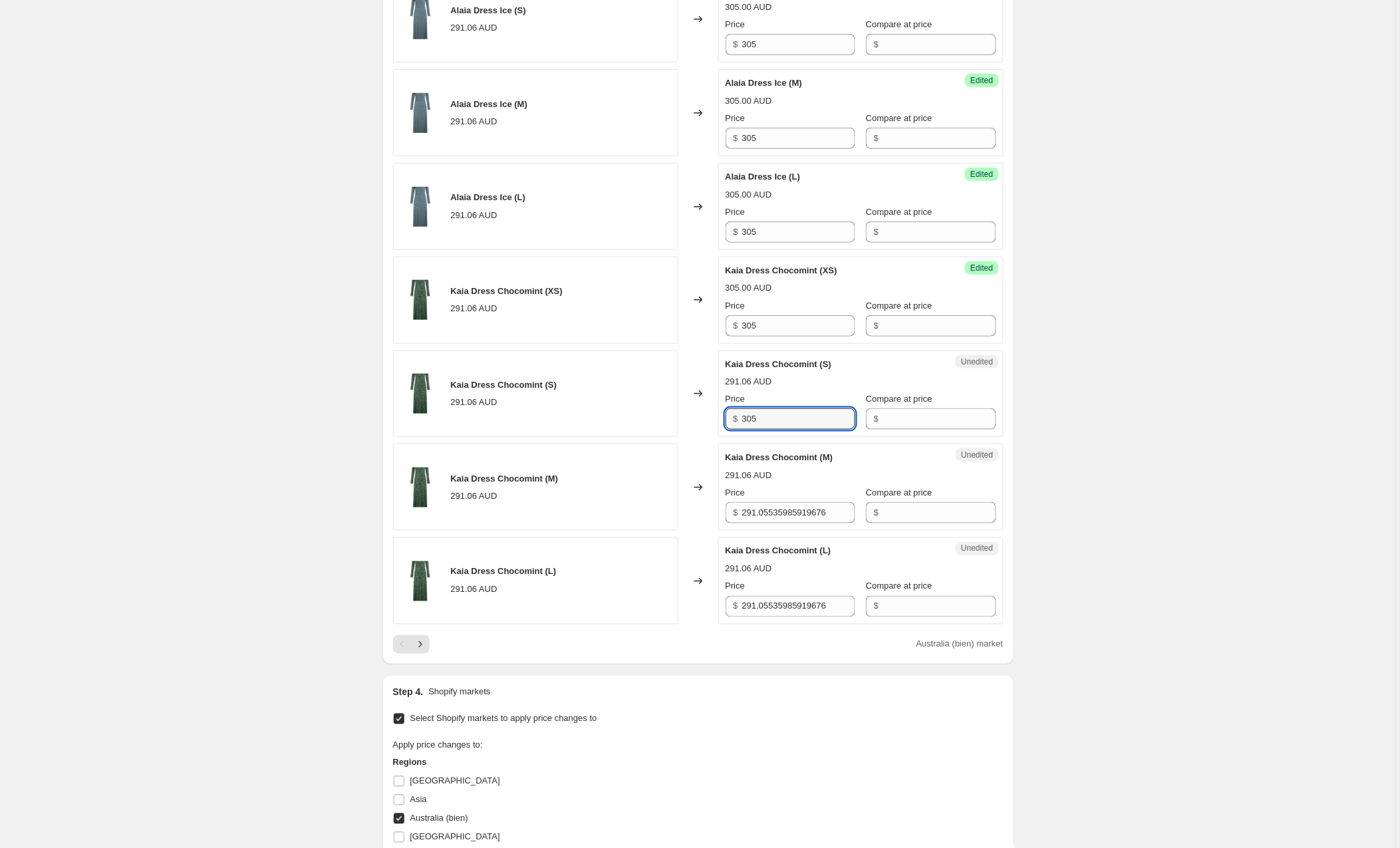
type input "305"
drag, startPoint x: 568, startPoint y: 634, endPoint x: 507, endPoint y: 644, distance: 61.8
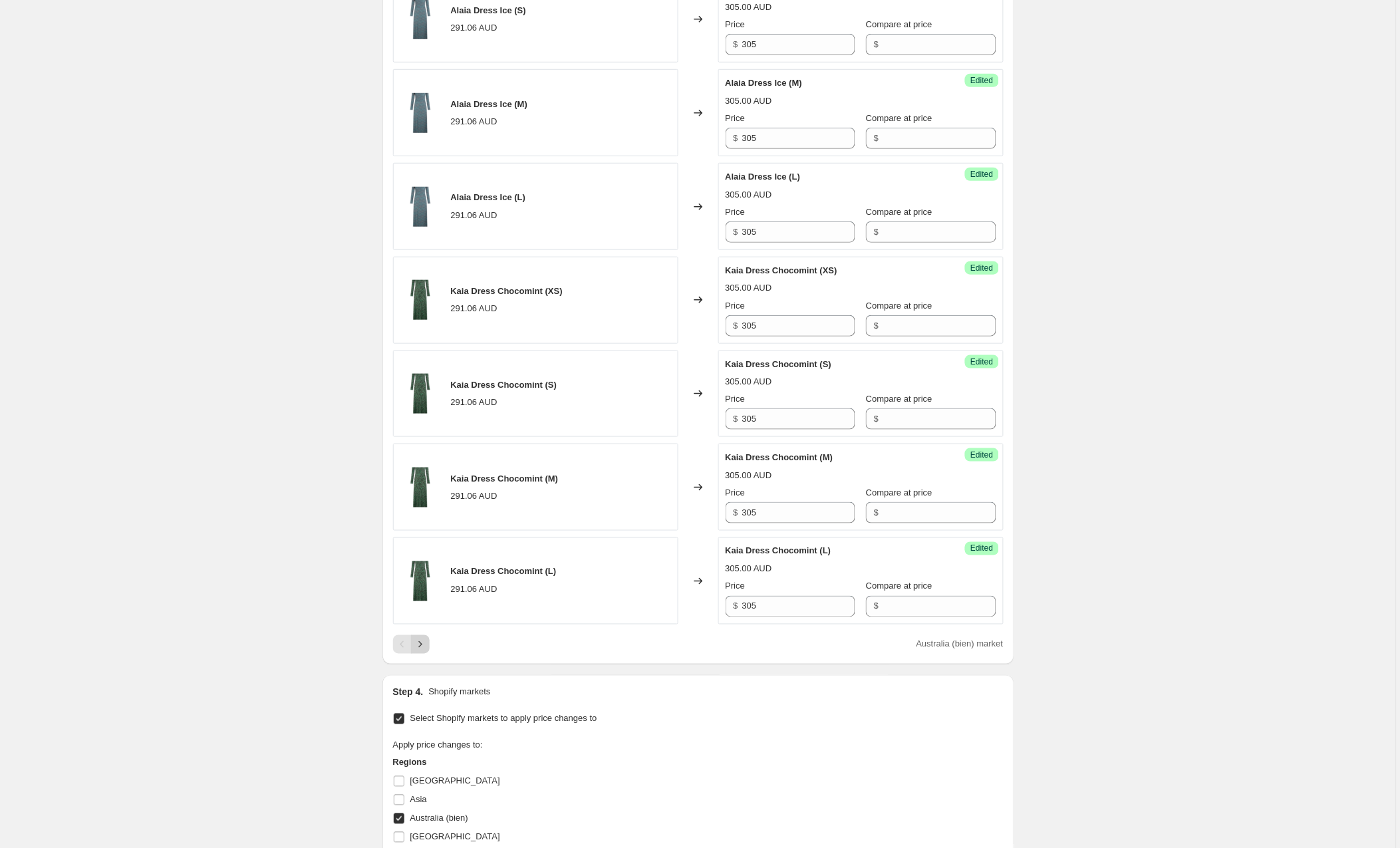
click at [429, 646] on button "Next" at bounding box center [420, 644] width 19 height 19
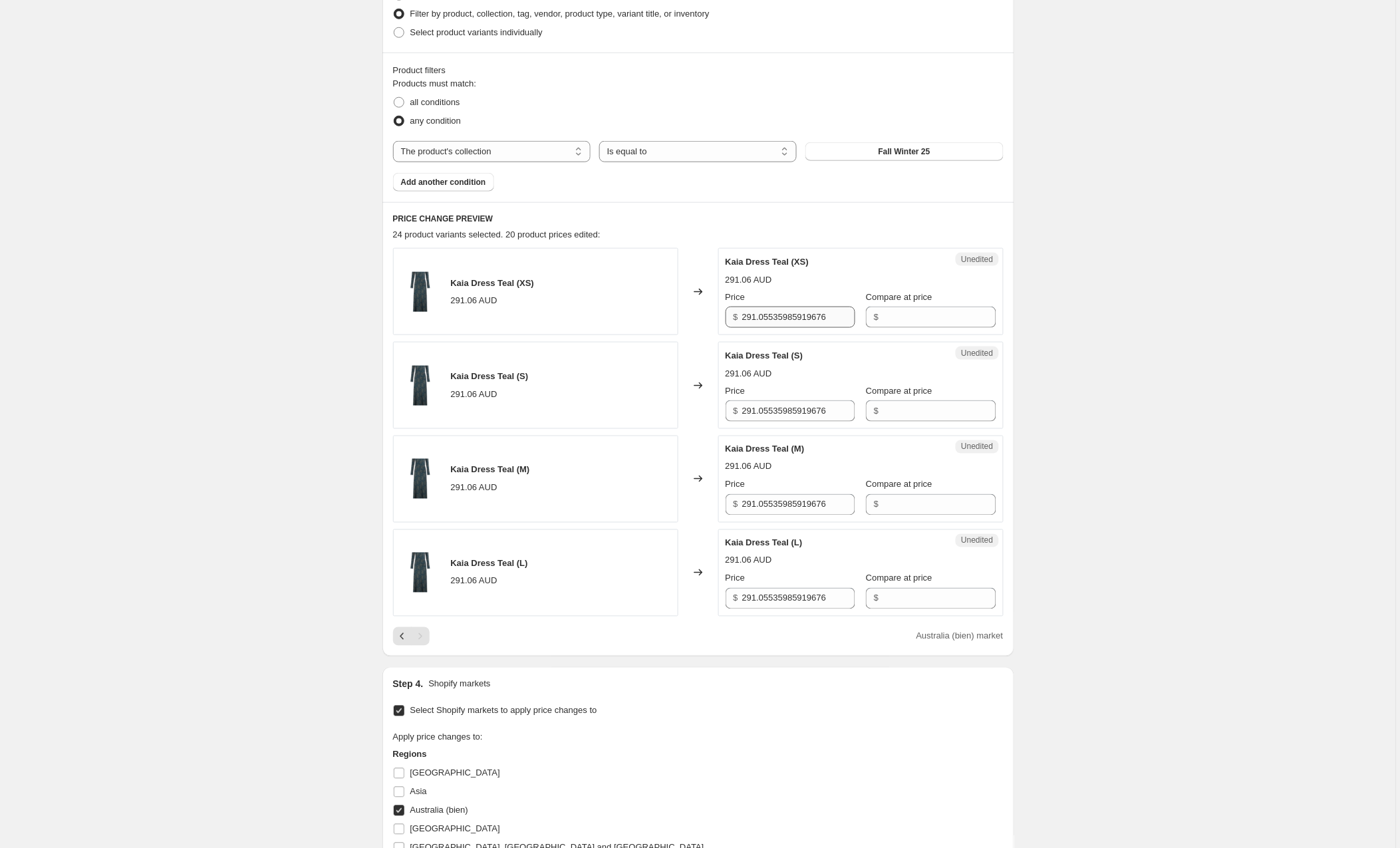
scroll to position [351, 0]
drag, startPoint x: 850, startPoint y: 323, endPoint x: 700, endPoint y: 316, distance: 150.2
click at [700, 316] on div "Kaia Dress Teal (XS) 291.06 AUD Changed to Unedited Kaia Dress Teal (XS) 291.06…" at bounding box center [698, 290] width 611 height 87
type input "305"
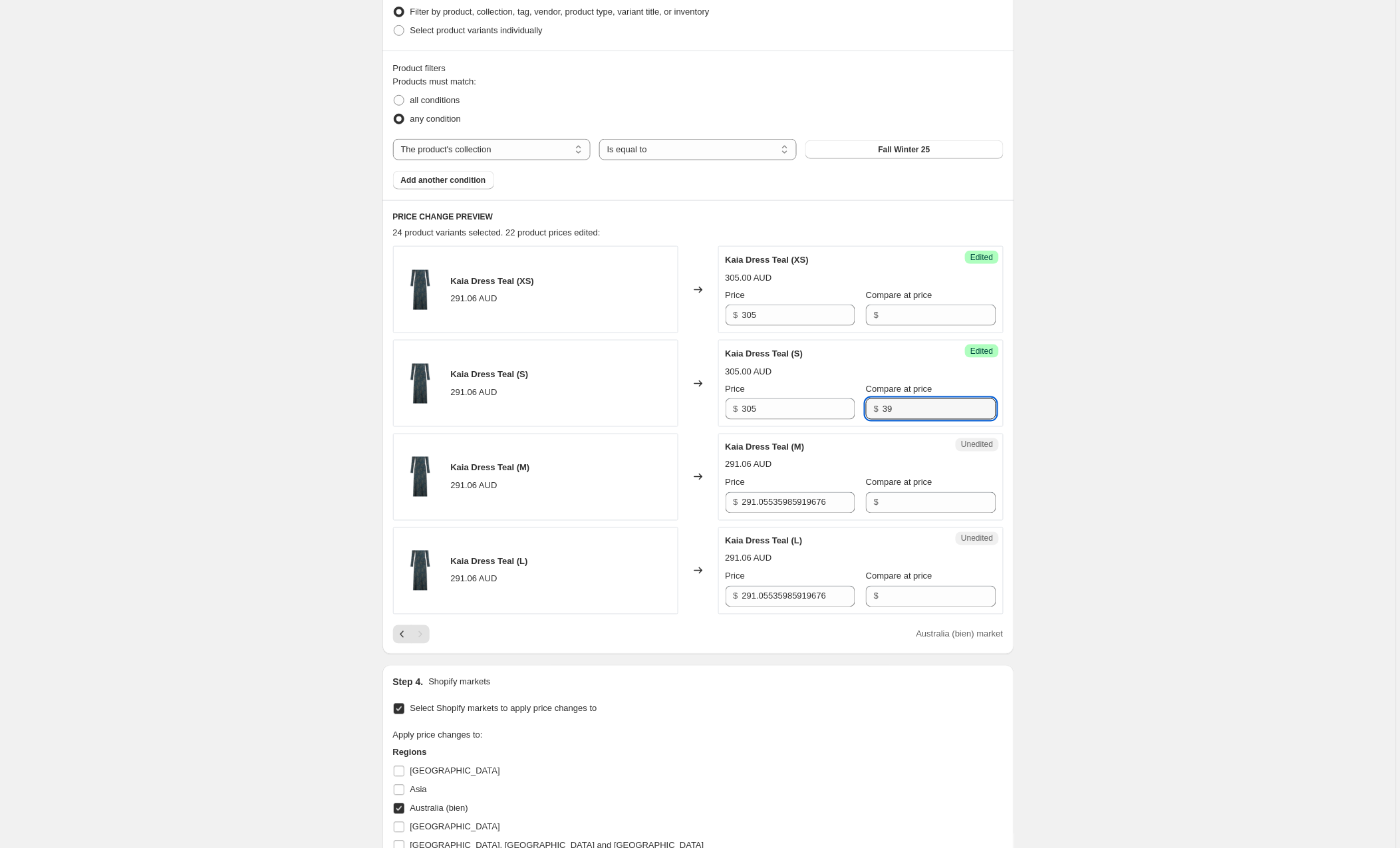
type input "3"
drag, startPoint x: 844, startPoint y: 509, endPoint x: 657, endPoint y: 500, distance: 187.2
click at [657, 500] on div "Kaia Dress Teal (M) 291.06 AUD Changed to Unedited Kaia Dress Teal (M) 291.06 A…" at bounding box center [698, 477] width 611 height 87
type input "305"
type input "3"
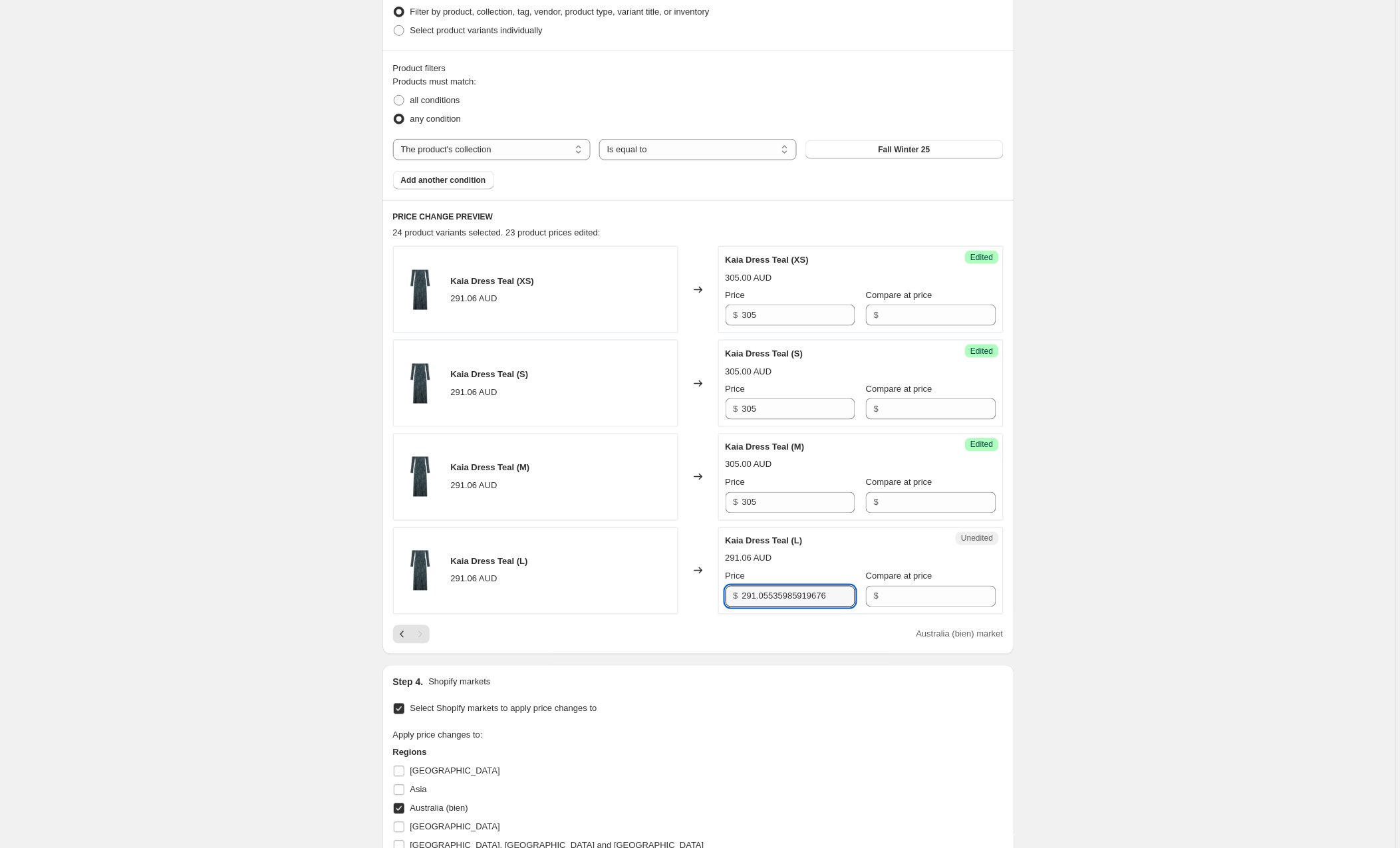
drag, startPoint x: 846, startPoint y: 596, endPoint x: 711, endPoint y: 596, distance: 135.0
click at [711, 596] on div "Kaia Dress Teal (L) 291.06 AUD Changed to Unedited Kaia Dress Teal (L) 291.06 A…" at bounding box center [698, 571] width 611 height 87
type input "305"
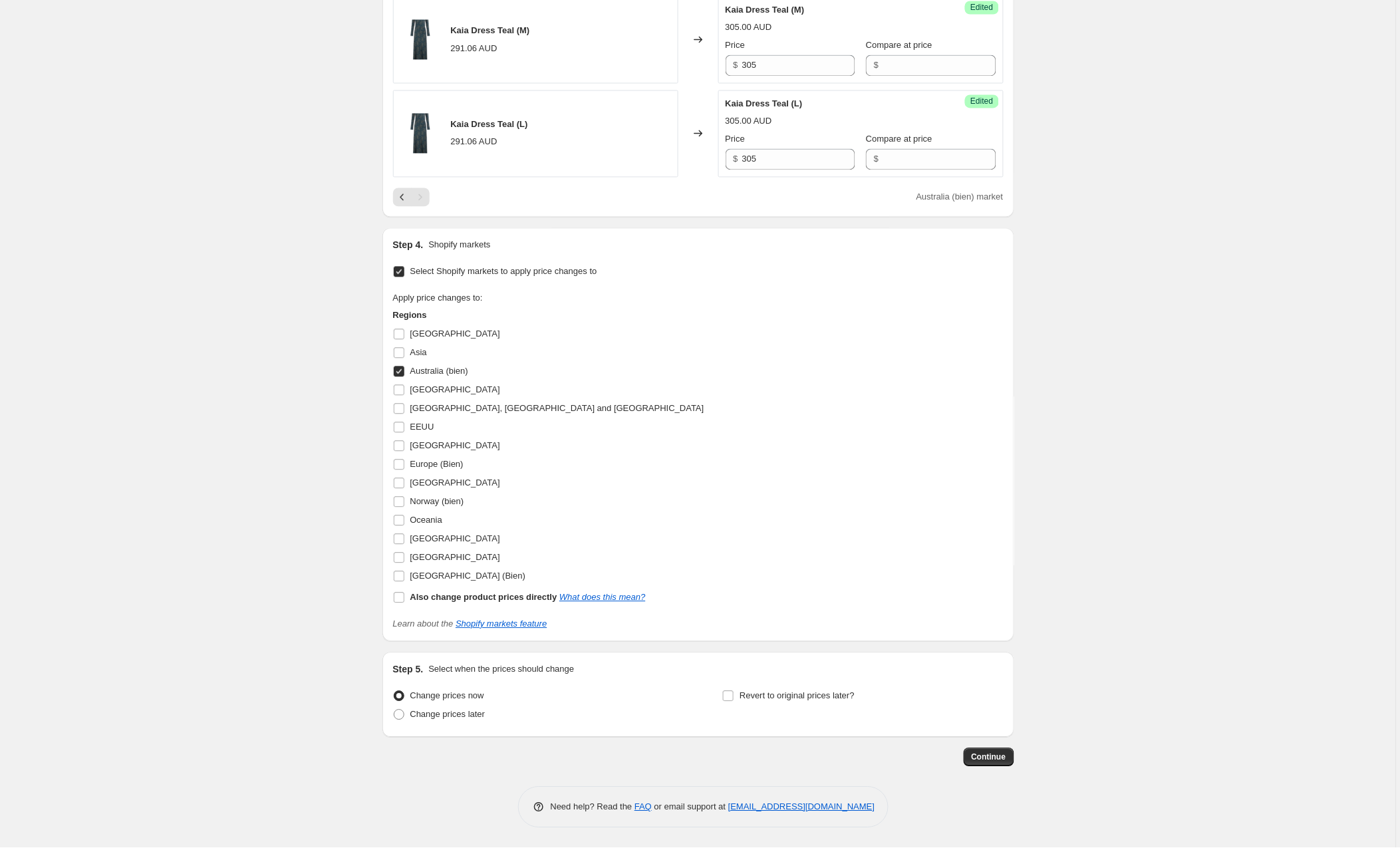
scroll to position [792, 0]
click at [992, 754] on span "Continue" at bounding box center [989, 757] width 35 height 10
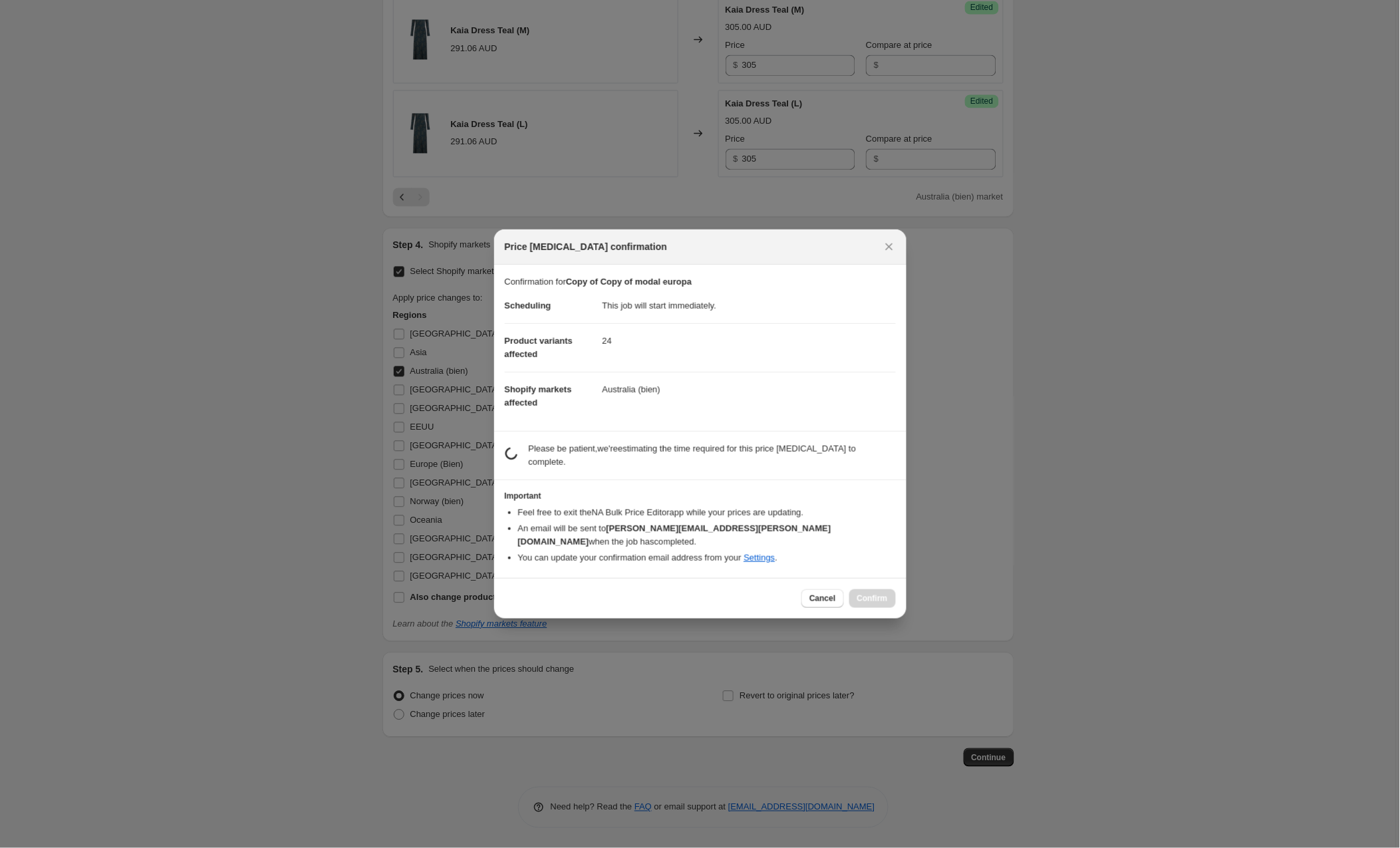
scroll to position [791, 0]
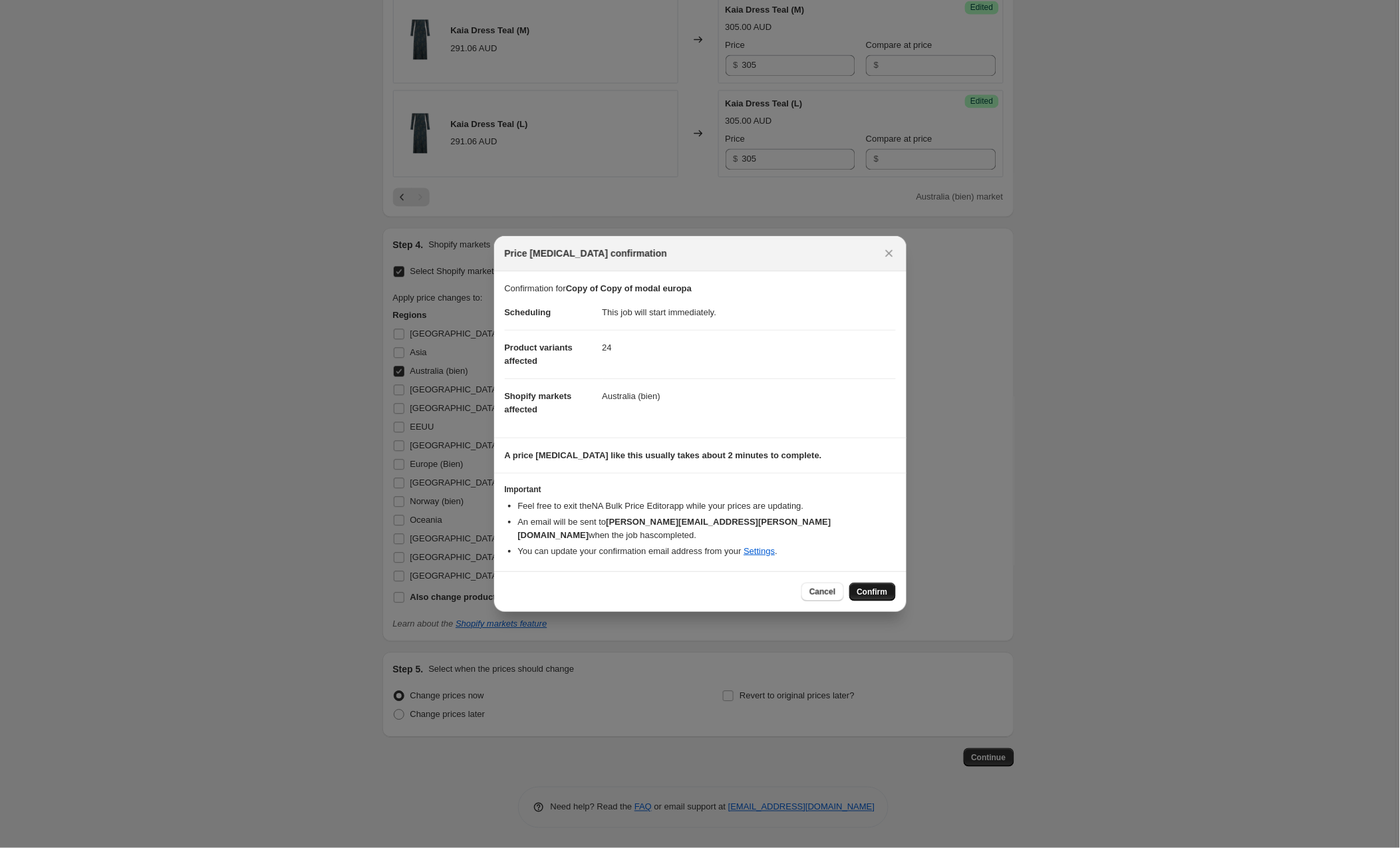
click at [867, 586] on span "Confirm" at bounding box center [872, 591] width 31 height 10
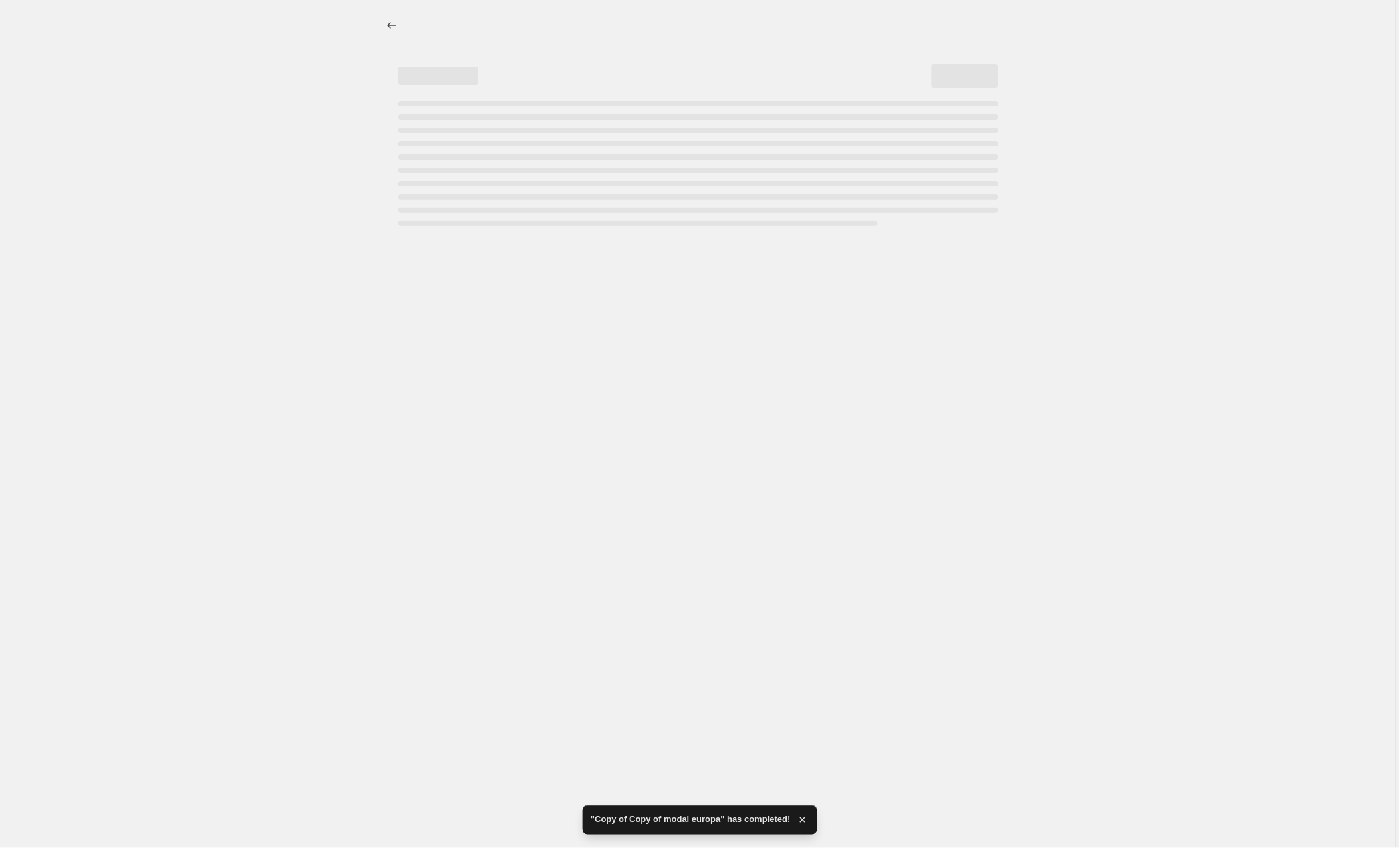
select select "collection"
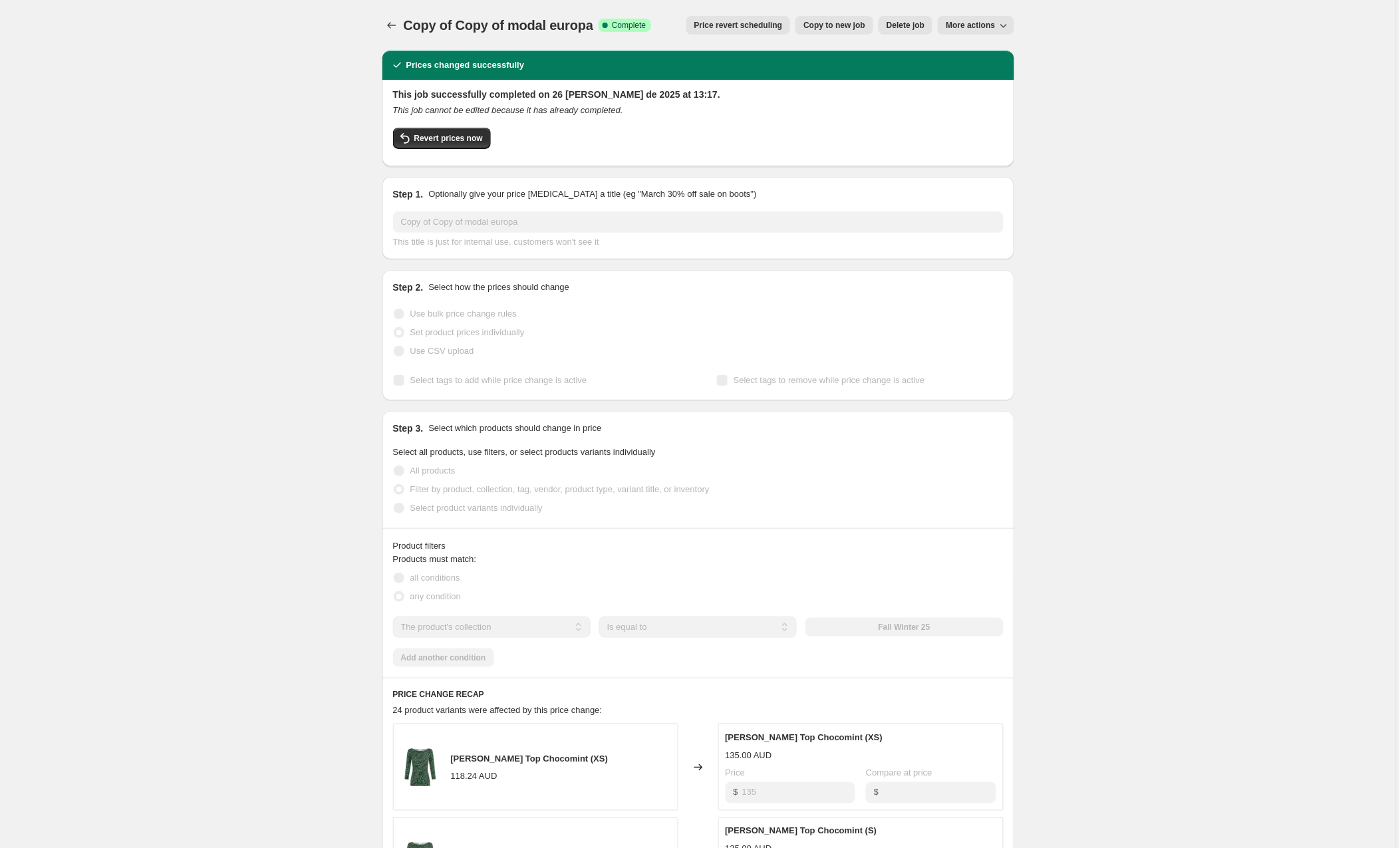
click at [824, 27] on span "Copy to new job" at bounding box center [834, 25] width 62 height 10
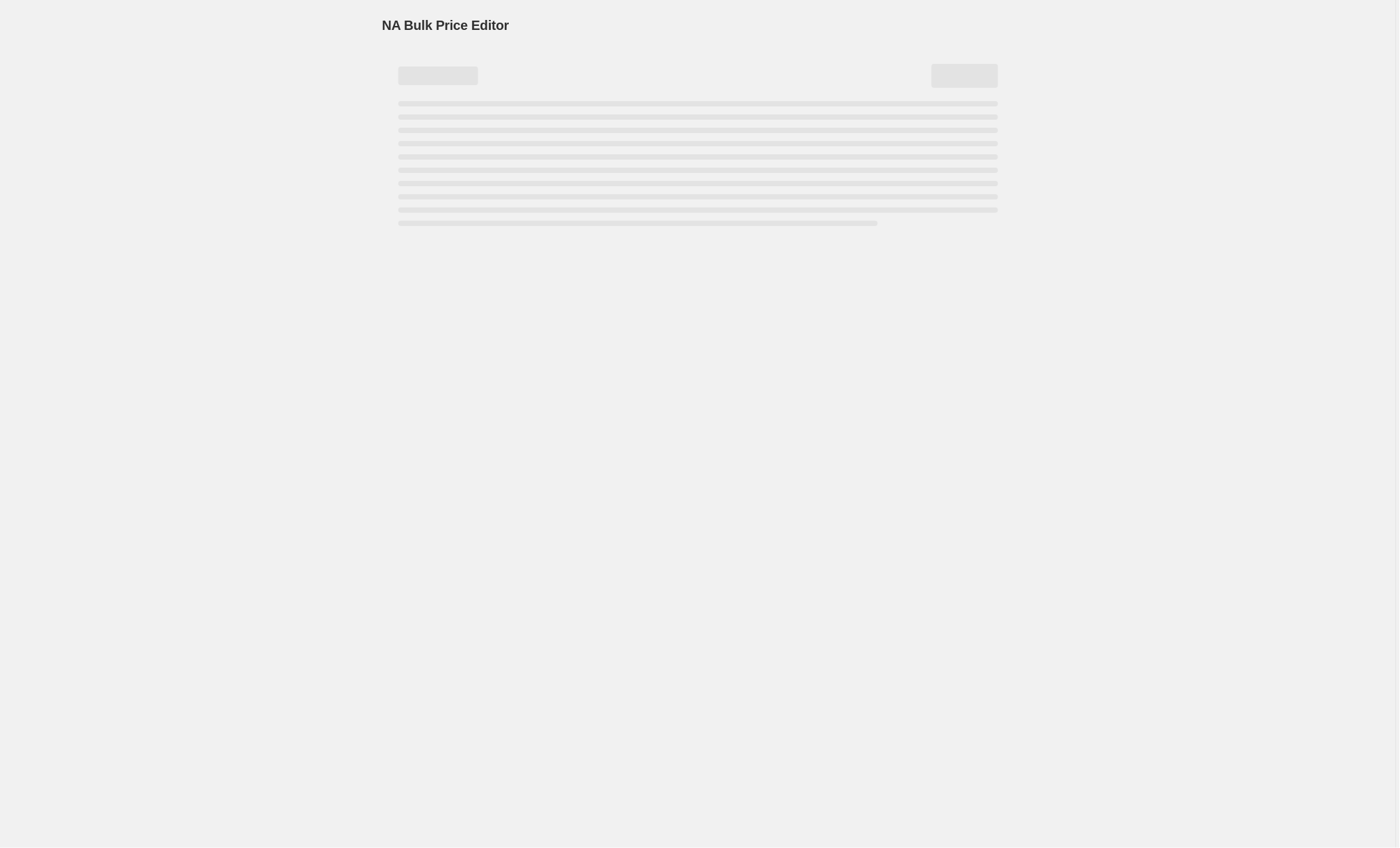
select select "collection"
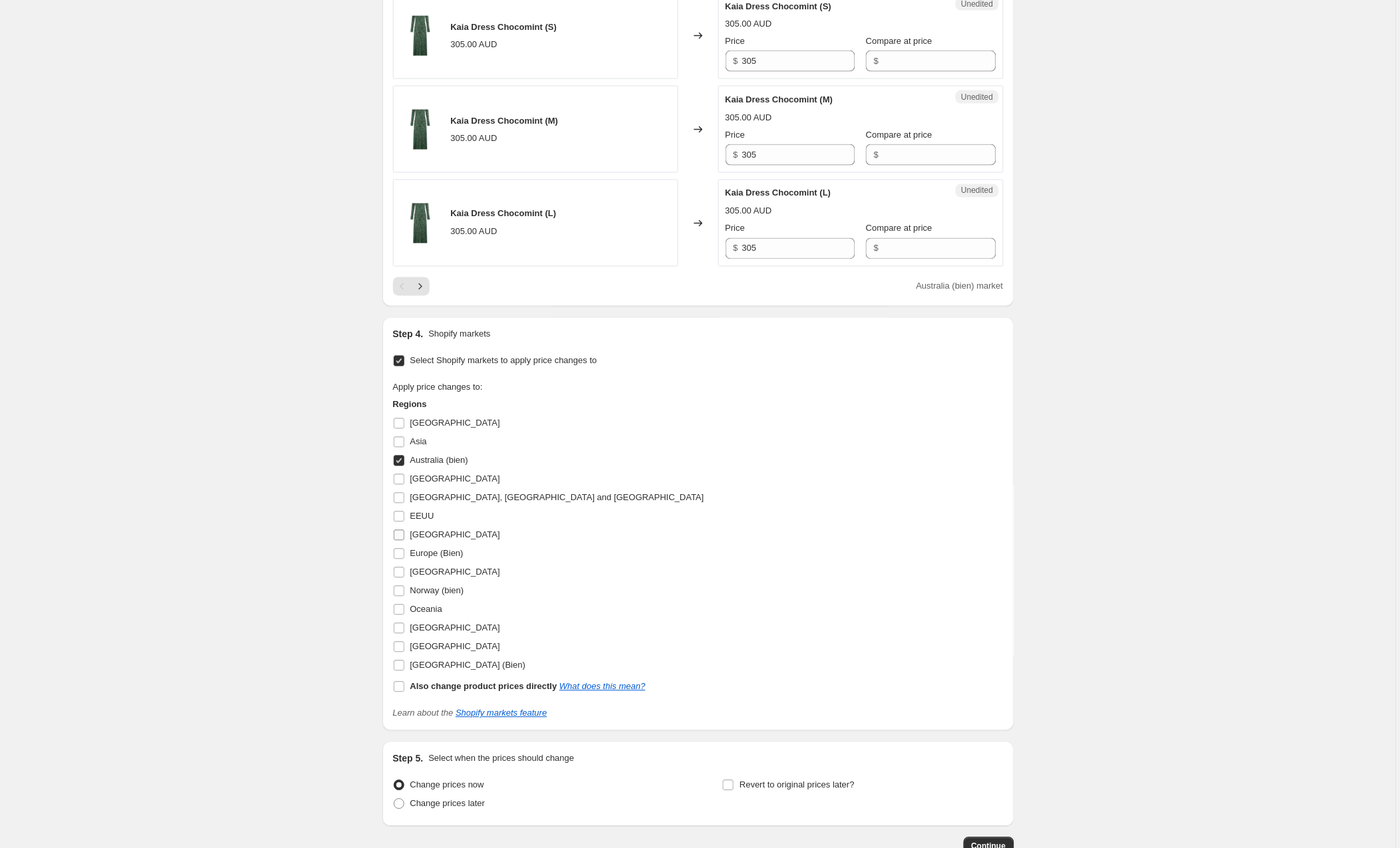
scroll to position [2197, 0]
click at [400, 577] on input "[GEOGRAPHIC_DATA]" at bounding box center [398, 571] width 10 height 10
checkbox input "true"
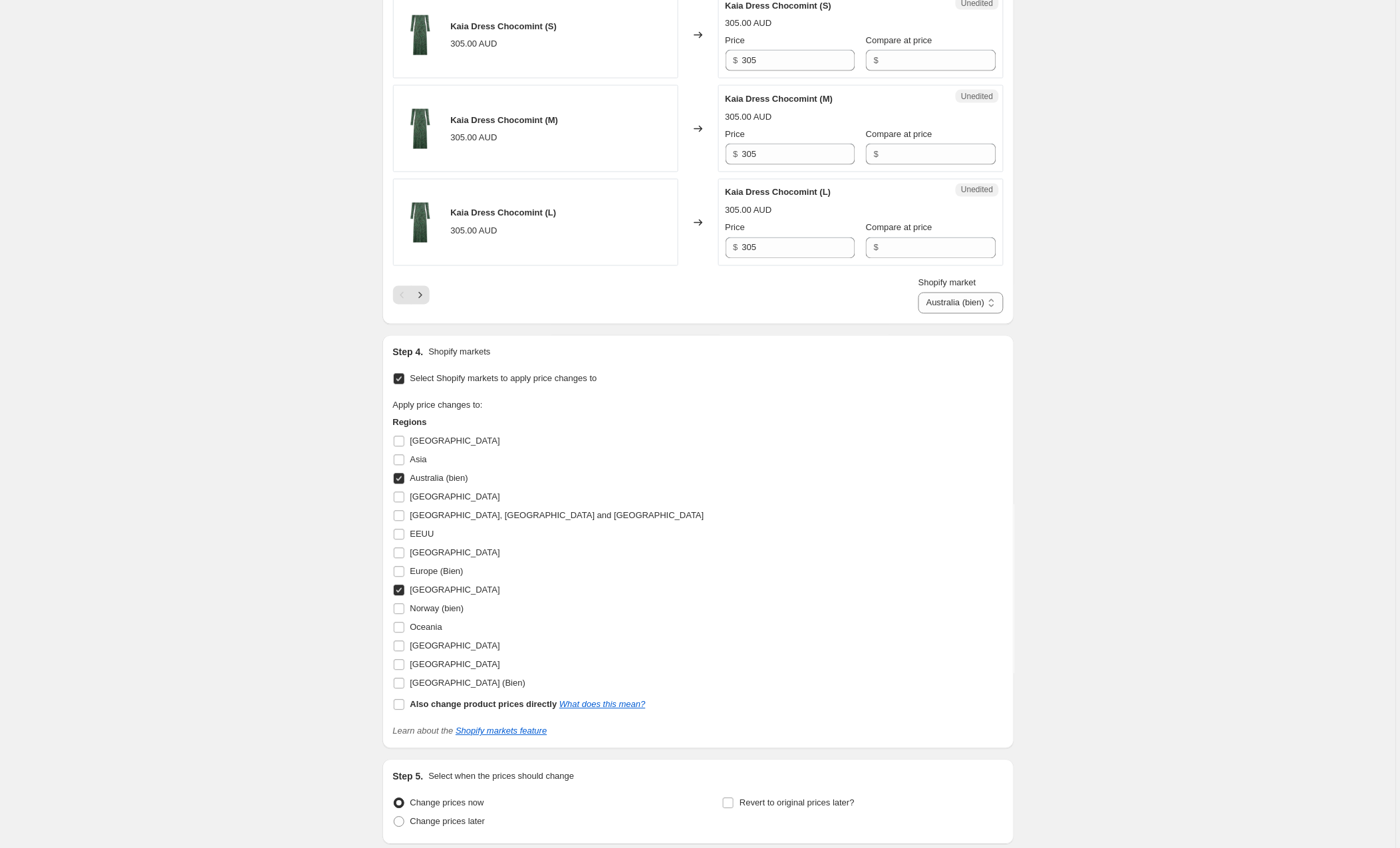
click at [403, 484] on input "Australia (bien)" at bounding box center [398, 478] width 10 height 10
checkbox input "false"
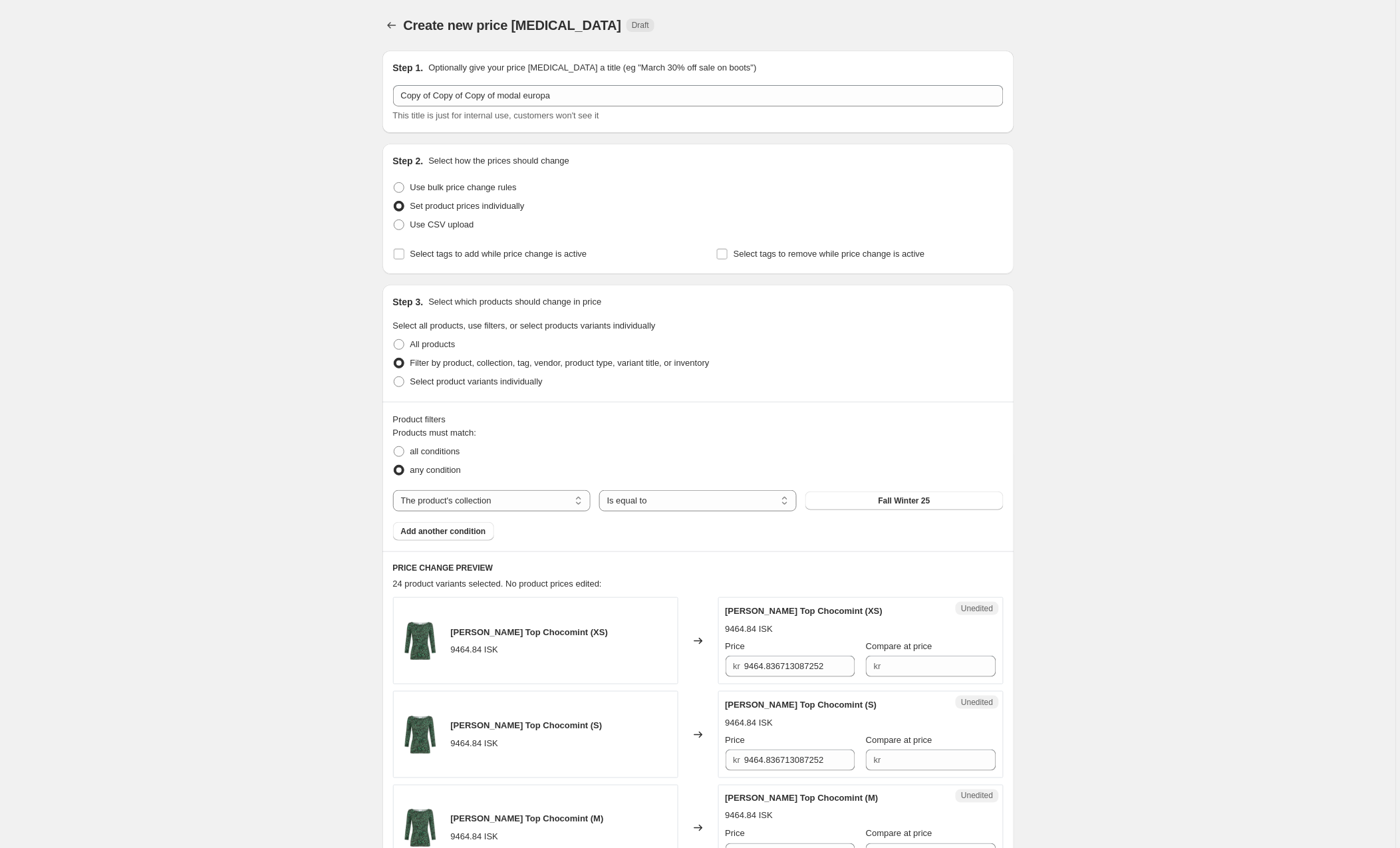
scroll to position [0, 0]
drag, startPoint x: 844, startPoint y: 665, endPoint x: 716, endPoint y: 665, distance: 128.0
click at [716, 665] on div "Willa Top Chocomint (XS) 9464.84 ISK Changed to Unedited Willa Top Chocomint (X…" at bounding box center [698, 641] width 611 height 87
drag, startPoint x: 822, startPoint y: 675, endPoint x: 742, endPoint y: 670, distance: 80.2
click at [742, 670] on div "kr 10050" at bounding box center [791, 666] width 130 height 22
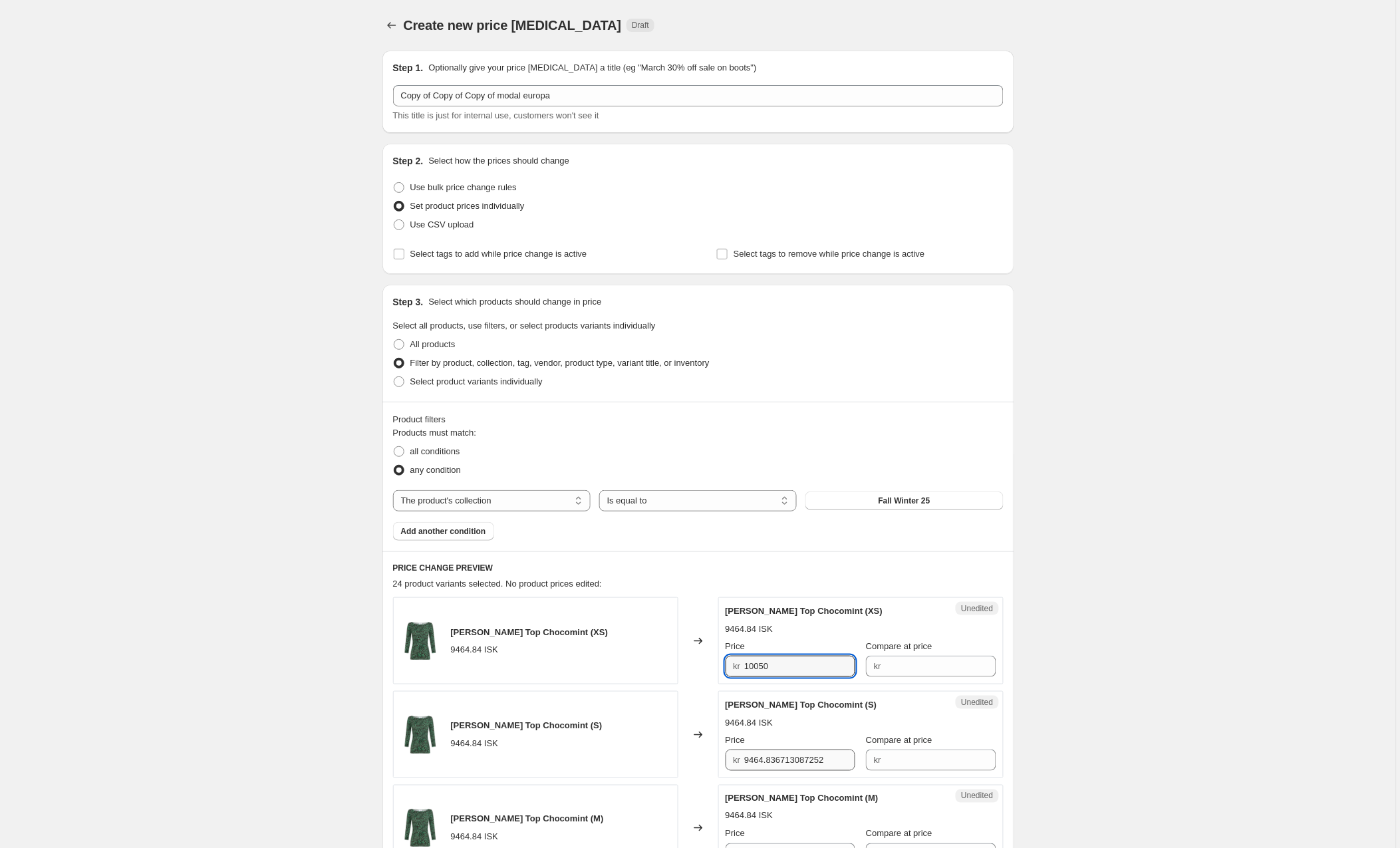
type input "10050"
drag, startPoint x: 840, startPoint y: 761, endPoint x: 716, endPoint y: 763, distance: 124.0
click at [716, 763] on div "Willa Top Chocomint (S) 9464.84 ISK Changed to Unedited Willa Top Chocomint (S)…" at bounding box center [698, 735] width 611 height 87
paste input "10050"
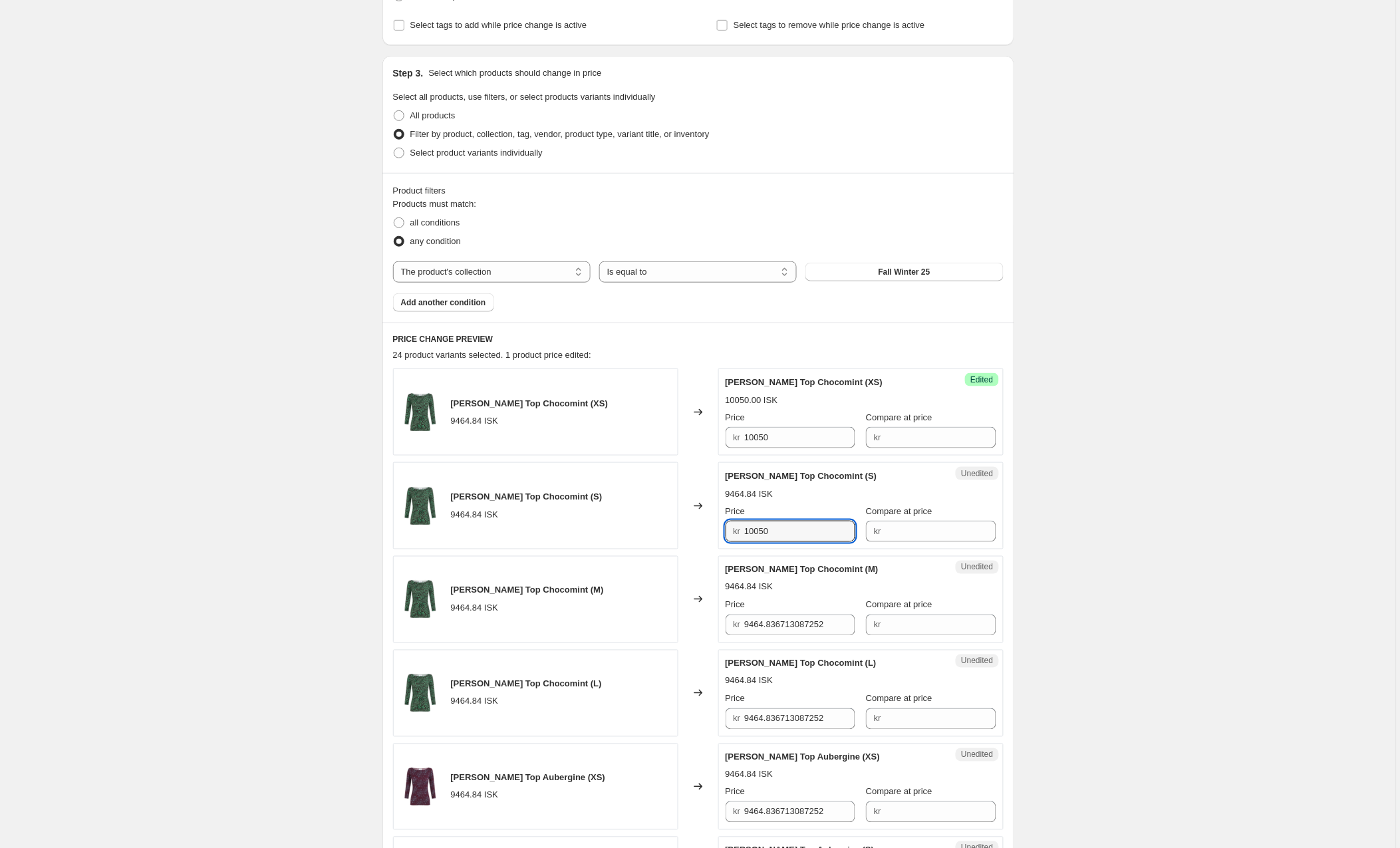
scroll to position [237, 0]
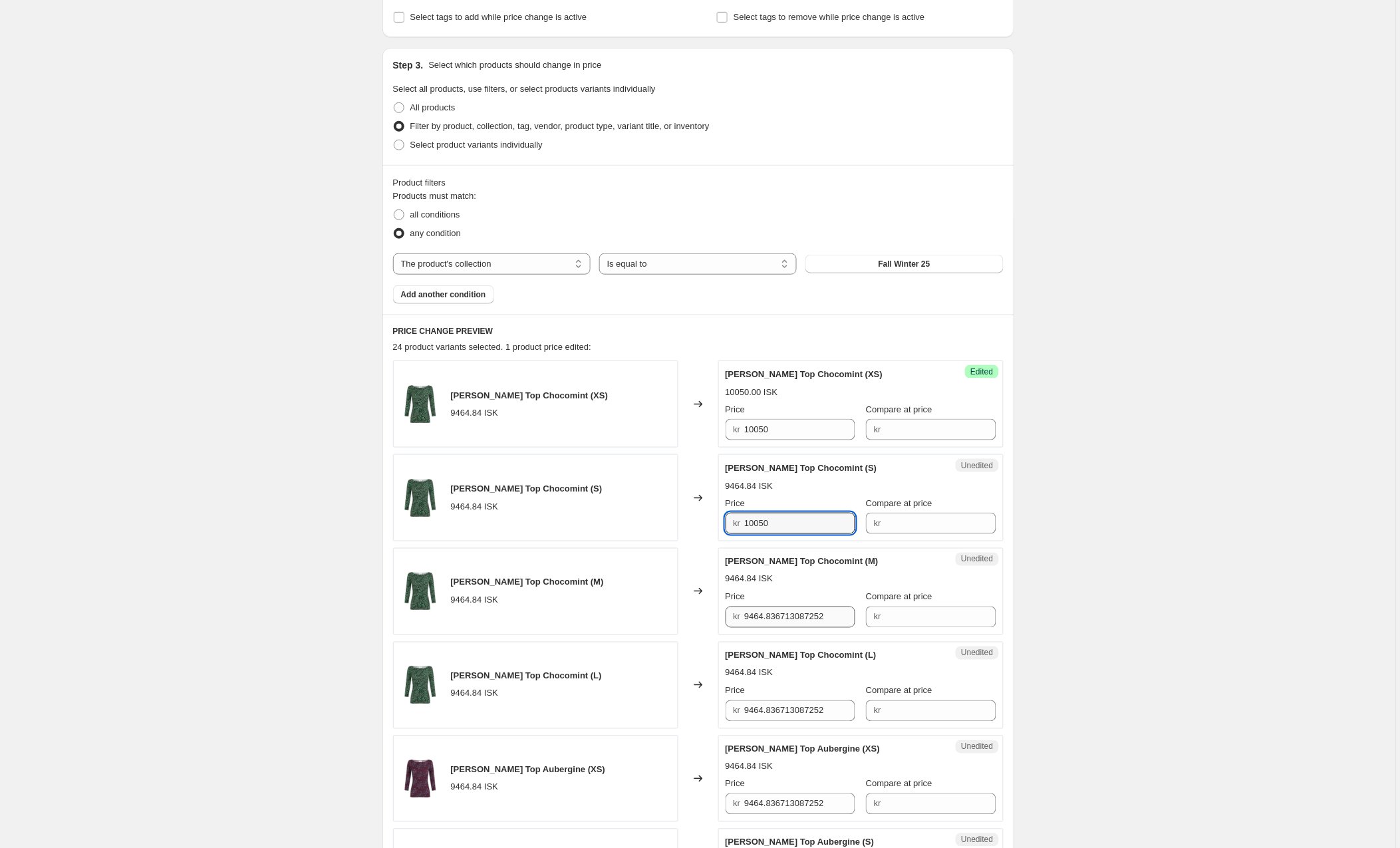
type input "10050"
drag, startPoint x: 845, startPoint y: 617, endPoint x: 725, endPoint y: 621, distance: 120.1
click at [725, 621] on div "Unedited Willa Top Chocomint (M) 9464.84 ISK Price kr 9464.836713087252 Compare…" at bounding box center [861, 592] width 285 height 87
paste input "10050"
type input "10050"
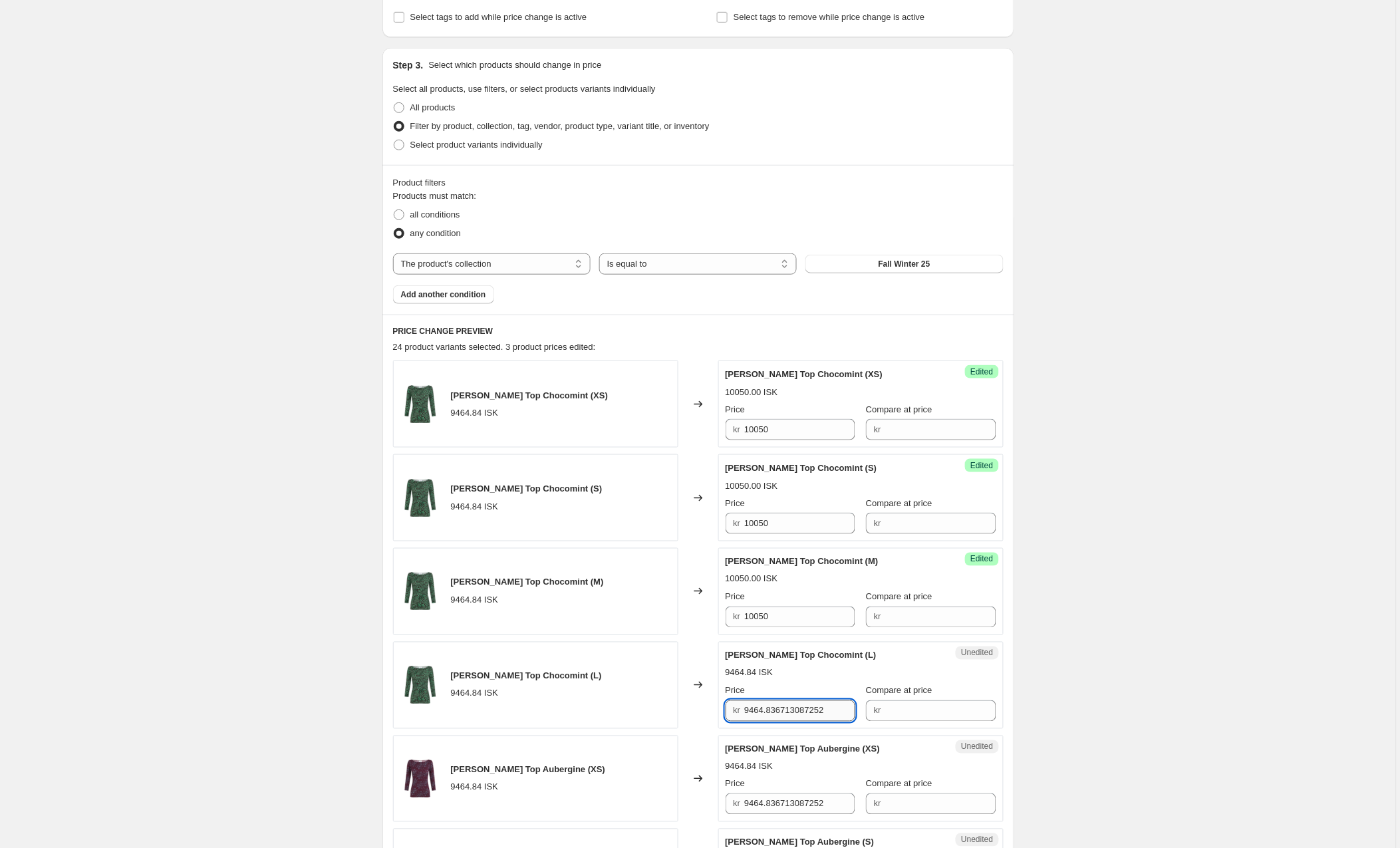
drag, startPoint x: 851, startPoint y: 711, endPoint x: 753, endPoint y: 709, distance: 98.0
click at [753, 709] on input "9464.836713087252" at bounding box center [800, 711] width 111 height 22
type input "9"
paste input "10050"
type input "10050"
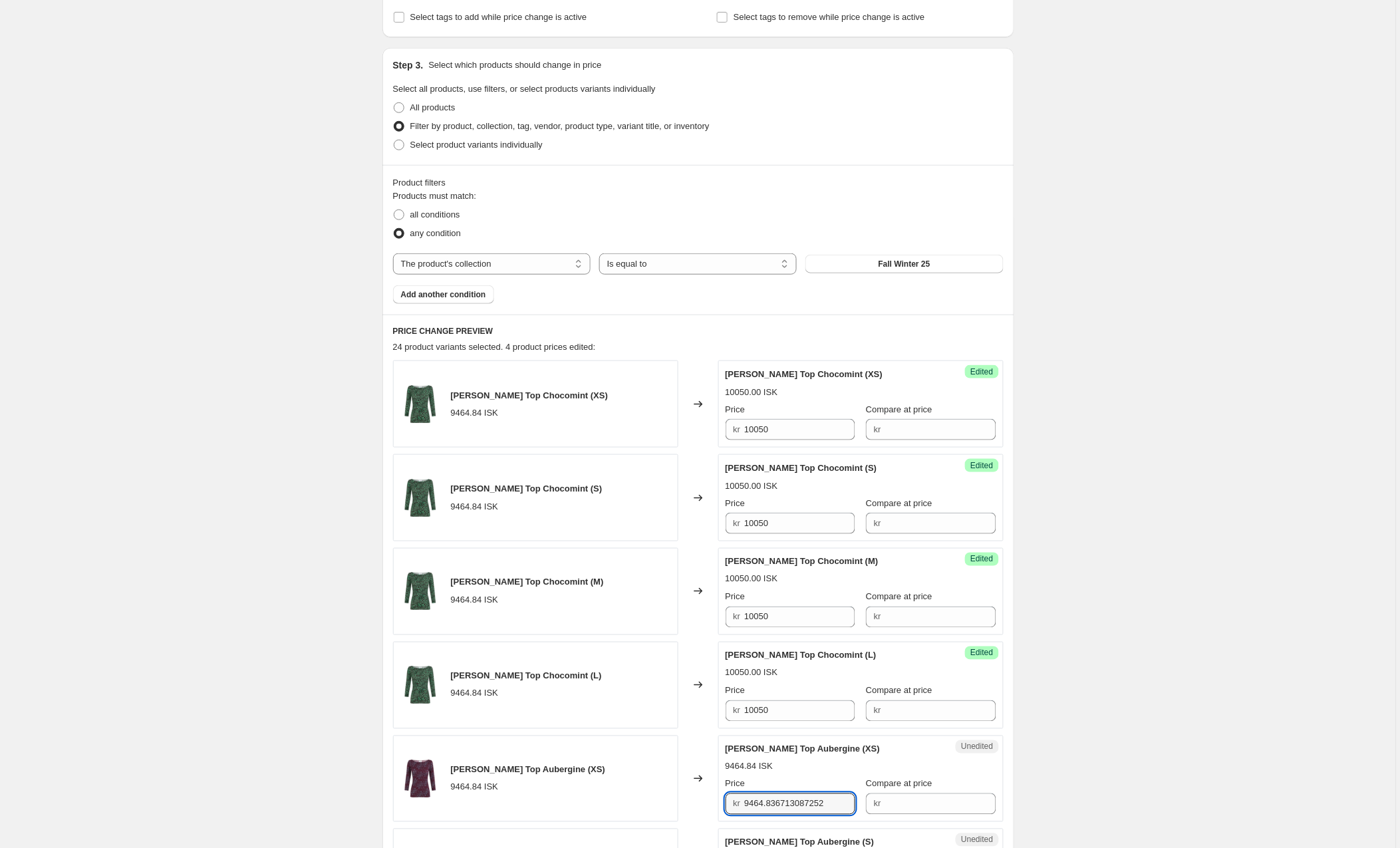
drag, startPoint x: 841, startPoint y: 803, endPoint x: 702, endPoint y: 799, distance: 139.1
click at [702, 799] on div "Willa Top Aubergine (XS) 9464.84 ISK Changed to Unedited Willa Top Aubergine (X…" at bounding box center [698, 779] width 611 height 87
paste input "10050"
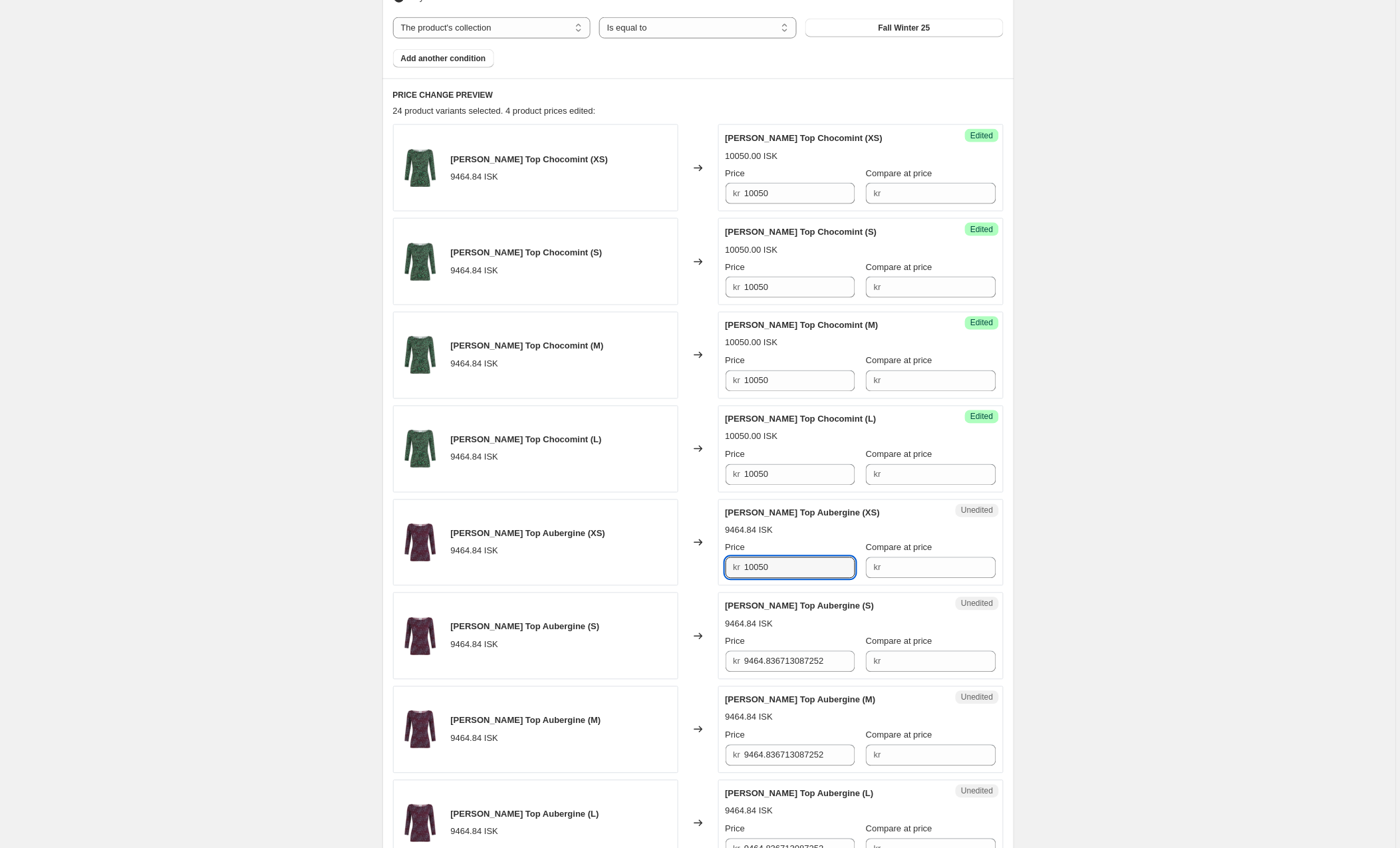
scroll to position [494, 0]
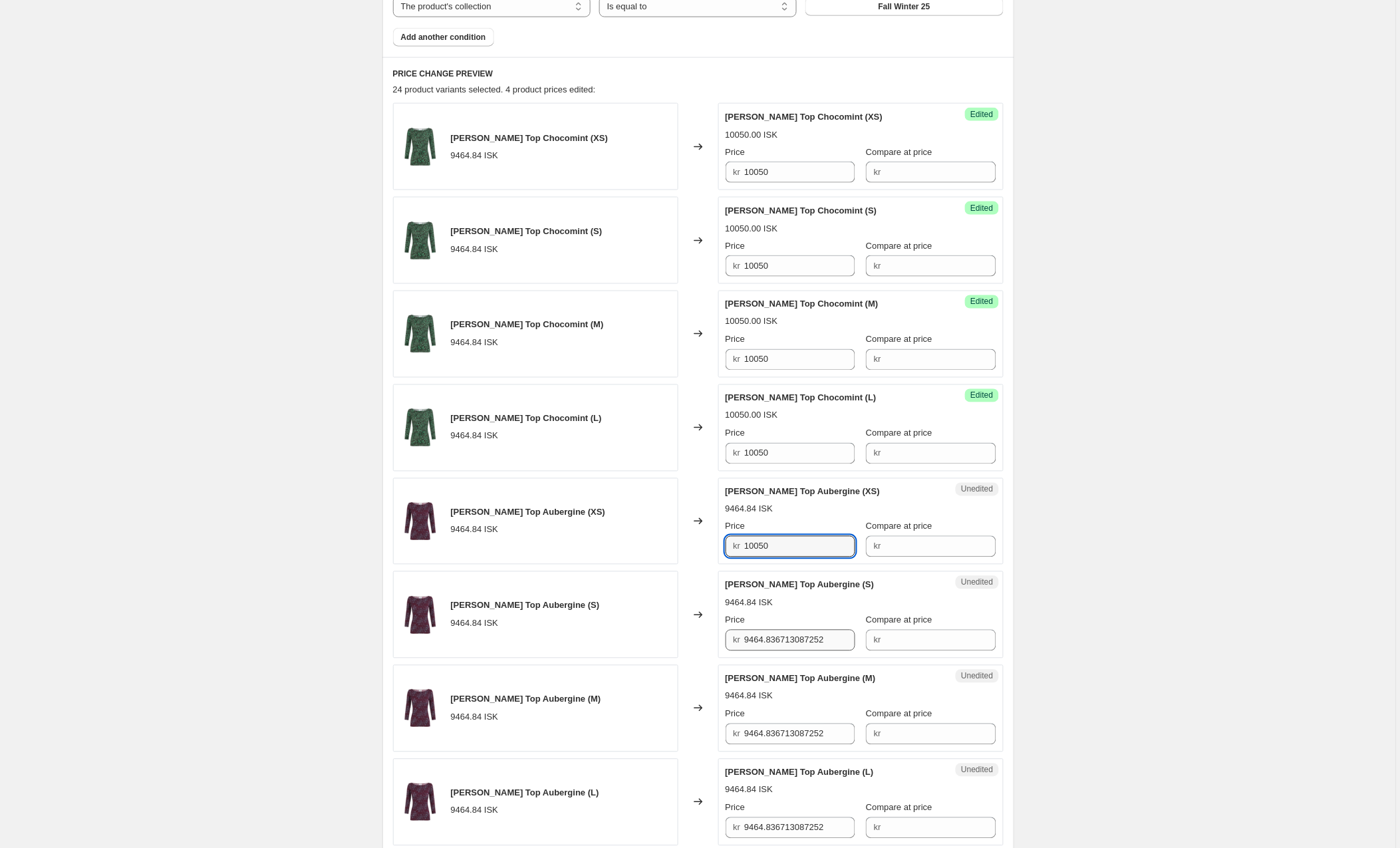
type input "10050"
drag, startPoint x: 843, startPoint y: 642, endPoint x: 723, endPoint y: 645, distance: 120.0
click at [723, 645] on div "Unedited Willa Top Aubergine (S) 9464.84 ISK Price kr 9464.836713087252 Compare…" at bounding box center [861, 615] width 285 height 87
paste input "10050"
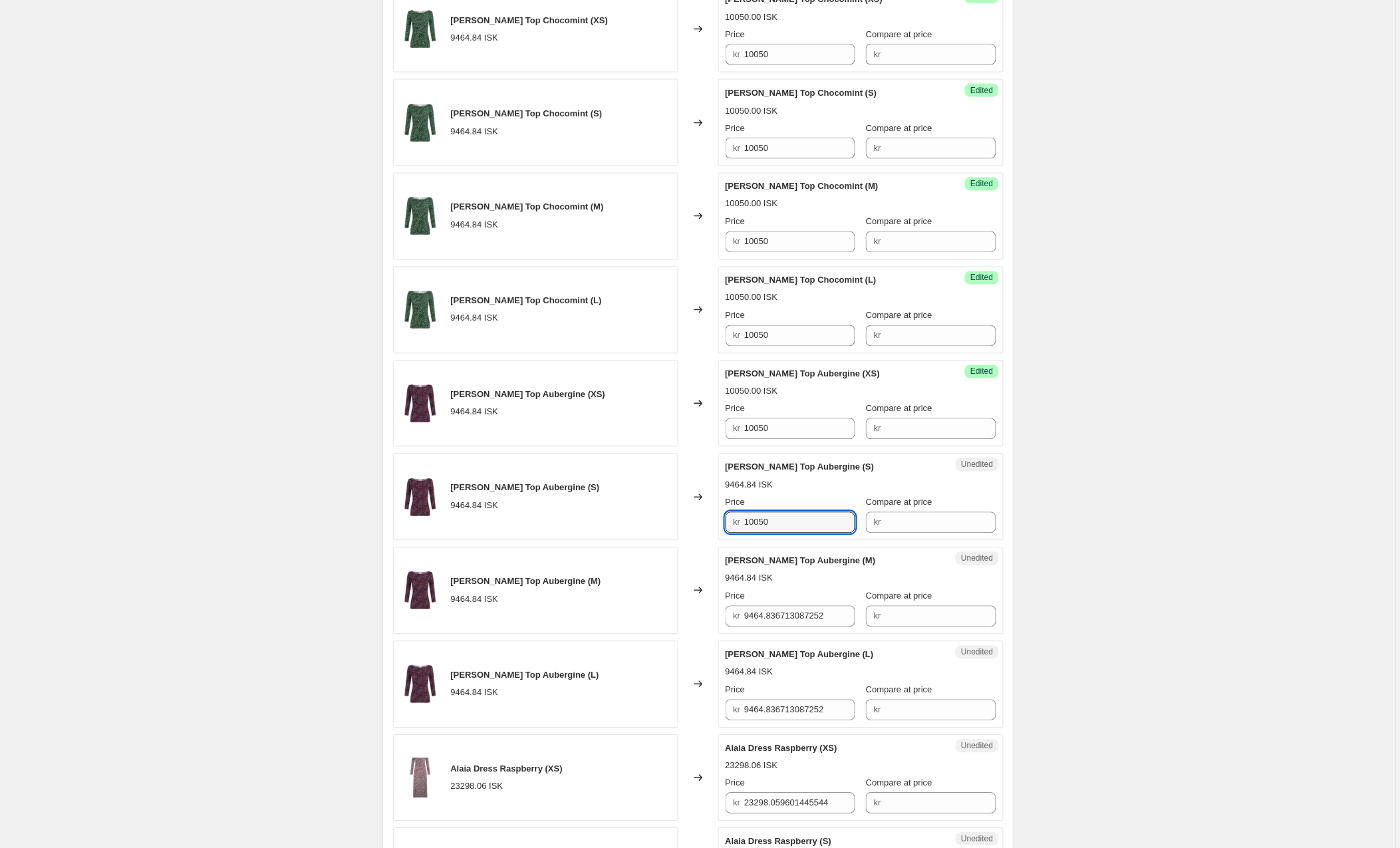
scroll to position [677, 0]
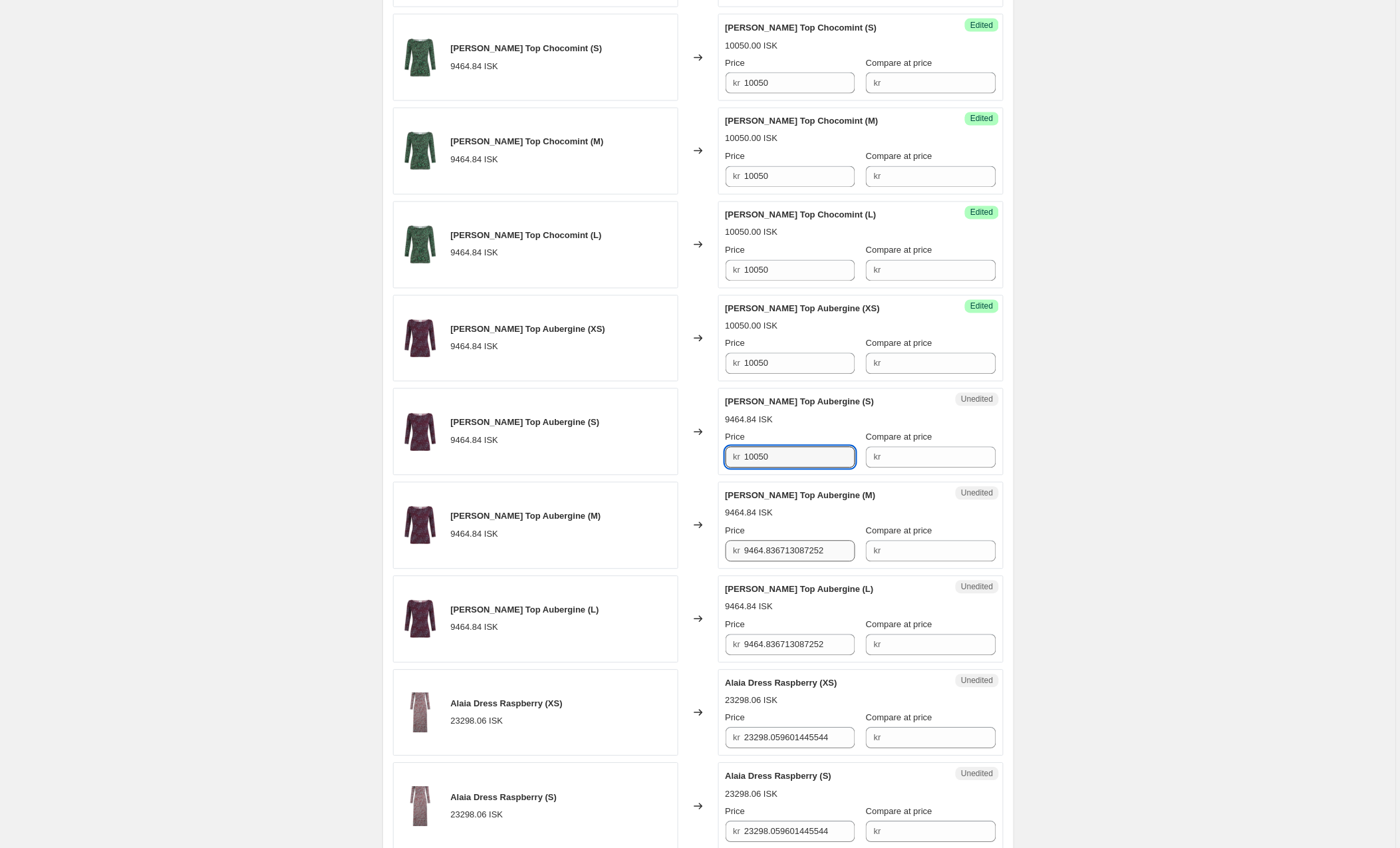
type input "10050"
drag, startPoint x: 852, startPoint y: 557, endPoint x: 729, endPoint y: 552, distance: 123.1
click at [729, 552] on div "kr 9464.836713087252" at bounding box center [791, 551] width 130 height 22
paste input "10050"
type input "10050"
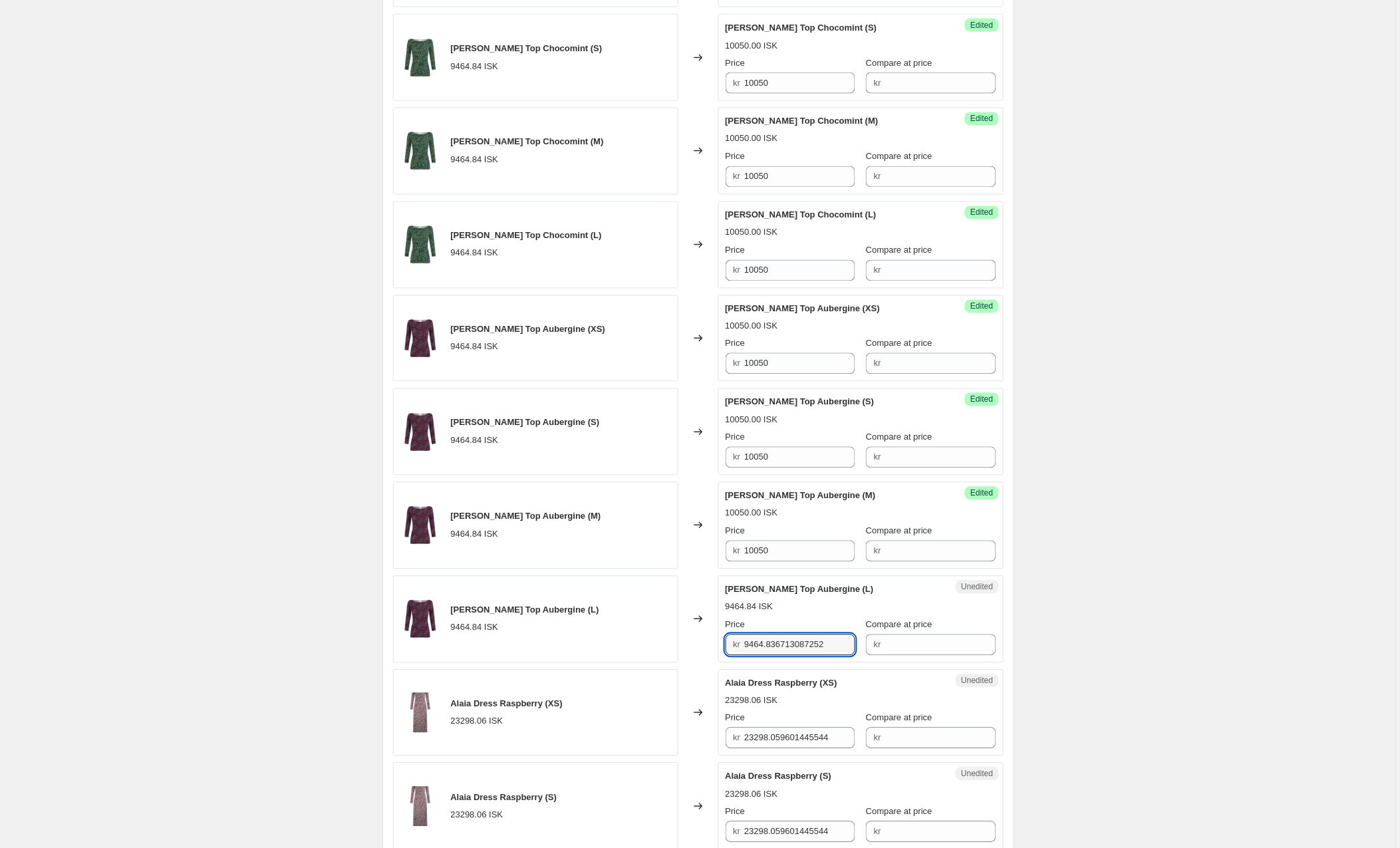
drag, startPoint x: 840, startPoint y: 647, endPoint x: 735, endPoint y: 642, distance: 105.1
click at [735, 642] on div "kr 9464.836713087252" at bounding box center [791, 645] width 130 height 22
paste input "10050"
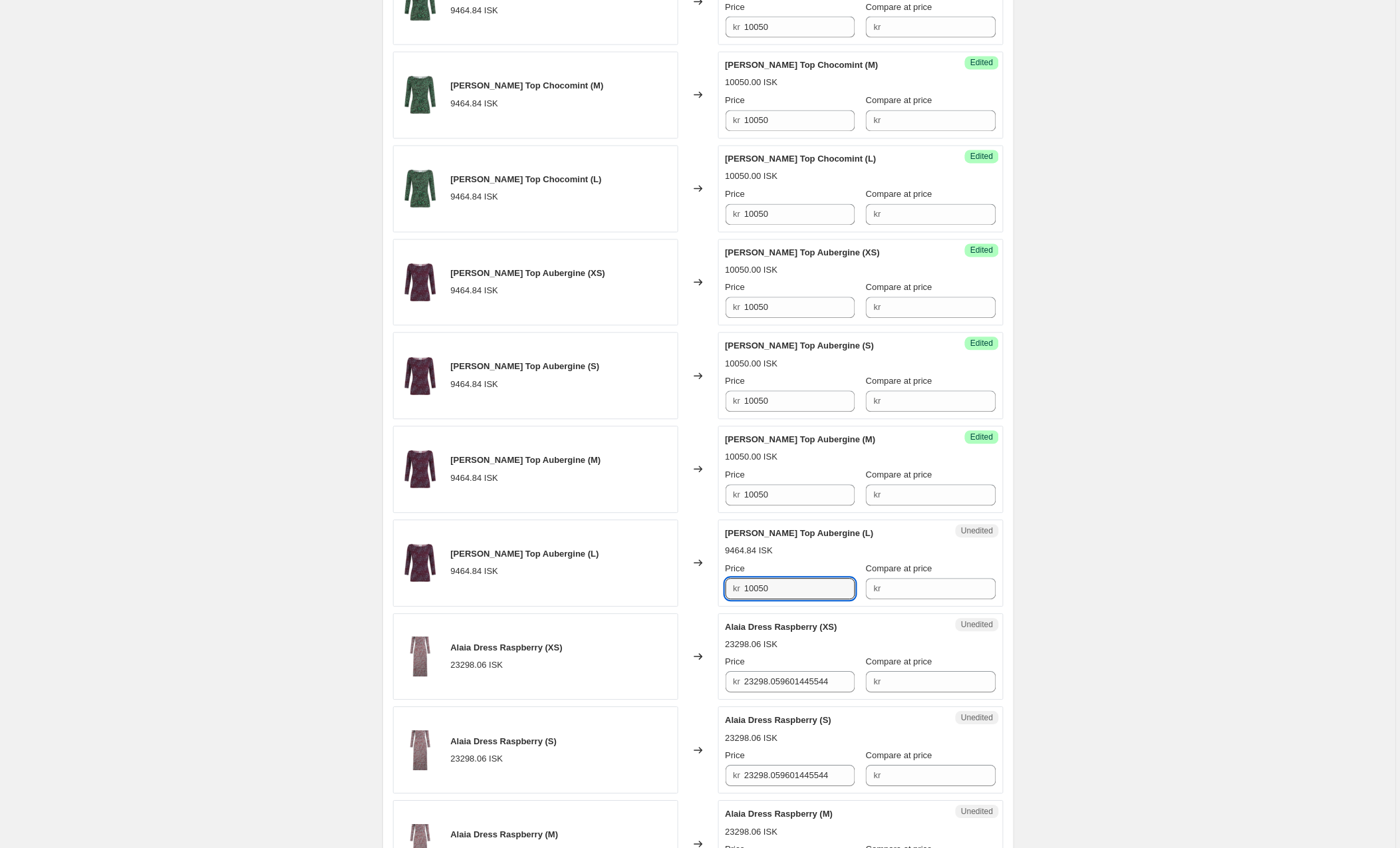
scroll to position [747, 0]
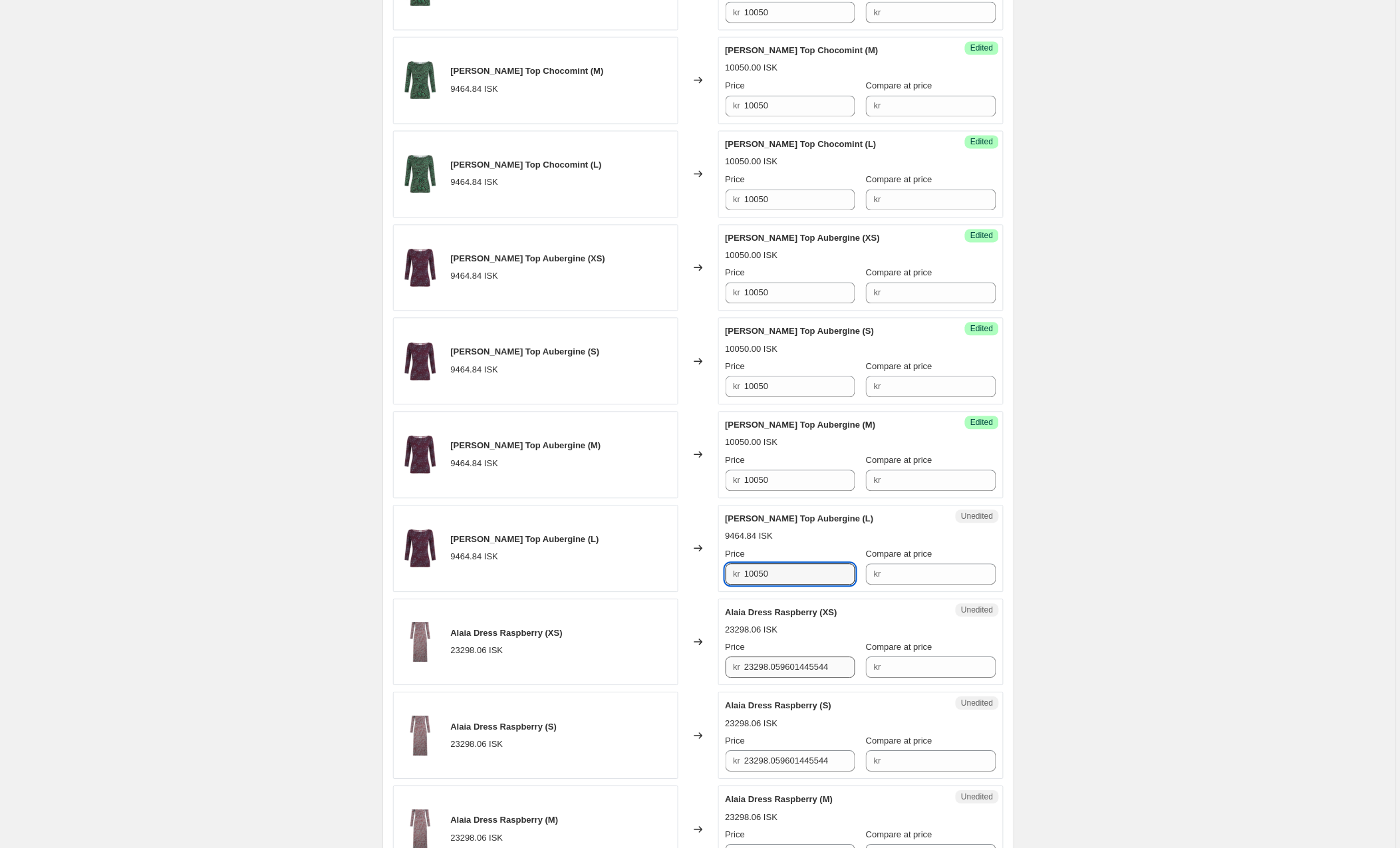
type input "10050"
drag, startPoint x: 849, startPoint y: 670, endPoint x: 736, endPoint y: 672, distance: 113.0
click at [736, 672] on div "kr 23298.059601445544" at bounding box center [791, 668] width 130 height 22
paste input "685"
type input "23685"
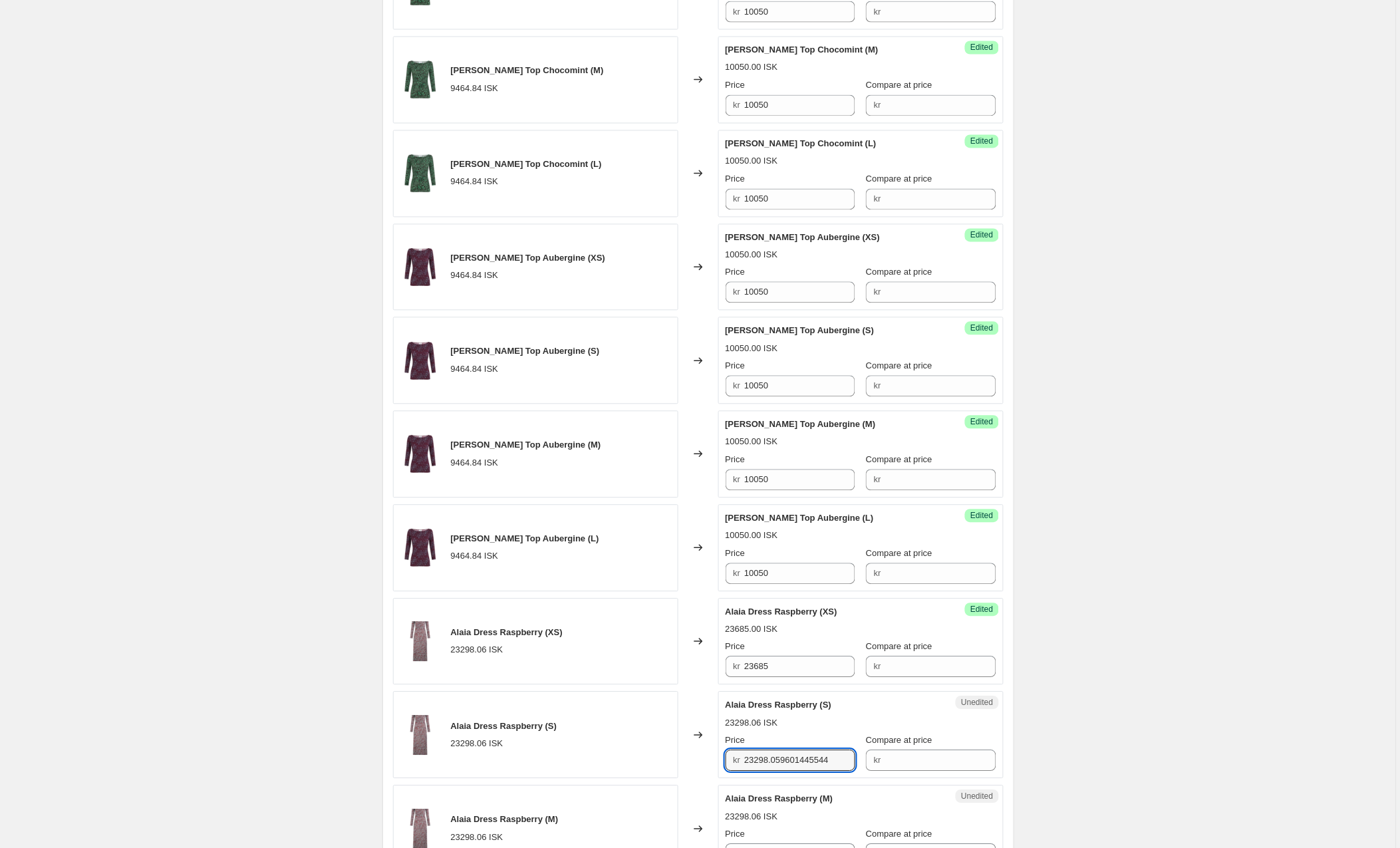
scroll to position [749, 0]
drag, startPoint x: 849, startPoint y: 765, endPoint x: 704, endPoint y: 763, distance: 145.0
click at [704, 763] on div "Alaia Dress Raspberry (S) 23298.06 ISK Changed to Unedited Alaia Dress Raspberr…" at bounding box center [698, 734] width 611 height 87
paste input "685"
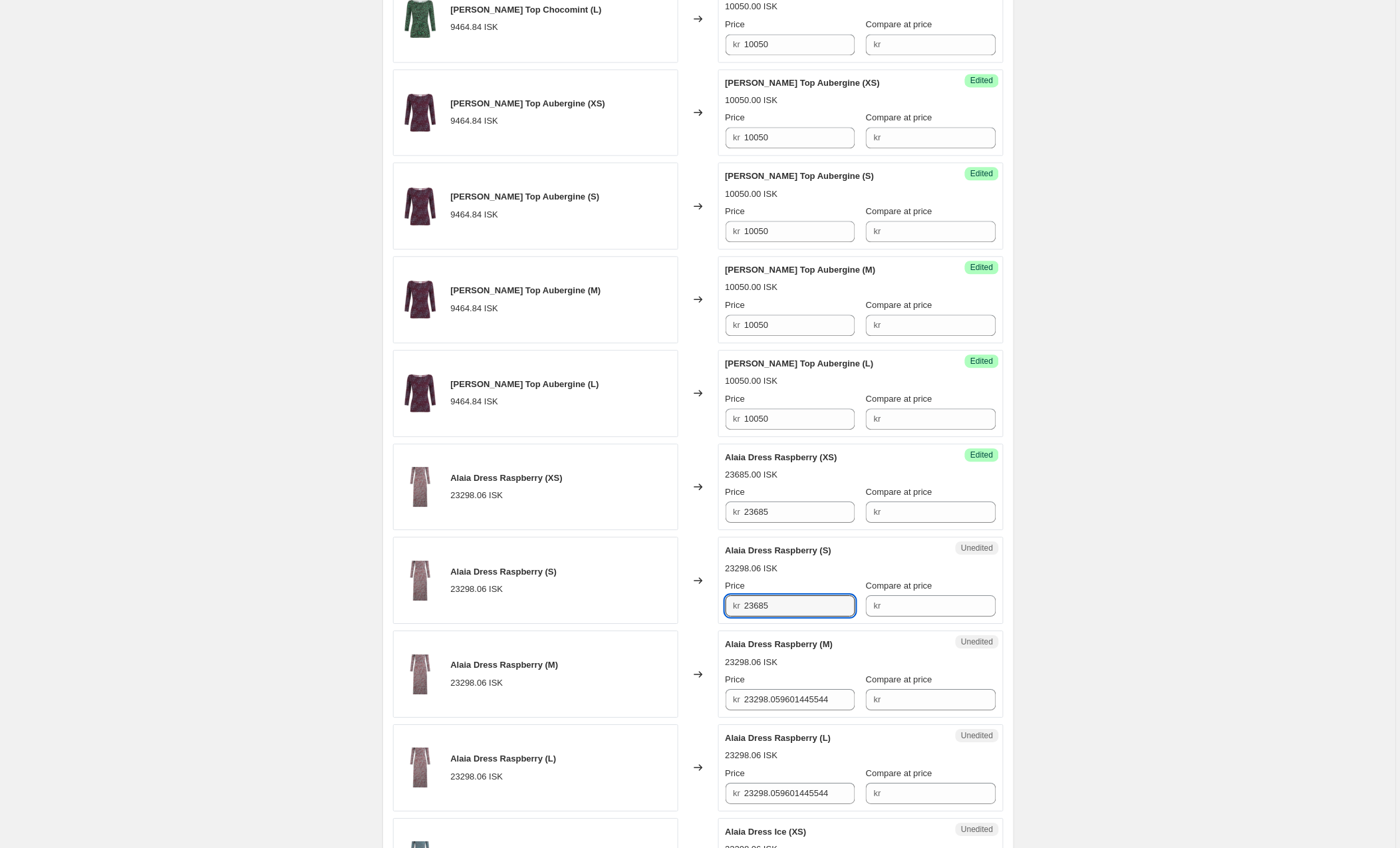
scroll to position [1078, 0]
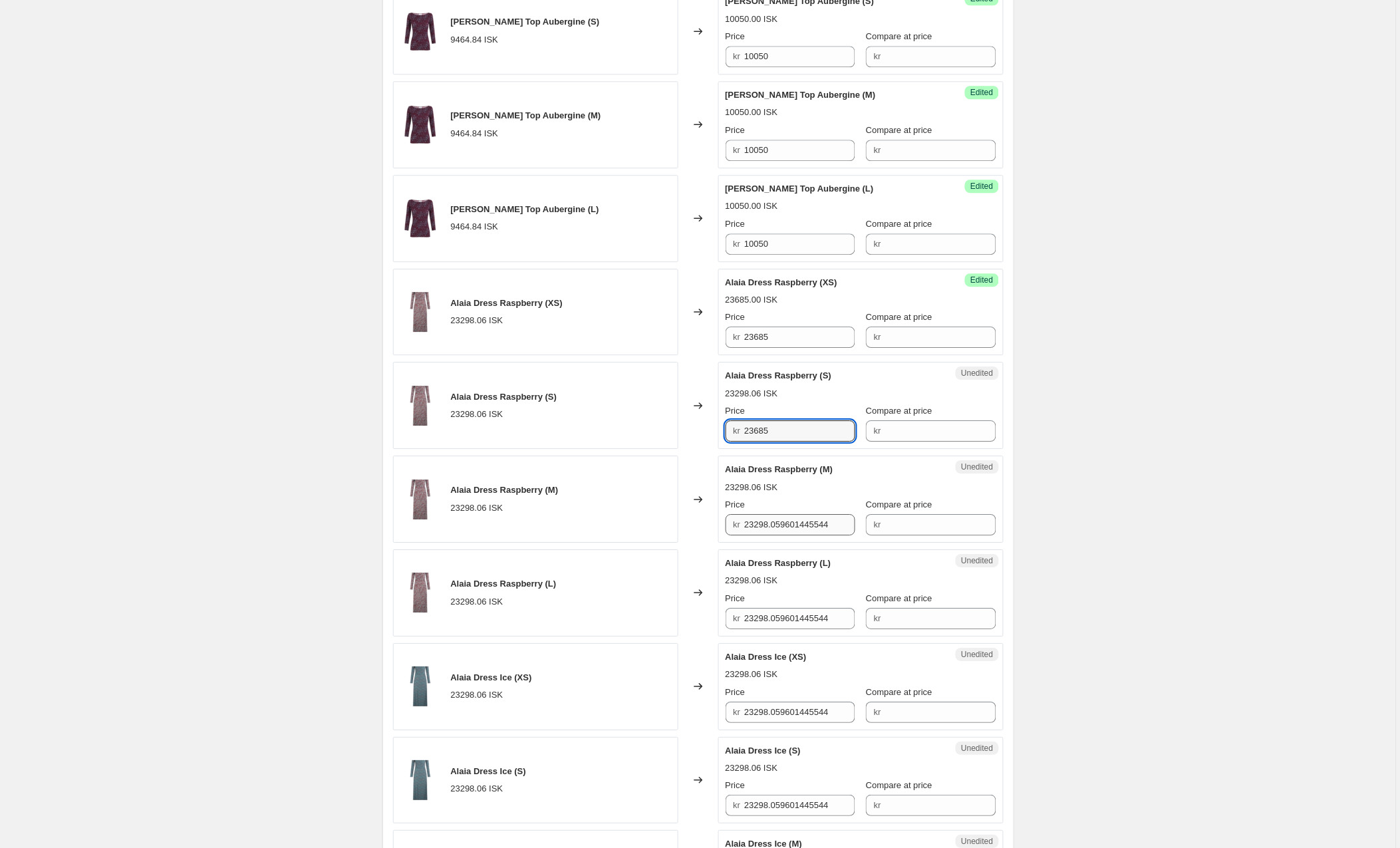
type input "23685"
drag, startPoint x: 849, startPoint y: 526, endPoint x: 728, endPoint y: 528, distance: 121.0
click at [728, 528] on div "kr 23298.059601445544" at bounding box center [791, 525] width 130 height 22
paste input "685"
type input "23685"
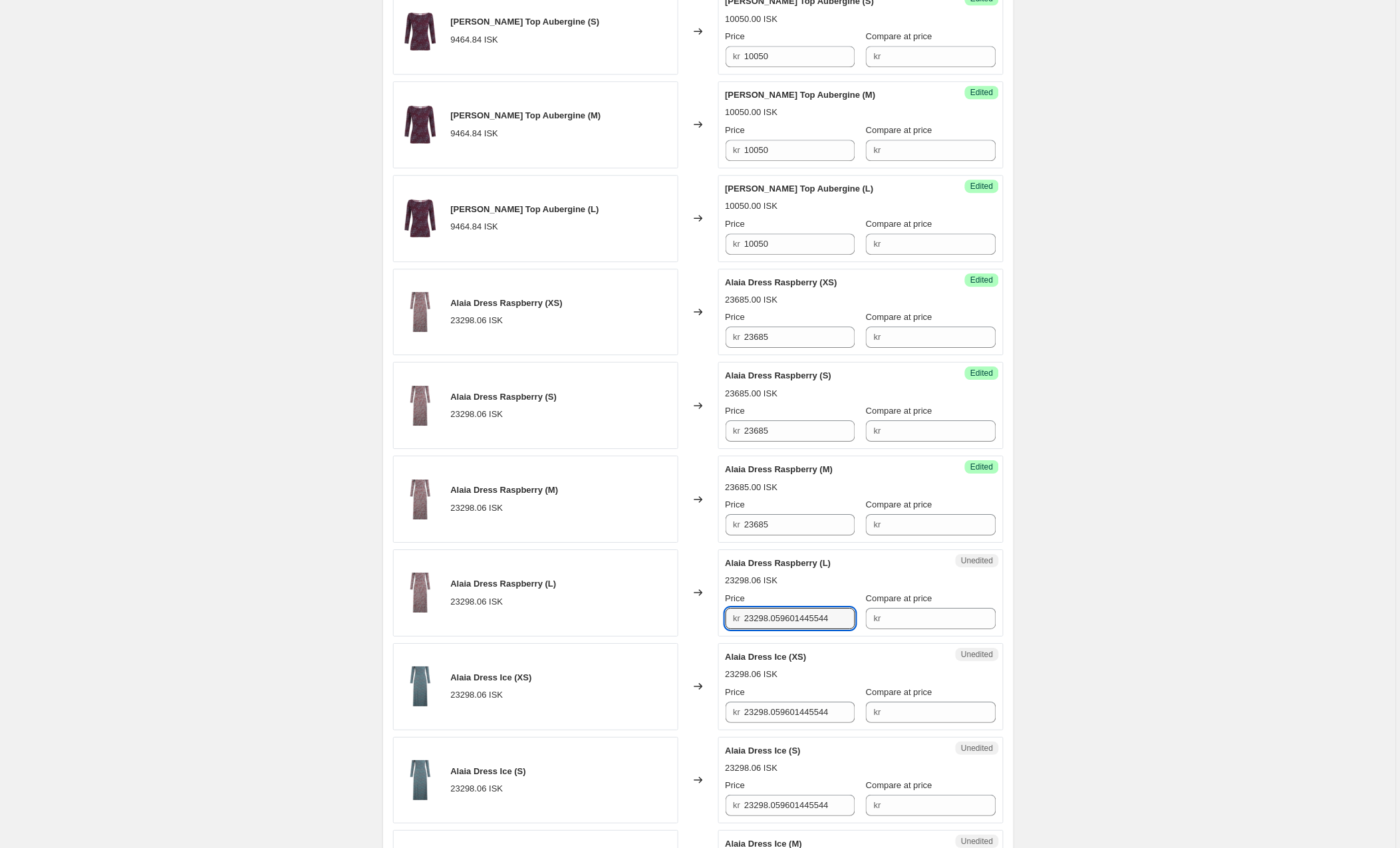
drag, startPoint x: 766, startPoint y: 620, endPoint x: 701, endPoint y: 620, distance: 65.0
click at [701, 620] on div "Alaia Dress Raspberry (L) 23298.06 ISK Changed to Unedited Alaia Dress Raspberr…" at bounding box center [698, 593] width 611 height 87
paste input "685"
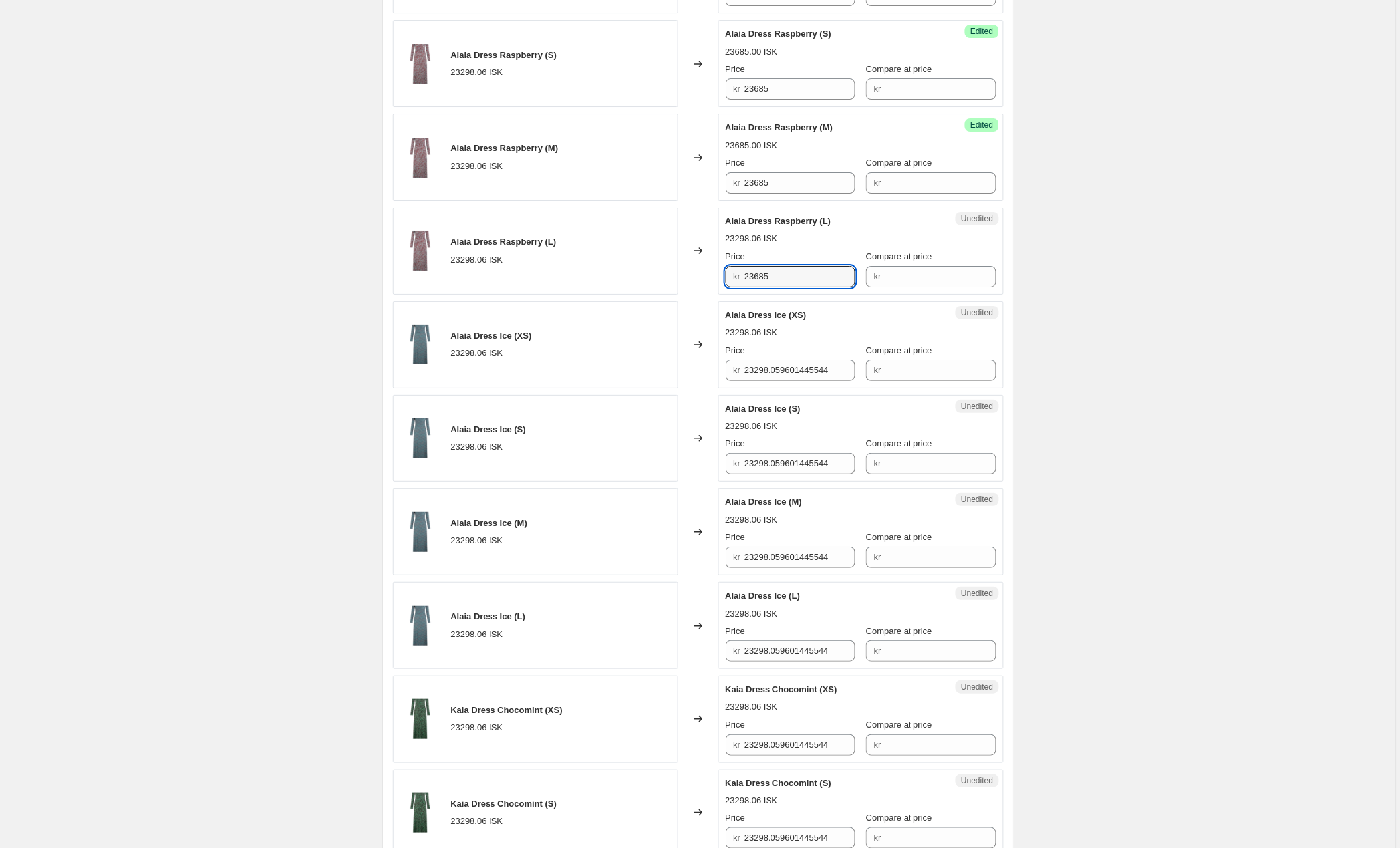
scroll to position [1435, 0]
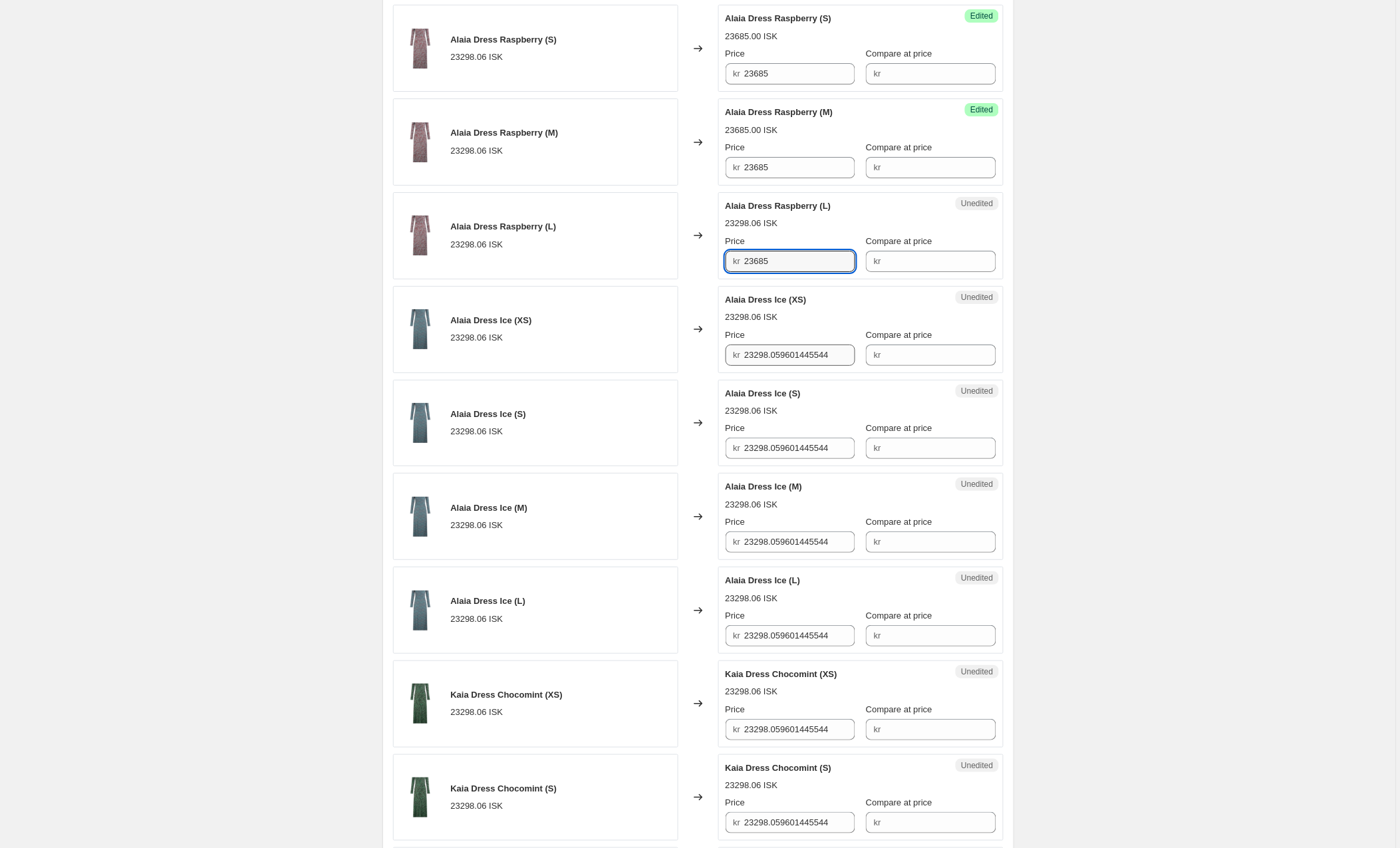
type input "23685"
drag, startPoint x: 850, startPoint y: 357, endPoint x: 679, endPoint y: 361, distance: 171.0
click at [679, 361] on div "Alaia Dress Ice (XS) 23298.06 ISK Changed to Unedited Alaia Dress Ice (XS) 2329…" at bounding box center [698, 330] width 611 height 87
paste input "685"
type input "23685"
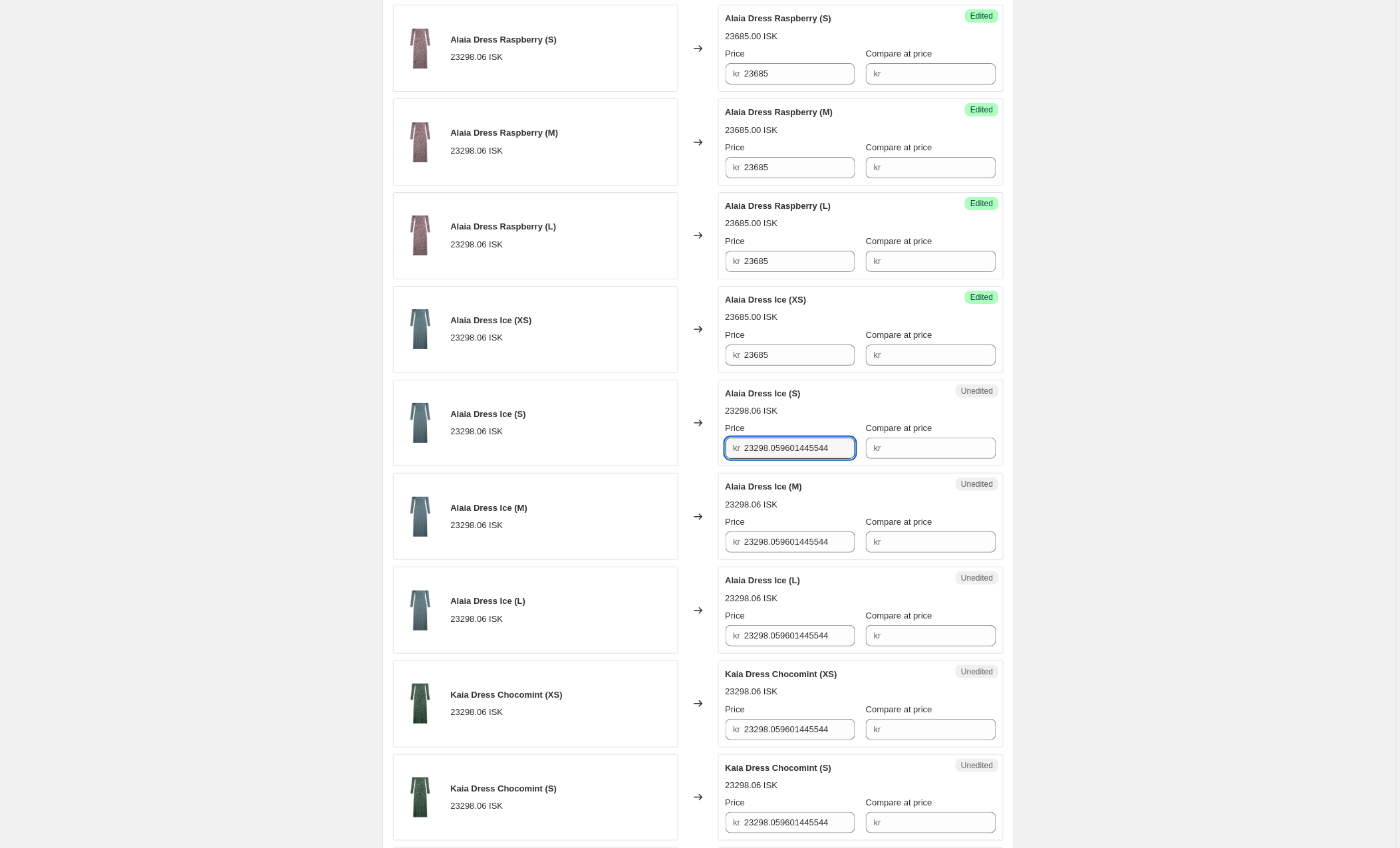
drag, startPoint x: 848, startPoint y: 451, endPoint x: 722, endPoint y: 450, distance: 126.0
click at [722, 450] on div "Unedited Alaia Dress Ice (S) 23298.06 ISK Price kr 23298.059601445544 Compare a…" at bounding box center [861, 423] width 285 height 87
paste input "685"
type input "23685"
drag, startPoint x: 850, startPoint y: 548, endPoint x: 733, endPoint y: 545, distance: 117.0
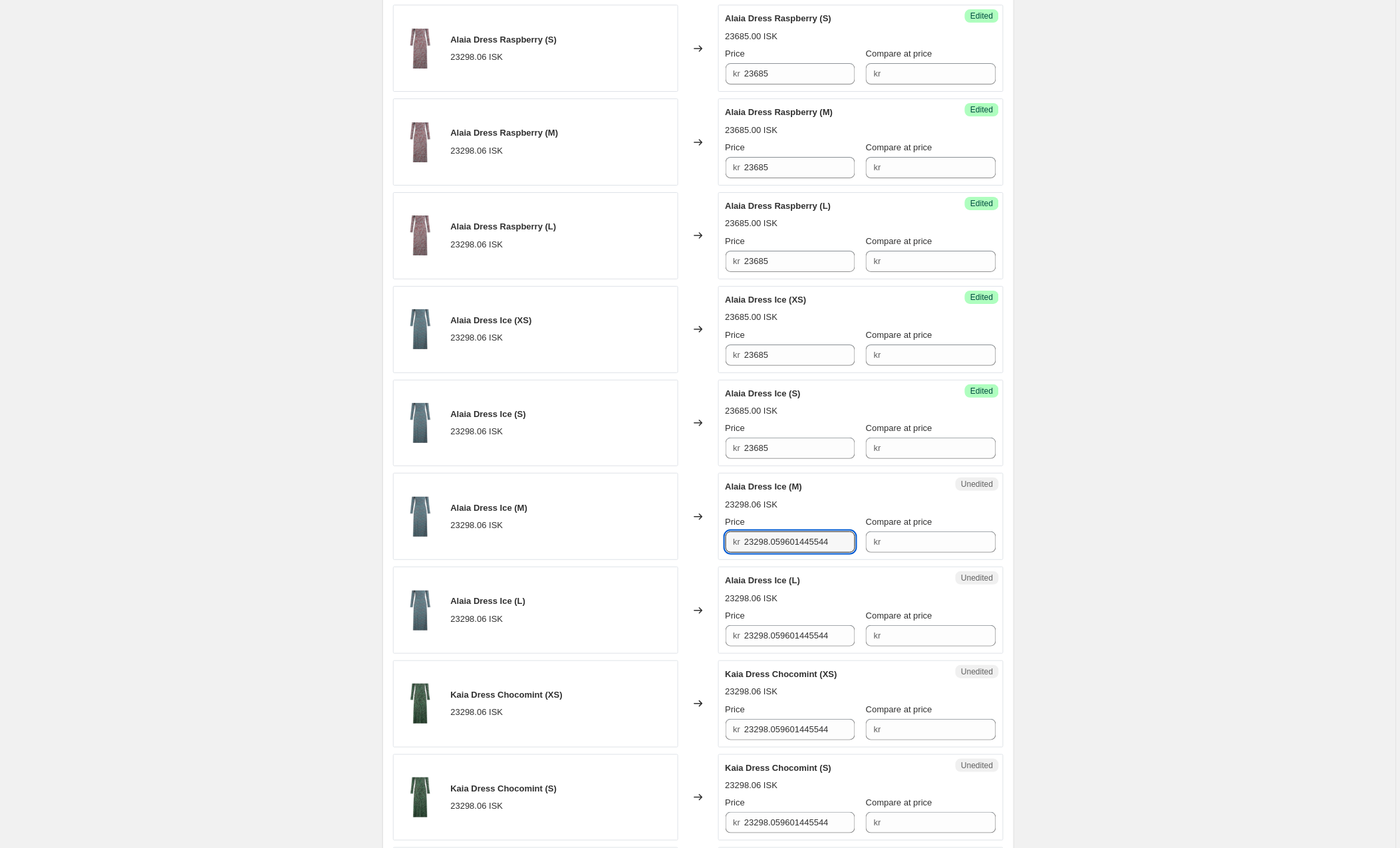
click at [733, 545] on div "kr 23298.059601445544" at bounding box center [791, 542] width 130 height 22
paste input "685"
type input "23685"
drag, startPoint x: 847, startPoint y: 637, endPoint x: 707, endPoint y: 631, distance: 140.1
click at [707, 631] on div "Alaia Dress Ice (L) 23298.06 ISK Changed to Unedited Alaia Dress Ice (L) 23298.…" at bounding box center [698, 610] width 611 height 87
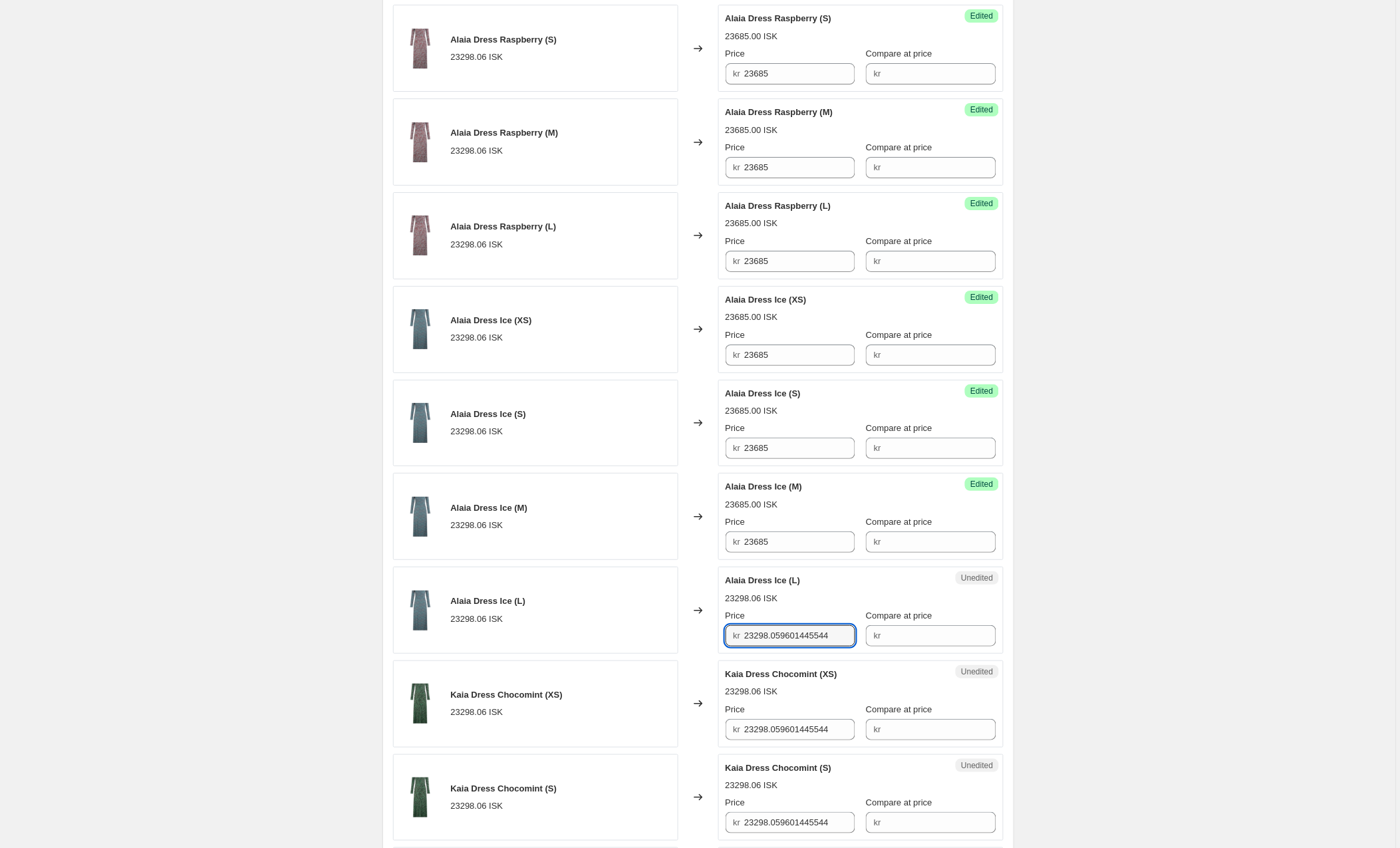
paste input "685"
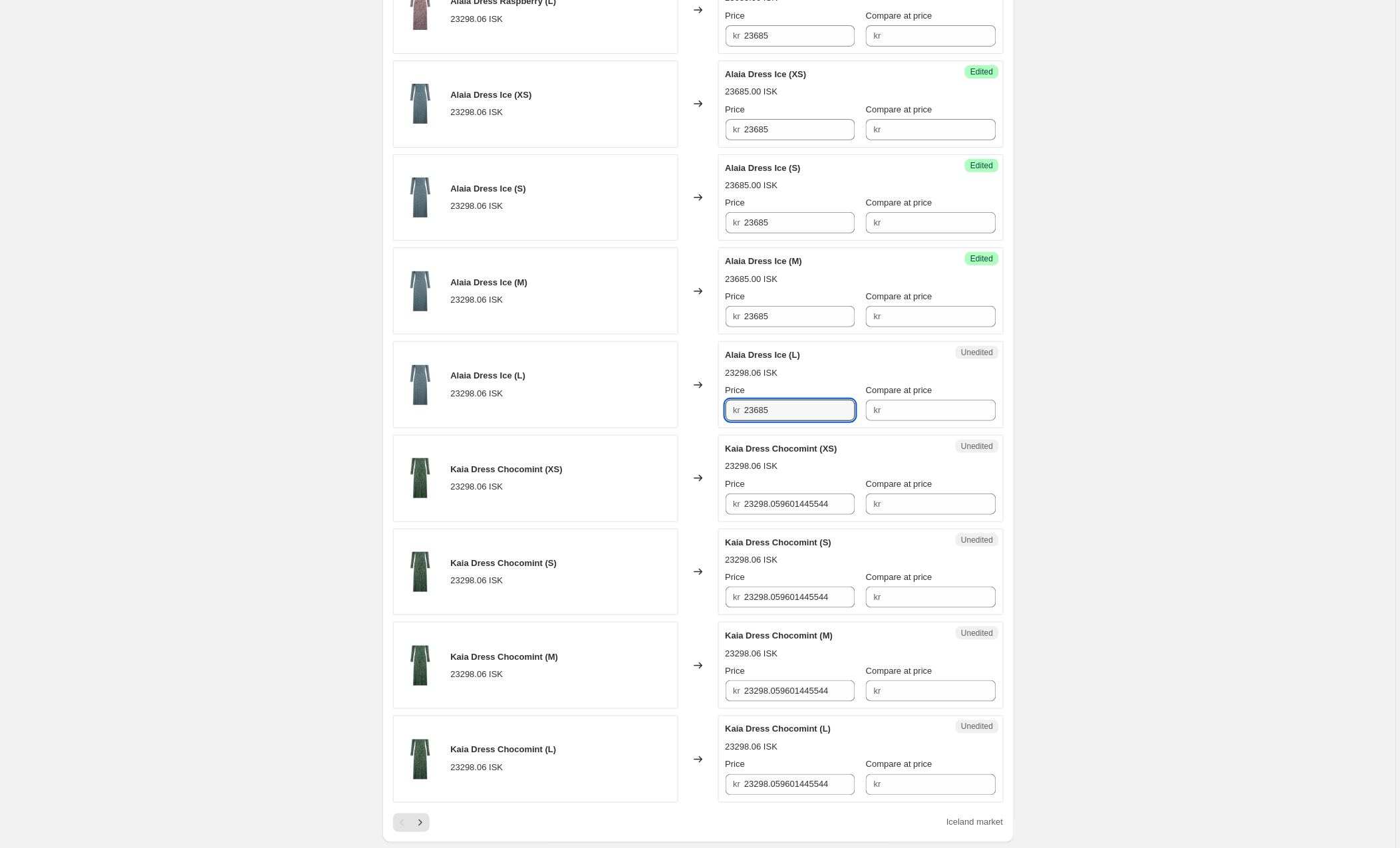
scroll to position [1683, 0]
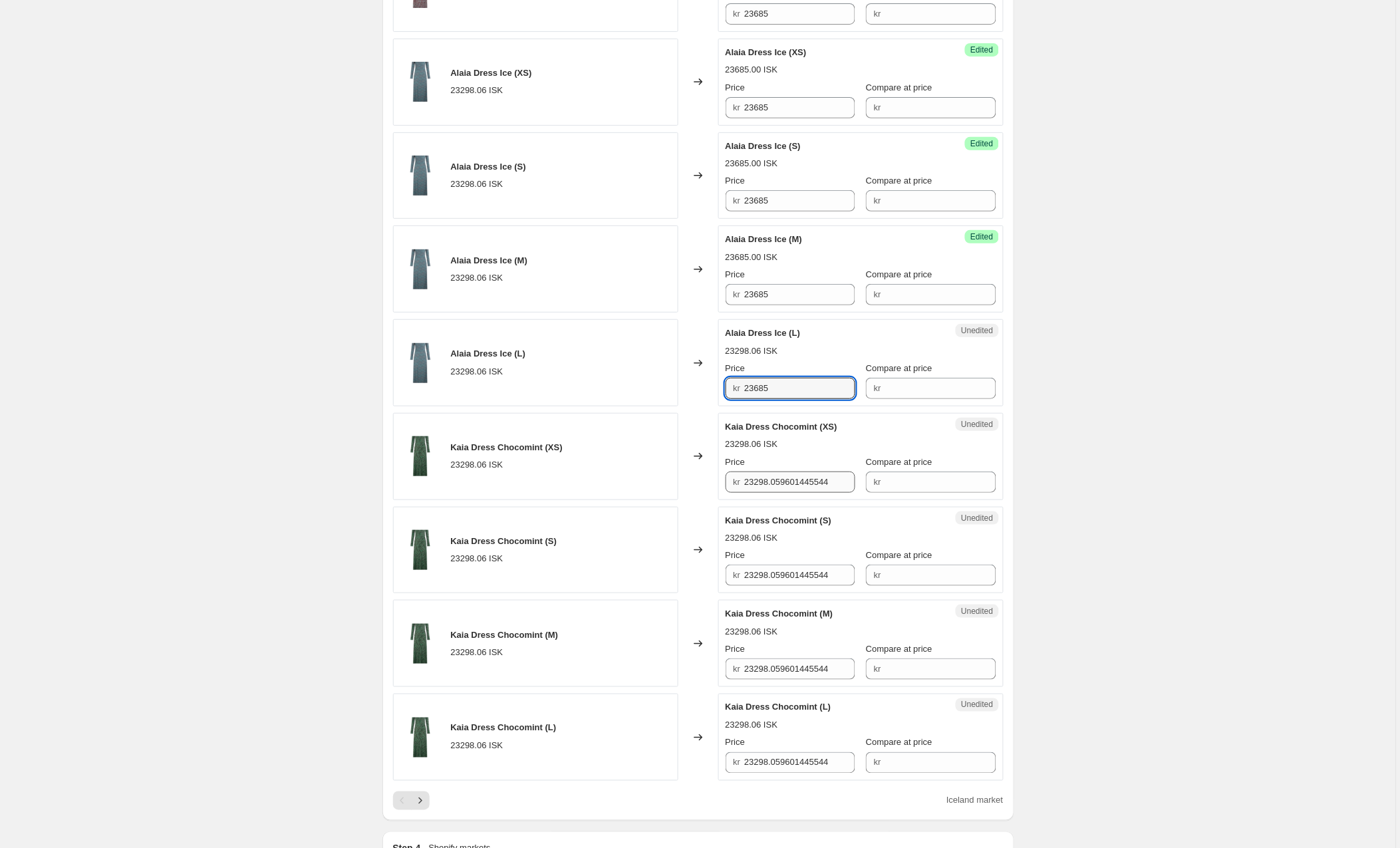
type input "23685"
drag, startPoint x: 850, startPoint y: 490, endPoint x: 710, endPoint y: 491, distance: 140.0
click at [710, 491] on div "Kaia Dress Chocomint (XS) 23298.06 ISK Changed to Unedited Kaia Dress Chocomint…" at bounding box center [698, 457] width 611 height 87
paste input "685"
type input "23685"
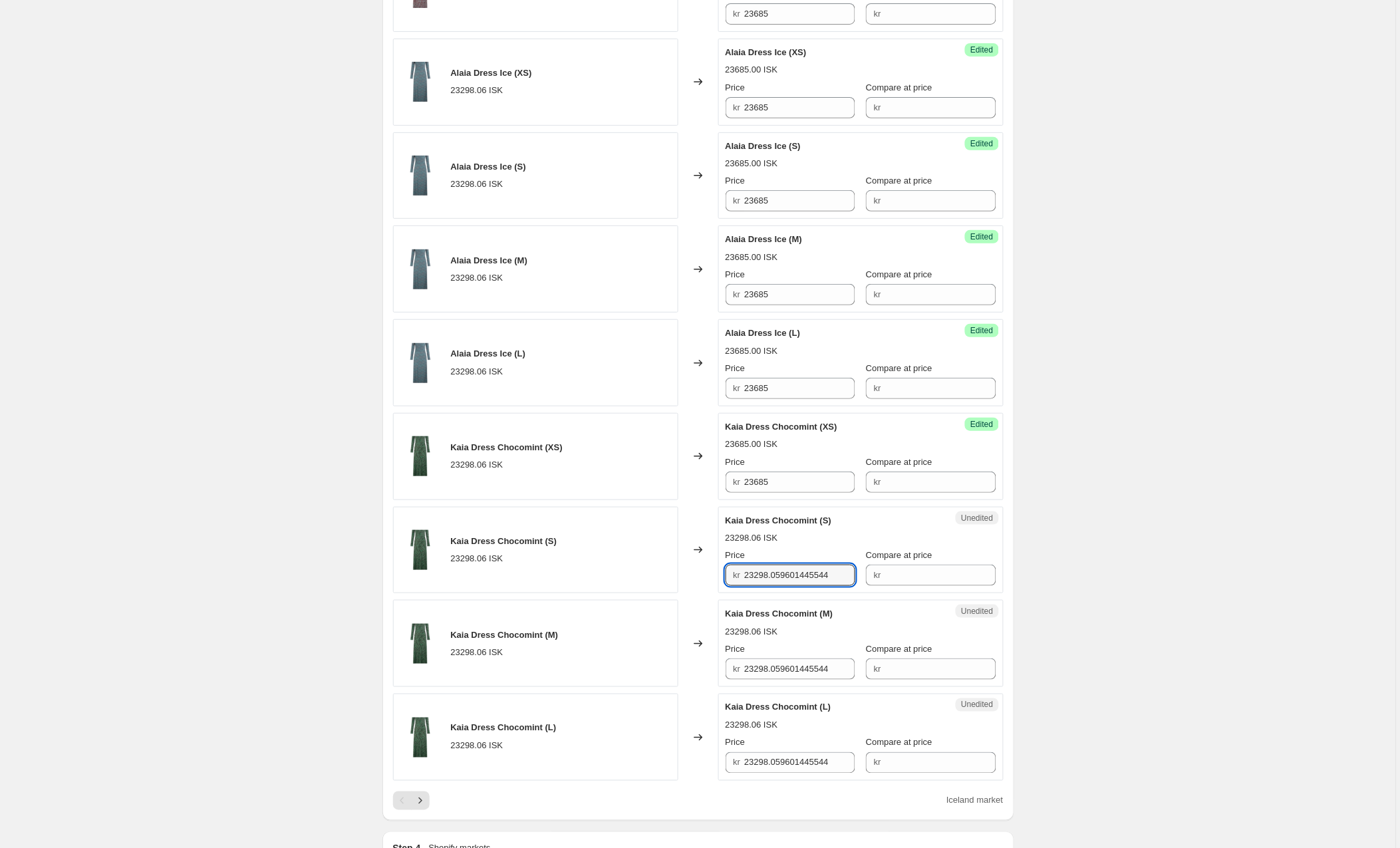
drag, startPoint x: 852, startPoint y: 578, endPoint x: 724, endPoint y: 583, distance: 128.1
click at [724, 583] on div "Unedited Kaia Dress Chocomint (S) 23298.06 ISK Price kr 23298.059601445544 Comp…" at bounding box center [861, 550] width 285 height 87
paste input "685"
type input "23685"
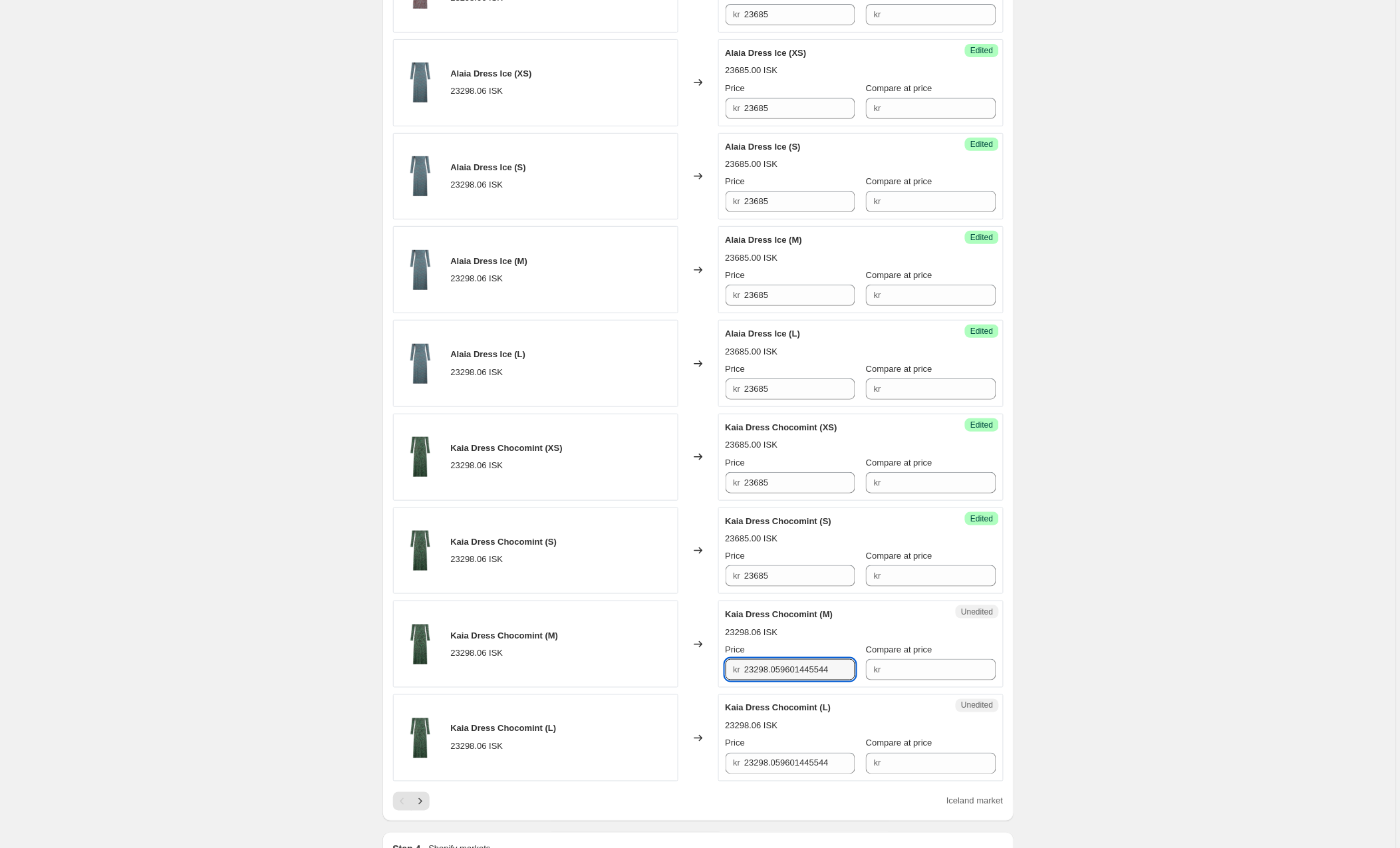
drag, startPoint x: 848, startPoint y: 677, endPoint x: 693, endPoint y: 676, distance: 155.0
click at [693, 676] on div "Kaia Dress Chocomint (M) 23298.06 ISK Changed to Unedited Kaia Dress Chocomint …" at bounding box center [698, 644] width 611 height 87
paste input "685"
type input "23685"
drag, startPoint x: 854, startPoint y: 770, endPoint x: 686, endPoint y: 770, distance: 168.0
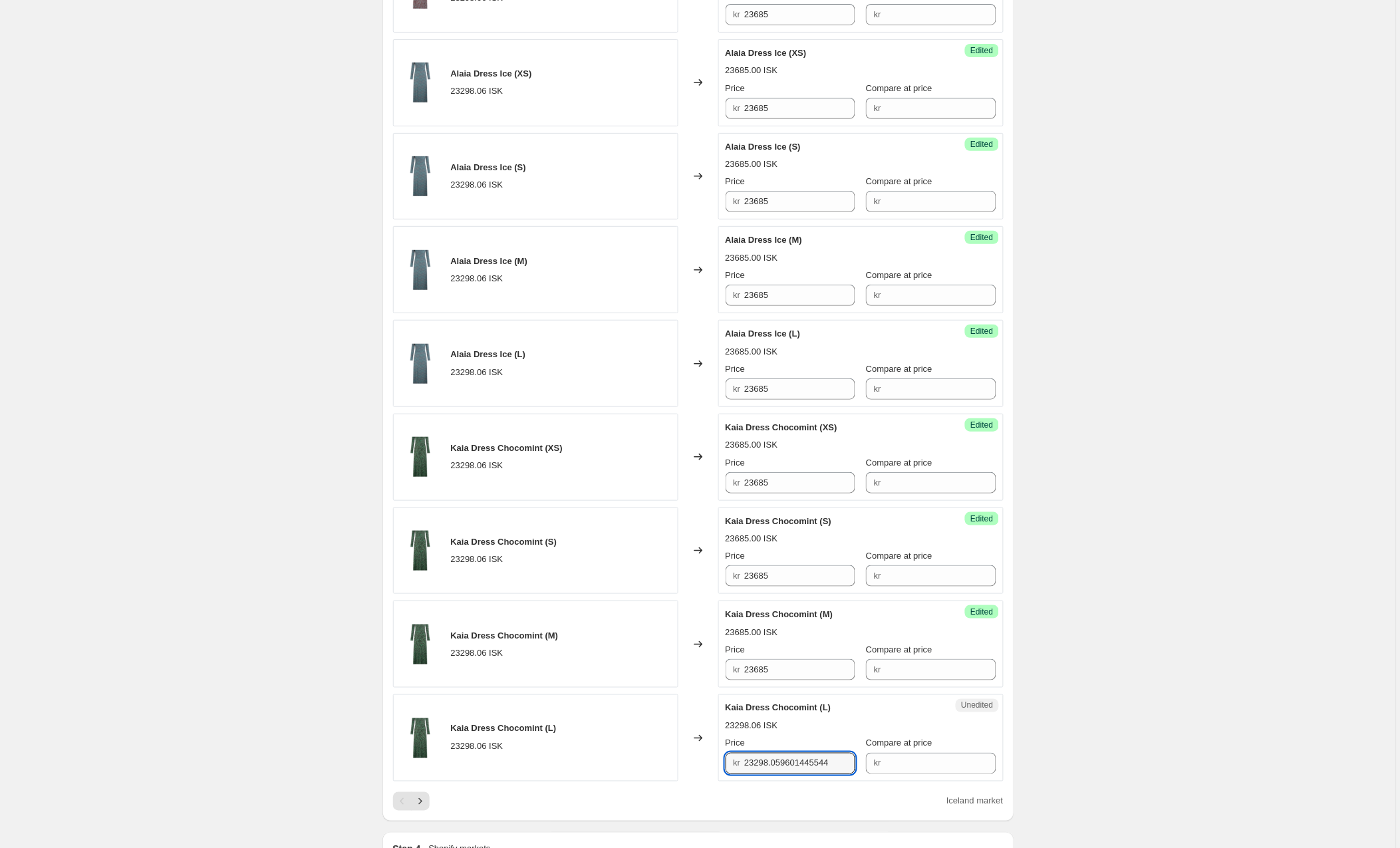
click at [686, 770] on div "Kaia Dress Chocomint (L) 23298.06 ISK Changed to Unedited Kaia Dress Chocomint …" at bounding box center [698, 738] width 611 height 87
paste input "685"
type input "23685"
drag, startPoint x: 473, startPoint y: 808, endPoint x: 425, endPoint y: 810, distance: 48.0
click at [471, 808] on div "Iceland market" at bounding box center [698, 801] width 611 height 19
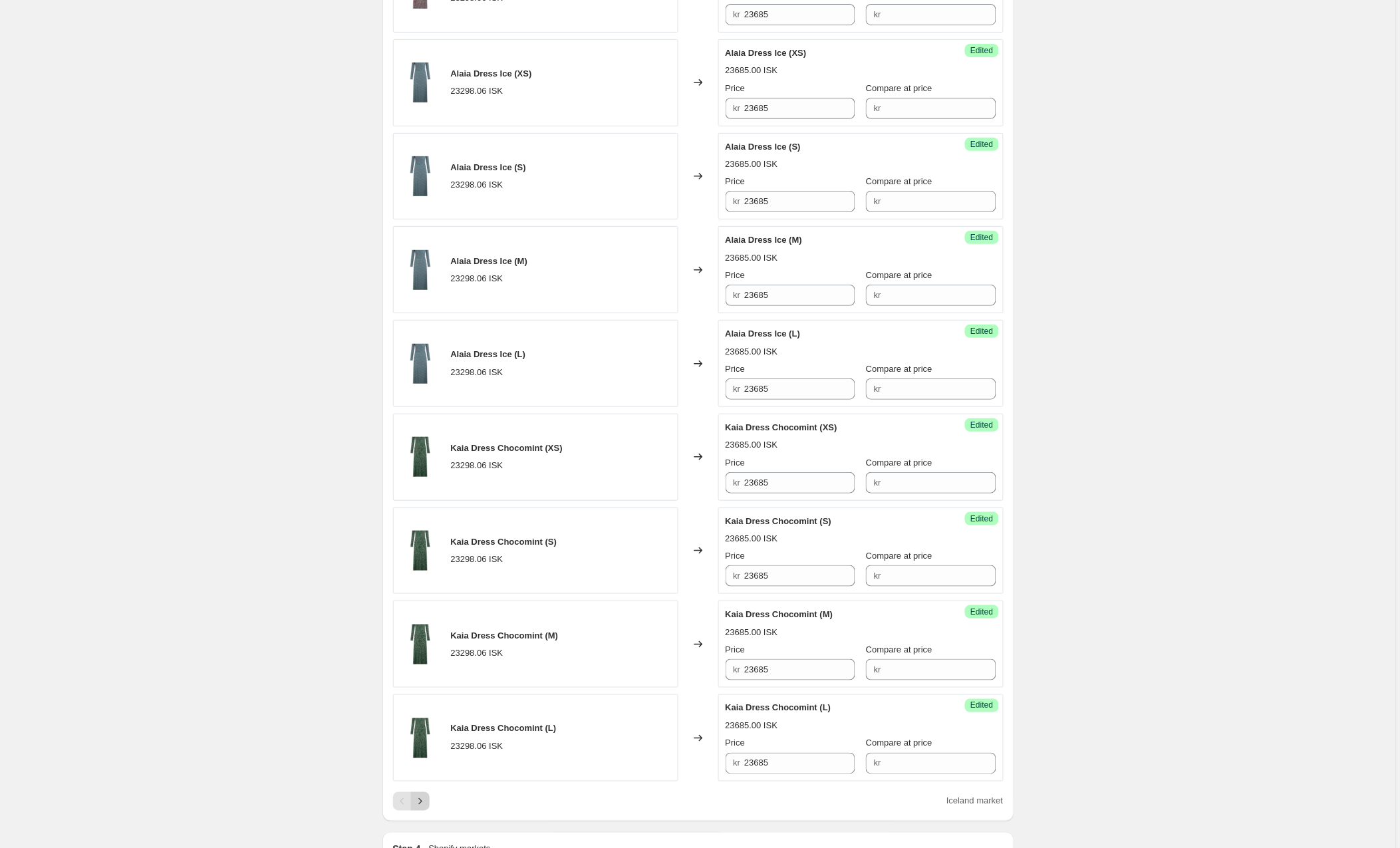
click at [425, 808] on icon "Next" at bounding box center [420, 801] width 13 height 13
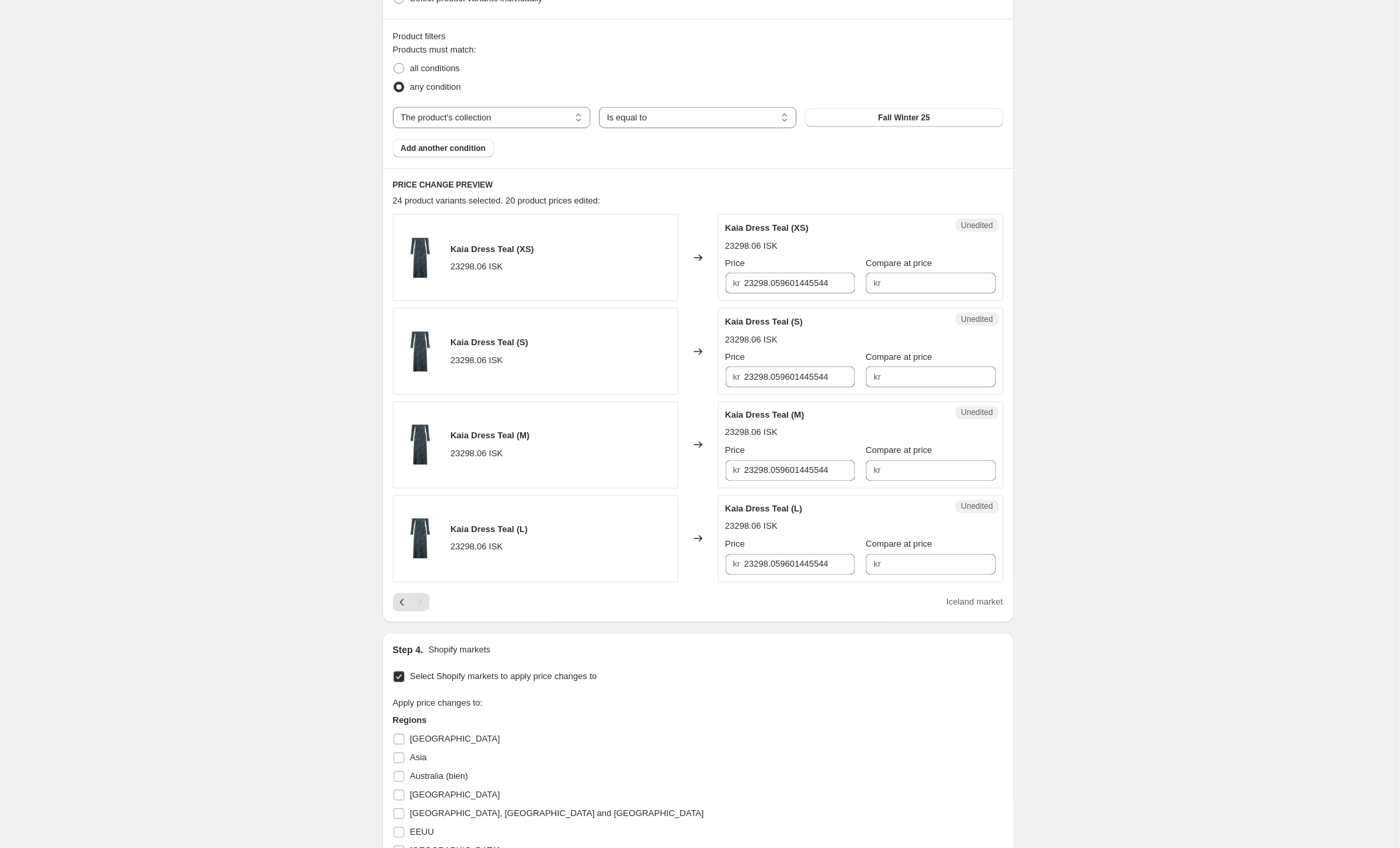
scroll to position [380, 0]
drag, startPoint x: 854, startPoint y: 285, endPoint x: 648, endPoint y: 289, distance: 206.0
click at [648, 289] on div "Kaia Dress Teal (XS) 23298.06 ISK Changed to Unedited Kaia Dress Teal (XS) 2329…" at bounding box center [698, 261] width 611 height 87
paste input "685"
type input "23685"
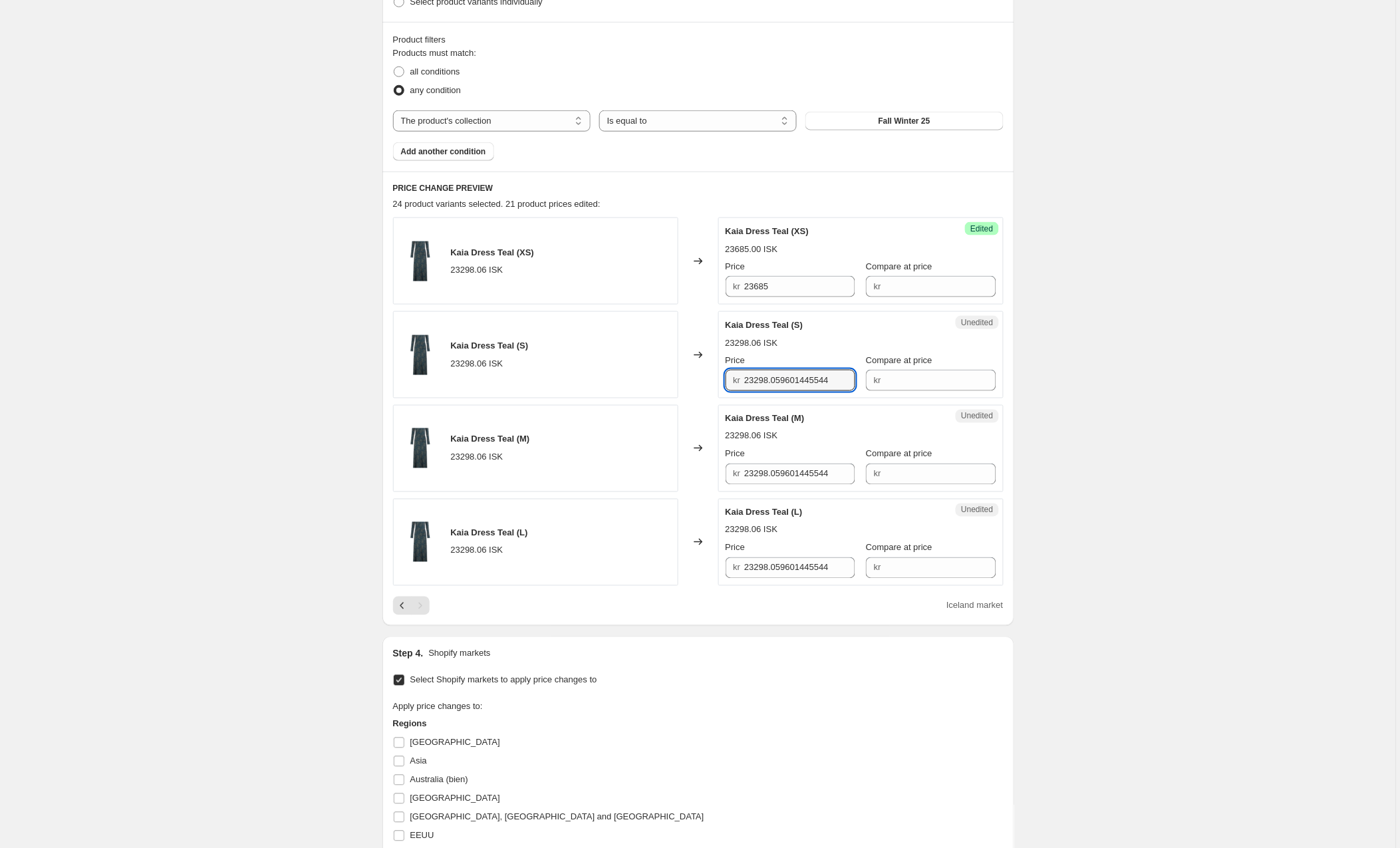
drag, startPoint x: 847, startPoint y: 378, endPoint x: 694, endPoint y: 380, distance: 153.0
click at [694, 380] on div "Kaia Dress Teal (S) 23298.06 ISK Changed to Unedited Kaia Dress Teal (S) 23298.…" at bounding box center [698, 355] width 611 height 87
paste input "685"
type input "23685"
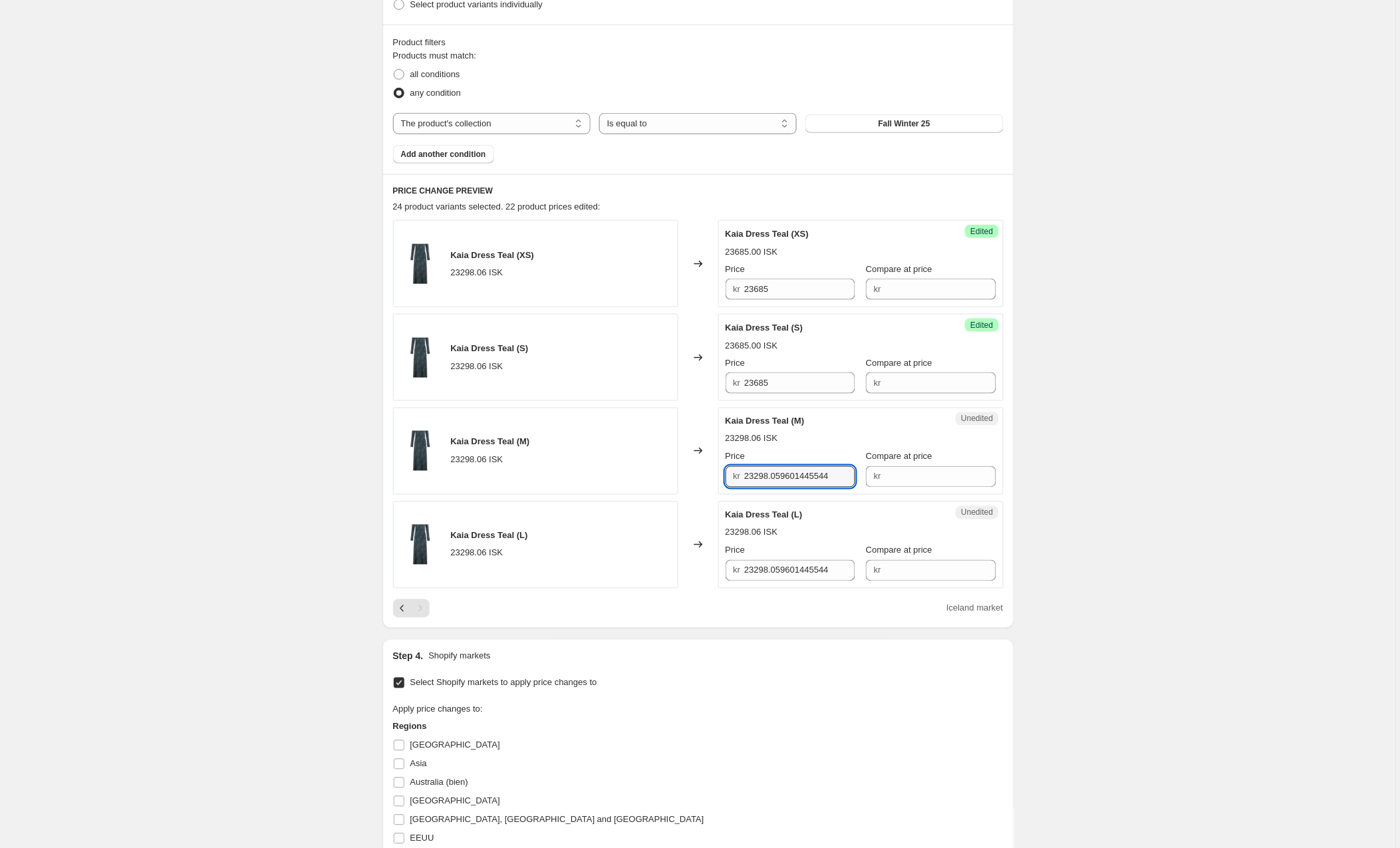
drag, startPoint x: 853, startPoint y: 473, endPoint x: 710, endPoint y: 481, distance: 143.2
click at [710, 481] on div "Kaia Dress Teal (M) 23298.06 ISK Changed to Unedited Kaia Dress Teal (M) 23298.…" at bounding box center [698, 451] width 611 height 87
paste input "685"
type input "23685"
drag, startPoint x: 846, startPoint y: 573, endPoint x: 699, endPoint y: 570, distance: 147.0
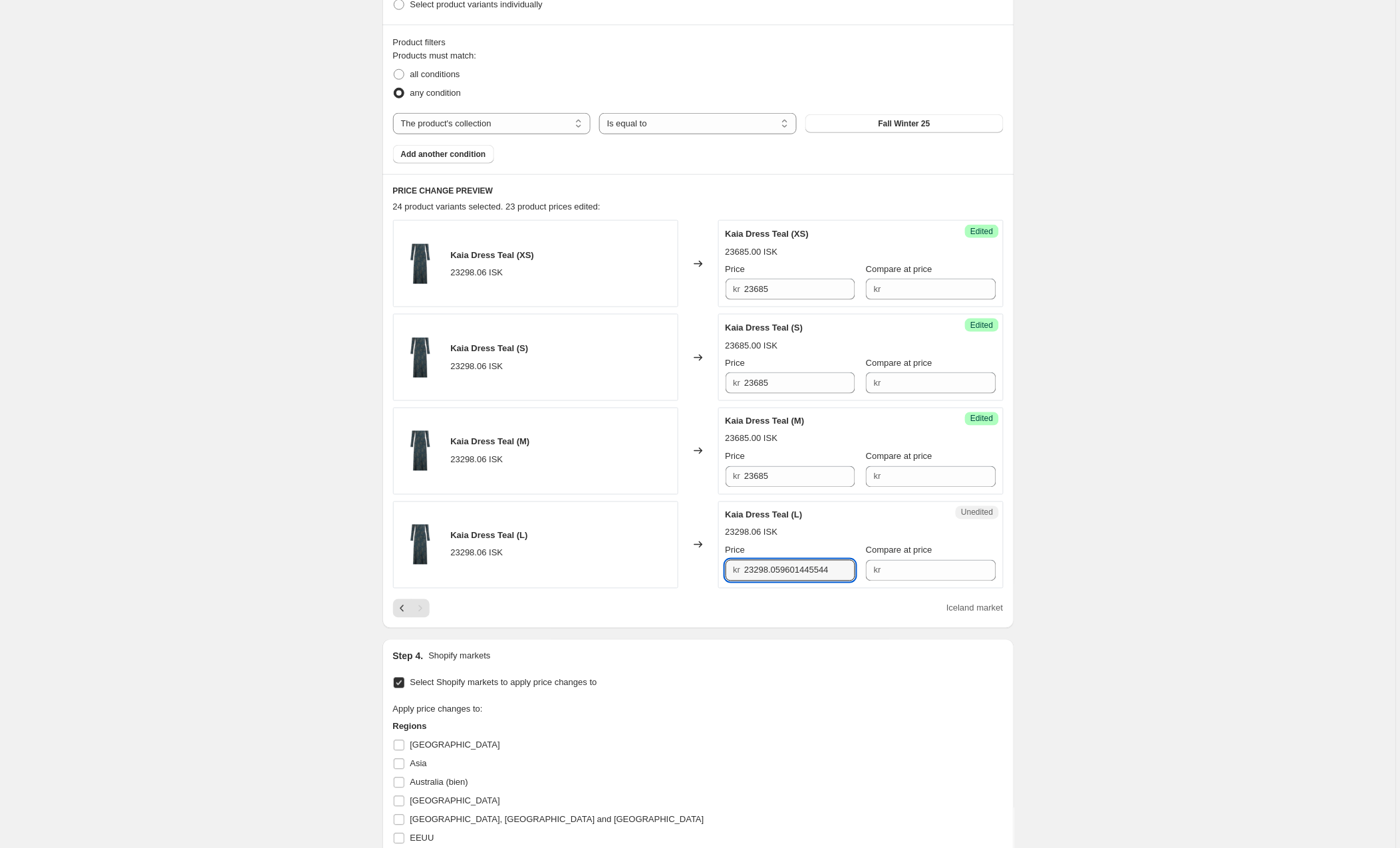
click at [699, 570] on div "Kaia Dress Teal (L) 23298.06 ISK Changed to Unedited Kaia Dress Teal (L) 23298.…" at bounding box center [698, 545] width 611 height 87
paste input "685"
type input "23685"
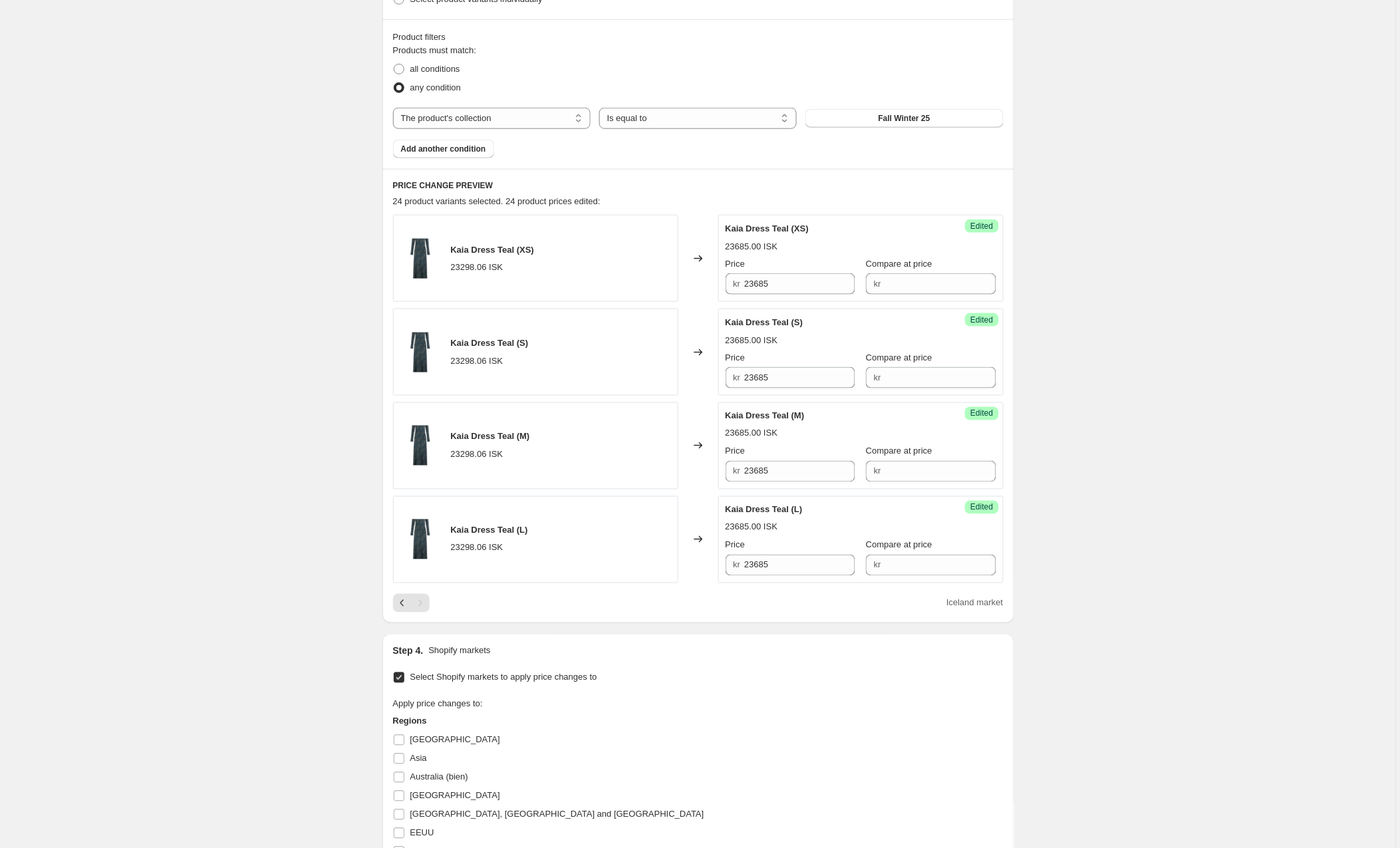
click at [592, 616] on div "PRICE CHANGE PREVIEW 24 product variants selected. 24 product prices edited: Ka…" at bounding box center [698, 396] width 632 height 455
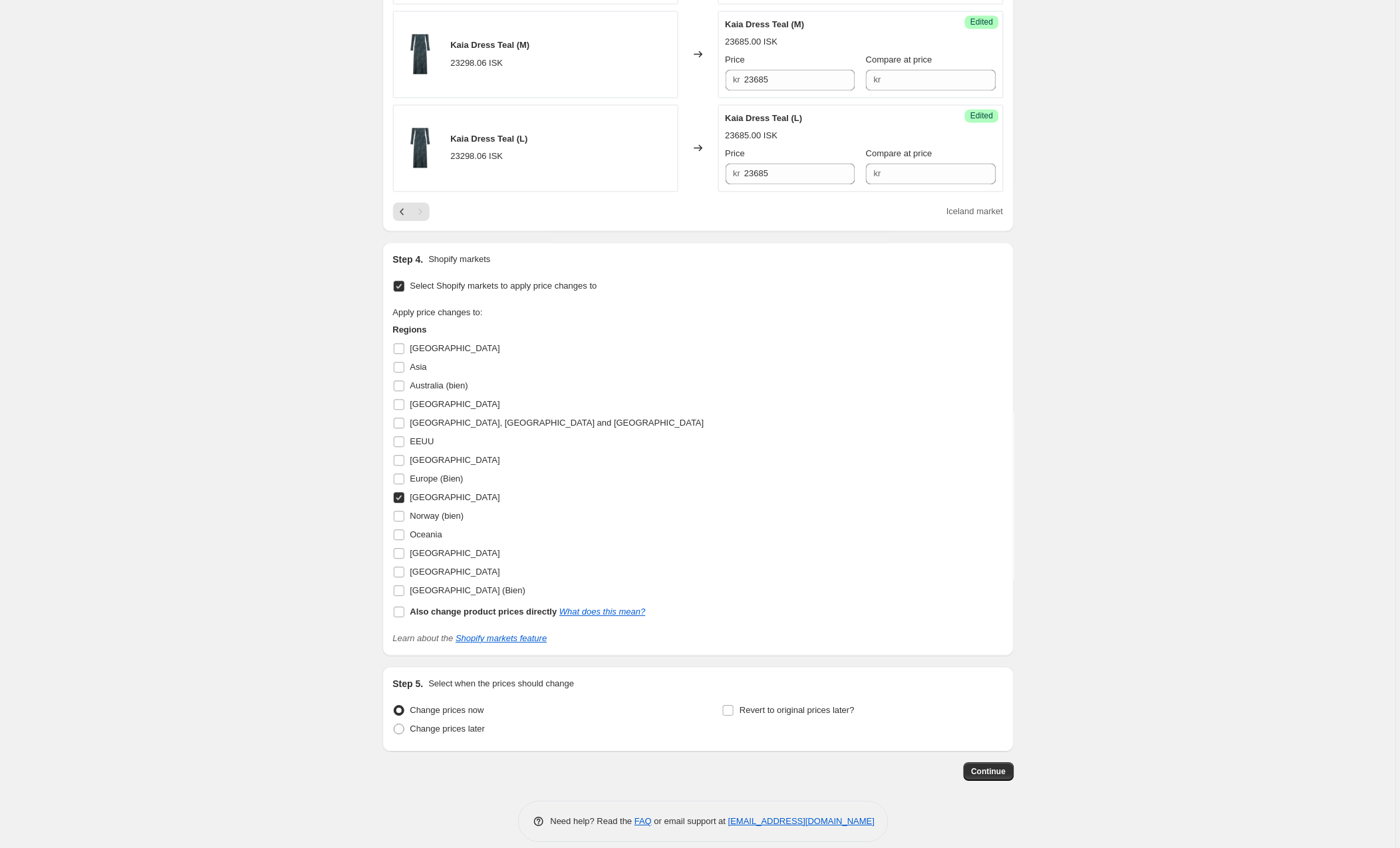
scroll to position [792, 0]
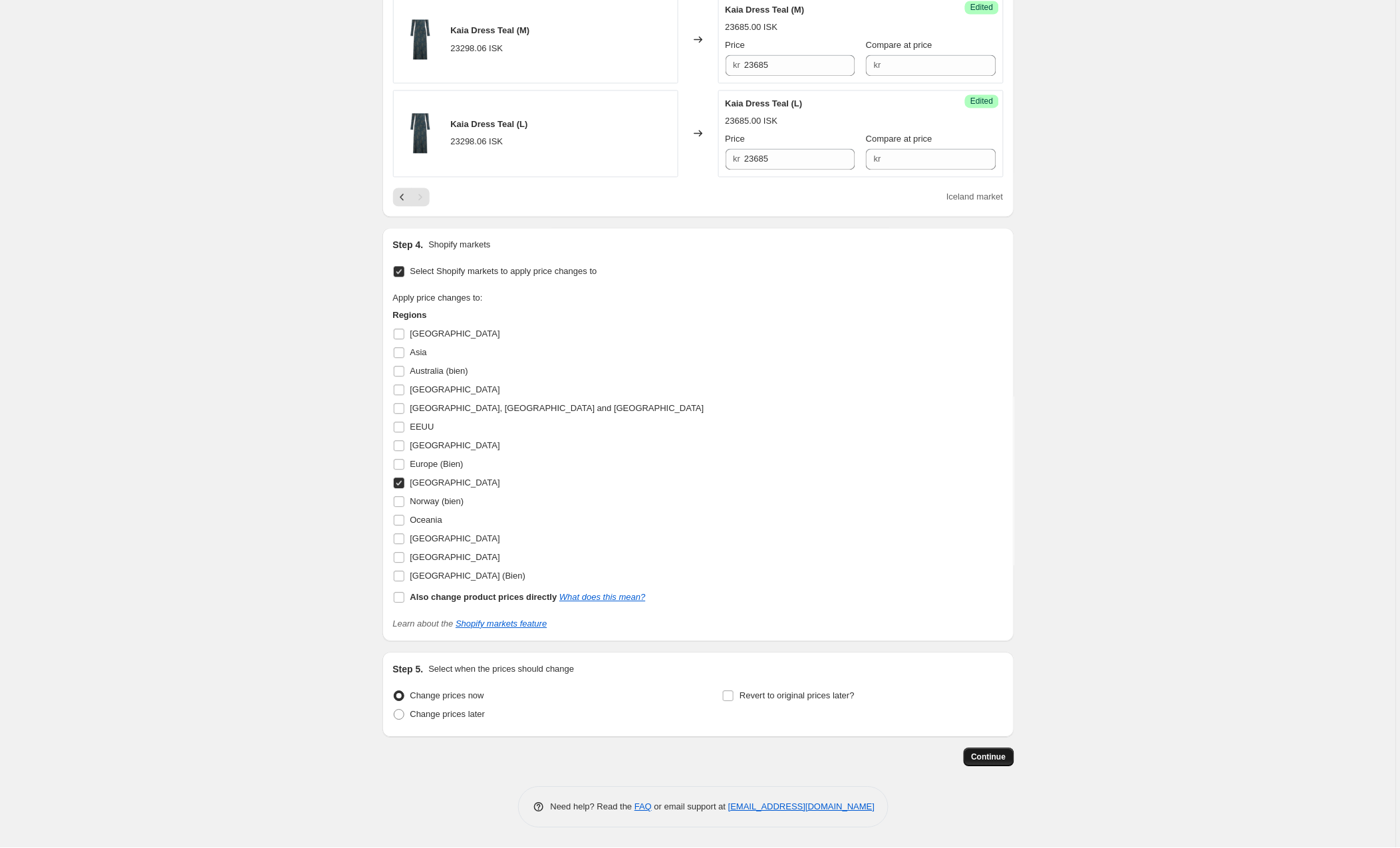
click at [974, 753] on span "Continue" at bounding box center [989, 757] width 35 height 10
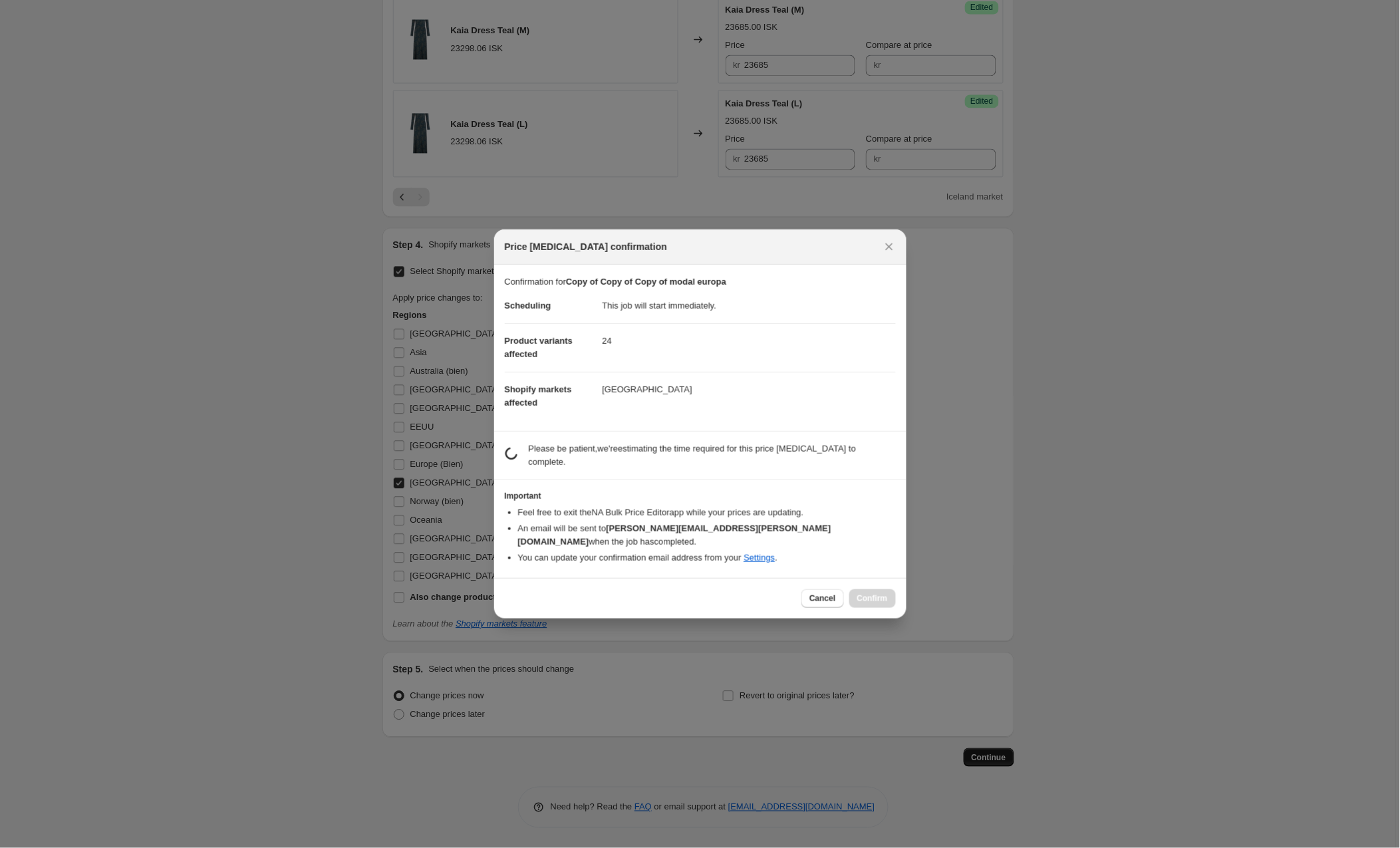
scroll to position [0, 0]
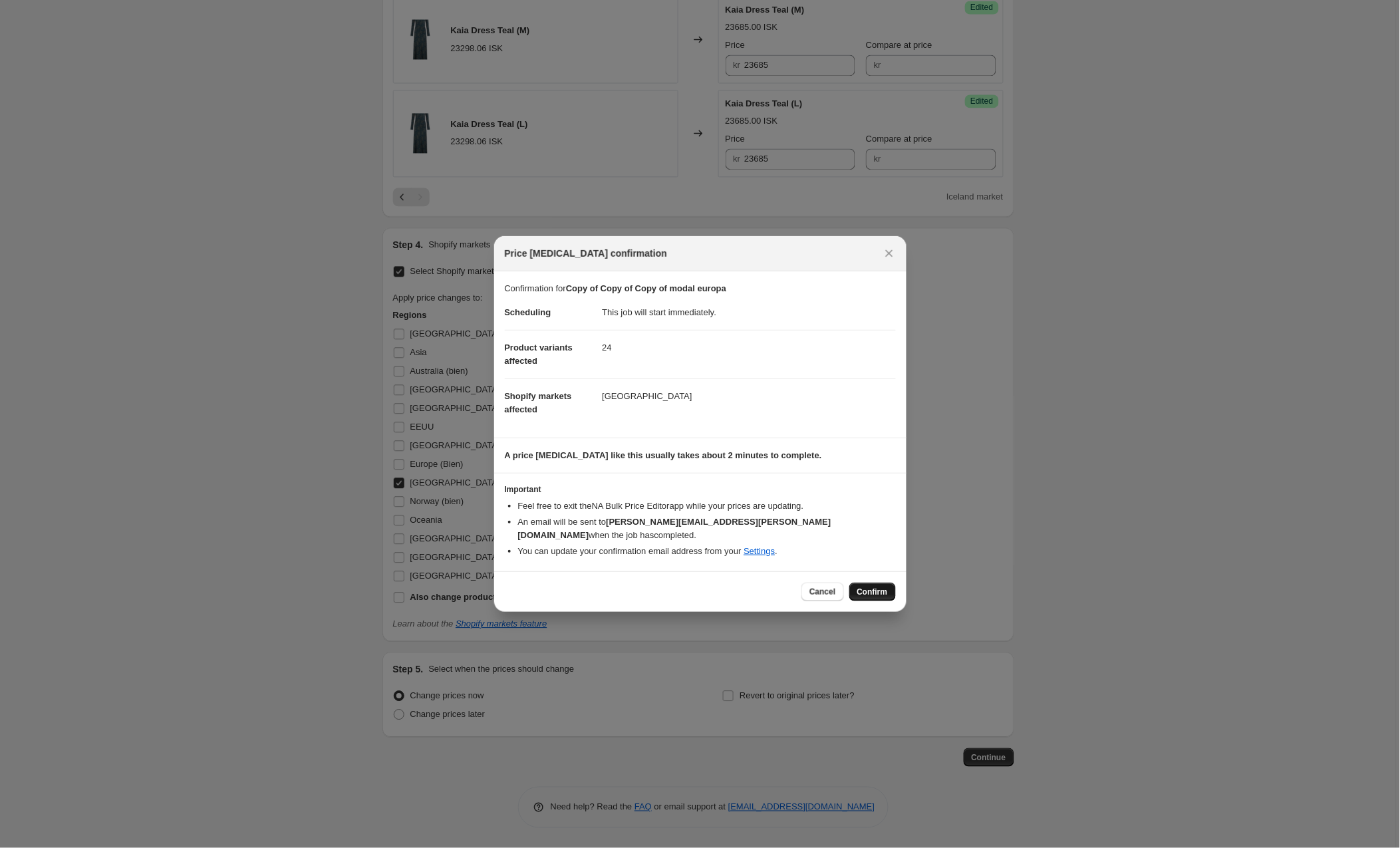
click at [868, 586] on span "Confirm" at bounding box center [872, 591] width 31 height 10
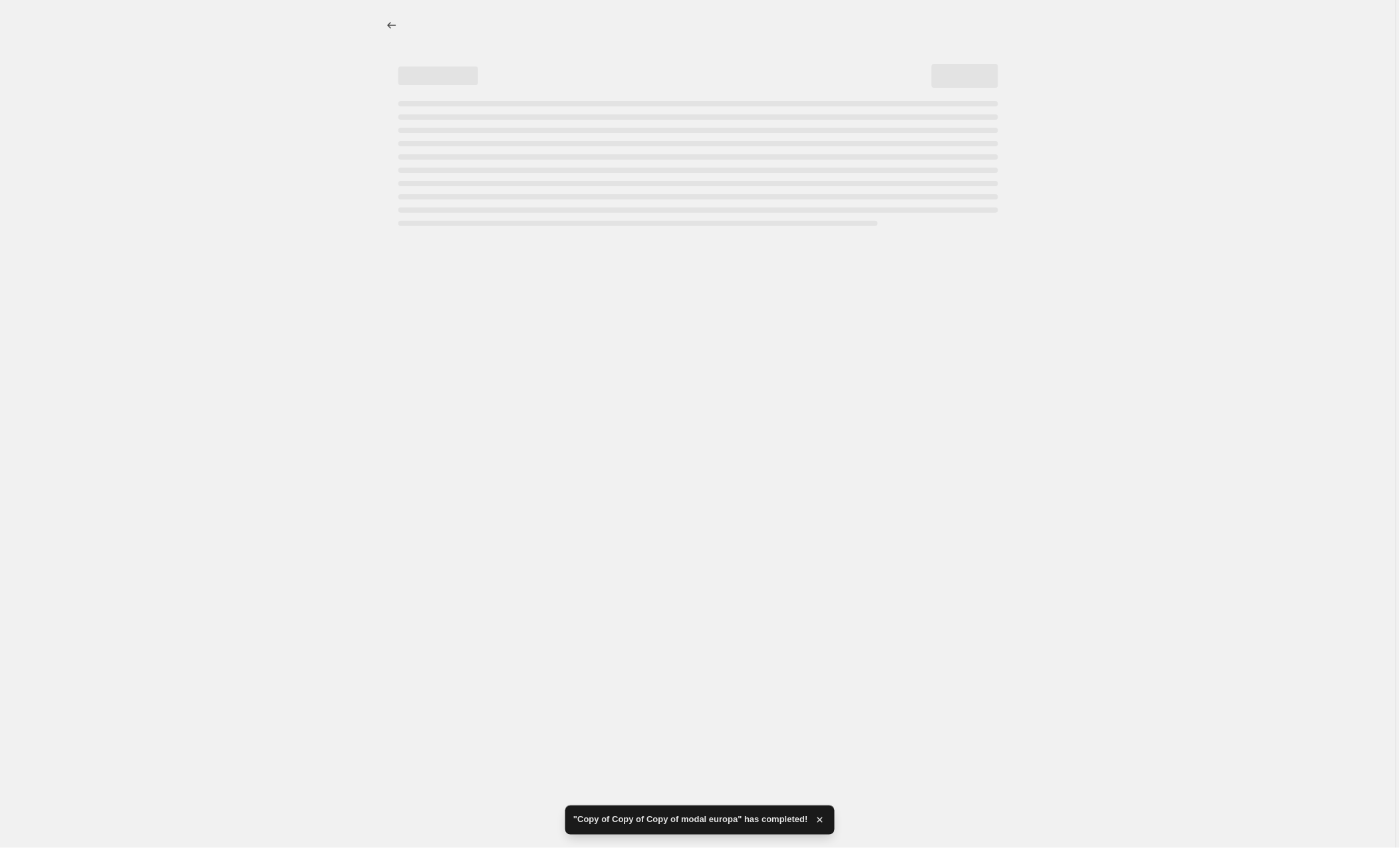
select select "collection"
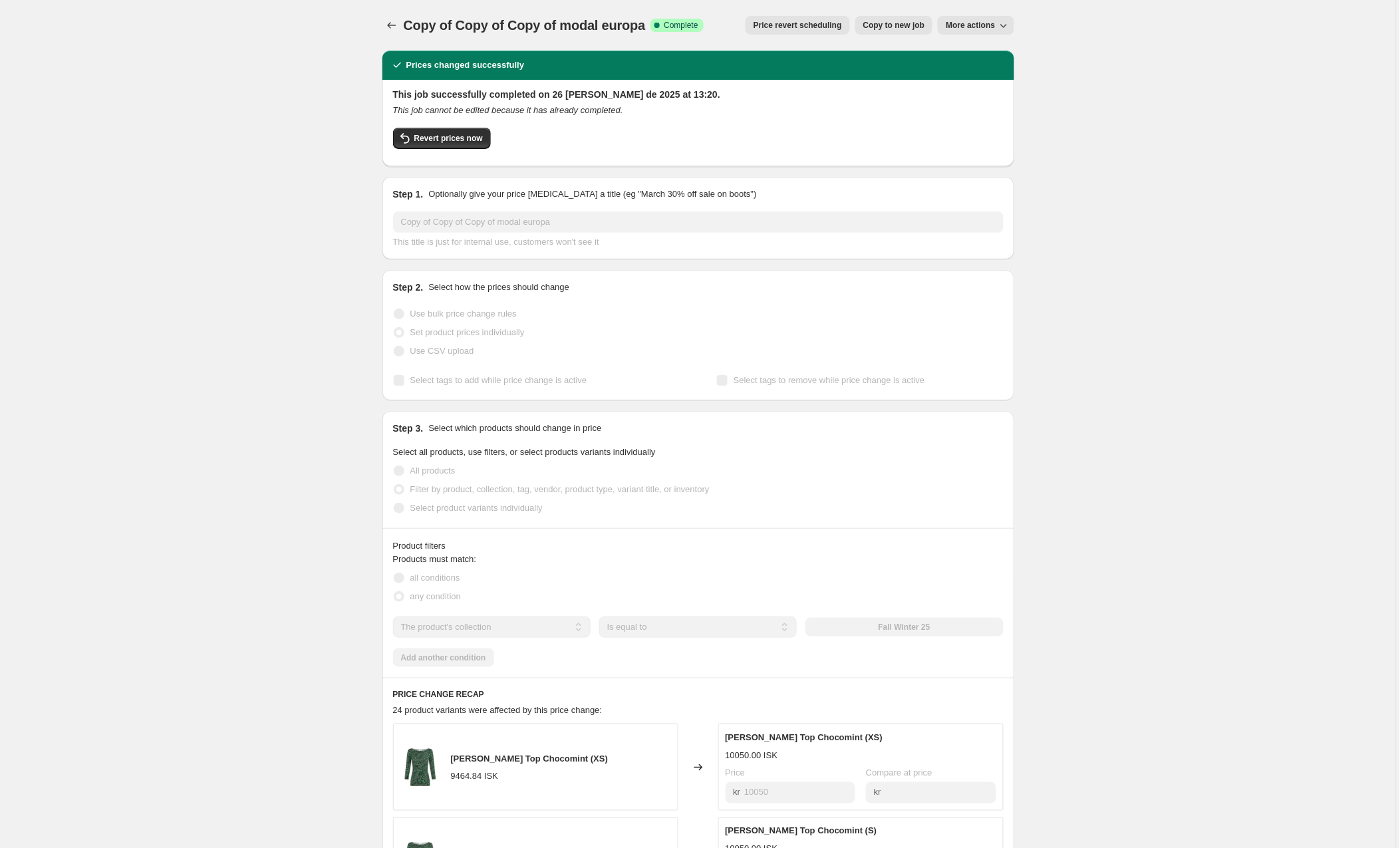
click at [897, 23] on span "Copy to new job" at bounding box center [894, 25] width 62 height 10
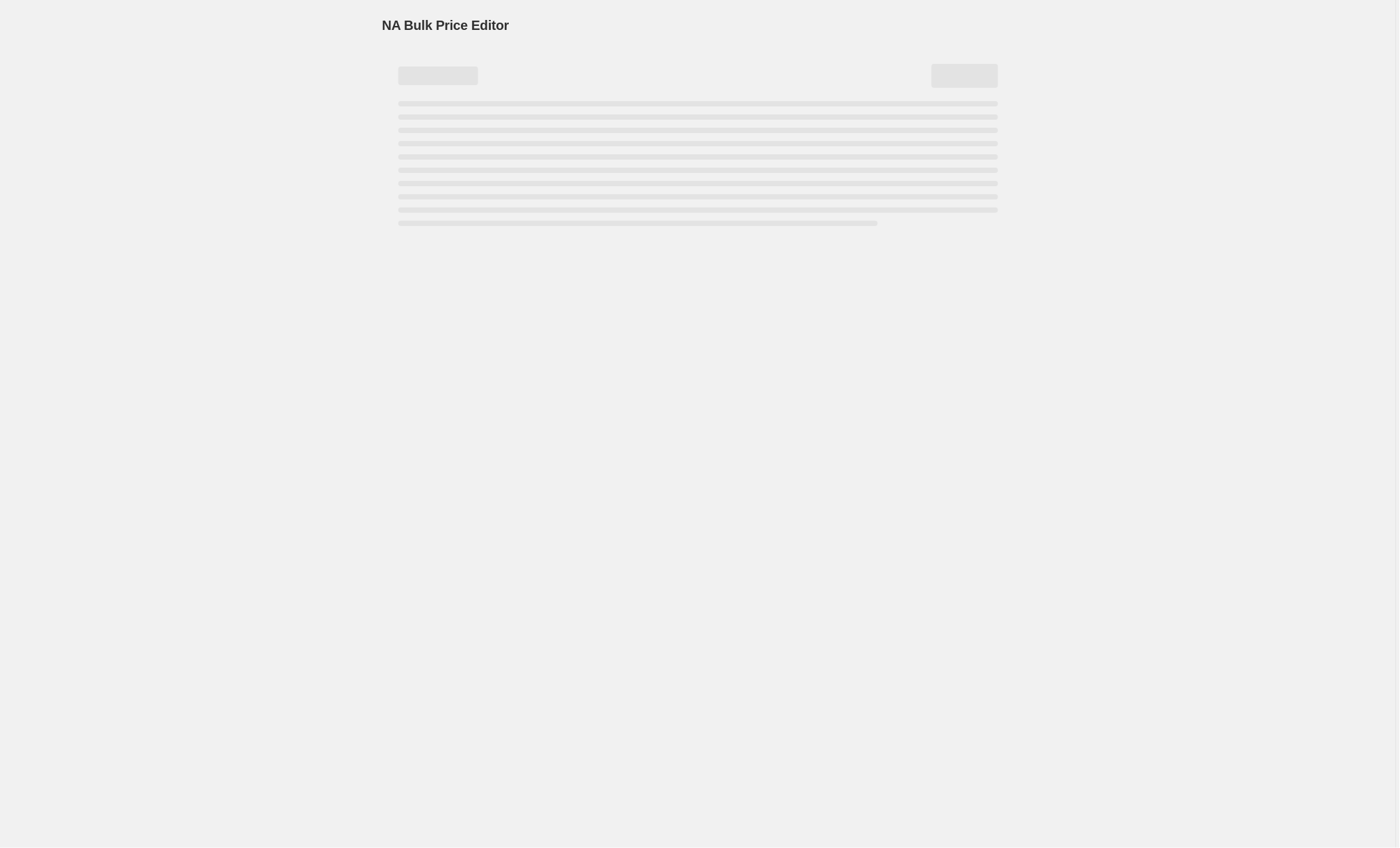
select select "collection"
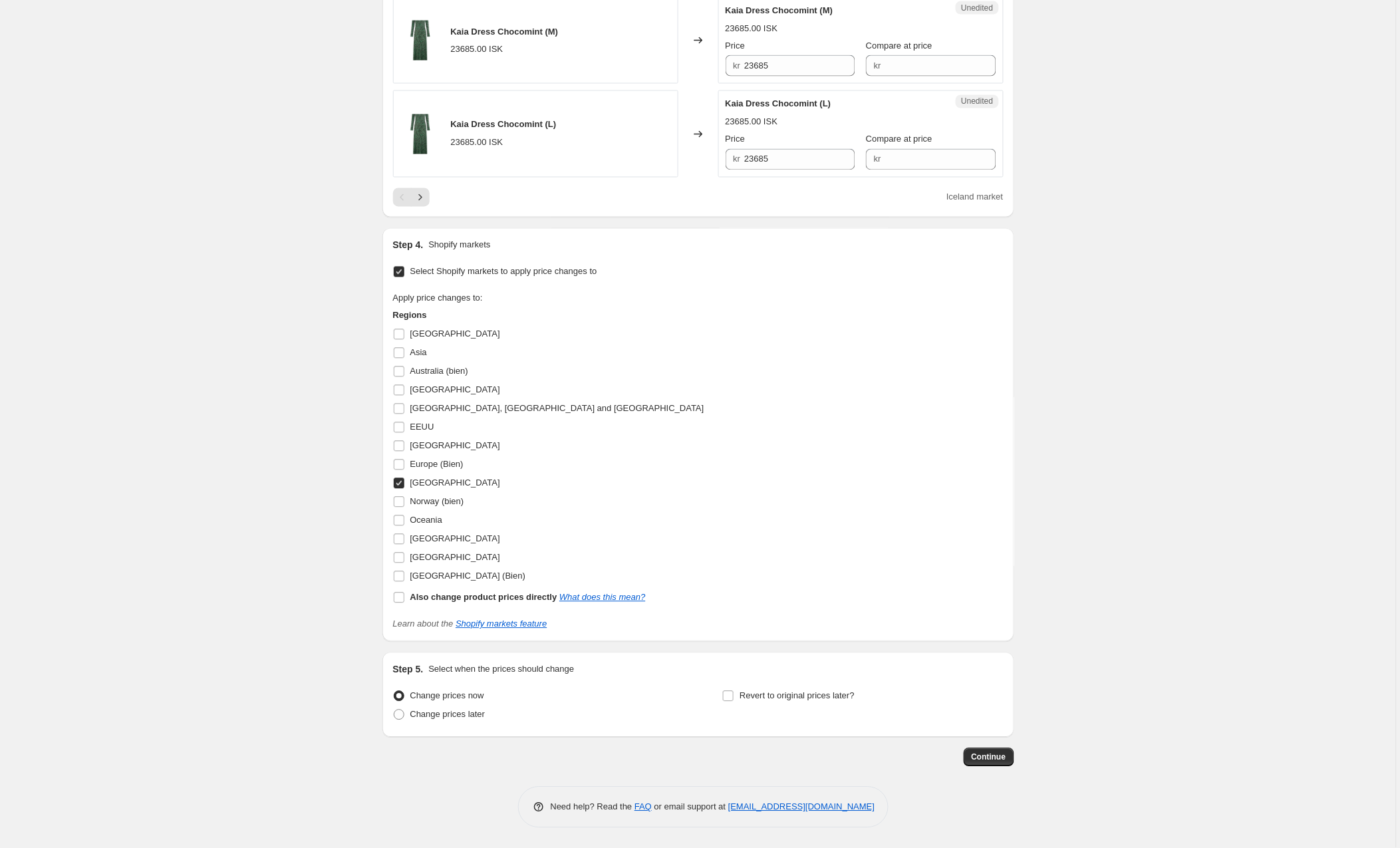
scroll to position [2293, 0]
click at [405, 500] on input "Norway (bien)" at bounding box center [398, 502] width 10 height 10
checkbox input "true"
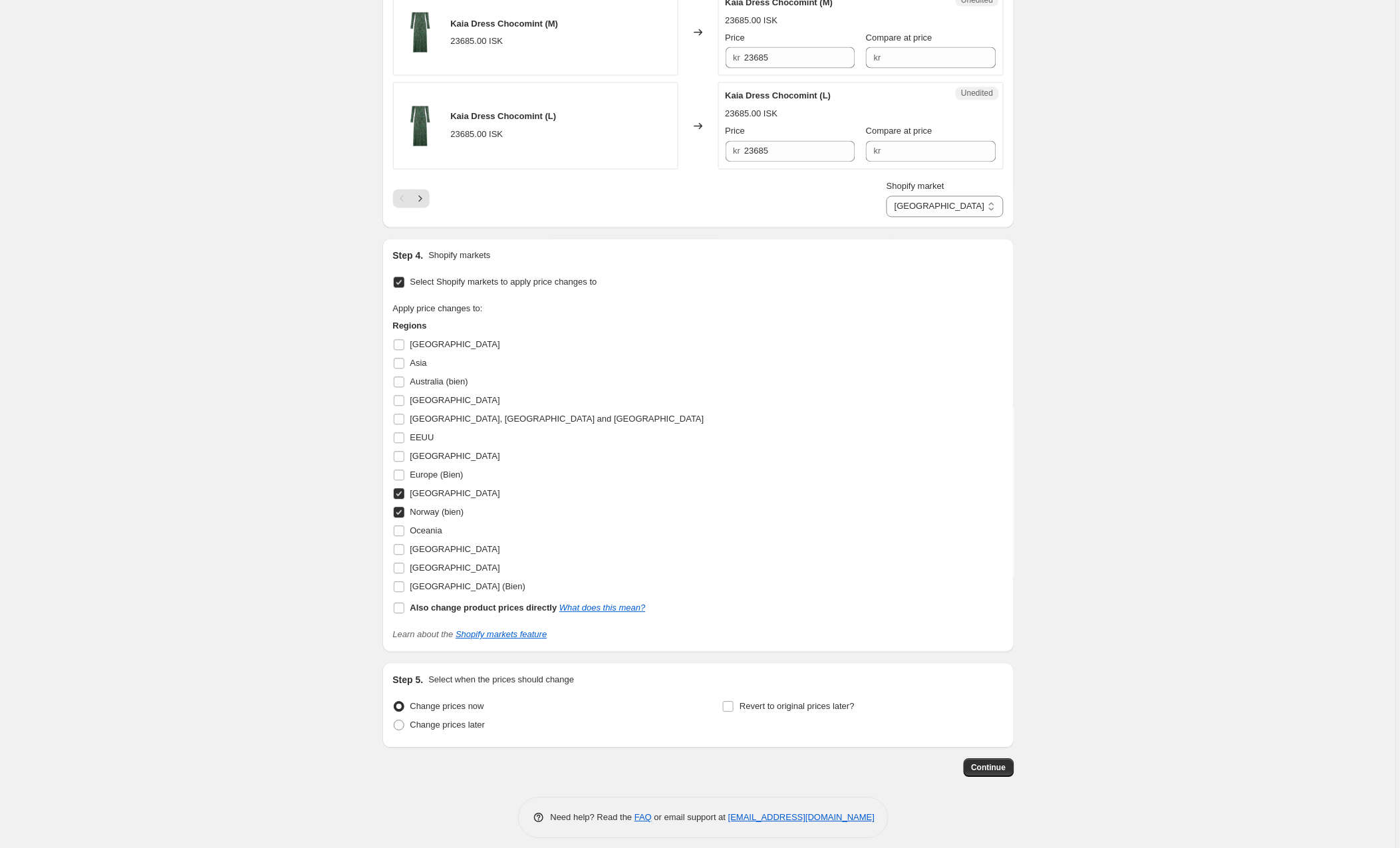
click at [400, 499] on input "[GEOGRAPHIC_DATA]" at bounding box center [398, 493] width 10 height 10
checkbox input "false"
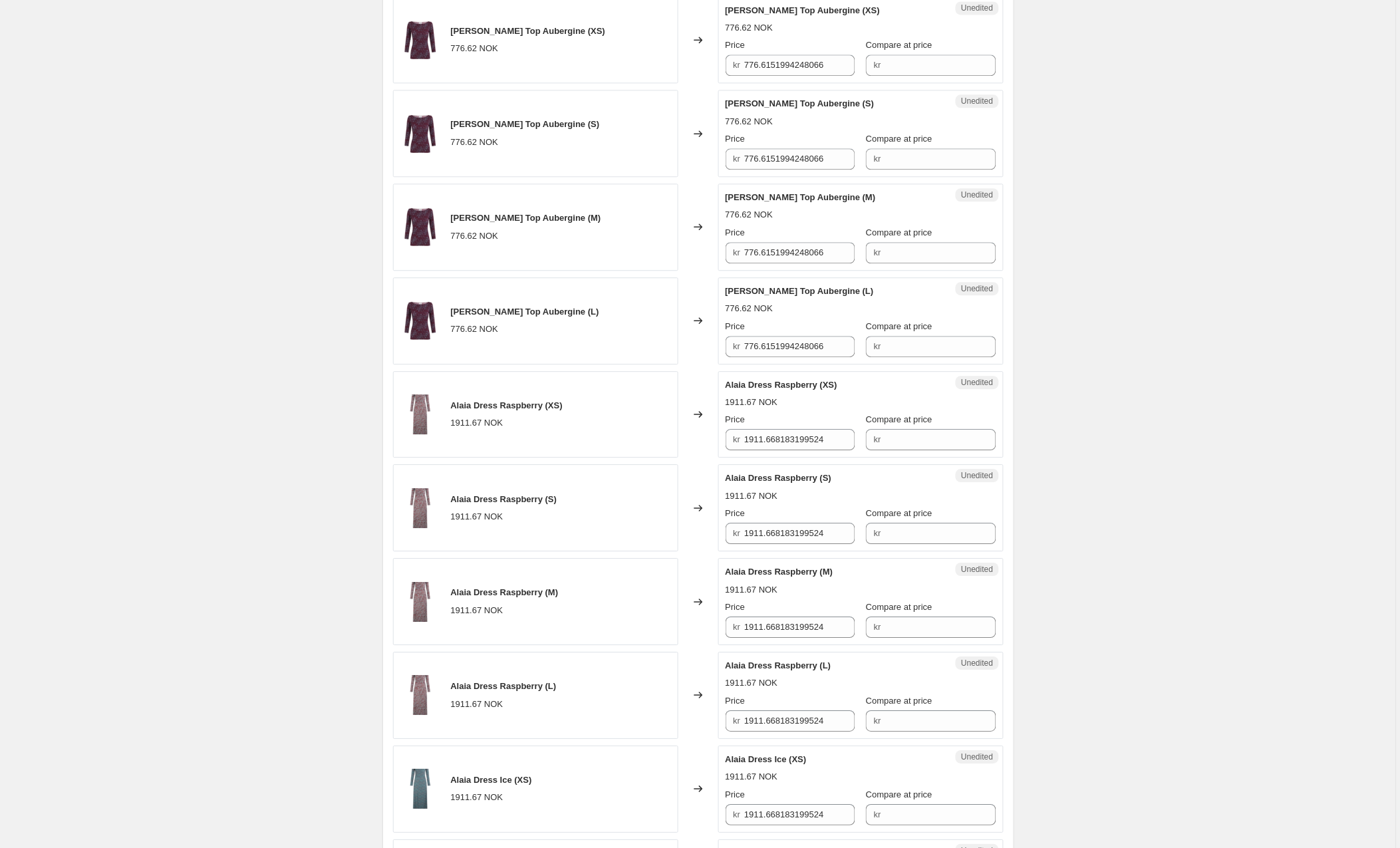
scroll to position [1006, 0]
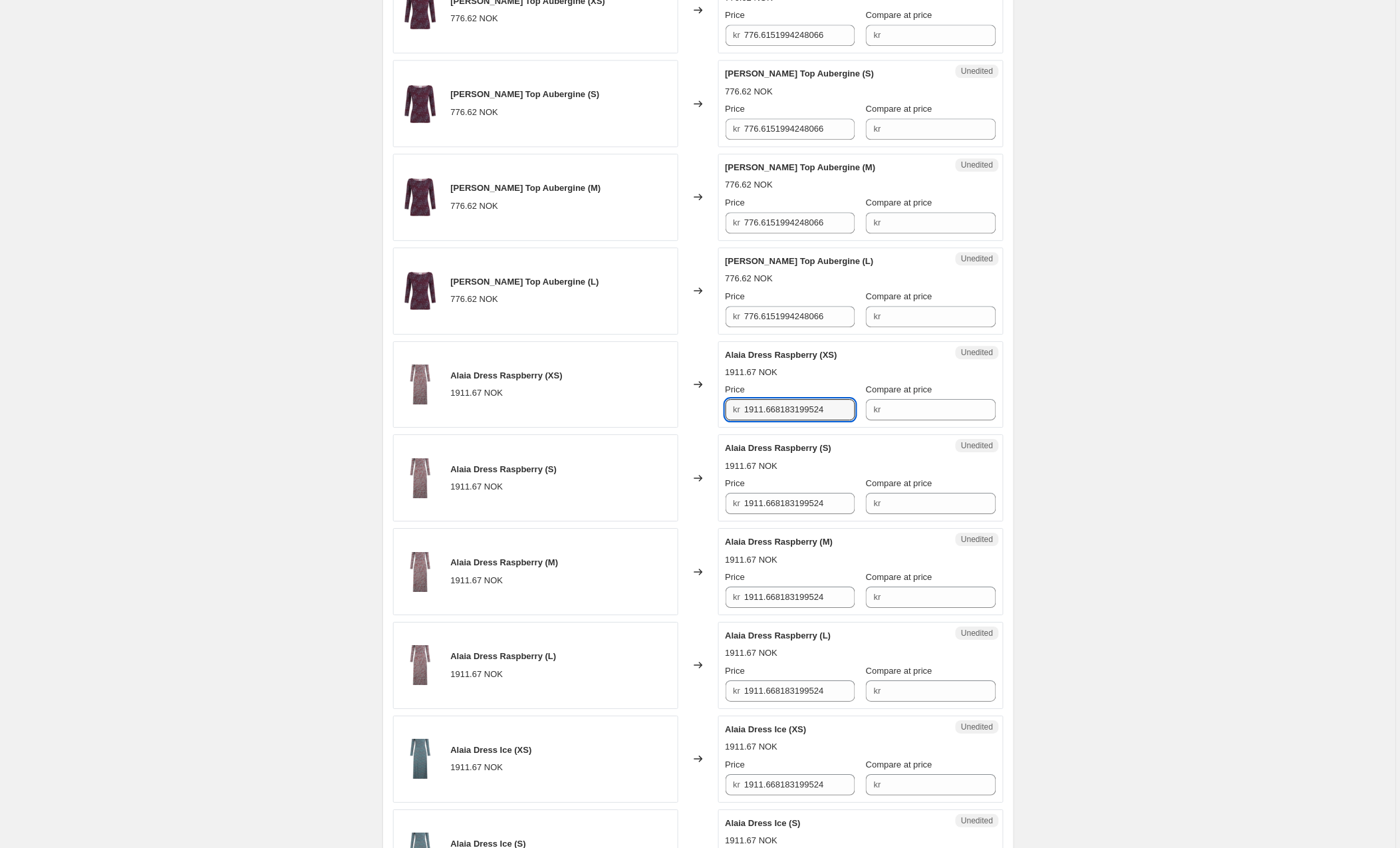
drag, startPoint x: 838, startPoint y: 414, endPoint x: 694, endPoint y: 411, distance: 144.0
click at [694, 411] on div "Alaia Dress Raspberry (XS) 1911.67 NOK Changed to Unedited Alaia Dress Raspberr…" at bounding box center [698, 385] width 611 height 87
drag, startPoint x: 788, startPoint y: 410, endPoint x: 655, endPoint y: 407, distance: 133.0
click at [655, 407] on div "Alaia Dress Raspberry (XS) 1911.67 NOK Changed to Unedited Alaia Dress Raspberr…" at bounding box center [698, 385] width 611 height 87
type input "1952"
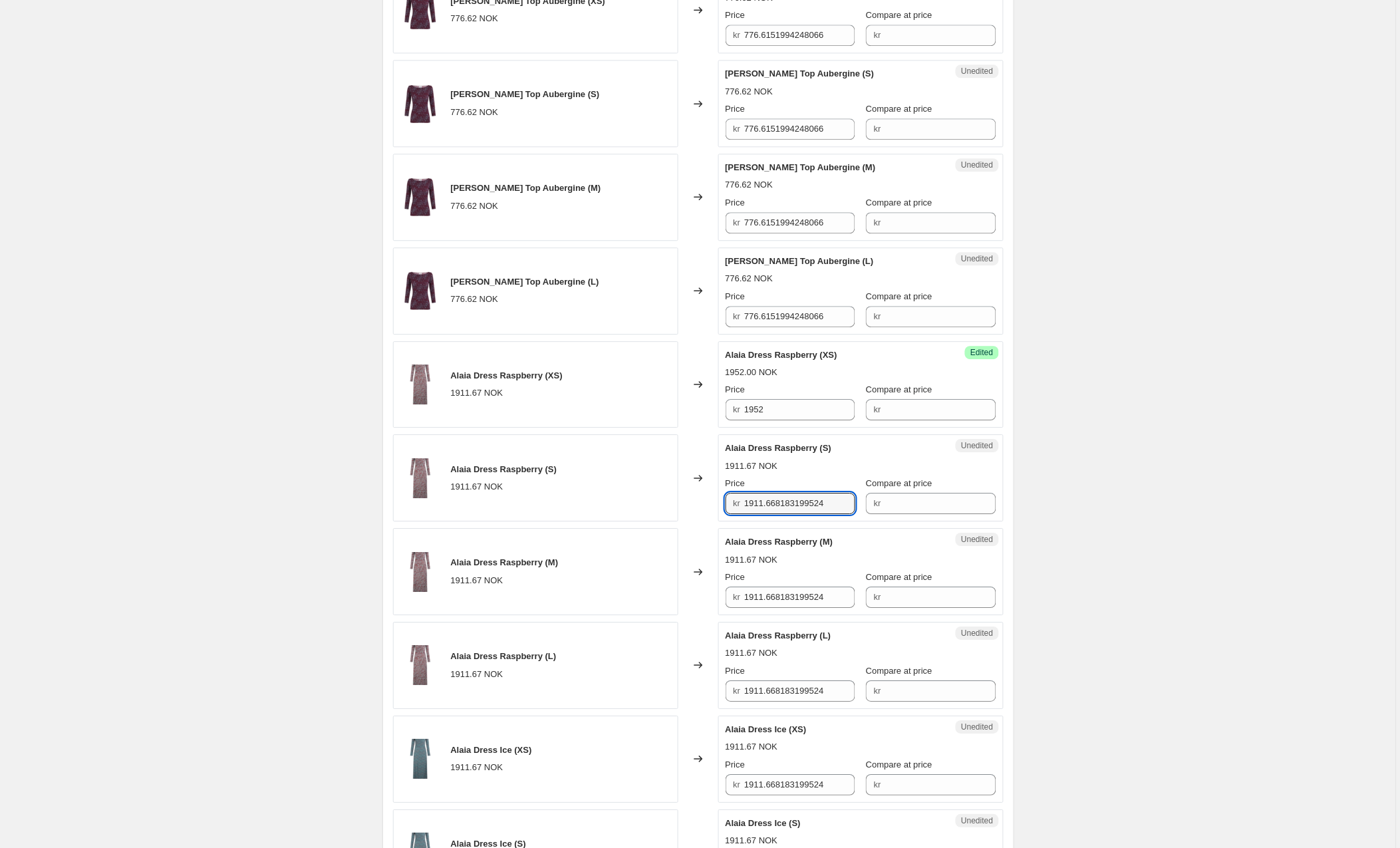
paste input "52"
type input "1952"
paste input "52"
type input "1952"
paste input "52"
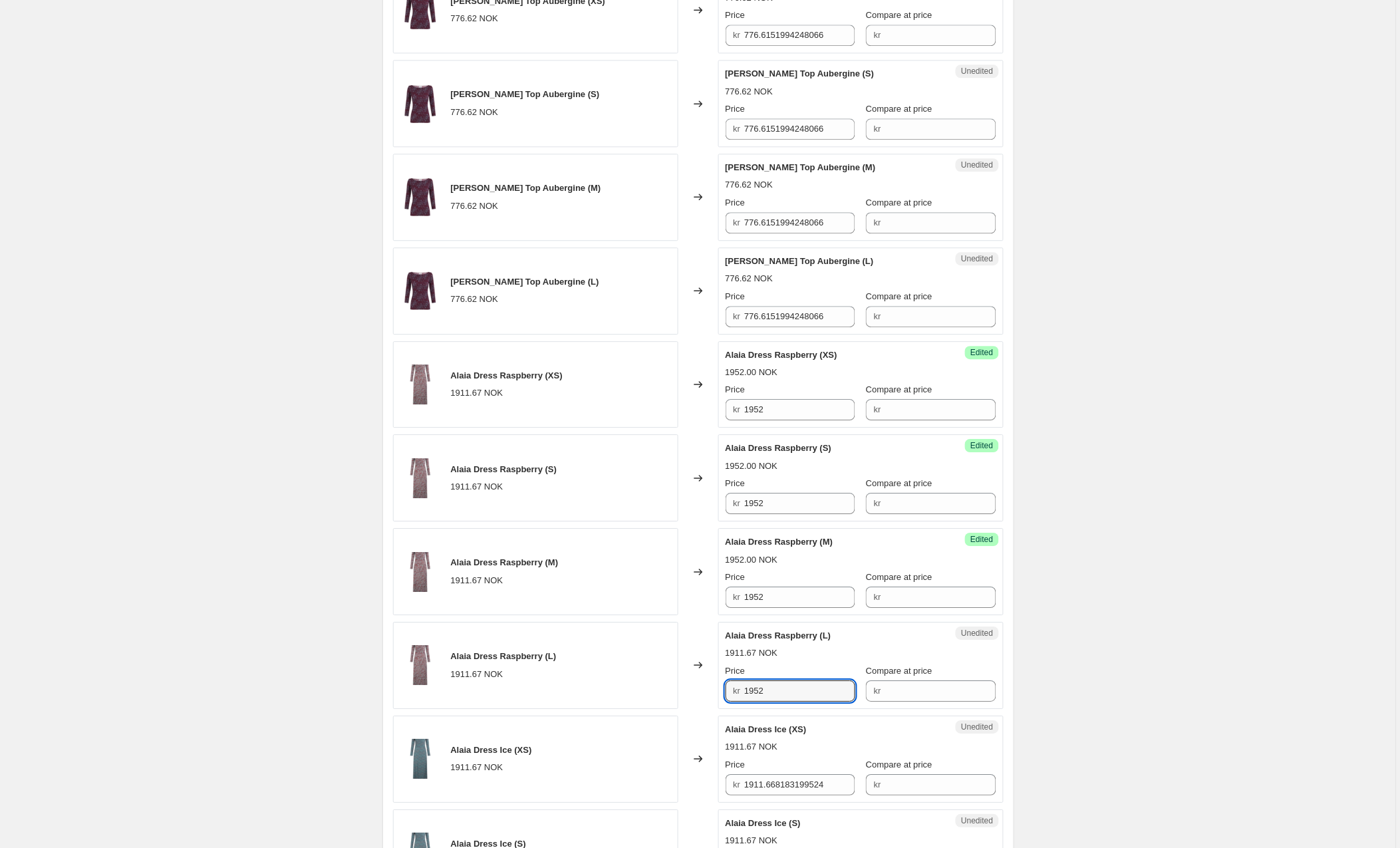
type input "1952"
paste input "52"
type input "1952"
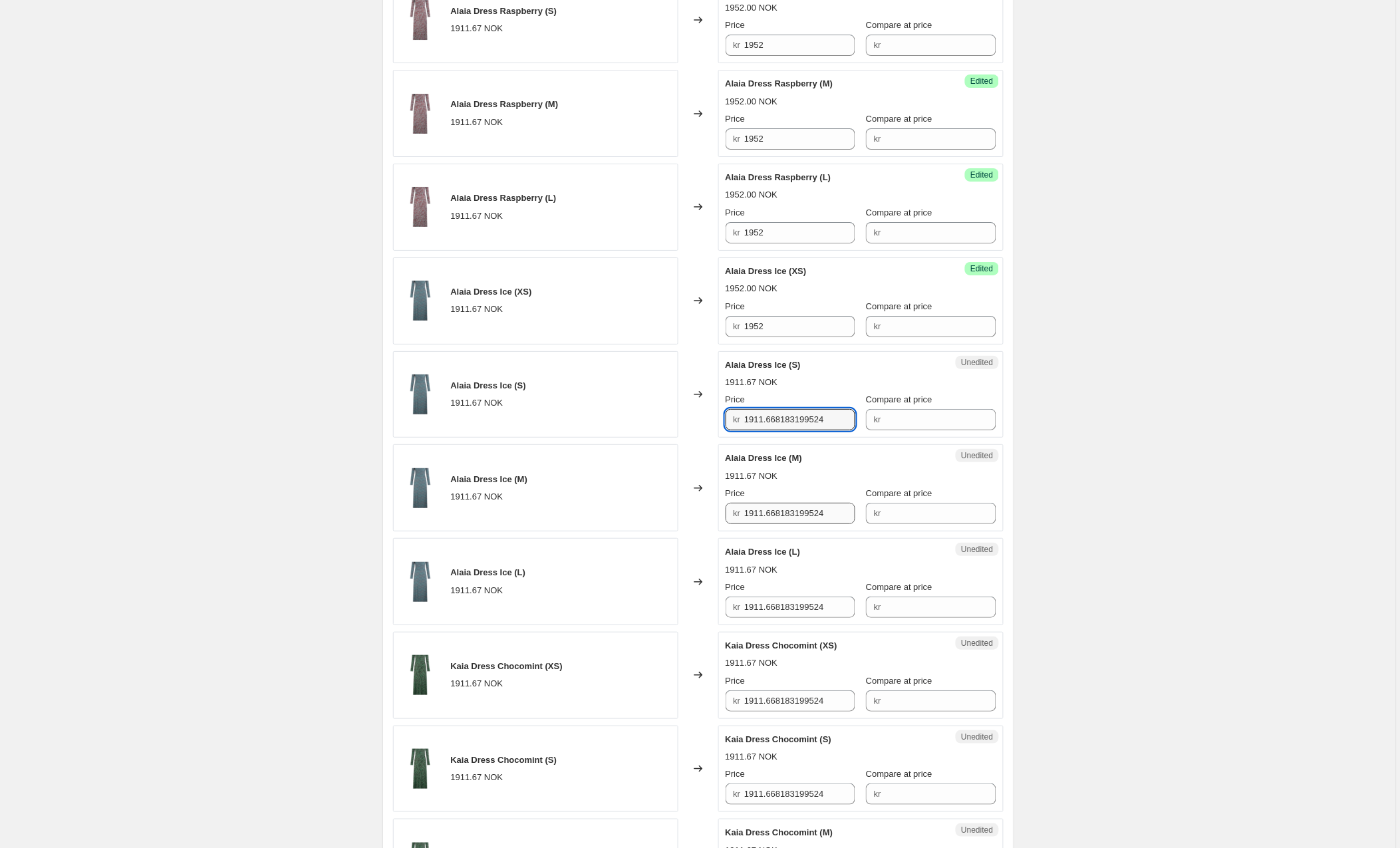
paste input "52"
type input "1952"
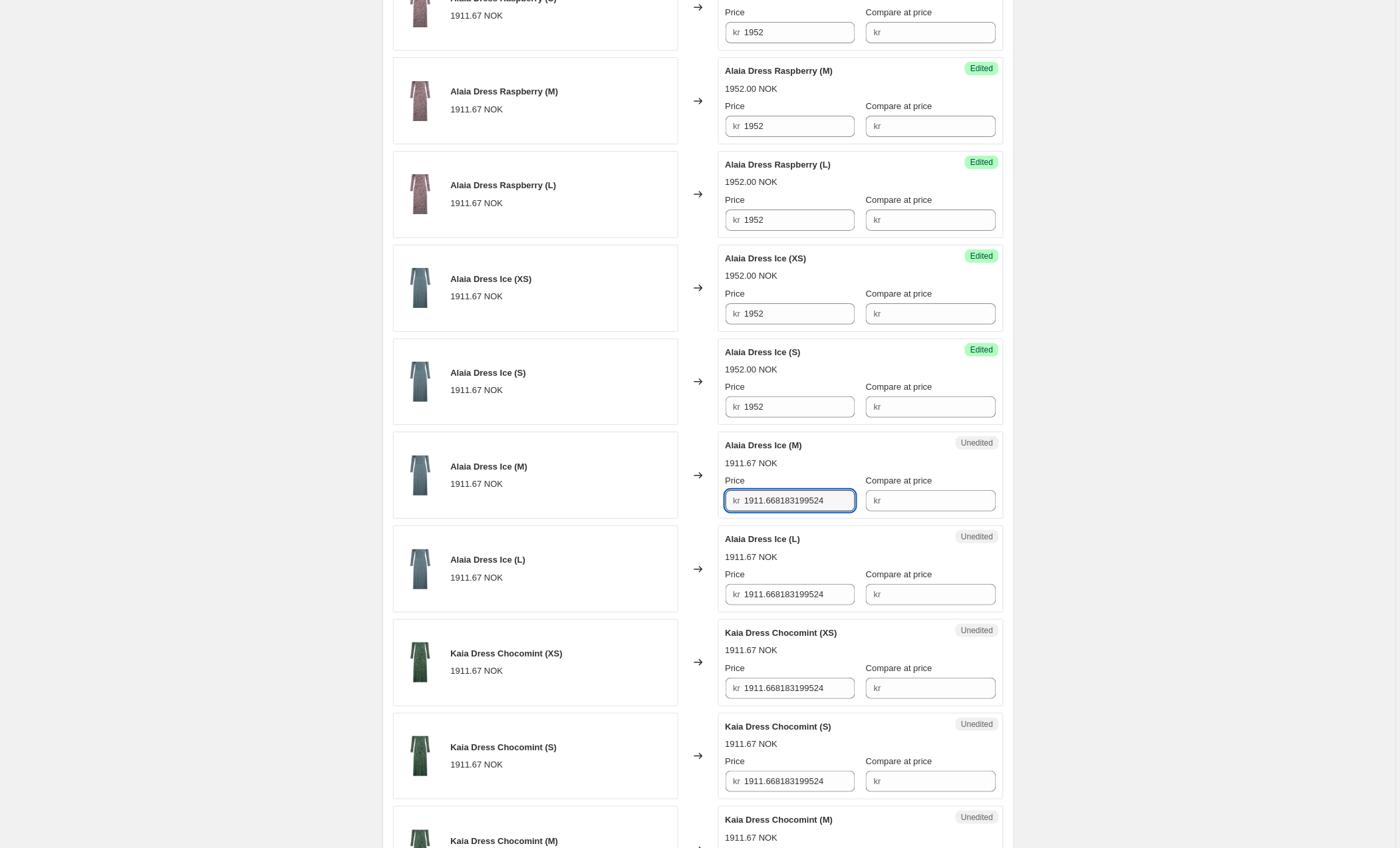
scroll to position [1475, 0]
drag, startPoint x: 844, startPoint y: 503, endPoint x: 663, endPoint y: 504, distance: 181.0
click at [663, 504] on div "Alaia Dress Ice (M) 1911.67 NOK Changed to Unedited Alaia Dress Ice (M) 1911.67…" at bounding box center [698, 477] width 611 height 87
paste input "52"
type input "1952"
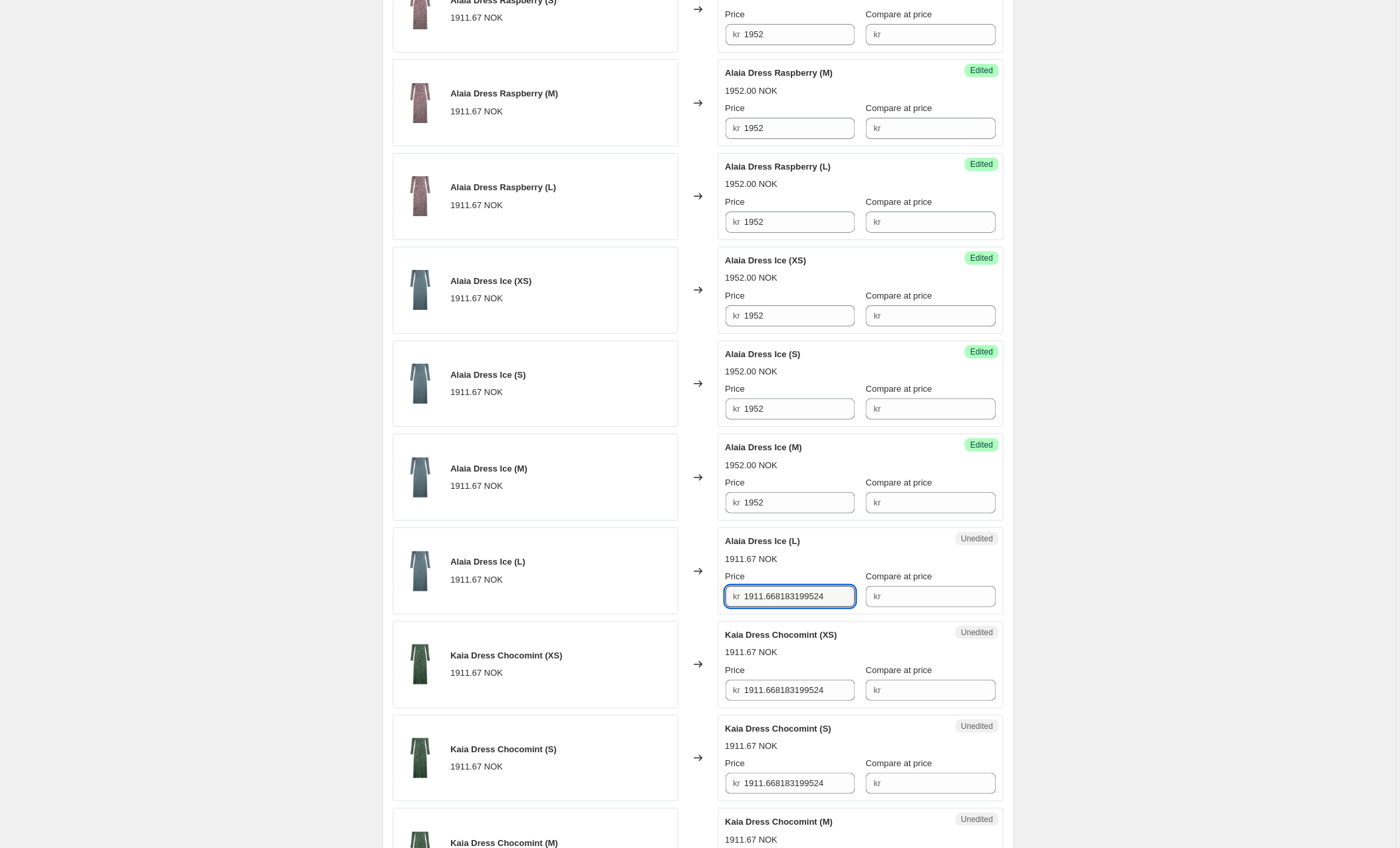
paste input "52"
type input "1952"
paste input "52"
type input "1952"
paste input "52"
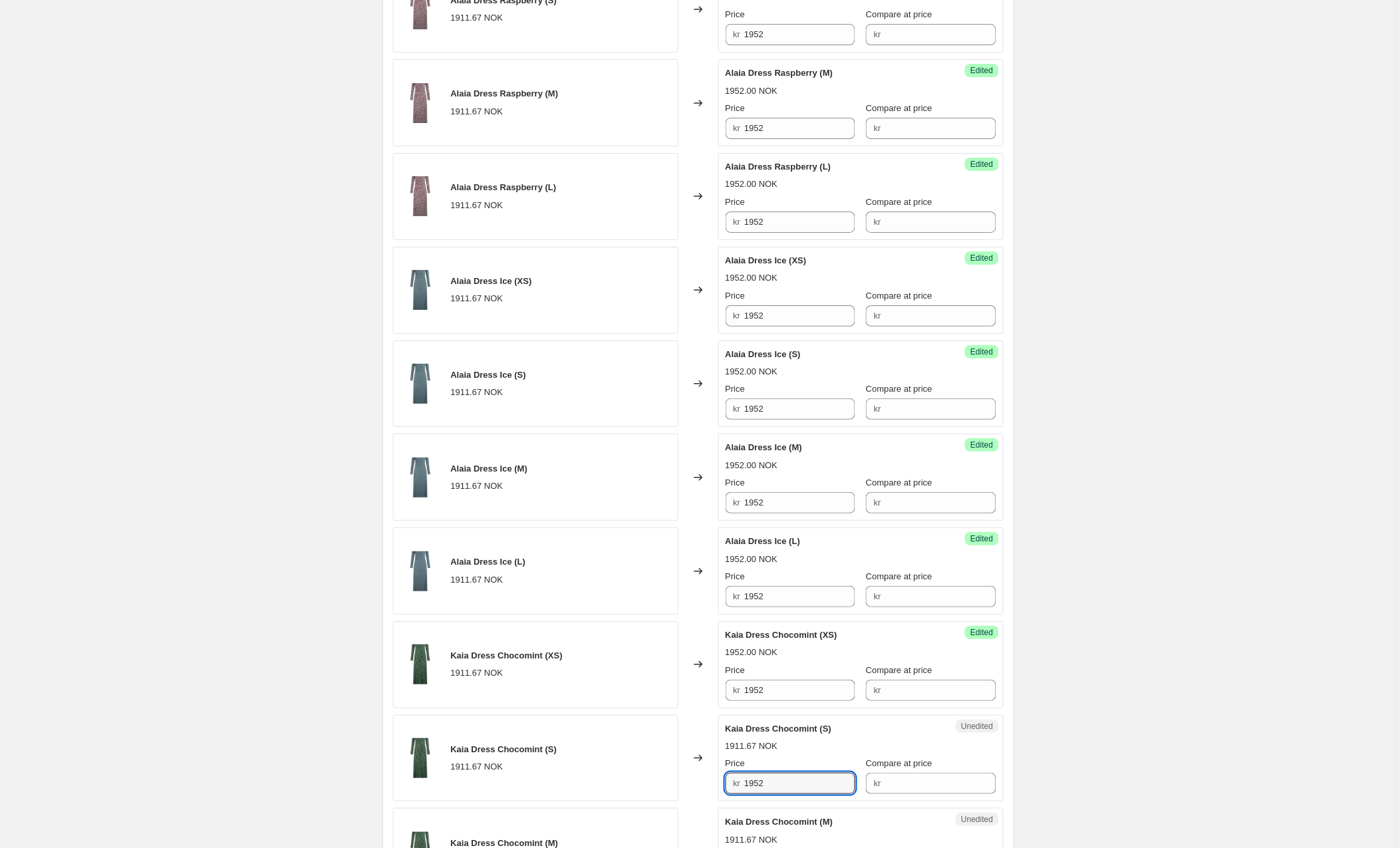
type input "1952"
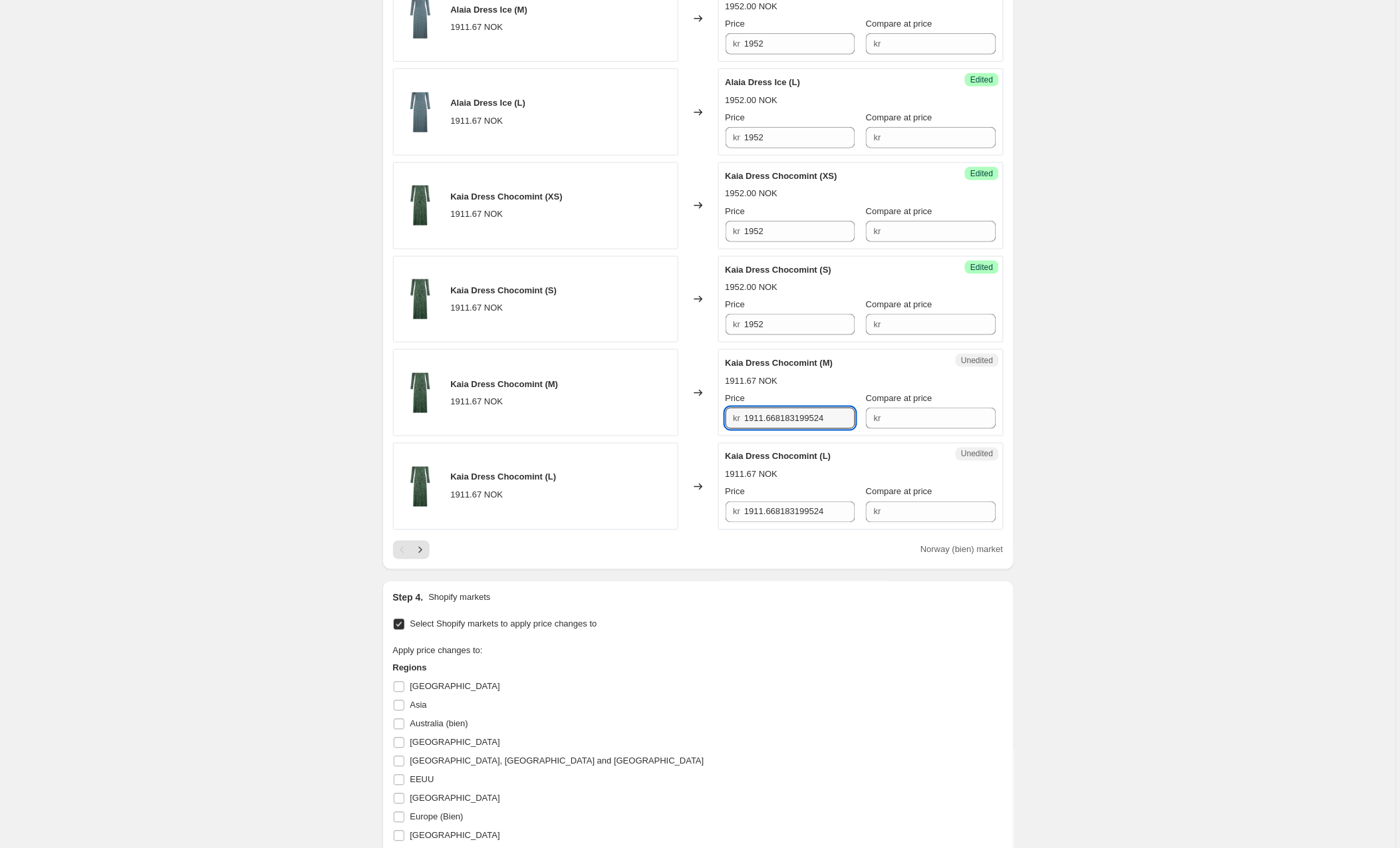
paste input "52"
type input "1952"
paste input "52"
type input "1952"
click at [418, 552] on icon "Next" at bounding box center [420, 550] width 13 height 13
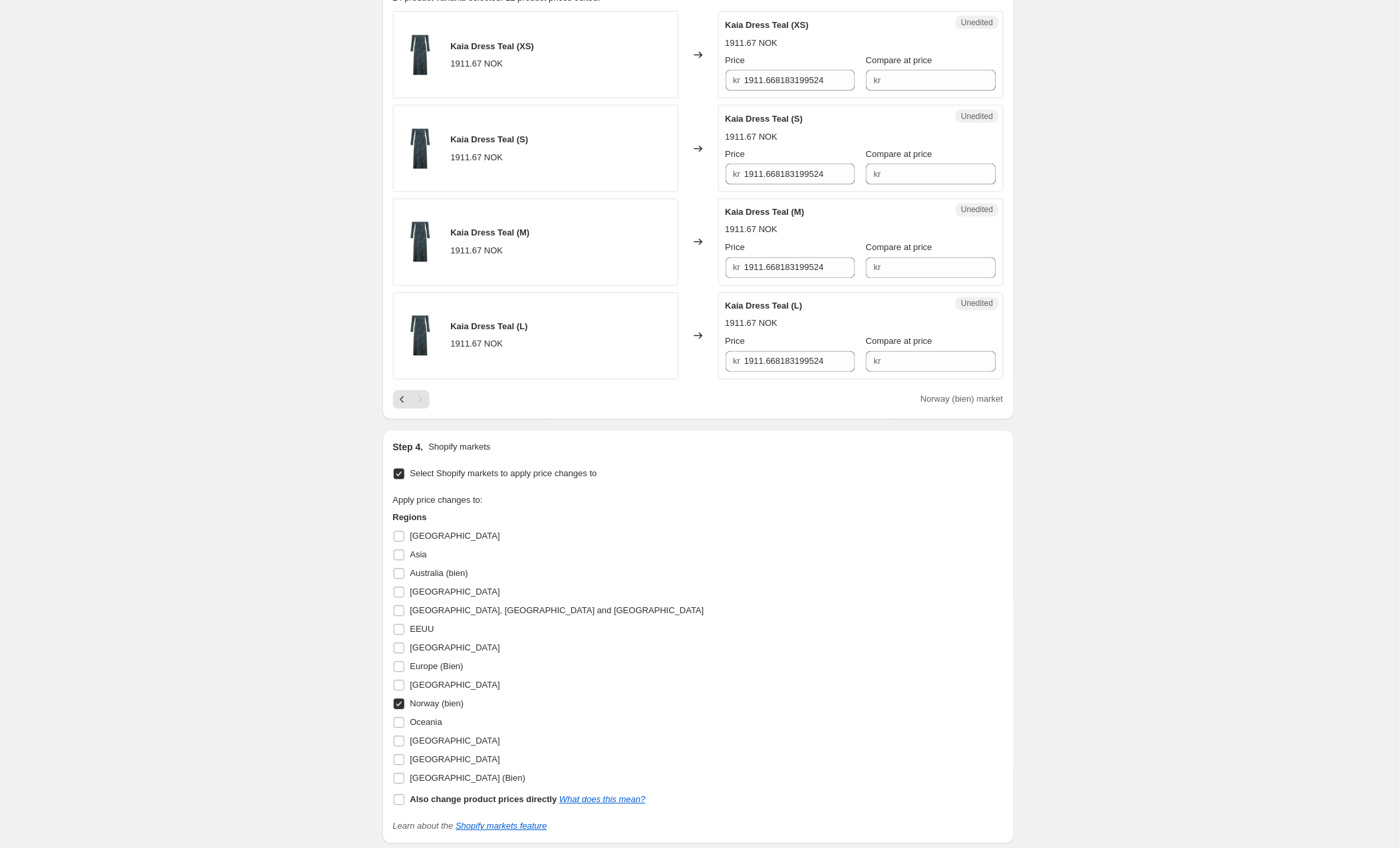
scroll to position [502, 0]
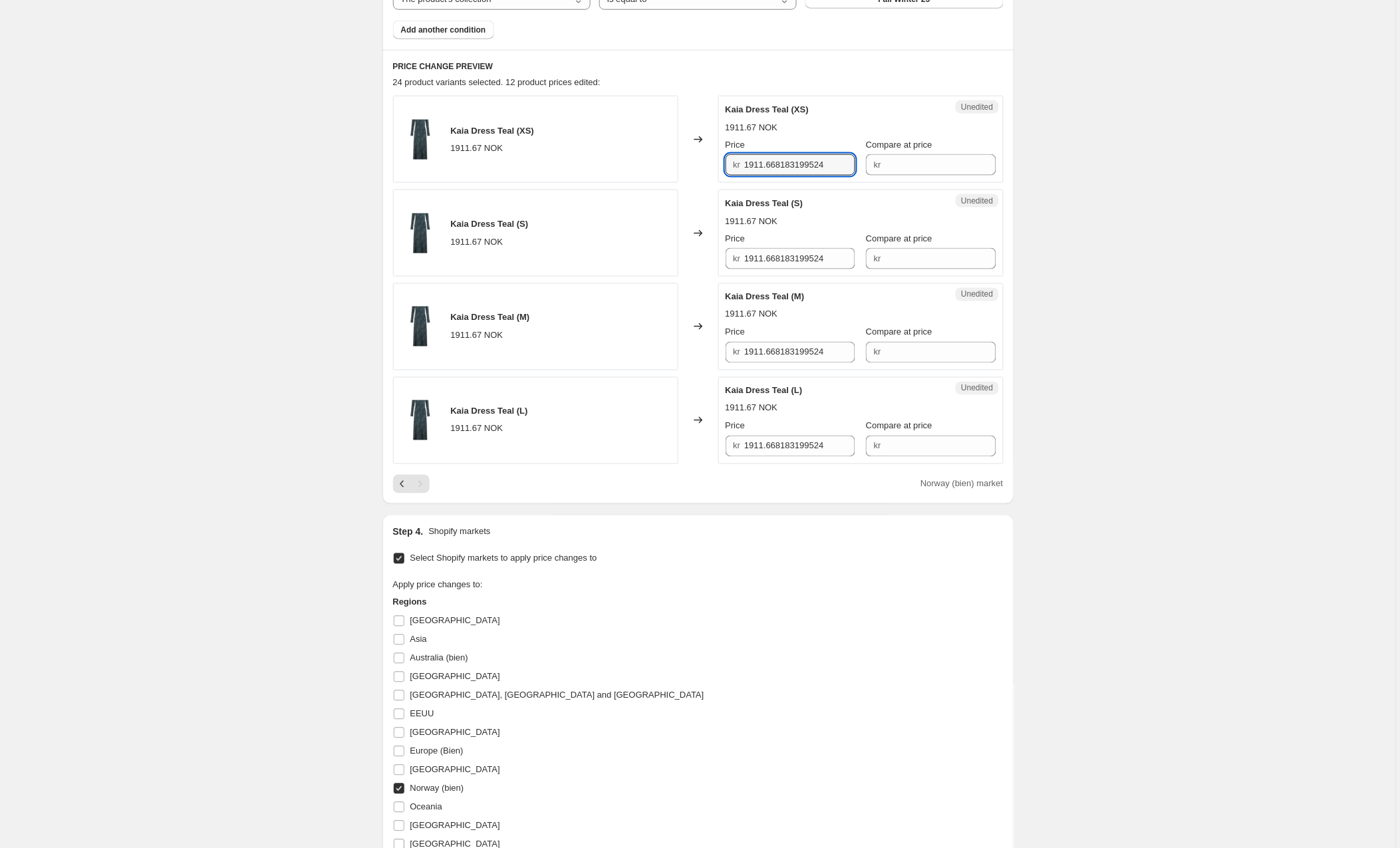
drag, startPoint x: 844, startPoint y: 164, endPoint x: 710, endPoint y: 161, distance: 134.0
click at [710, 161] on div "Kaia Dress Teal (XS) 1911.67 NOK Changed to Unedited Kaia Dress Teal (XS) 1911.…" at bounding box center [698, 139] width 611 height 87
paste input "52"
type input "1952"
paste input "52"
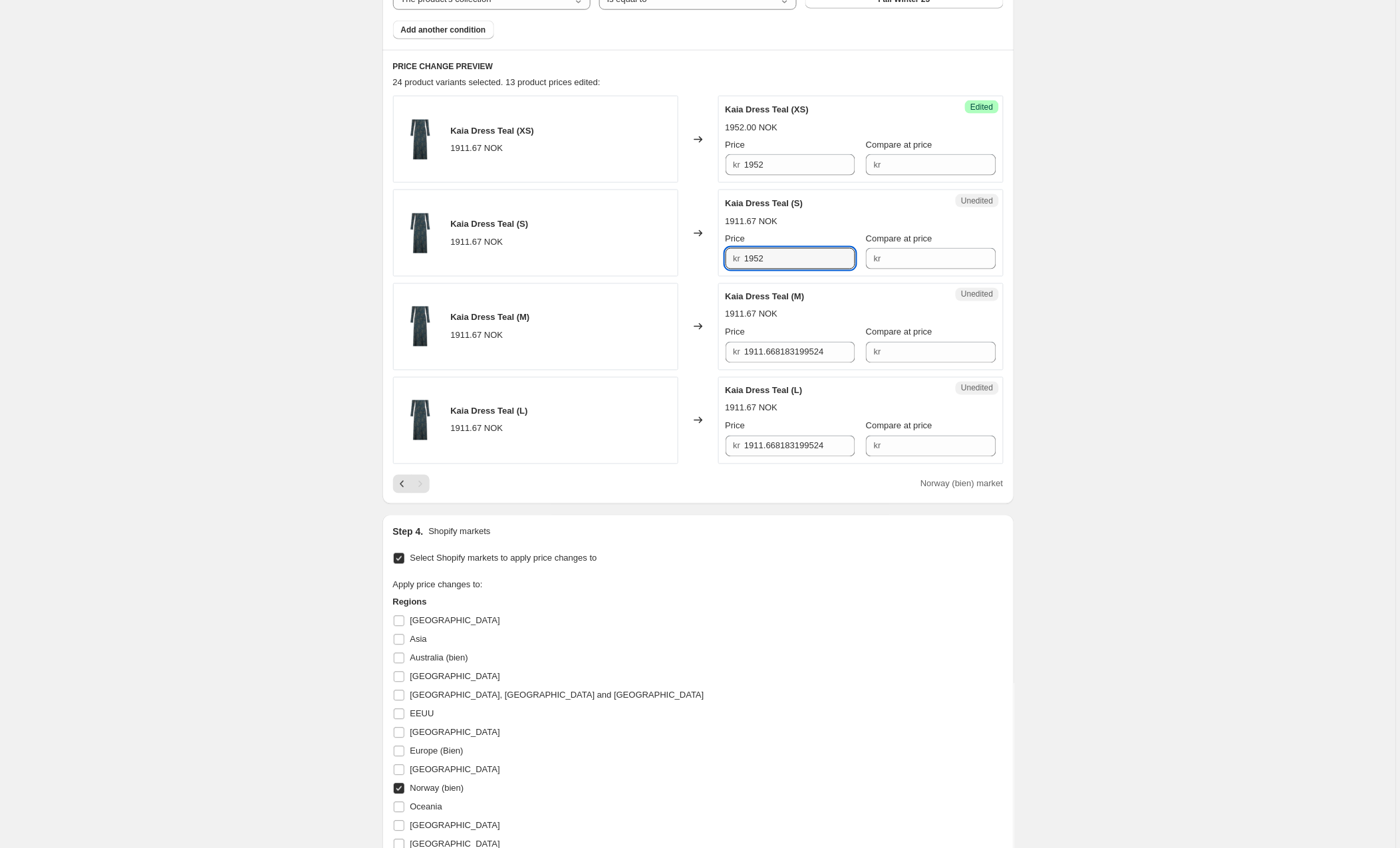
type input "1952"
paste input "52"
type input "1952"
paste input "52"
type input "1952"
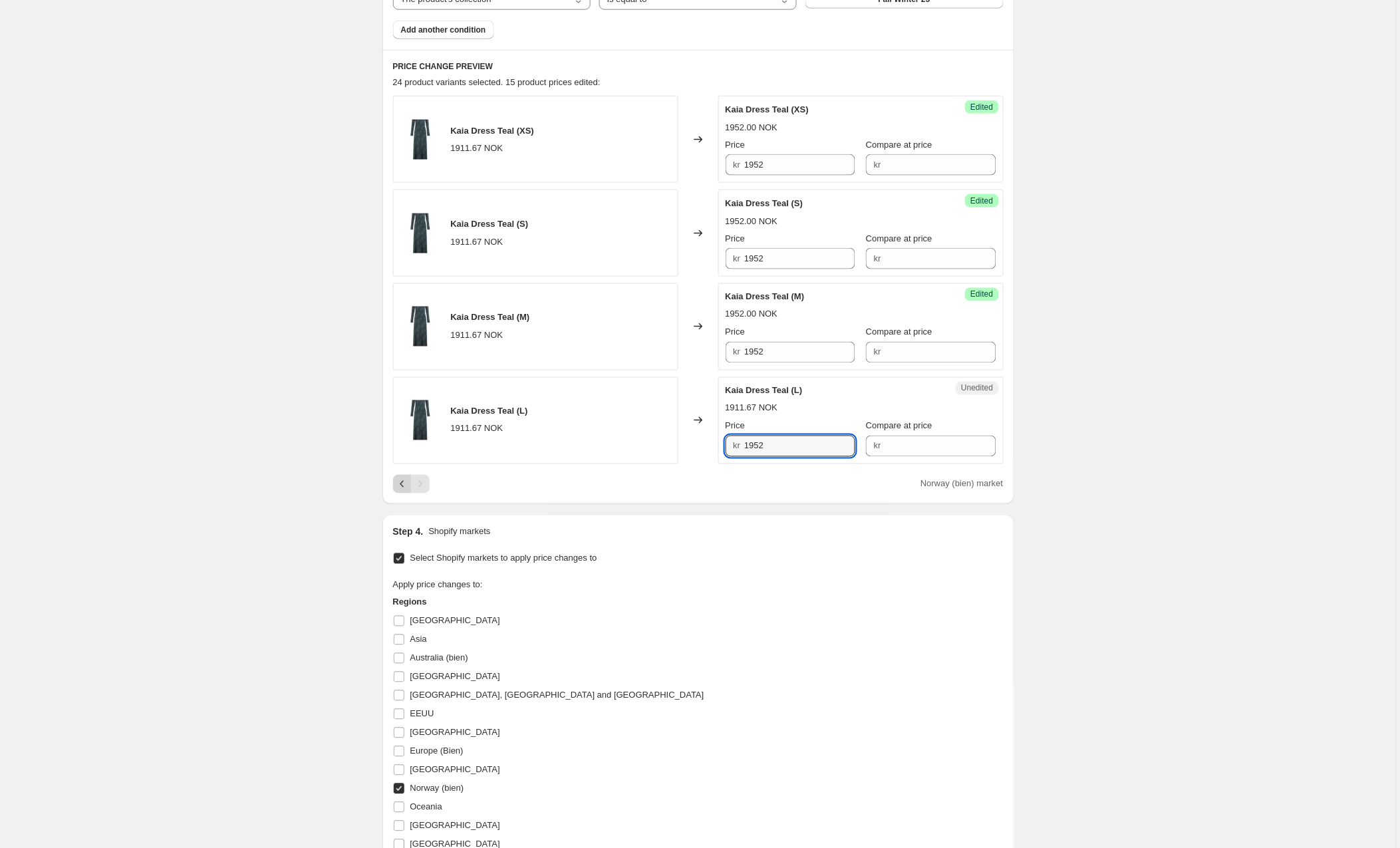
click at [398, 481] on icon "Previous" at bounding box center [402, 484] width 13 height 13
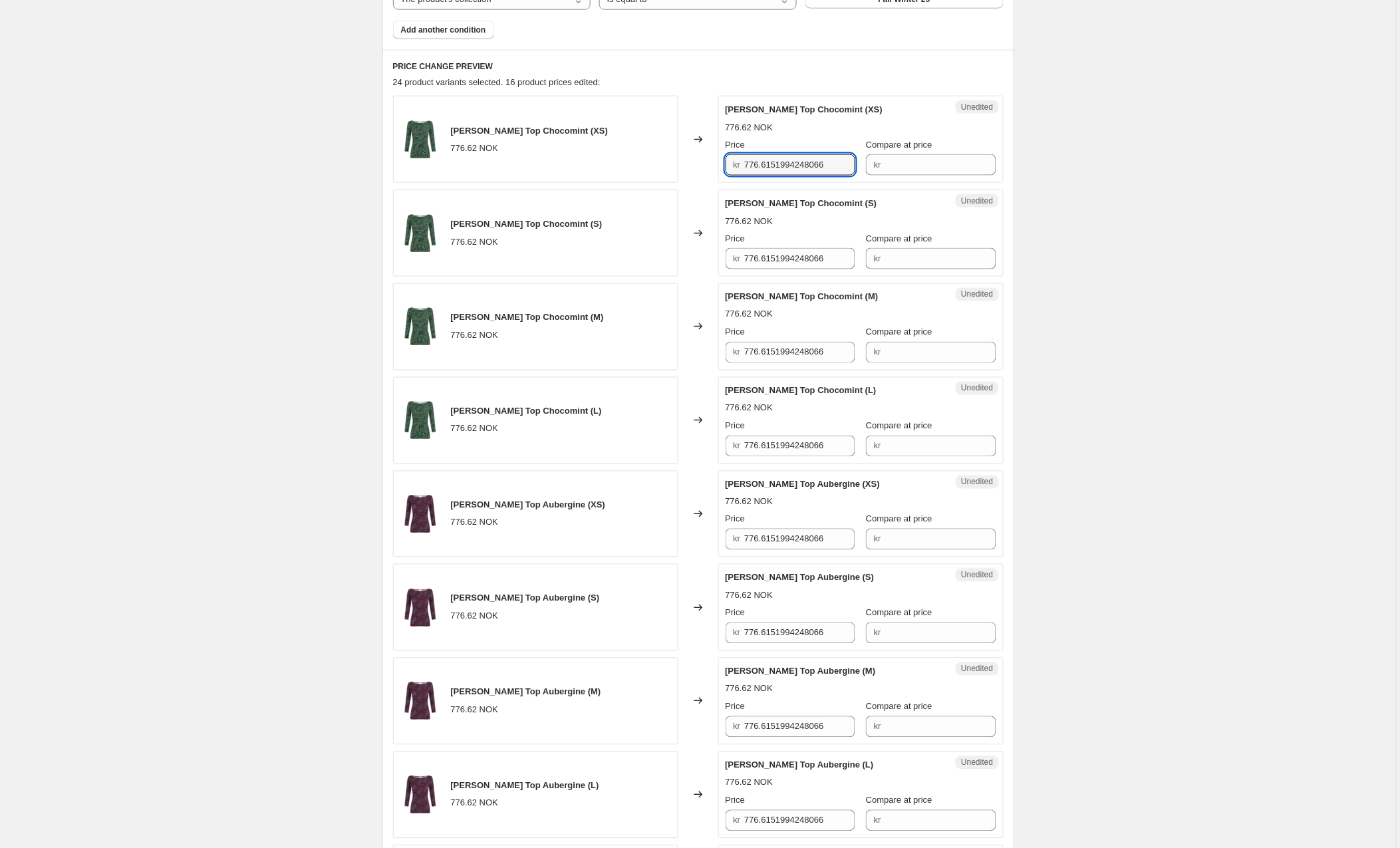
drag, startPoint x: 843, startPoint y: 167, endPoint x: 716, endPoint y: 169, distance: 127.0
click at [716, 169] on div "Willa Top Chocomint (XS) 776.62 NOK Changed to Unedited Willa Top Chocomint (XS…" at bounding box center [698, 139] width 611 height 87
drag, startPoint x: 784, startPoint y: 167, endPoint x: 709, endPoint y: 164, distance: 75.1
click at [709, 164] on div "Willa Top Chocomint (XS) 776.62 NOK Changed to Unedited Willa Top Chocomint (XS…" at bounding box center [698, 138] width 611 height 87
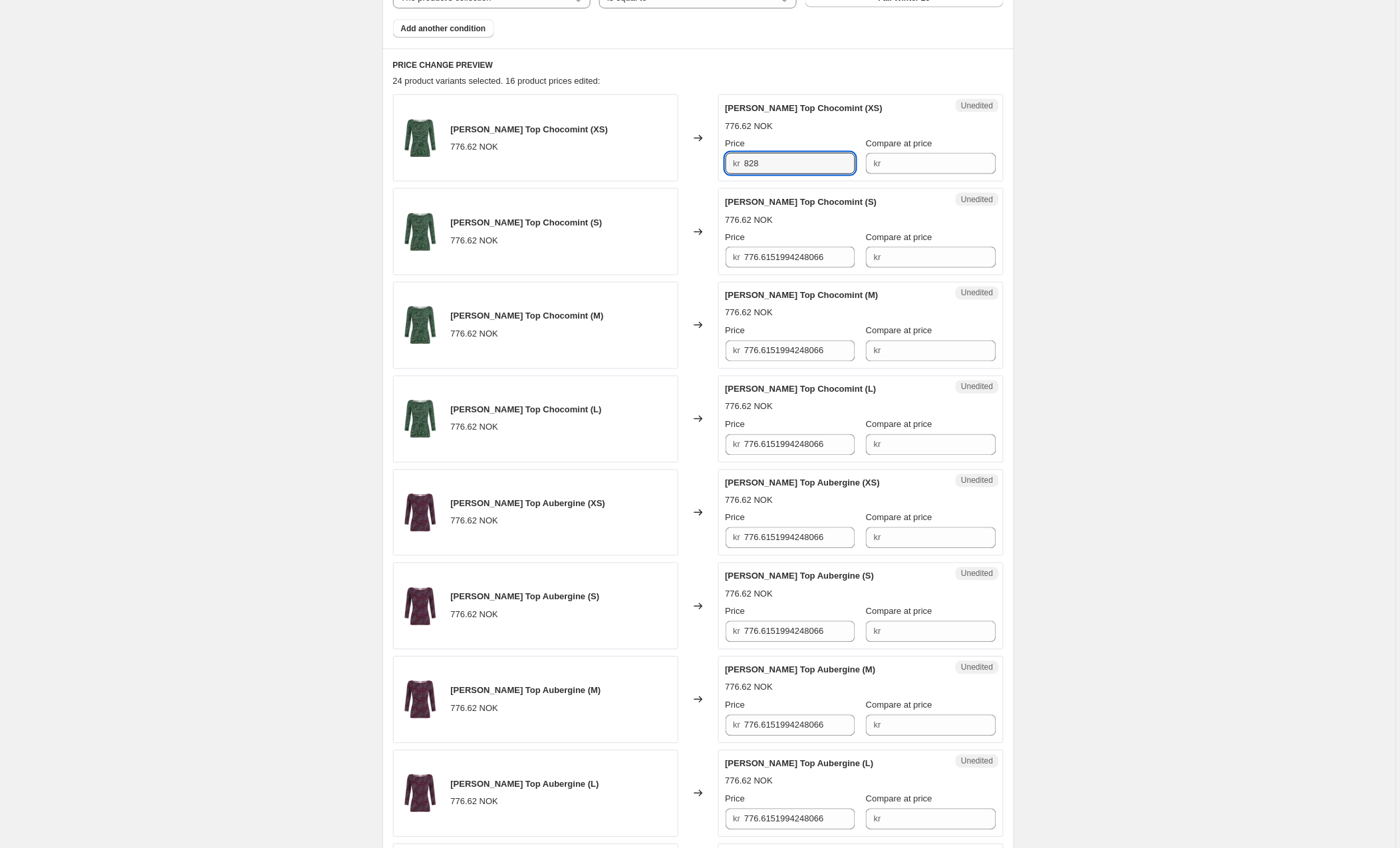
paste input "1952"
type input "1952"
paste input "1952"
type input "776.6151994248066"
click at [716, 173] on div "Willa Top Chocomint (XS) 776.62 NOK Changed to Success Edited Willa Top Chocomi…" at bounding box center [698, 137] width 611 height 87
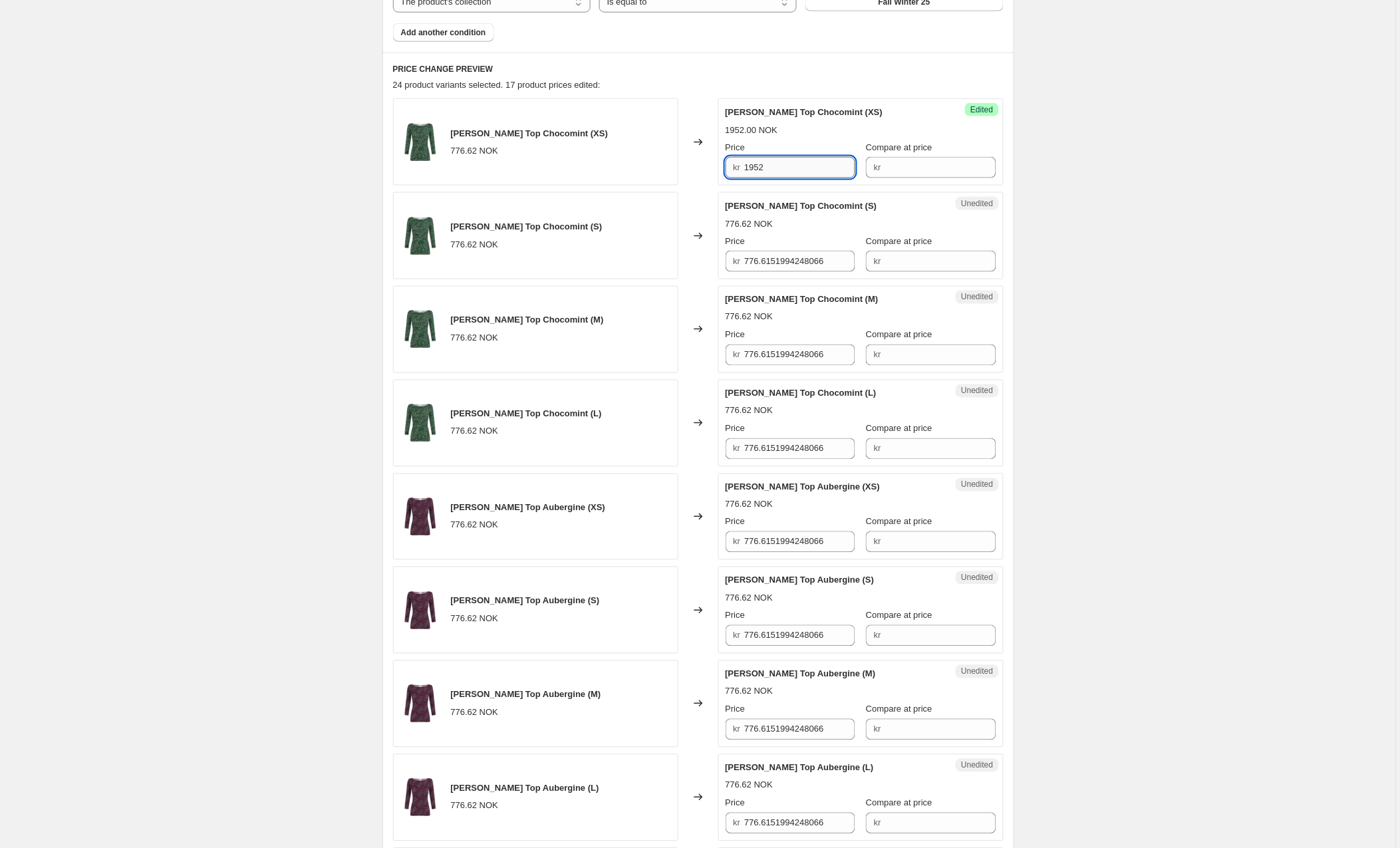
scroll to position [502, 0]
drag, startPoint x: 791, startPoint y: 166, endPoint x: 638, endPoint y: 166, distance: 153.0
click at [638, 166] on div "Willa Top Chocomint (XS) 776.62 NOK Changed to Success Edited Willa Top Chocomi…" at bounding box center [698, 139] width 611 height 87
type input "828"
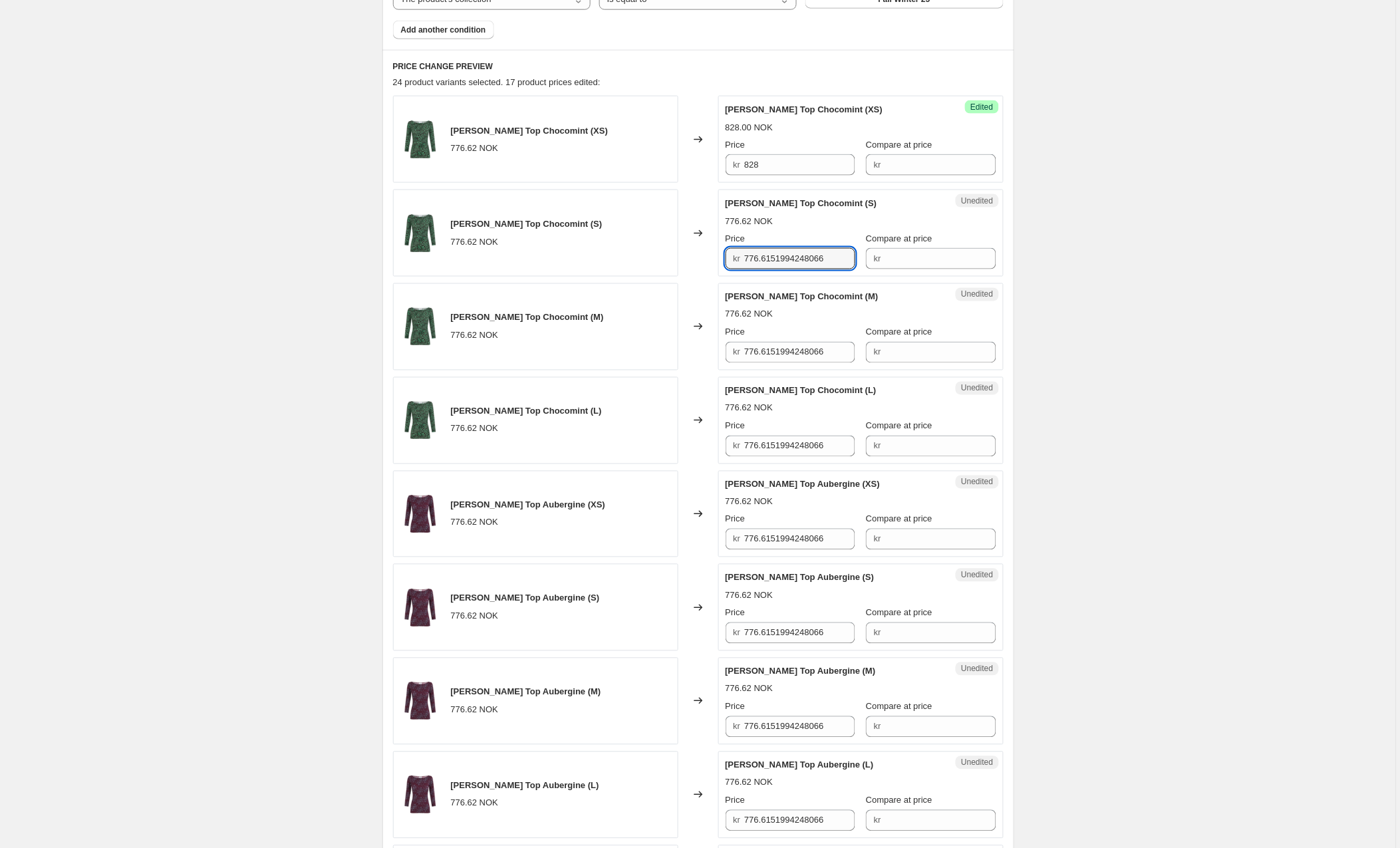
drag, startPoint x: 844, startPoint y: 263, endPoint x: 663, endPoint y: 257, distance: 181.1
click at [663, 257] on div "Willa Top Chocomint (S) 776.62 NOK Changed to Unedited Willa Top Chocomint (S) …" at bounding box center [698, 233] width 611 height 87
paste input "828"
type input "828"
paste input "828"
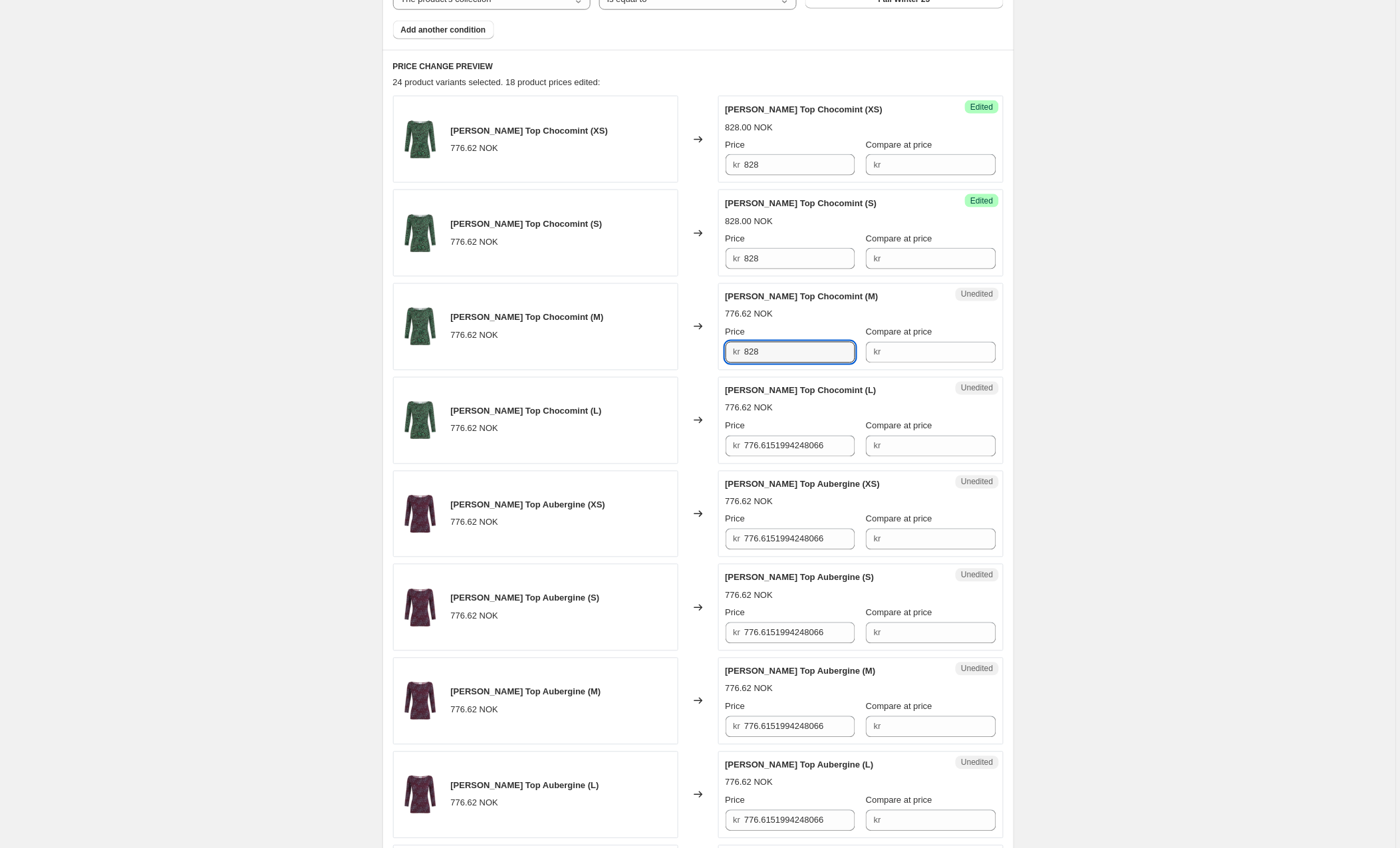
type input "828"
paste input "828"
type input "828"
paste input "828"
type input "828"
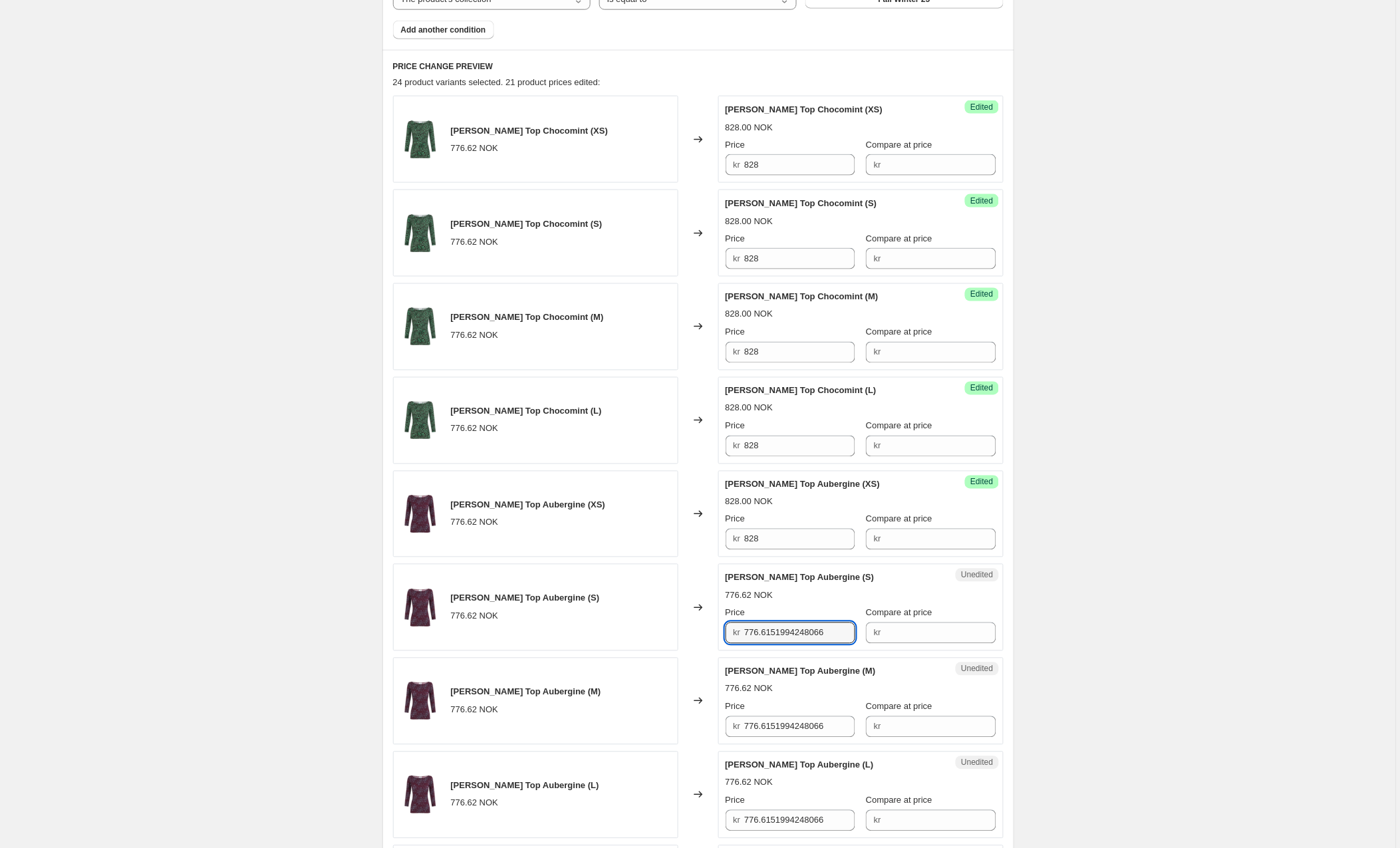
paste input "828"
type input "828"
paste input "828"
type input "828"
paste input "828"
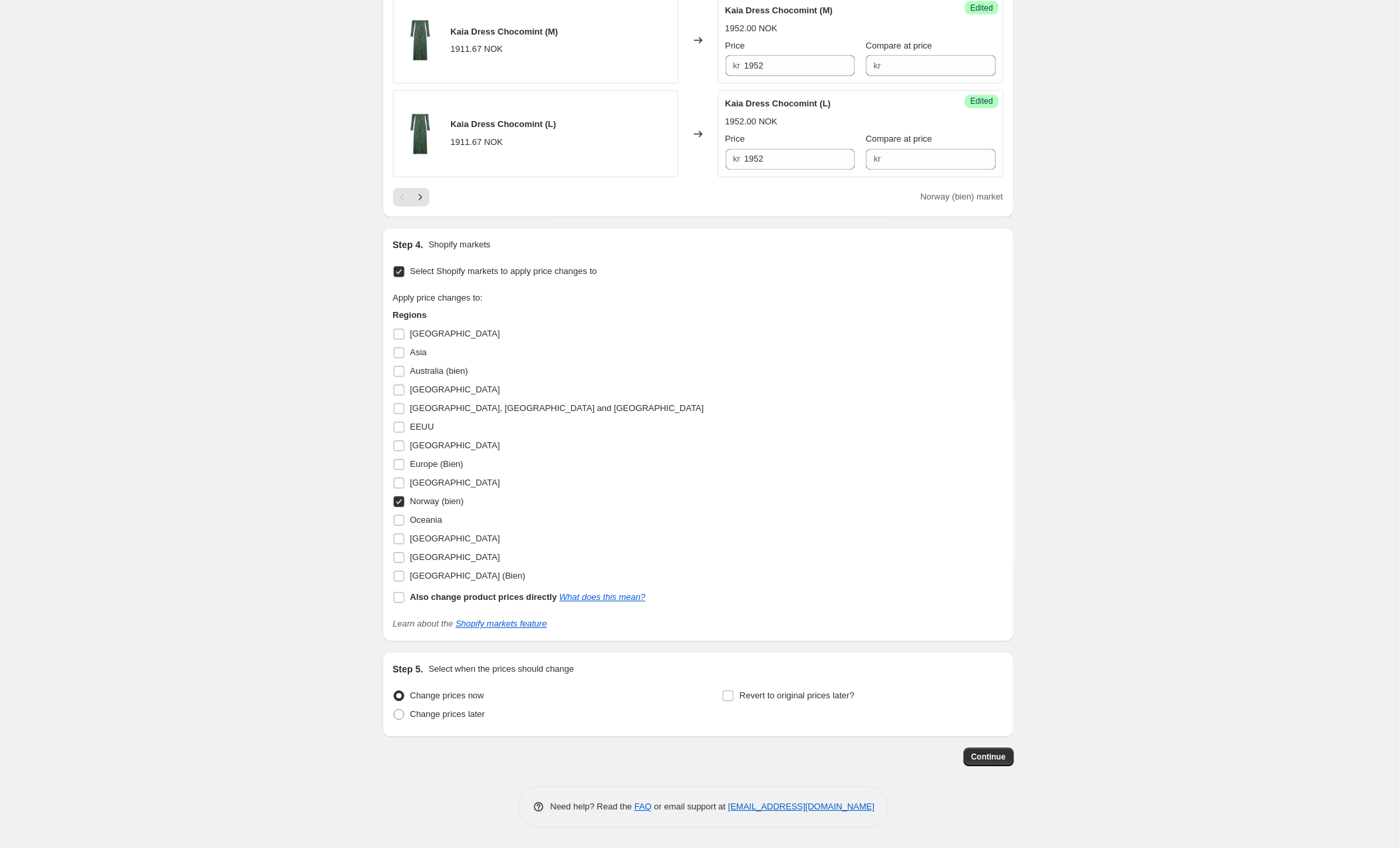
scroll to position [2293, 0]
type input "828"
click at [995, 756] on span "Continue" at bounding box center [989, 757] width 35 height 10
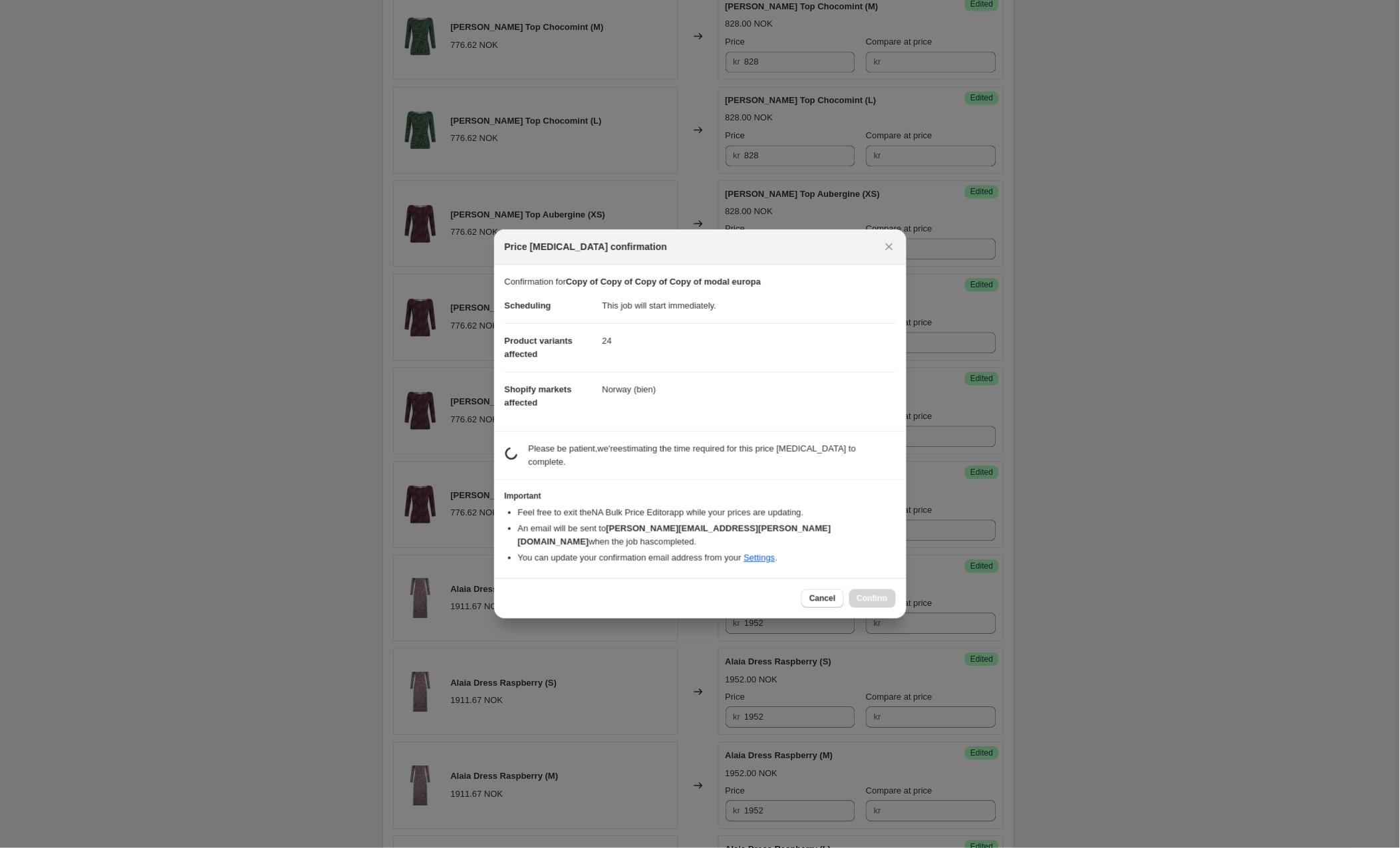
scroll to position [2293, 0]
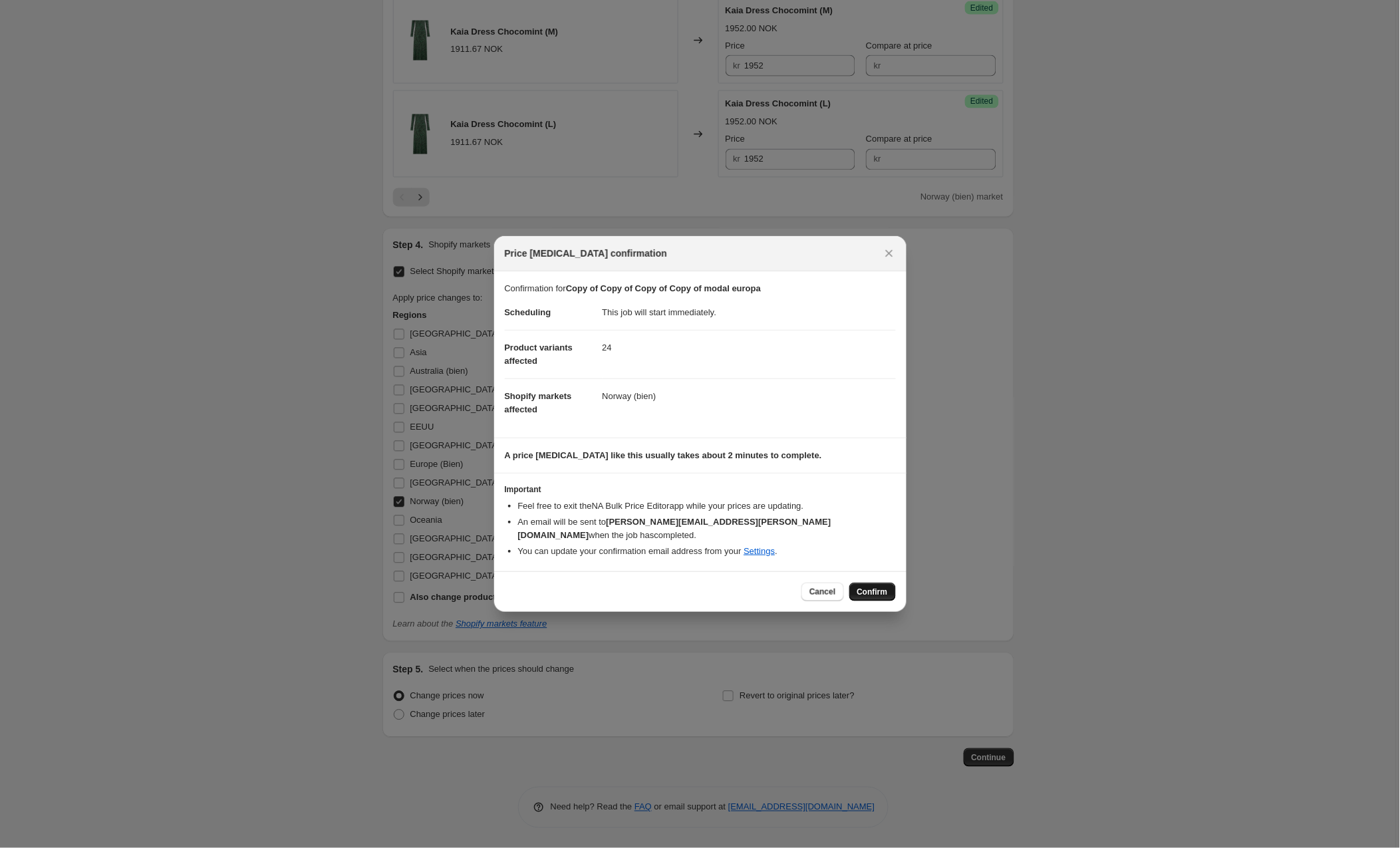
click at [872, 586] on span "Confirm" at bounding box center [872, 591] width 31 height 10
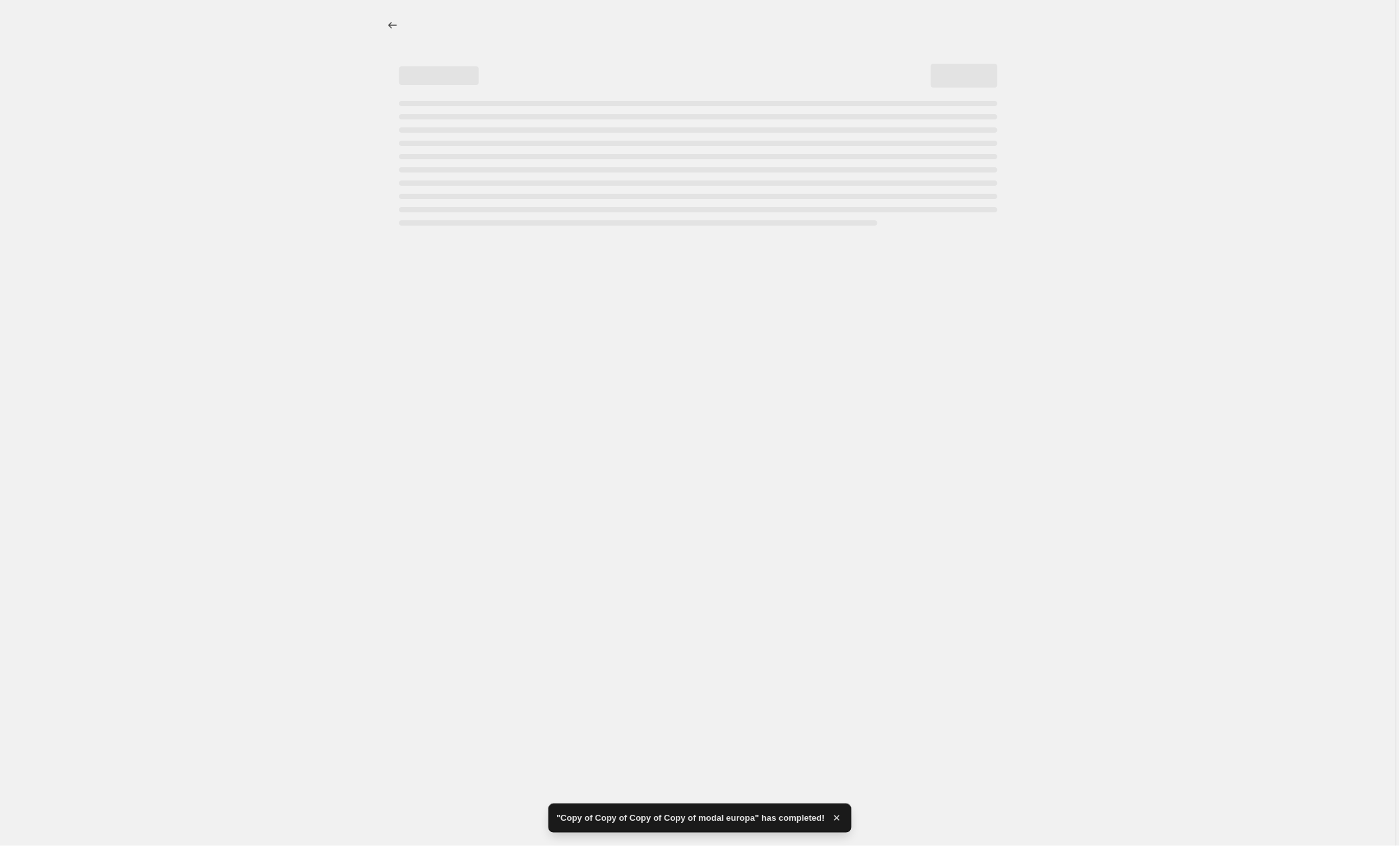
select select "collection"
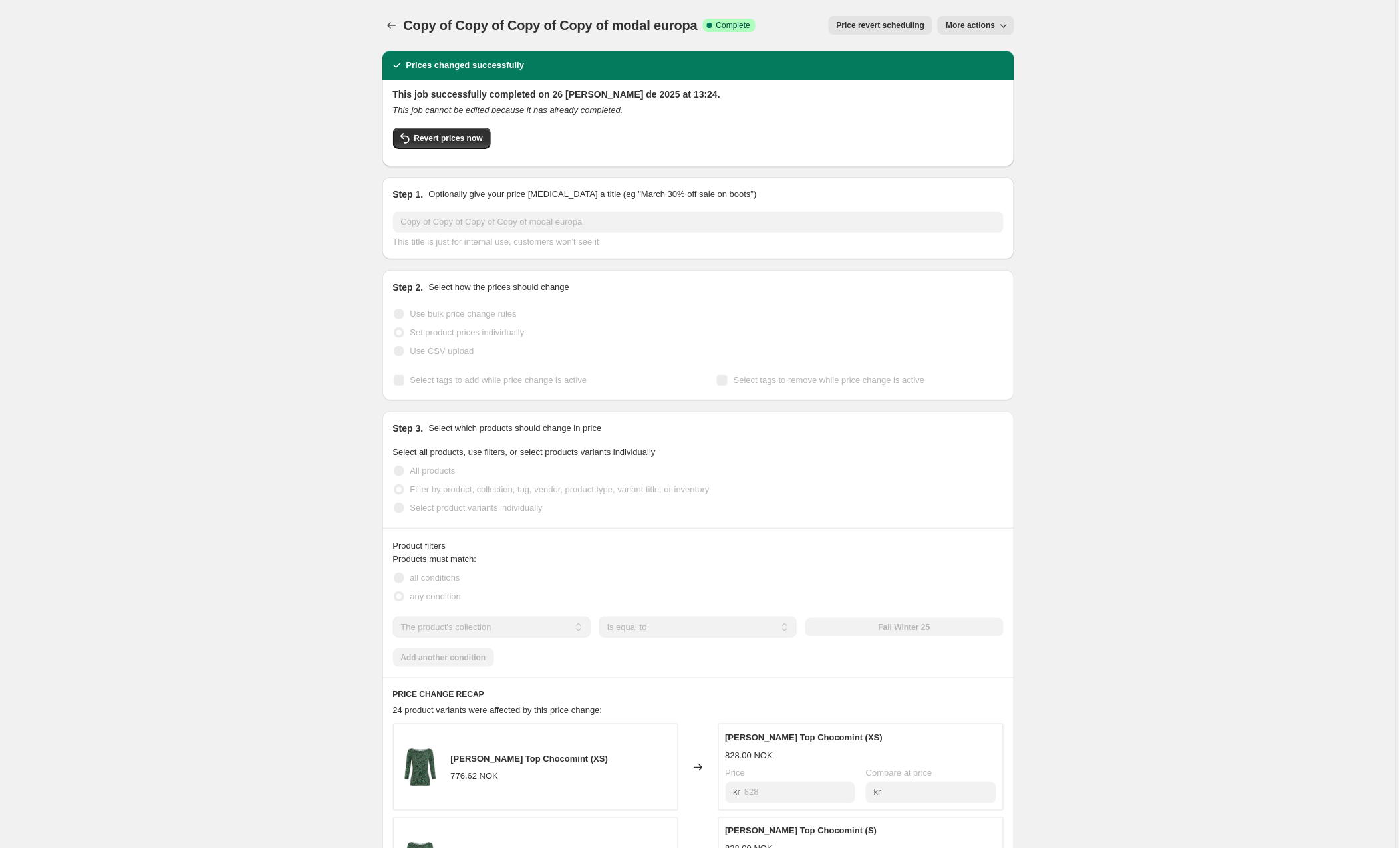
click at [977, 24] on span "More actions" at bounding box center [970, 25] width 49 height 10
click at [979, 52] on span "Copy to new job" at bounding box center [977, 53] width 62 height 10
select select "collection"
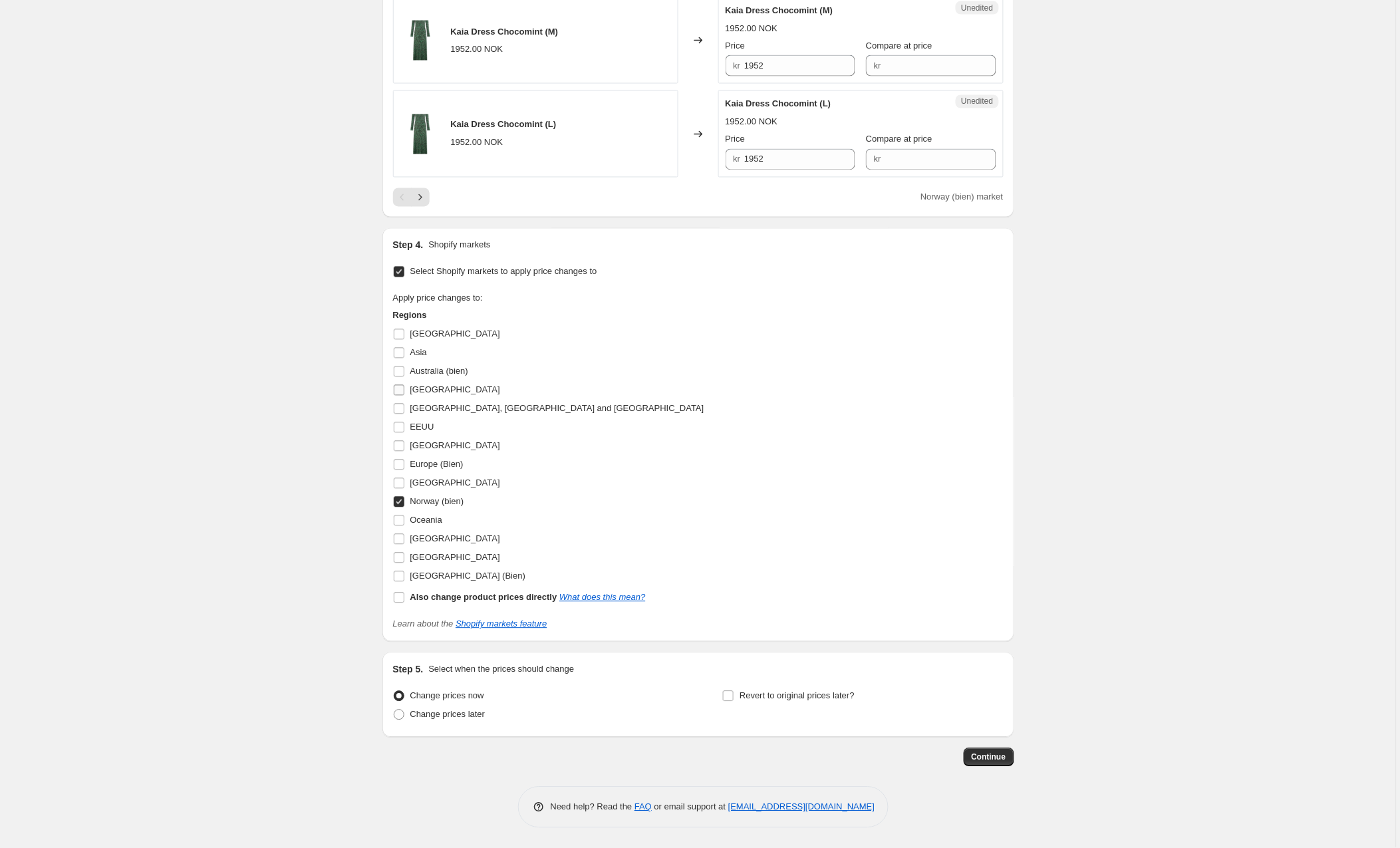
click at [400, 392] on input "[GEOGRAPHIC_DATA]" at bounding box center [398, 390] width 10 height 10
checkbox input "true"
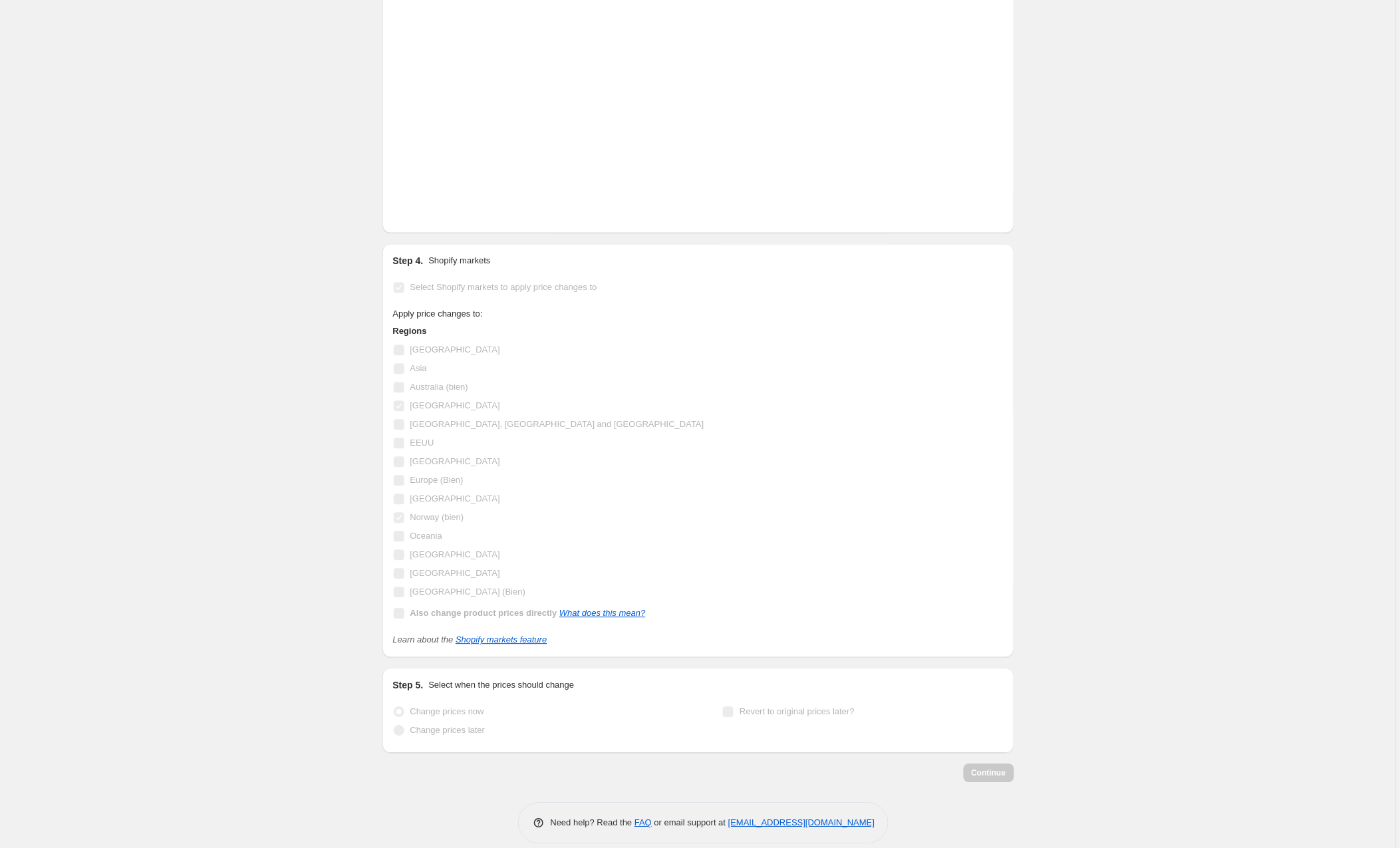
scroll to position [2286, 0]
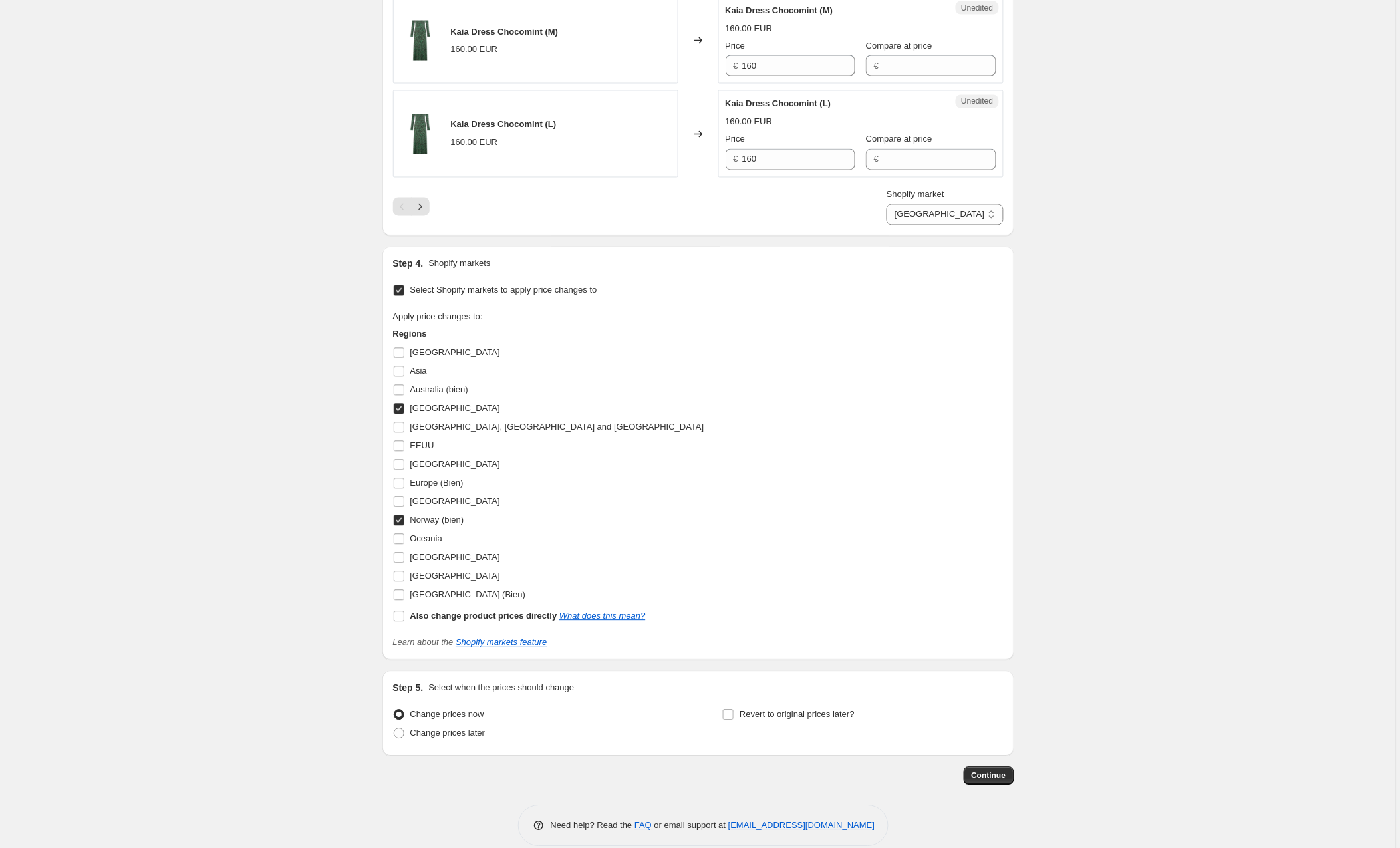
click at [400, 526] on input "Norway (bien)" at bounding box center [398, 520] width 10 height 10
checkbox input "false"
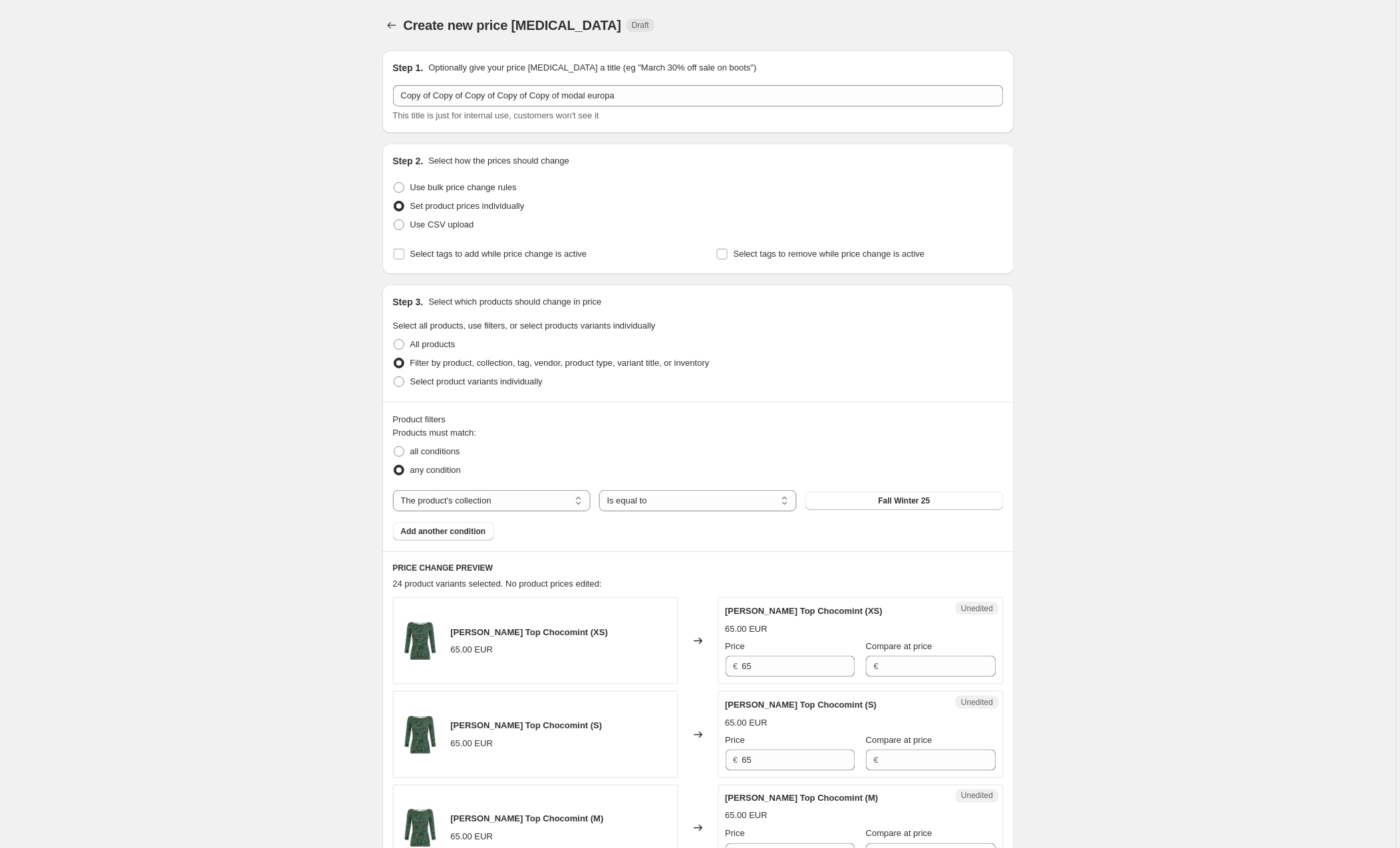
scroll to position [0, 0]
click at [402, 184] on span at bounding box center [398, 187] width 10 height 10
click at [394, 183] on input "Use bulk price change rules" at bounding box center [394, 183] width 1 height 1
radio input "true"
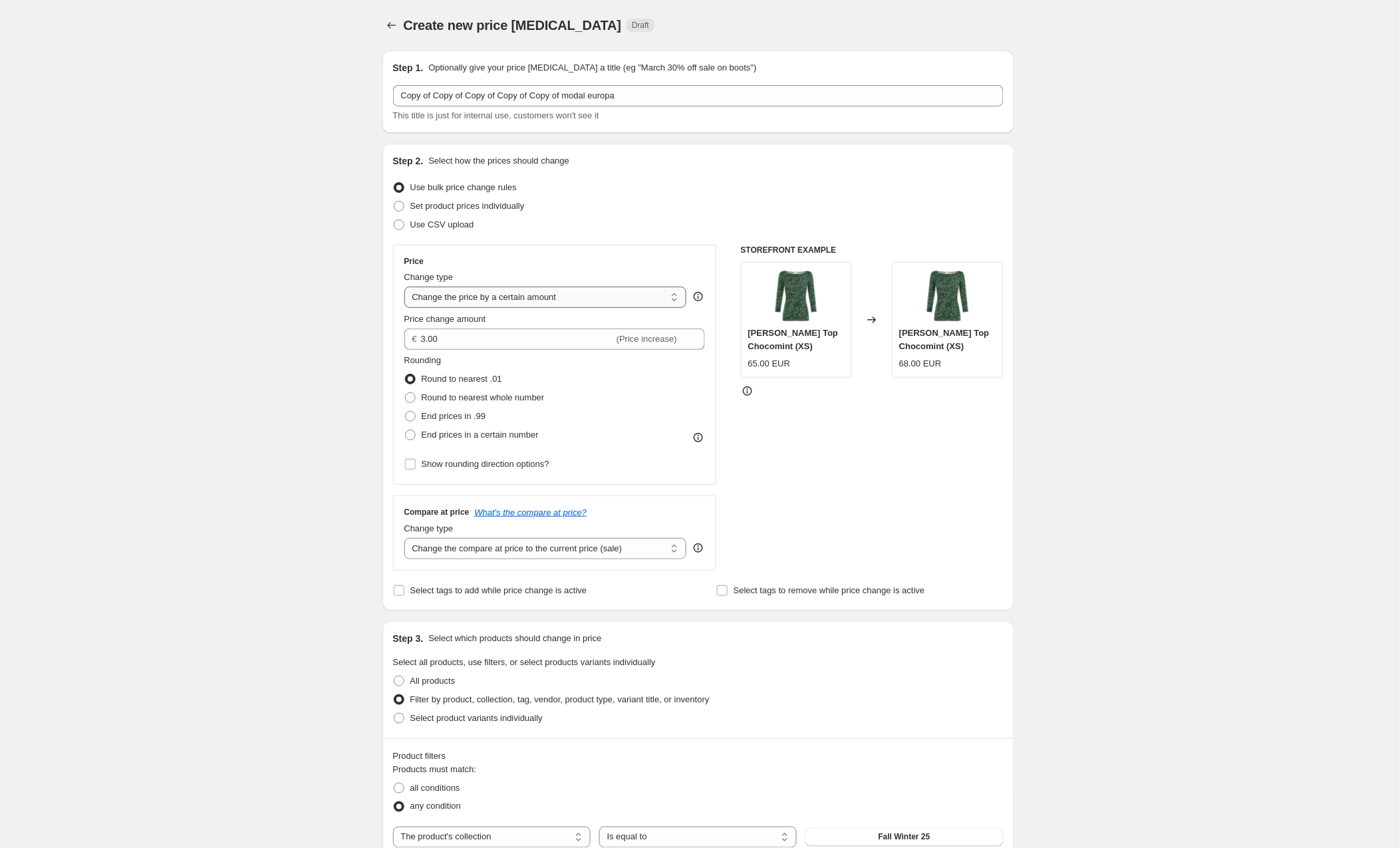
select select "to"
type input "80.00"
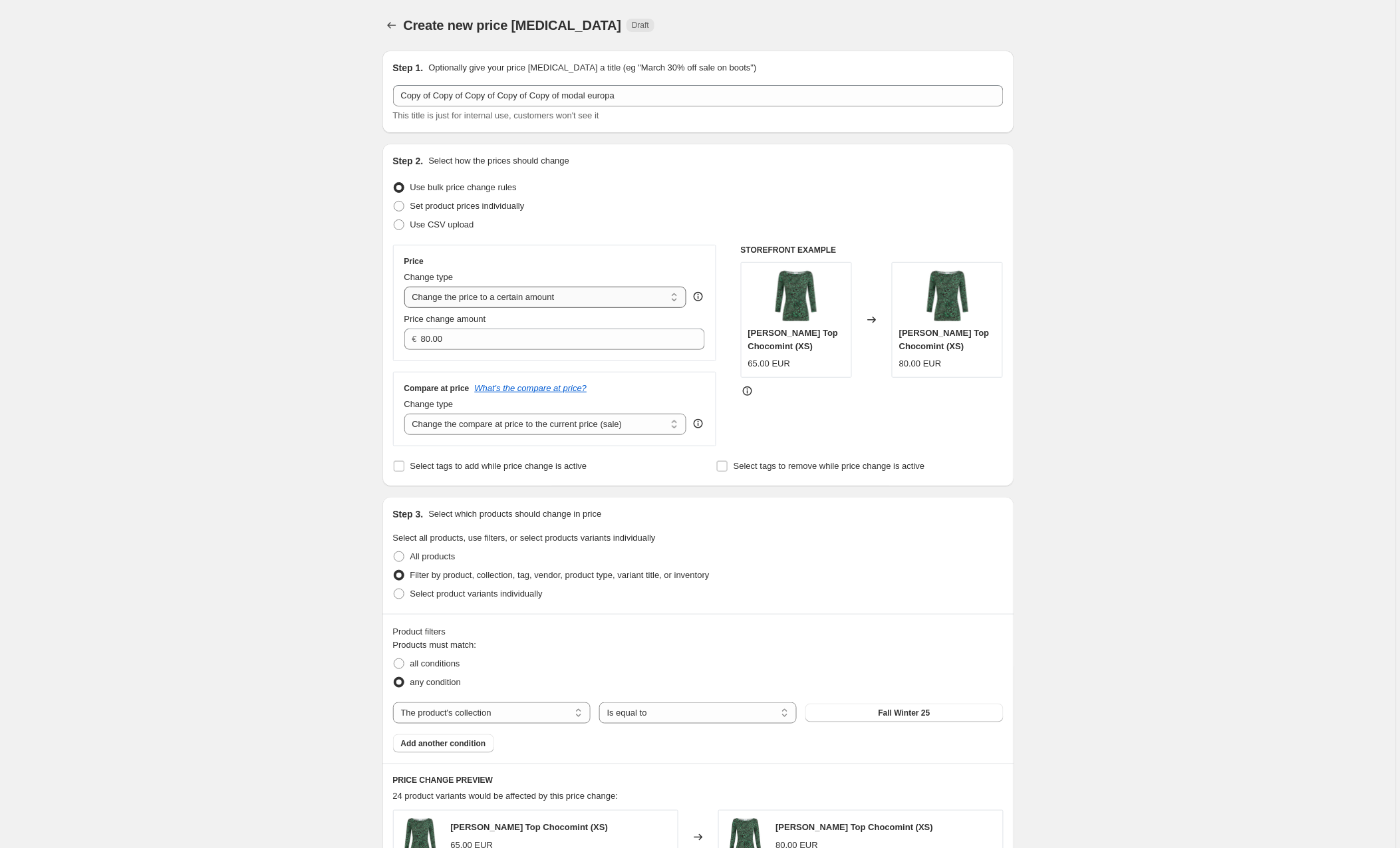
select select "by"
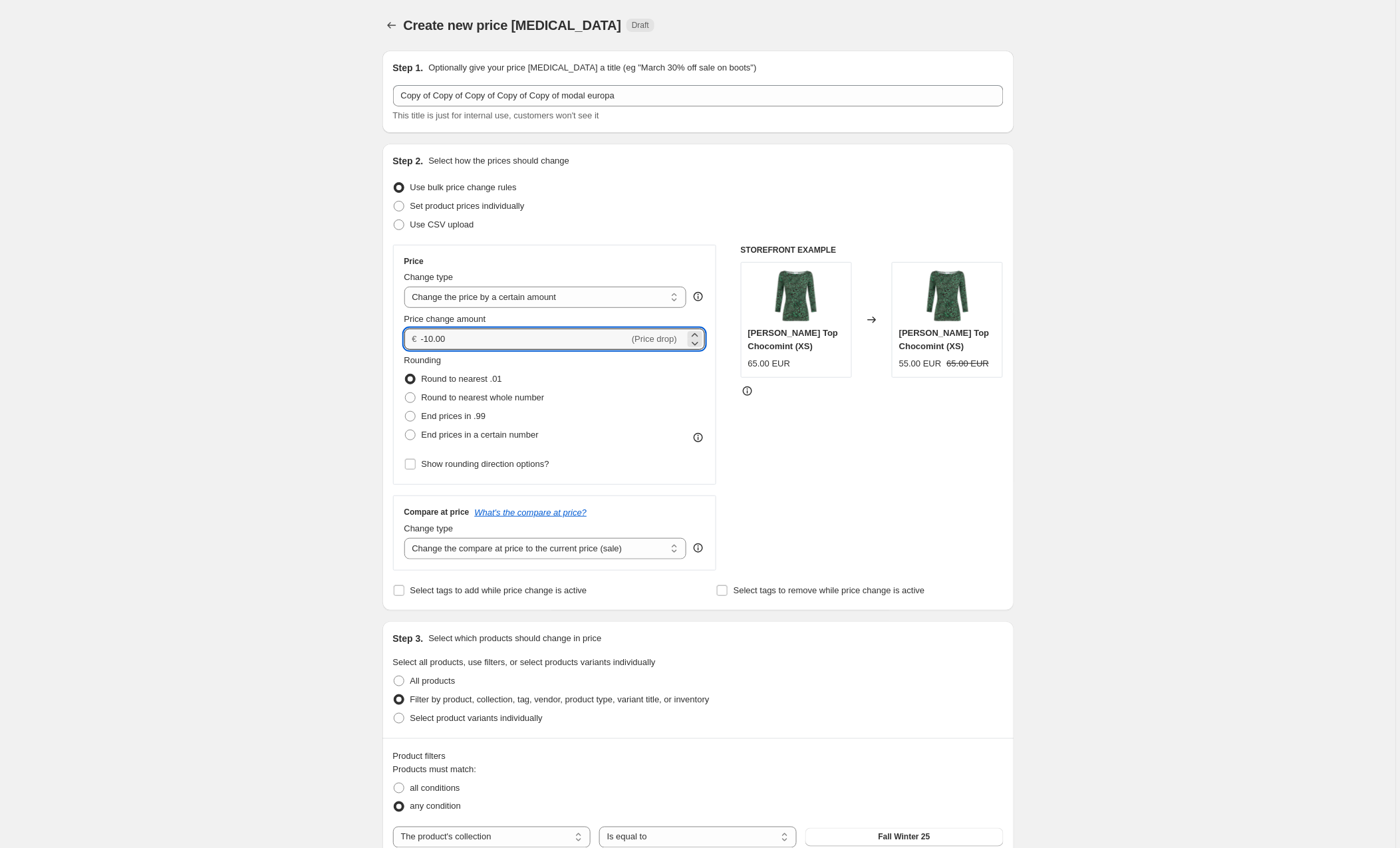
drag, startPoint x: 466, startPoint y: 340, endPoint x: 404, endPoint y: 343, distance: 62.1
click at [404, 343] on div "Price Change type Change the price to a certain amount Change the price by a ce…" at bounding box center [555, 365] width 324 height 240
type input "10.00"
click at [615, 384] on div "Rounding Round to nearest .01 Round to nearest whole number End prices in .99 E…" at bounding box center [555, 399] width 301 height 90
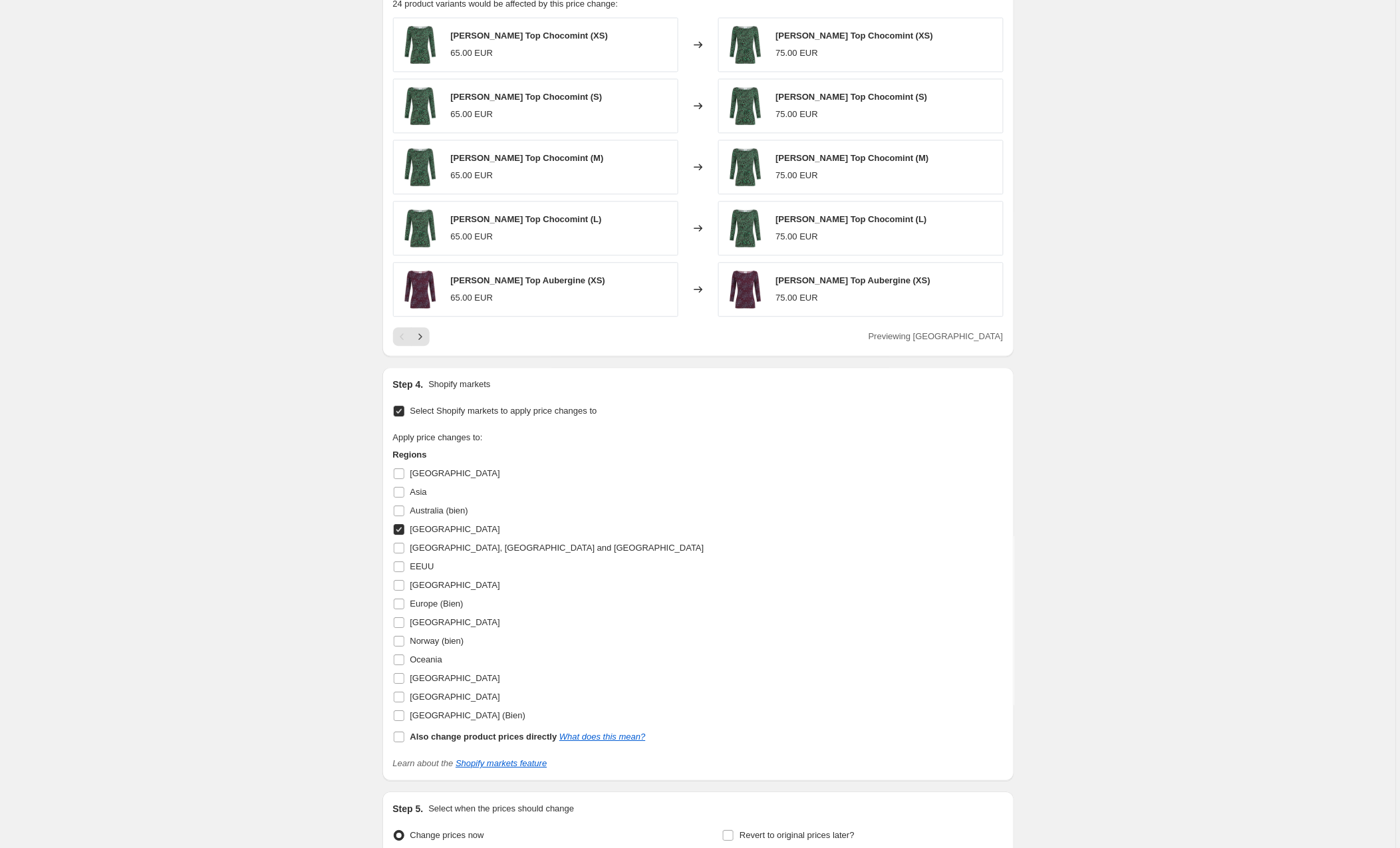
scroll to position [1061, 0]
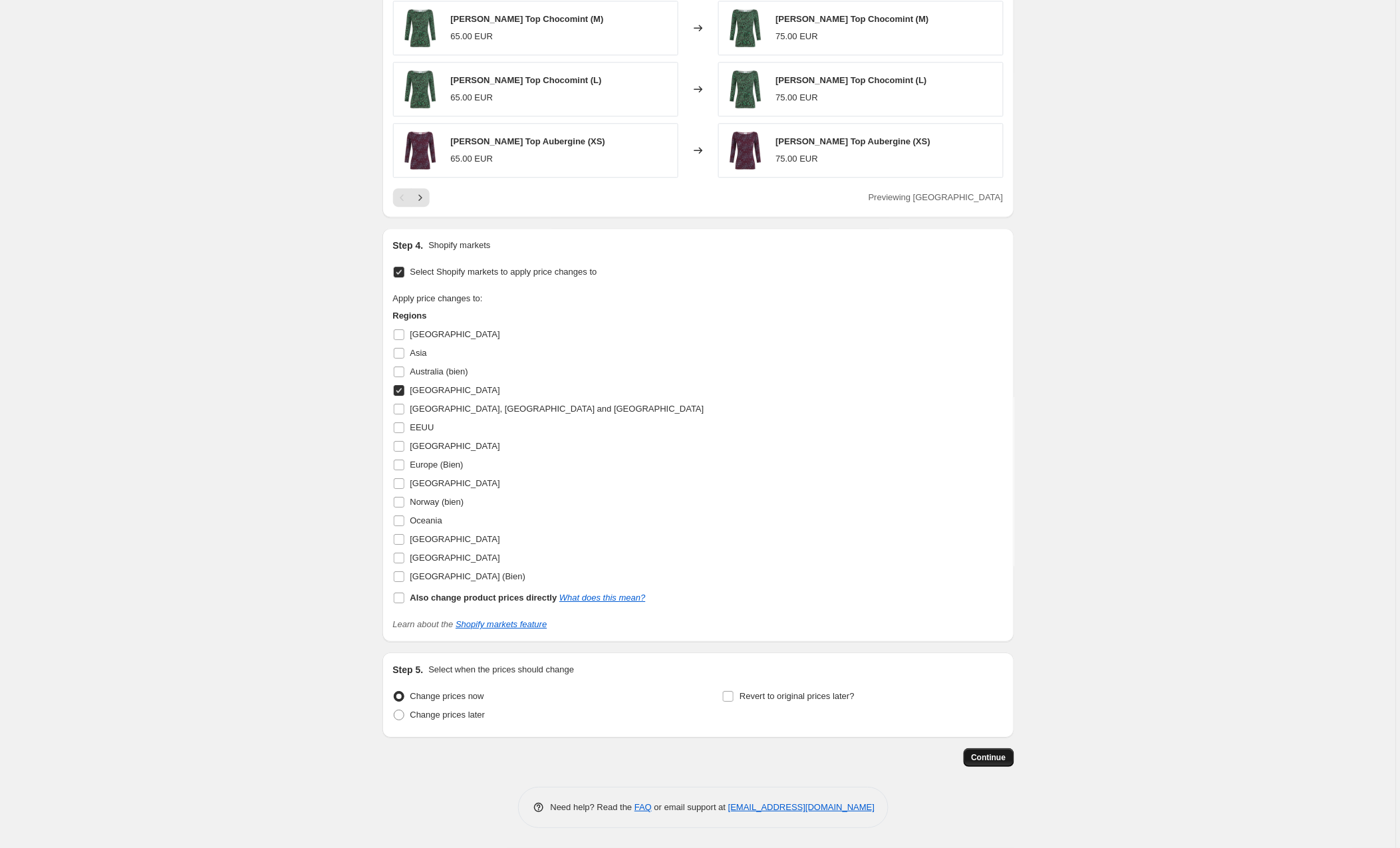
click at [975, 753] on span "Continue" at bounding box center [989, 757] width 35 height 10
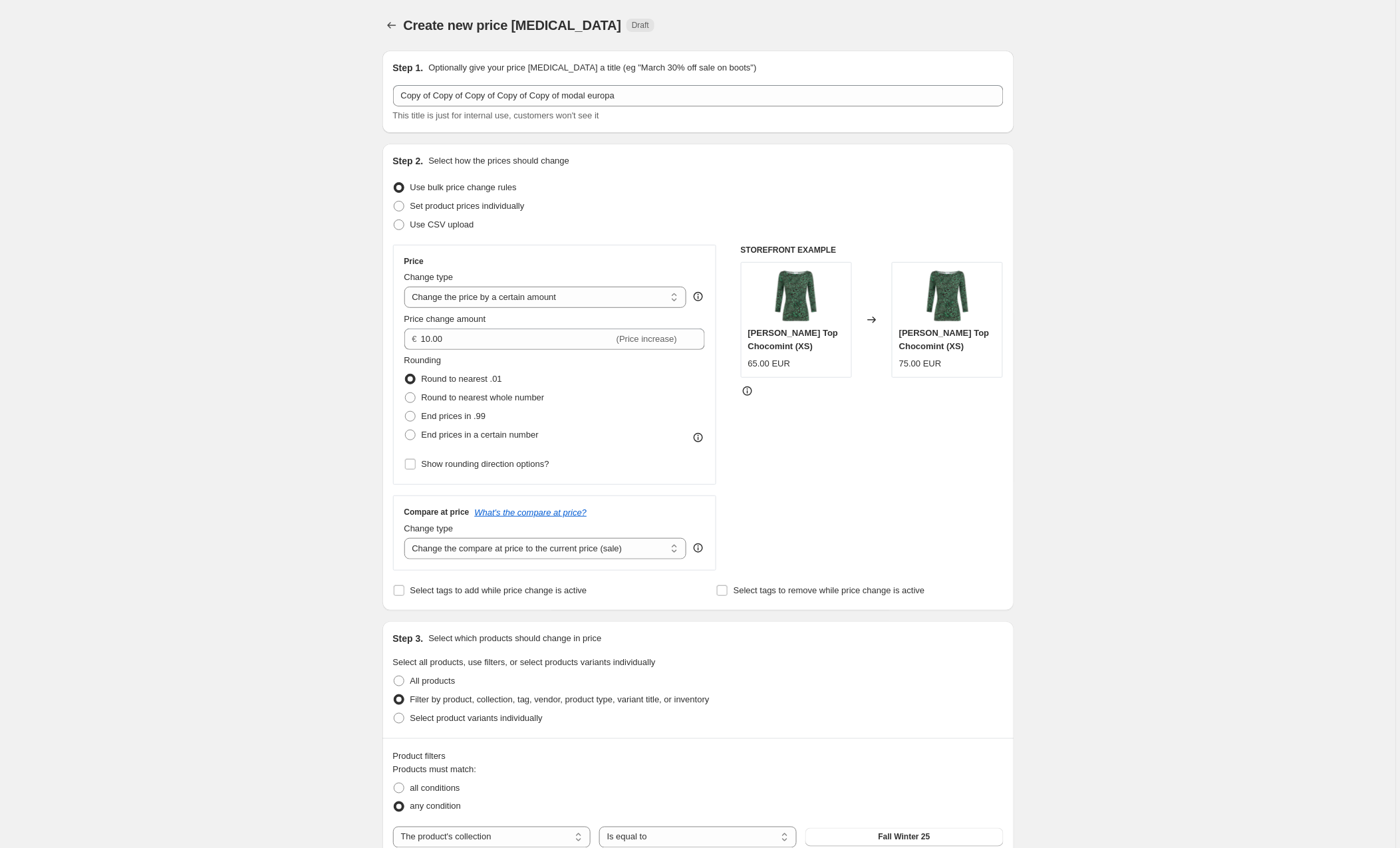
scroll to position [1060, 0]
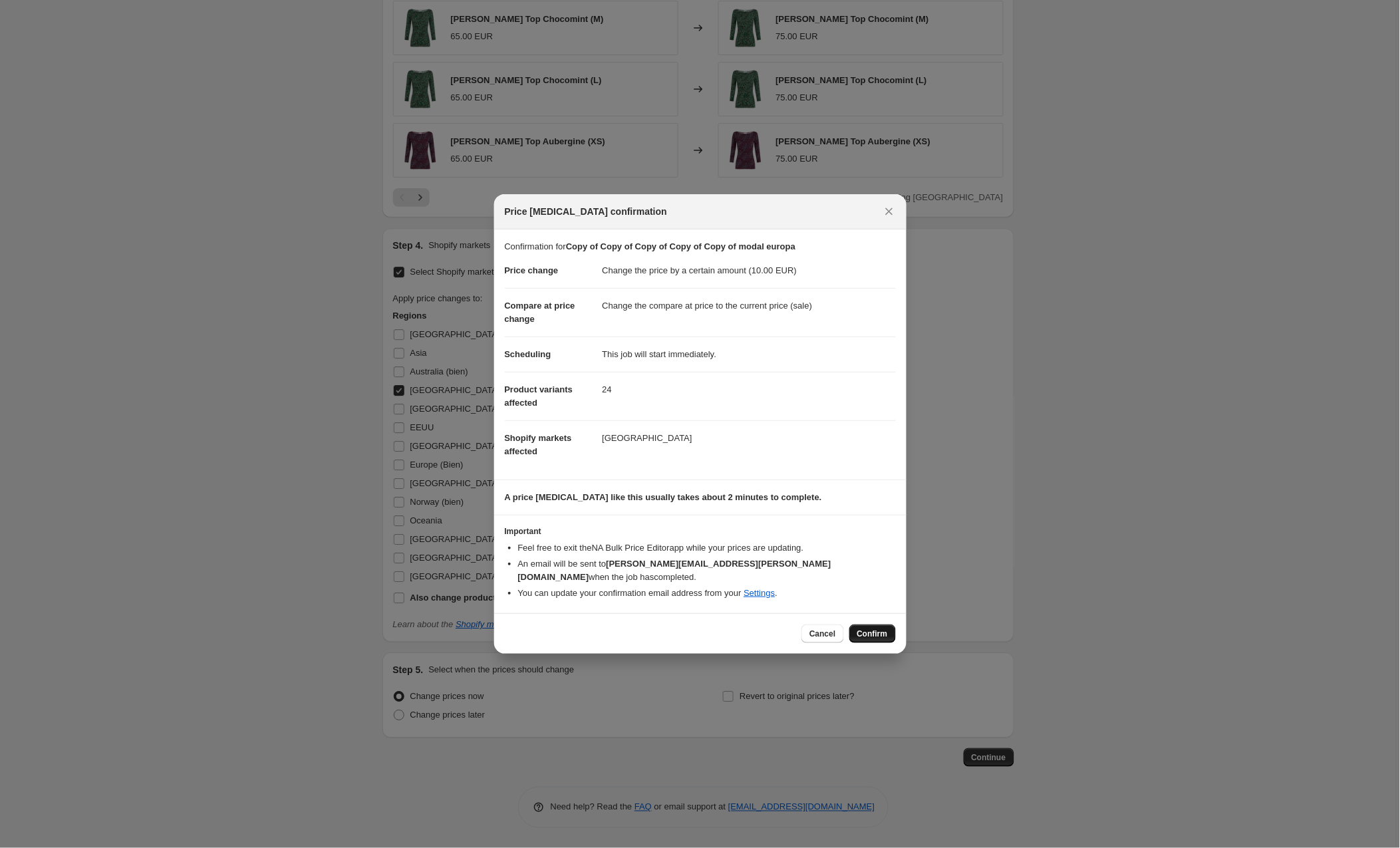
click at [864, 629] on span "Confirm" at bounding box center [872, 634] width 31 height 10
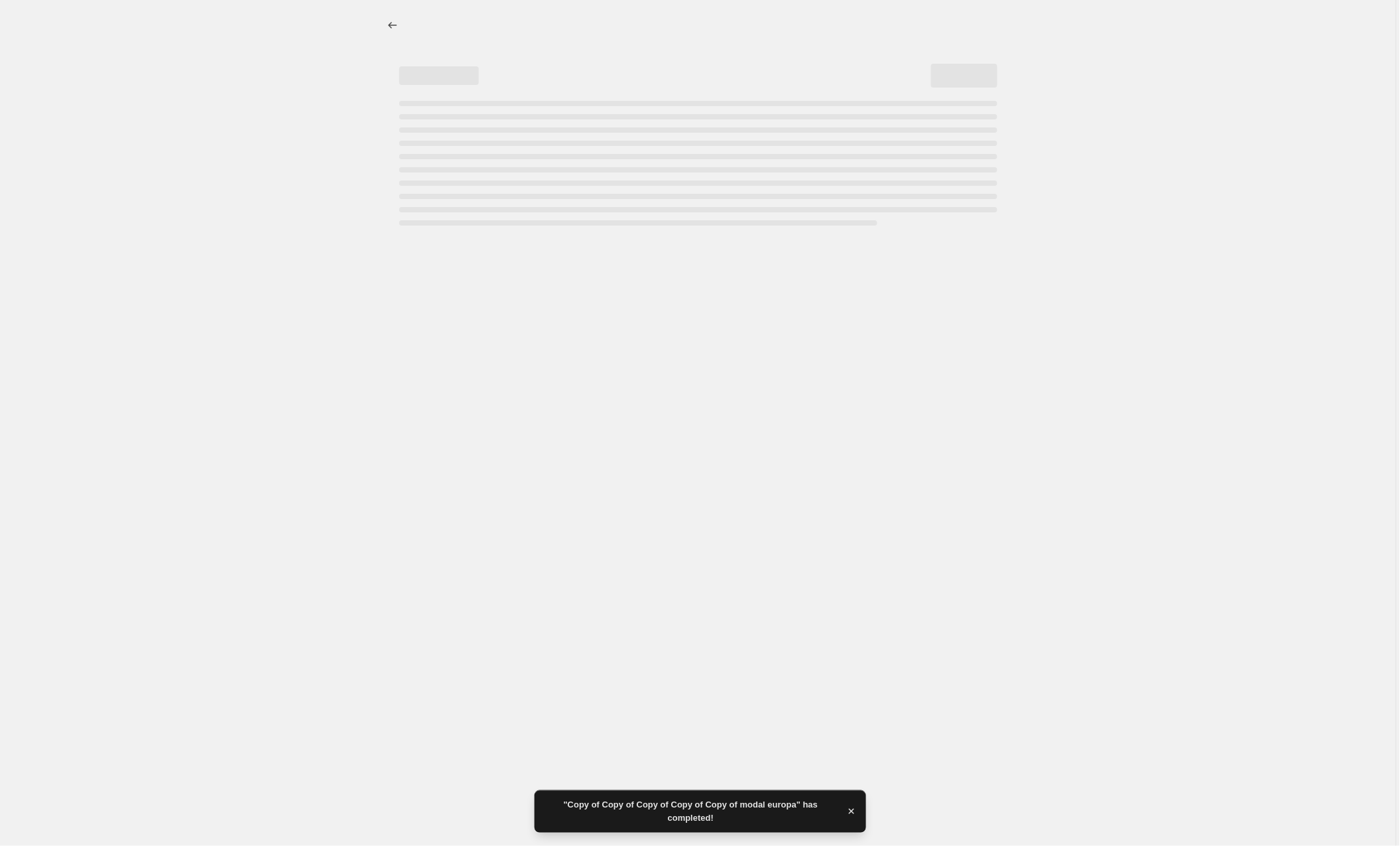
select select "by"
select select "collection"
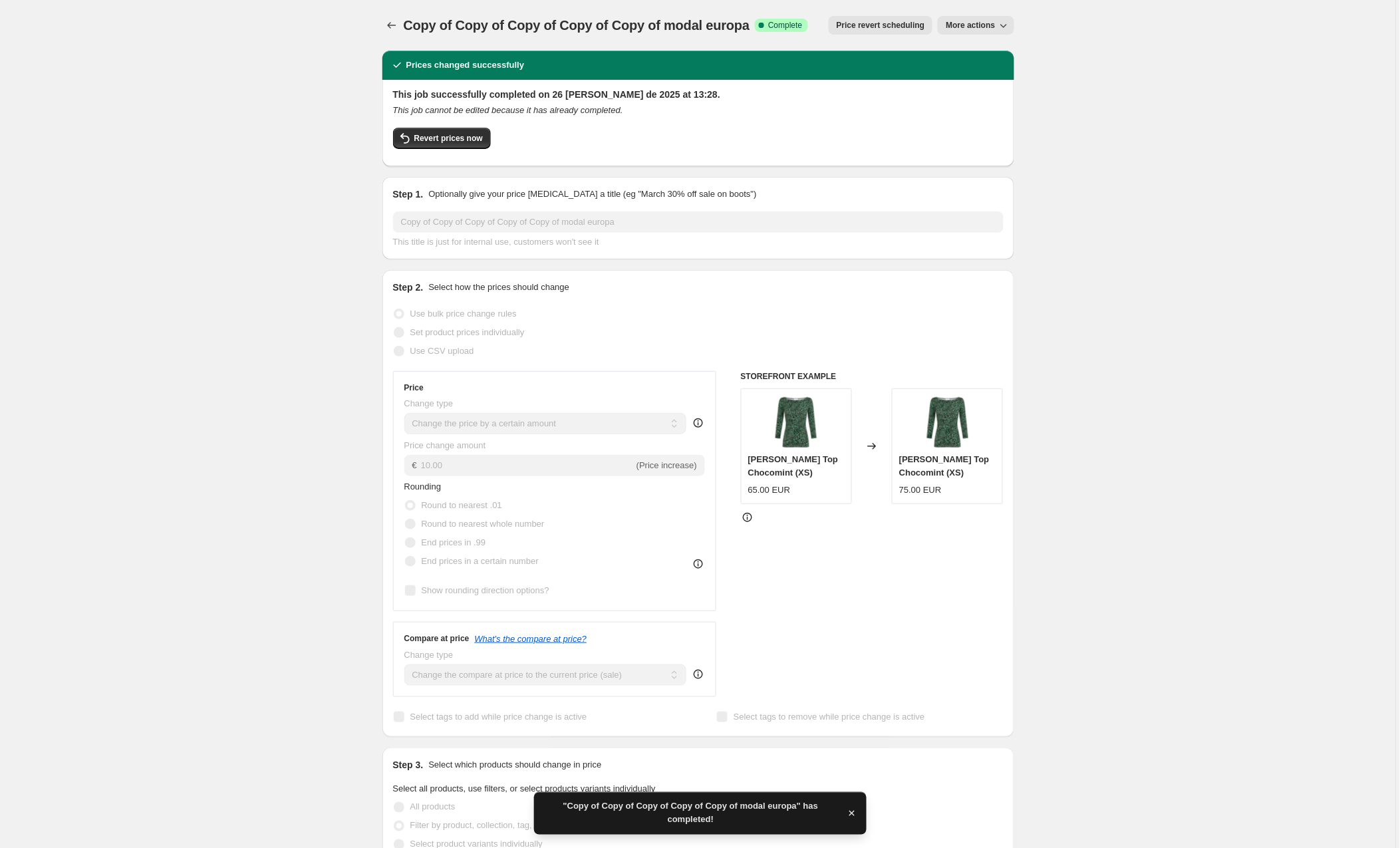
click at [972, 25] on span "More actions" at bounding box center [970, 25] width 49 height 10
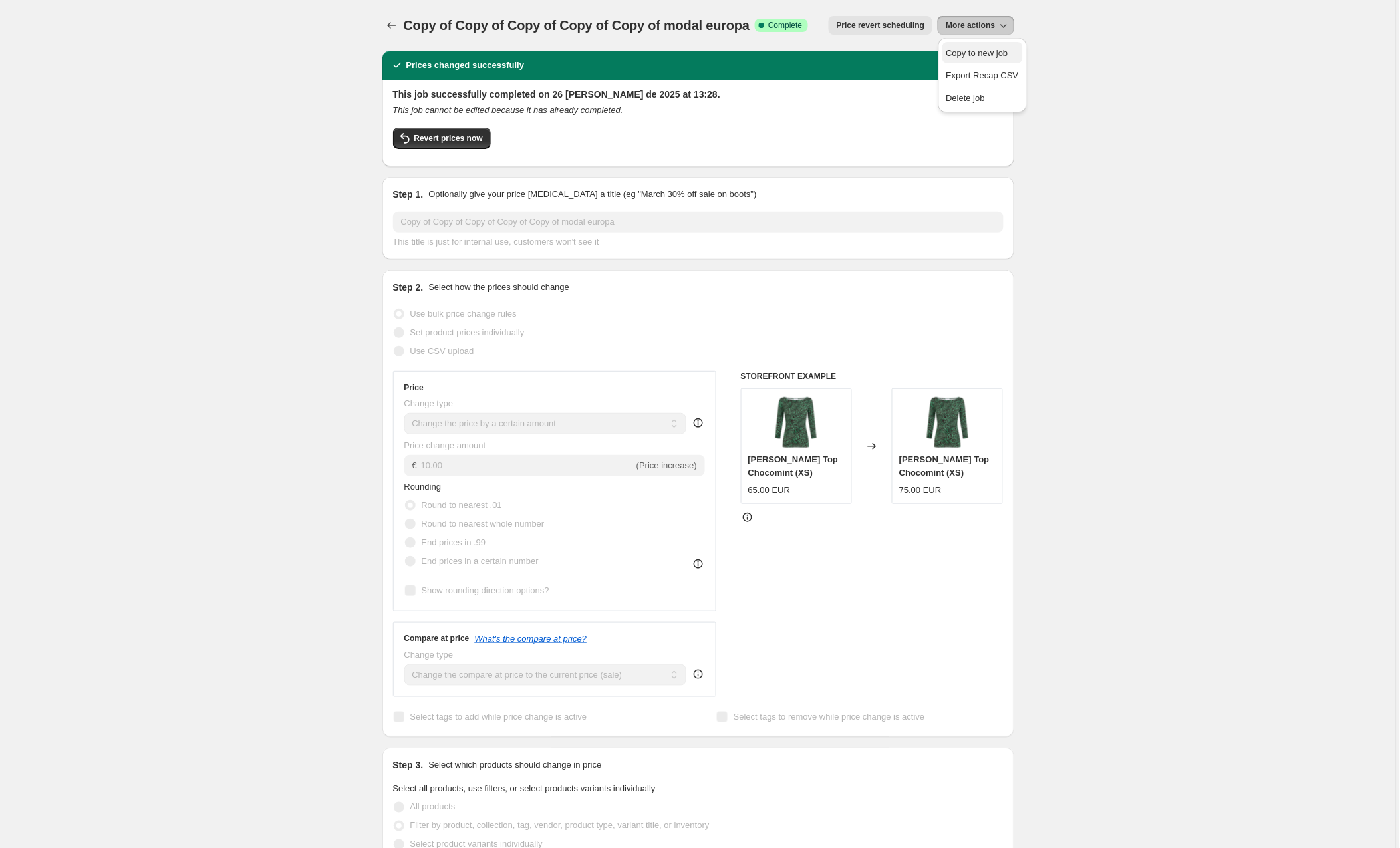
click at [969, 48] on span "Copy to new job" at bounding box center [977, 53] width 62 height 10
select select "by"
select select "collection"
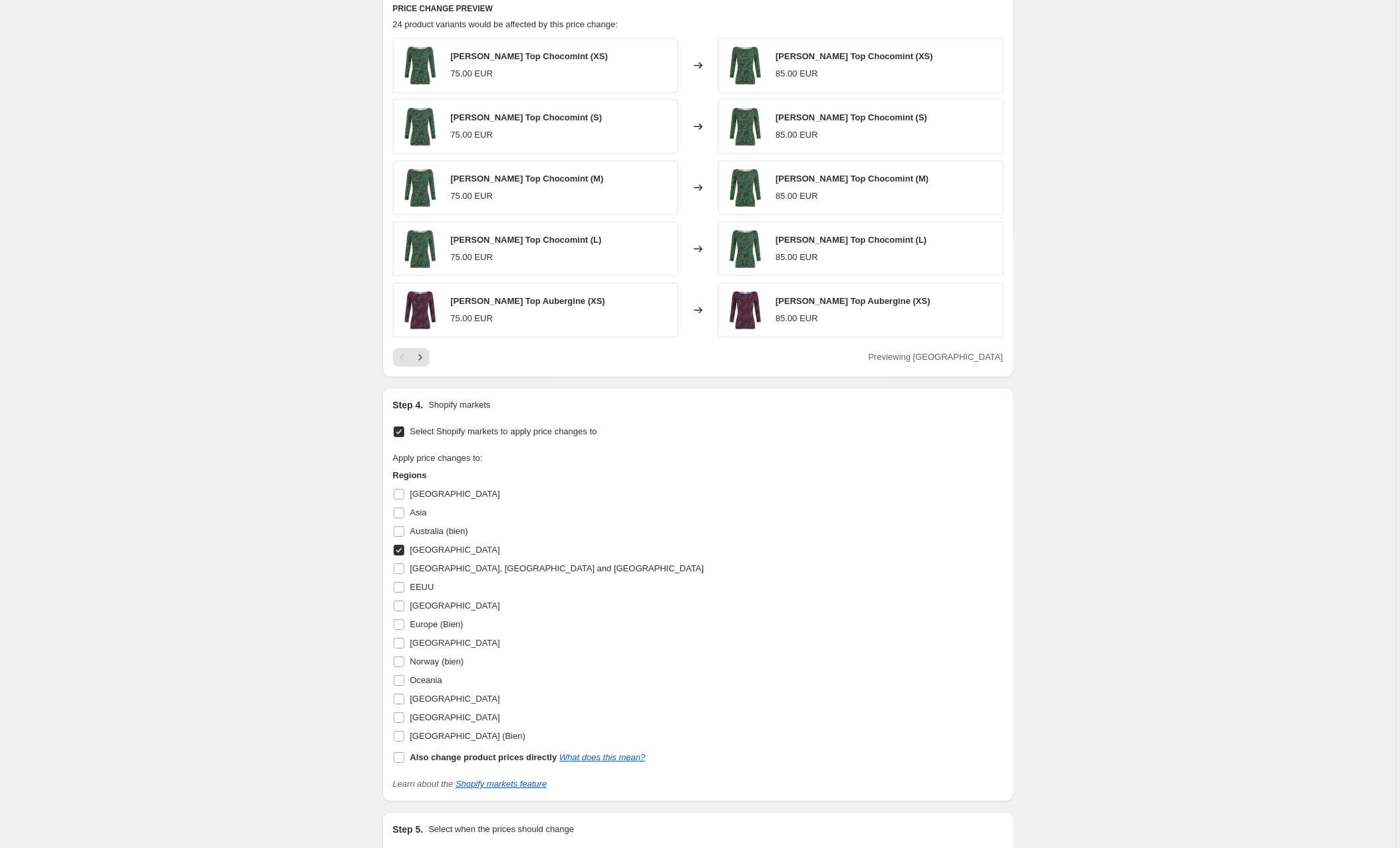
scroll to position [1034, 0]
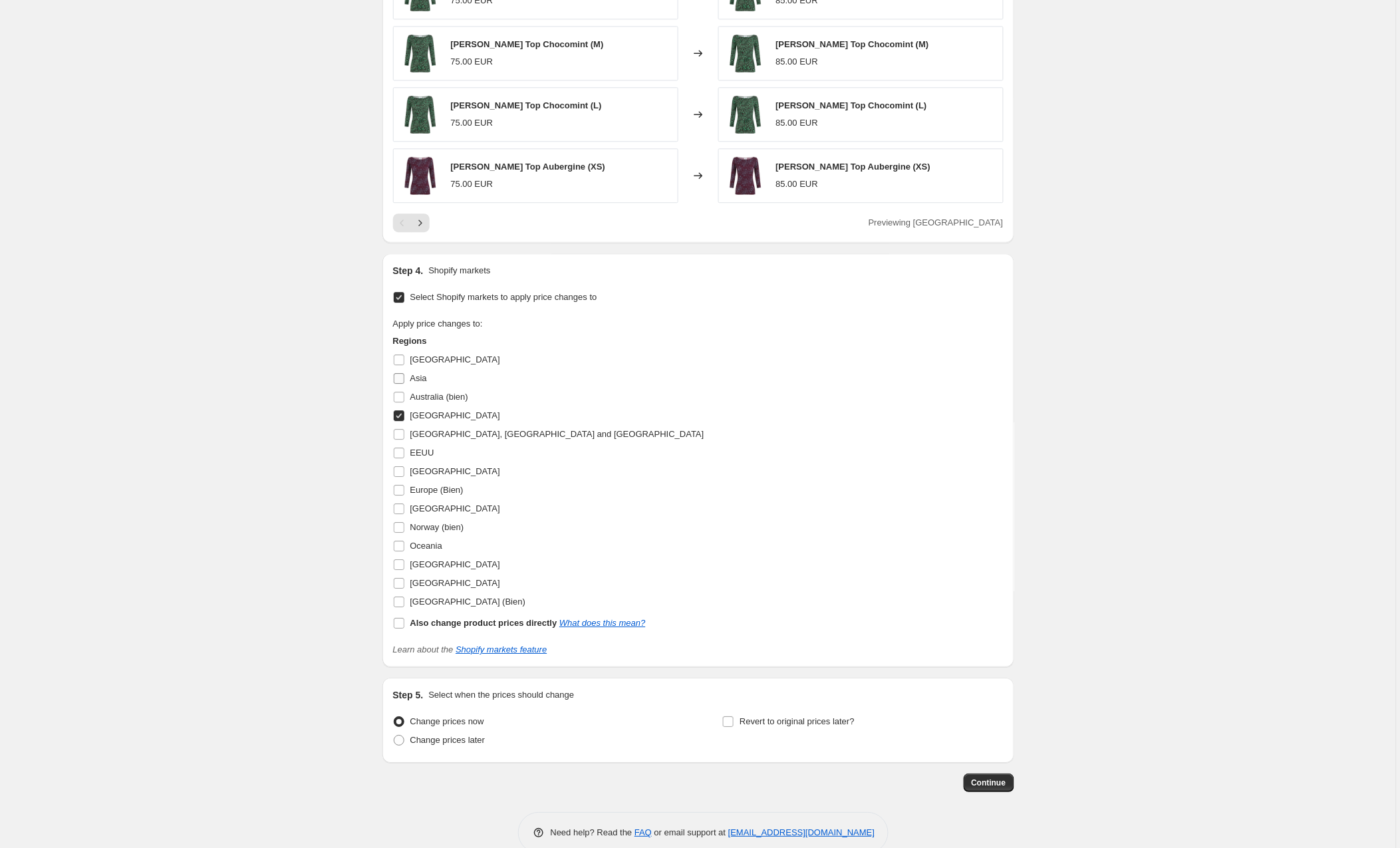
click at [400, 379] on input "Asia" at bounding box center [398, 378] width 10 height 10
checkbox input "true"
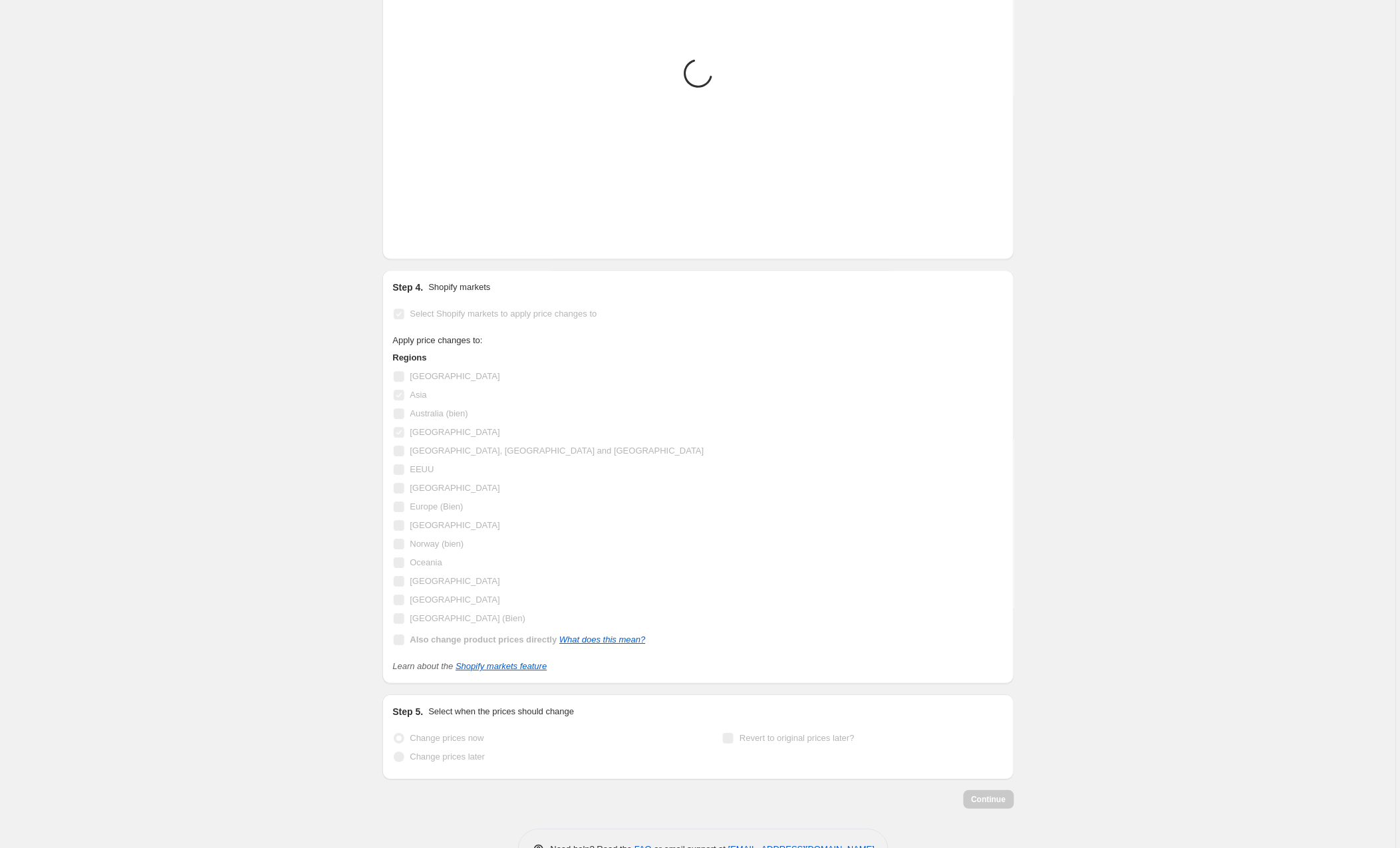
scroll to position [1029, 0]
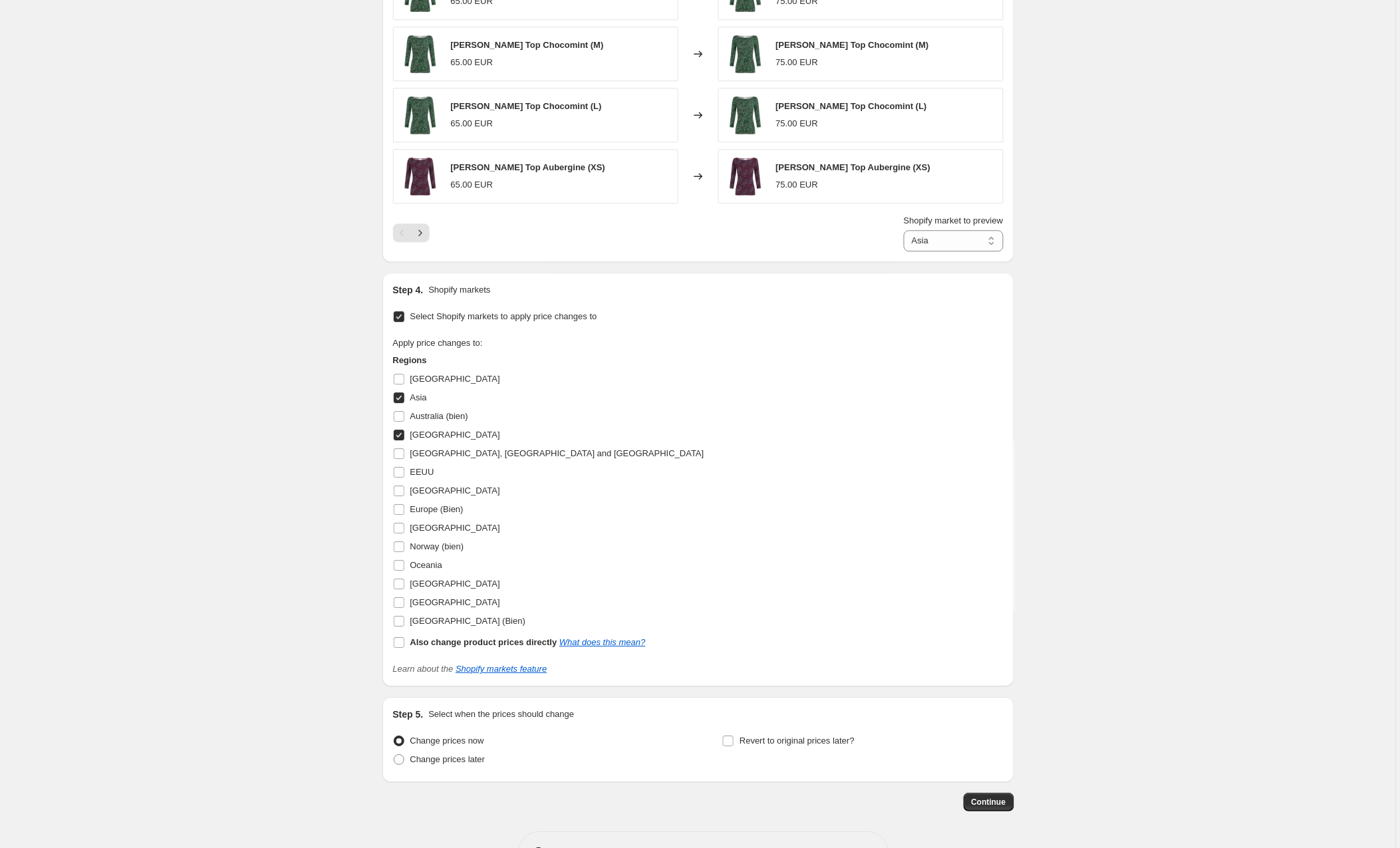
click at [398, 439] on input "[GEOGRAPHIC_DATA]" at bounding box center [398, 434] width 10 height 10
checkbox input "false"
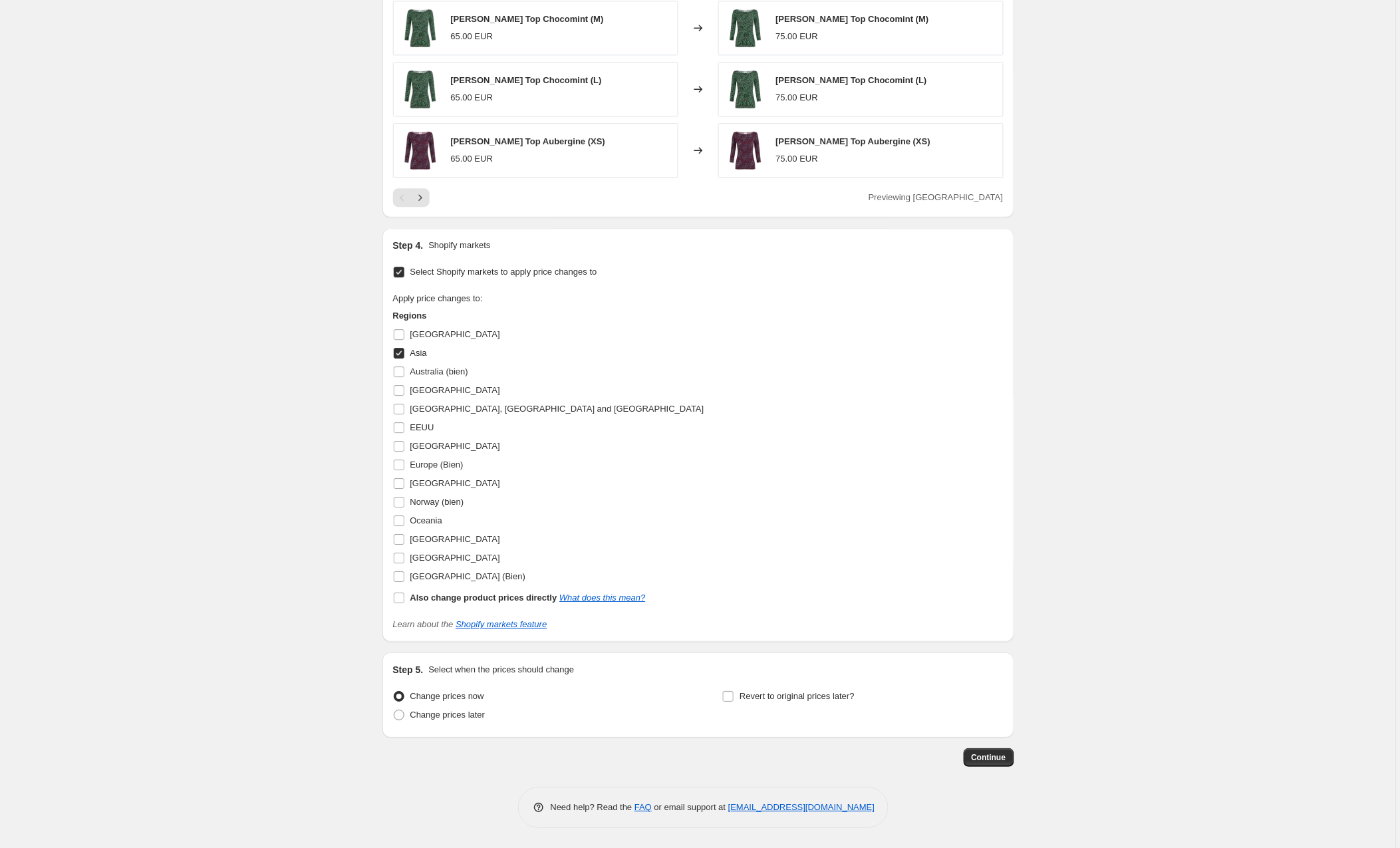
scroll to position [1061, 0]
click at [400, 555] on input "[GEOGRAPHIC_DATA]" at bounding box center [398, 557] width 10 height 10
checkbox input "true"
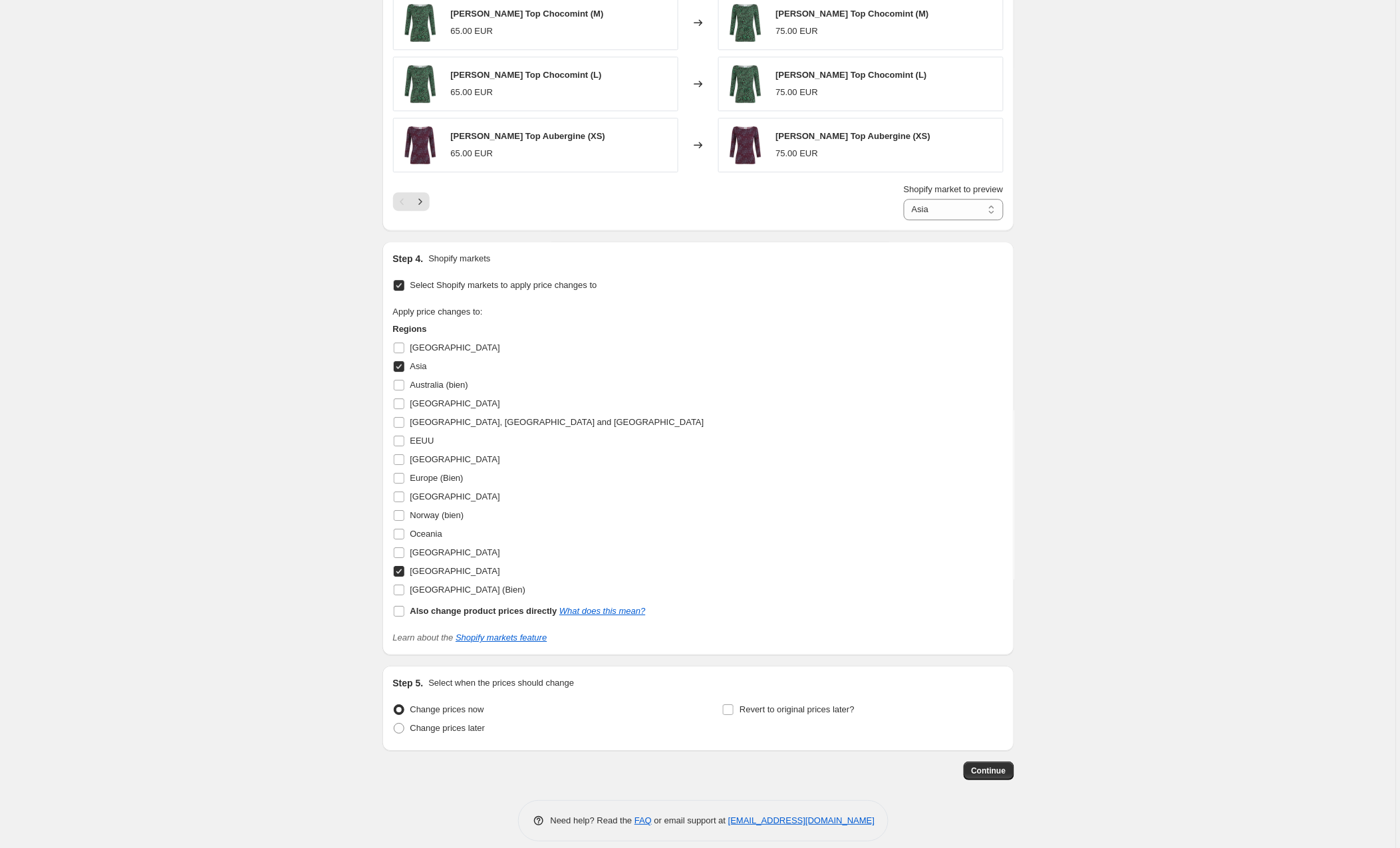
click at [400, 368] on input "Asia" at bounding box center [398, 366] width 10 height 10
checkbox input "false"
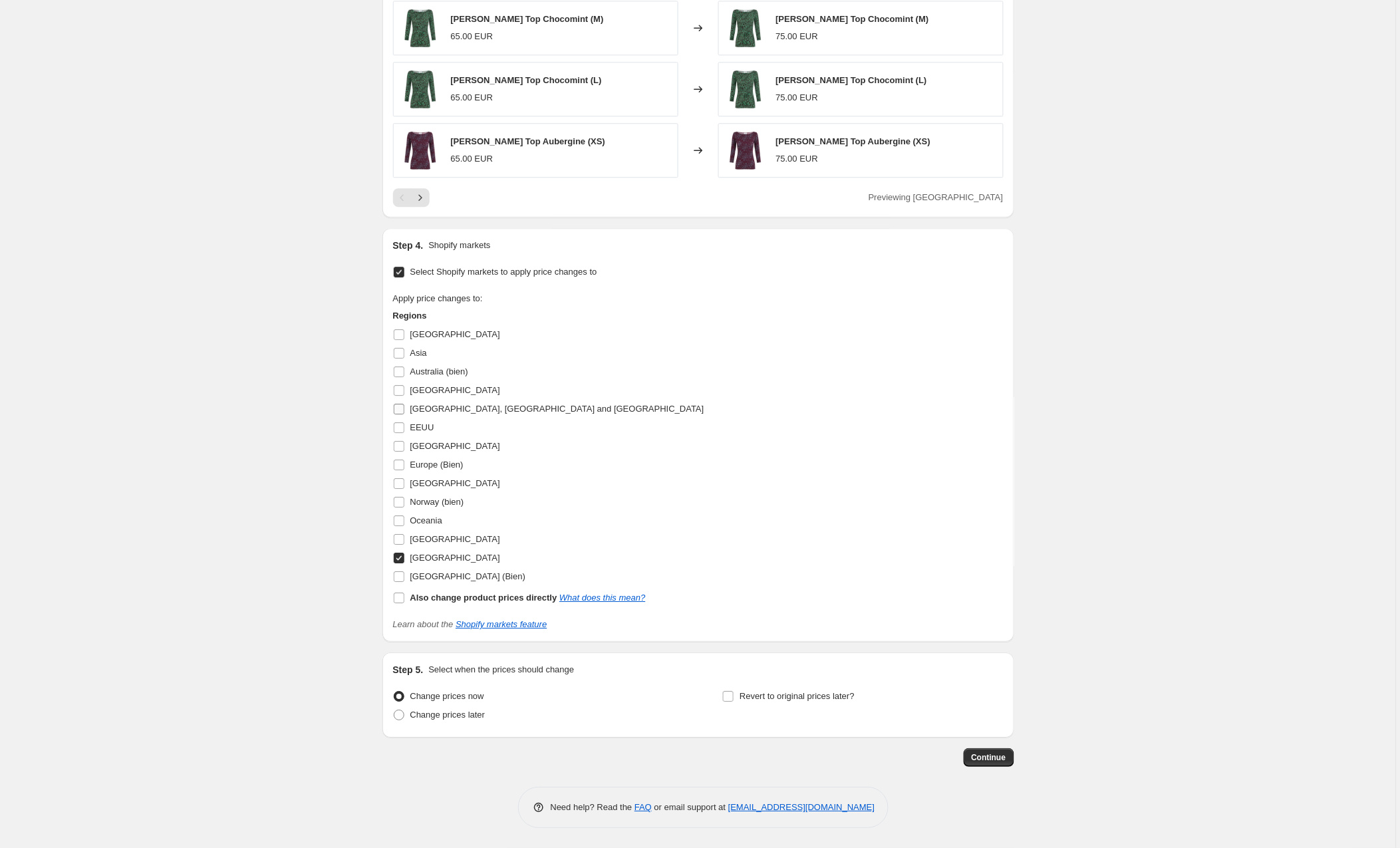
click at [402, 406] on input "[GEOGRAPHIC_DATA], [GEOGRAPHIC_DATA] and [GEOGRAPHIC_DATA]" at bounding box center [398, 409] width 10 height 10
checkbox input "true"
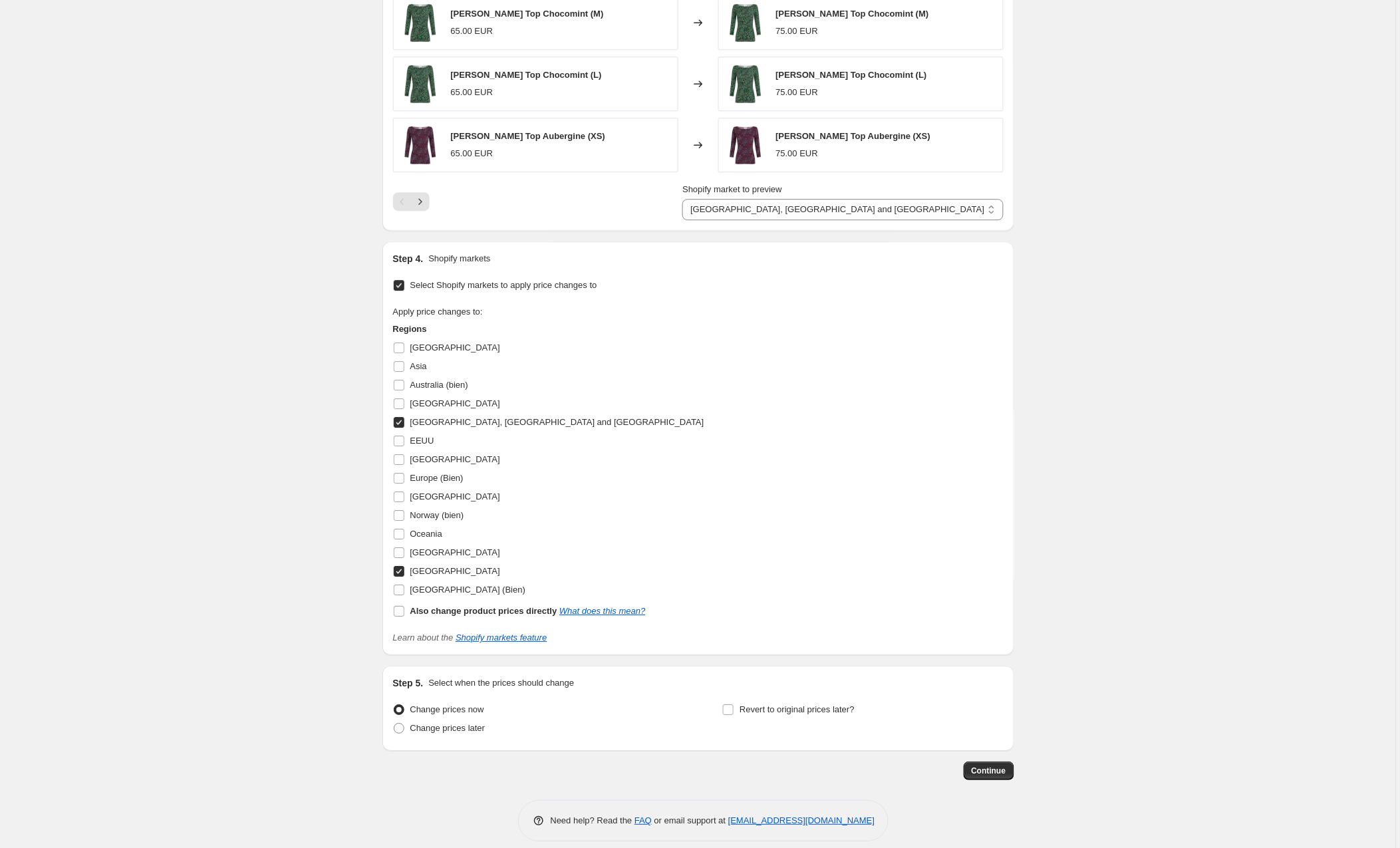
click at [402, 577] on input "[GEOGRAPHIC_DATA]" at bounding box center [398, 571] width 10 height 10
checkbox input "false"
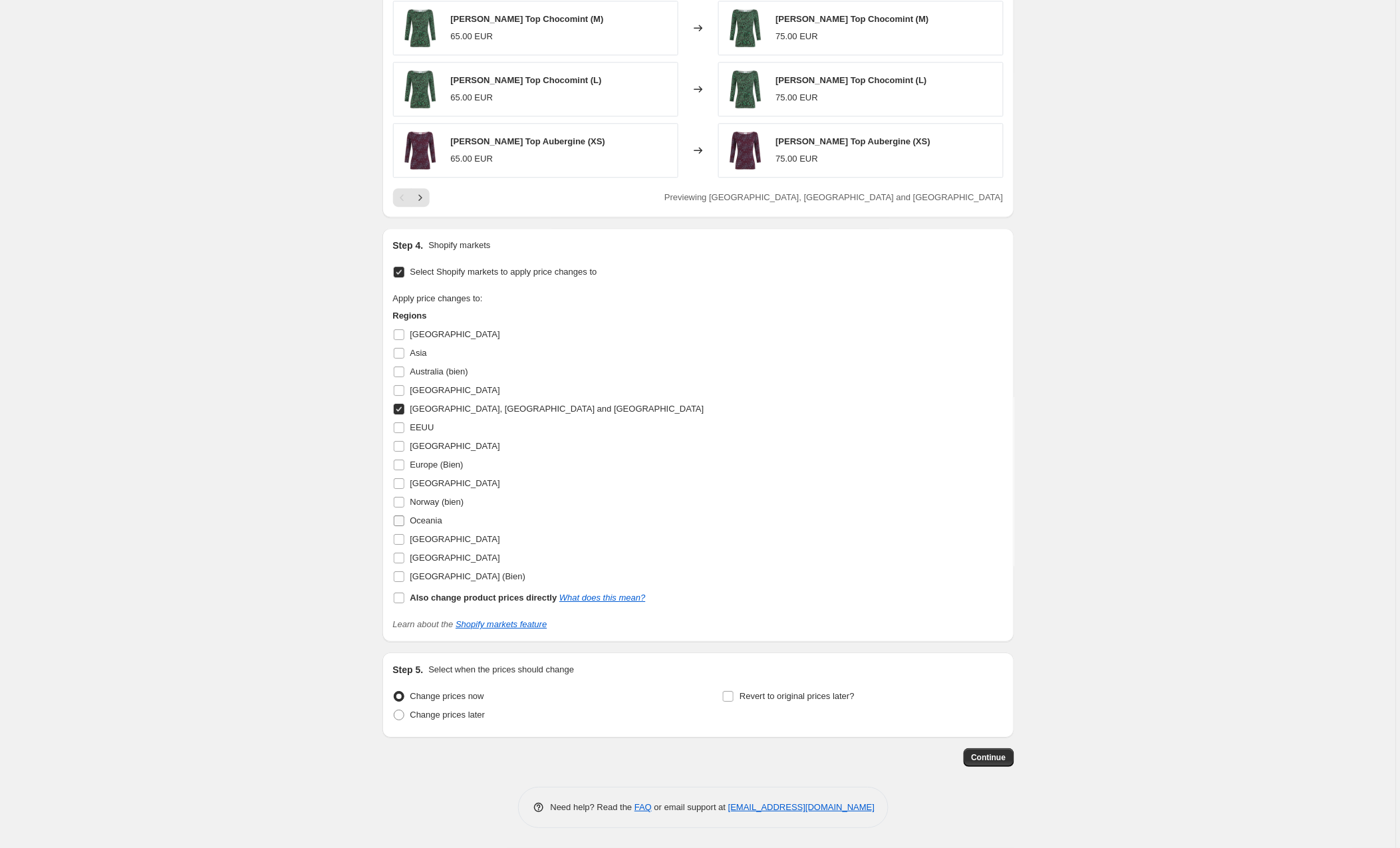
click at [401, 518] on input "Oceania" at bounding box center [398, 520] width 10 height 10
checkbox input "true"
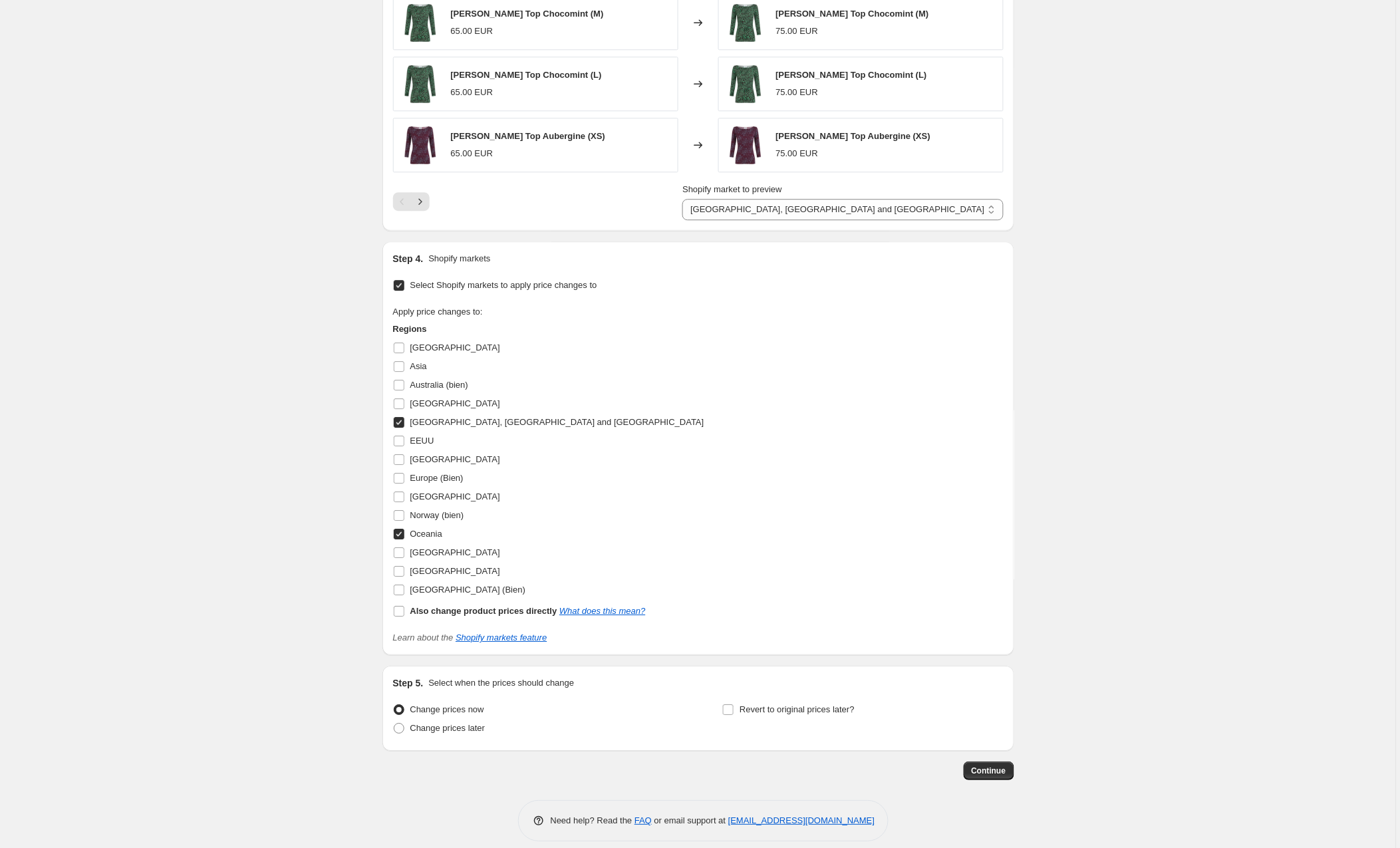
click at [405, 423] on input "[GEOGRAPHIC_DATA], [GEOGRAPHIC_DATA] and [GEOGRAPHIC_DATA]" at bounding box center [398, 422] width 10 height 10
checkbox input "false"
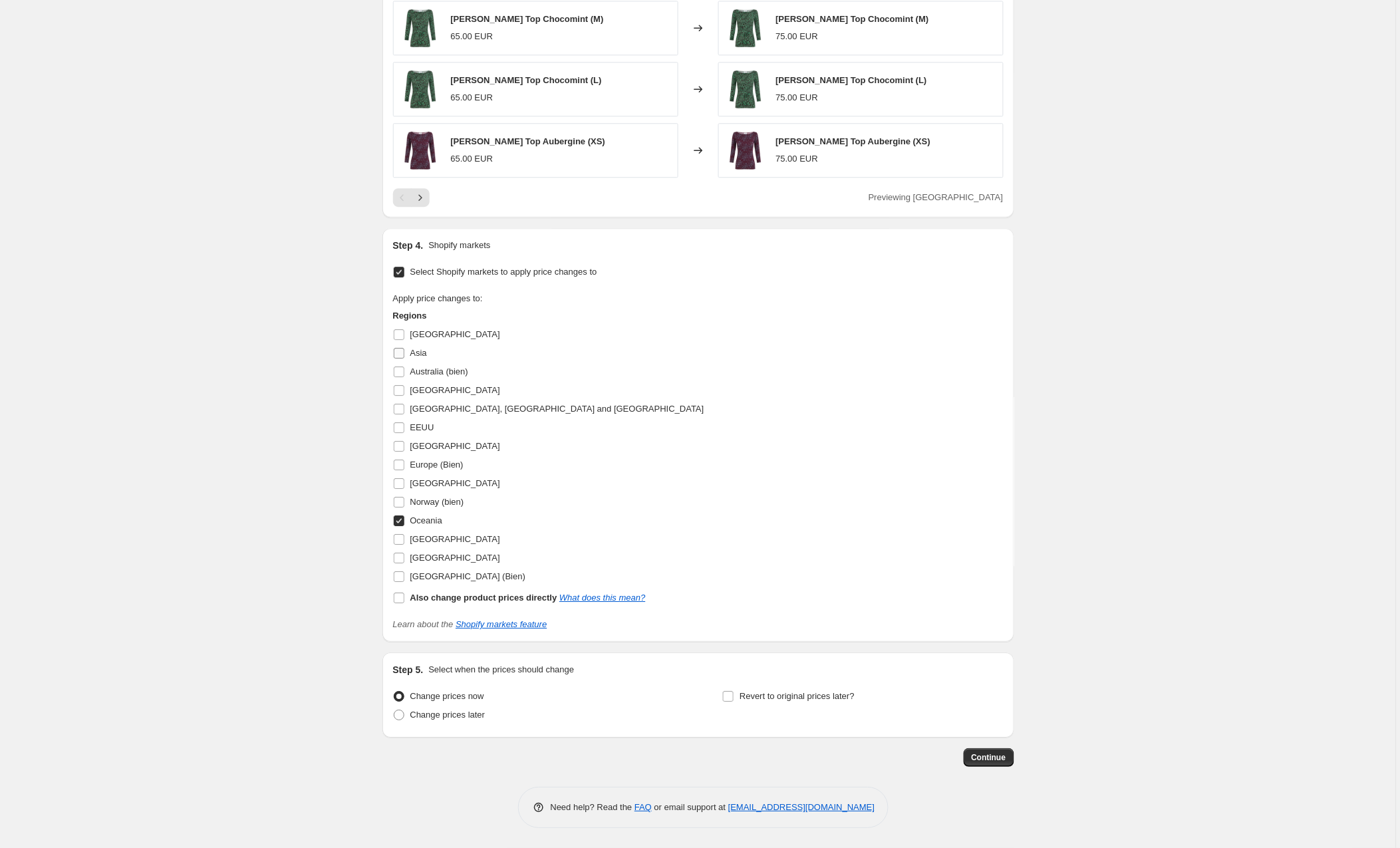
click at [405, 350] on input "Asia" at bounding box center [398, 353] width 10 height 10
checkbox input "true"
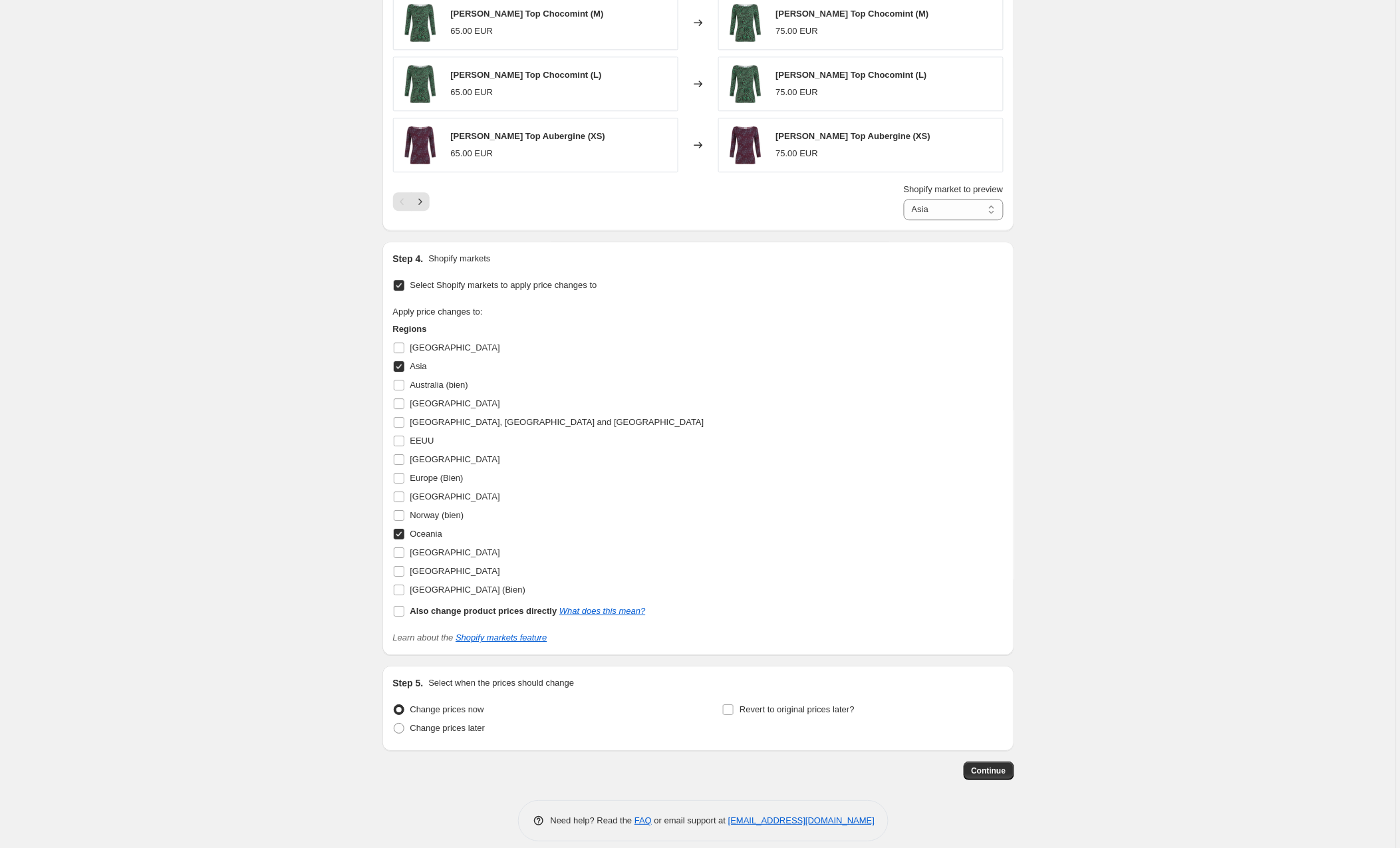
click at [400, 538] on input "Oceania" at bounding box center [398, 534] width 10 height 10
checkbox input "false"
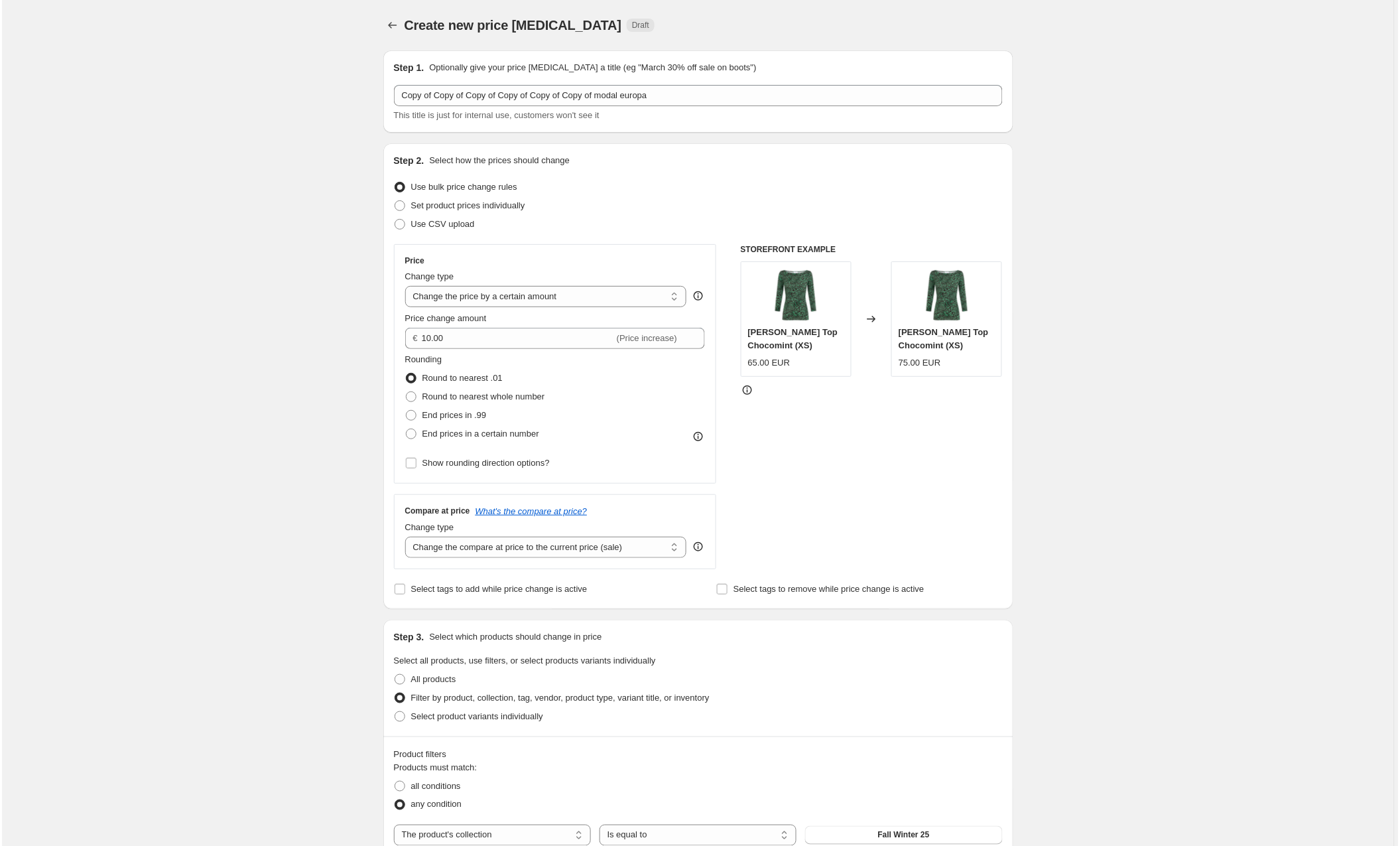
scroll to position [0, 0]
click at [391, 21] on icon "Price change jobs" at bounding box center [390, 25] width 13 height 13
